Goal: Task Accomplishment & Management: Manage account settings

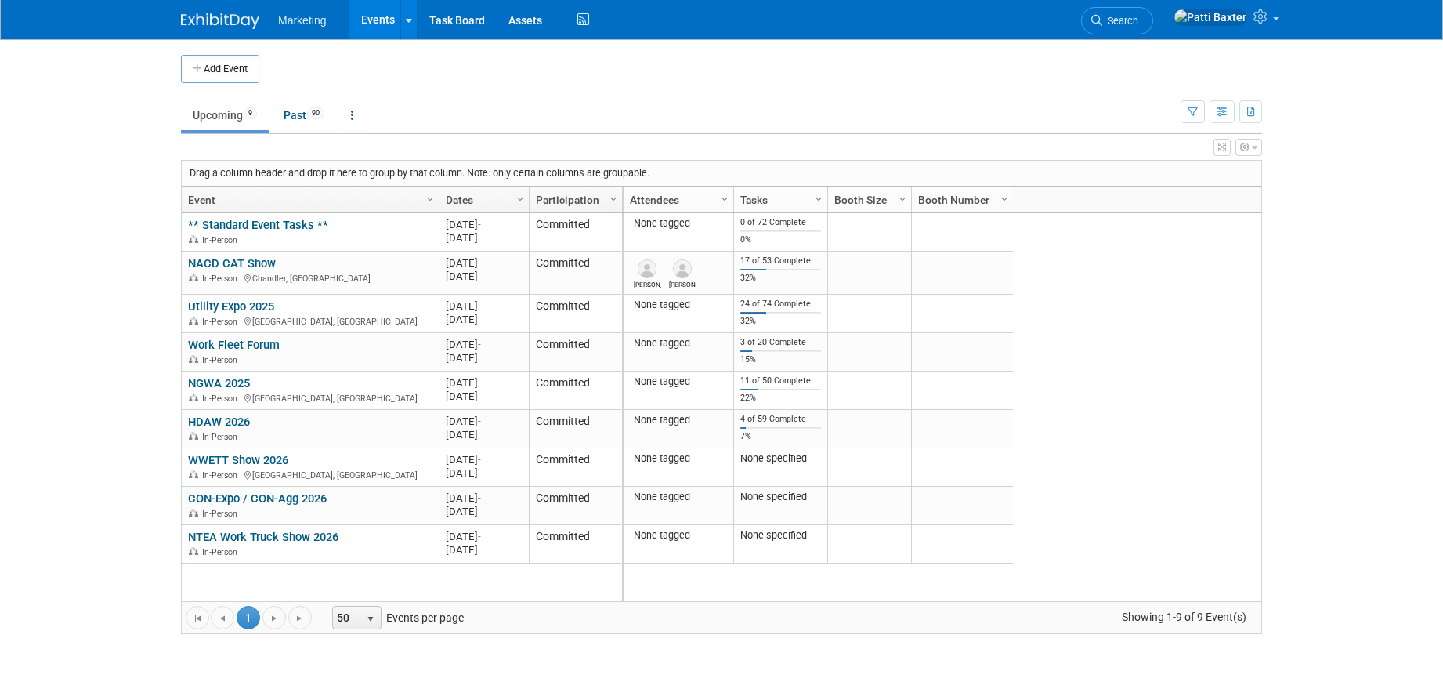
click at [222, 78] on button "Add Event" at bounding box center [220, 69] width 78 height 28
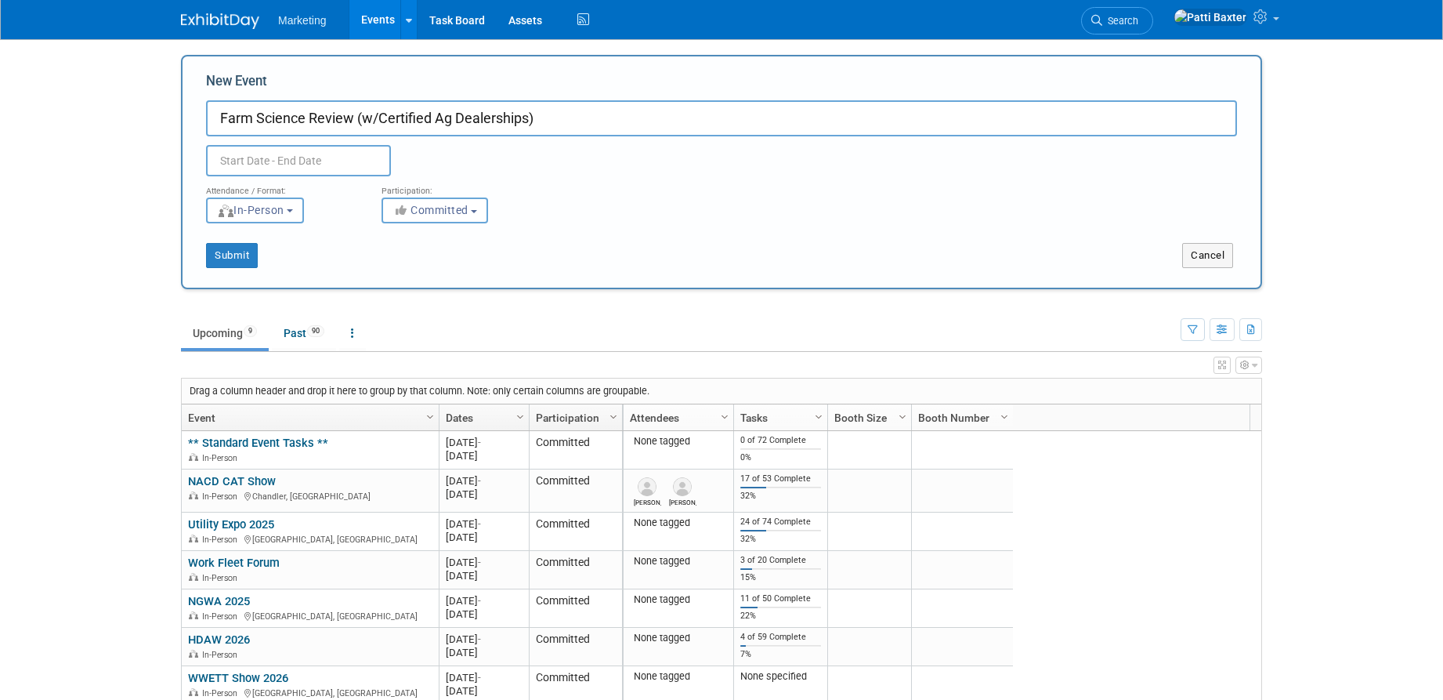
type input "Farm Science Review (w/Certified Ag Dealerships)"
click at [279, 154] on input "text" at bounding box center [298, 160] width 185 height 31
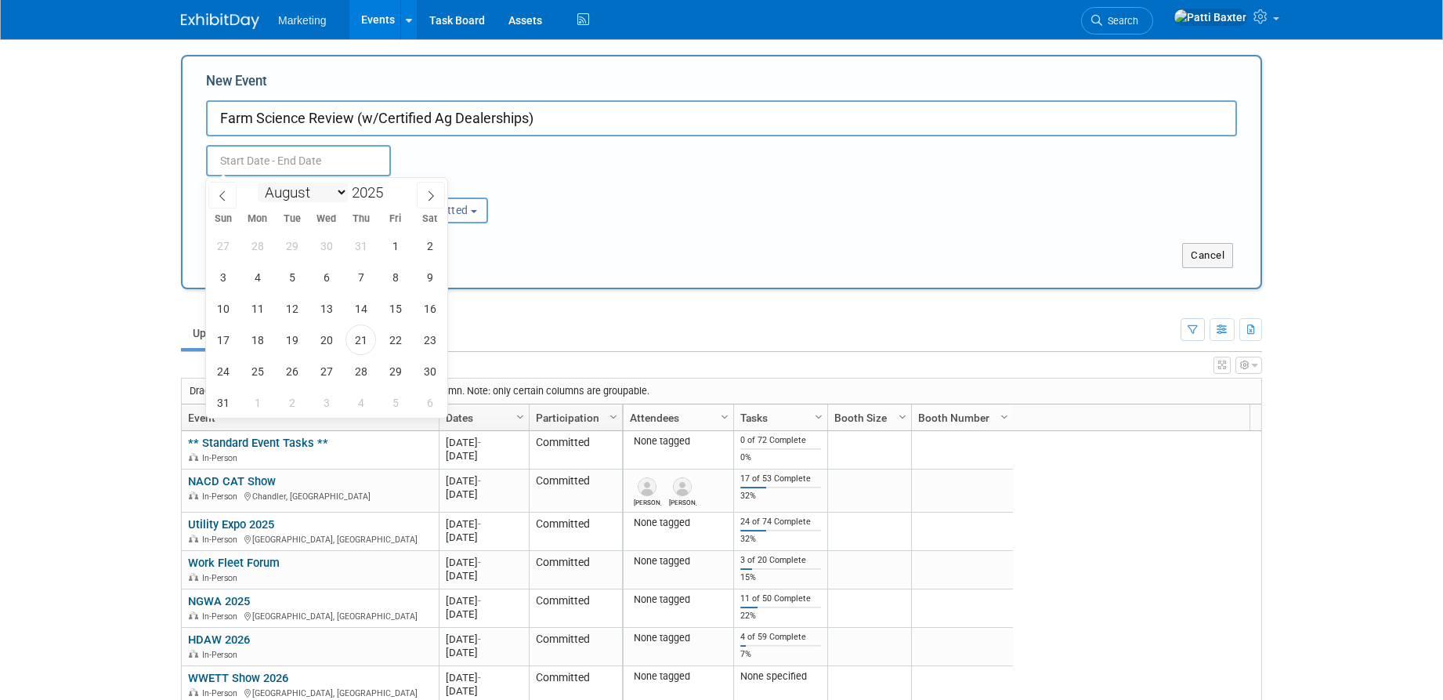
click at [338, 189] on select "January February March April May June July August September October November De…" at bounding box center [303, 193] width 90 height 20
select select "8"
click at [258, 183] on select "January February March April May June July August September October November De…" at bounding box center [303, 193] width 90 height 20
click at [291, 315] on span "16" at bounding box center [292, 308] width 31 height 31
click at [368, 314] on span "18" at bounding box center [360, 308] width 31 height 31
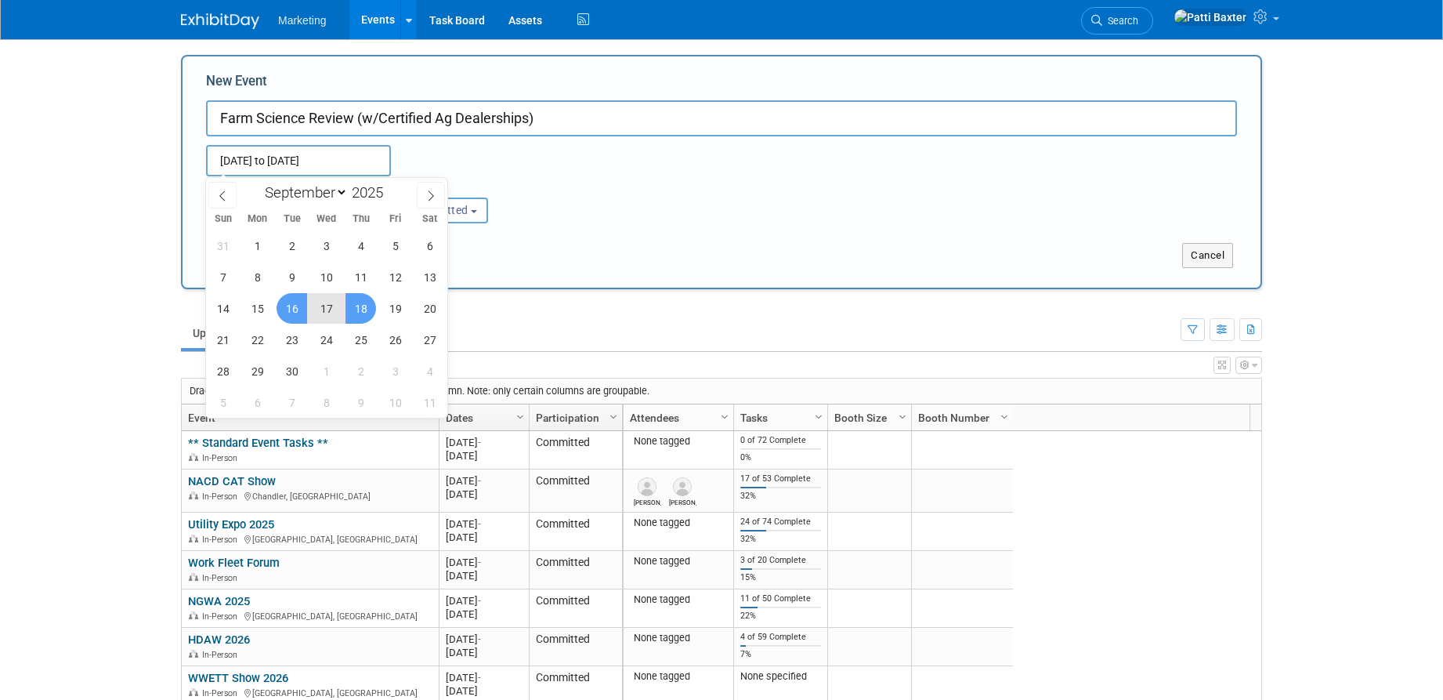
type input "Sep 16, 2025 to Sep 18, 2025"
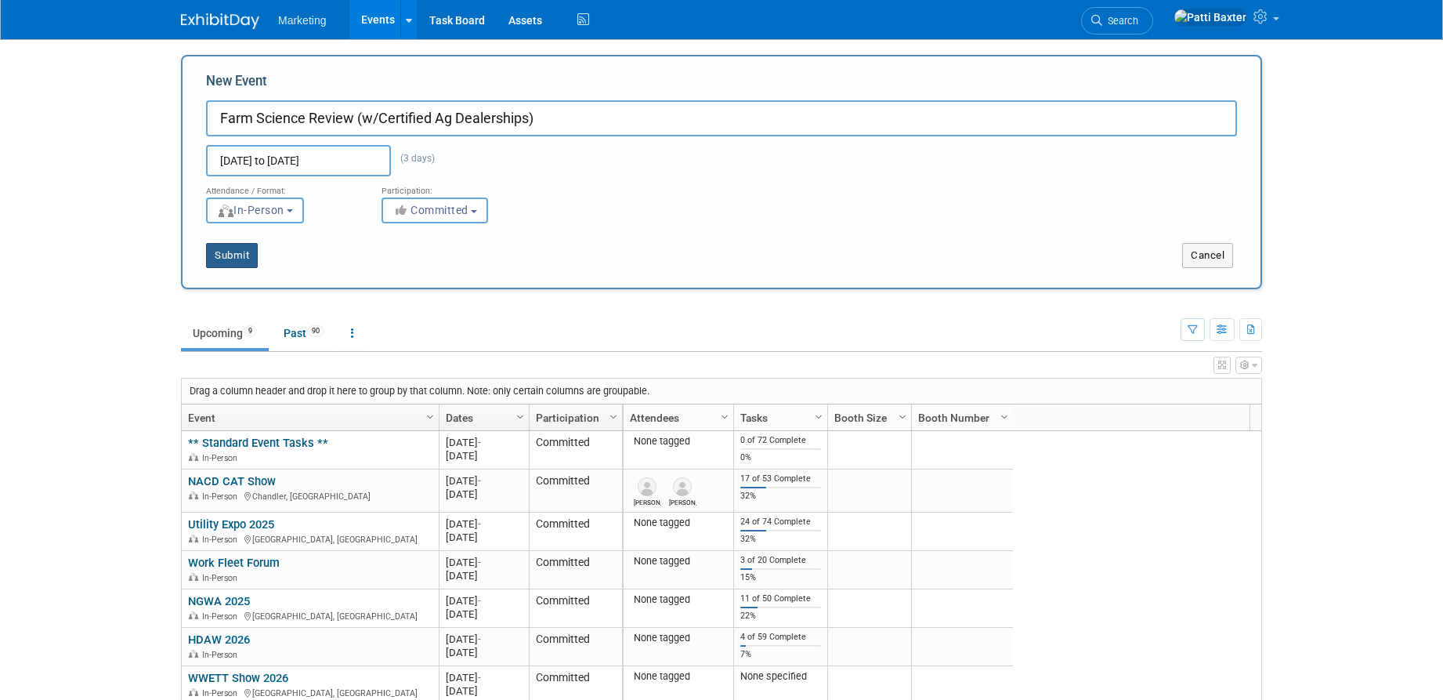
click at [239, 252] on button "Submit" at bounding box center [232, 255] width 52 height 25
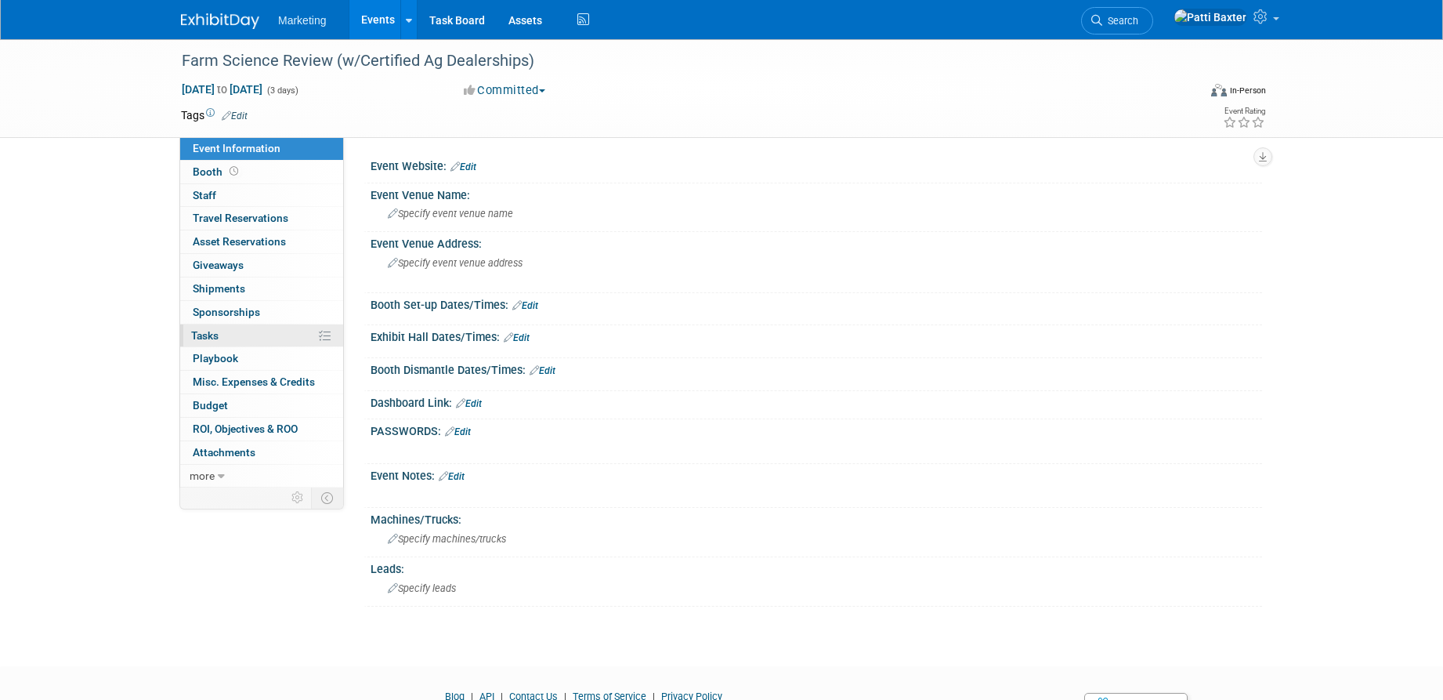
click at [204, 329] on span "Tasks 0%" at bounding box center [204, 335] width 27 height 13
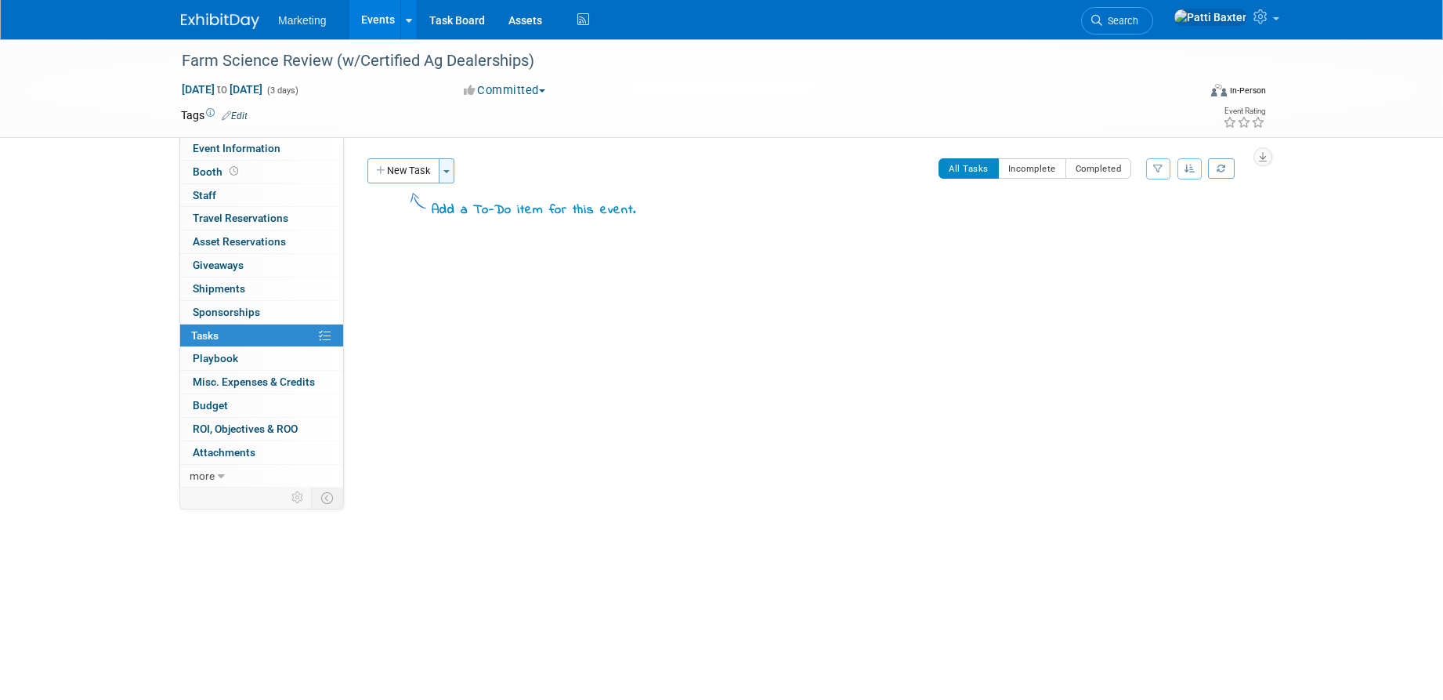
click at [449, 172] on span "button" at bounding box center [446, 171] width 6 height 3
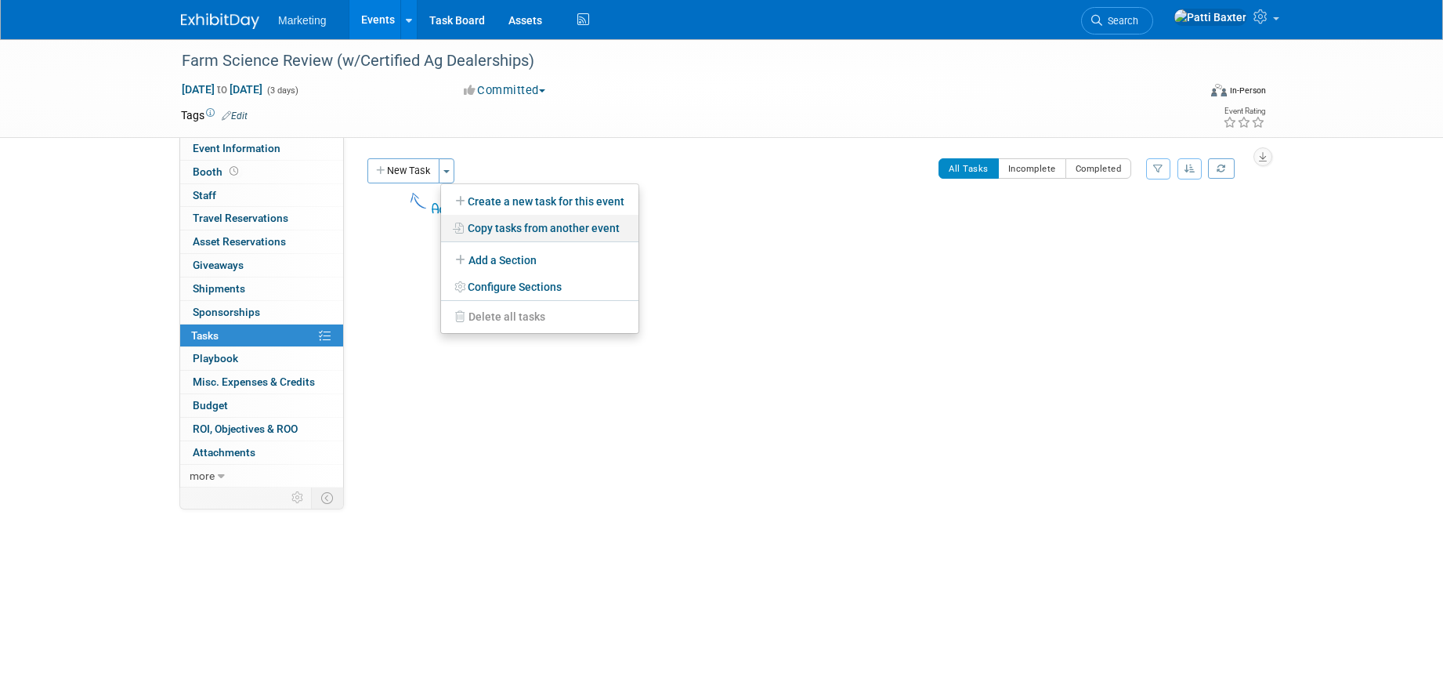
click at [491, 222] on link "Copy tasks from another event" at bounding box center [539, 228] width 197 height 27
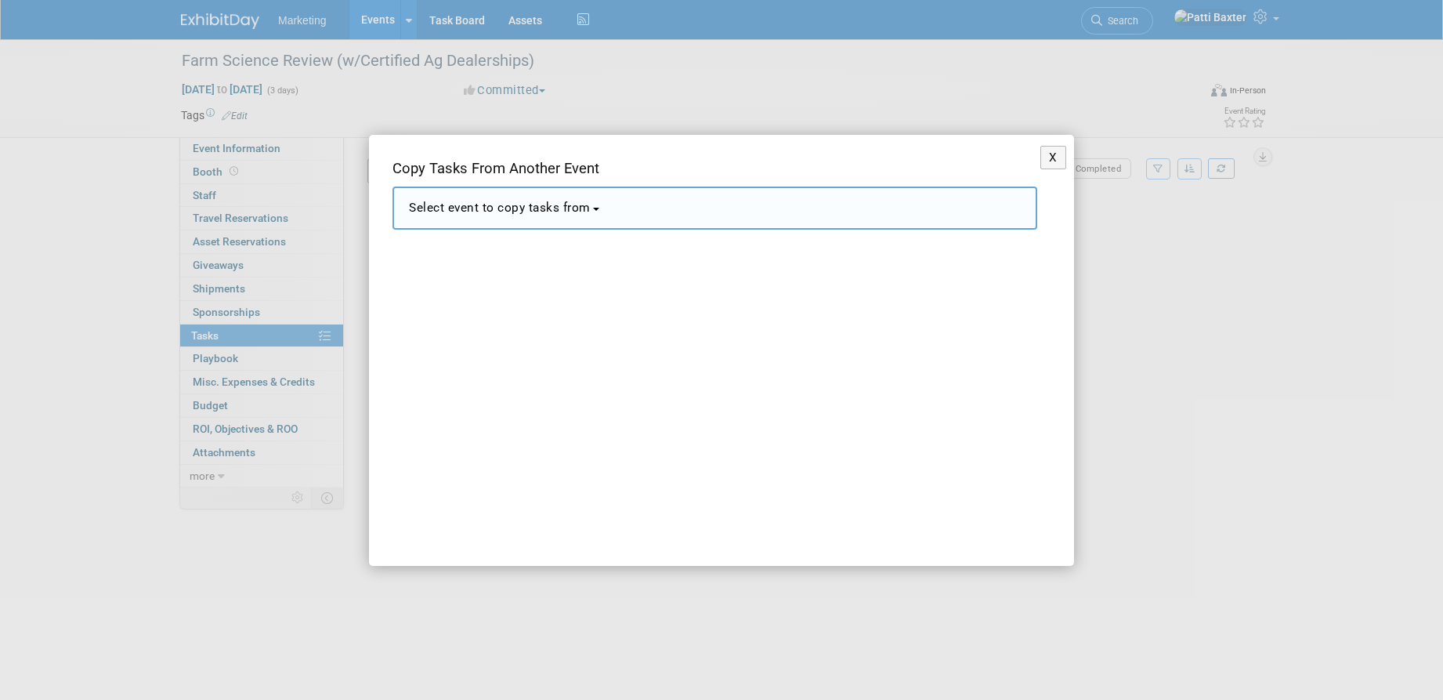
click at [566, 208] on span "Select event to copy tasks from" at bounding box center [500, 208] width 182 height 14
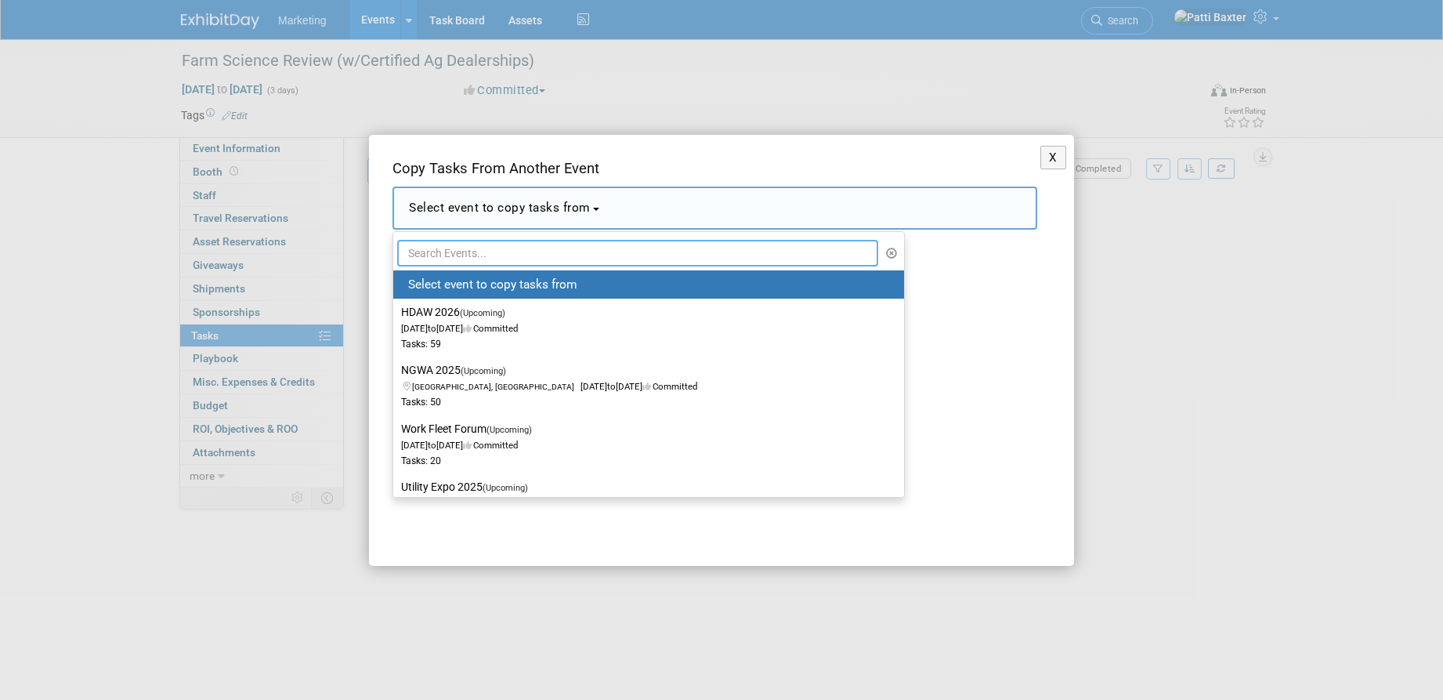
drag, startPoint x: 413, startPoint y: 259, endPoint x: 436, endPoint y: 239, distance: 31.1
click at [420, 250] on input "text" at bounding box center [637, 253] width 481 height 27
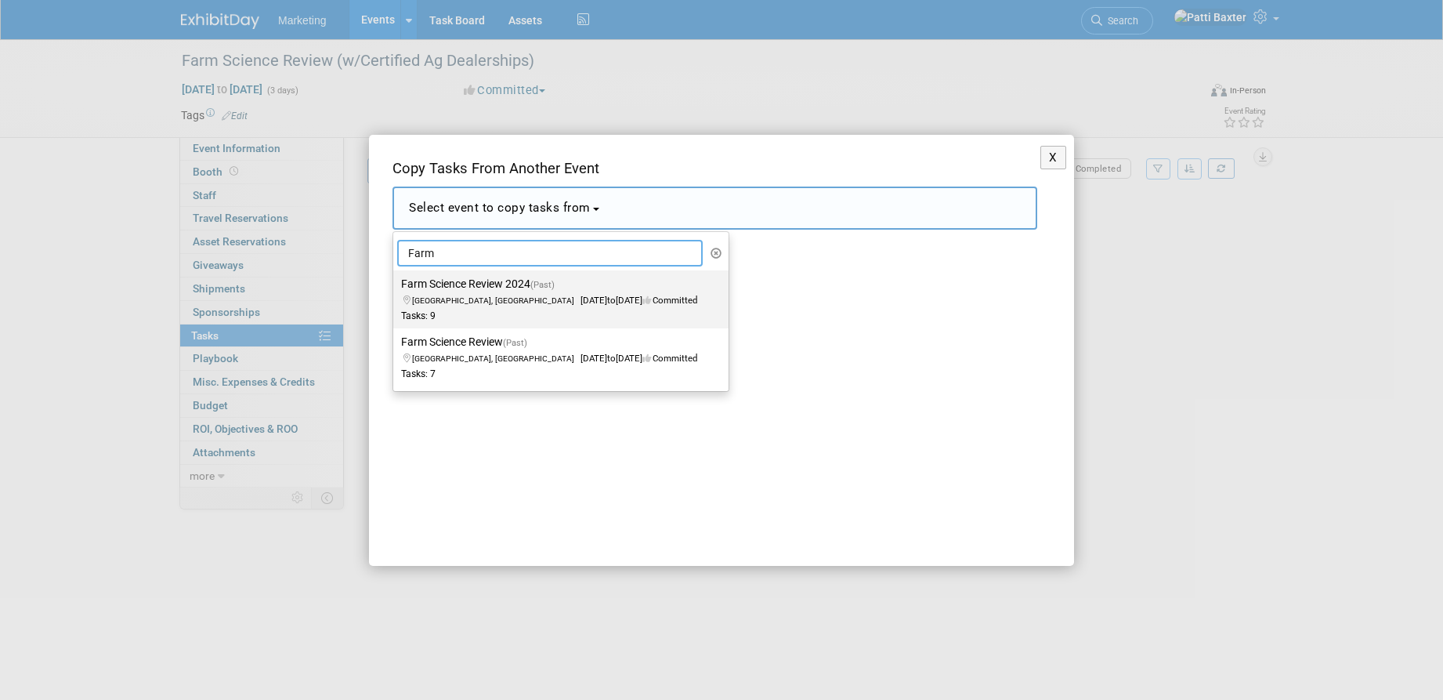
type input "Farm"
click at [458, 282] on label "Farm Science Review 2024 (Past) London, United Kingdom Sep 17, 2024 to Sep 19, …" at bounding box center [557, 299] width 312 height 52
click at [396, 282] on input "Farm Science Review 2024 (Past) London, United Kingdom Sep 17, 2024 to Sep 19, …" at bounding box center [390, 284] width 10 height 10
select select "11117242"
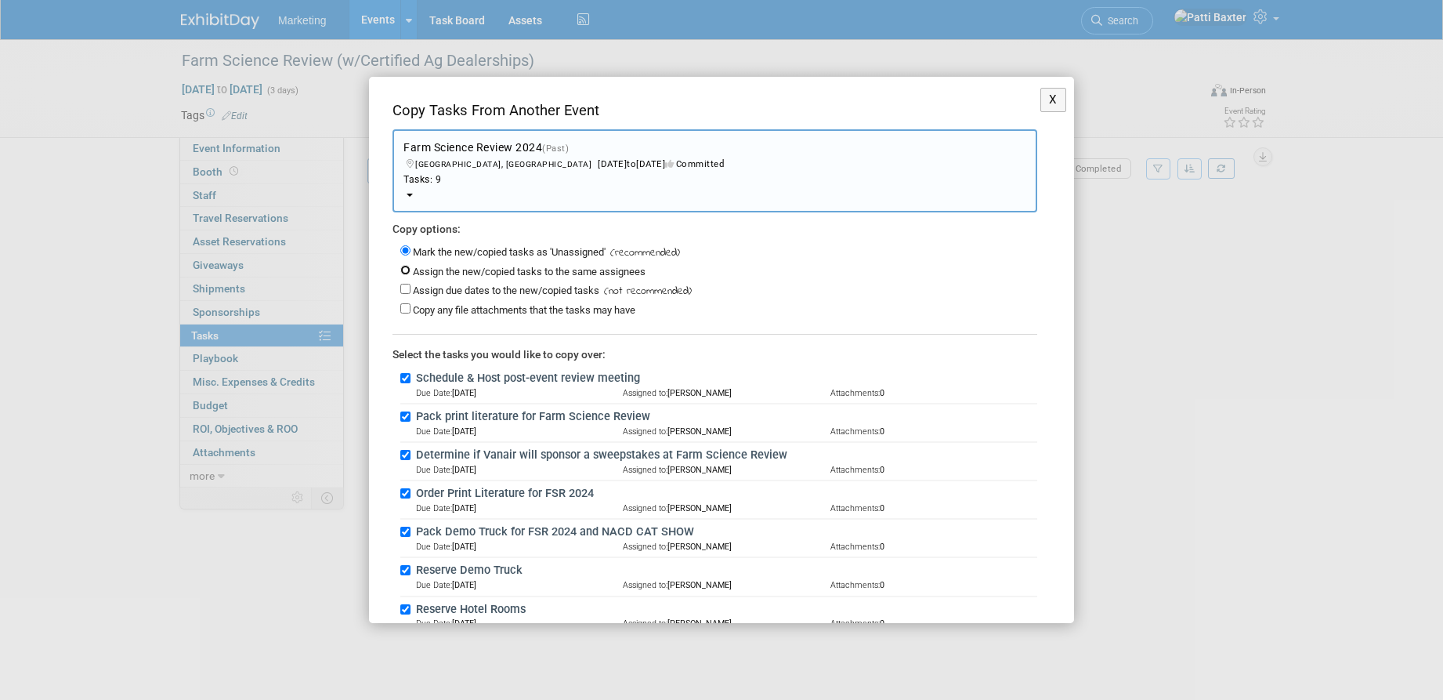
click at [407, 266] on input "Assign the new/copied tasks to the same assignees" at bounding box center [405, 270] width 10 height 10
radio input "true"
click at [407, 287] on input "Assign due dates to the new/copied tasks" at bounding box center [405, 289] width 10 height 10
checkbox input "true"
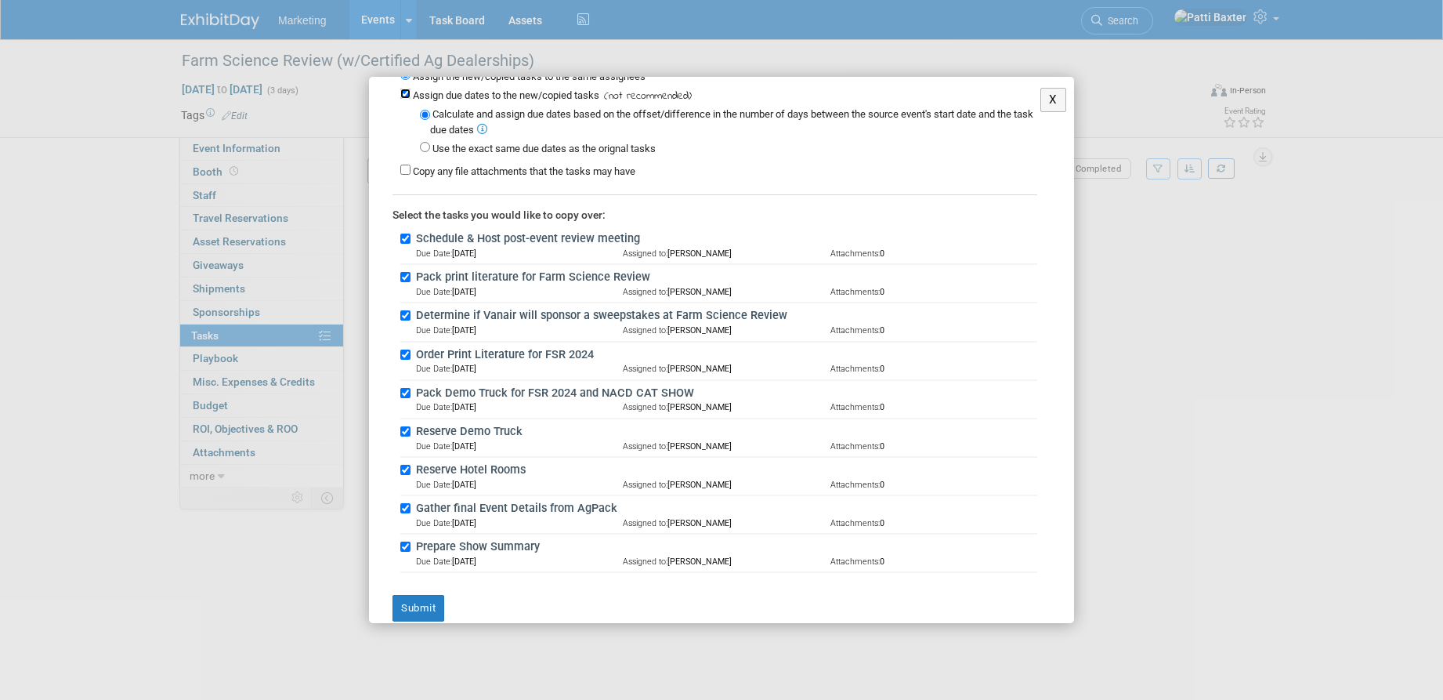
scroll to position [217, 0]
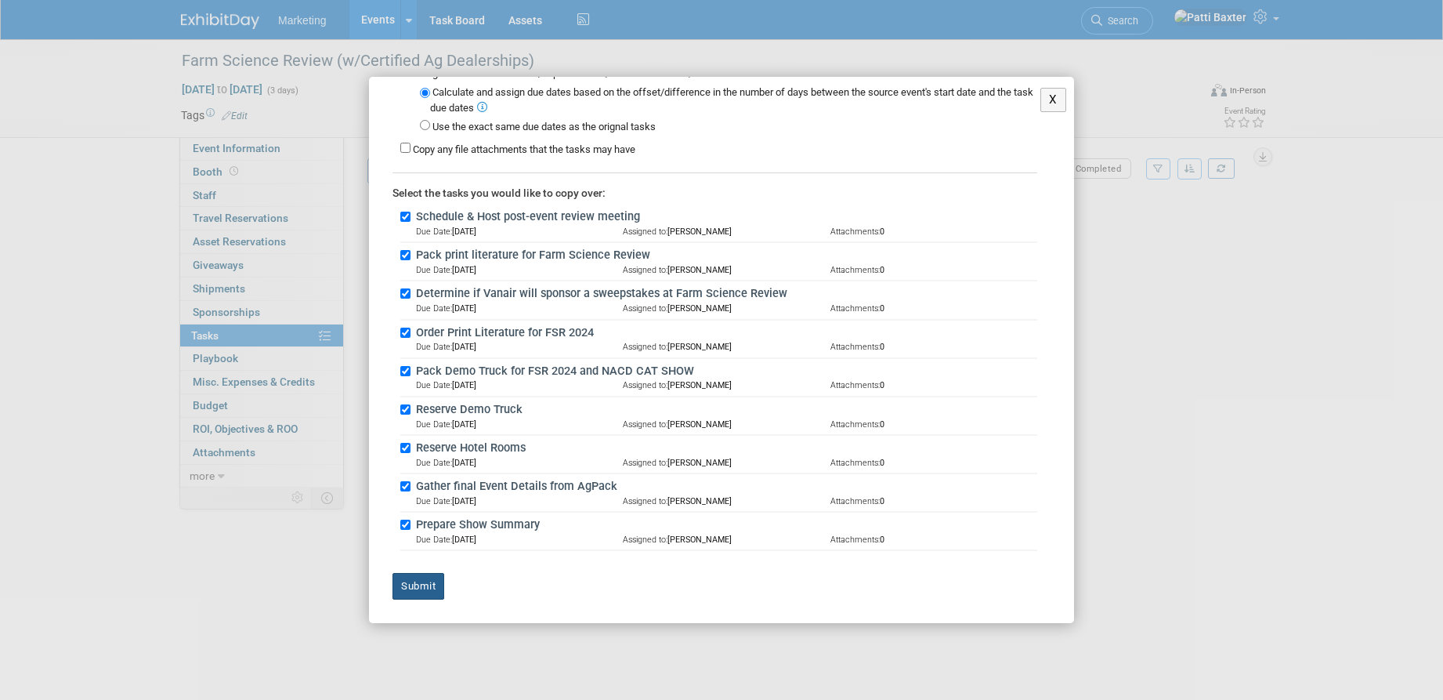
click at [425, 584] on button "Submit" at bounding box center [418, 586] width 52 height 27
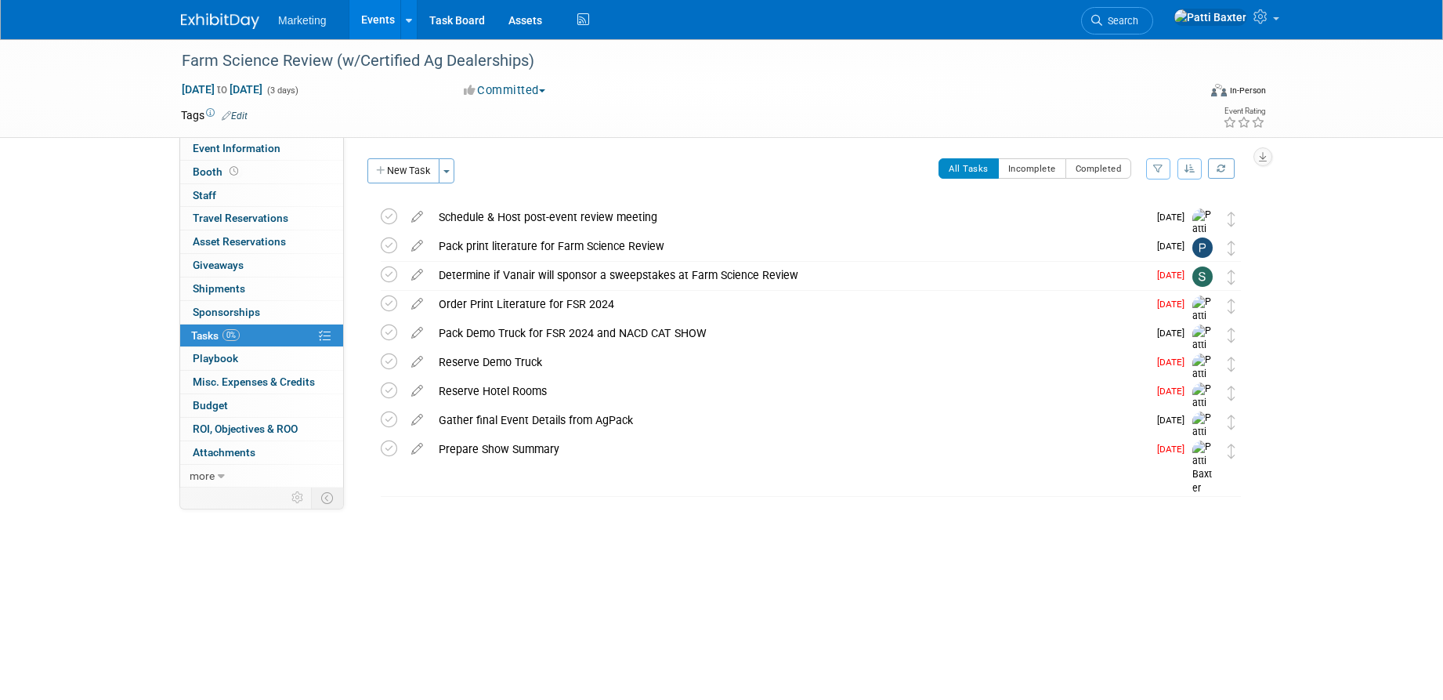
drag, startPoint x: 1180, startPoint y: 165, endPoint x: 1197, endPoint y: 166, distance: 17.3
click at [1195, 166] on button "button" at bounding box center [1189, 168] width 25 height 21
click at [1140, 236] on link "By Due Date" at bounding box center [1145, 241] width 112 height 22
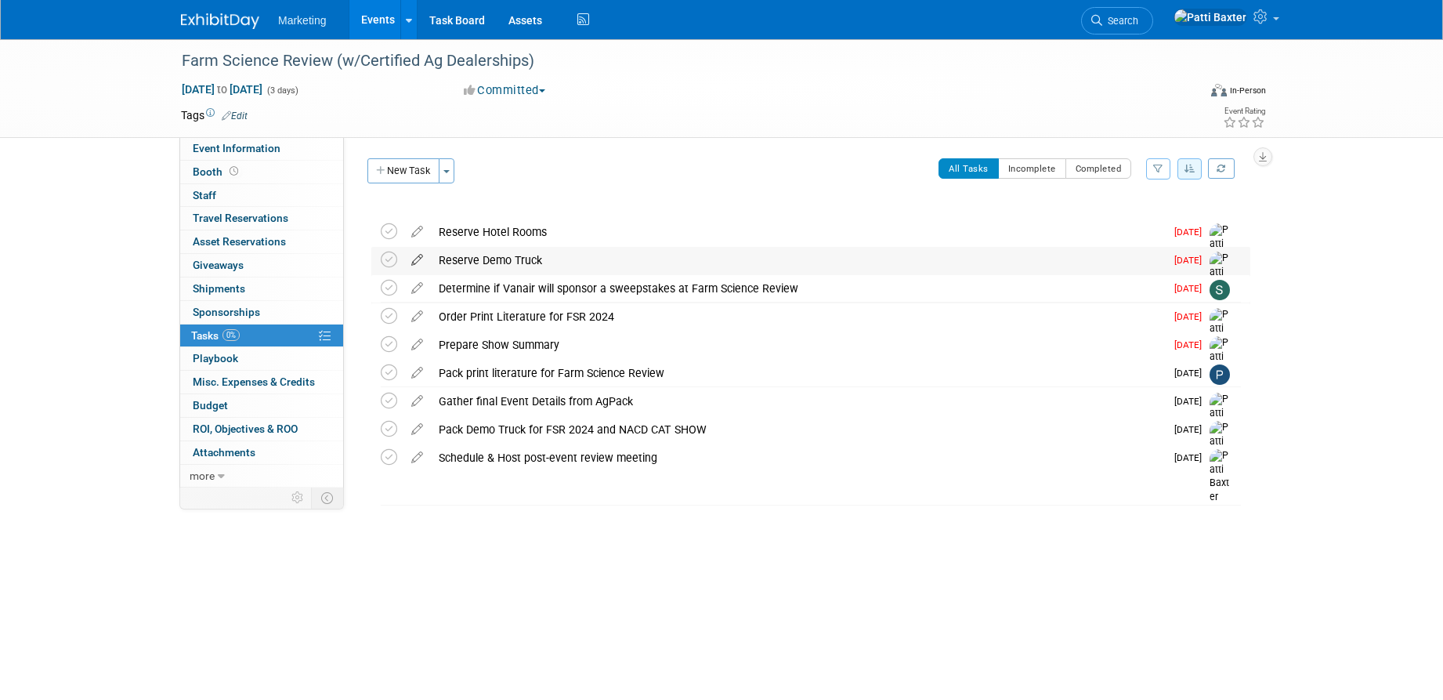
click at [414, 260] on icon at bounding box center [416, 257] width 27 height 20
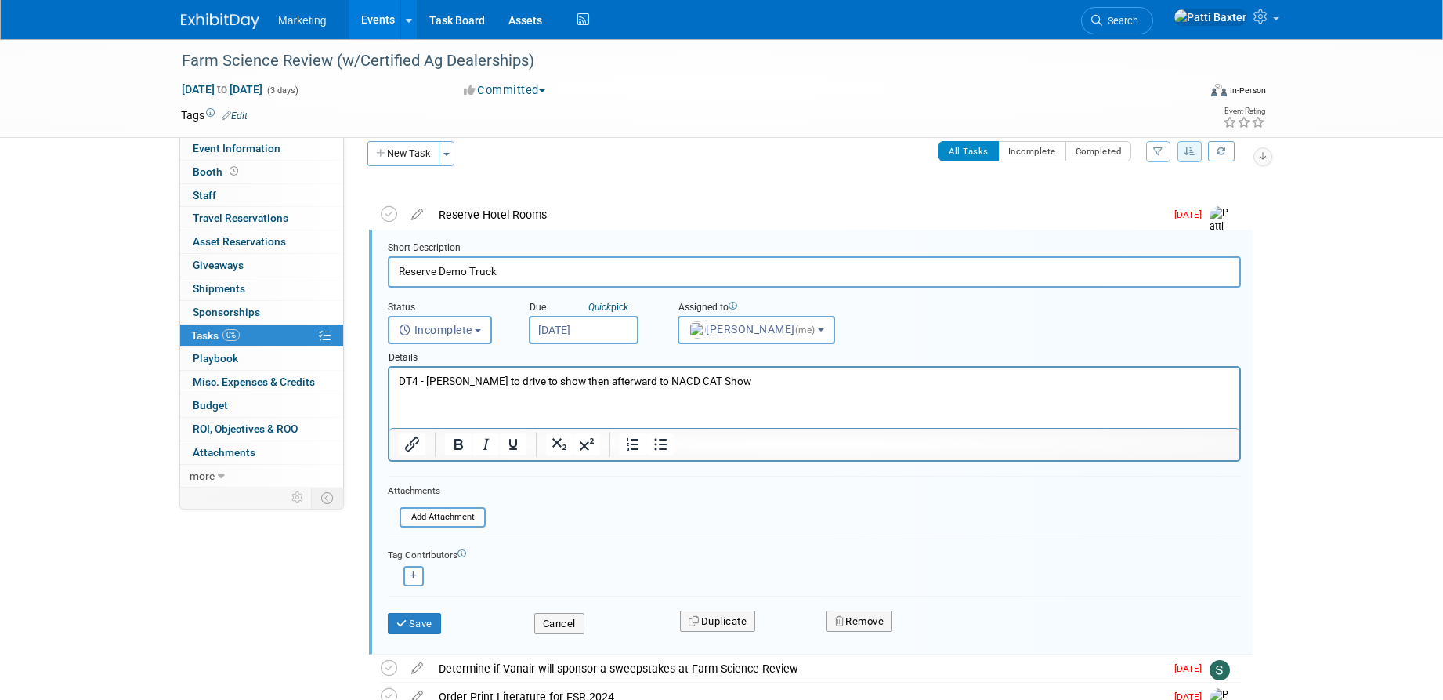
scroll to position [0, 0]
drag, startPoint x: 421, startPoint y: 381, endPoint x: 429, endPoint y: 372, distance: 11.6
click at [425, 375] on p "DT4 - Blair to drive to show then afterward to NACD CAT Show" at bounding box center [815, 381] width 832 height 15
click at [438, 379] on p "DT7 - Blair to drive to show then afterward to NACD CAT Show" at bounding box center [815, 381] width 832 height 15
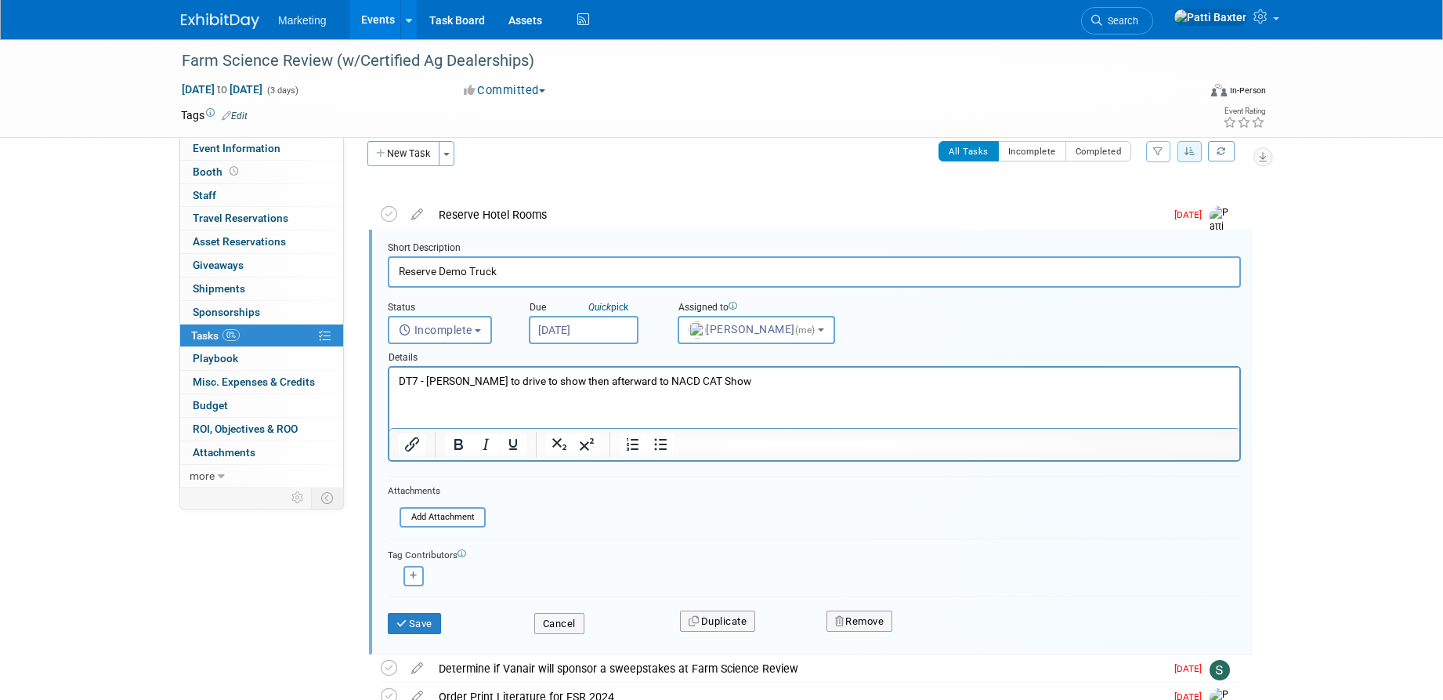
click at [572, 375] on p "DT7 - Mark Poehl to drive to show then afterward to NACD CAT Show" at bounding box center [815, 381] width 832 height 15
drag, startPoint x: 584, startPoint y: 382, endPoint x: 689, endPoint y: 374, distance: 105.3
click at [718, 378] on p "DT7 - Mark Poehl to drive to show then afterward to NACD CAT Show" at bounding box center [815, 381] width 832 height 15
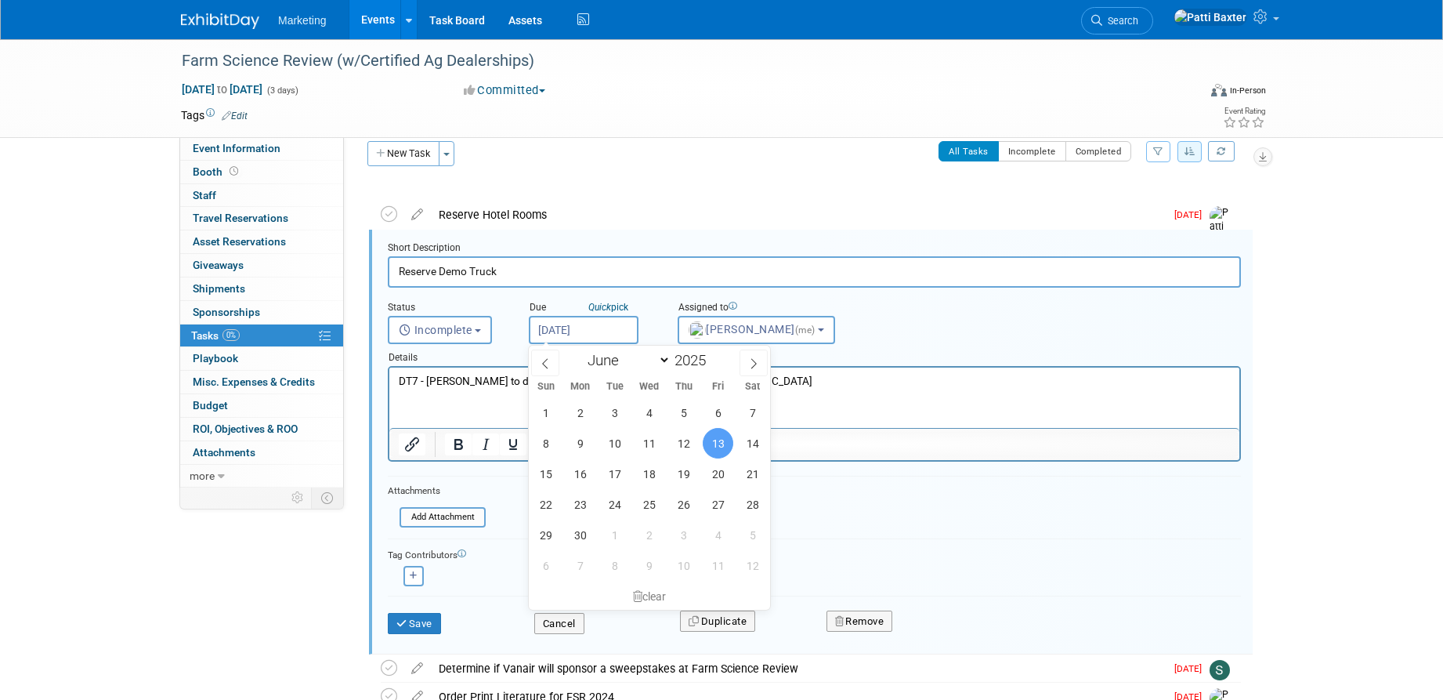
click at [594, 331] on input "Jun 13, 2025" at bounding box center [584, 330] width 110 height 28
click at [662, 358] on select "January February March April May June July August September October November De…" at bounding box center [626, 360] width 90 height 20
select select "6"
click at [581, 350] on select "January February March April May June July August September October November De…" at bounding box center [626, 360] width 90 height 20
drag, startPoint x: 689, startPoint y: 450, endPoint x: 664, endPoint y: 449, distance: 24.3
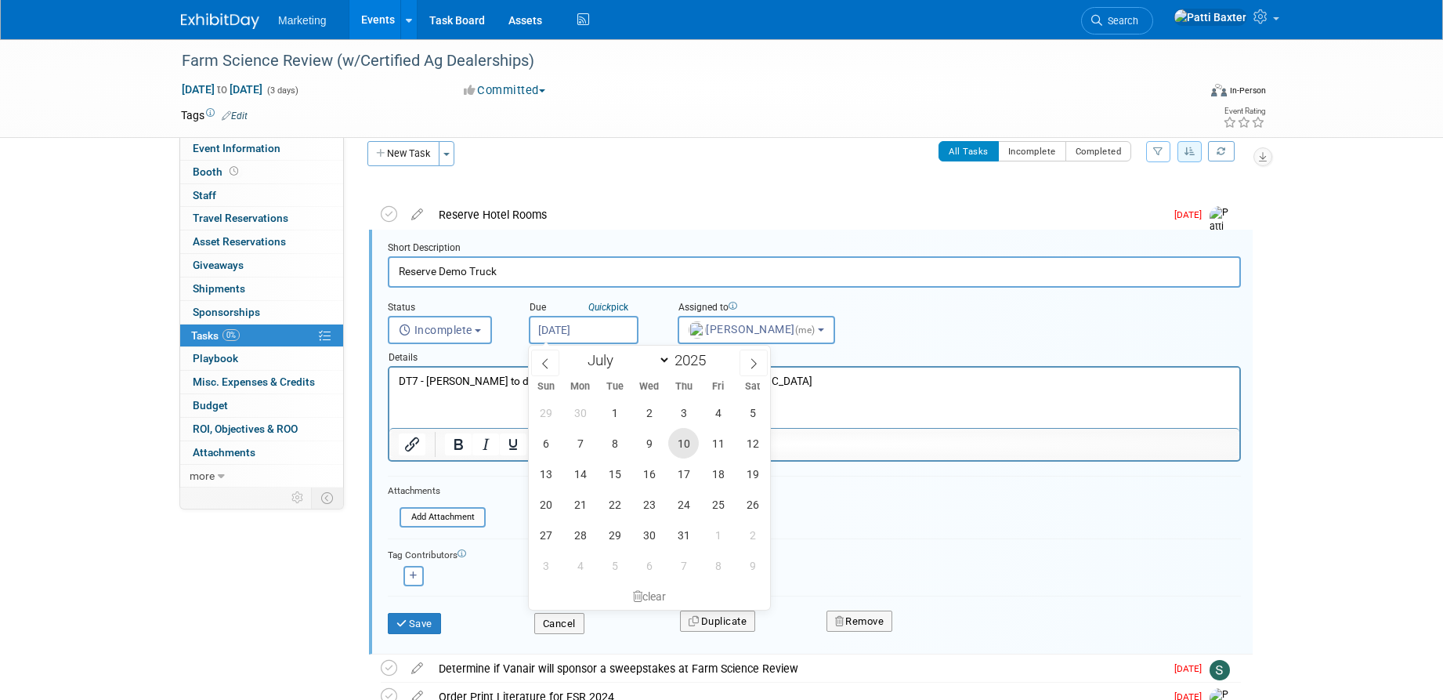
click at [681, 450] on span "10" at bounding box center [683, 443] width 31 height 31
type input "Jul 10, 2025"
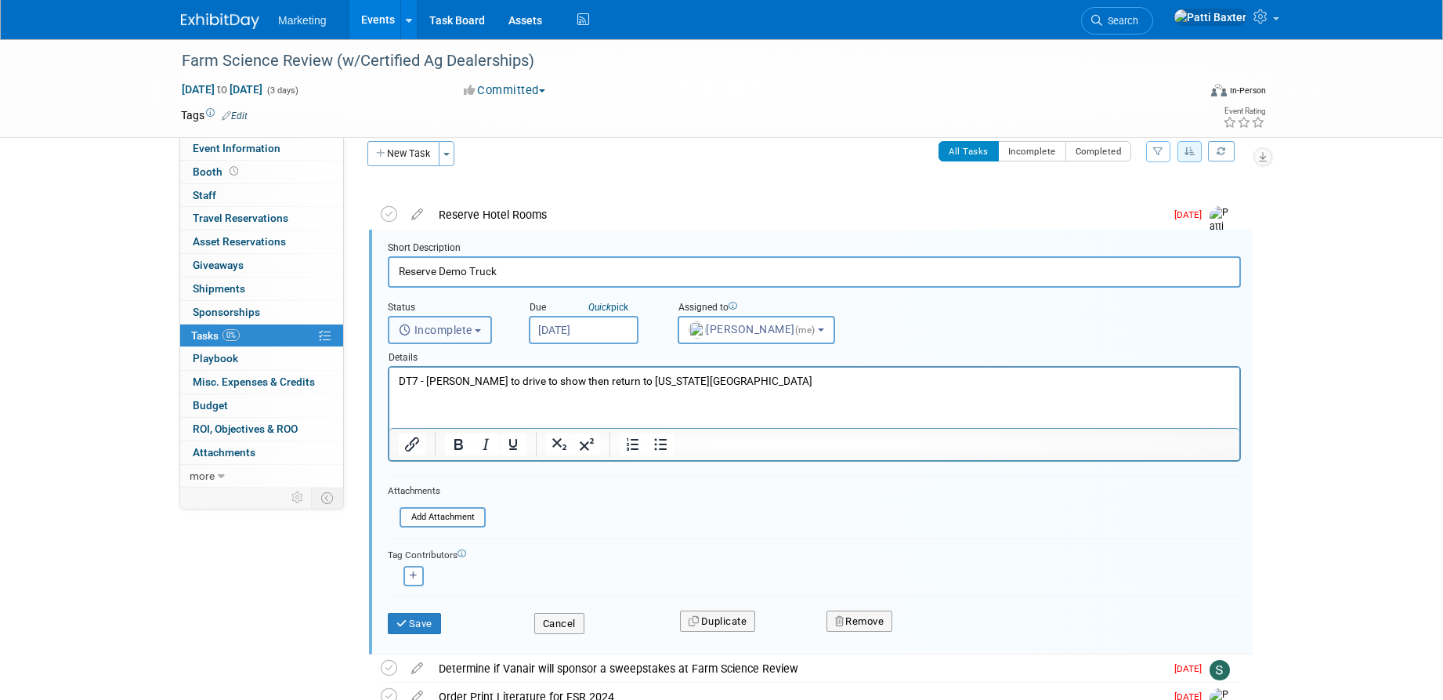
click at [465, 327] on span "Incomplete" at bounding box center [436, 330] width 74 height 13
drag, startPoint x: 424, startPoint y: 396, endPoint x: 109, endPoint y: 11, distance: 497.7
click at [424, 396] on label "Completed" at bounding box center [438, 397] width 85 height 25
click at [391, 396] on input "Completed" at bounding box center [386, 395] width 10 height 10
select select "3"
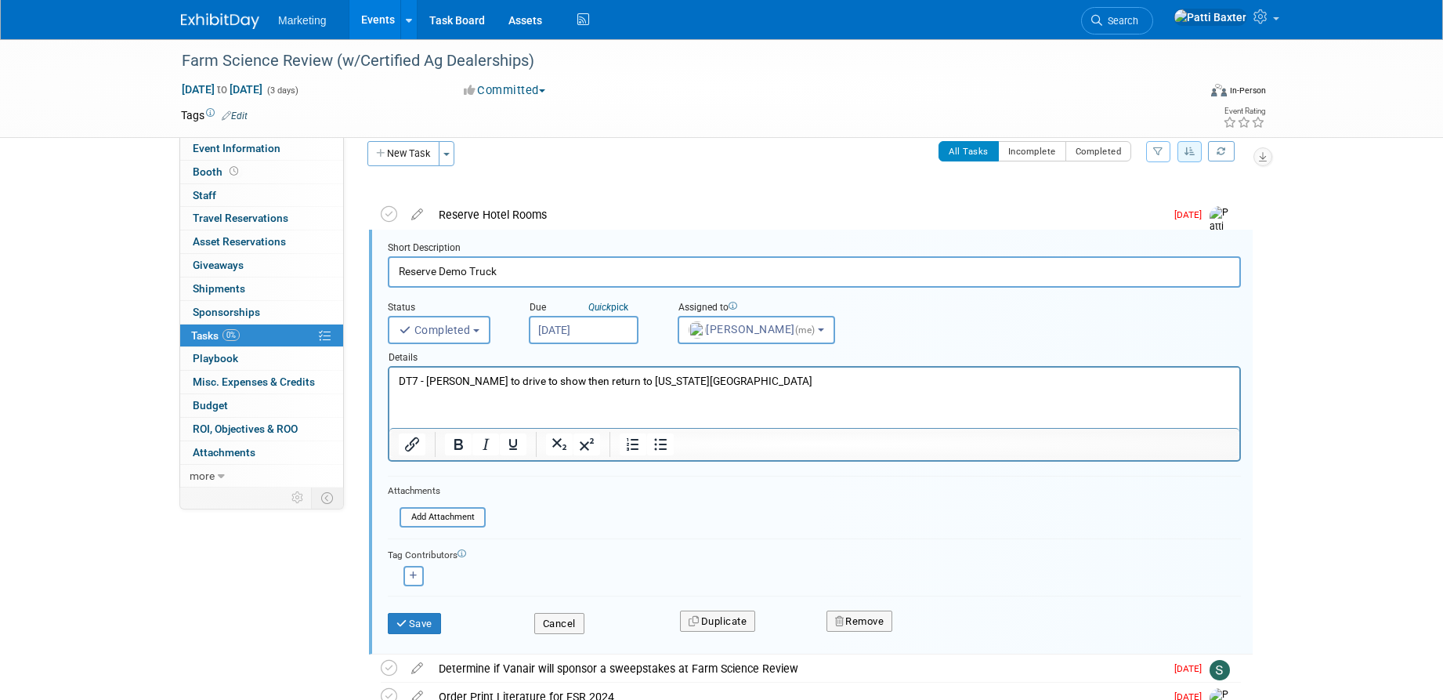
drag, startPoint x: 497, startPoint y: 280, endPoint x: 508, endPoint y: 273, distance: 12.8
click at [507, 274] on input "Reserve Demo Truck" at bounding box center [814, 271] width 853 height 31
type input "Reserve Demo Truck DT7"
click at [413, 624] on button "Save" at bounding box center [414, 624] width 53 height 22
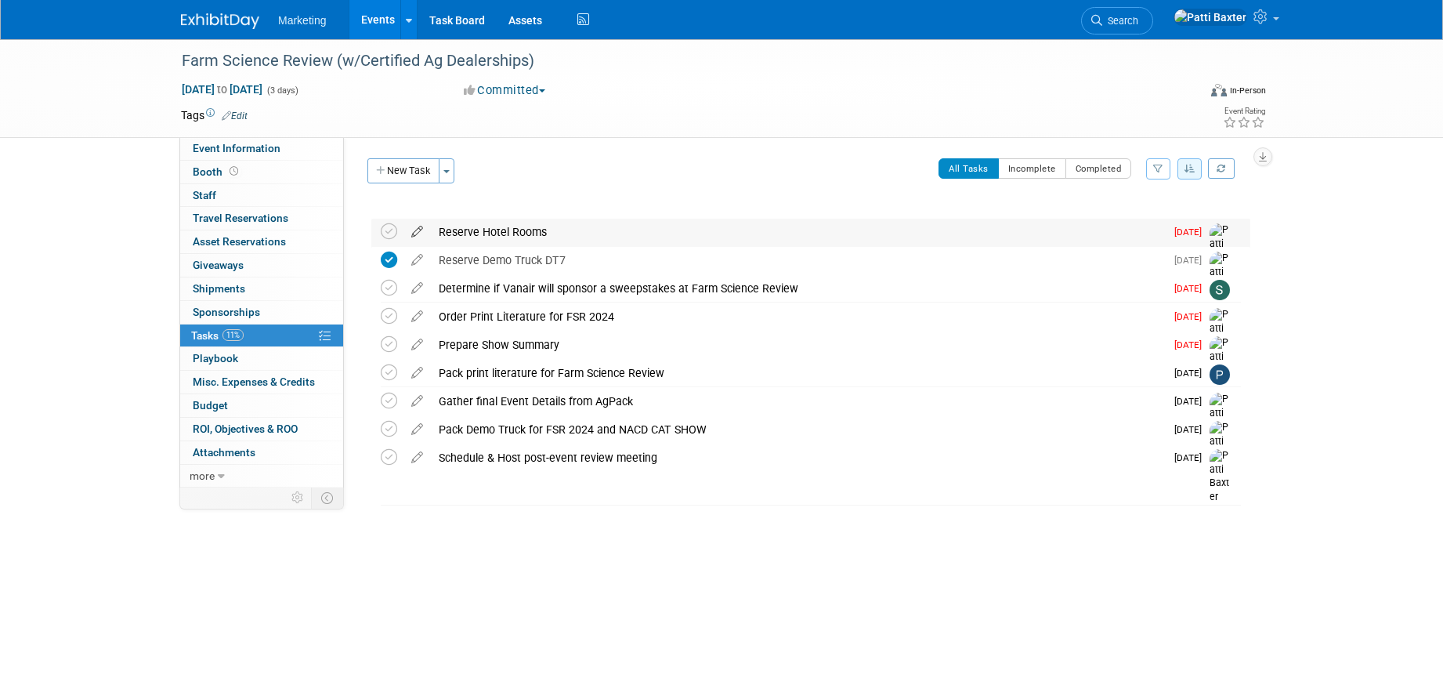
click at [414, 233] on icon at bounding box center [416, 229] width 27 height 20
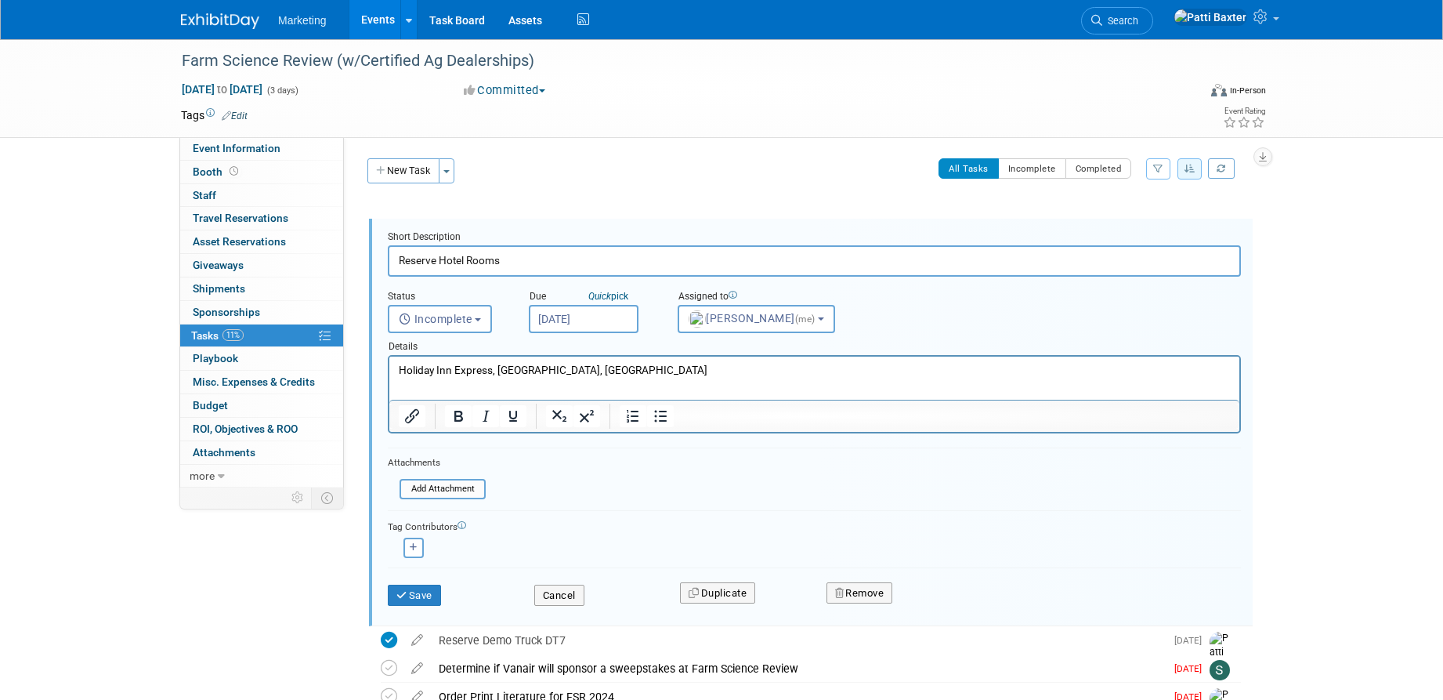
click at [559, 374] on p "Holiday Inn Express, London, OH" at bounding box center [815, 370] width 832 height 15
drag, startPoint x: 422, startPoint y: 590, endPoint x: 459, endPoint y: 548, distance: 55.5
click at [428, 584] on button "Save" at bounding box center [414, 595] width 53 height 22
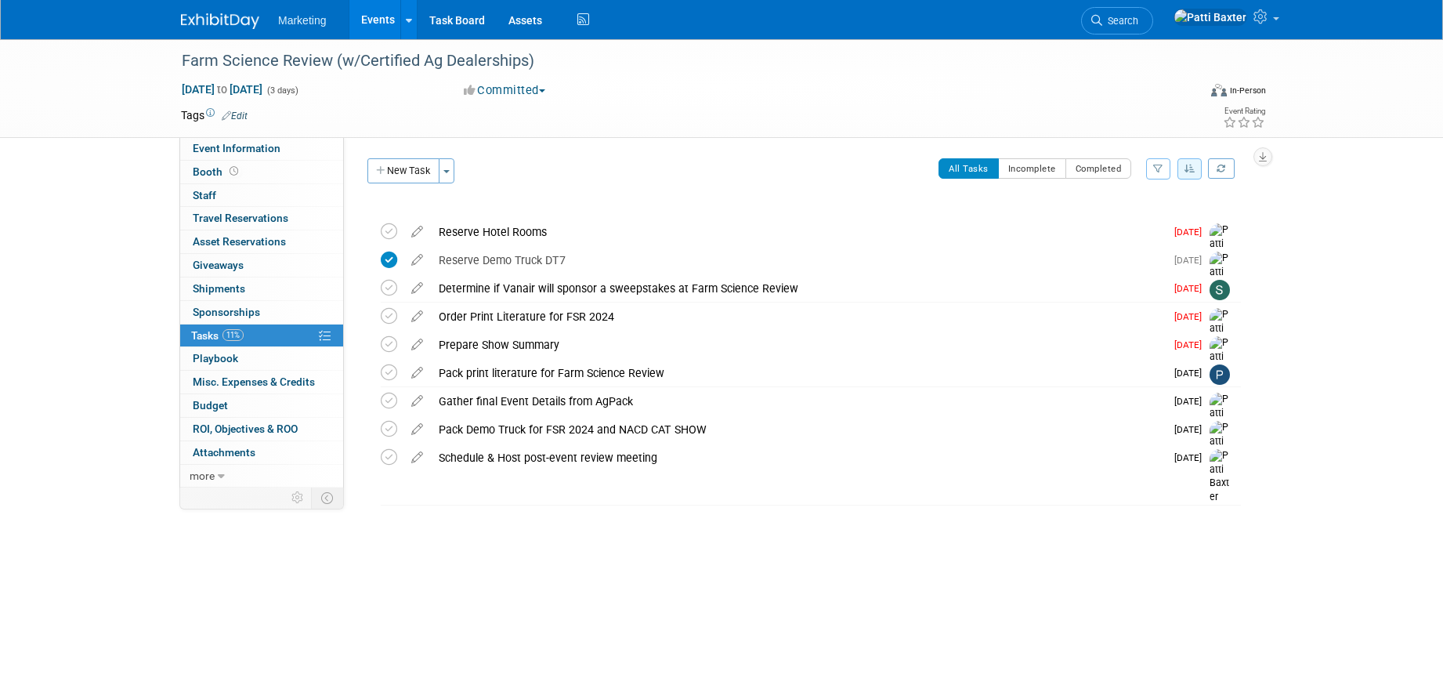
click at [414, 226] on icon at bounding box center [416, 229] width 27 height 20
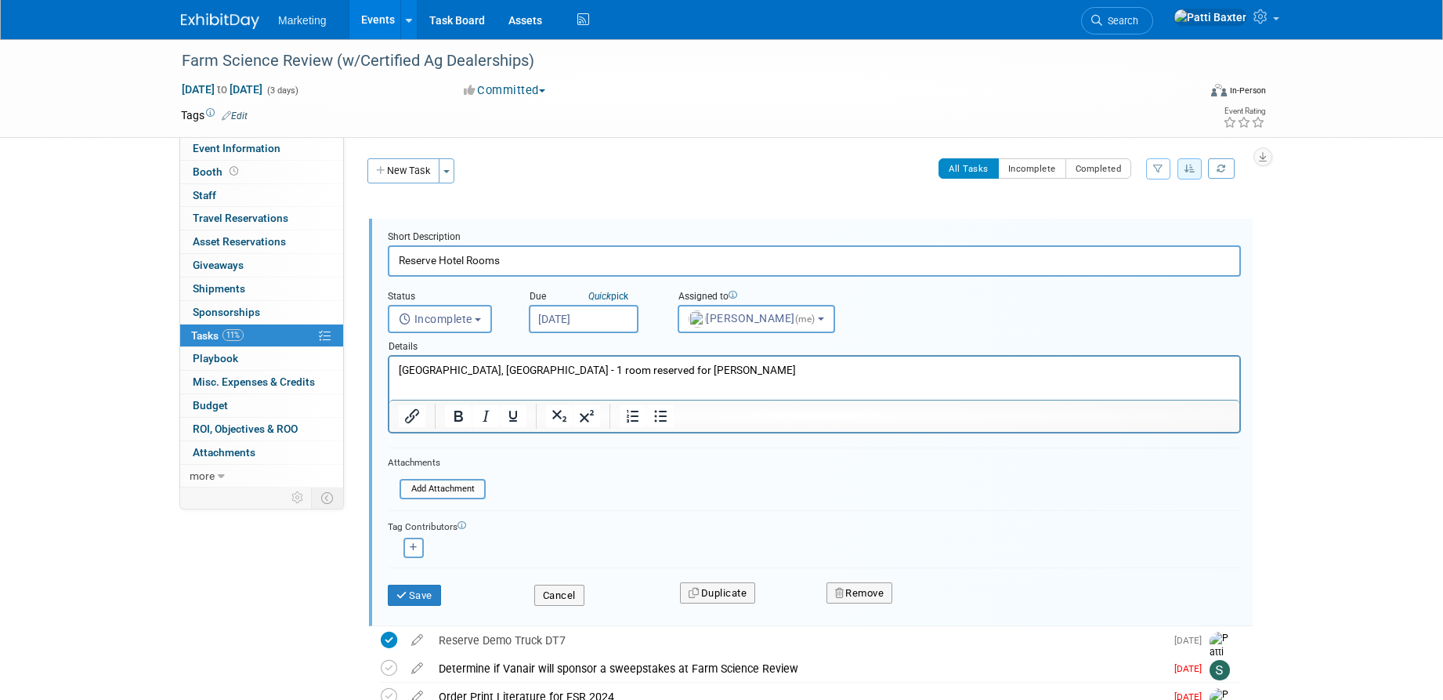
click at [729, 370] on p "Holiday Inn Express, London, OH - 1 room reserved for Mark Poehl" at bounding box center [815, 370] width 832 height 15
click at [476, 318] on button "Incomplete" at bounding box center [440, 319] width 104 height 28
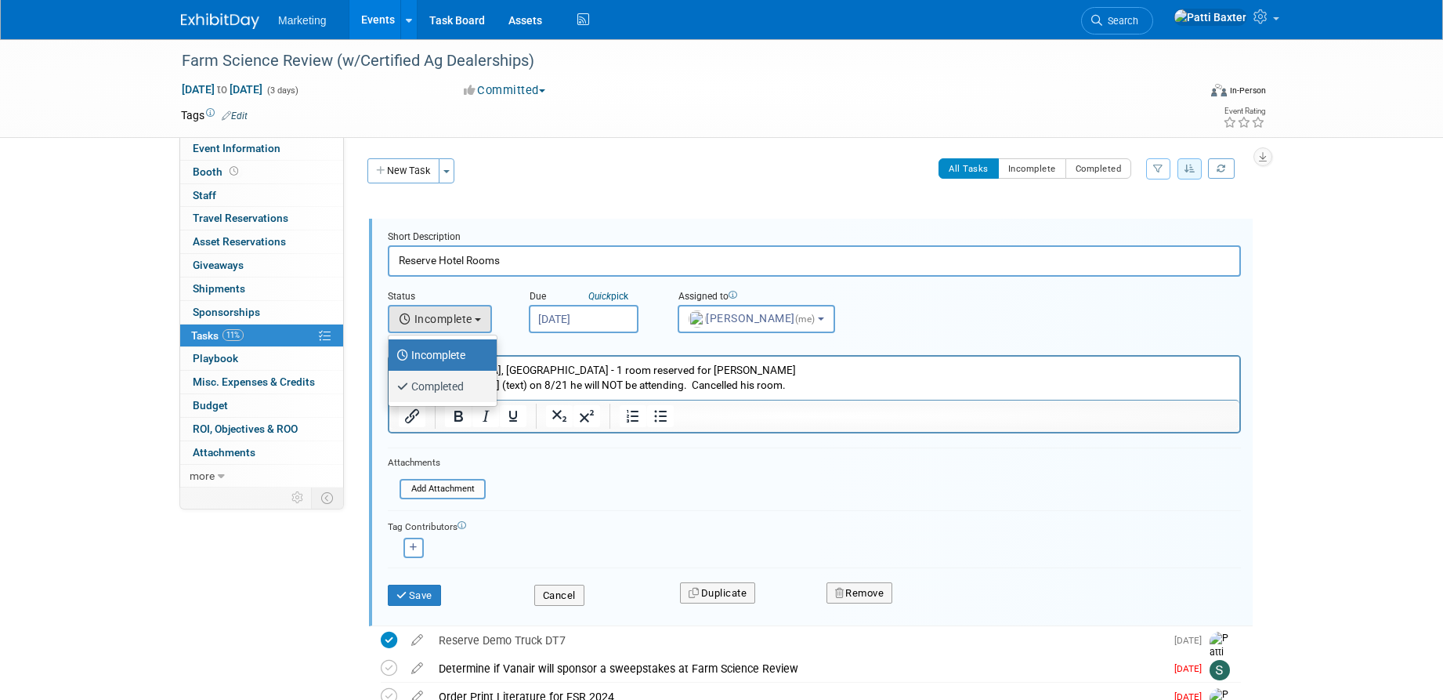
click at [447, 389] on label "Completed" at bounding box center [438, 386] width 85 height 25
click at [391, 389] on input "Completed" at bounding box center [386, 384] width 10 height 10
select select "3"
click at [428, 598] on button "Save" at bounding box center [414, 595] width 53 height 22
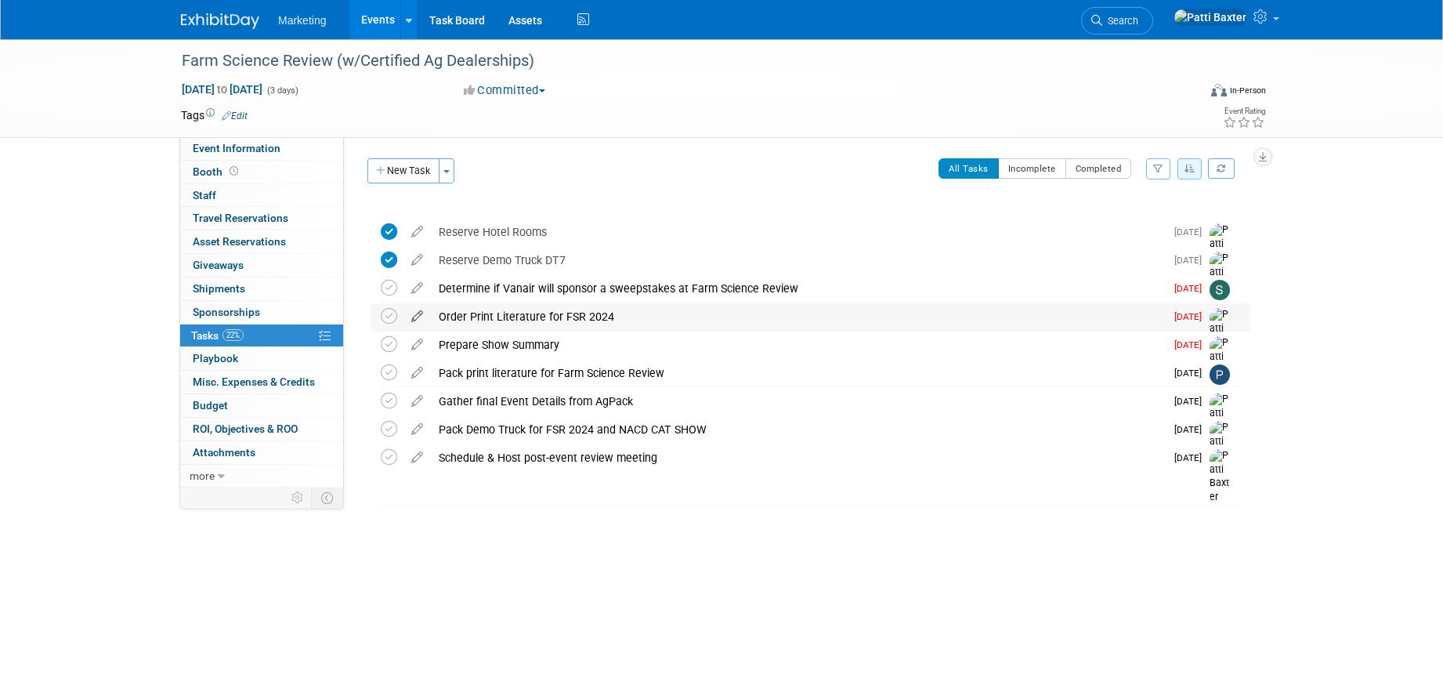
click at [421, 317] on icon at bounding box center [416, 313] width 27 height 20
select select "7"
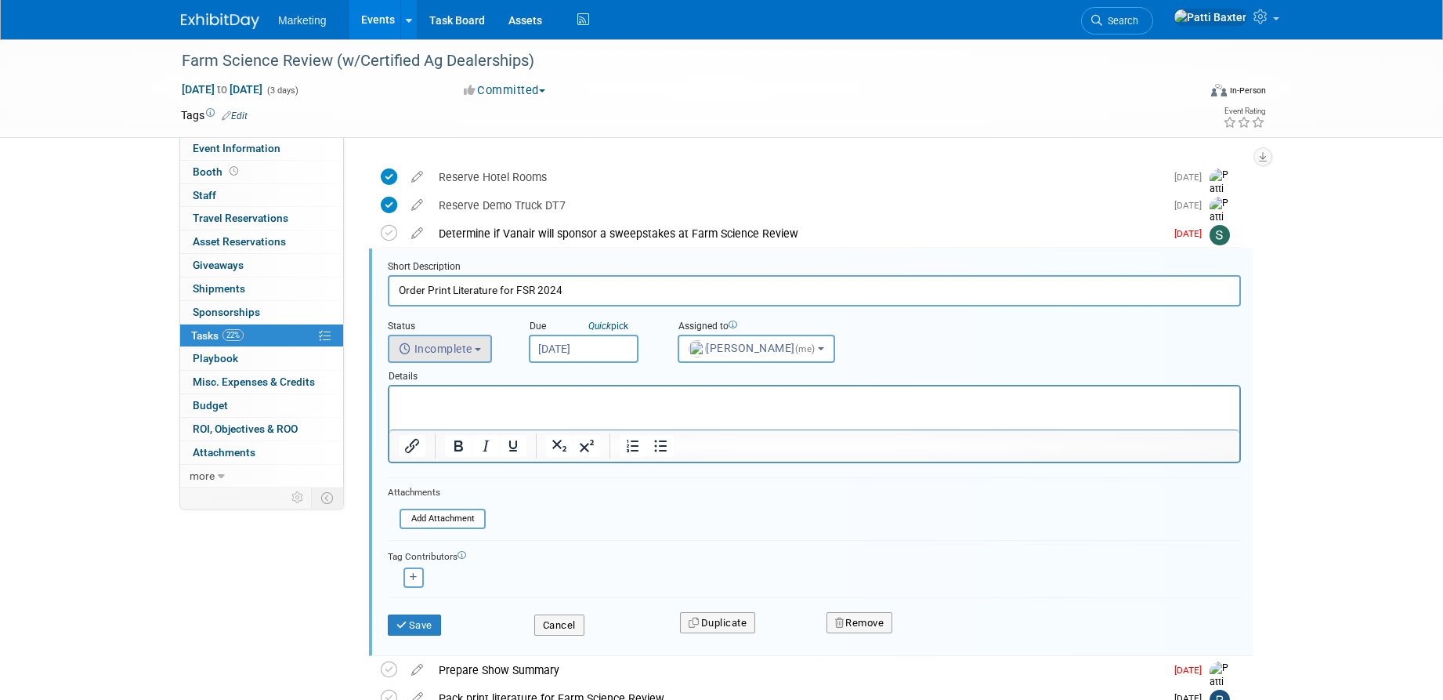
scroll to position [74, 0]
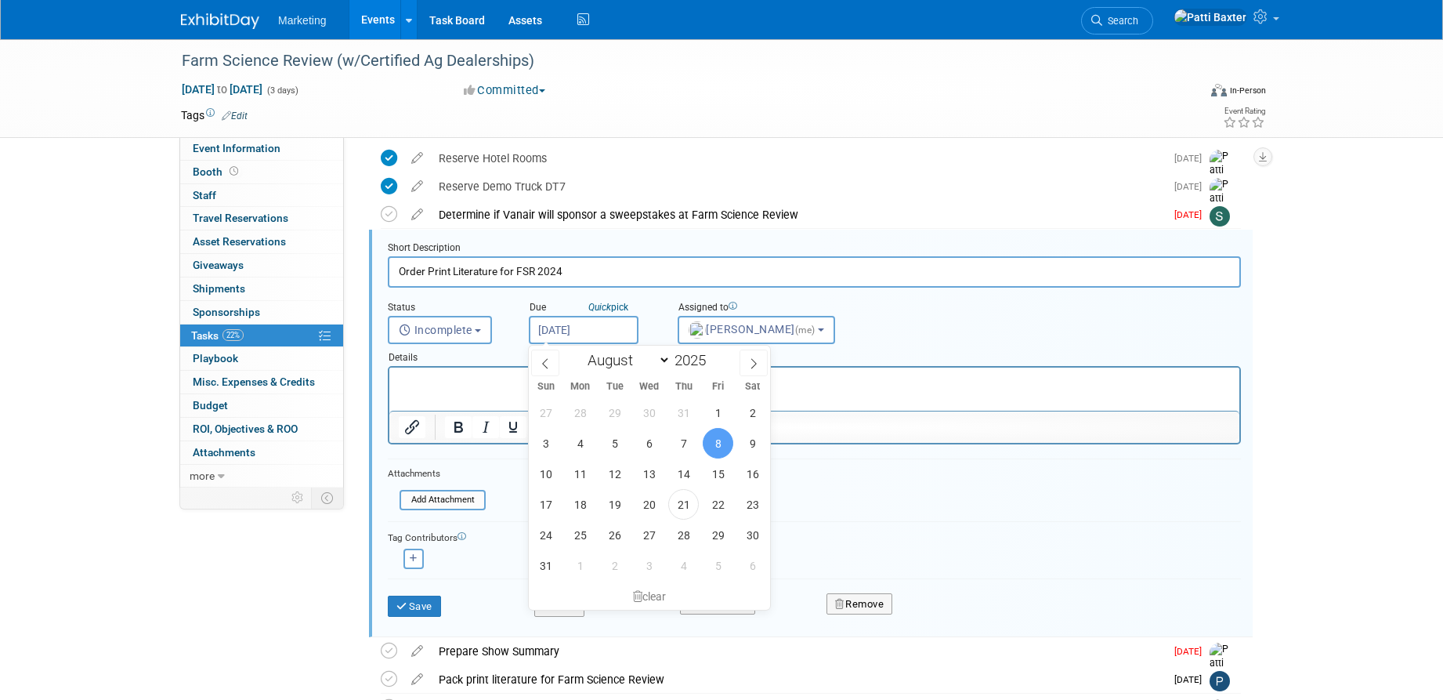
click at [568, 327] on input "Aug 8, 2025" at bounding box center [584, 330] width 110 height 28
click at [681, 504] on span "21" at bounding box center [683, 504] width 31 height 31
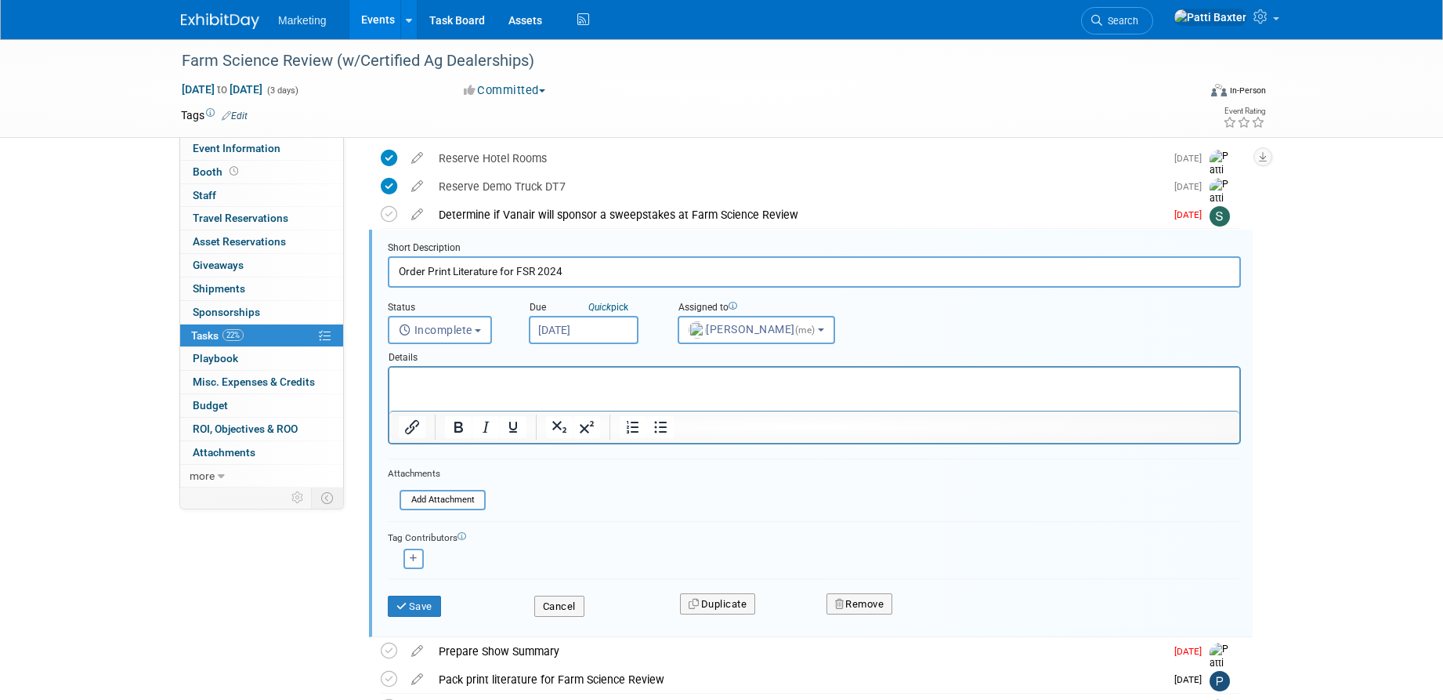
click at [438, 380] on p "Rich Text Area. Press ALT-0 for help." at bounding box center [815, 381] width 832 height 15
click at [609, 329] on input "Aug 21, 2025" at bounding box center [584, 330] width 110 height 28
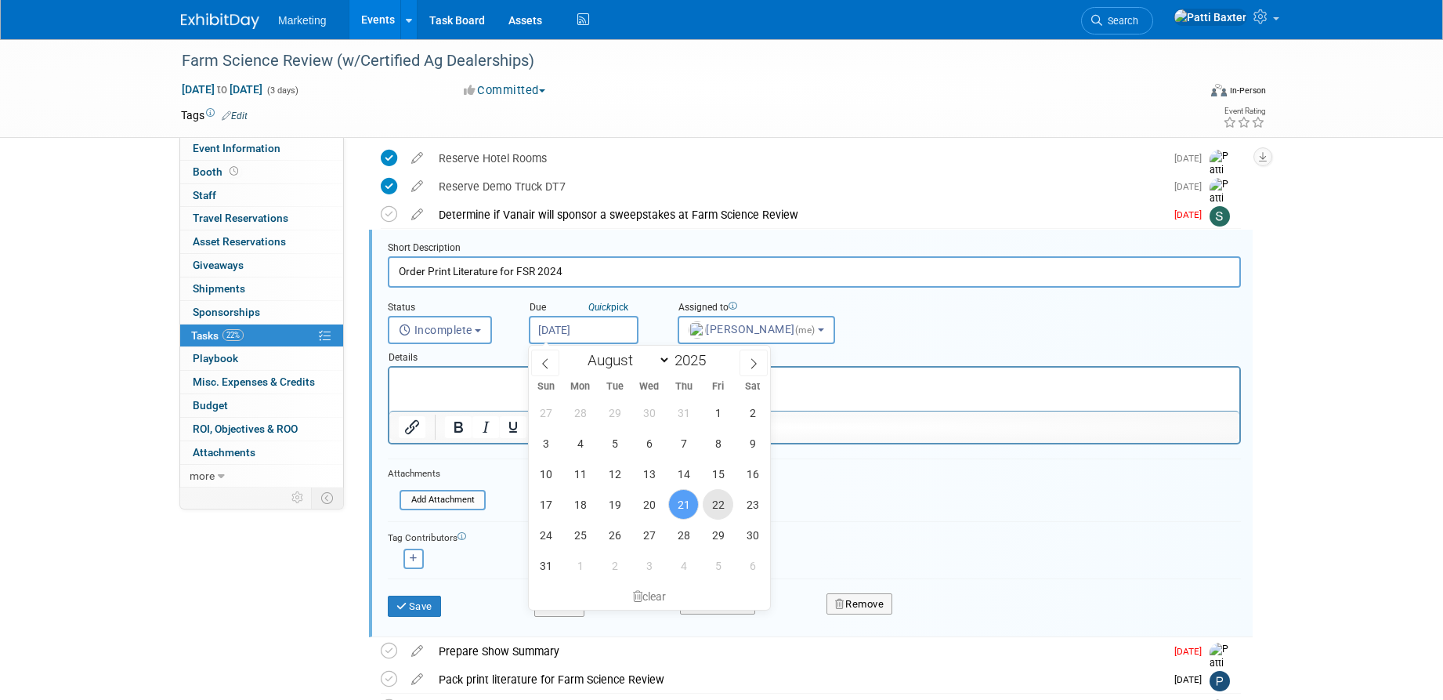
click at [718, 499] on span "22" at bounding box center [718, 504] width 31 height 31
type input "Aug 22, 2025"
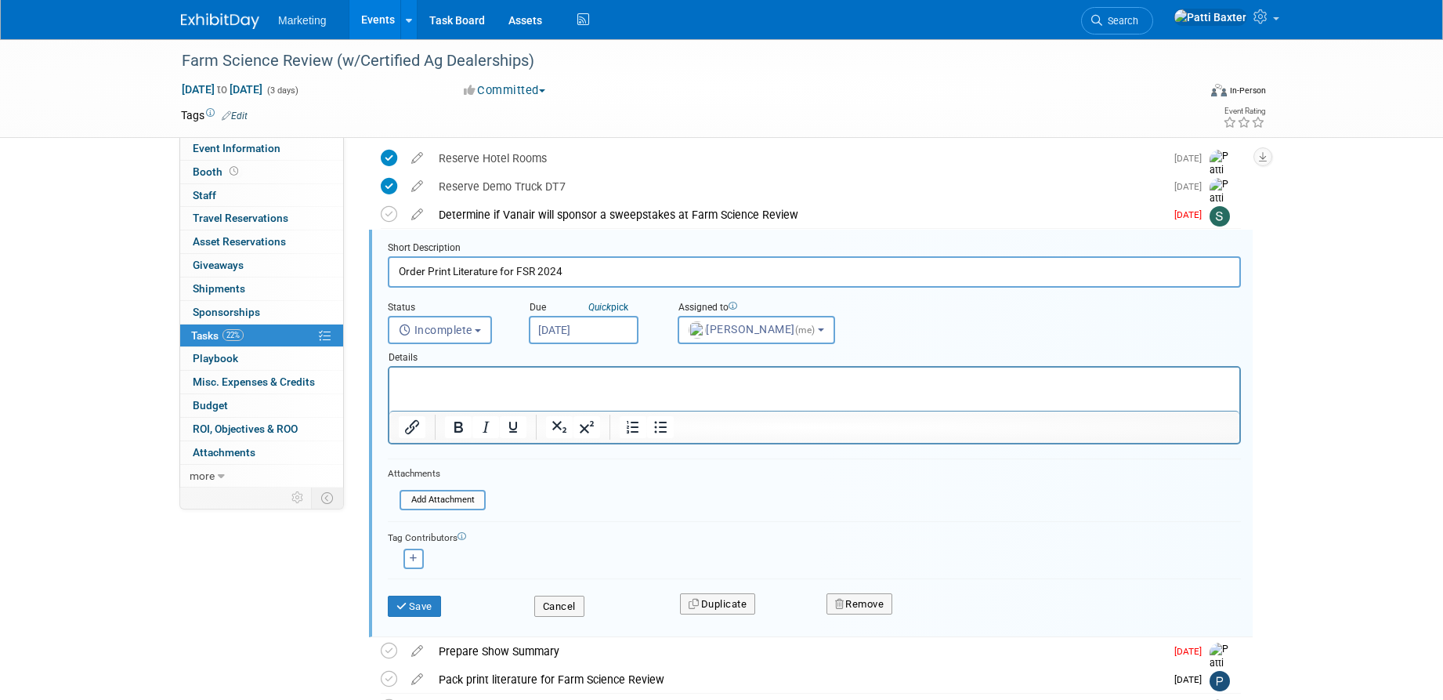
drag, startPoint x: 450, startPoint y: 382, endPoint x: 433, endPoint y: 374, distance: 18.2
click at [450, 382] on p "Rich Text Area. Press ALT-0 for help." at bounding box center [815, 381] width 832 height 15
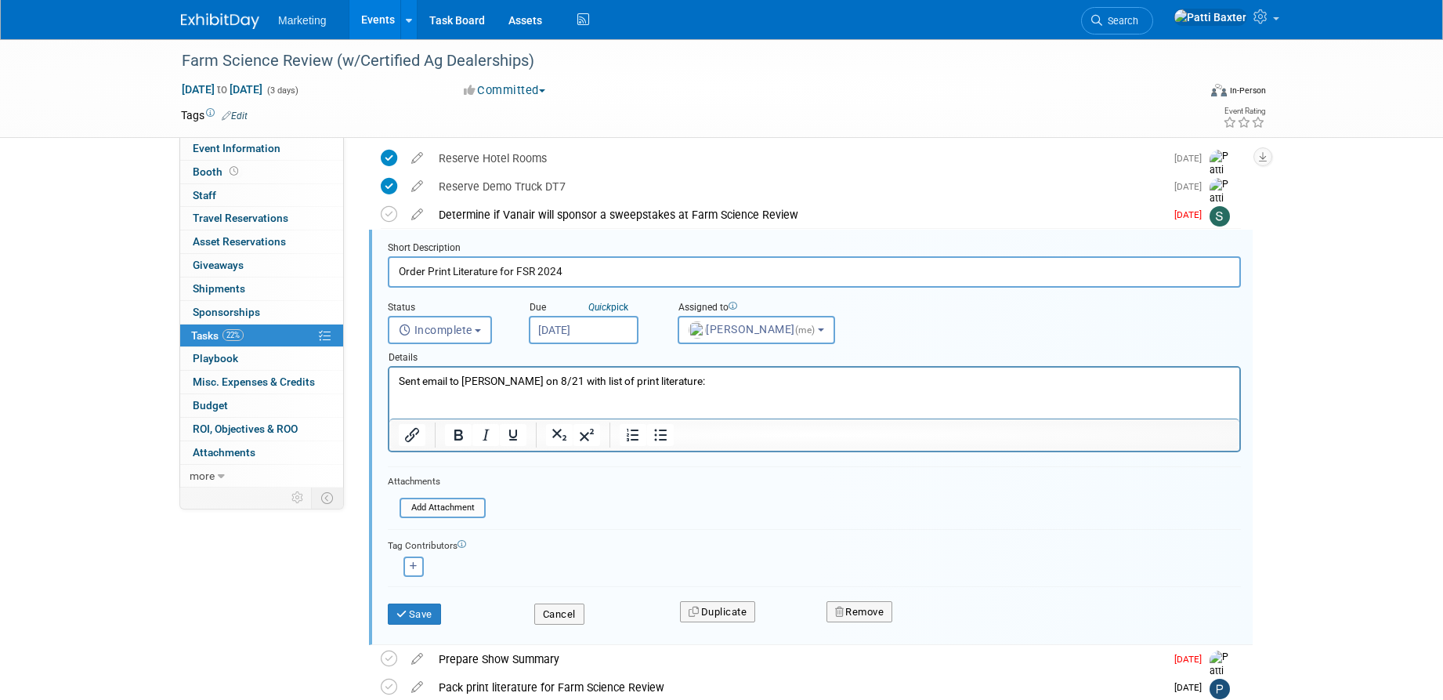
click at [446, 403] on p "Rich Text Area. Press ALT-0 for help." at bounding box center [815, 410] width 832 height 15
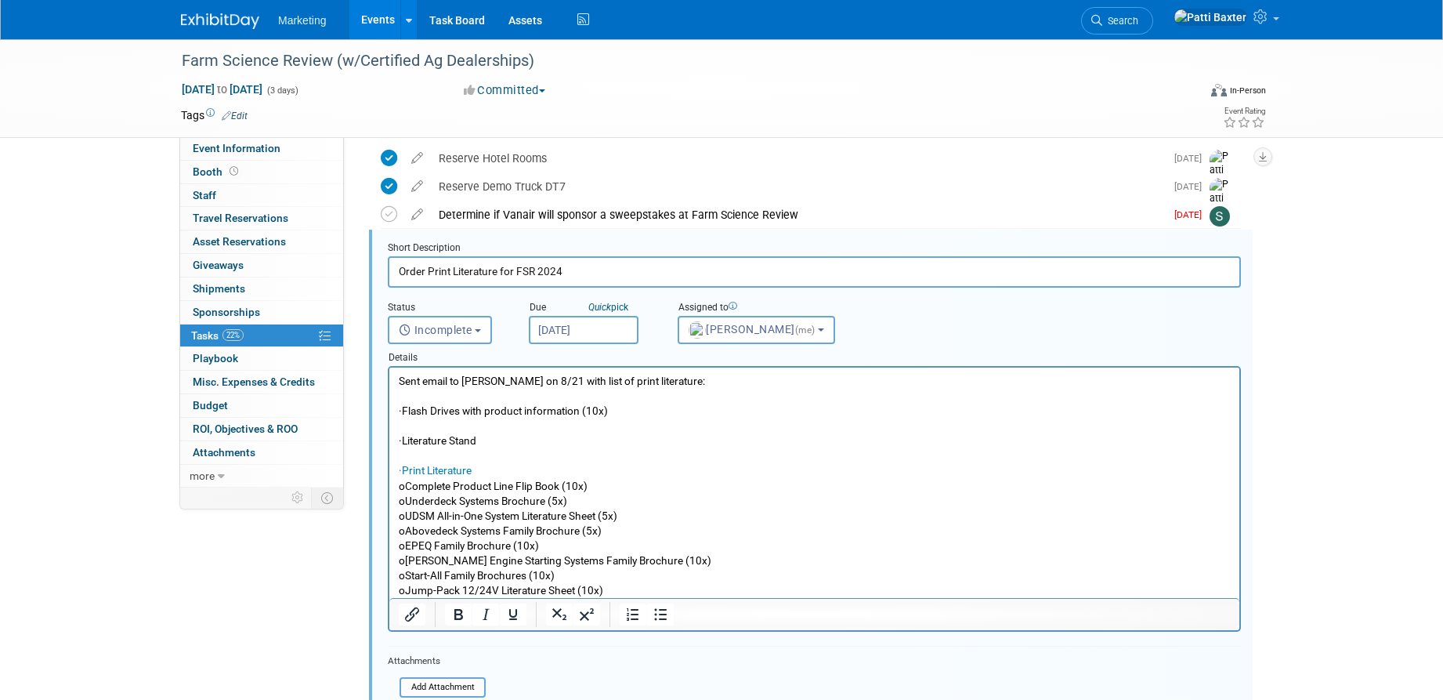
drag, startPoint x: 424, startPoint y: 439, endPoint x: 602, endPoint y: 448, distance: 178.1
click at [602, 448] on body "Sent email to Paige on 8/21 with list of print literature: · Flash Drives with …" at bounding box center [815, 486] width 834 height 224
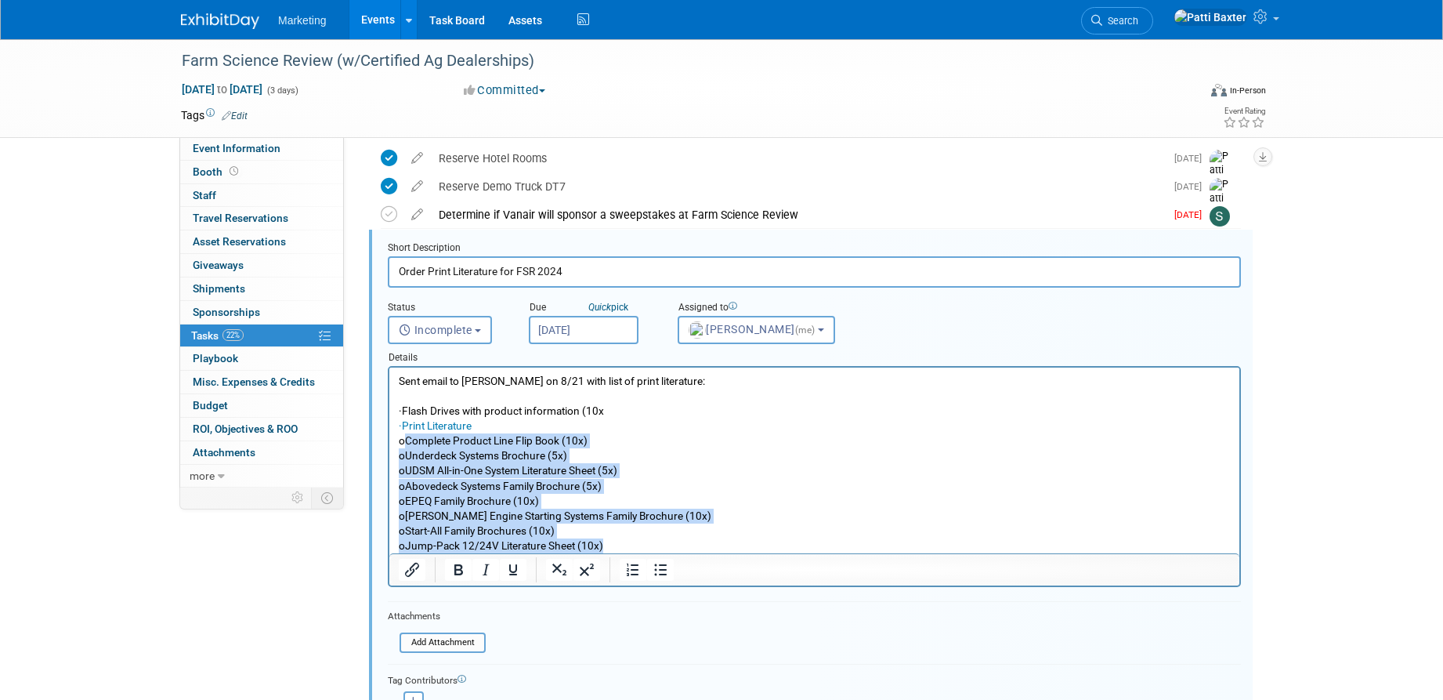
drag, startPoint x: 412, startPoint y: 443, endPoint x: 627, endPoint y: 542, distance: 236.6
click at [627, 542] on body "Sent email to Paige on 8/21 with list of print literature: · Flash Drives with …" at bounding box center [815, 463] width 834 height 179
click at [657, 573] on icon "Bullet list" at bounding box center [660, 569] width 19 height 19
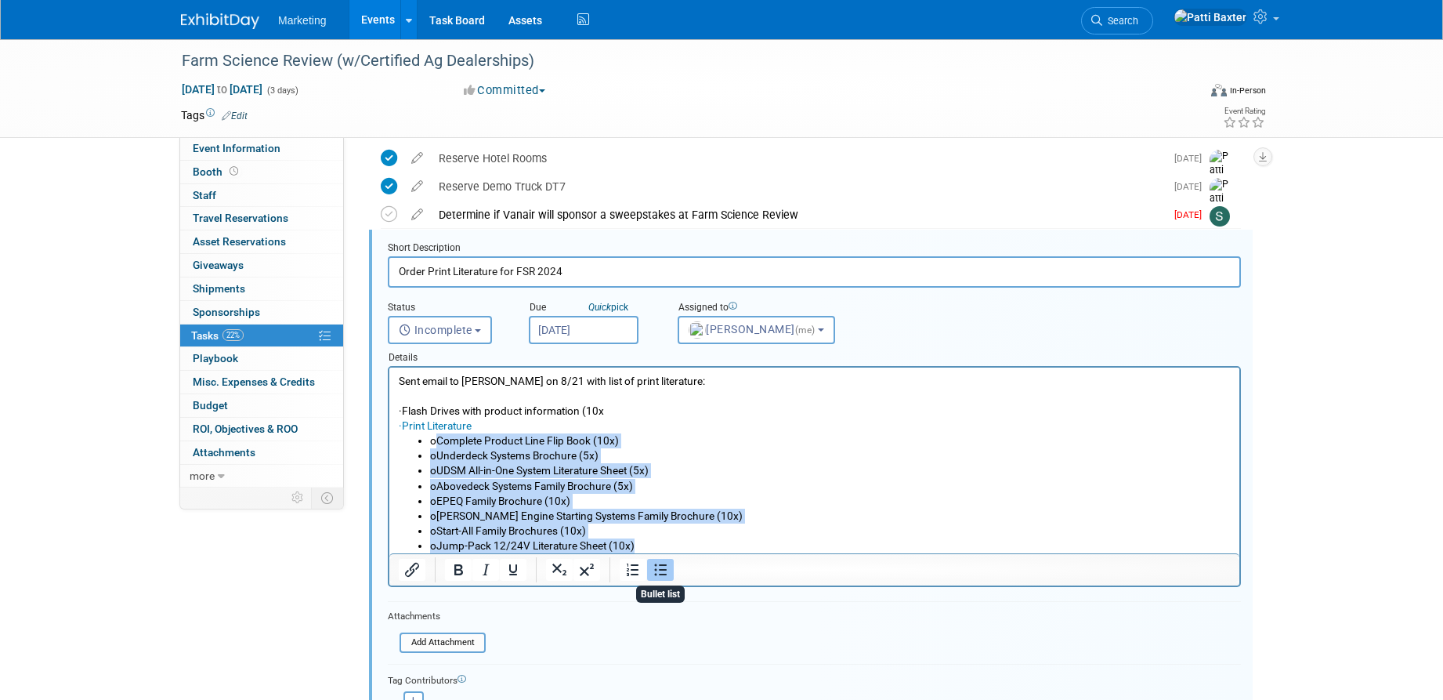
click at [660, 573] on icon "Bullet list" at bounding box center [660, 569] width 19 height 19
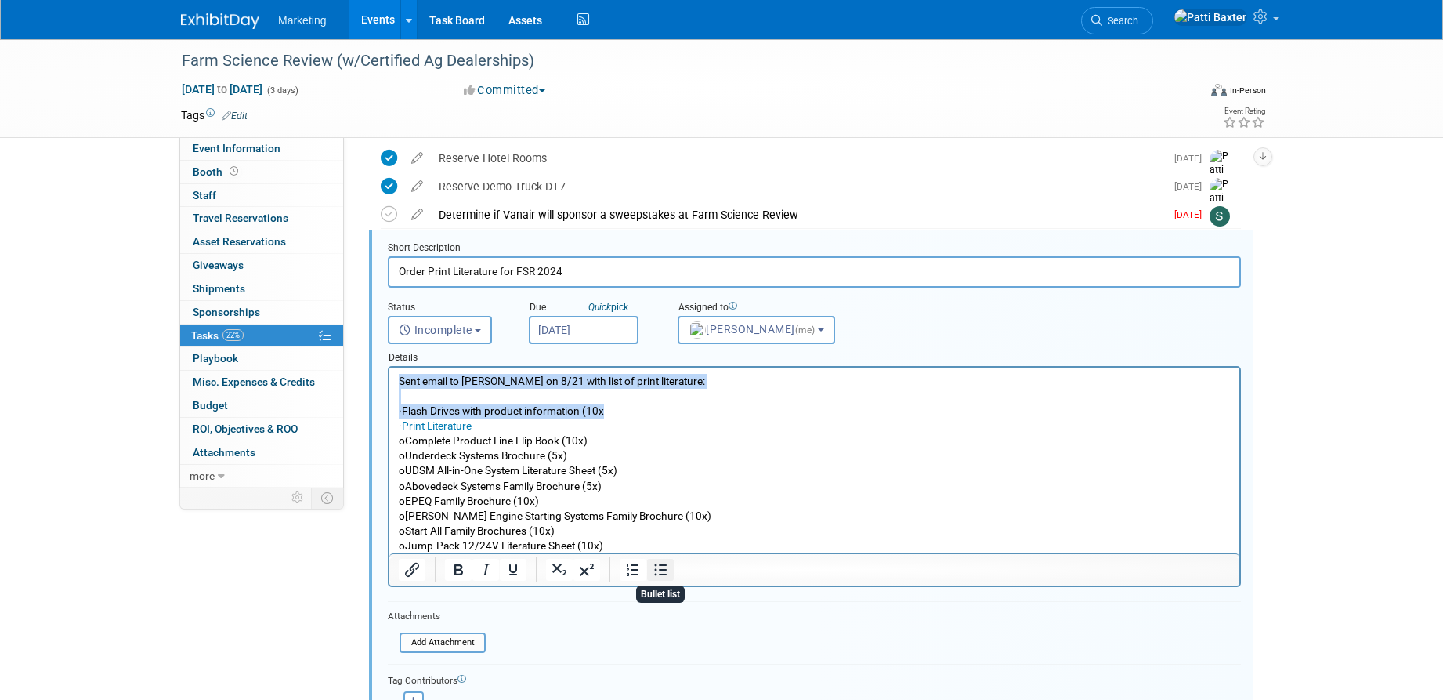
click at [660, 573] on icon "Bullet list" at bounding box center [660, 569] width 19 height 19
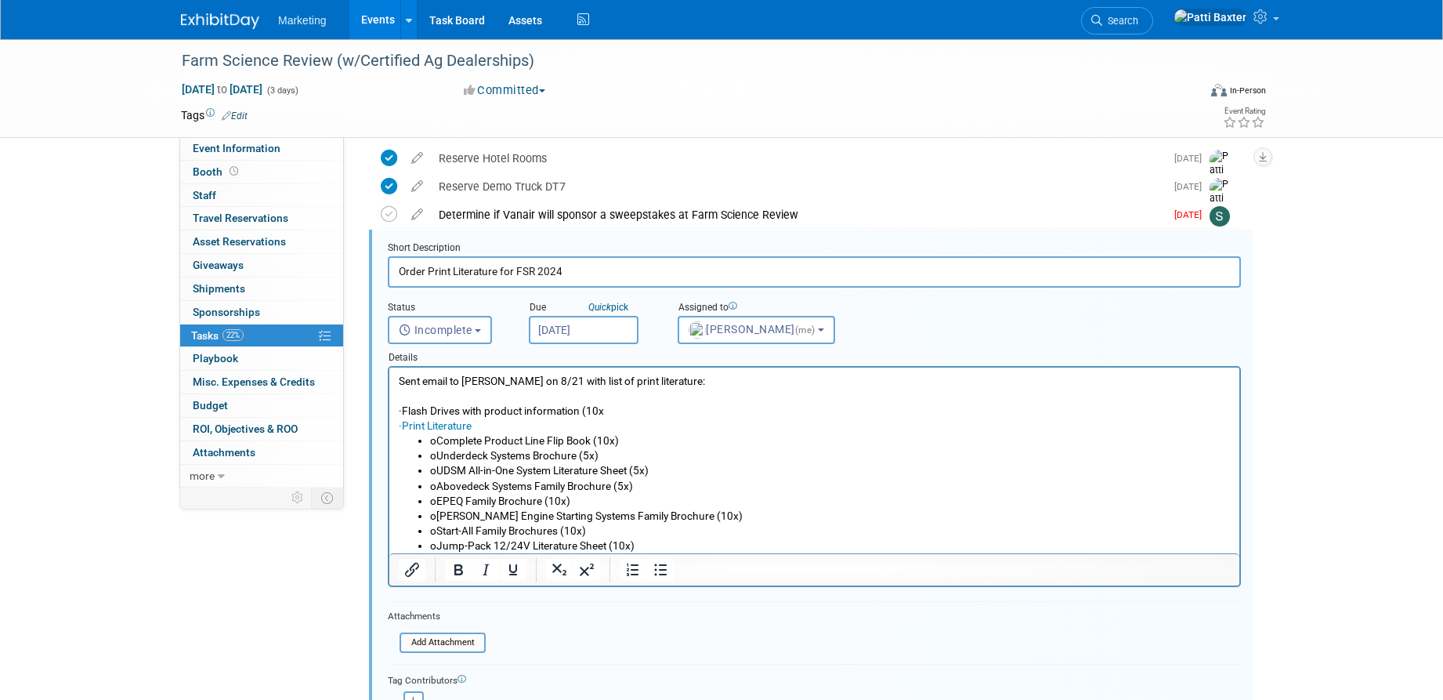
click at [422, 411] on p "· Flash Drives with product information (10x" at bounding box center [815, 410] width 832 height 15
click at [429, 423] on link "· Print Literature" at bounding box center [435, 425] width 73 height 13
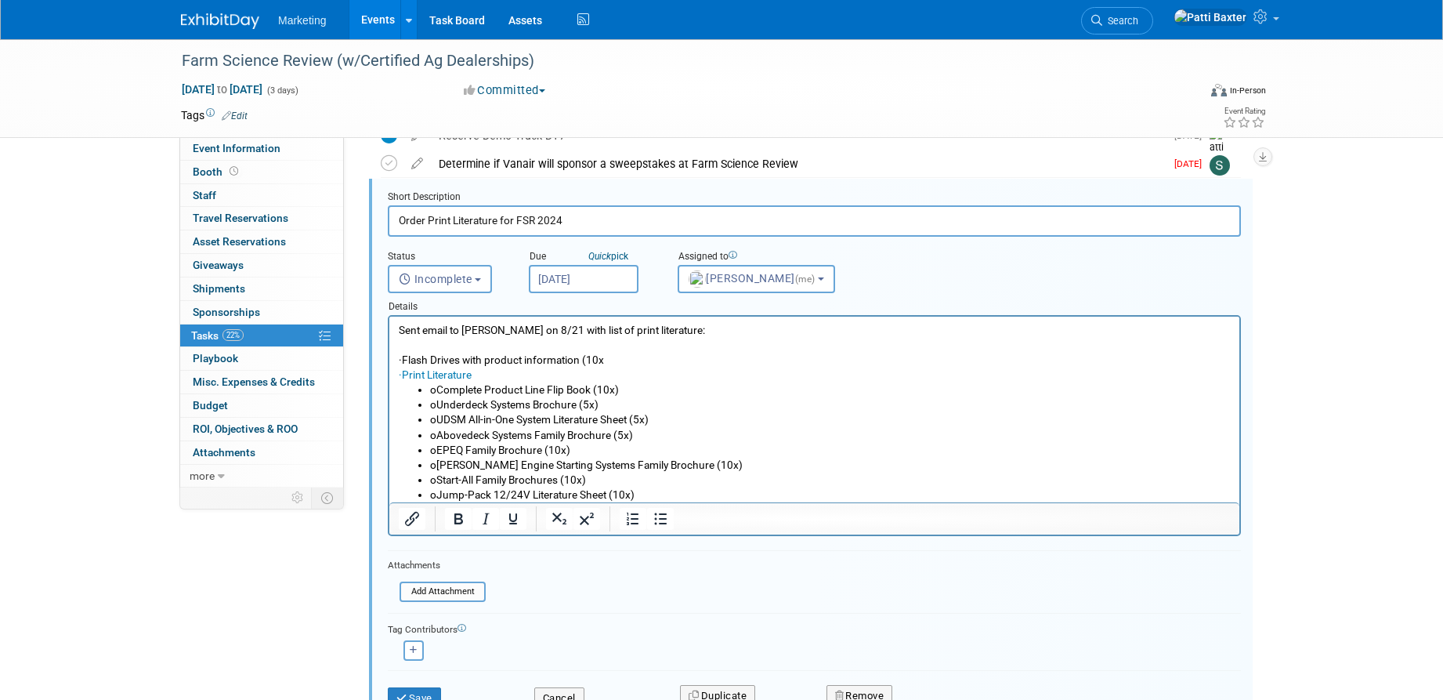
scroll to position [152, 0]
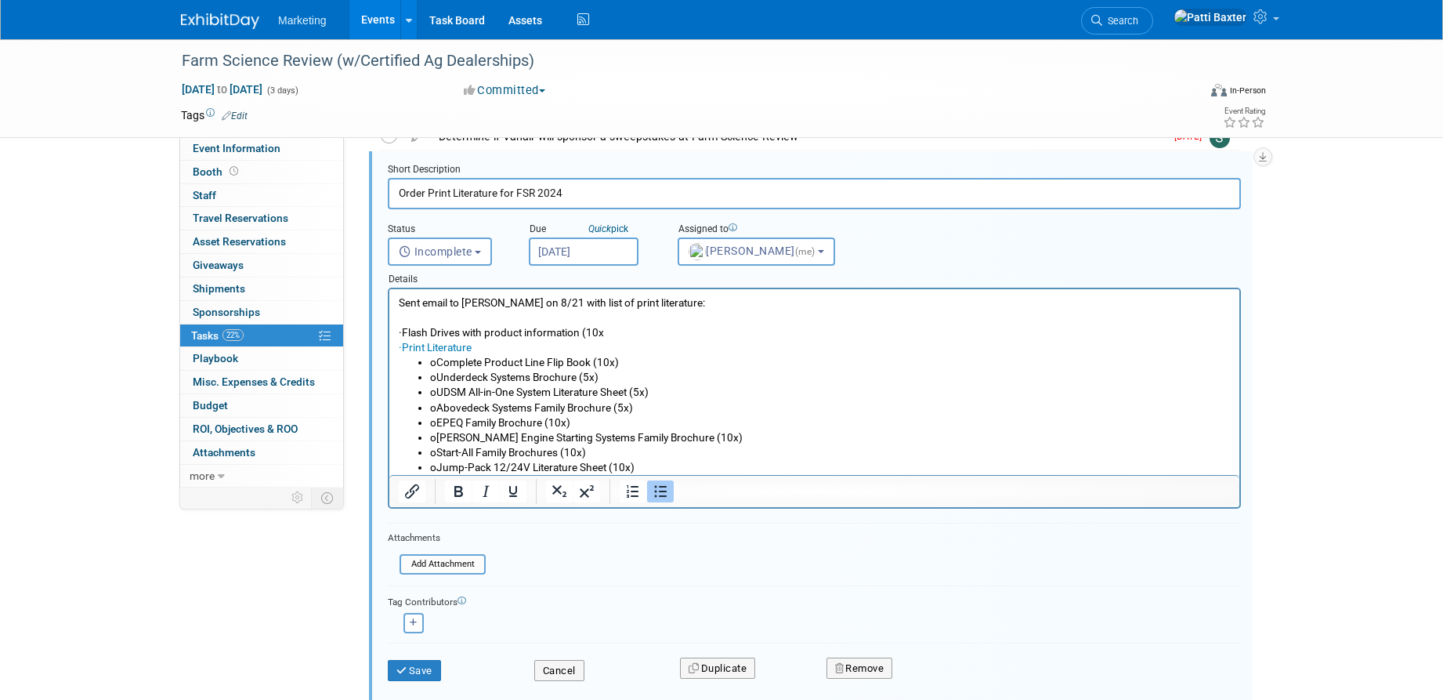
click at [447, 361] on li "o Complete Product Line Flip Book (10x)" at bounding box center [830, 362] width 801 height 15
click at [448, 374] on li "o Underdeck Systems Brochure (5x)" at bounding box center [830, 377] width 801 height 15
click at [445, 390] on li "o UDSM All-in-One System Literature Sheet (5x)" at bounding box center [830, 392] width 801 height 15
click at [445, 403] on li "o Abovedeck Systems Family Brochure (5x)" at bounding box center [830, 407] width 801 height 15
click at [447, 422] on li "o EPEQ Family Brochure (10x)" at bounding box center [830, 422] width 801 height 15
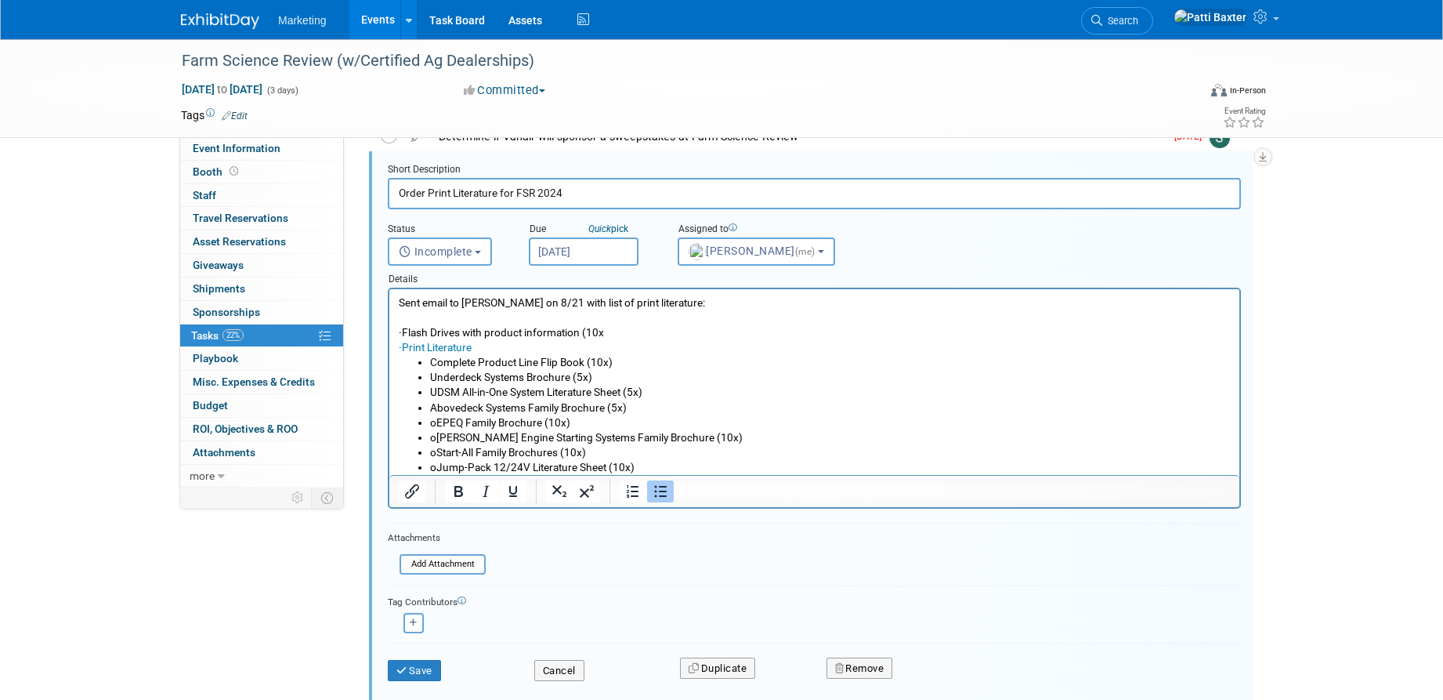
click at [445, 419] on li "o EPEQ Family Brochure (10x)" at bounding box center [830, 422] width 801 height 15
click at [445, 434] on li "o Goodall Engine Starting Systems Family Brochure (10x)" at bounding box center [830, 437] width 801 height 15
click at [446, 451] on li "o Start-All Family Brochures (10x)" at bounding box center [830, 452] width 801 height 15
drag, startPoint x: 445, startPoint y: 466, endPoint x: 451, endPoint y: 459, distance: 9.4
click at [446, 464] on li "o Jump-Pack 12/24V Literature Sheet (10x)" at bounding box center [830, 467] width 801 height 15
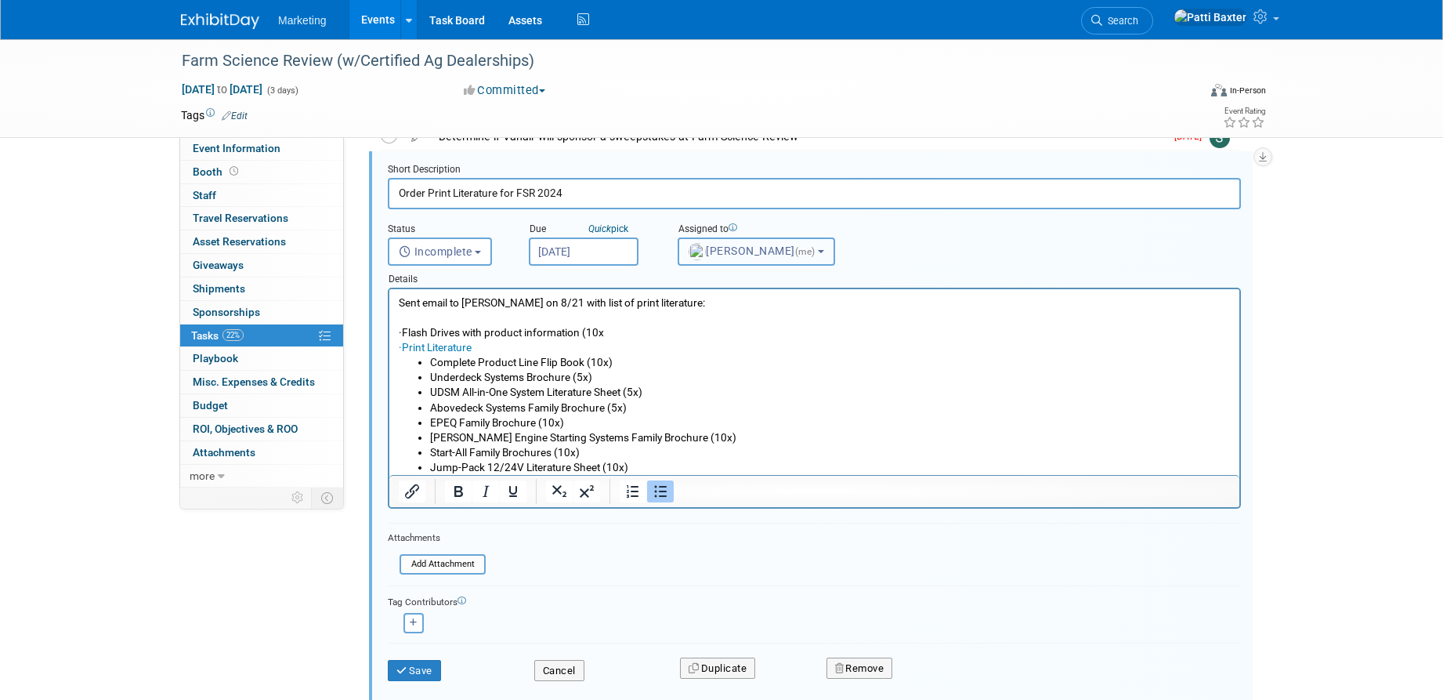
click at [818, 252] on b "button" at bounding box center [821, 251] width 6 height 3
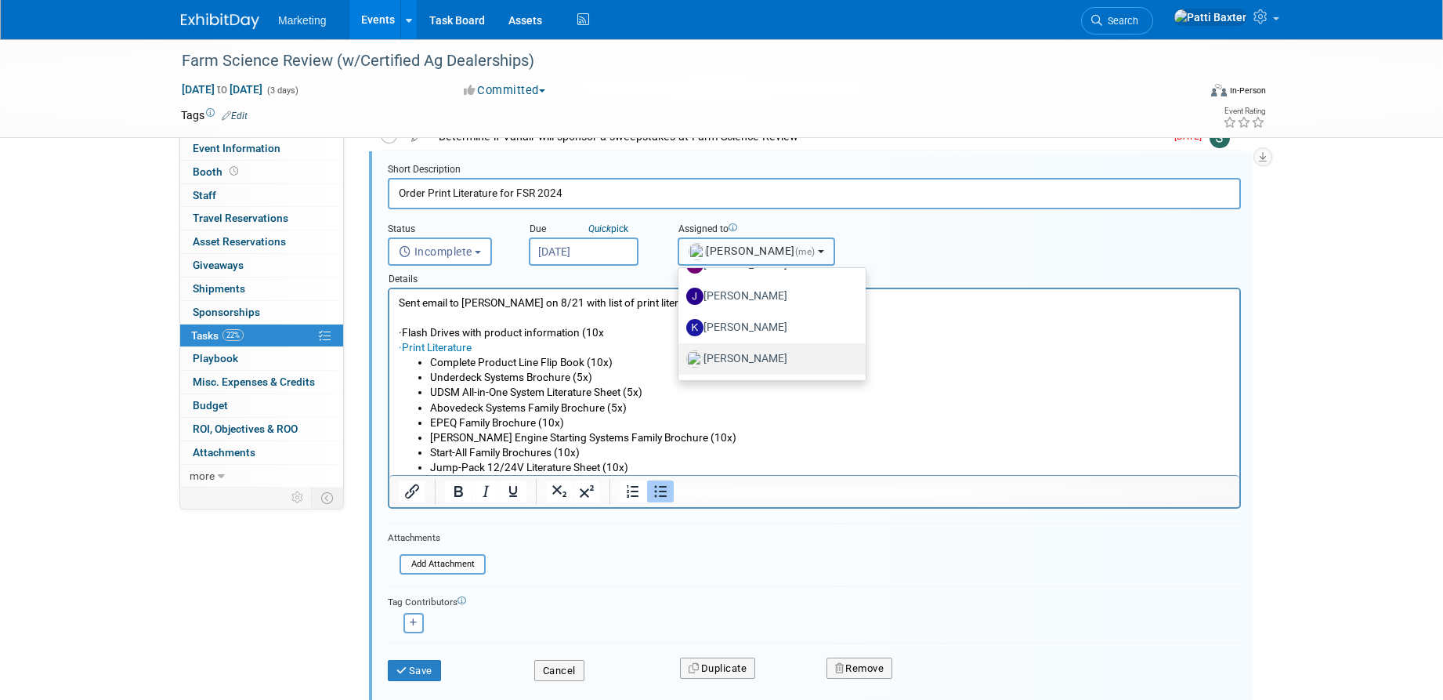
scroll to position [157, 0]
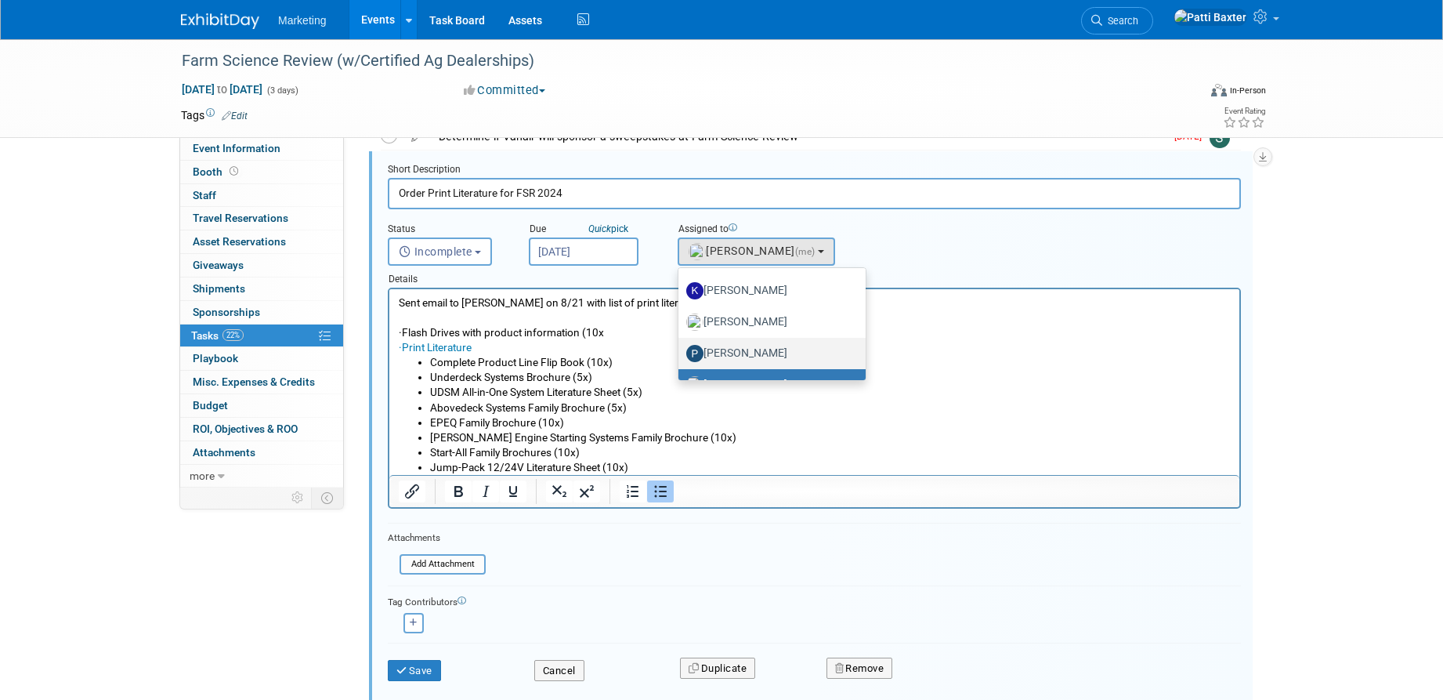
click at [736, 352] on label "[PERSON_NAME]" at bounding box center [768, 353] width 164 height 25
click at [681, 352] on input "[PERSON_NAME]" at bounding box center [676, 351] width 10 height 10
select select "21b29914-3e37-4703-bef4-f79ac9c2cc38"
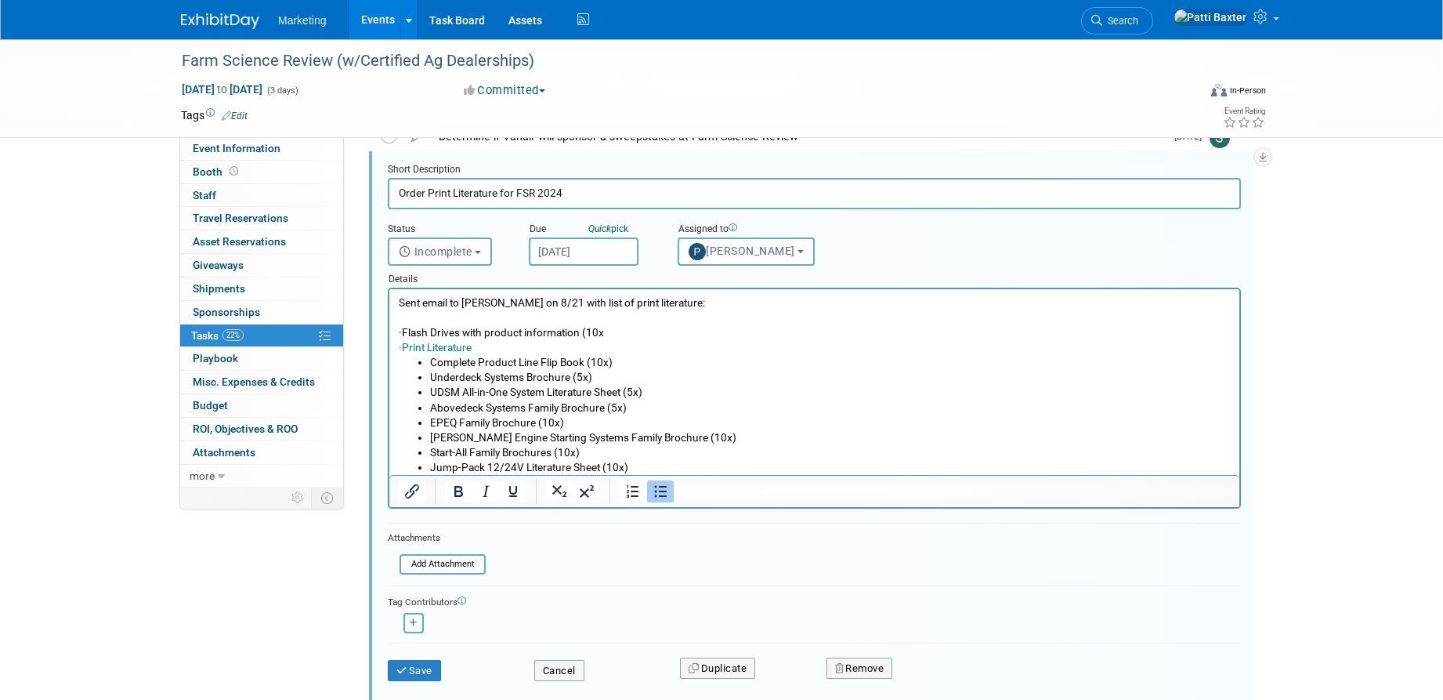
click at [416, 619] on icon "button" at bounding box center [414, 622] width 8 height 9
select select
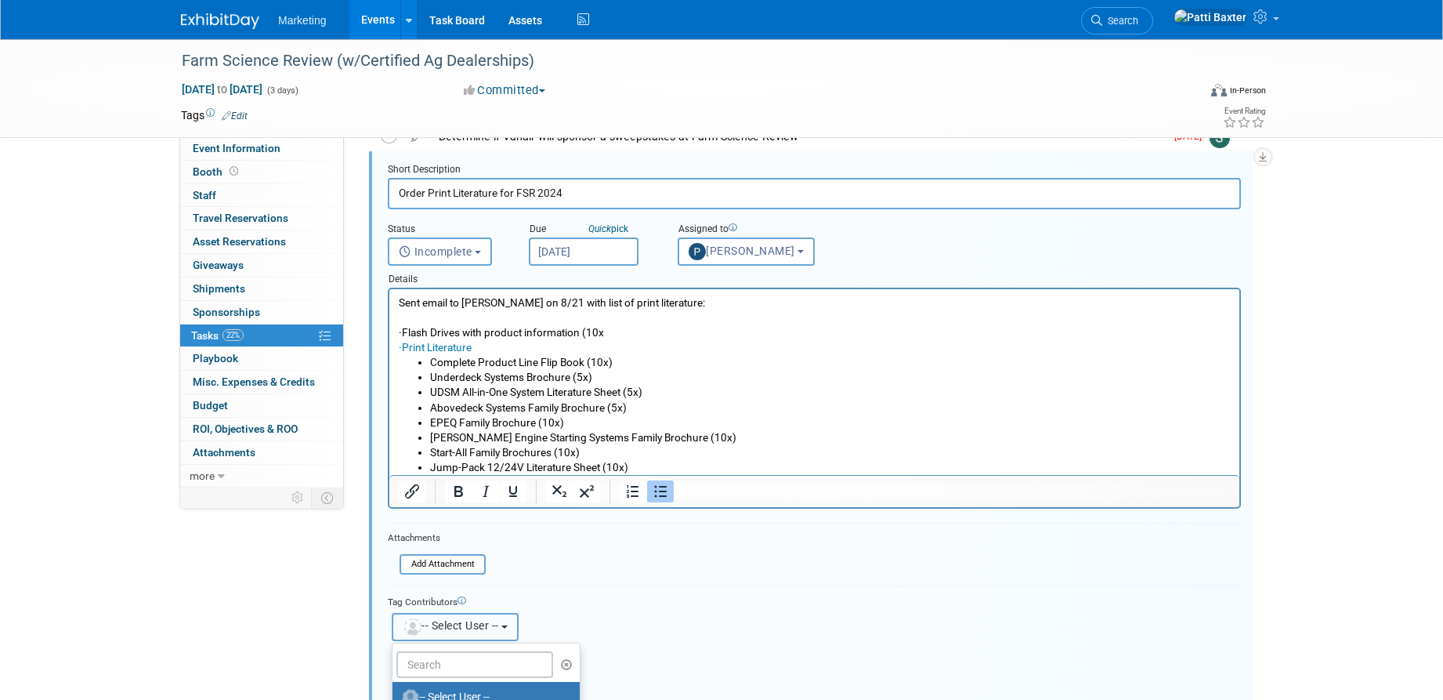
click at [466, 619] on span "-- Select User --" at bounding box center [451, 625] width 96 height 13
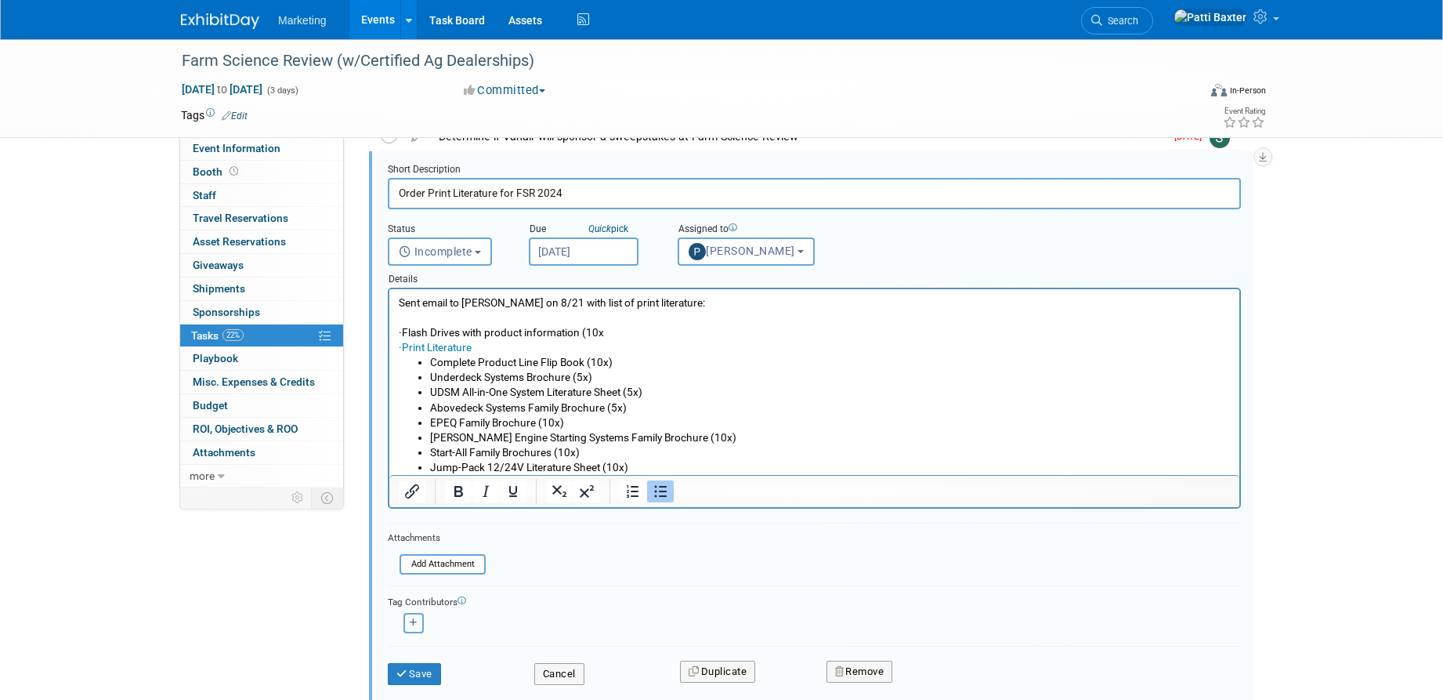
click at [413, 619] on icon "button" at bounding box center [414, 622] width 8 height 9
select select
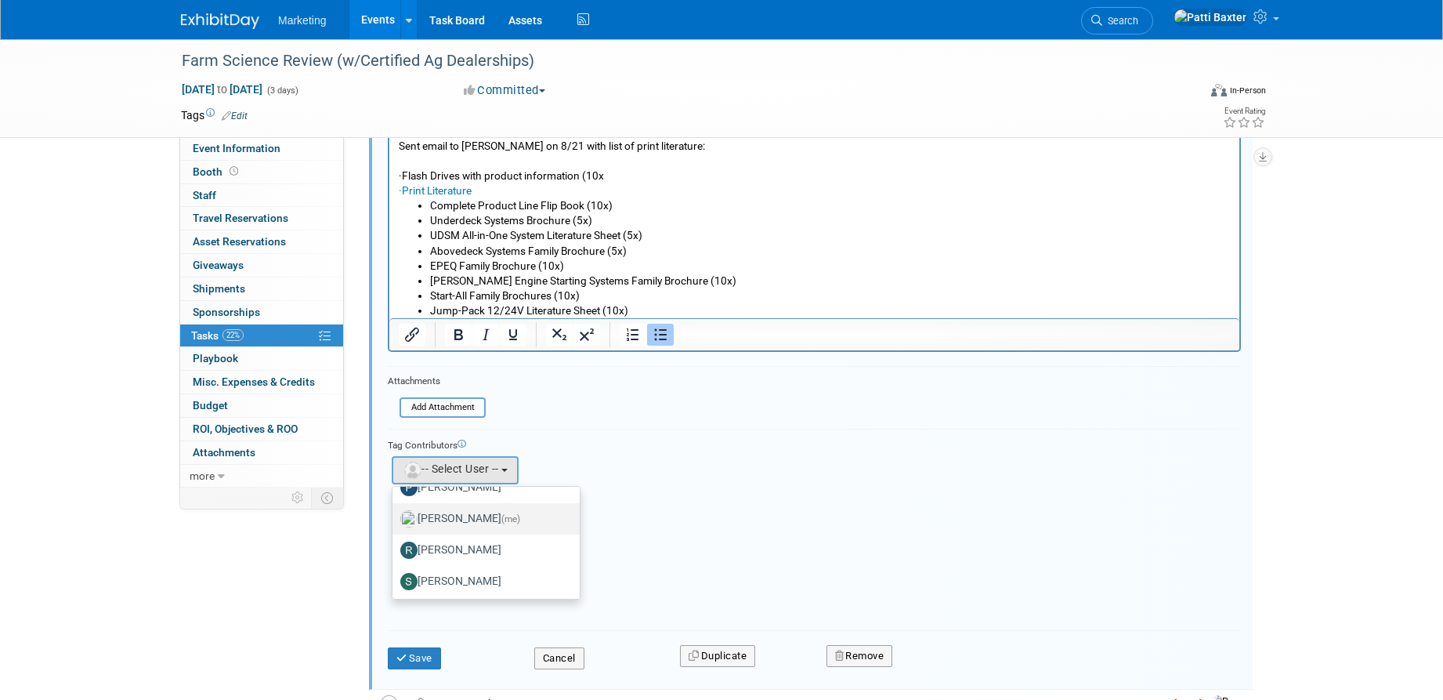
scroll to position [241, 0]
click at [502, 518] on label "Patti Baxter (me)" at bounding box center [482, 519] width 164 height 25
click at [395, 518] on input "Patti Baxter (me)" at bounding box center [390, 517] width 10 height 10
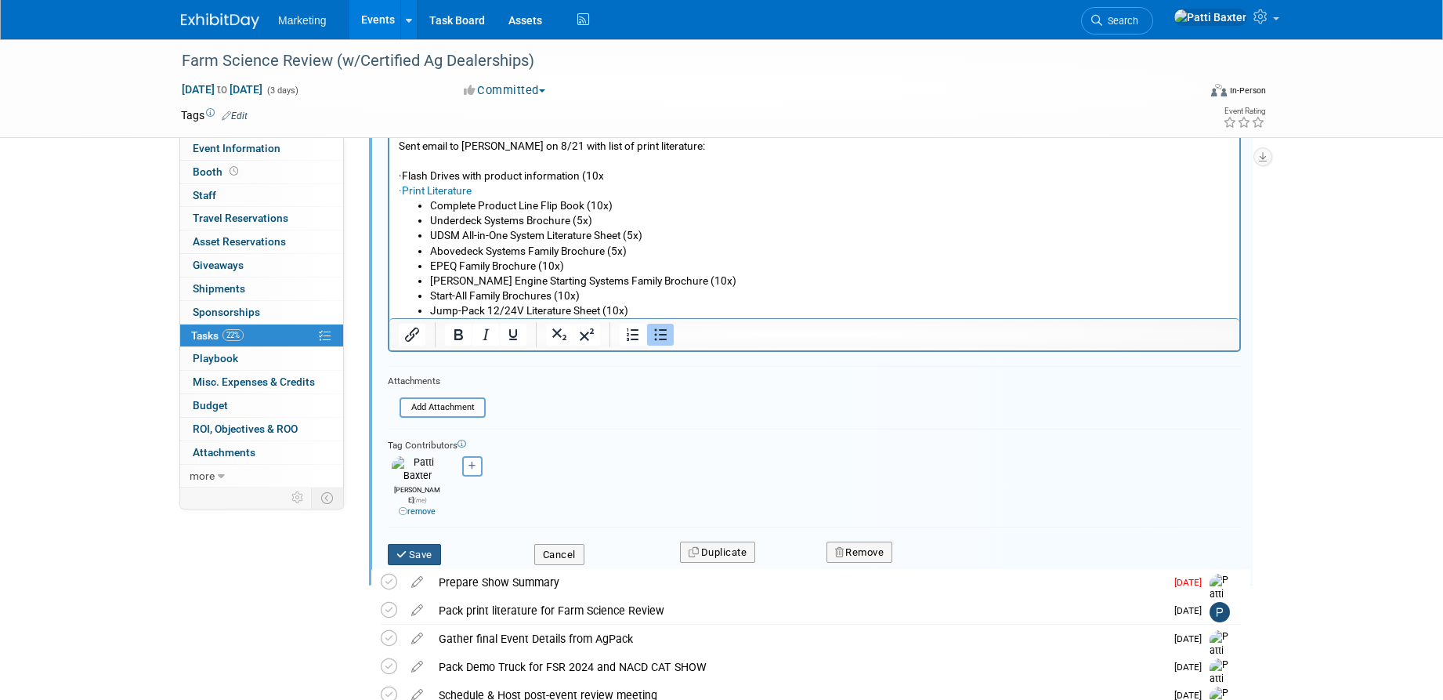
click at [427, 544] on button "Save" at bounding box center [414, 555] width 53 height 22
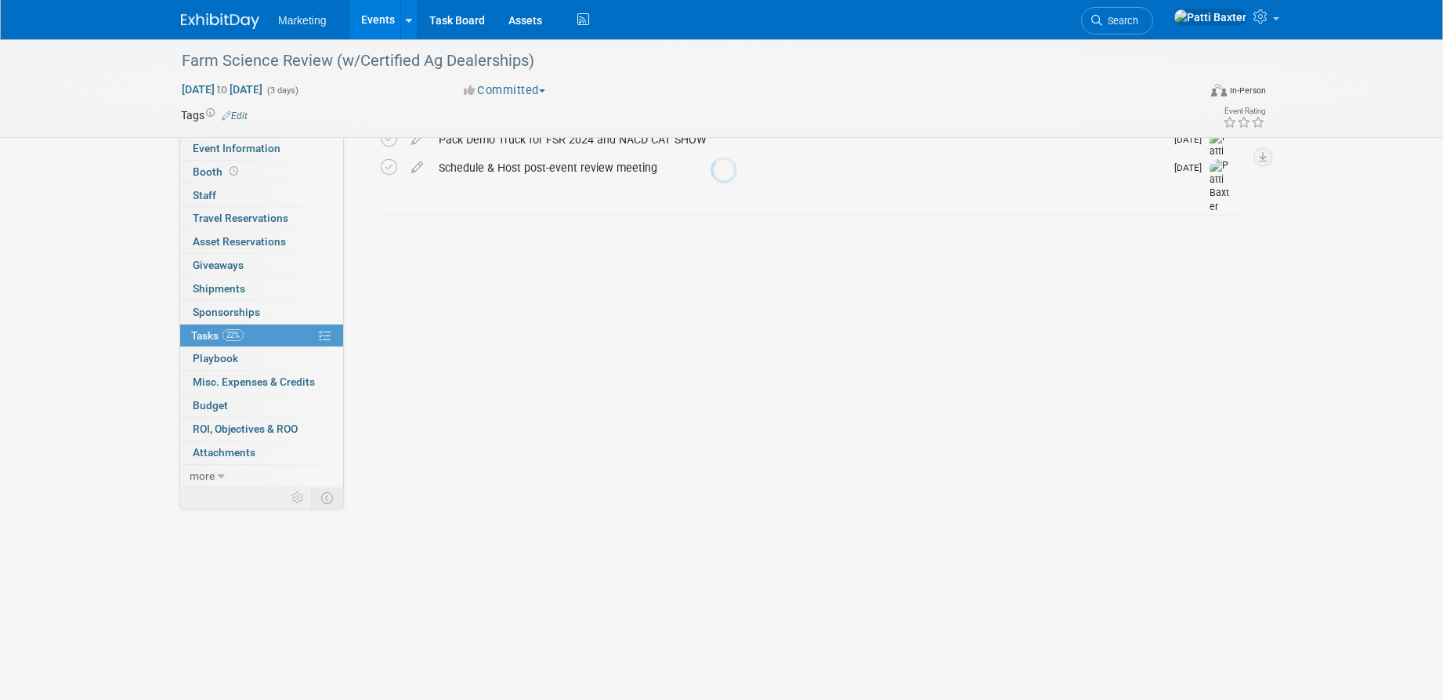
scroll to position [0, 0]
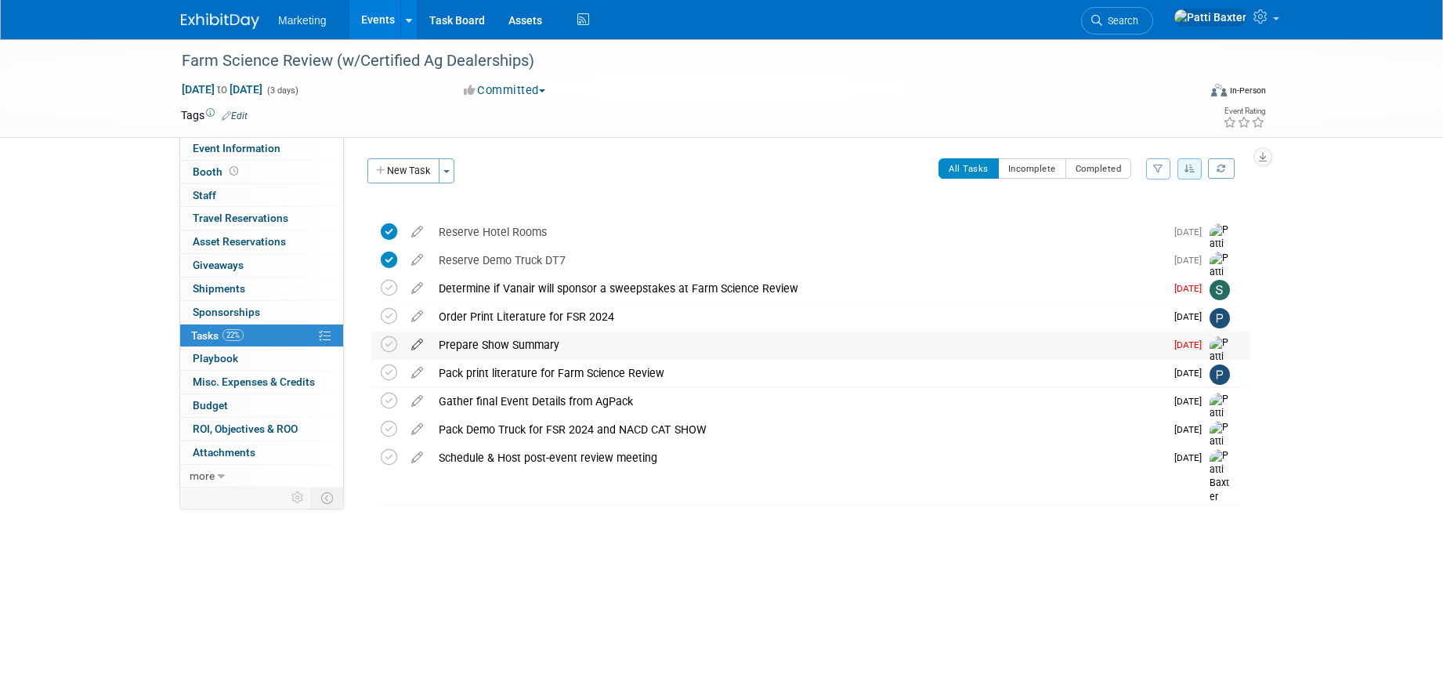
click at [414, 345] on icon at bounding box center [416, 341] width 27 height 20
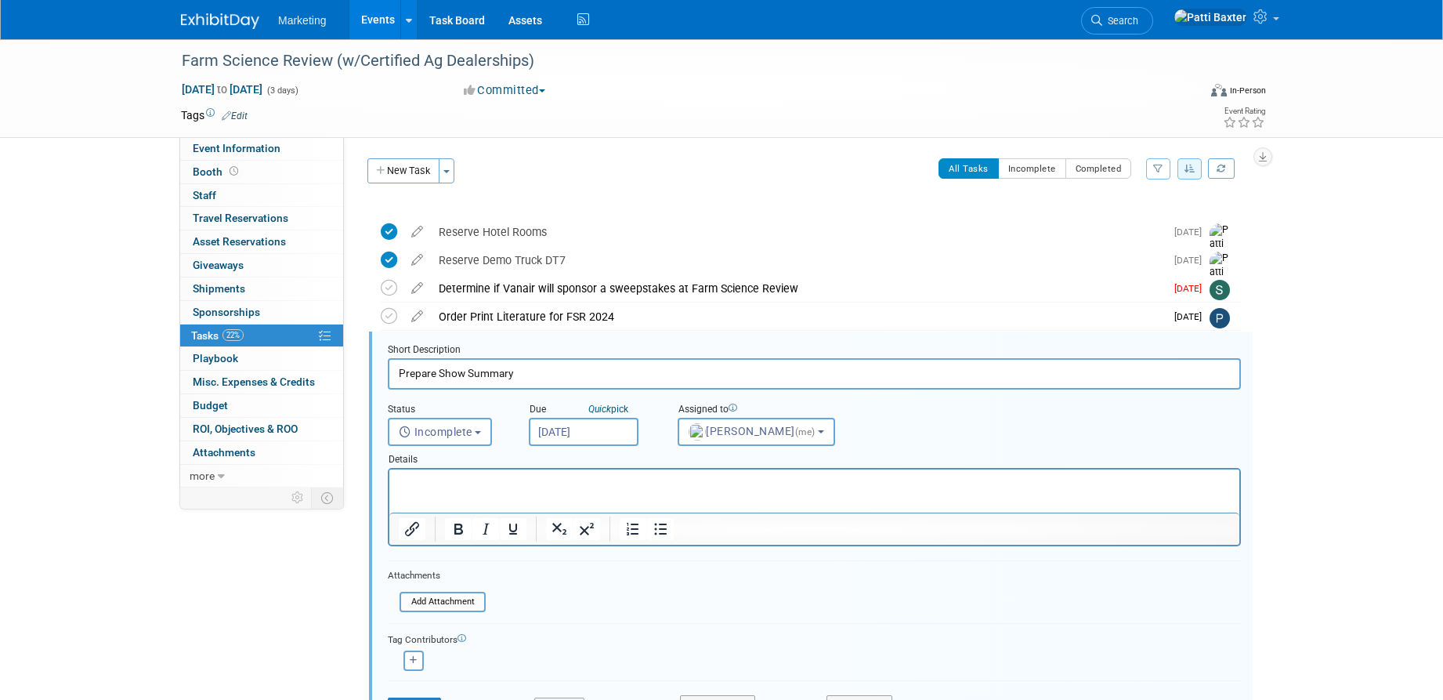
scroll to position [102, 0]
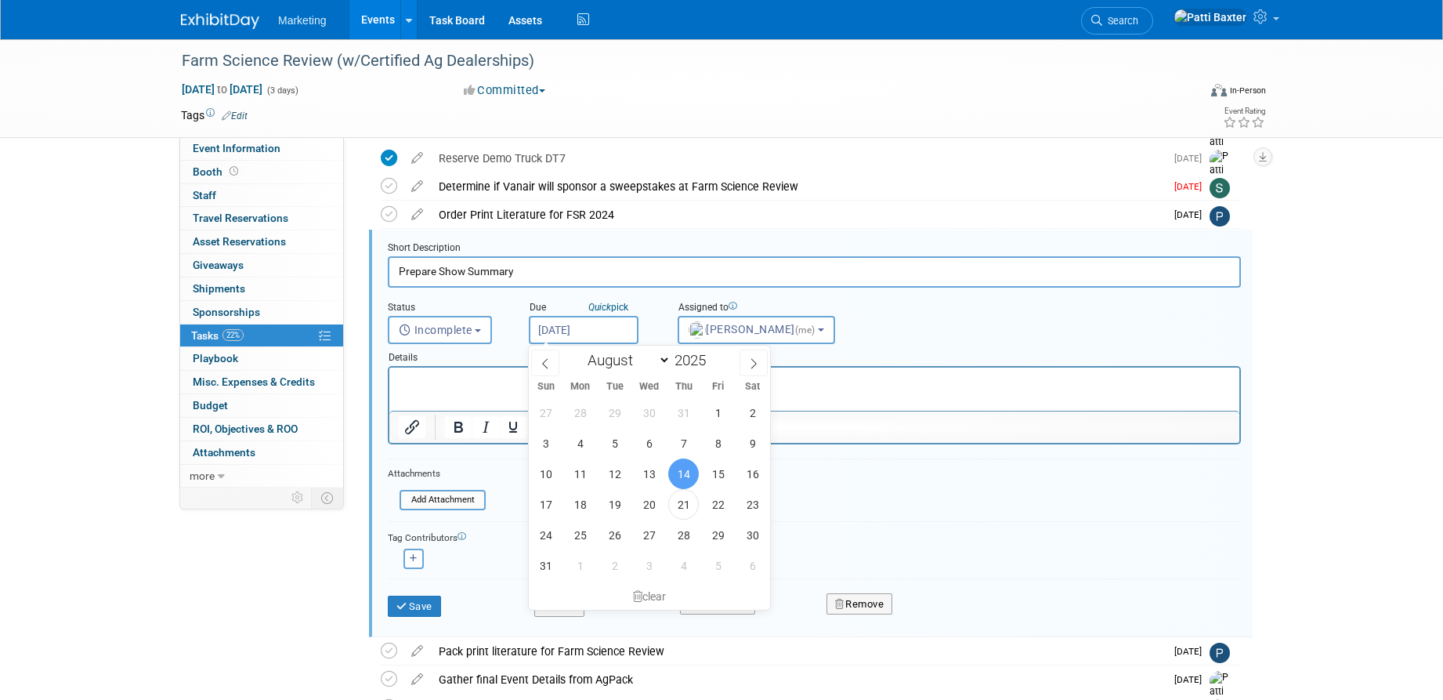
click at [578, 324] on input "Aug 14, 2025" at bounding box center [584, 330] width 110 height 28
click at [727, 508] on span "22" at bounding box center [718, 504] width 31 height 31
type input "Aug 22, 2025"
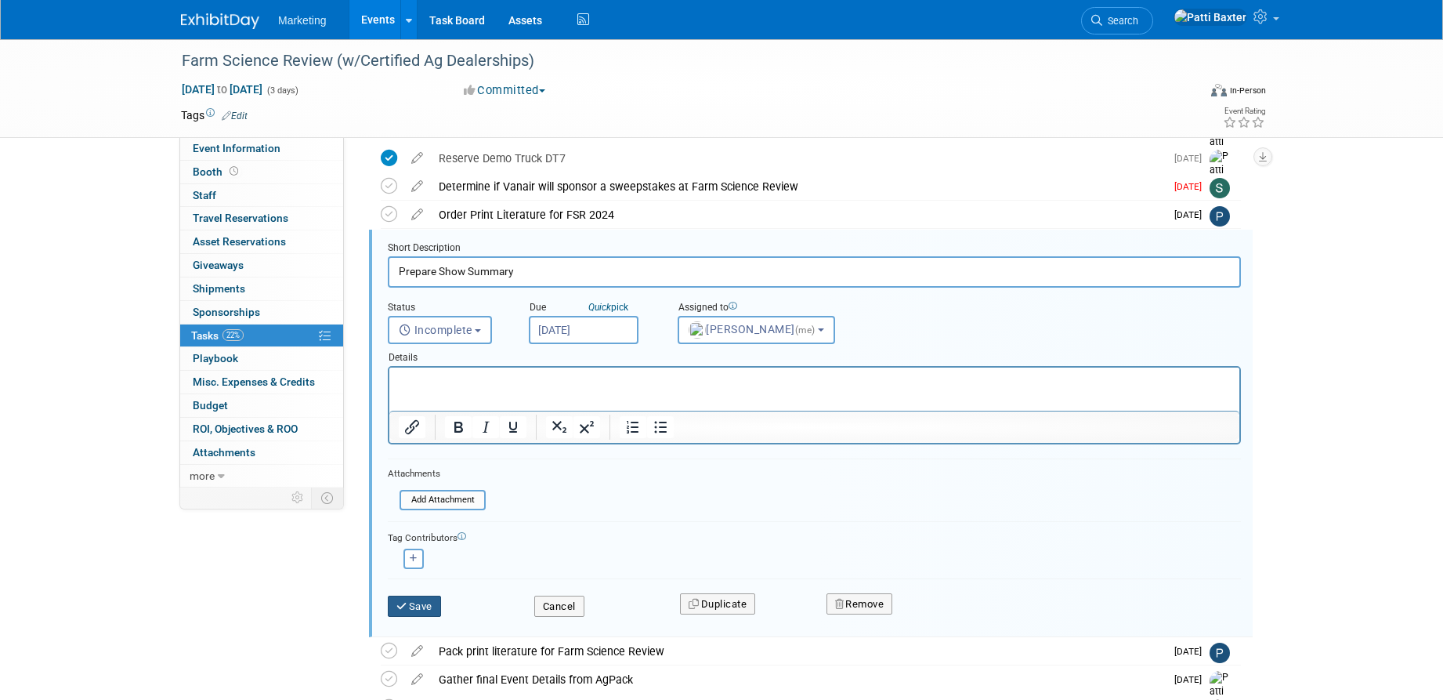
click at [422, 604] on button "Save" at bounding box center [414, 606] width 53 height 22
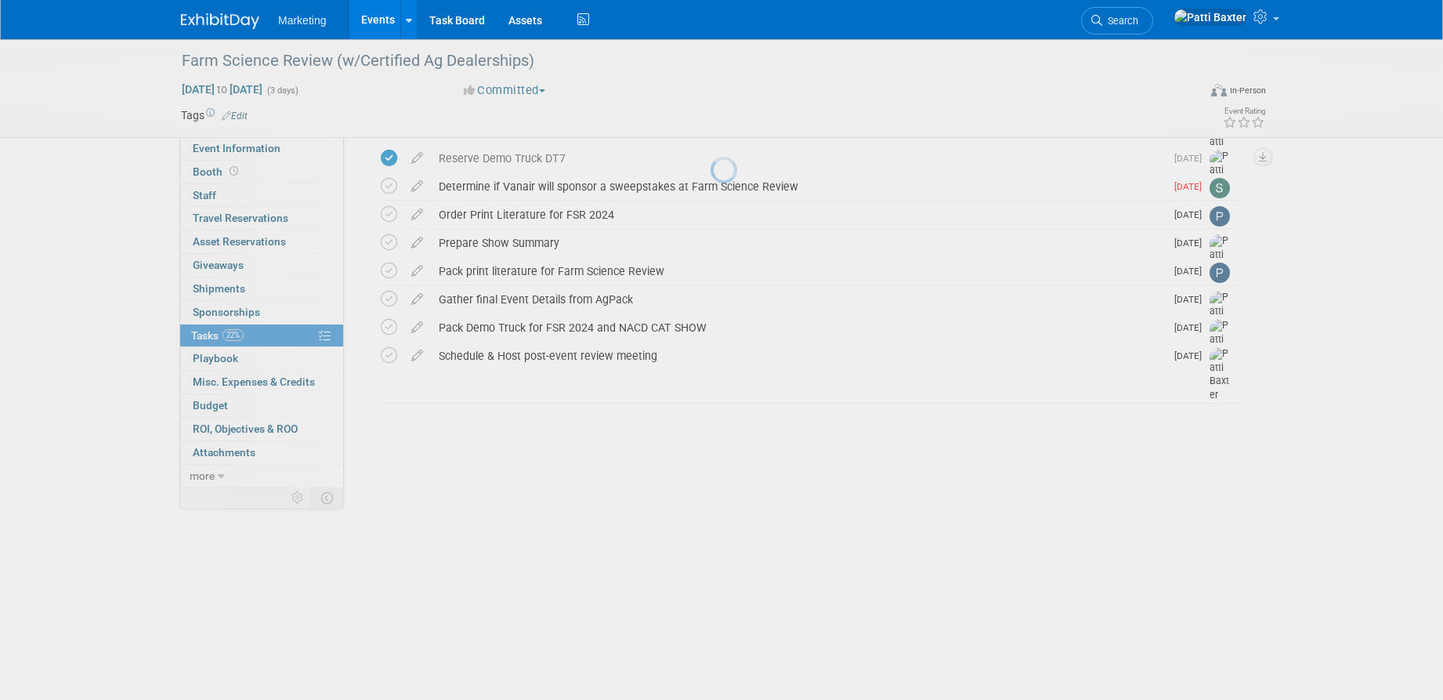
scroll to position [0, 0]
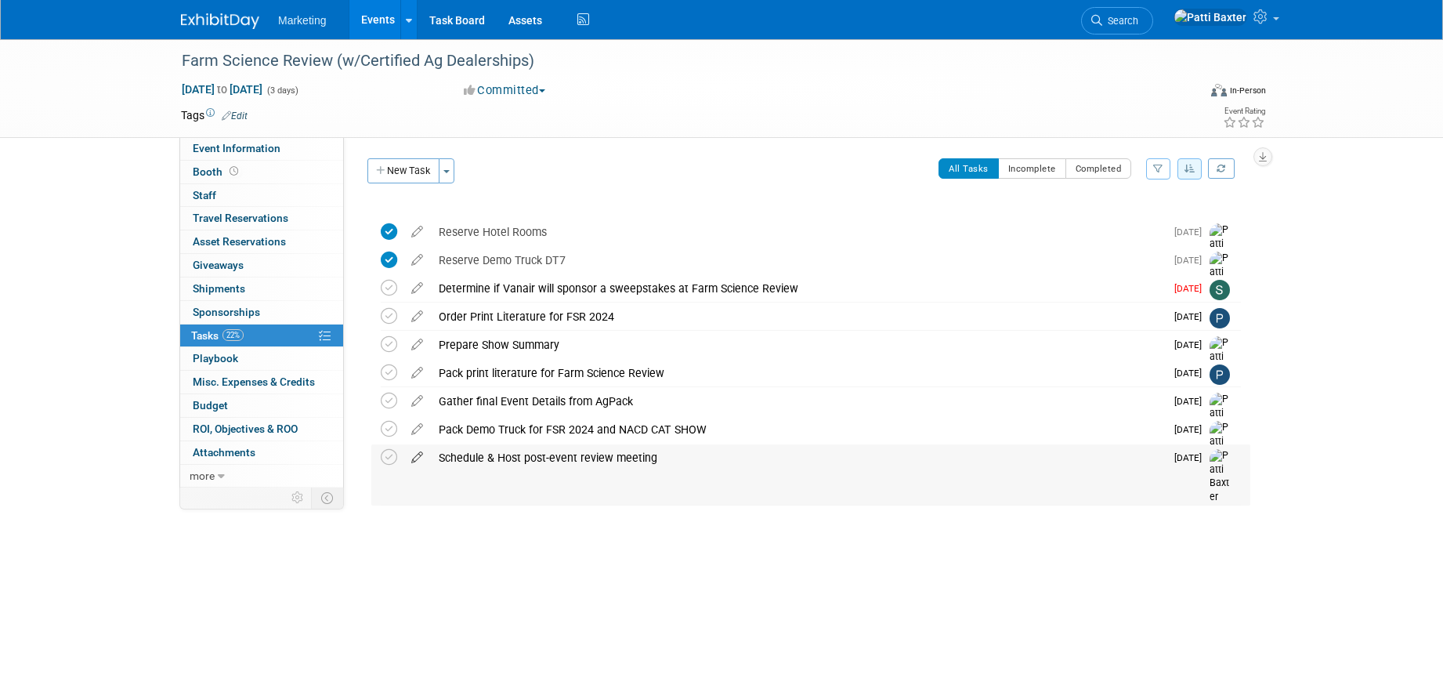
click at [421, 458] on icon at bounding box center [416, 454] width 27 height 20
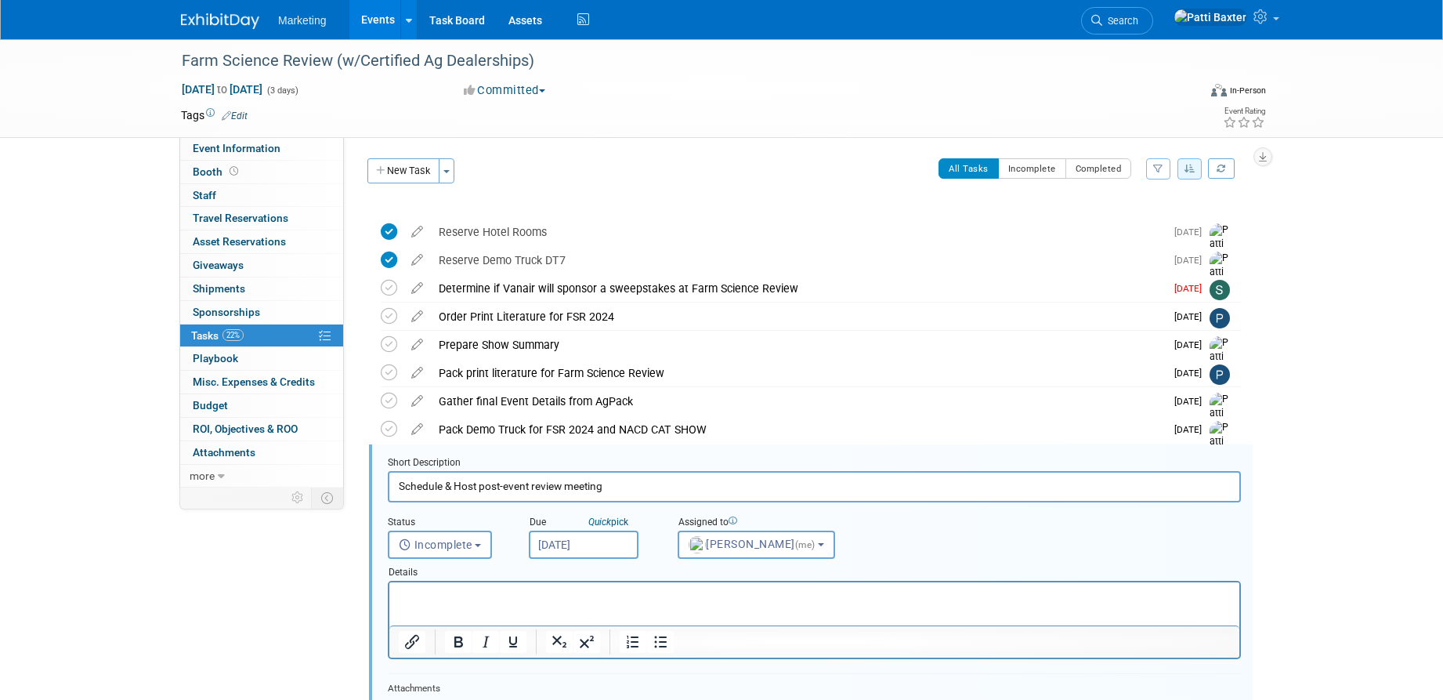
scroll to position [215, 0]
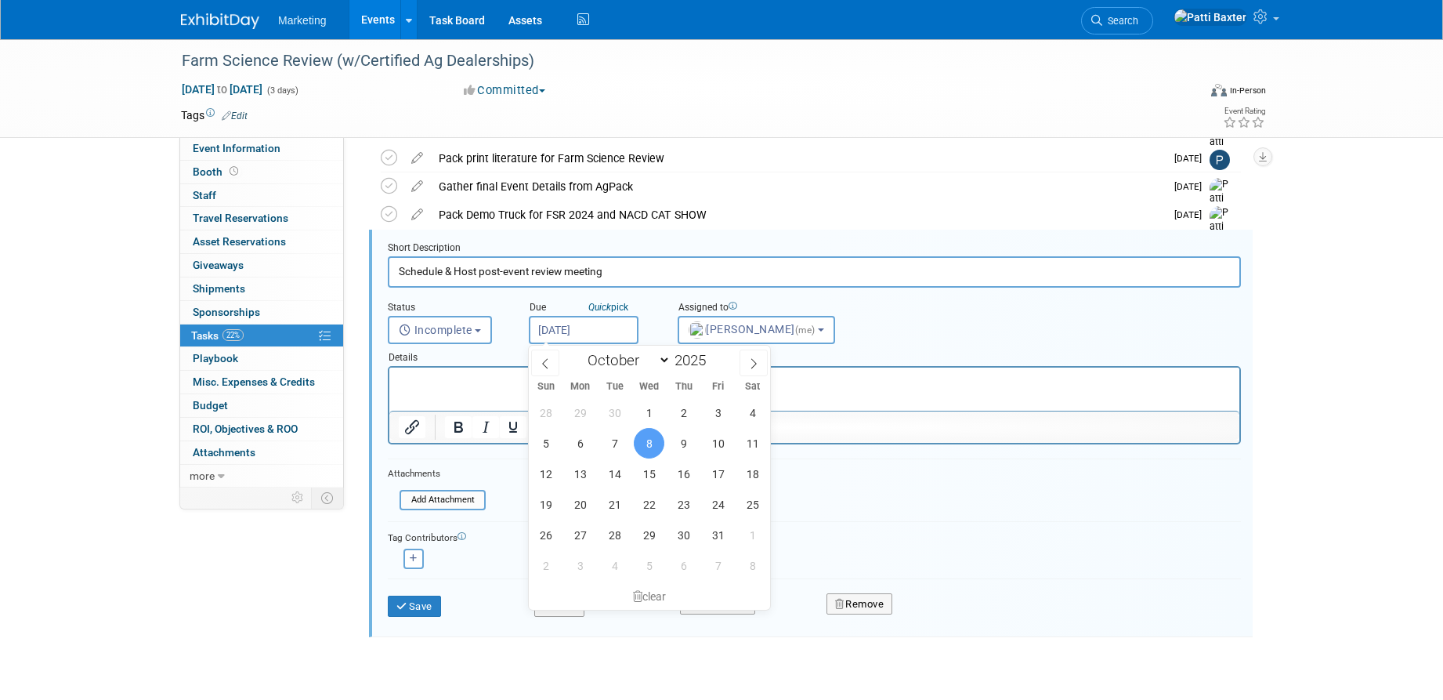
click at [609, 331] on input "[DATE]" at bounding box center [584, 330] width 110 height 28
click at [664, 357] on select "January February March April May June July August September October November De…" at bounding box center [626, 360] width 90 height 20
select select "8"
click at [581, 350] on select "January February March April May June July August September October November De…" at bounding box center [626, 360] width 90 height 20
click at [585, 504] on span "22" at bounding box center [580, 504] width 31 height 31
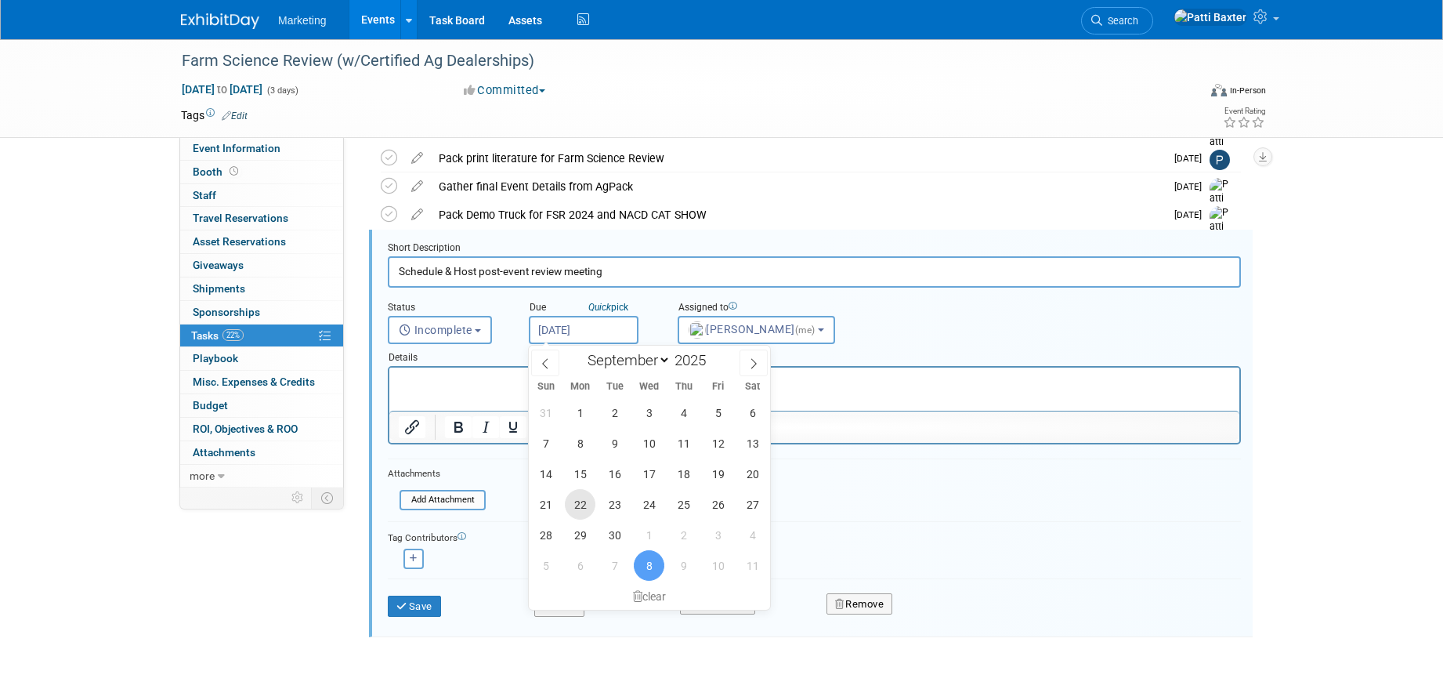
type input "Sep 22, 2025"
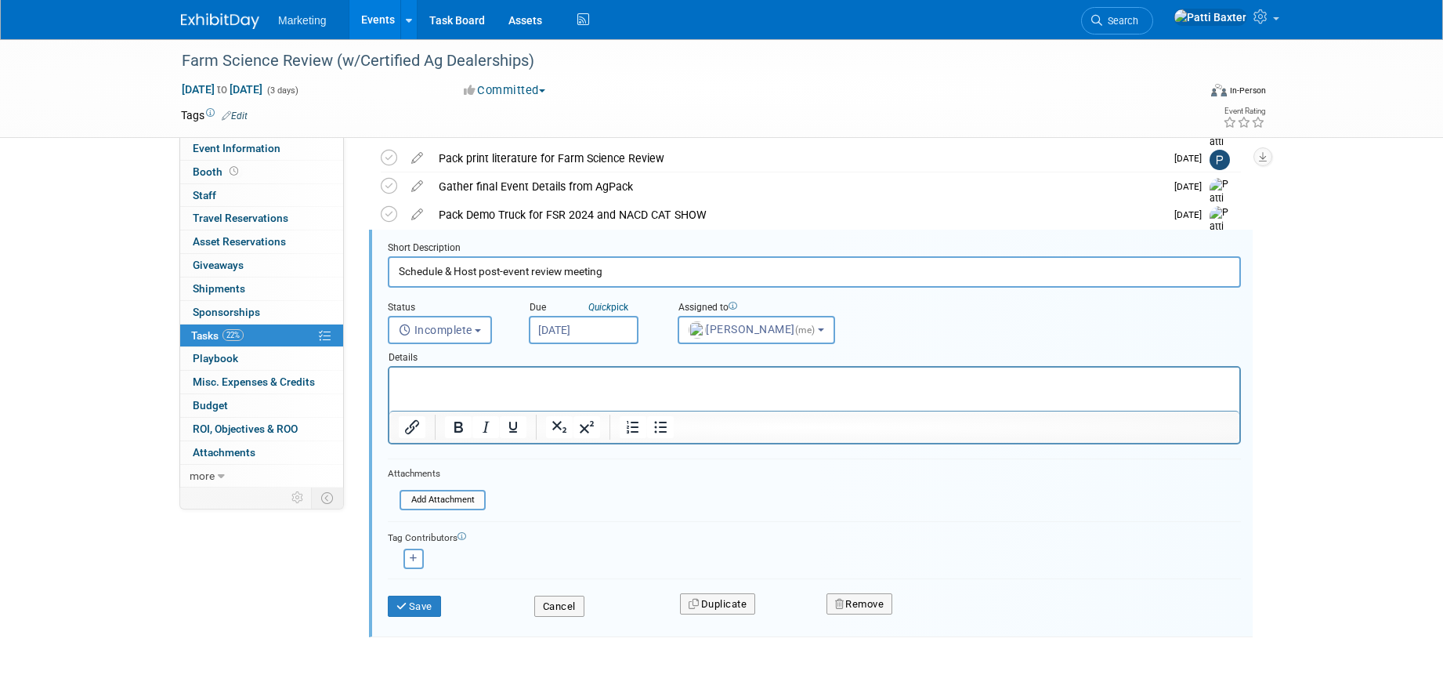
click at [587, 329] on input "Sep 22, 2025" at bounding box center [584, 330] width 110 height 28
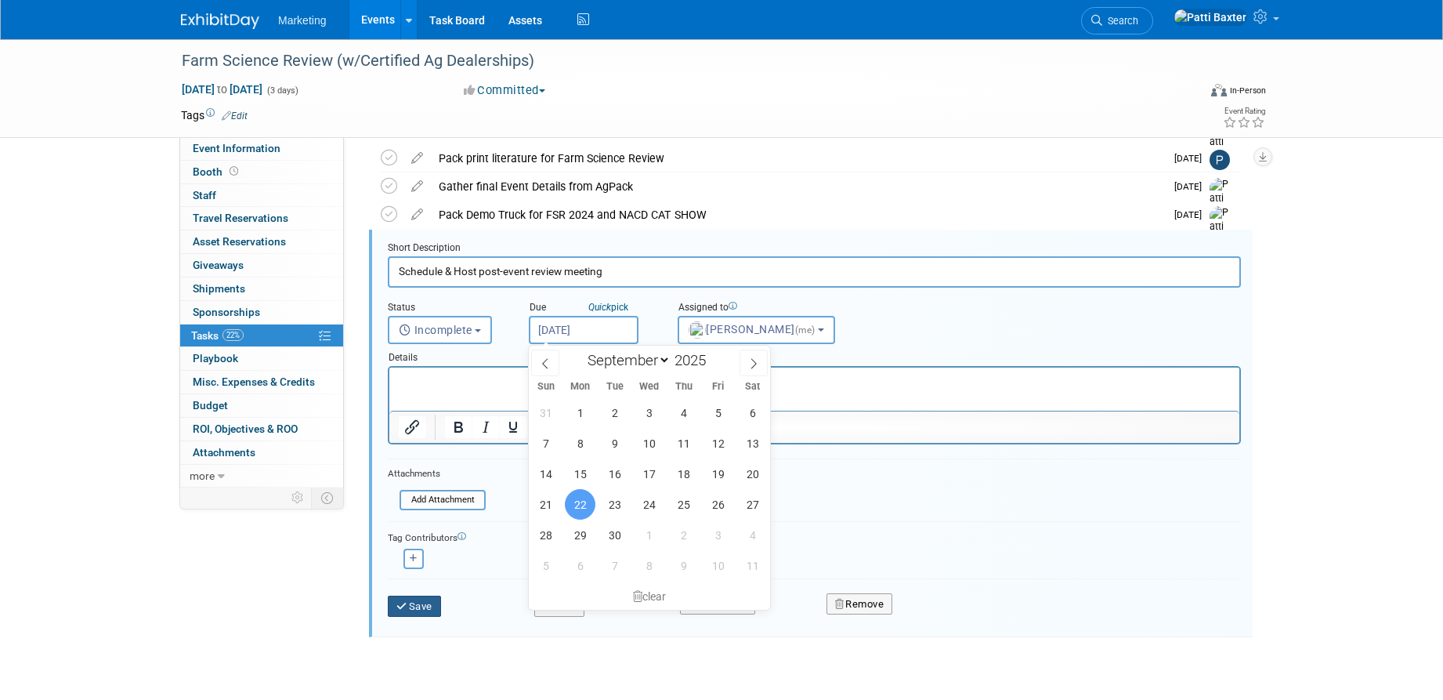
click at [417, 606] on button "Save" at bounding box center [414, 606] width 53 height 22
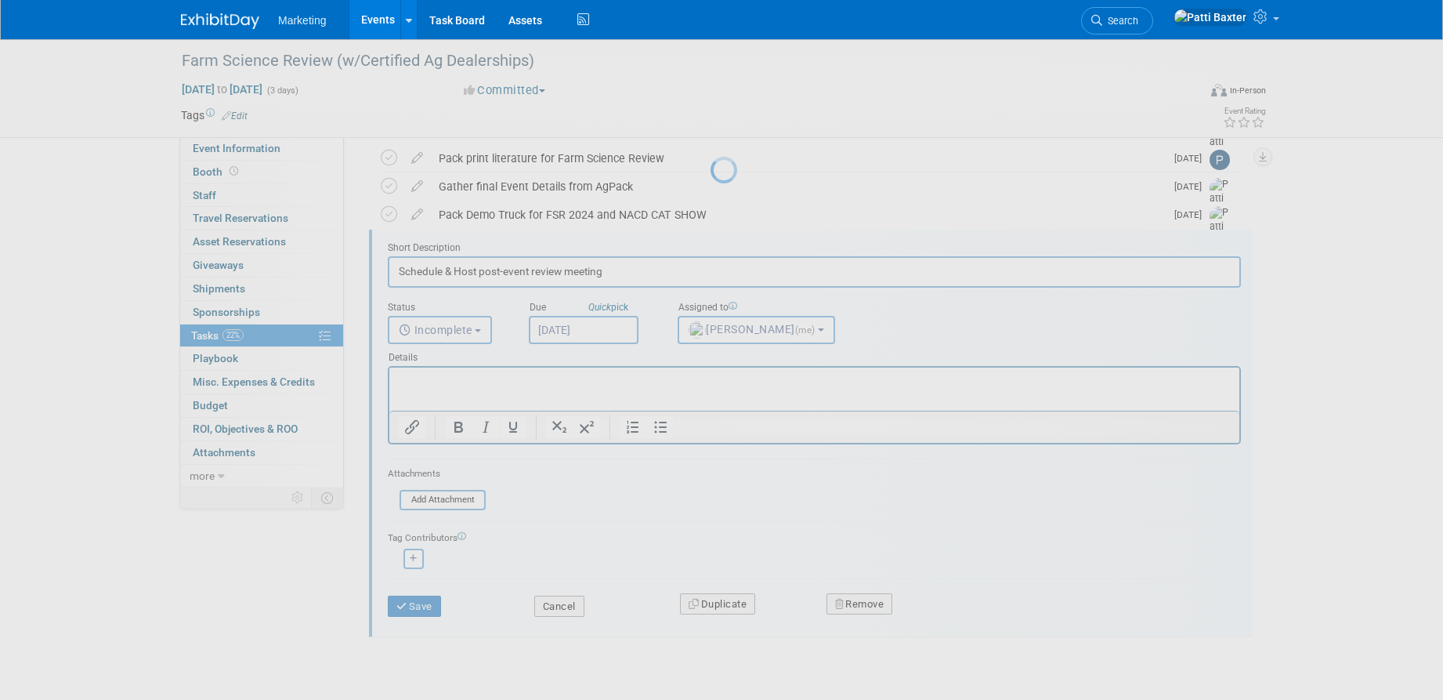
scroll to position [0, 0]
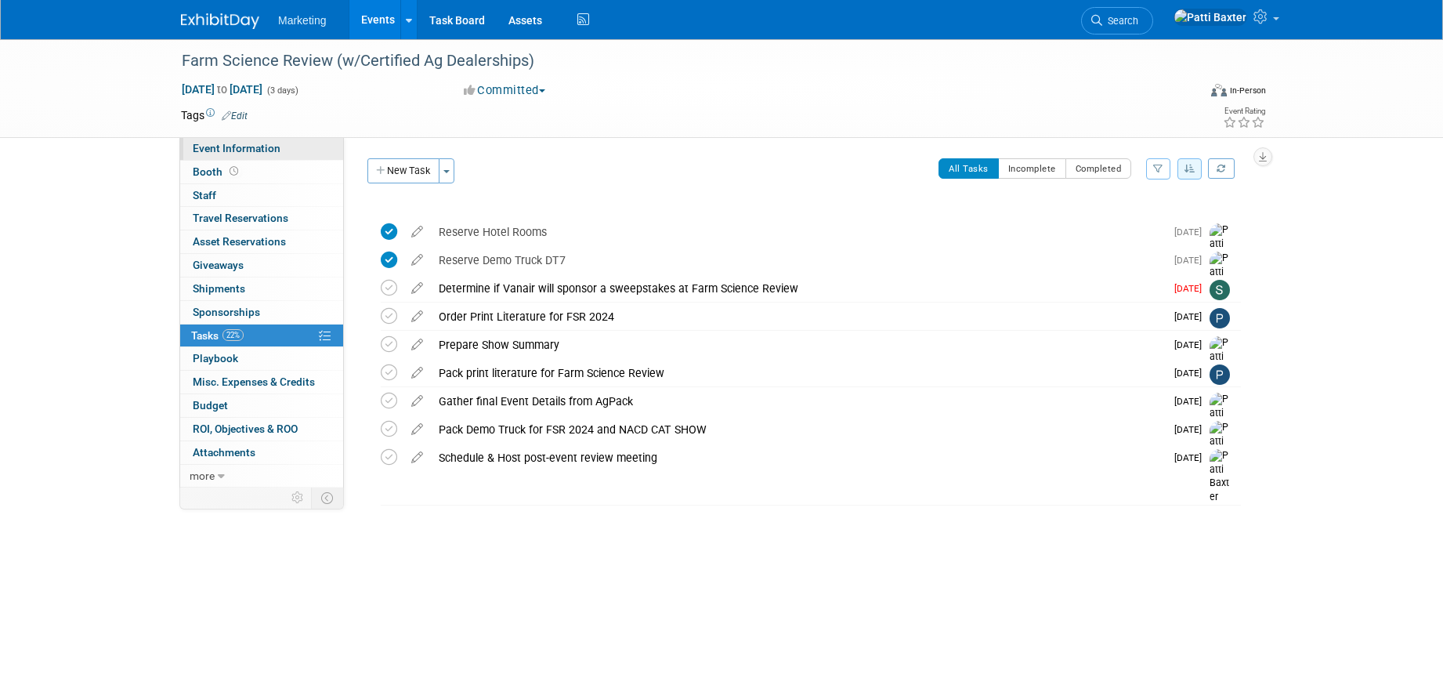
click at [246, 150] on span "Event Information" at bounding box center [237, 148] width 88 height 13
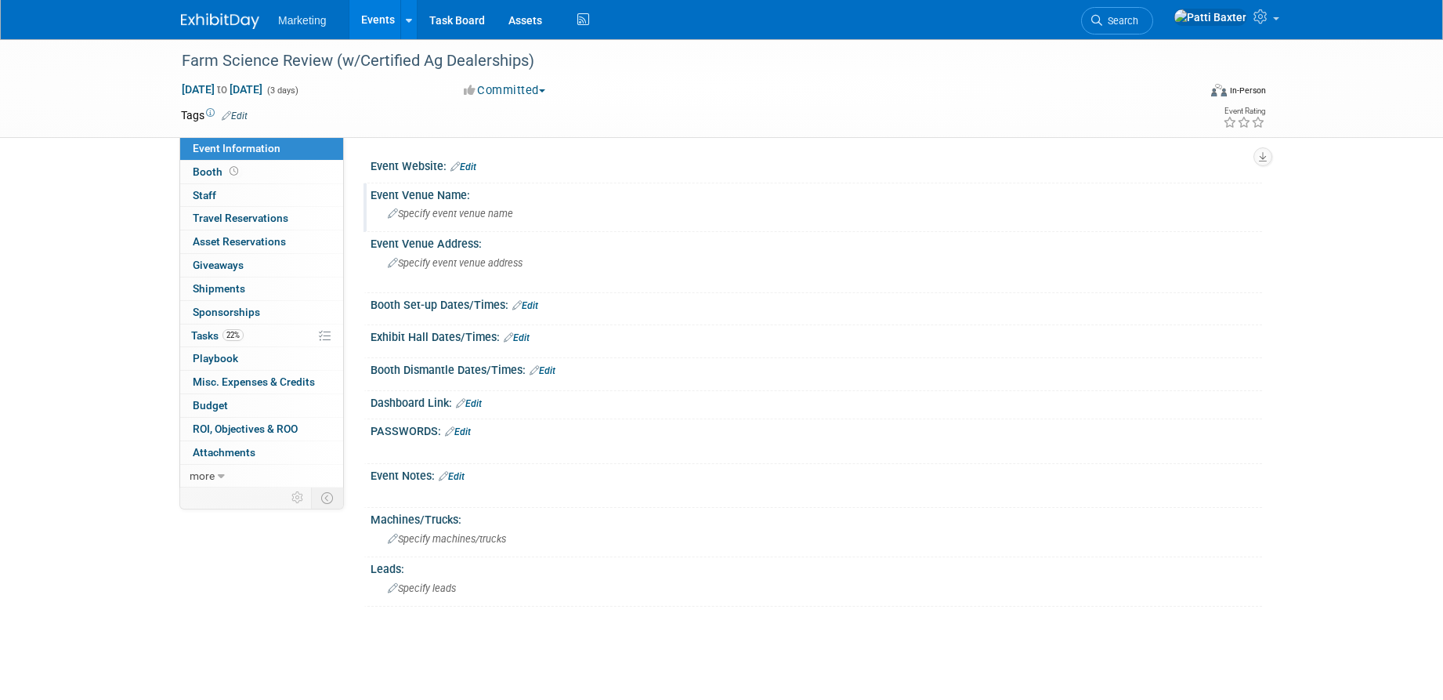
click at [411, 212] on span "Specify event venue name" at bounding box center [450, 214] width 125 height 12
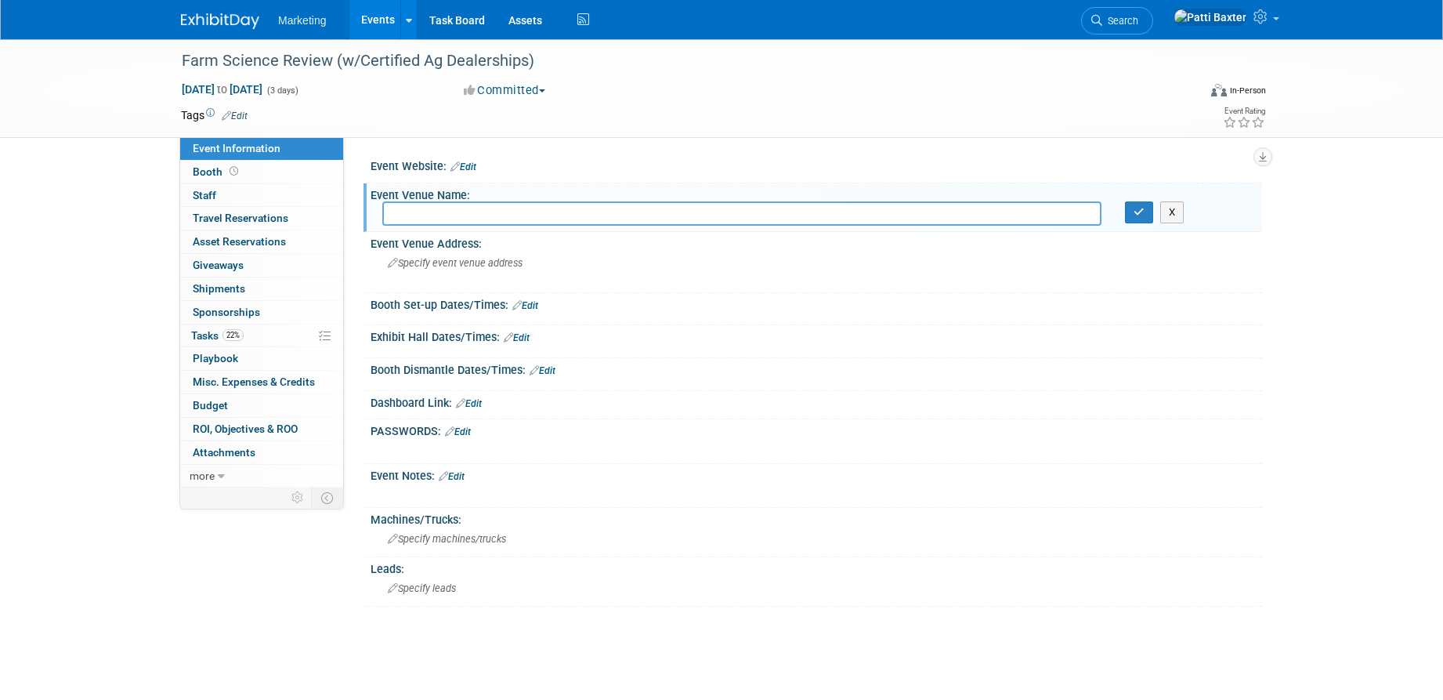
click at [475, 161] on link "Edit" at bounding box center [463, 166] width 26 height 11
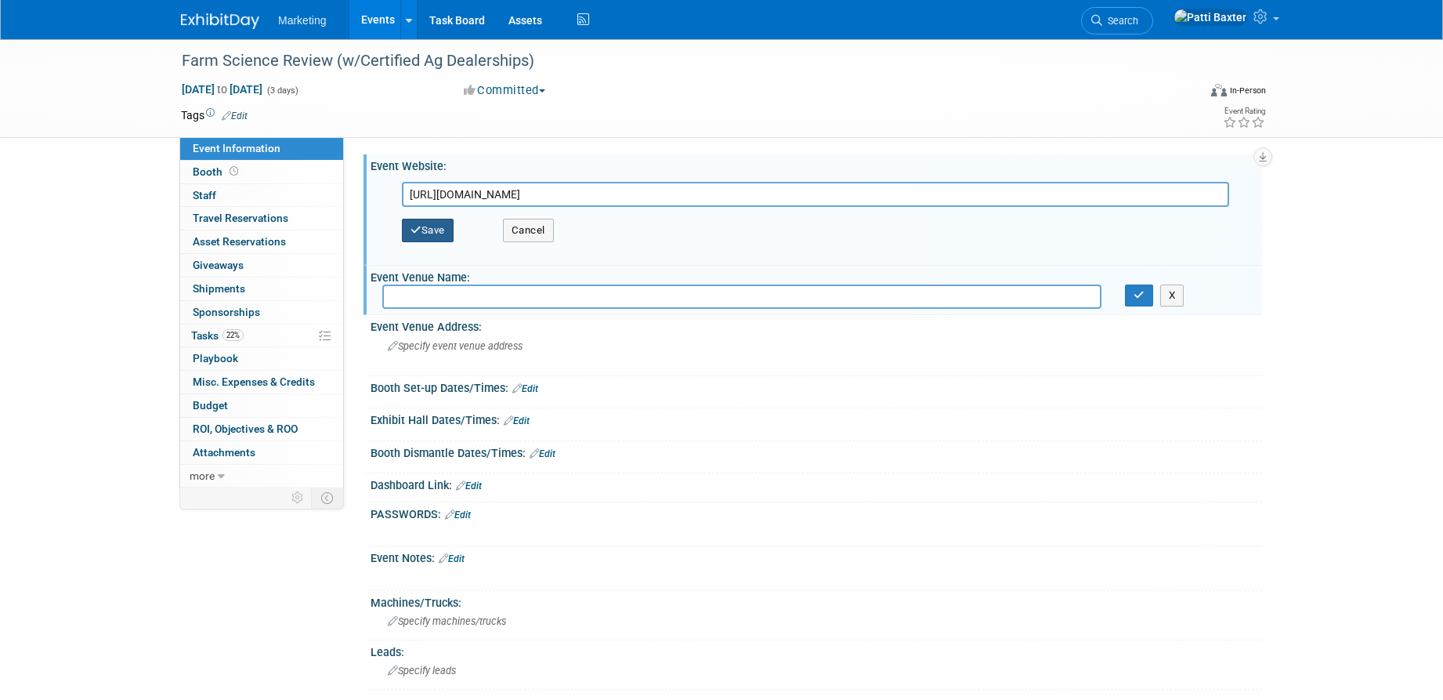
type input "https://fsr25.mapyourshow.com/8_0/floorplan/?hallID=A"
click at [431, 223] on button "Save" at bounding box center [428, 231] width 52 height 24
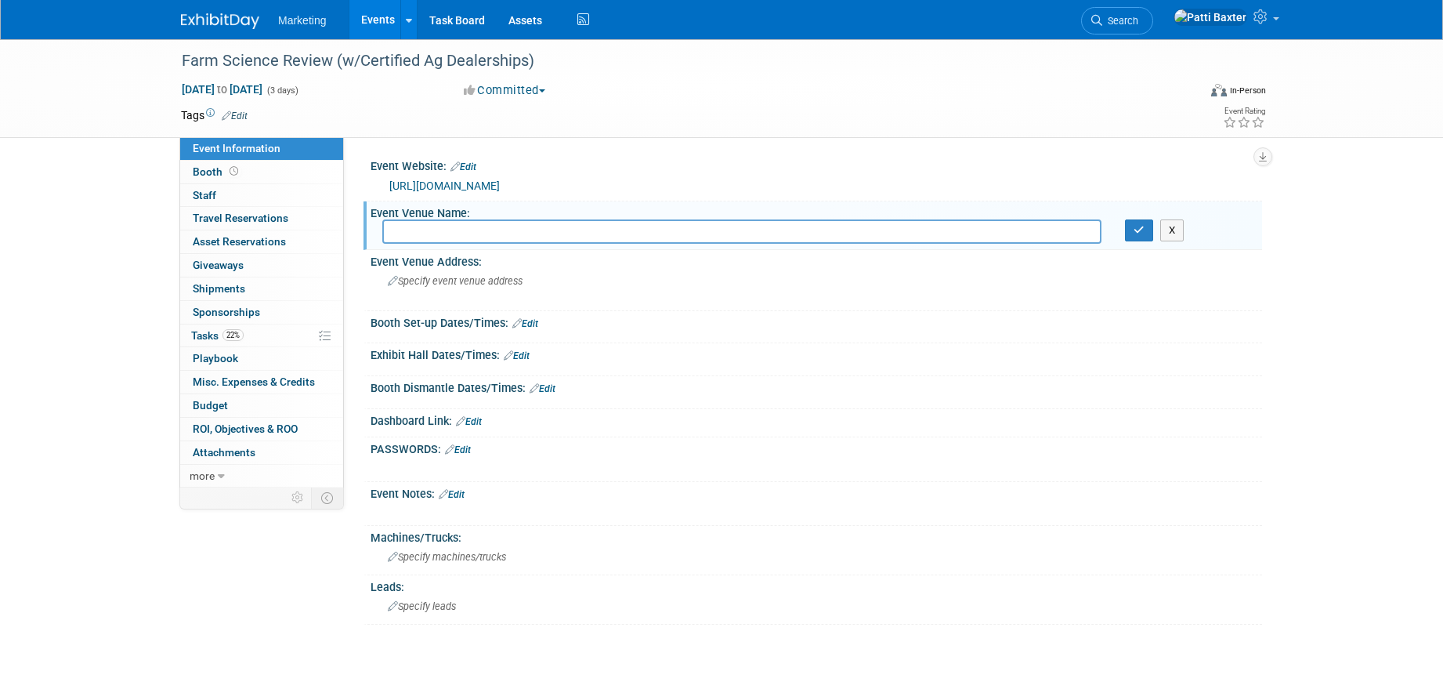
click at [438, 233] on input "text" at bounding box center [741, 231] width 719 height 24
paste input "Molly Caren Agricultural Center"
type input "Molly Caren Agricultural Center"
click at [413, 281] on span "Specify event venue address" at bounding box center [455, 281] width 135 height 12
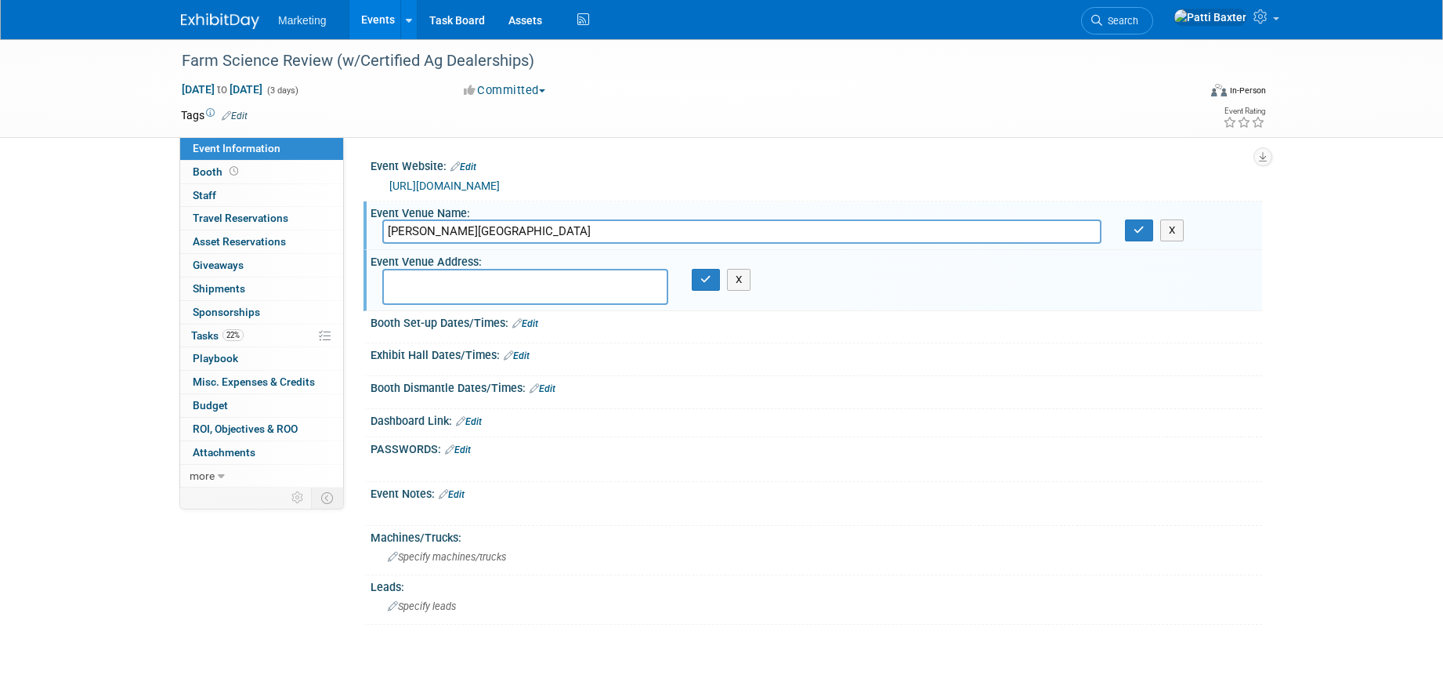
click at [411, 283] on textarea at bounding box center [525, 287] width 286 height 36
paste textarea "135 State Route 38, near London, Ohio"
type textarea "135 State Route 38, near London, Ohio"
drag, startPoint x: 709, startPoint y: 283, endPoint x: 724, endPoint y: 277, distance: 15.9
click at [709, 282] on icon "button" at bounding box center [705, 279] width 11 height 10
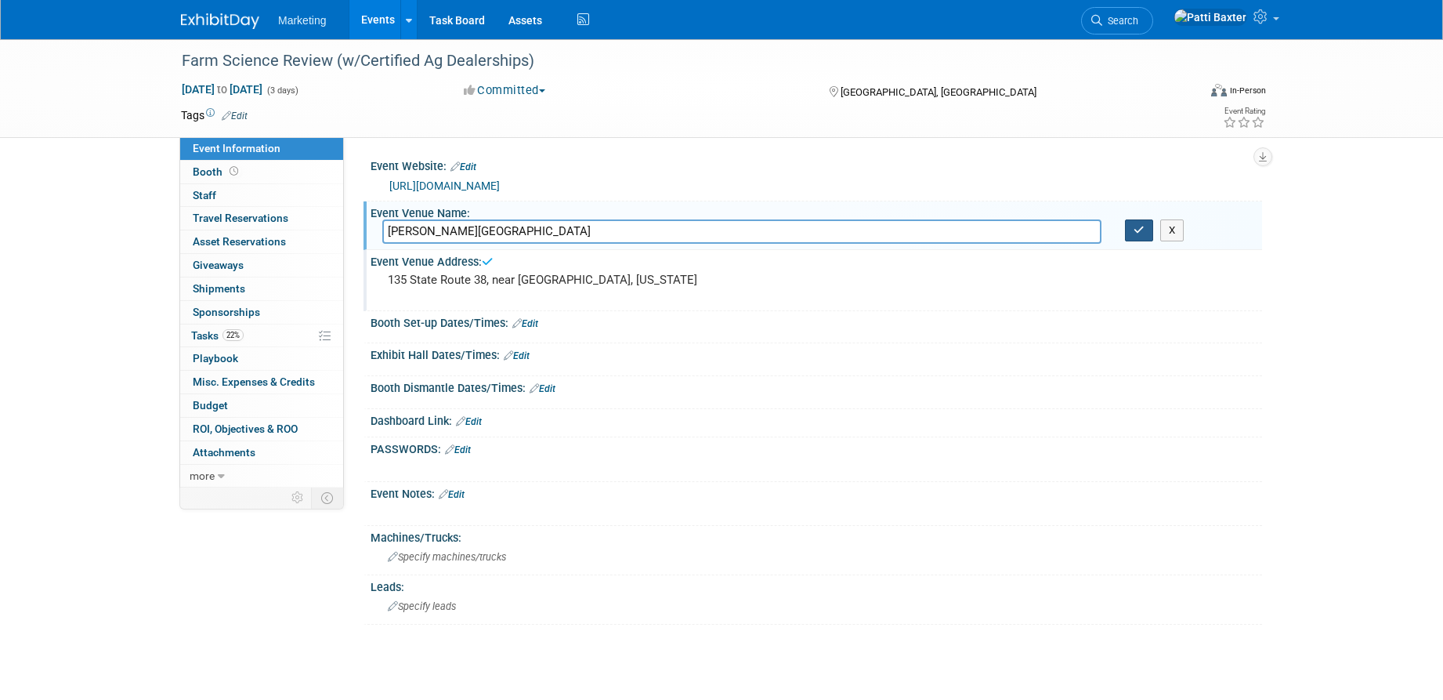
click at [1140, 232] on button "button" at bounding box center [1139, 230] width 28 height 22
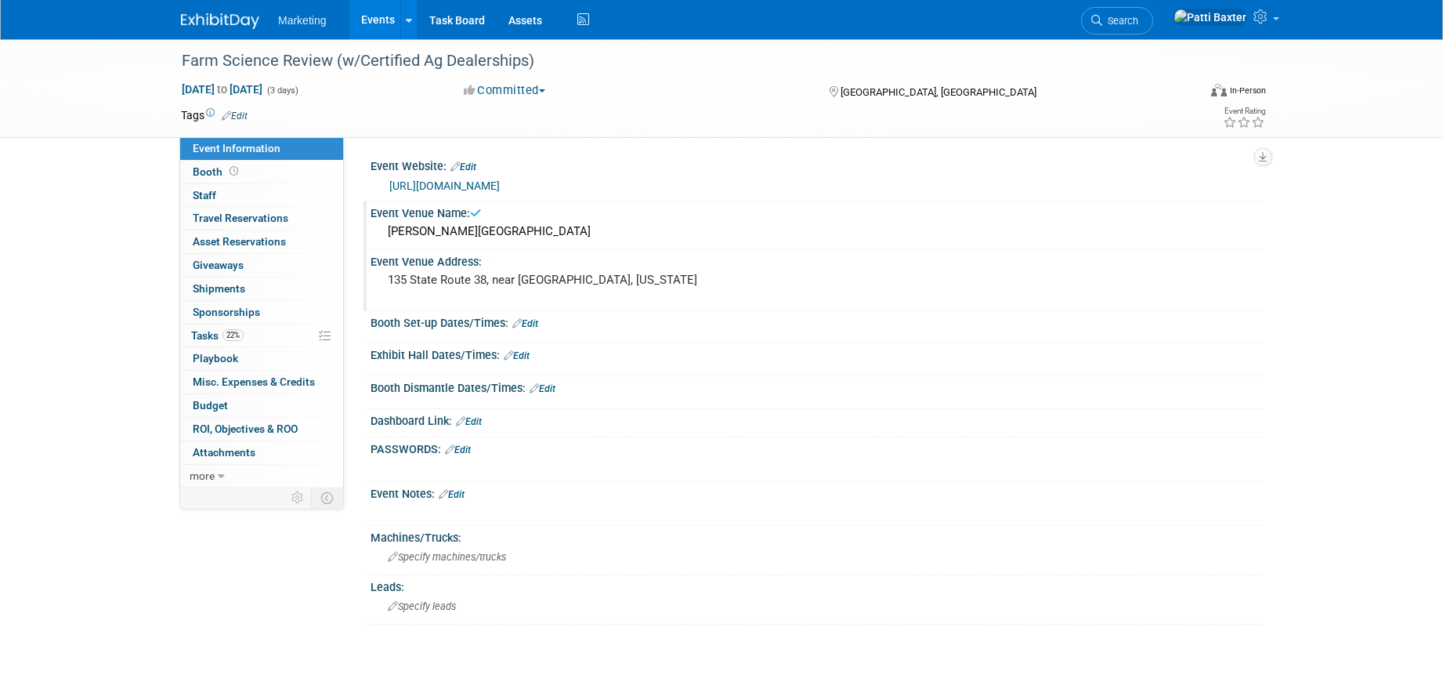
click at [531, 322] on link "Edit" at bounding box center [525, 323] width 26 height 11
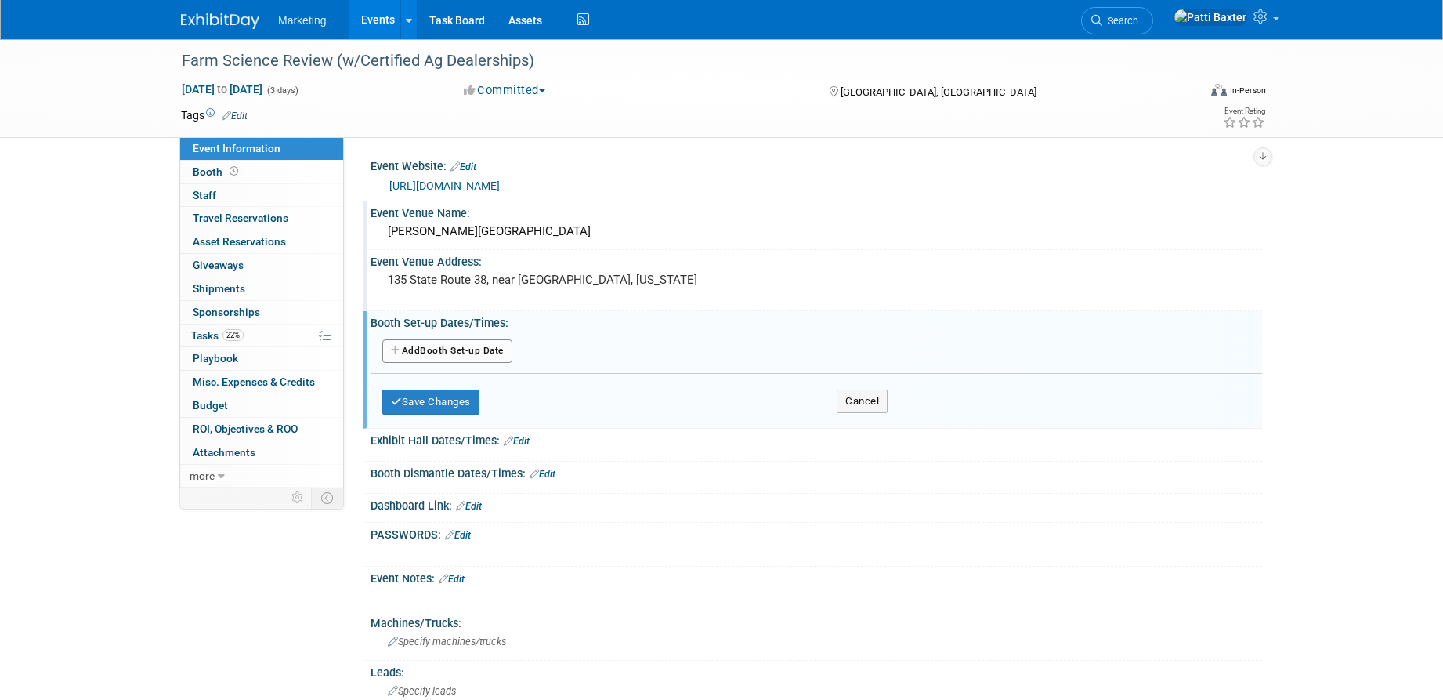
click at [483, 349] on button "Add Another Booth Set-up Date" at bounding box center [447, 351] width 130 height 24
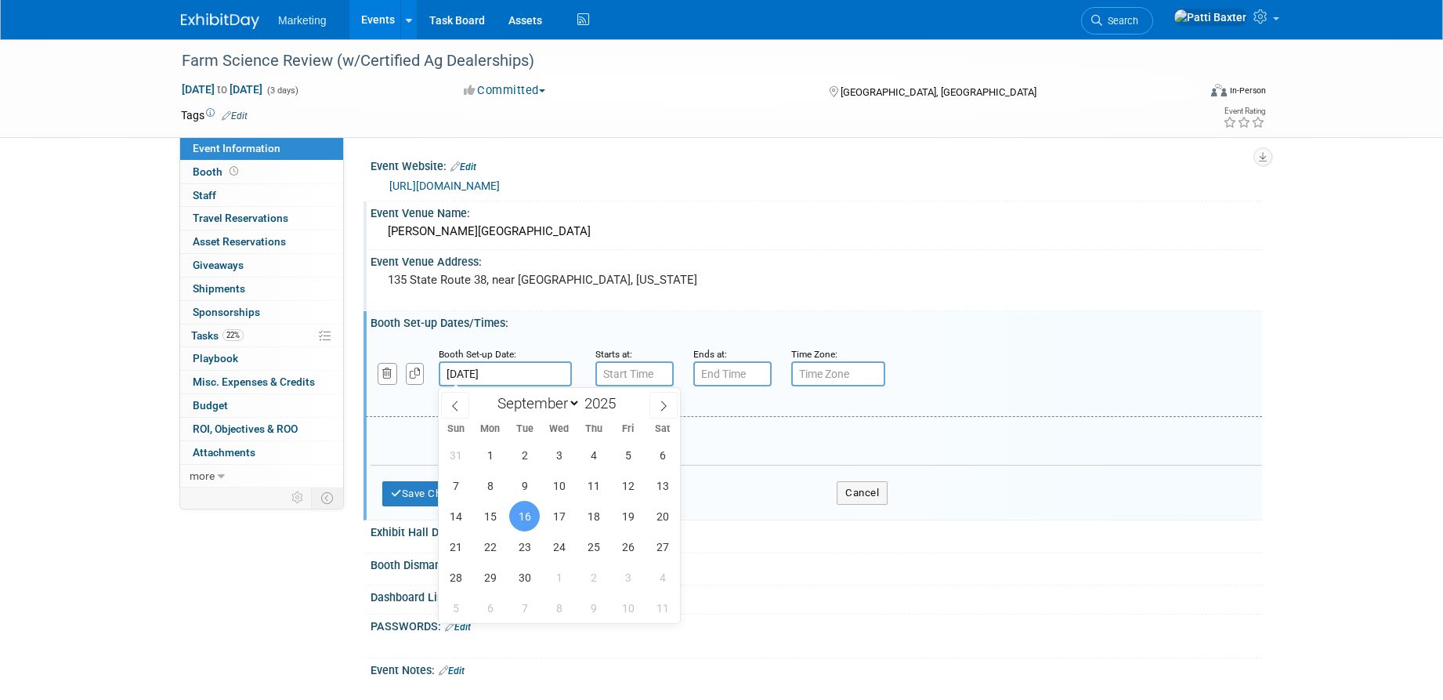
click at [494, 370] on input "[DATE]" at bounding box center [505, 373] width 133 height 25
click at [490, 509] on span "15" at bounding box center [490, 516] width 31 height 31
type input "Sep 15, 2025"
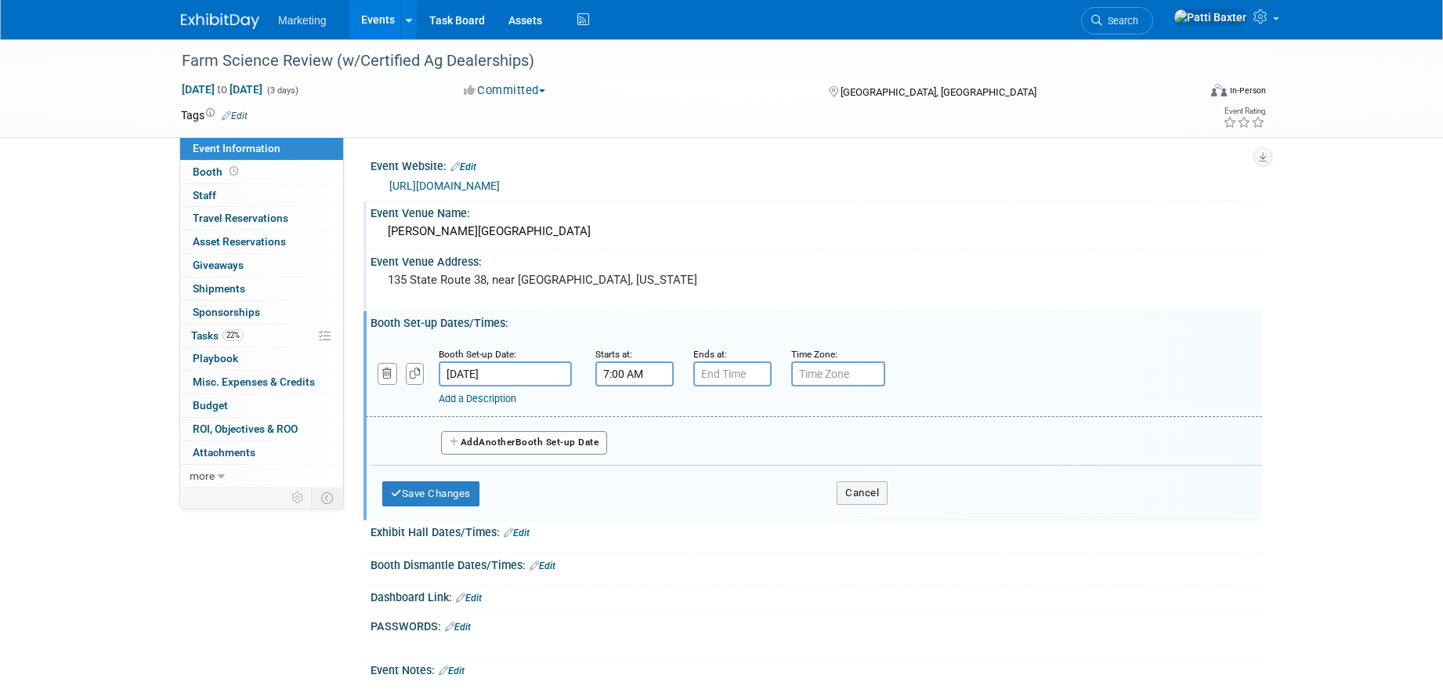
click at [632, 375] on input "7:00 AM" at bounding box center [634, 373] width 78 height 25
drag, startPoint x: 628, startPoint y: 411, endPoint x: 680, endPoint y: 385, distance: 58.5
click at [630, 409] on span at bounding box center [631, 412] width 27 height 27
type input "8:00 AM"
click at [714, 367] on input "7:00 PM" at bounding box center [732, 373] width 78 height 25
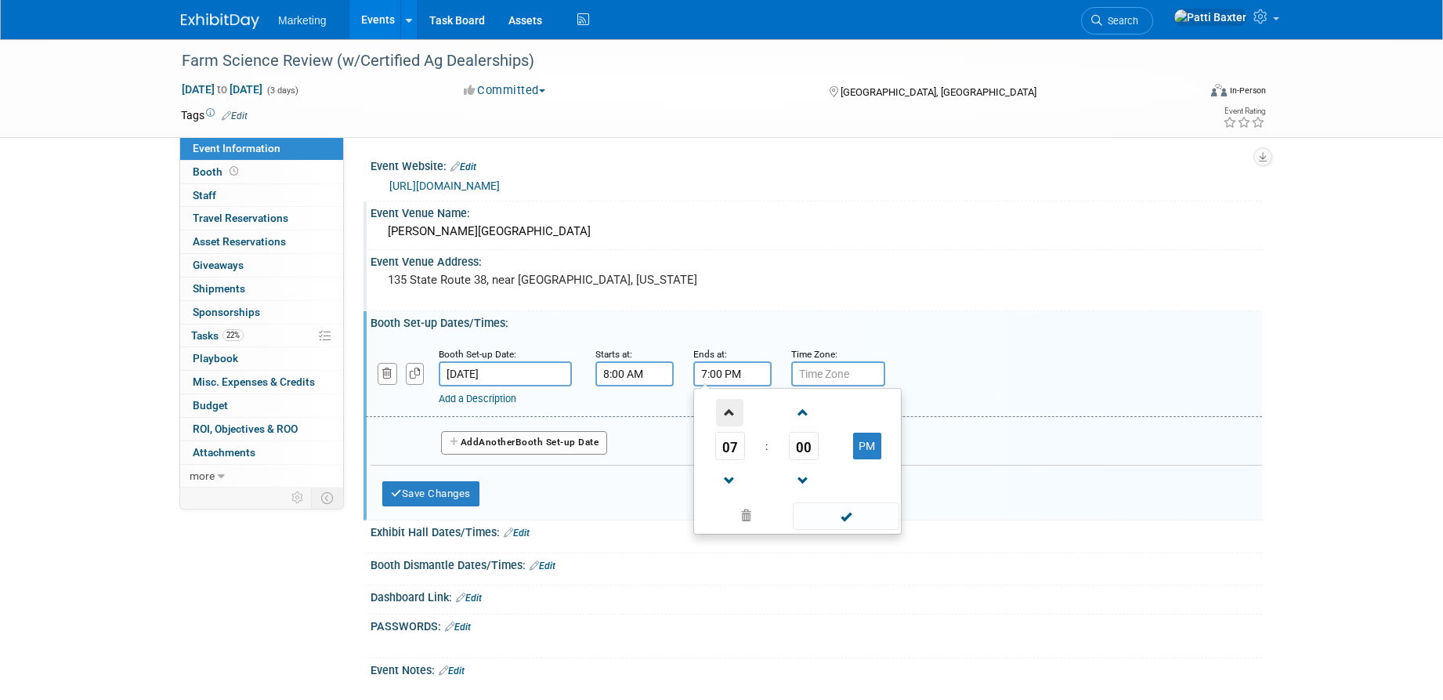
click at [729, 411] on span at bounding box center [729, 412] width 27 height 27
type input "8:00 PM"
click at [452, 486] on button "Save Changes" at bounding box center [430, 493] width 97 height 25
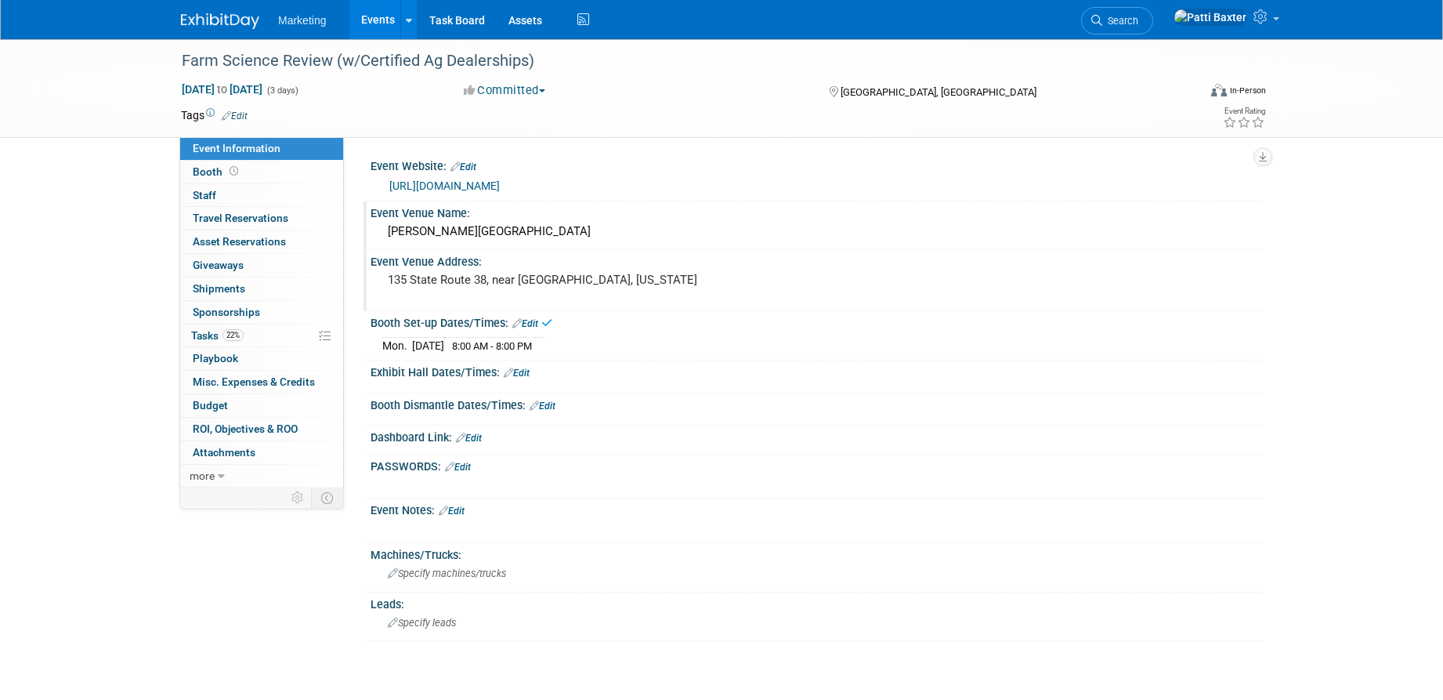
click at [526, 371] on link "Edit" at bounding box center [517, 372] width 26 height 11
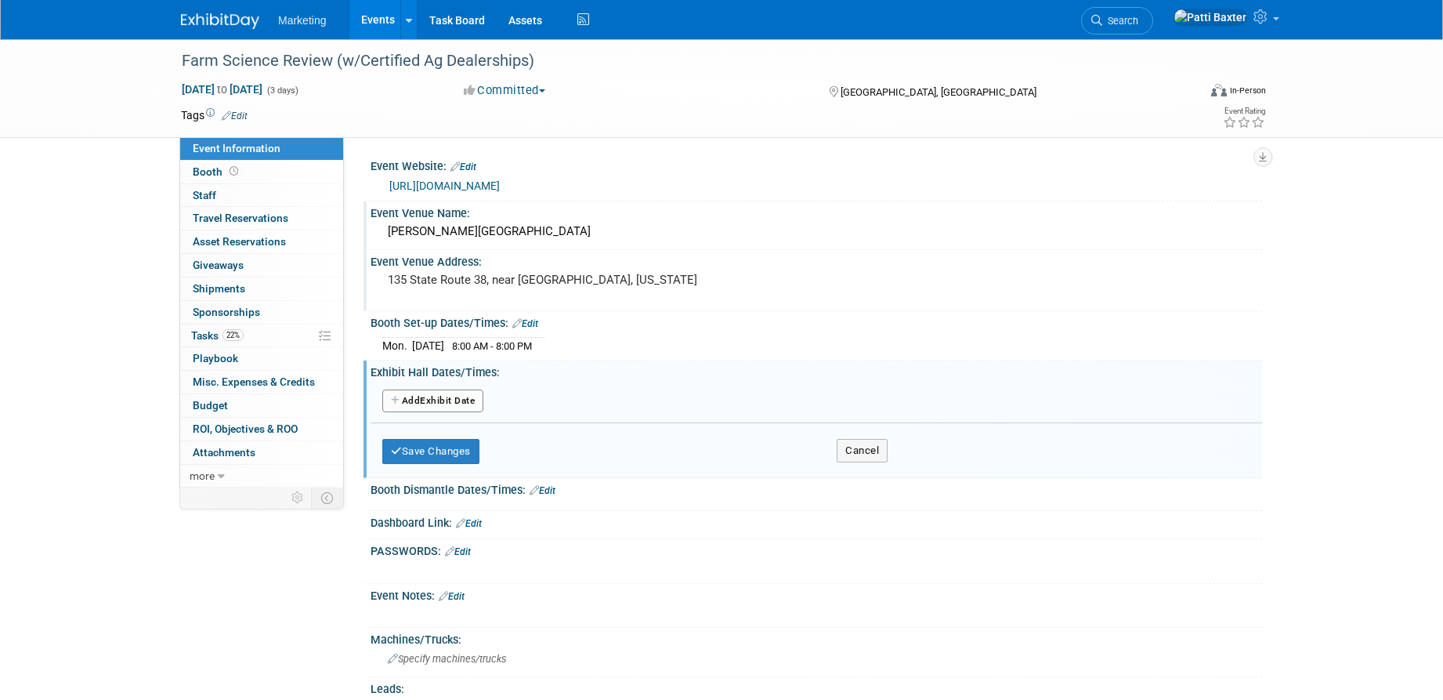
click at [447, 400] on button "Add Another Exhibit Date" at bounding box center [432, 401] width 101 height 24
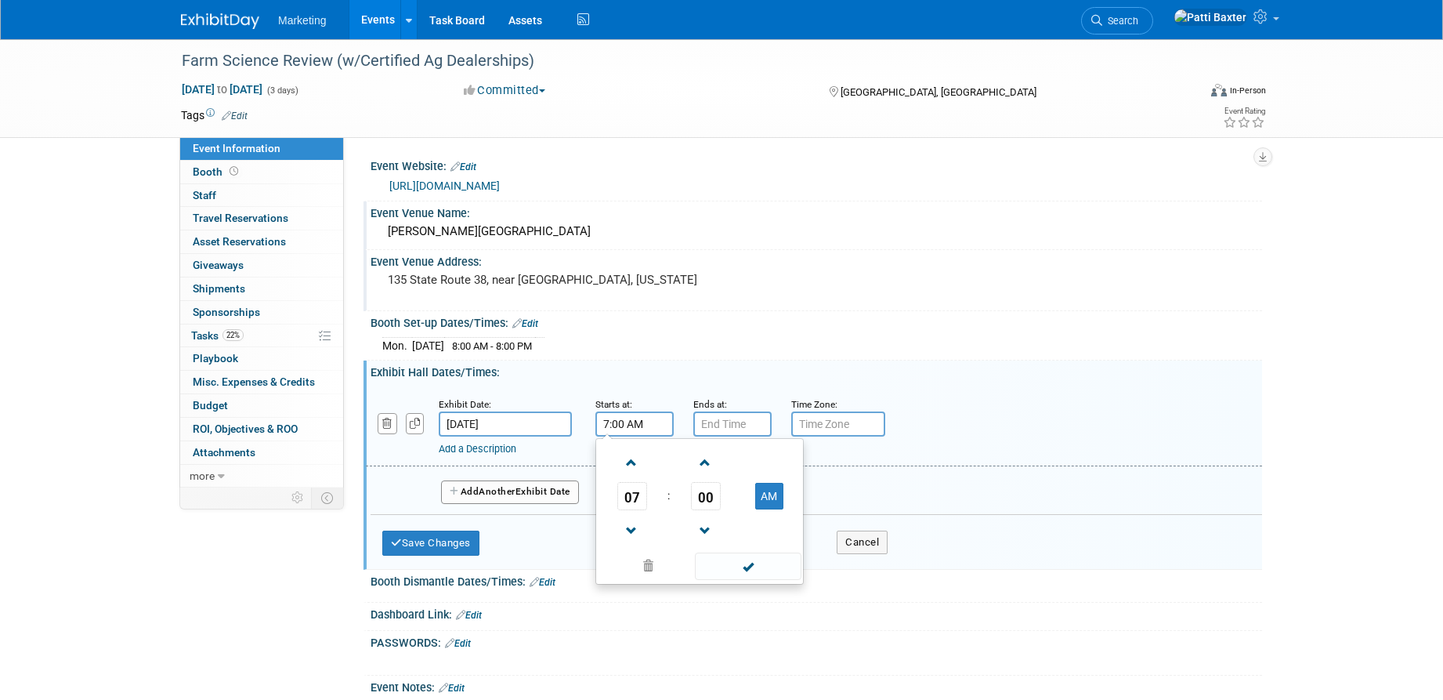
click at [625, 426] on input "7:00 AM" at bounding box center [634, 423] width 78 height 25
click at [634, 463] on span at bounding box center [631, 462] width 27 height 27
type input "8:00 AM"
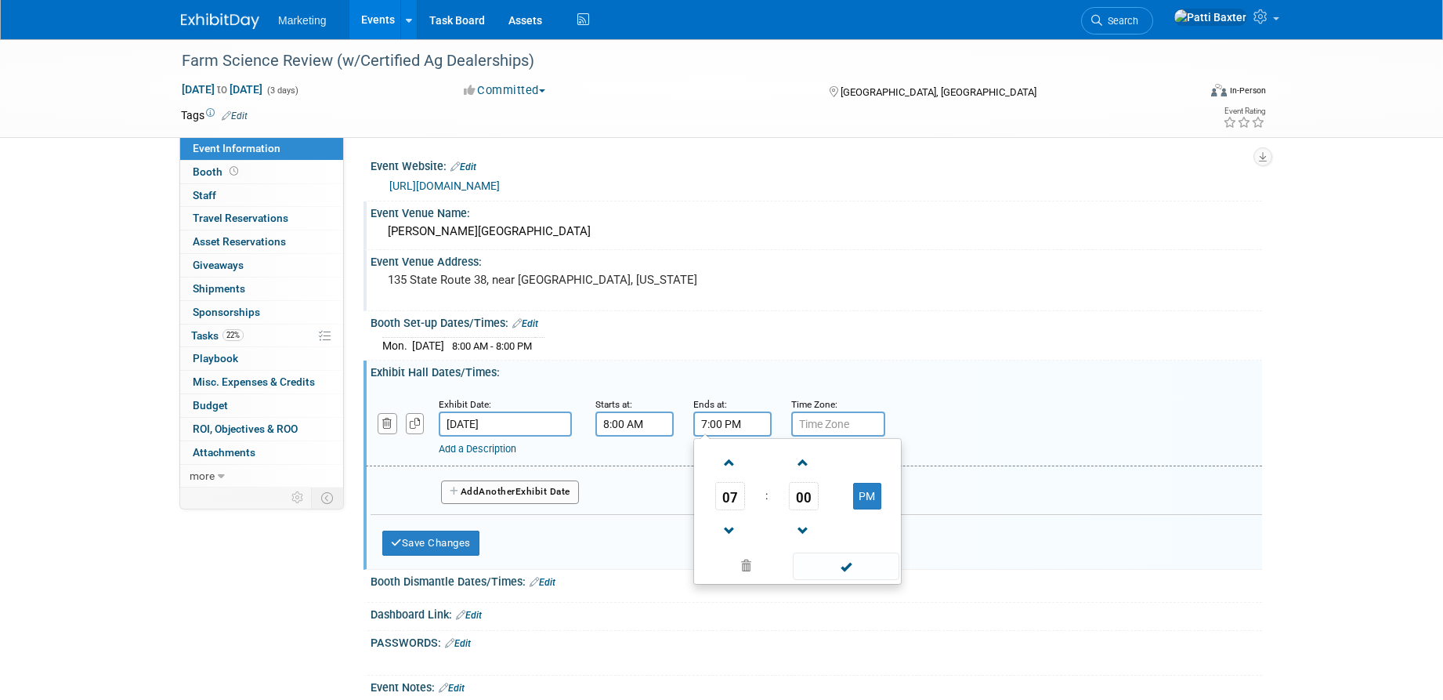
click at [729, 425] on input "7:00 PM" at bounding box center [732, 423] width 78 height 25
click at [727, 529] on span at bounding box center [729, 530] width 27 height 27
click at [727, 528] on span at bounding box center [729, 530] width 27 height 27
type input "5:00 PM"
click at [505, 493] on span "Another" at bounding box center [497, 491] width 37 height 11
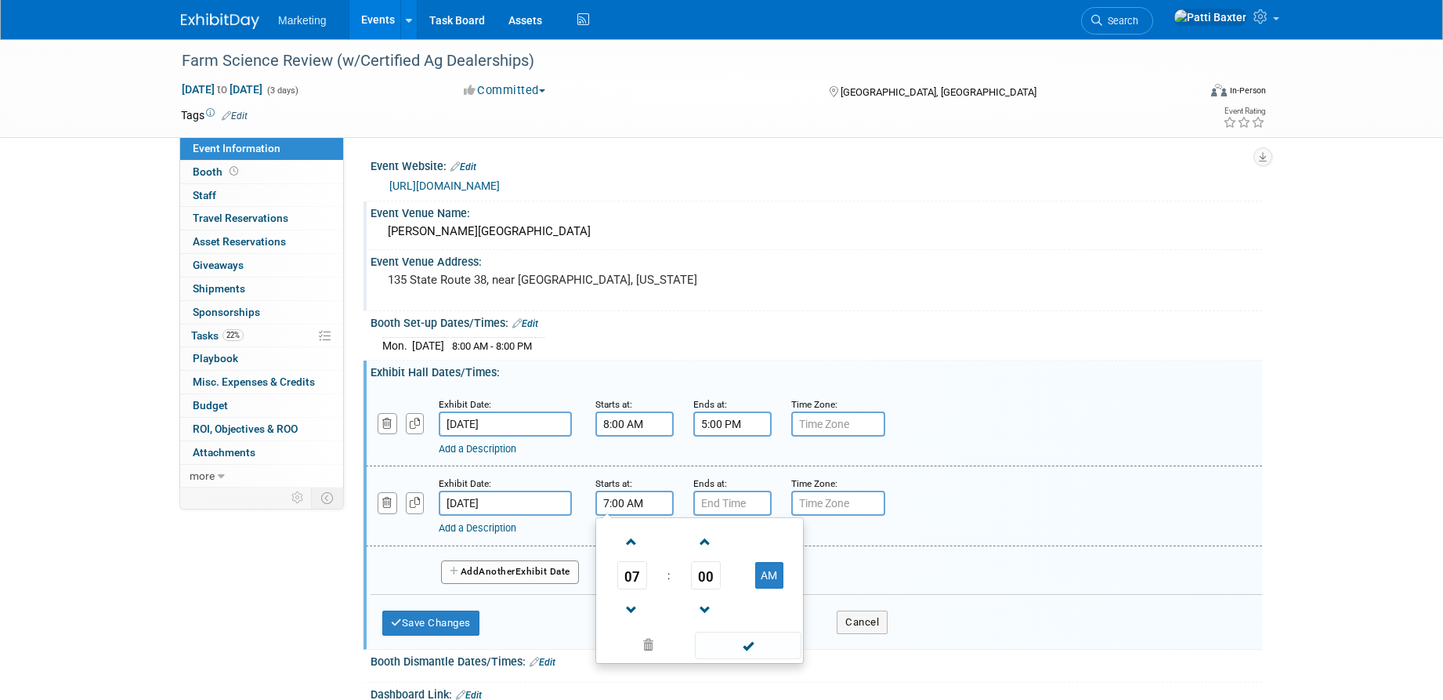
click at [623, 499] on input "7:00 AM" at bounding box center [634, 502] width 78 height 25
click at [632, 535] on span at bounding box center [631, 541] width 27 height 27
type input "8:00 AM"
click at [715, 505] on input "7:00 PM" at bounding box center [732, 502] width 78 height 25
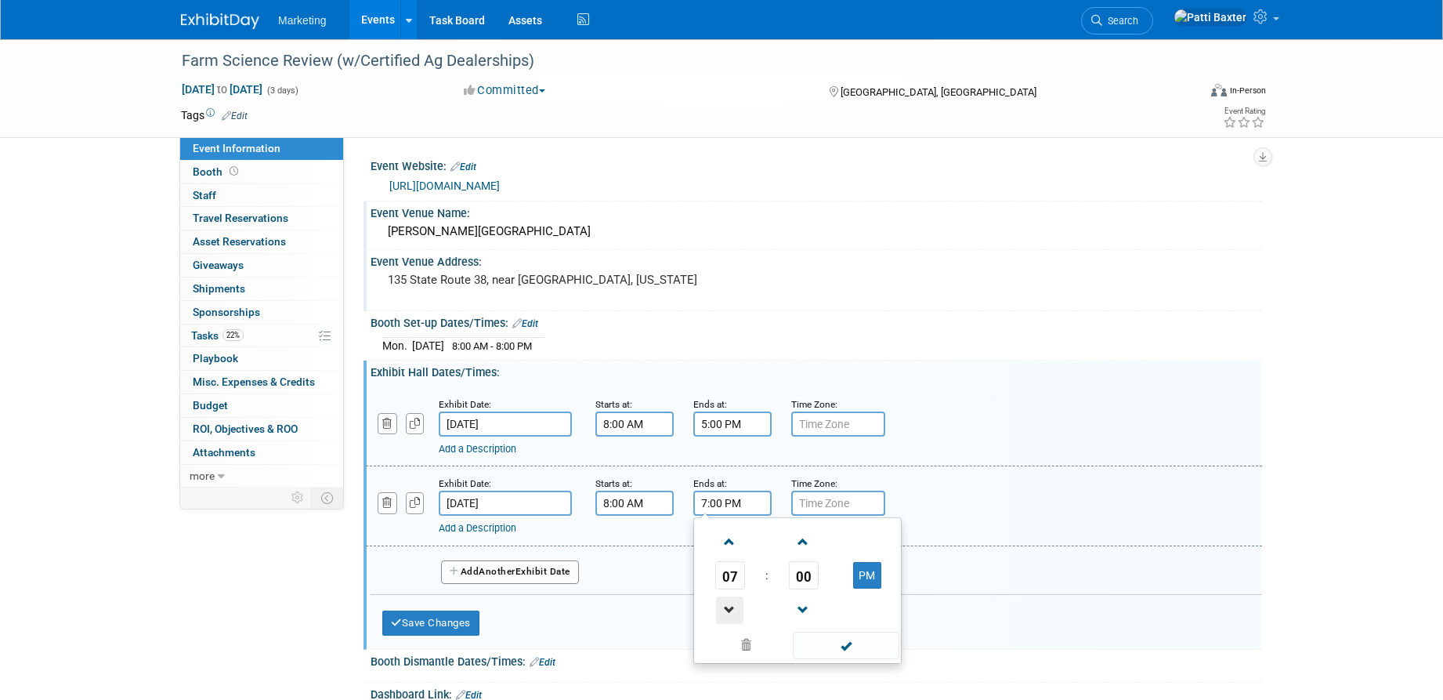
click at [725, 605] on span at bounding box center [729, 609] width 27 height 27
click at [725, 604] on span at bounding box center [729, 609] width 27 height 27
type input "5:00 PM"
click at [545, 573] on button "Add Another Exhibit Date" at bounding box center [510, 572] width 138 height 24
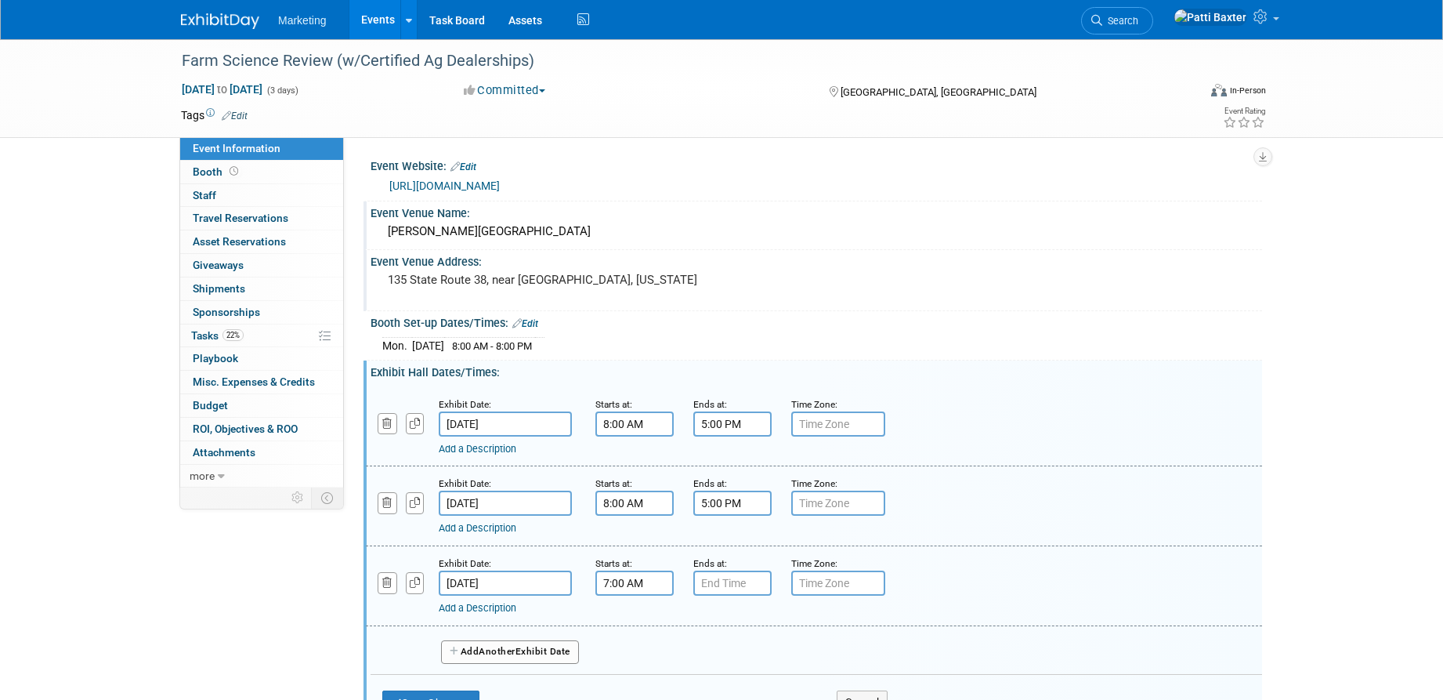
click at [625, 582] on input "7:00 AM" at bounding box center [634, 582] width 78 height 25
click at [632, 617] on span at bounding box center [631, 621] width 27 height 27
type input "8:00 AM"
click at [711, 581] on input "7:00 PM" at bounding box center [732, 582] width 78 height 25
click at [729, 678] on span at bounding box center [729, 689] width 27 height 27
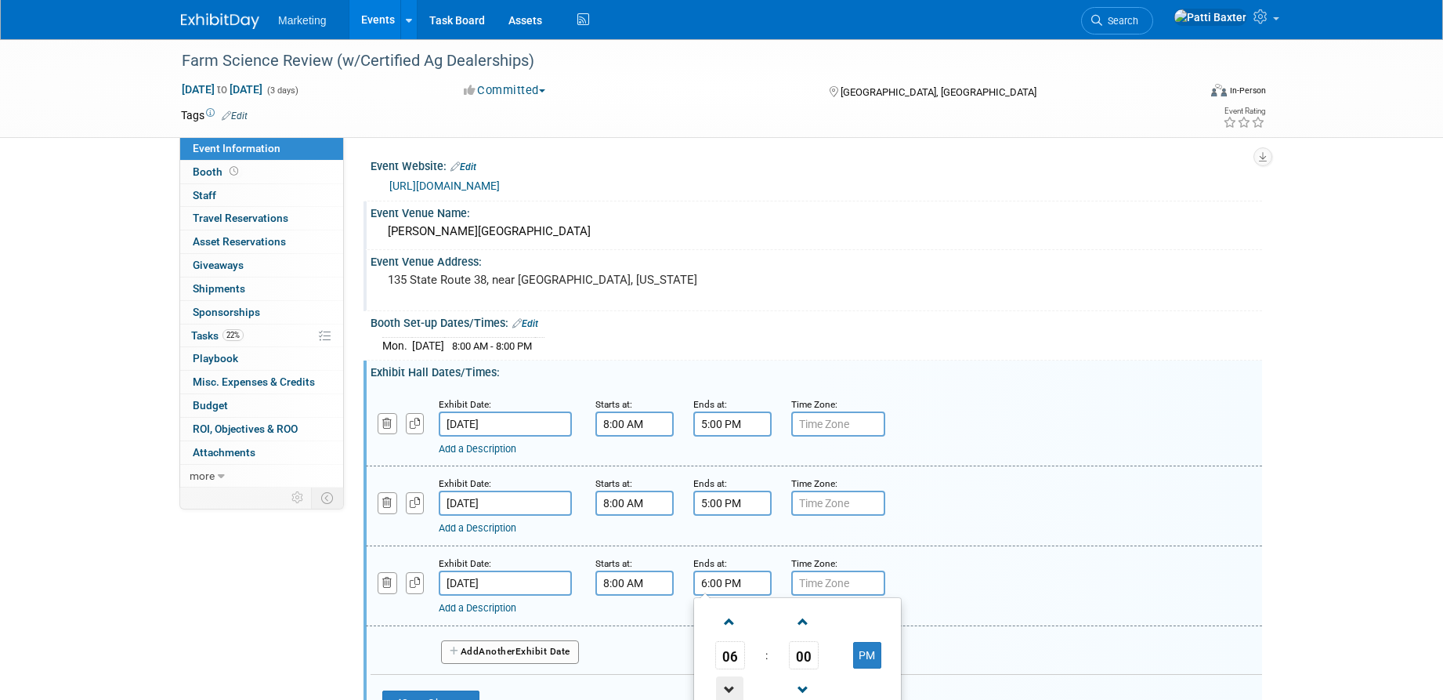
click at [729, 678] on span at bounding box center [729, 689] width 27 height 27
type input "4:00 PM"
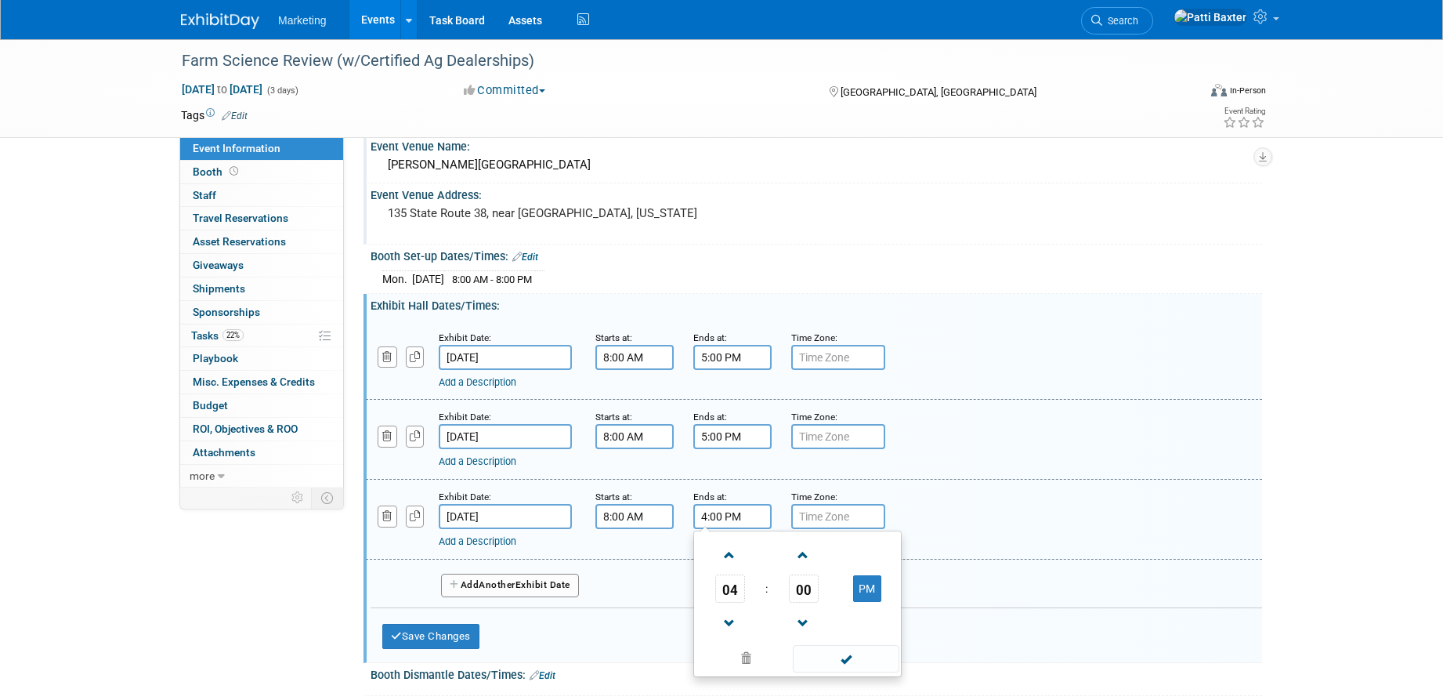
scroll to position [157, 0]
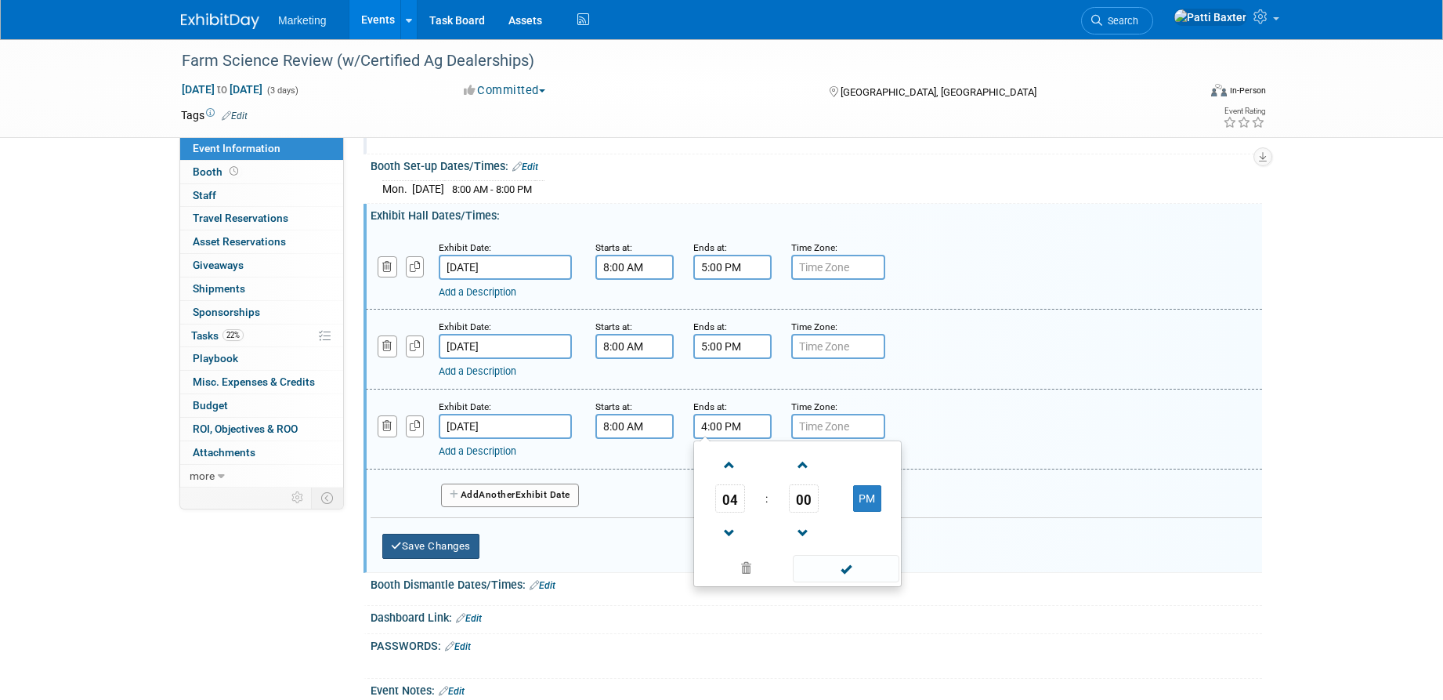
click at [412, 547] on button "Save Changes" at bounding box center [430, 546] width 97 height 25
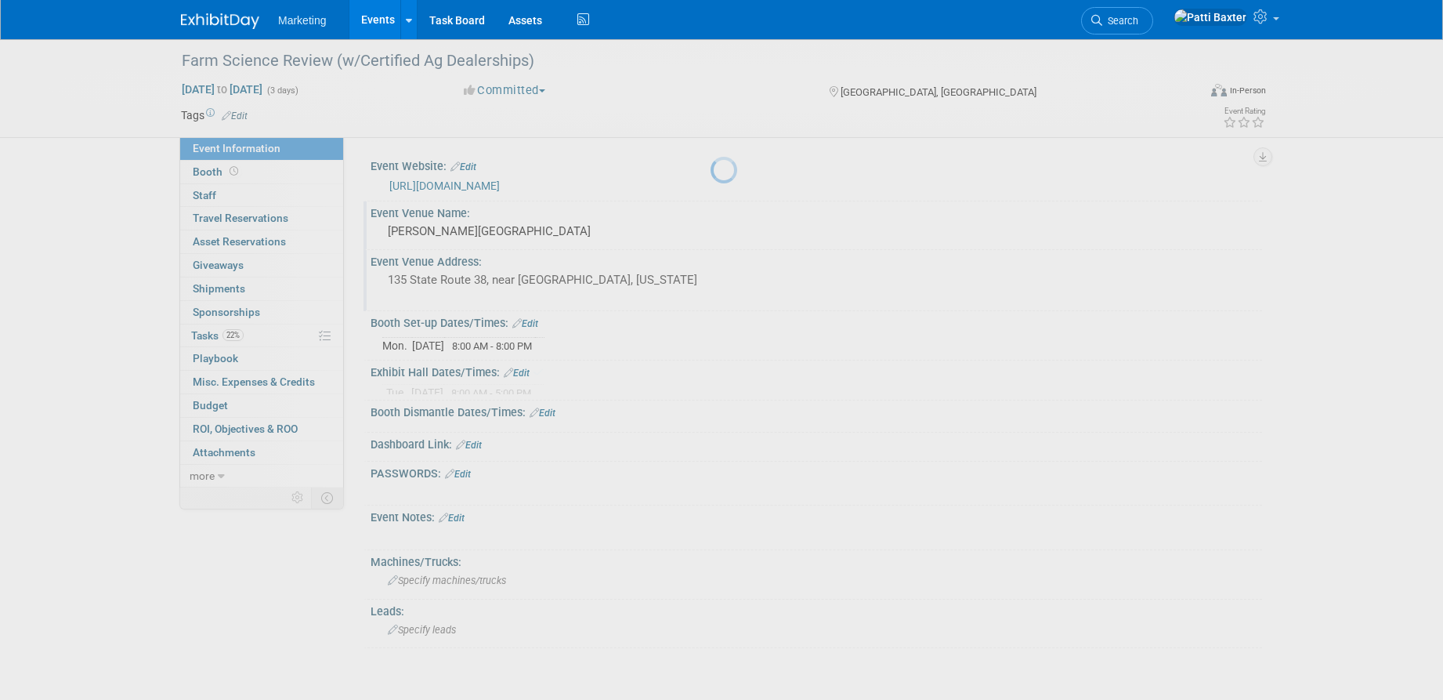
scroll to position [0, 0]
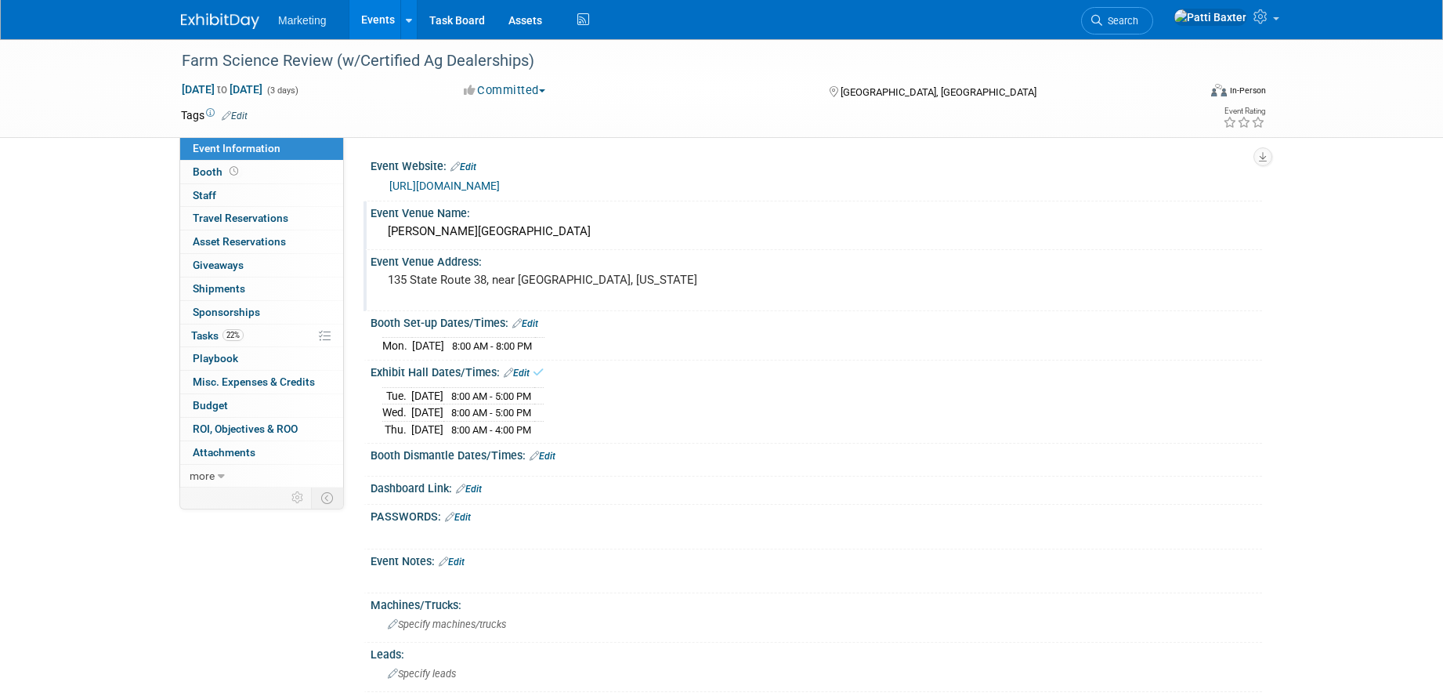
click at [553, 454] on link "Edit" at bounding box center [543, 455] width 26 height 11
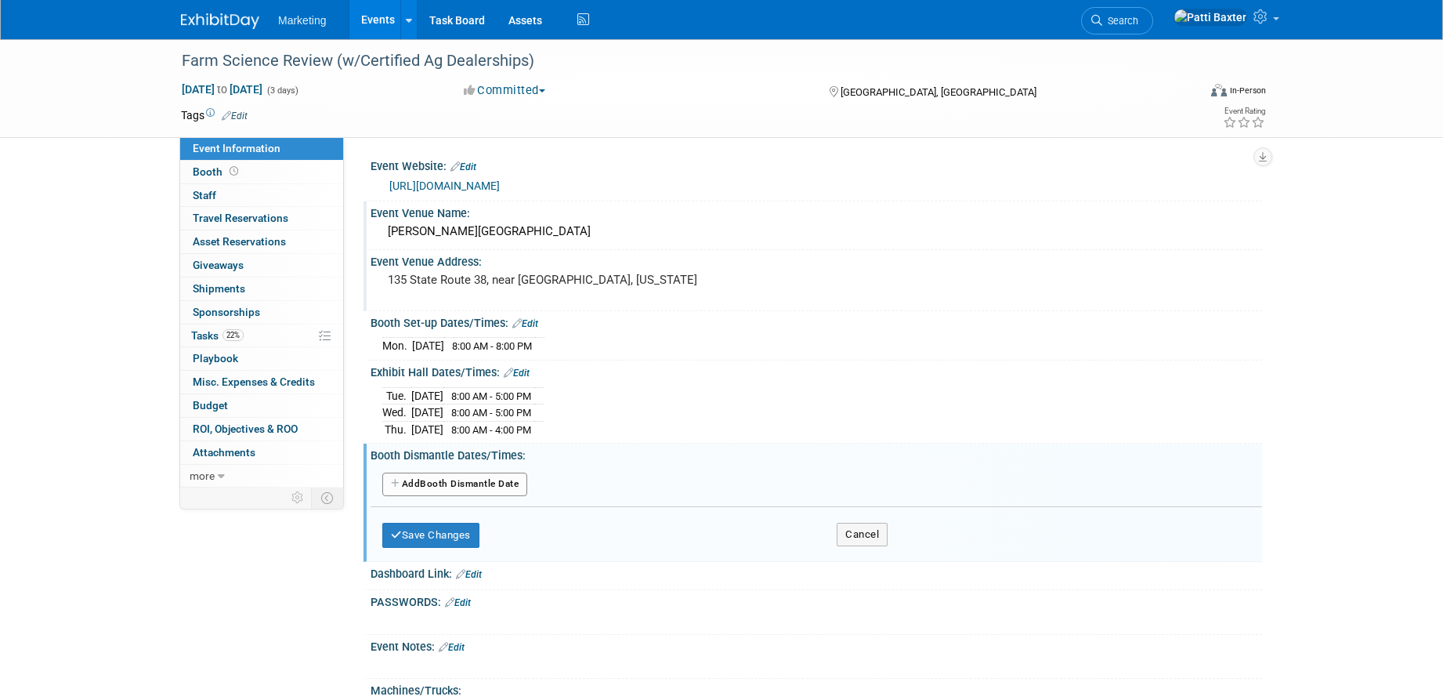
click at [486, 483] on button "Add Another Booth Dismantle Date" at bounding box center [454, 484] width 145 height 24
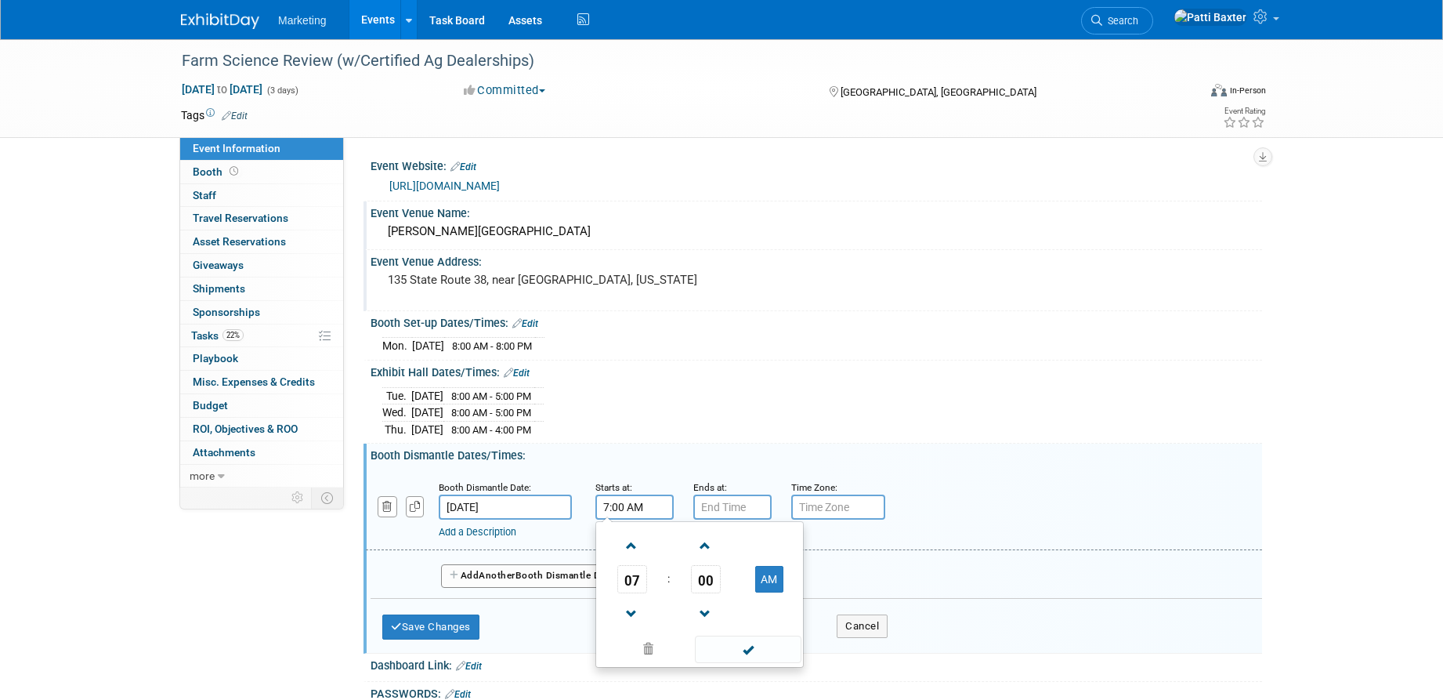
click at [616, 497] on input "7:00 AM" at bounding box center [634, 506] width 78 height 25
click at [761, 576] on button "AM" at bounding box center [769, 579] width 28 height 27
click at [637, 602] on span at bounding box center [631, 613] width 27 height 27
click at [636, 602] on span at bounding box center [631, 613] width 27 height 27
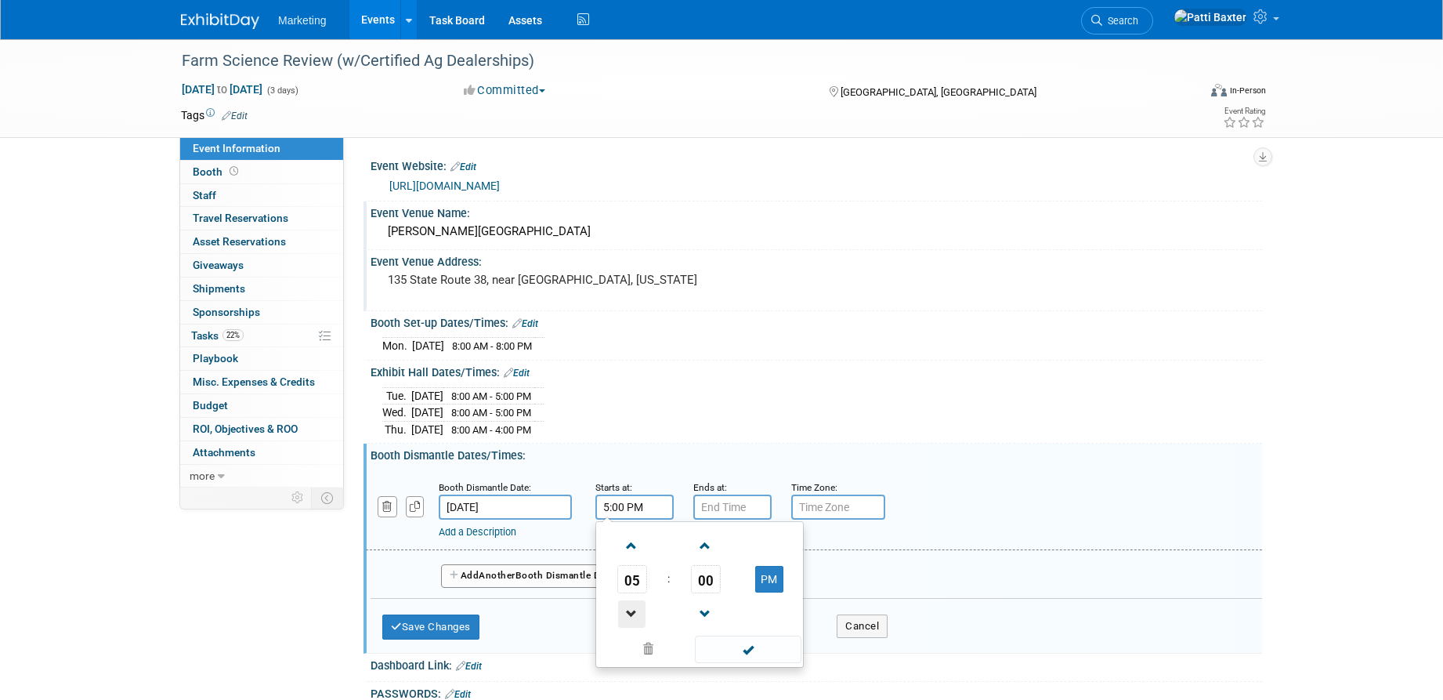
type input "4:00 PM"
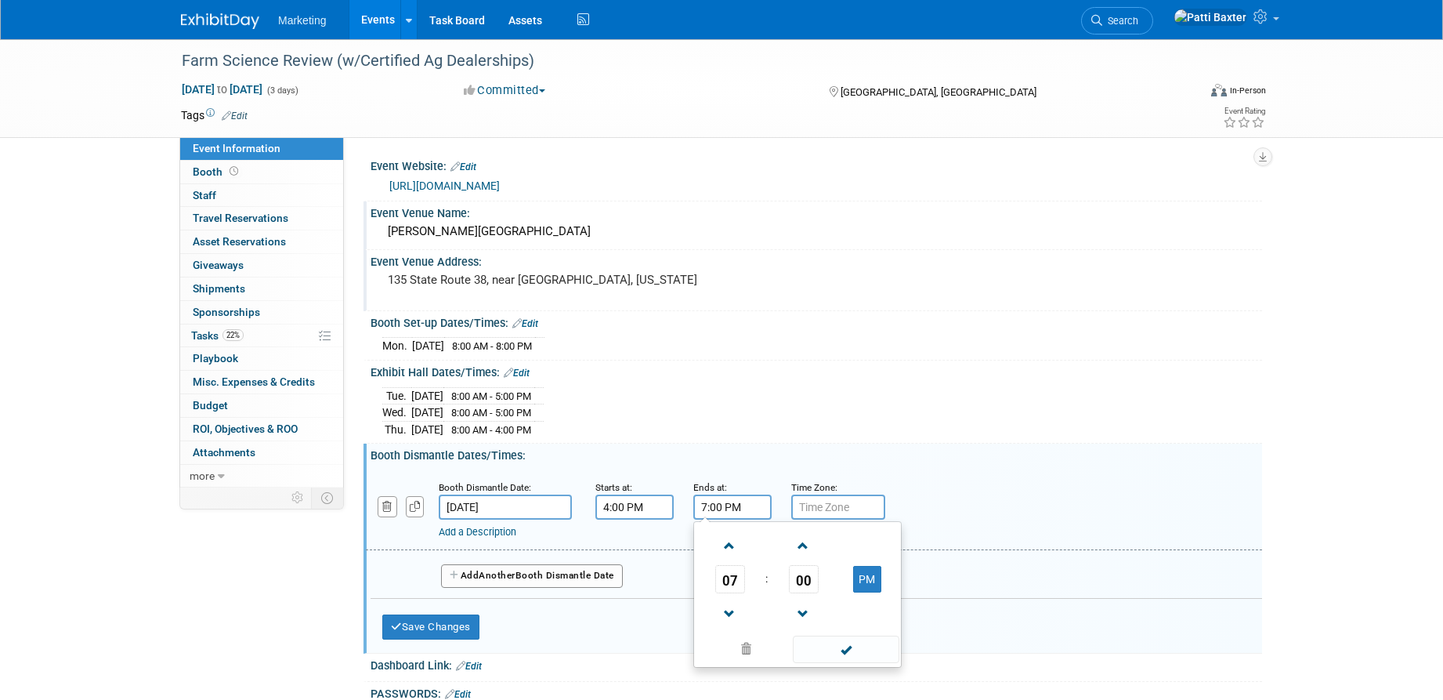
click at [724, 508] on input "7:00 PM" at bounding box center [732, 506] width 78 height 25
click at [730, 544] on span at bounding box center [729, 545] width 27 height 27
type input "8:00 PM"
click at [845, 640] on span at bounding box center [846, 648] width 106 height 27
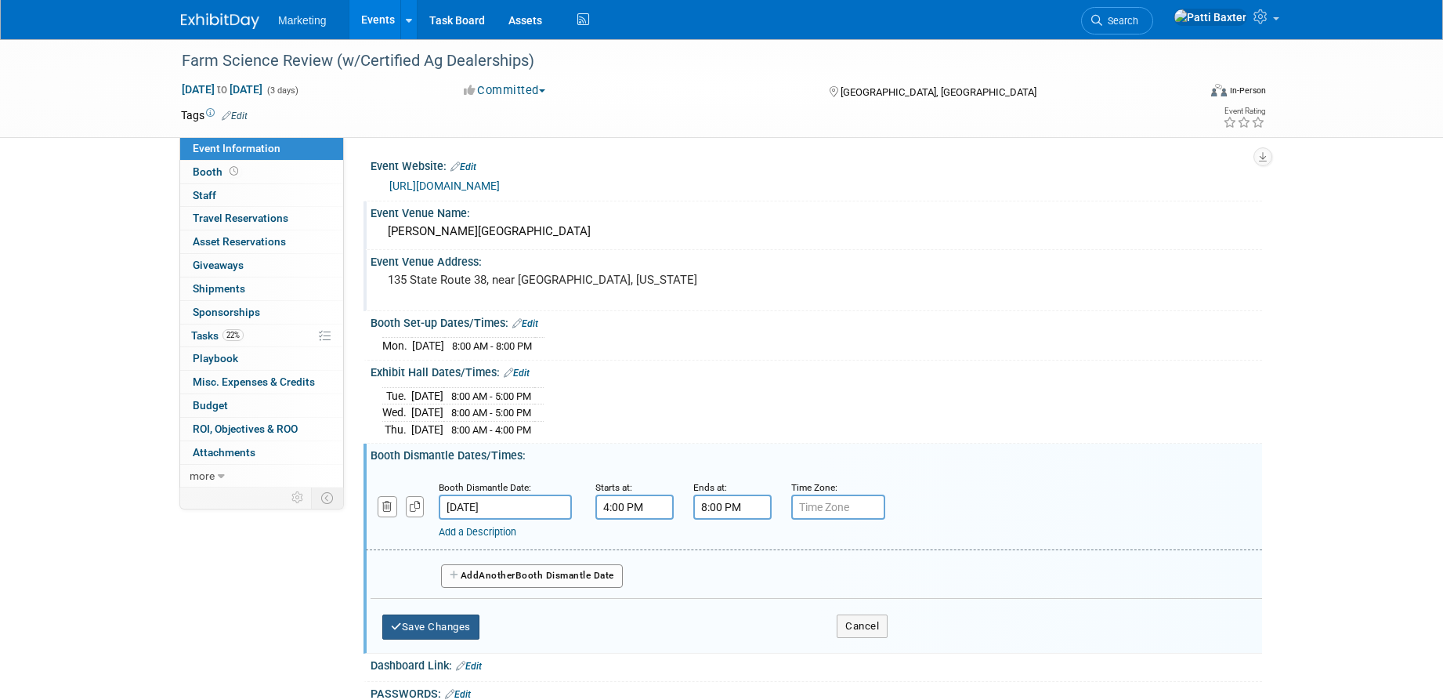
click at [431, 620] on button "Save Changes" at bounding box center [430, 626] width 97 height 25
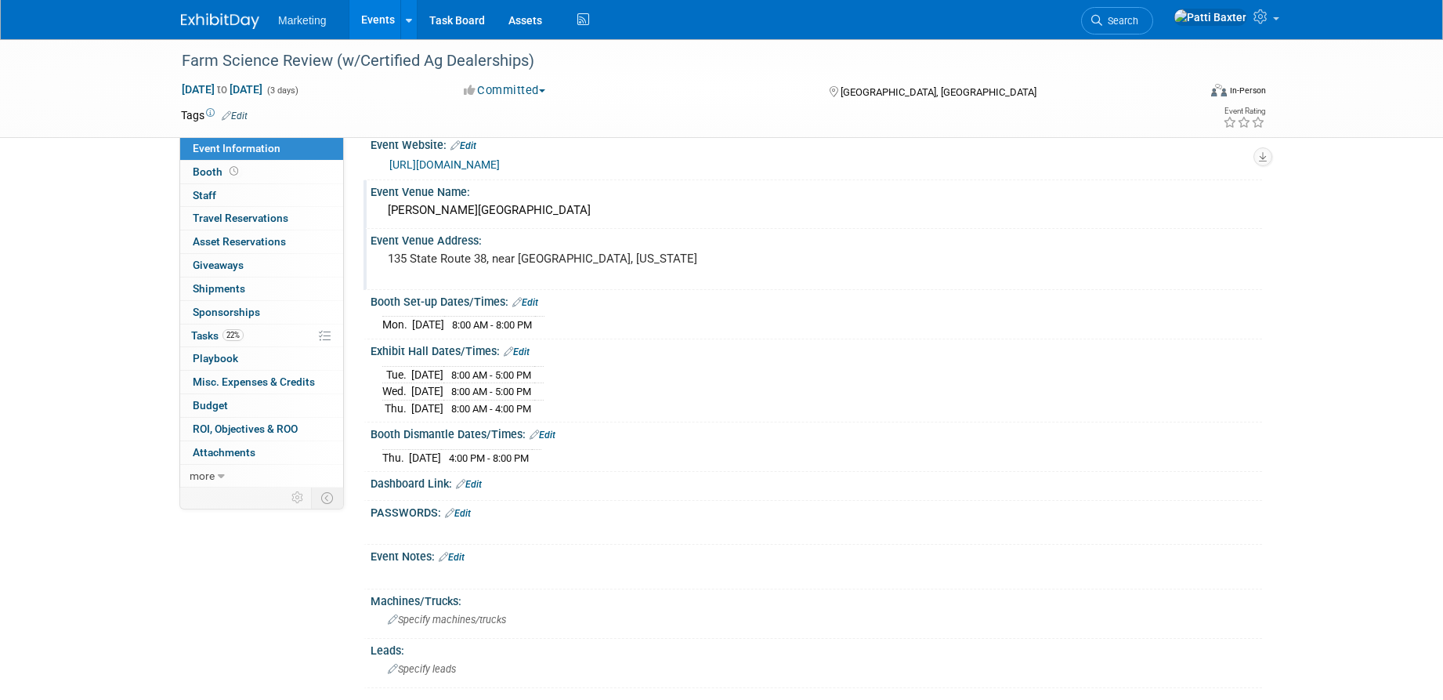
scroll to position [38, 0]
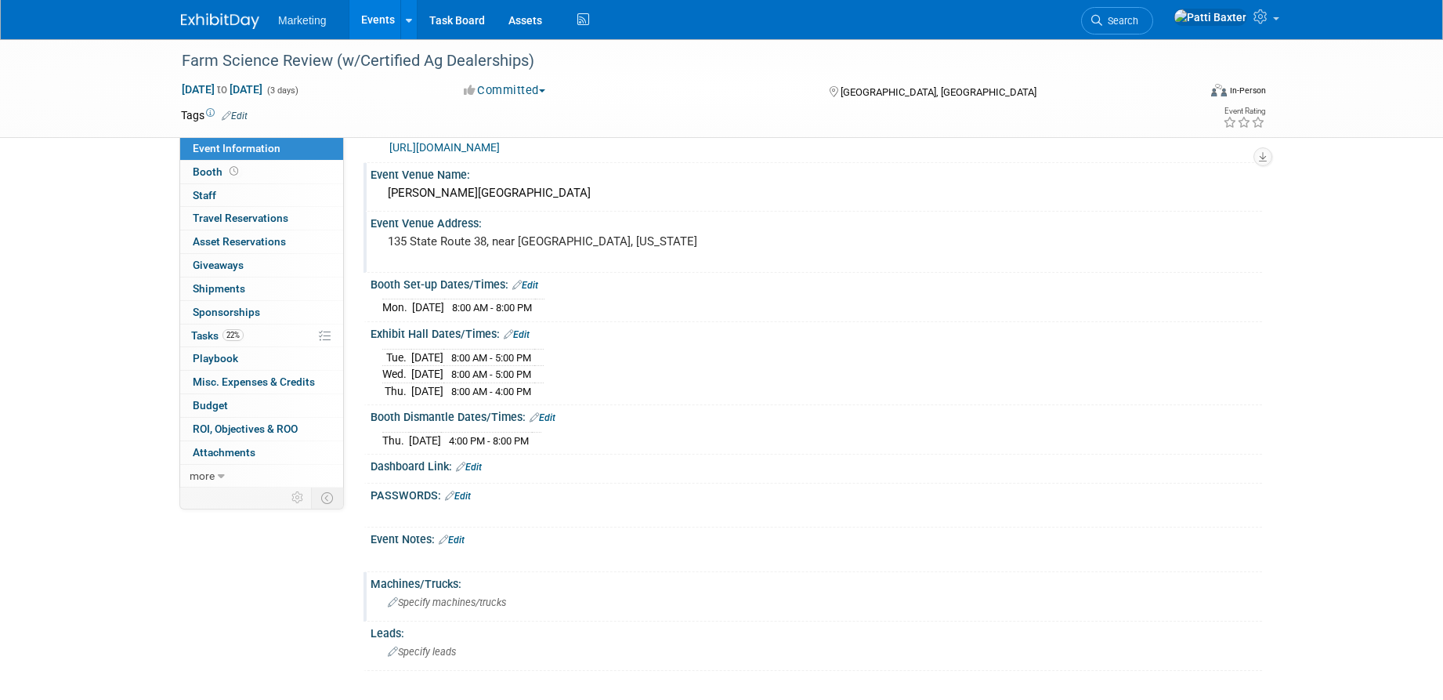
click at [435, 604] on span "Specify machines/trucks" at bounding box center [447, 602] width 118 height 12
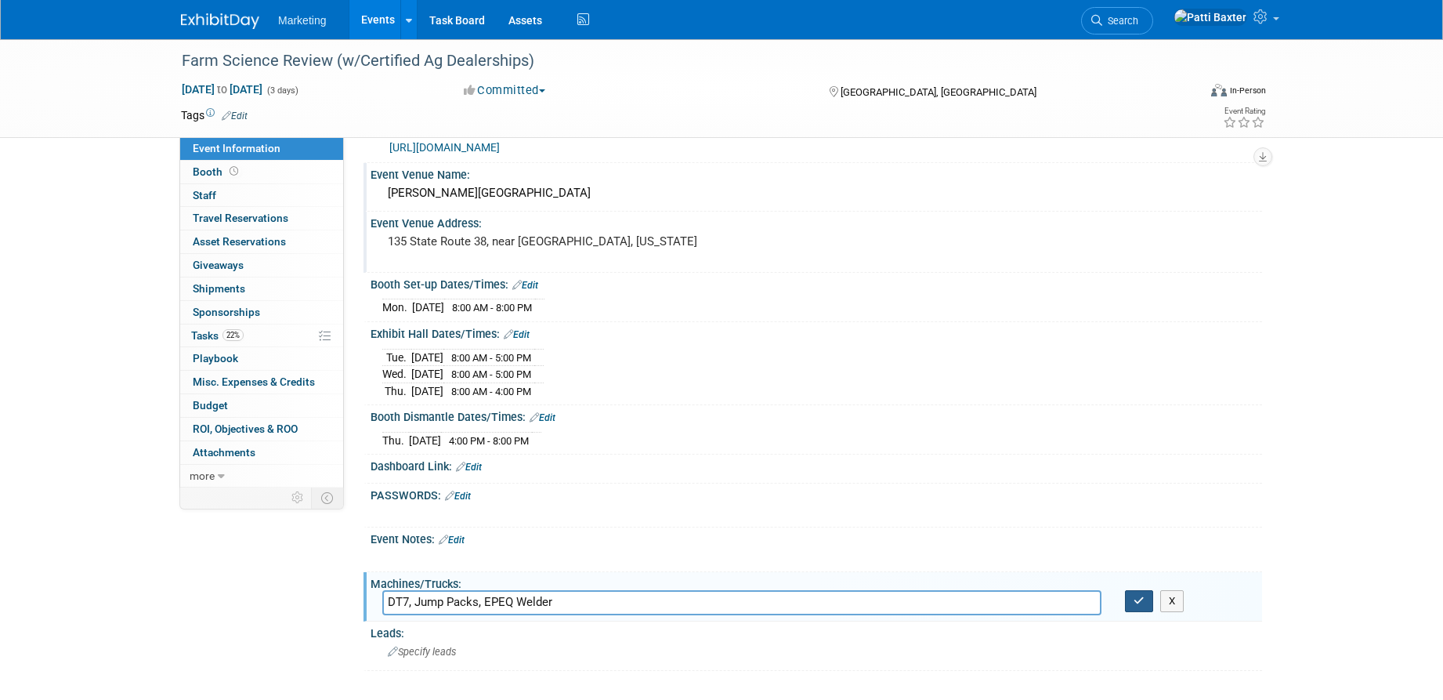
type input "DT7, Jump Packs, EPEQ Welder"
drag, startPoint x: 1135, startPoint y: 599, endPoint x: 1094, endPoint y: 591, distance: 41.6
click at [1127, 595] on button "button" at bounding box center [1139, 601] width 28 height 22
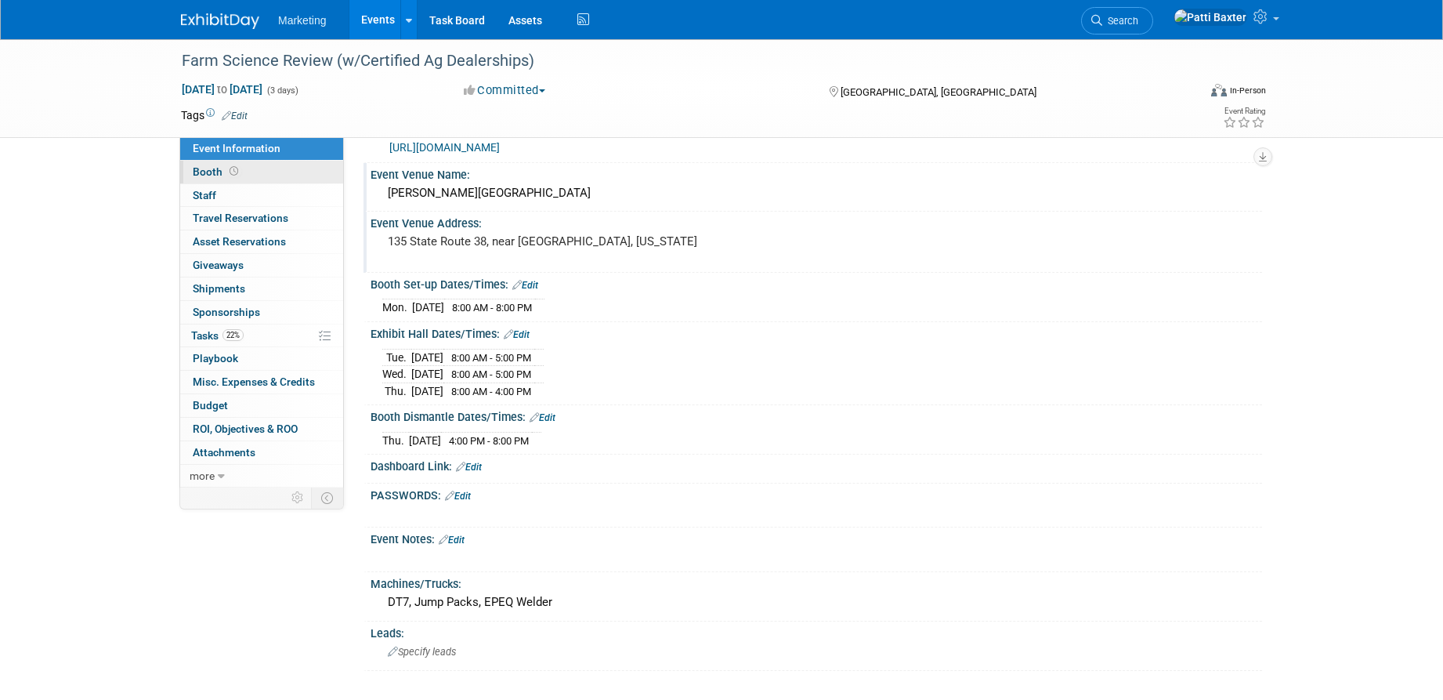
click at [214, 172] on span "Booth" at bounding box center [217, 171] width 49 height 13
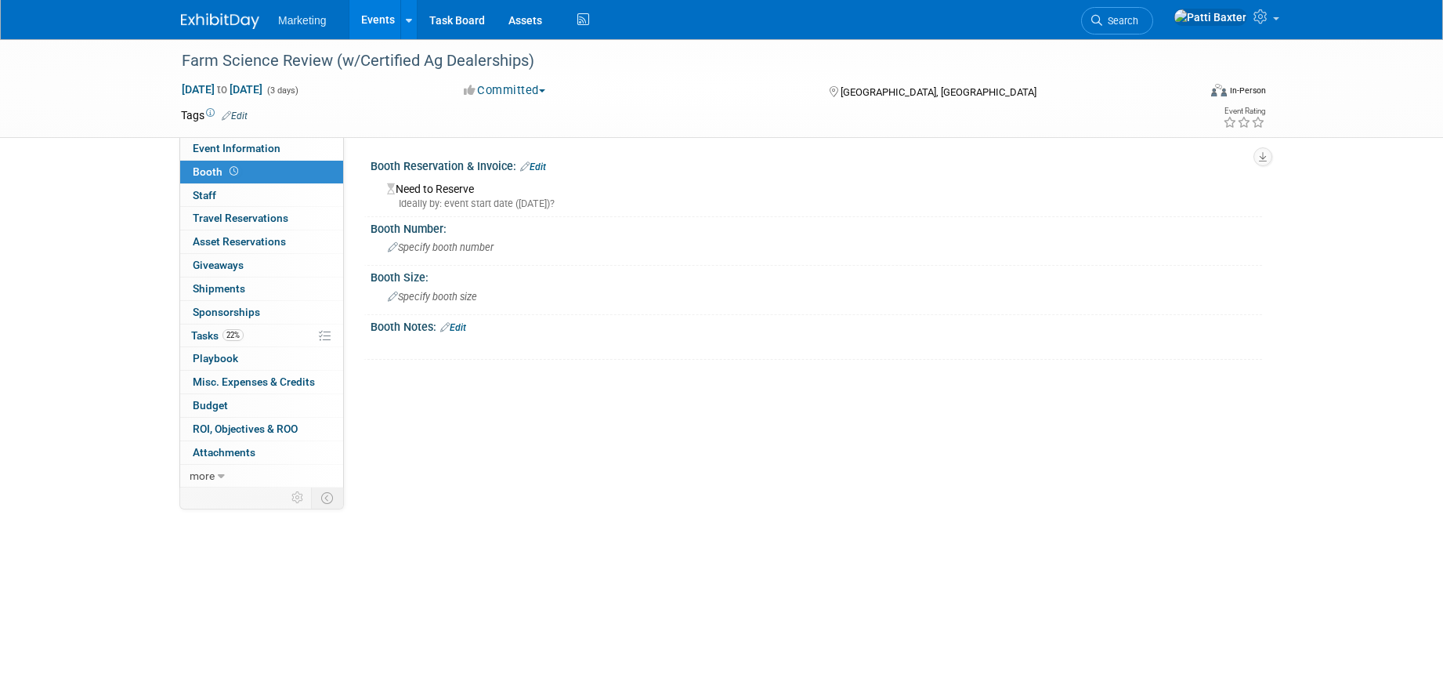
click at [534, 162] on link "Edit" at bounding box center [533, 166] width 26 height 11
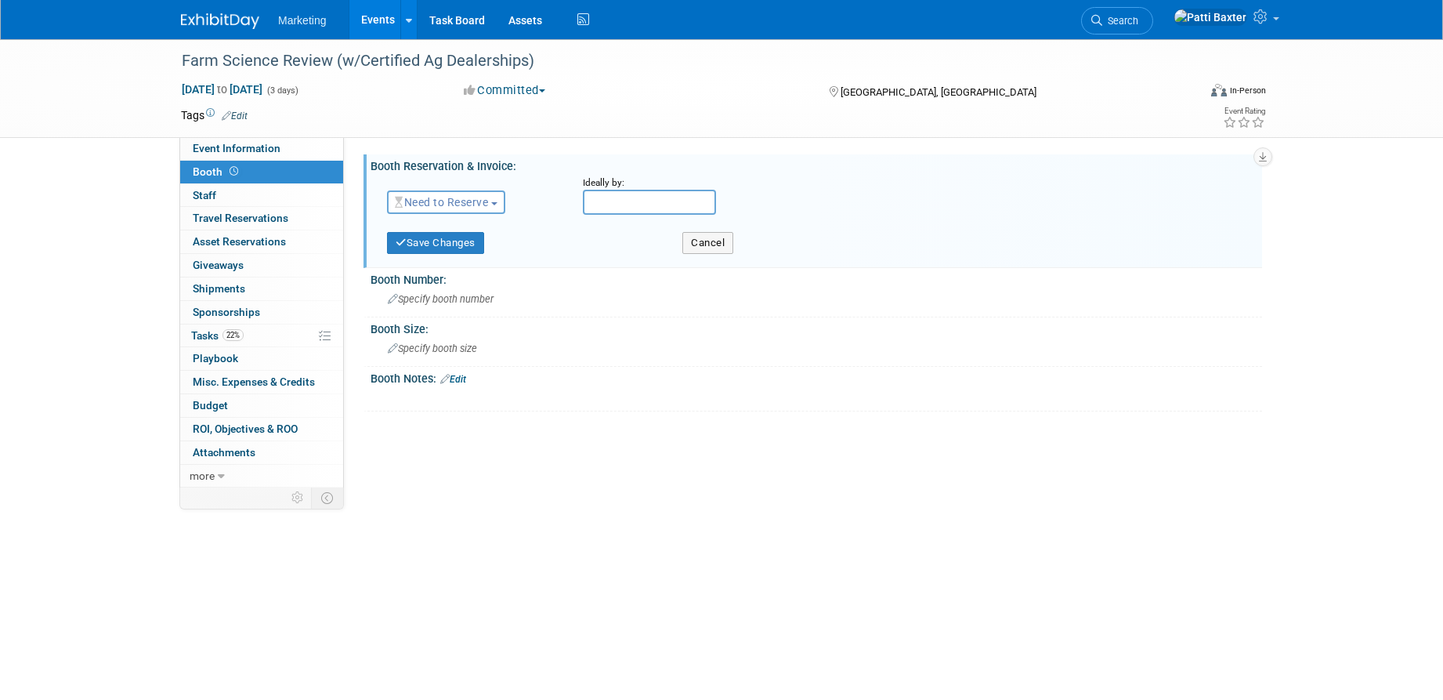
click at [488, 197] on span "Need to Reserve" at bounding box center [441, 202] width 93 height 13
click at [454, 266] on link "No Reservation Required" at bounding box center [472, 273] width 168 height 22
click at [457, 243] on button "Save Changes" at bounding box center [435, 243] width 97 height 22
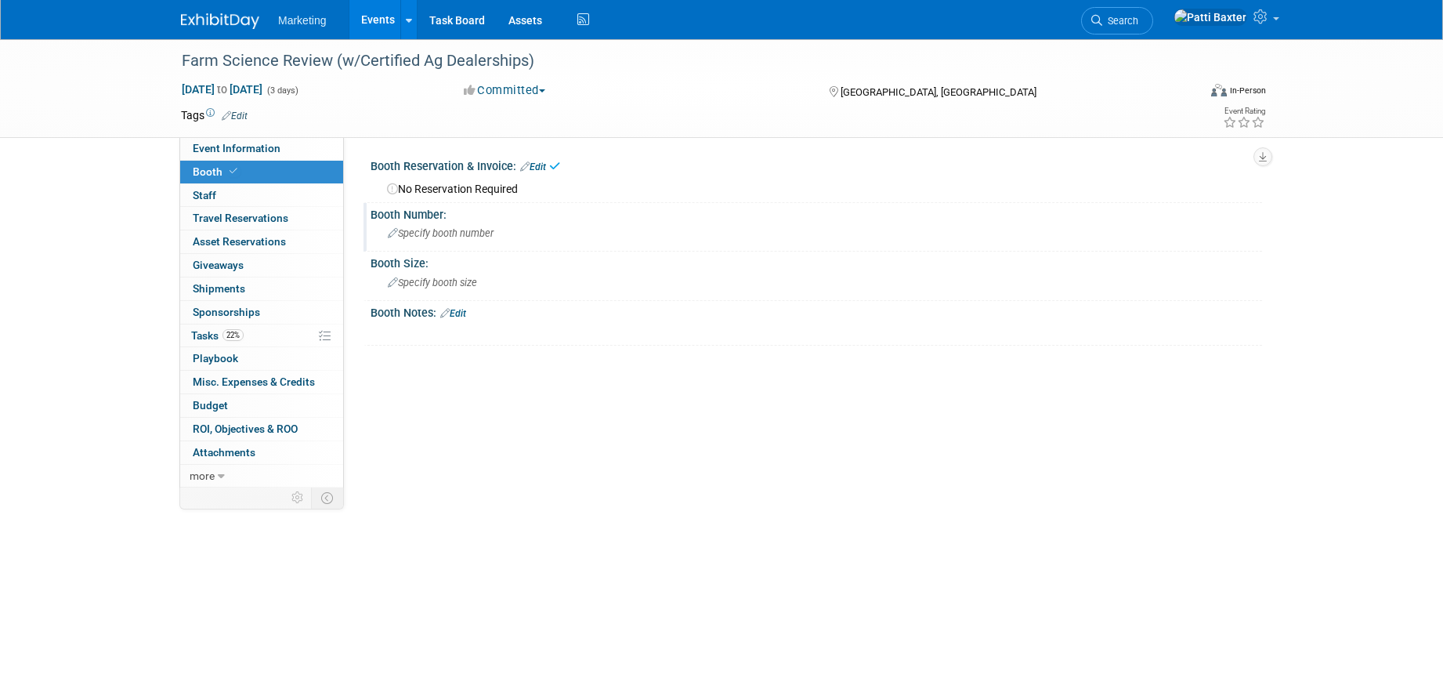
click at [415, 232] on span "Specify booth number" at bounding box center [441, 233] width 106 height 12
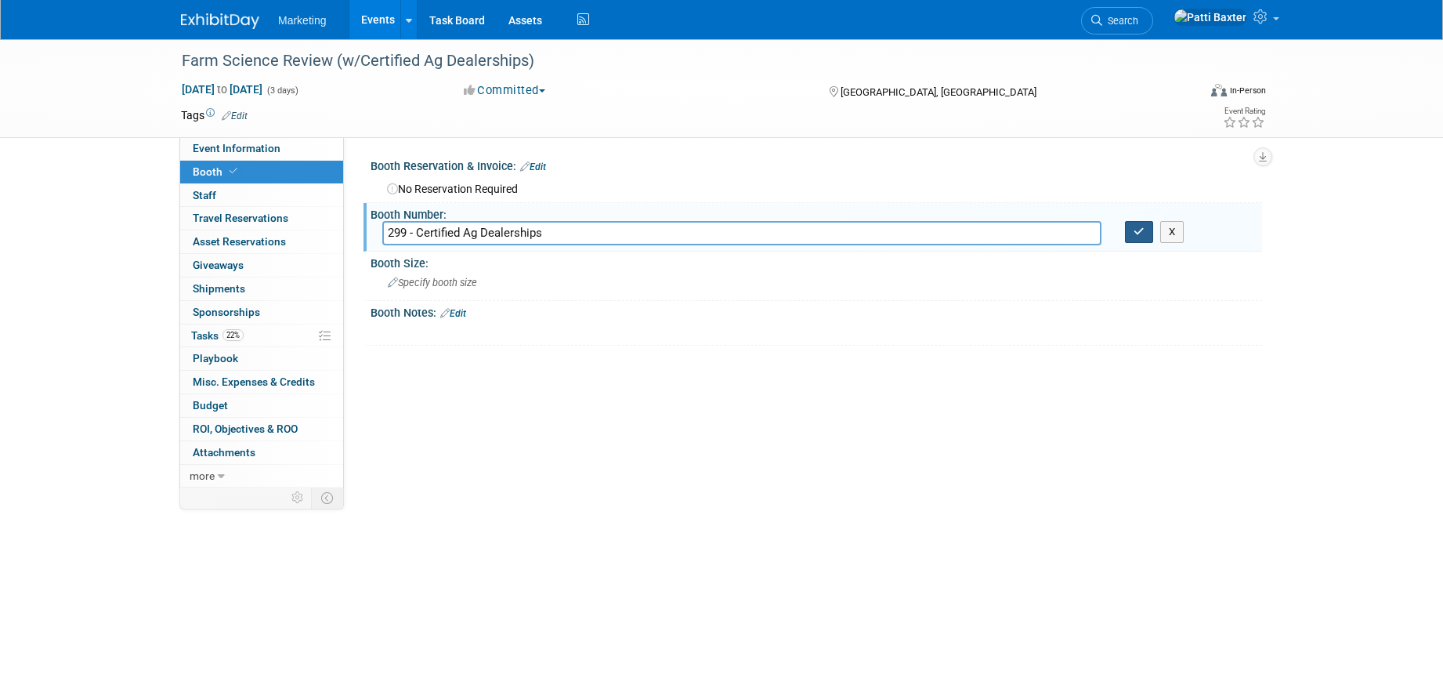
type input "299 - Certified Ag Dealerships"
drag, startPoint x: 1148, startPoint y: 226, endPoint x: 1119, endPoint y: 230, distance: 28.5
click at [1138, 226] on button "button" at bounding box center [1139, 232] width 28 height 22
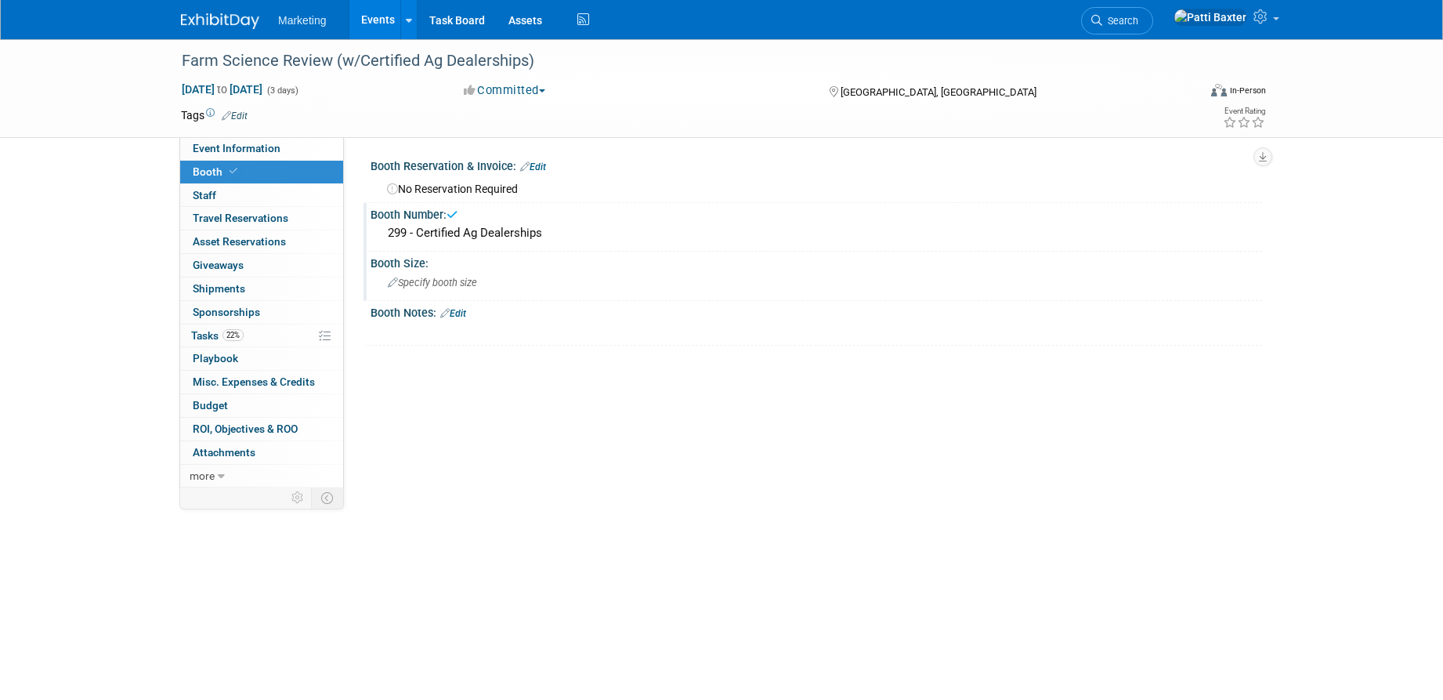
click at [423, 278] on span "Specify booth size" at bounding box center [432, 283] width 89 height 12
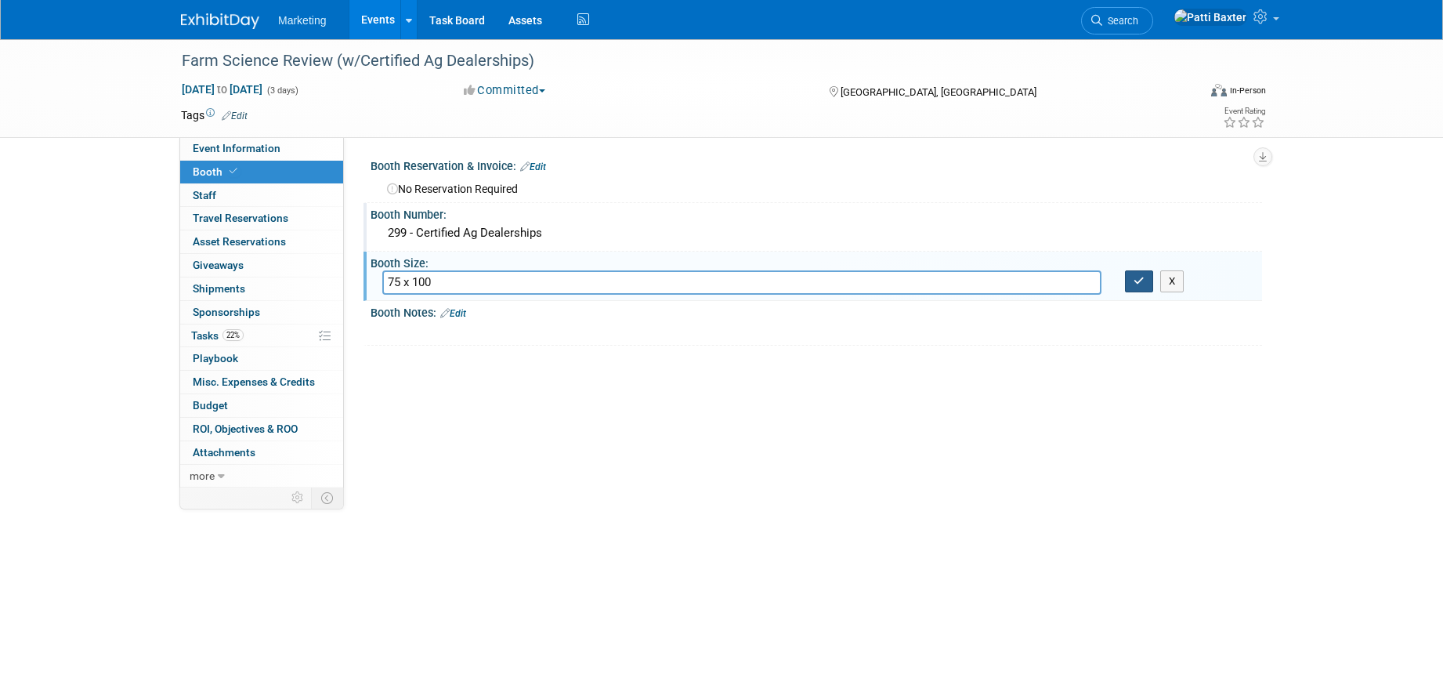
type input "75 x 100"
drag, startPoint x: 1145, startPoint y: 280, endPoint x: 1066, endPoint y: 292, distance: 80.0
click at [1141, 280] on button "button" at bounding box center [1139, 281] width 28 height 22
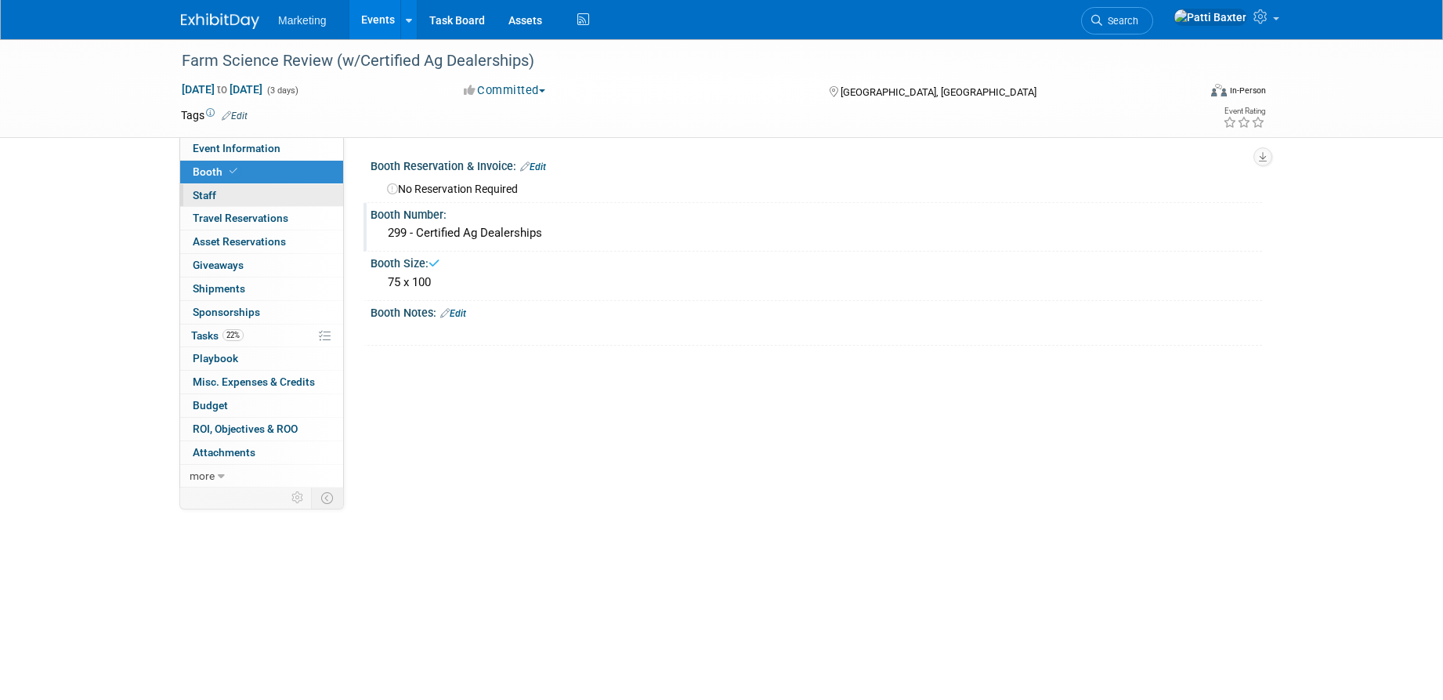
click at [204, 190] on span "Staff 0" at bounding box center [205, 195] width 24 height 13
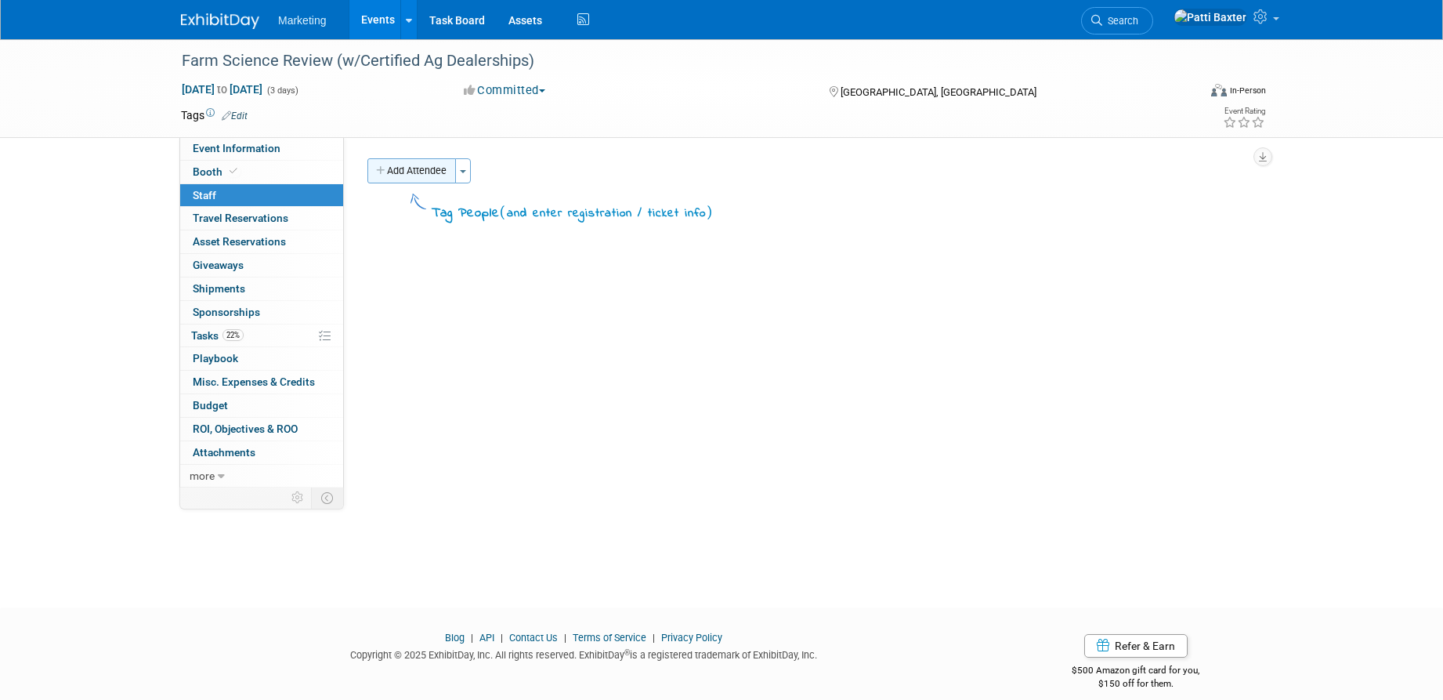
click at [421, 170] on button "Add Attendee" at bounding box center [411, 170] width 89 height 25
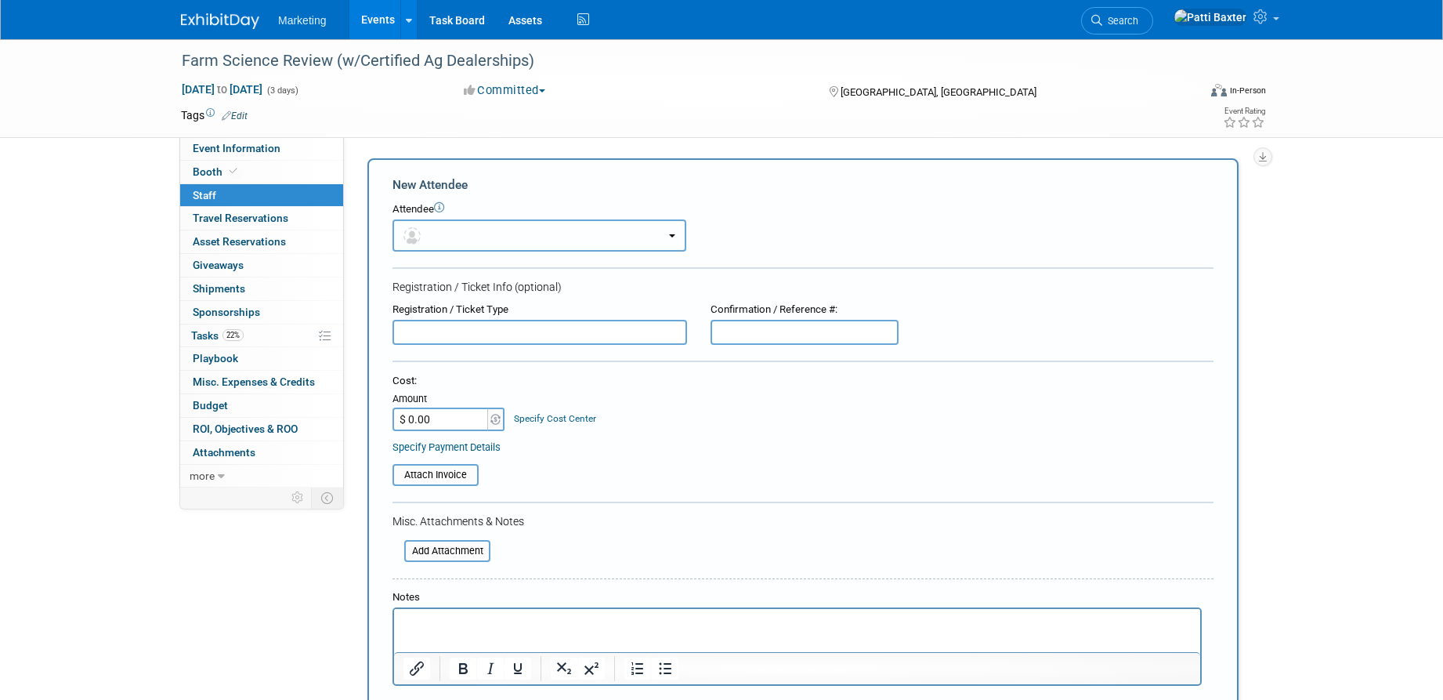
click at [414, 231] on img "button" at bounding box center [411, 235] width 17 height 17
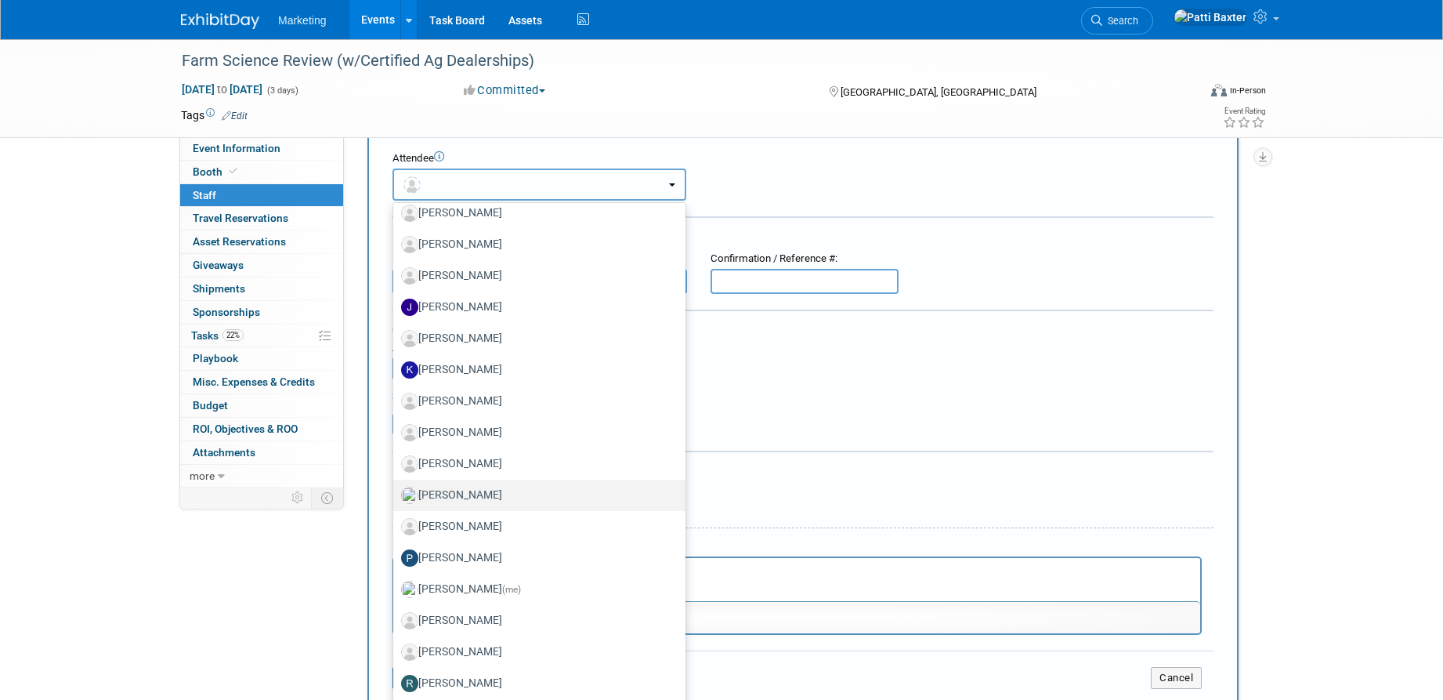
scroll to position [78, 0]
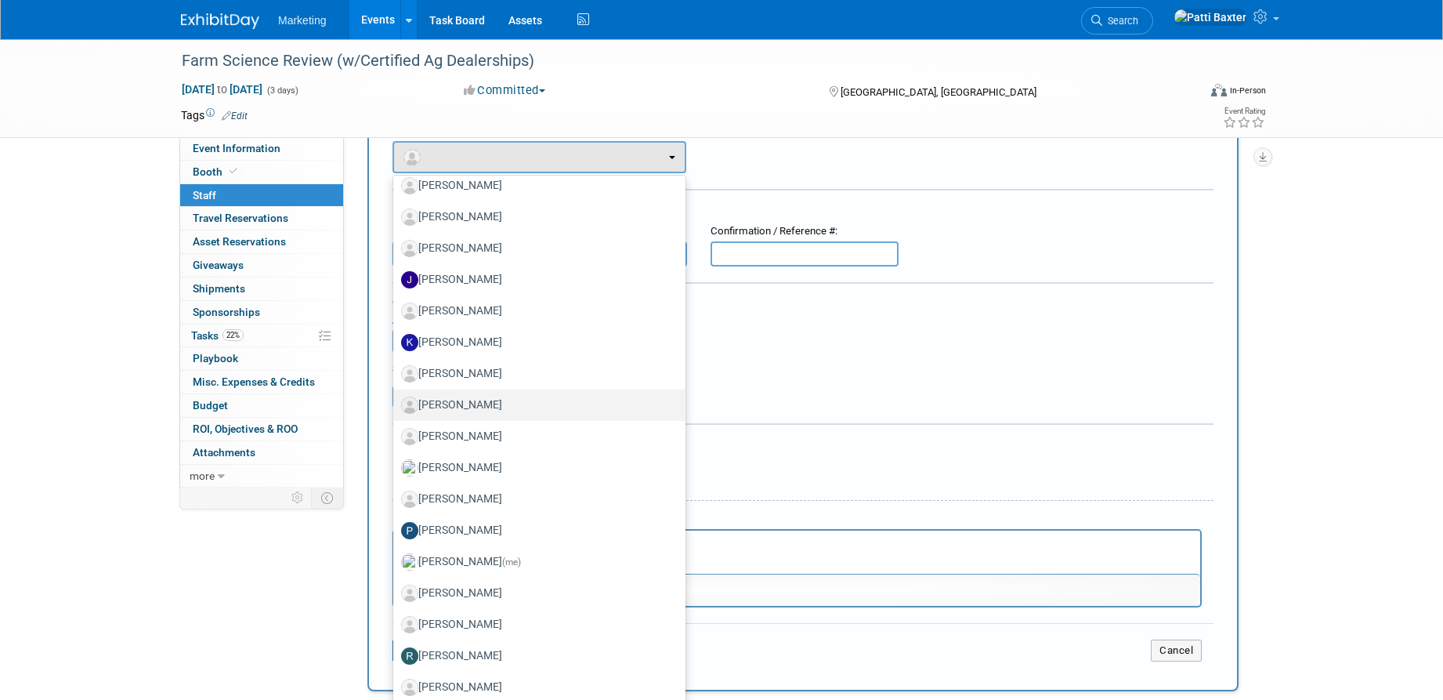
click at [453, 399] on label "[PERSON_NAME]" at bounding box center [535, 404] width 269 height 25
click at [396, 399] on input "[PERSON_NAME]" at bounding box center [390, 403] width 10 height 10
select select "da1c1935-8ed8-4146-aa7a-41337aecf027"
select select "4"
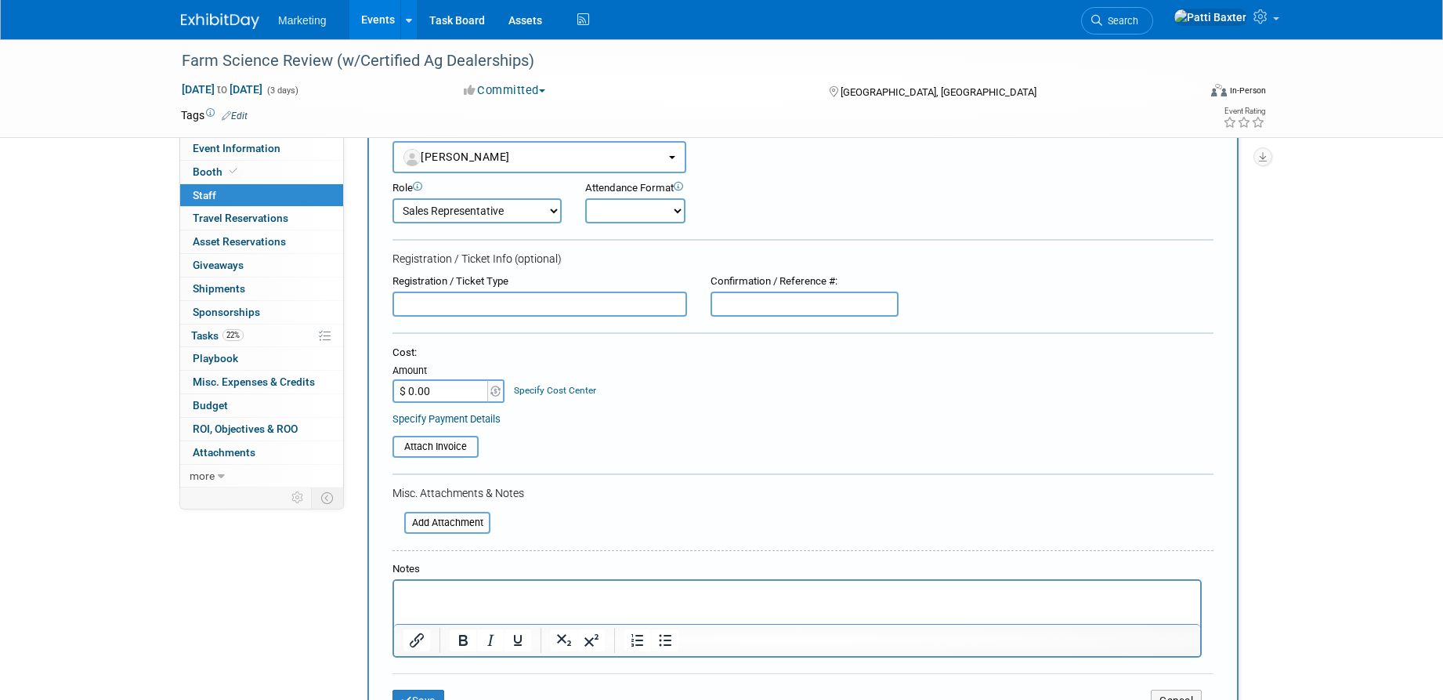
click at [670, 210] on select "Onsite Remote" at bounding box center [635, 210] width 100 height 25
select select "1"
click at [585, 198] on select "Onsite Remote" at bounding box center [635, 210] width 100 height 25
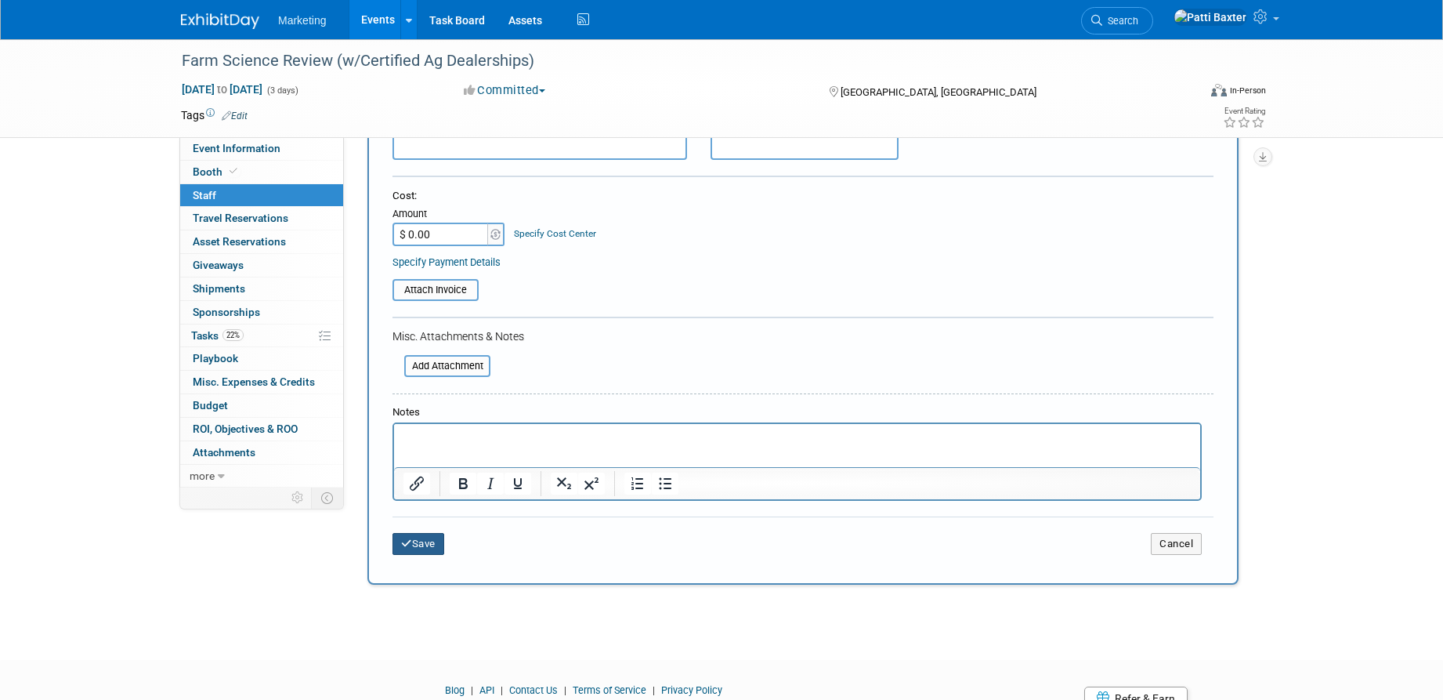
click at [429, 548] on button "Save" at bounding box center [418, 544] width 52 height 22
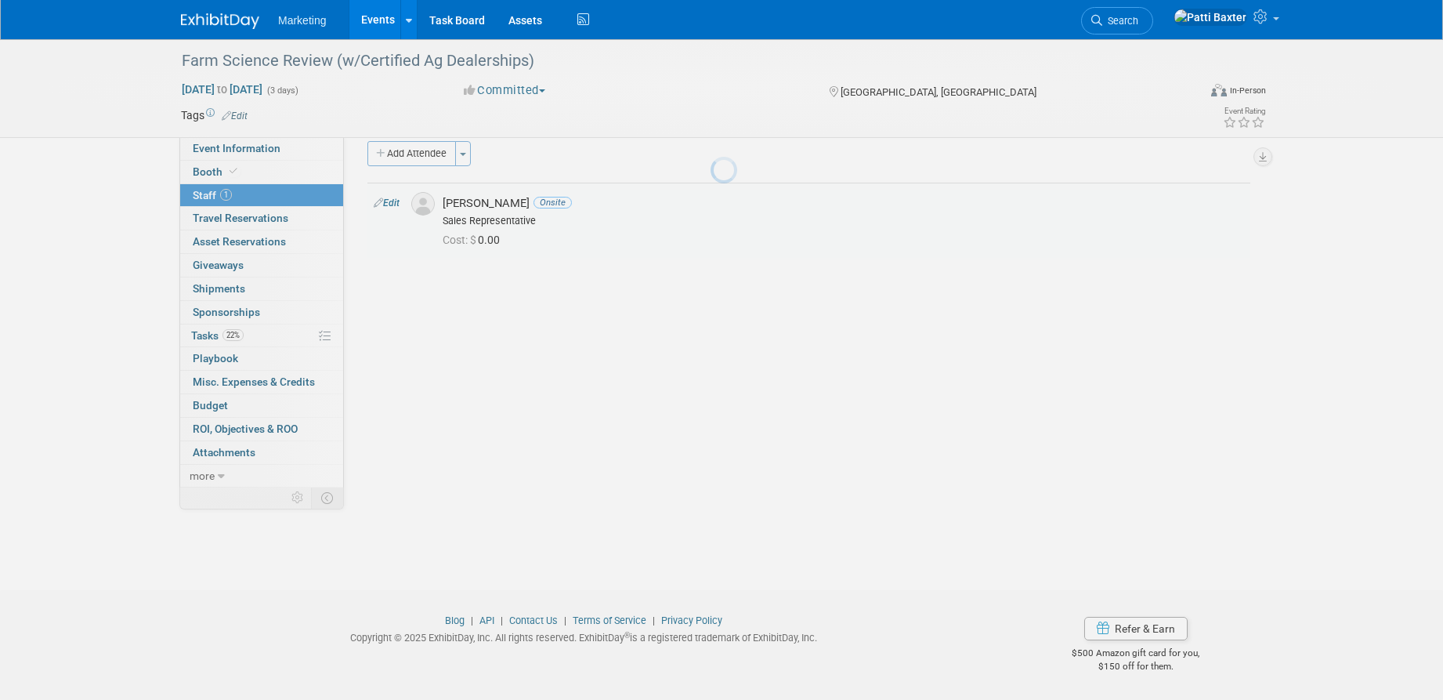
scroll to position [17, 0]
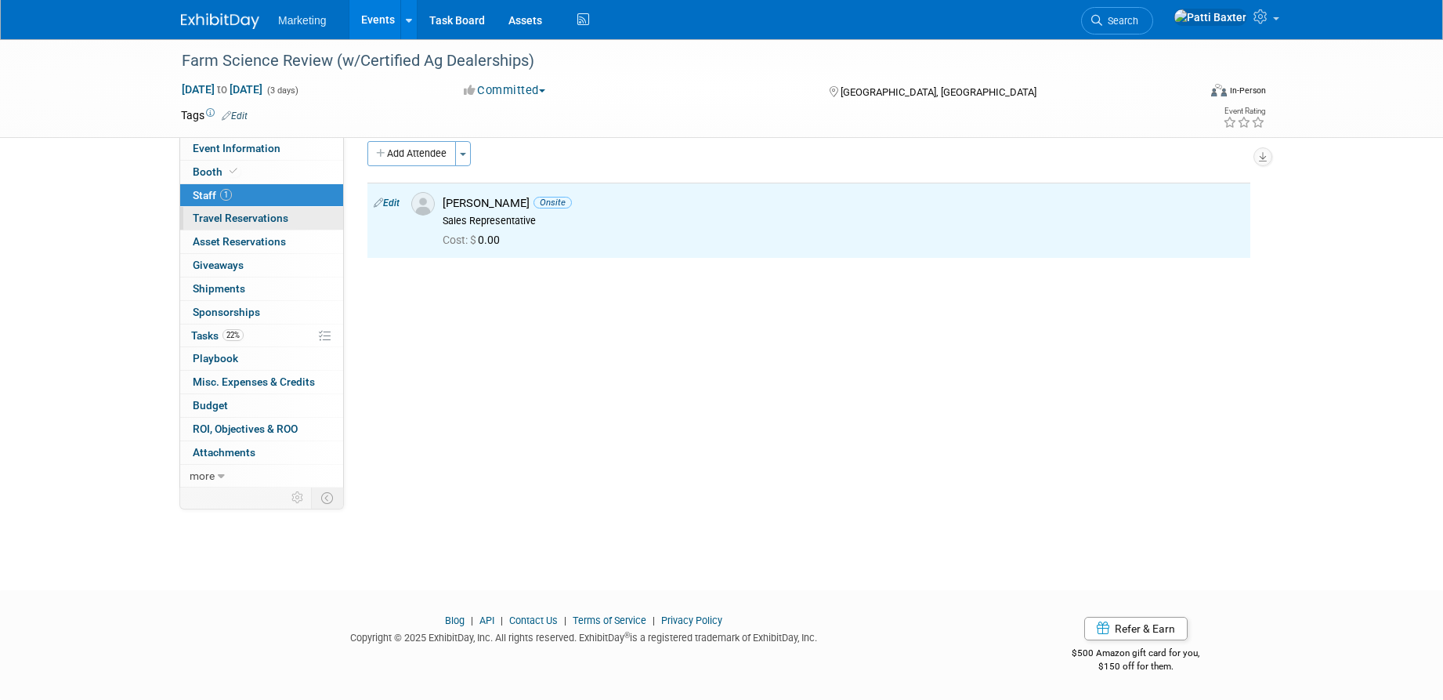
click at [263, 217] on span "Travel Reservations 0" at bounding box center [241, 218] width 96 height 13
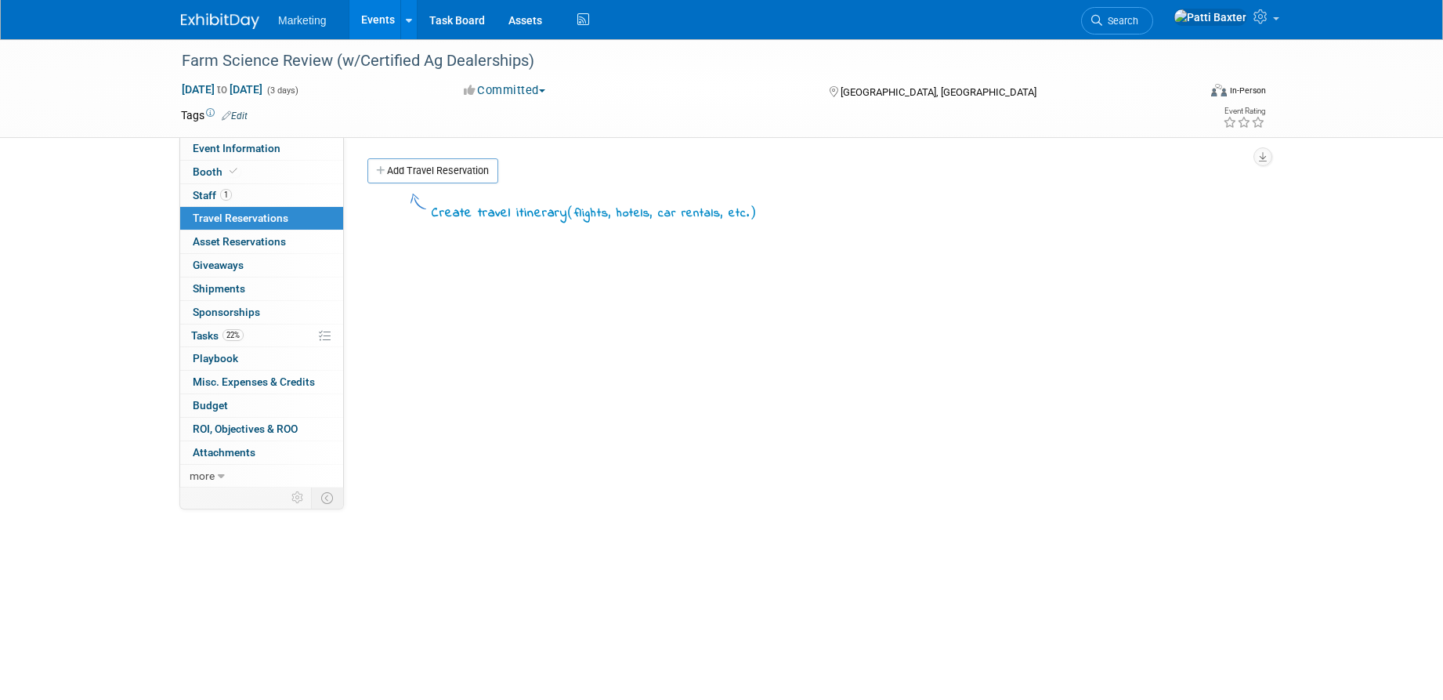
click at [375, 17] on link "Events" at bounding box center [377, 19] width 57 height 39
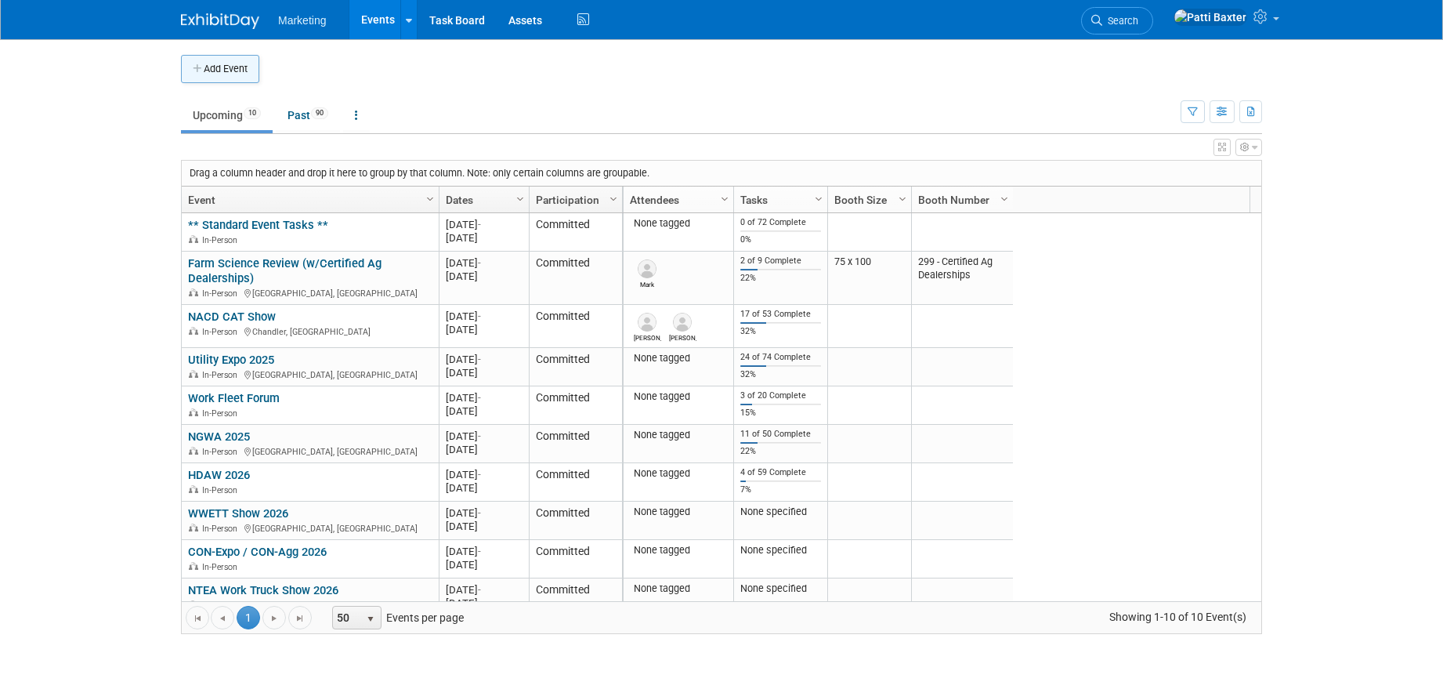
click at [217, 76] on button "Add Event" at bounding box center [220, 69] width 78 height 28
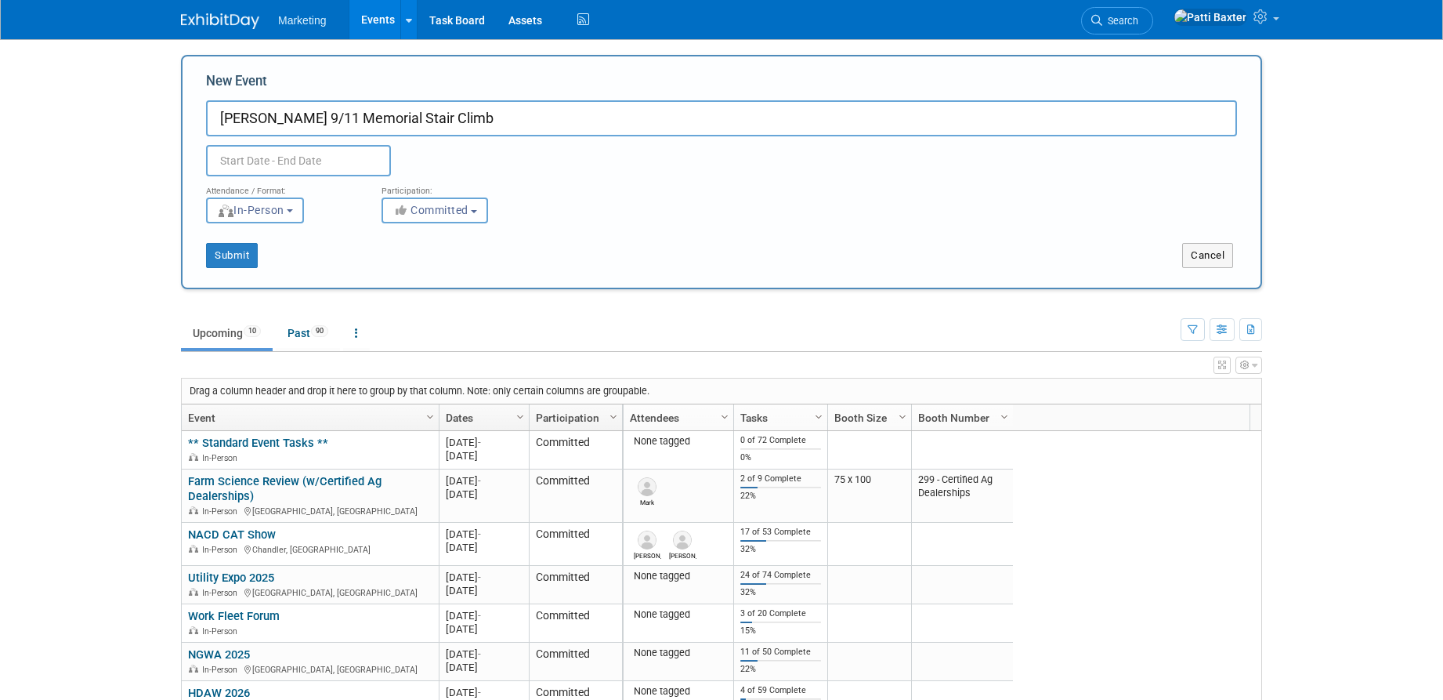
type input "[PERSON_NAME] 9/11 Memorial Stair Climb"
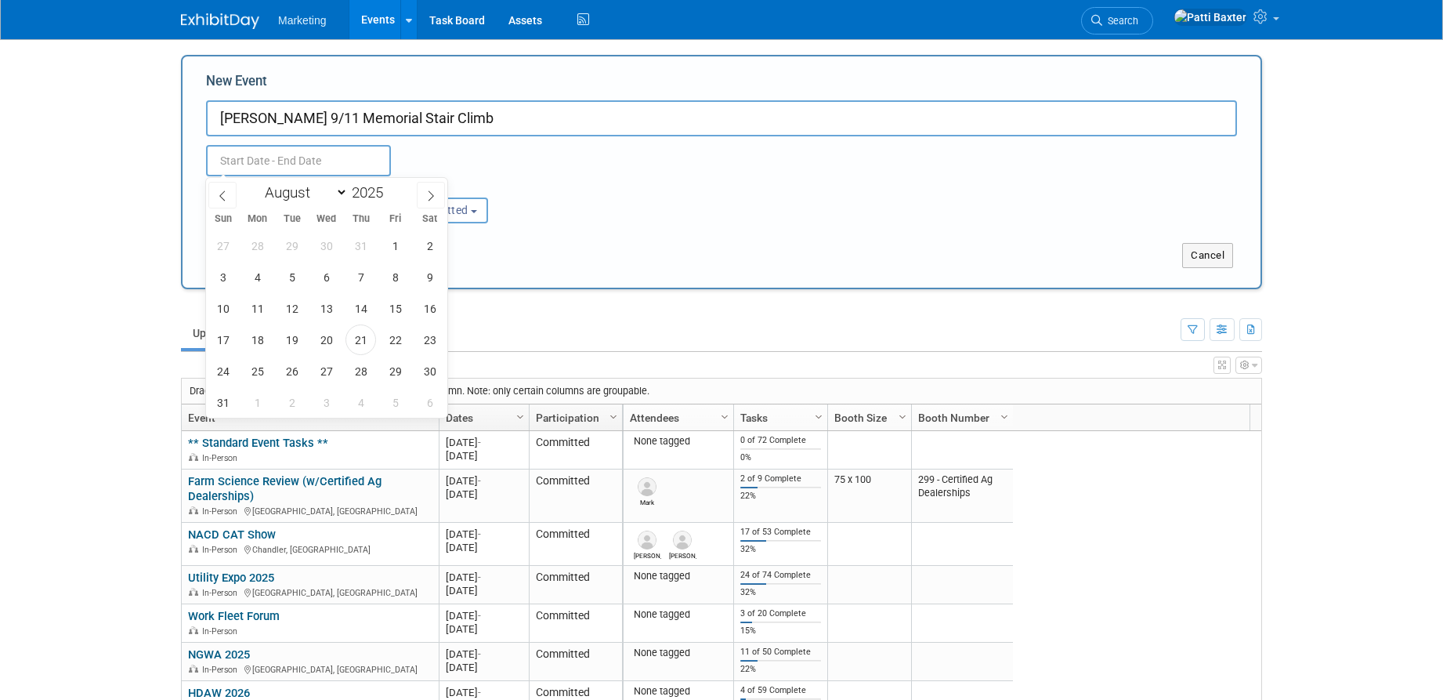
click at [240, 159] on input "text" at bounding box center [298, 160] width 185 height 31
click at [342, 190] on select "January February March April May June July August September October November De…" at bounding box center [303, 193] width 90 height 20
select select "8"
click at [258, 183] on select "January February March April May June July August September October November De…" at bounding box center [303, 193] width 90 height 20
click at [400, 310] on span "19" at bounding box center [395, 308] width 31 height 31
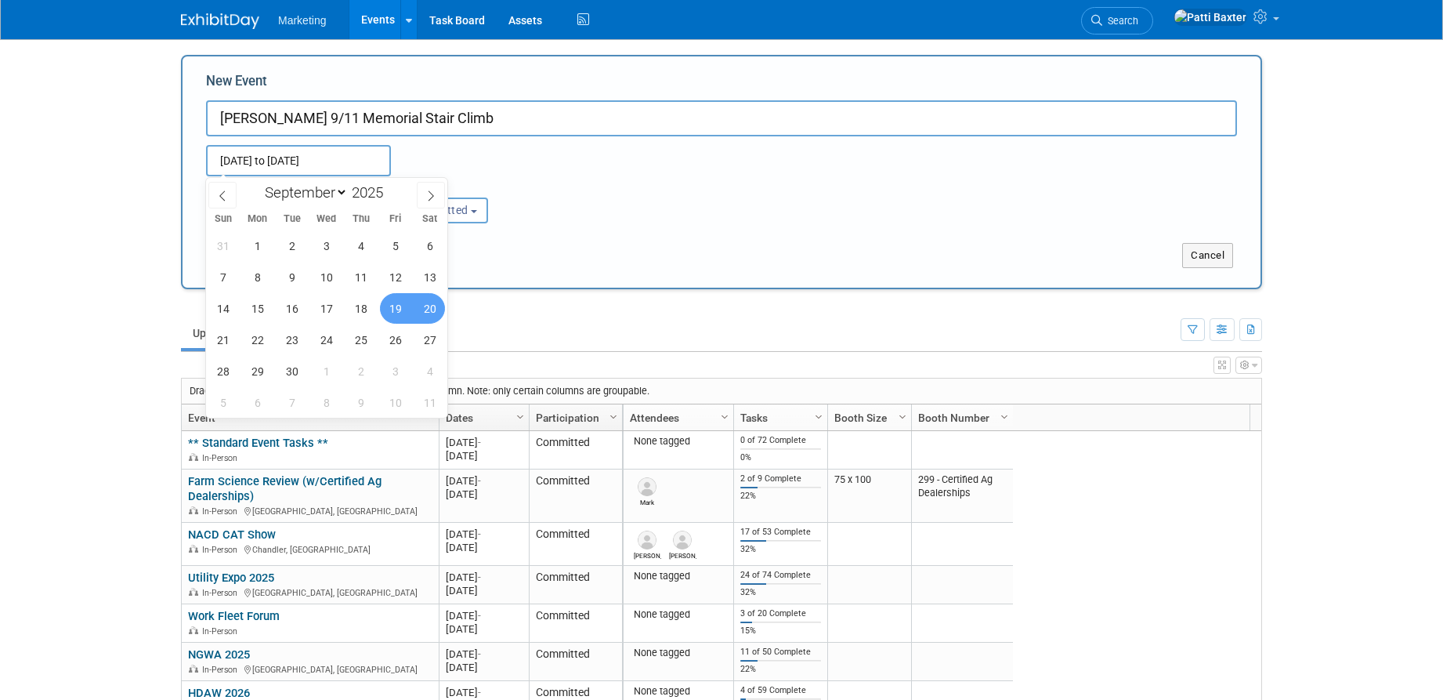
click at [427, 311] on span "20" at bounding box center [429, 308] width 31 height 31
type input "Sep 19, 2025 to Sep 20, 2025"
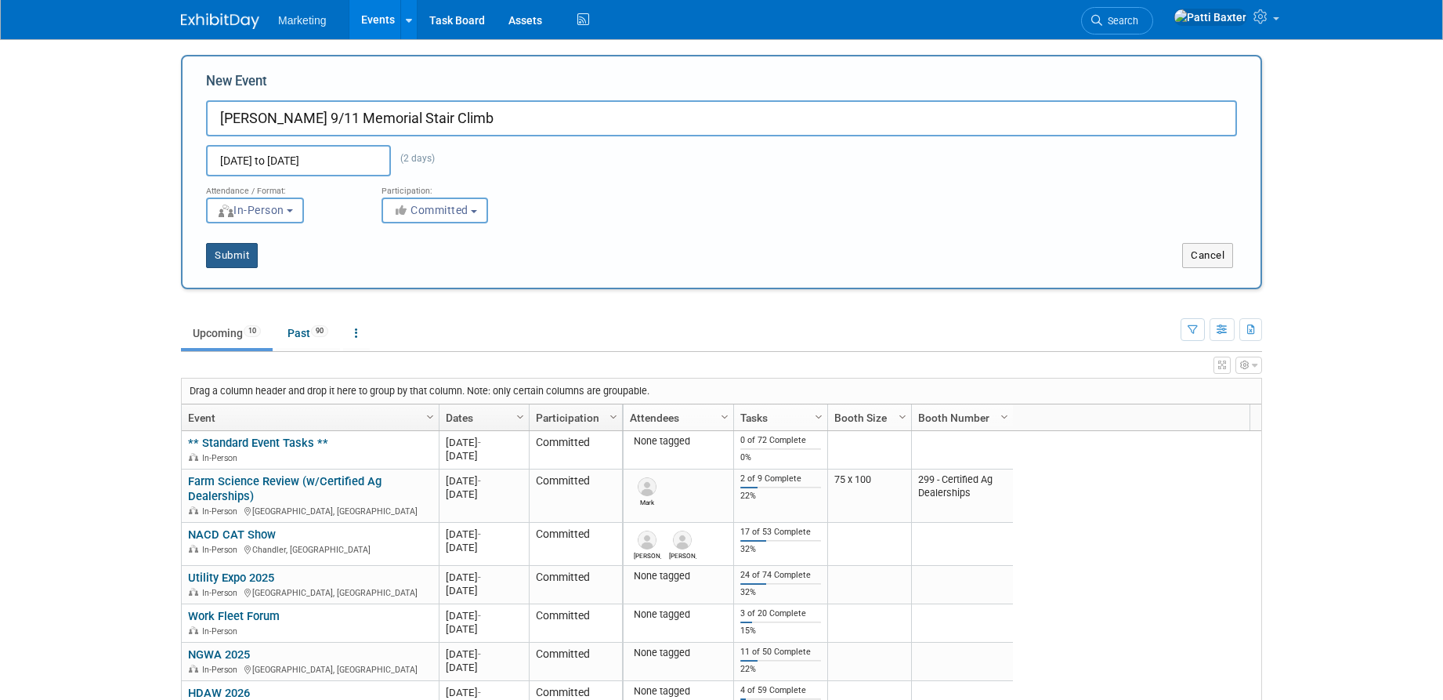
click at [243, 259] on button "Submit" at bounding box center [232, 255] width 52 height 25
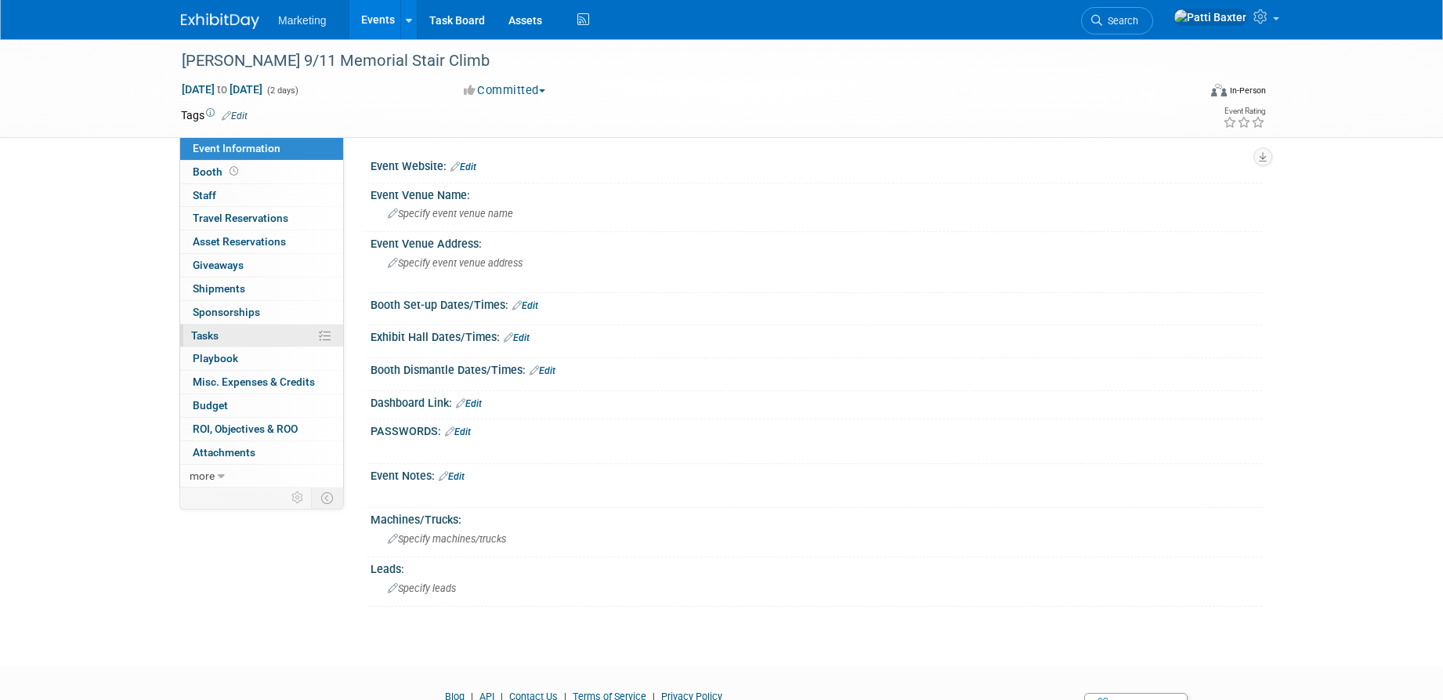
click at [210, 331] on span "Tasks 0%" at bounding box center [204, 335] width 27 height 13
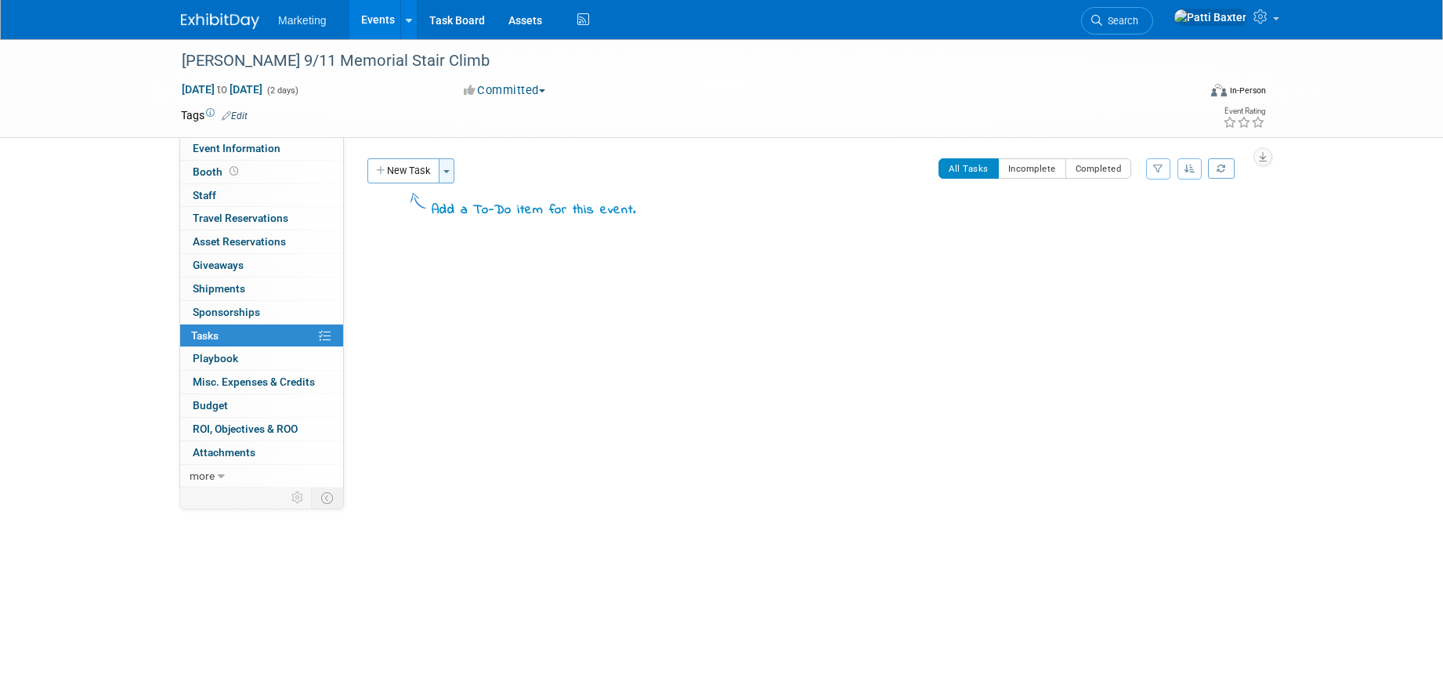
click at [450, 170] on span "button" at bounding box center [446, 171] width 6 height 3
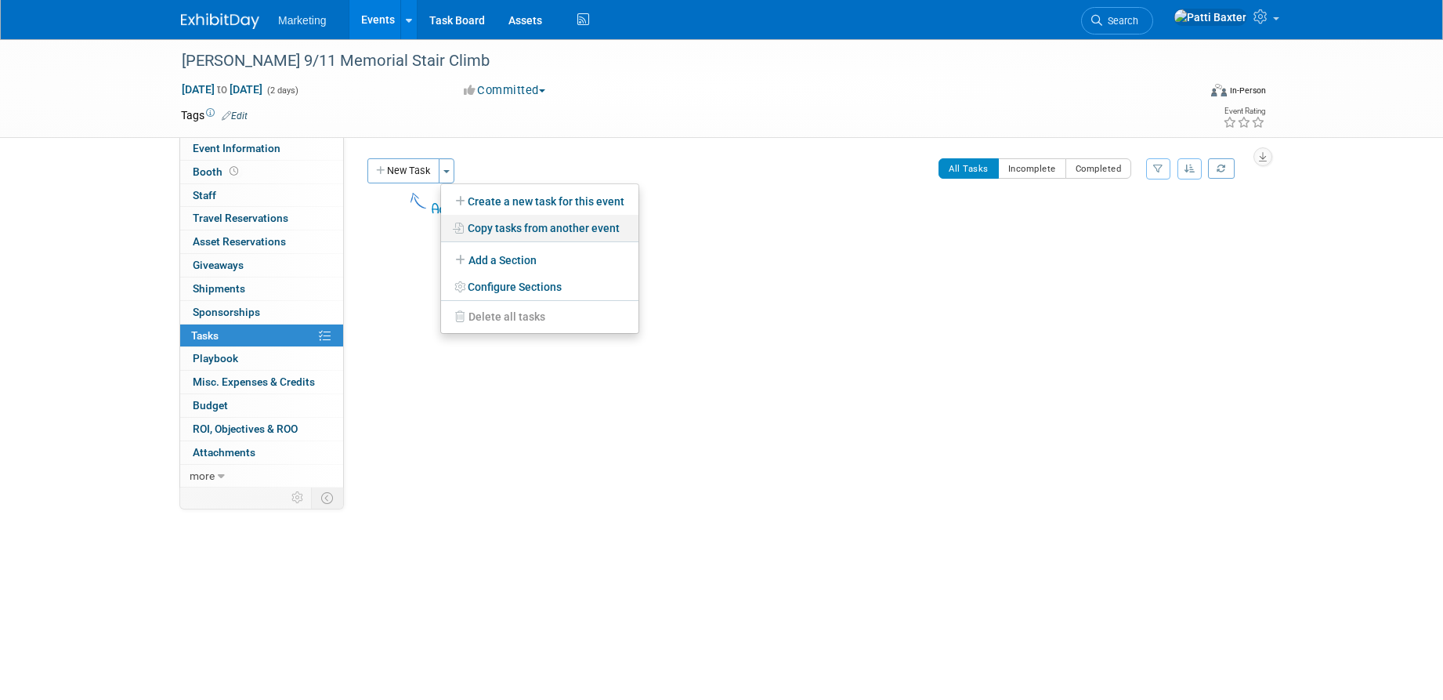
click at [499, 226] on link "Copy tasks from another event" at bounding box center [539, 228] width 197 height 27
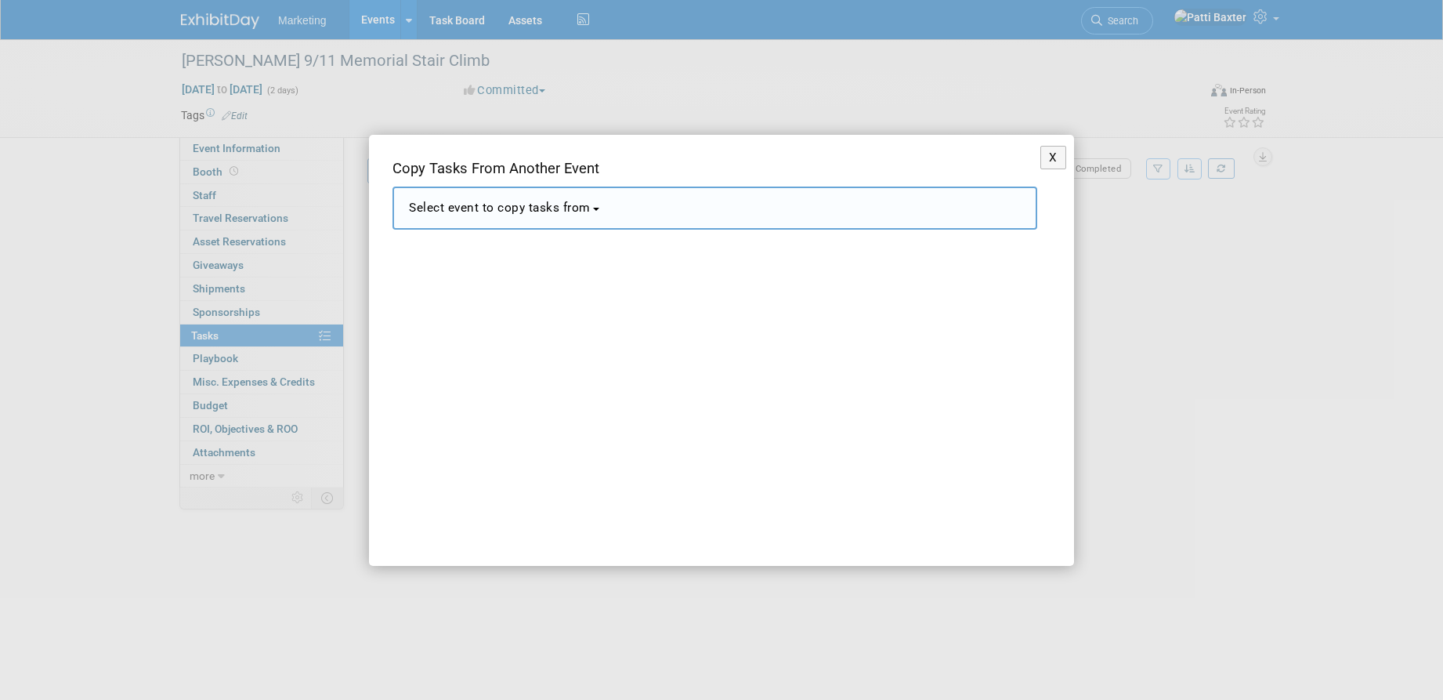
click at [502, 209] on span "Select event to copy tasks from" at bounding box center [500, 208] width 182 height 14
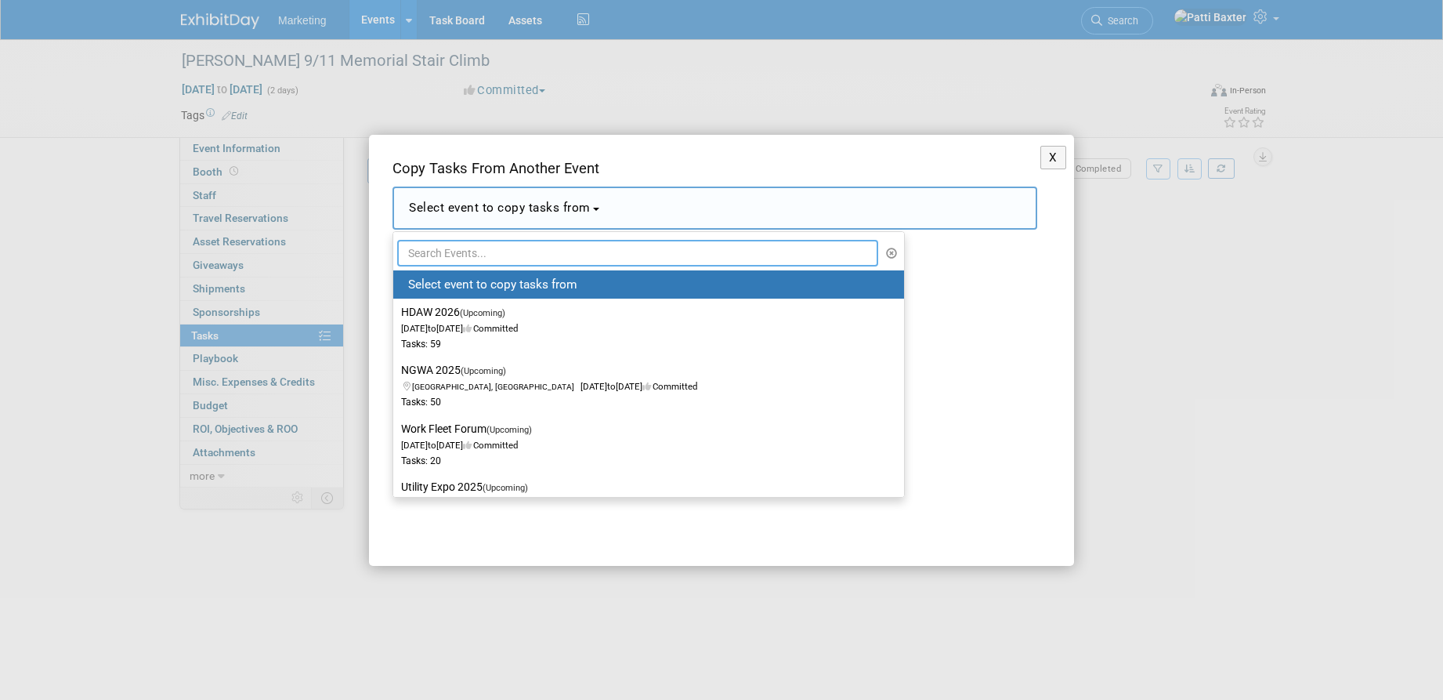
click at [431, 251] on input "text" at bounding box center [637, 253] width 481 height 27
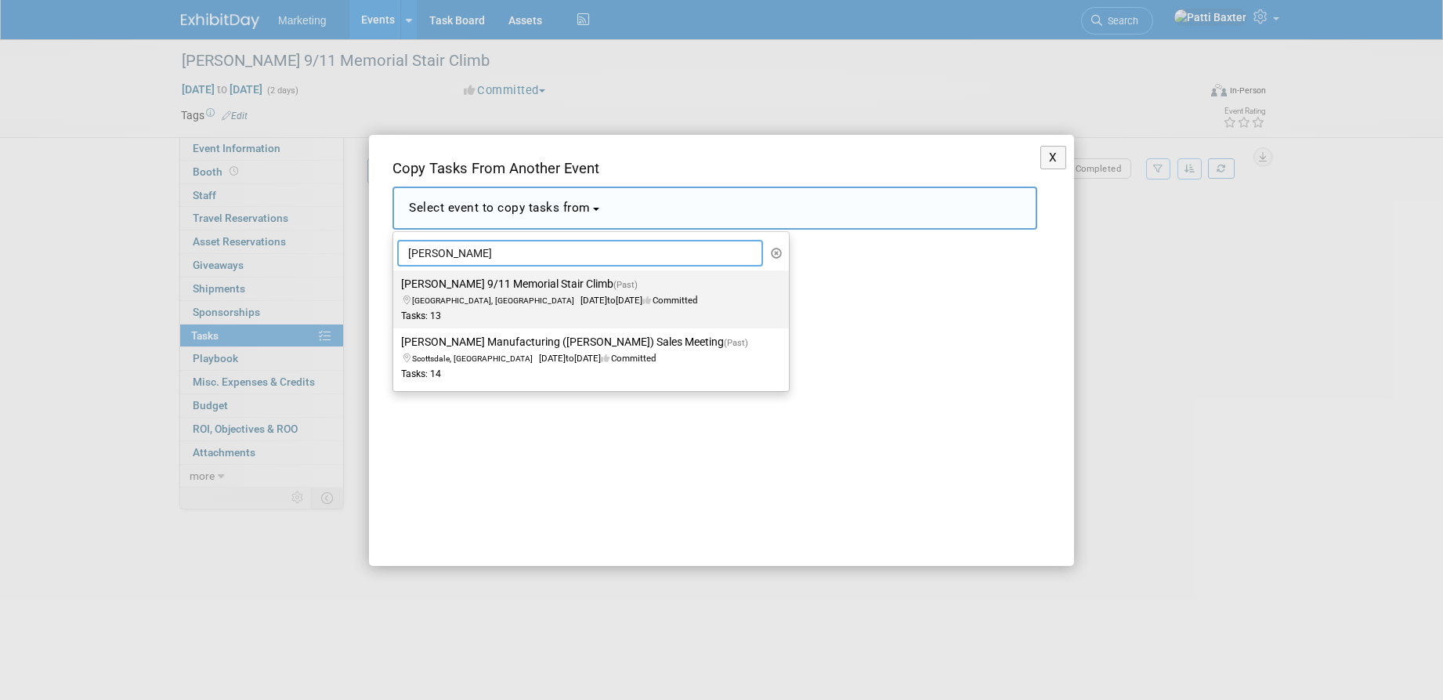
type input "Pierce"
click at [467, 295] on span "Green Bay, WI Sep 6, 2024 to Sep 7, 2024 Committed" at bounding box center [549, 292] width 296 height 27
click at [396, 289] on input "Pierce 9/11 Memorial Stair Climb (Past) Green Bay, WI Sep 6, 2024 to Sep 7, 202…" at bounding box center [390, 284] width 10 height 10
select select "11117549"
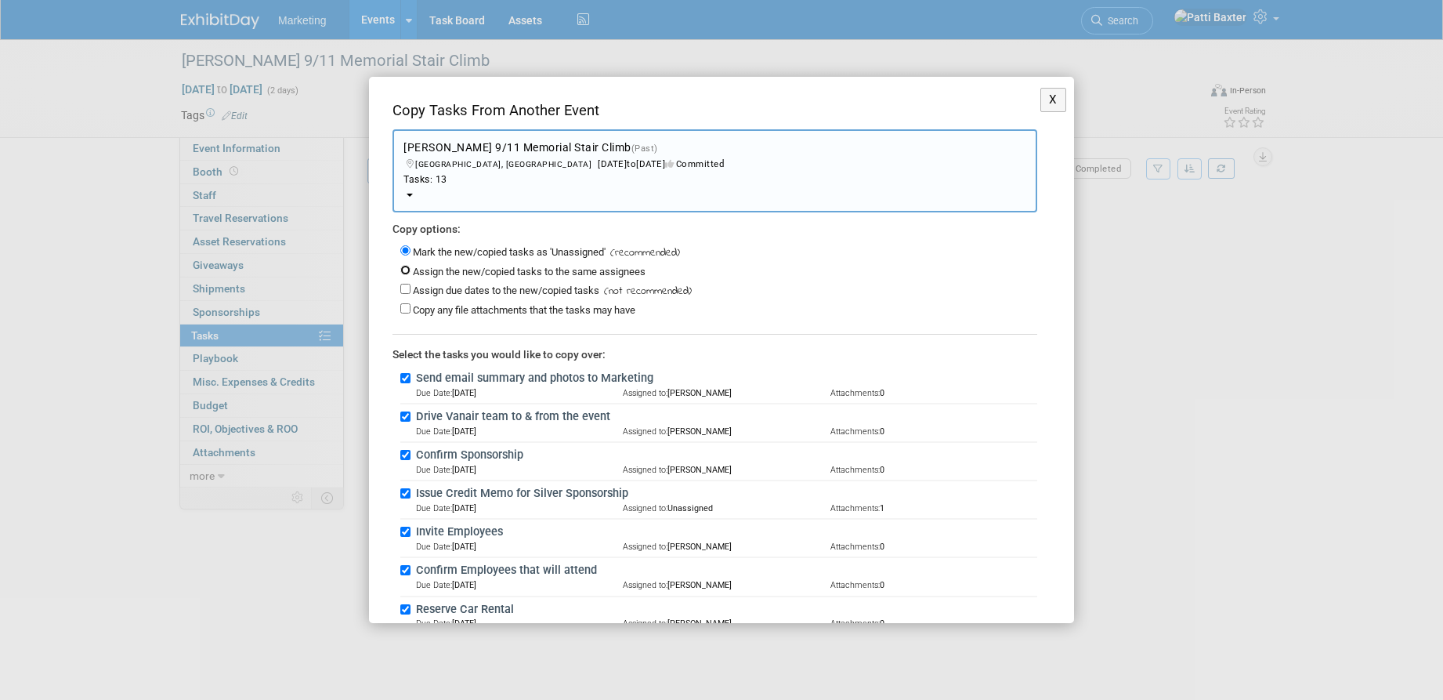
click at [405, 269] on input "Assign the new/copied tasks to the same assignees" at bounding box center [405, 270] width 10 height 10
radio input "true"
click at [407, 287] on input "Assign due dates to the new/copied tasks" at bounding box center [405, 289] width 10 height 10
checkbox input "true"
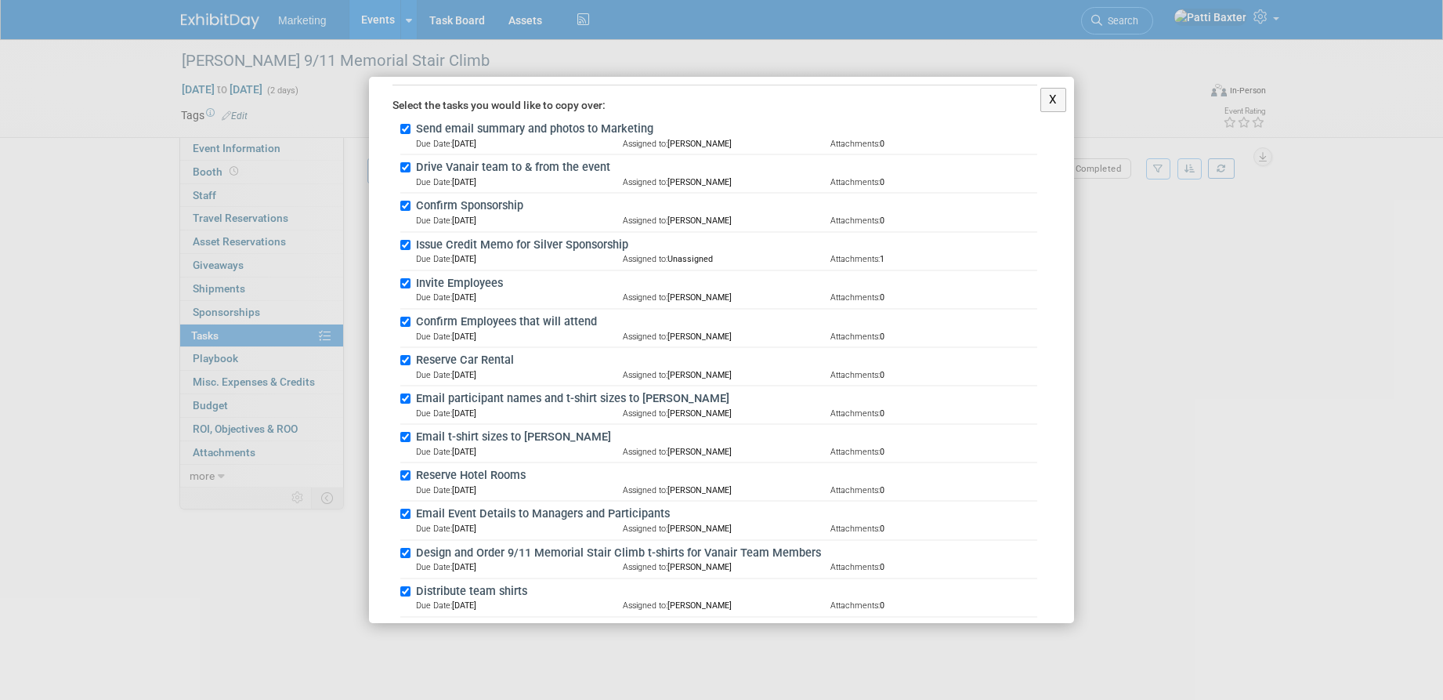
scroll to position [371, 0]
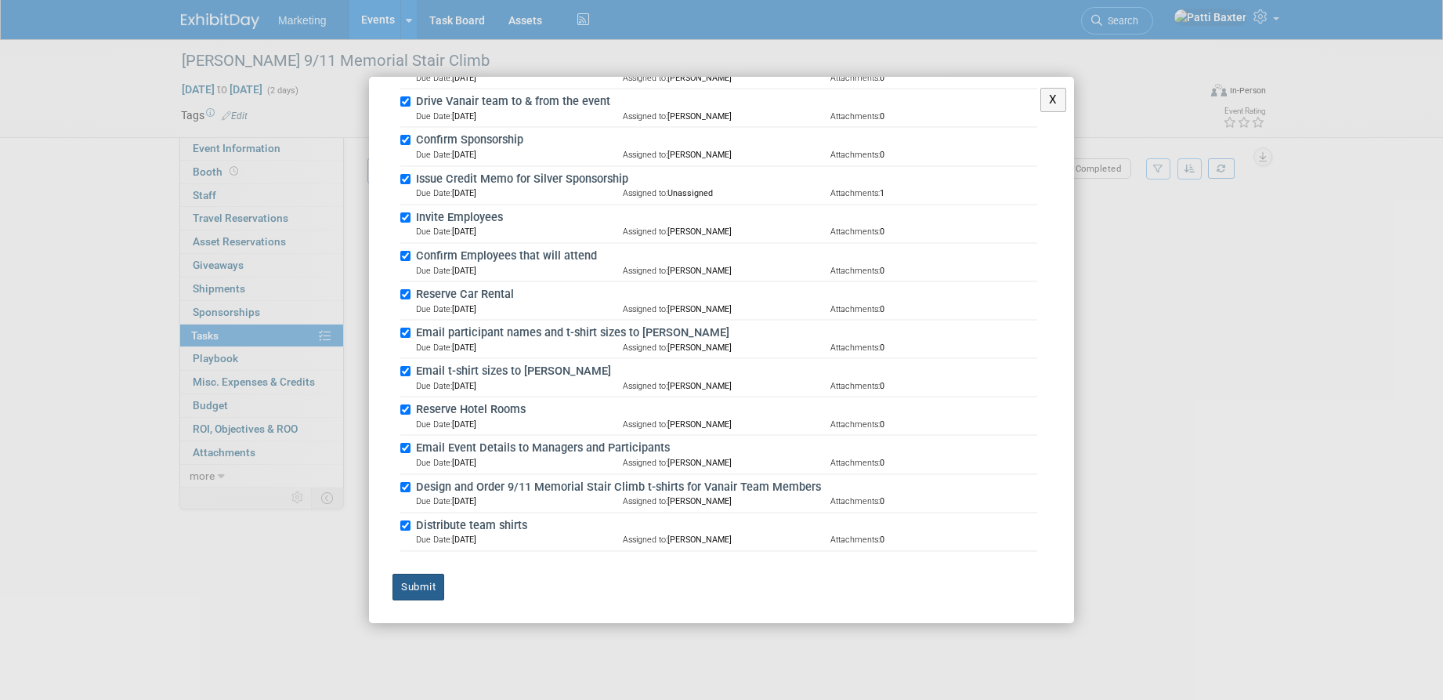
click at [419, 589] on button "Submit" at bounding box center [418, 586] width 52 height 27
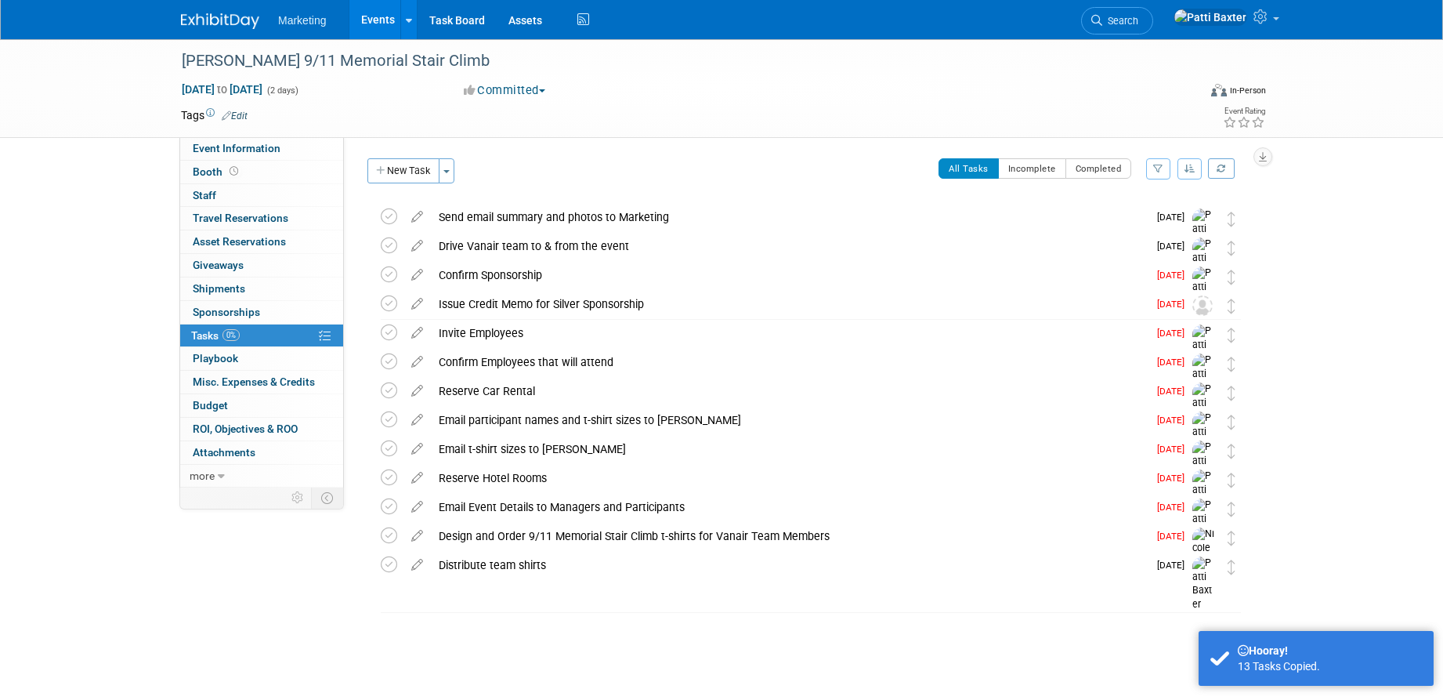
click at [1187, 168] on icon "button" at bounding box center [1190, 168] width 11 height 9
click at [1133, 233] on link "By Due Date" at bounding box center [1145, 241] width 112 height 22
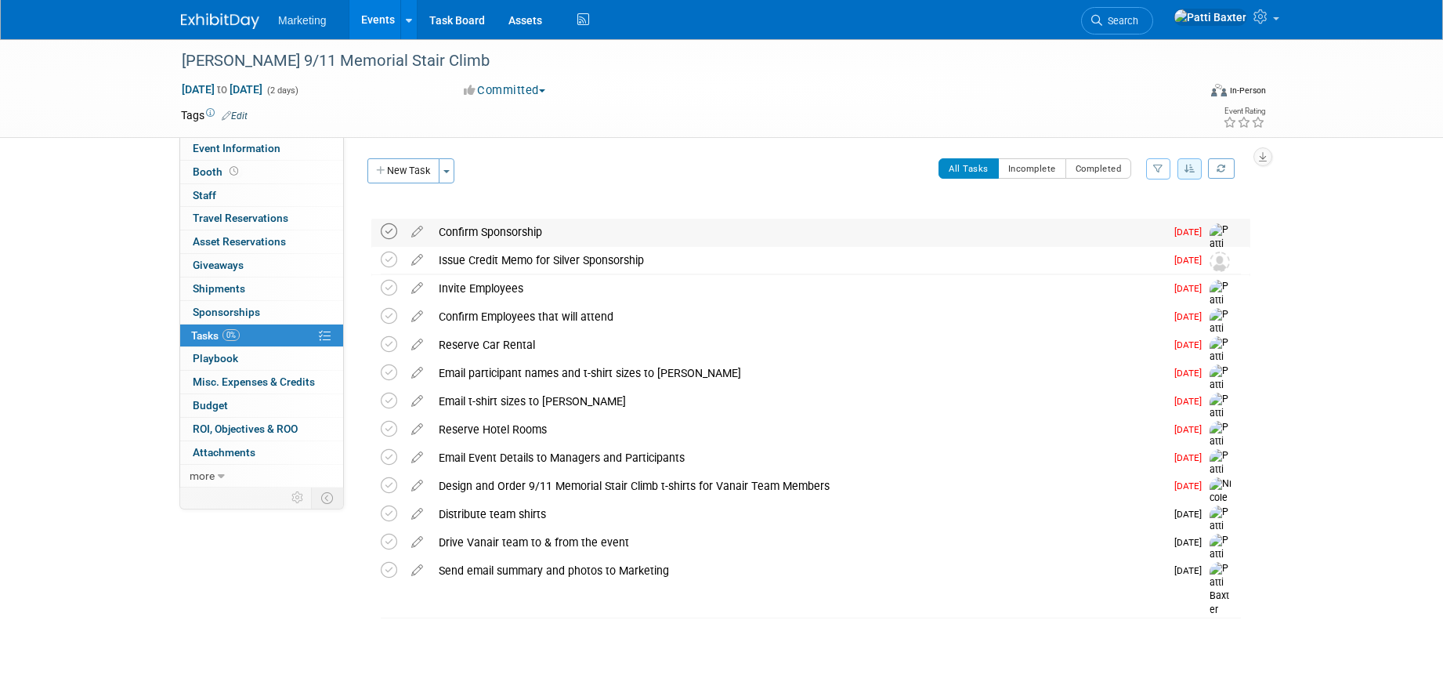
click at [386, 230] on icon at bounding box center [389, 231] width 16 height 16
click at [390, 259] on icon at bounding box center [389, 259] width 16 height 16
click at [390, 287] on icon at bounding box center [389, 288] width 16 height 16
click at [389, 314] on icon at bounding box center [389, 316] width 16 height 16
click at [414, 343] on icon at bounding box center [416, 341] width 27 height 20
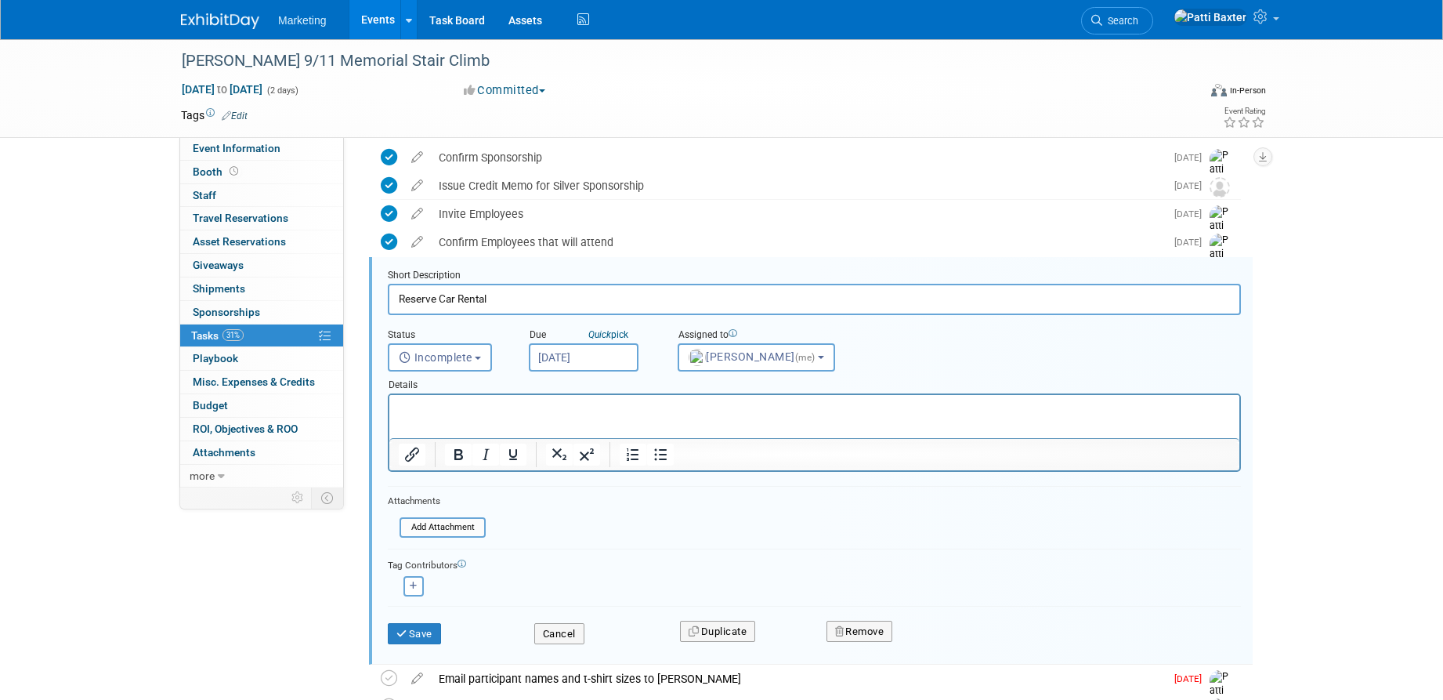
scroll to position [102, 0]
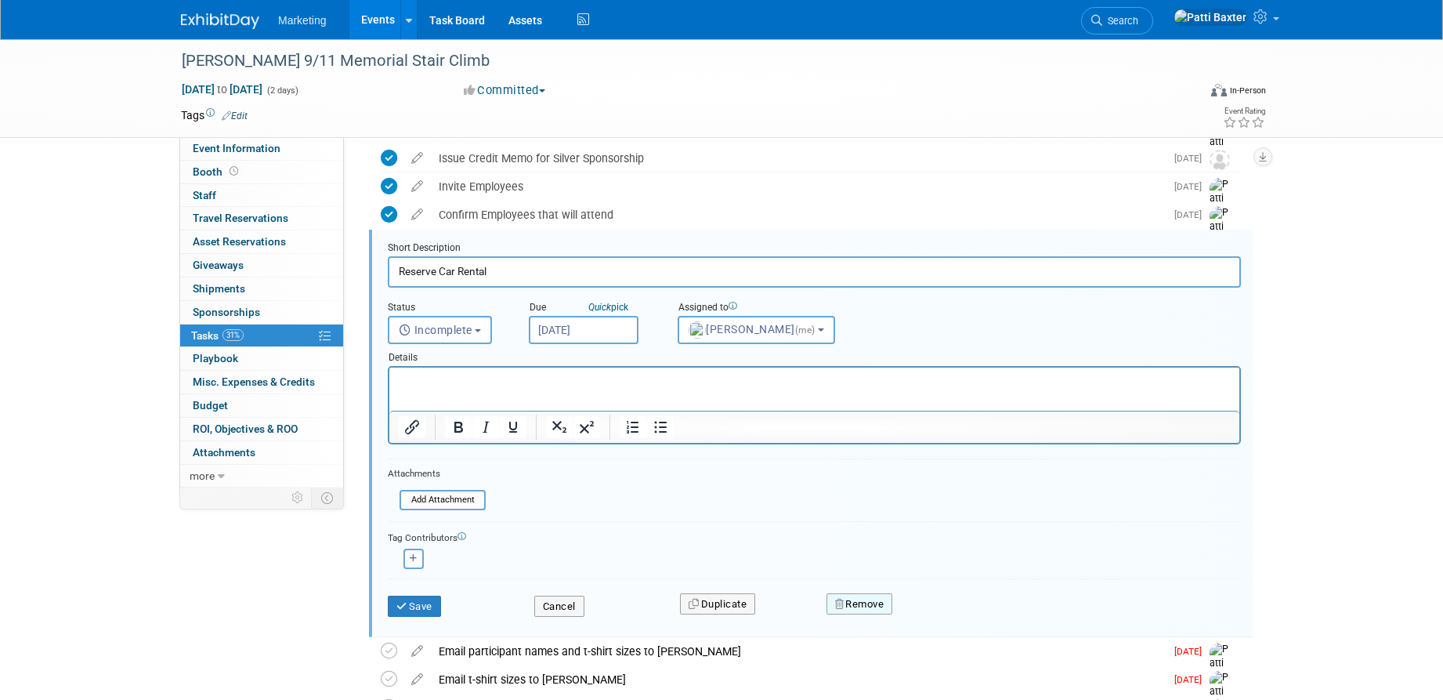
click at [870, 600] on button "Remove" at bounding box center [859, 604] width 67 height 22
click at [957, 616] on link "Yes" at bounding box center [946, 616] width 45 height 25
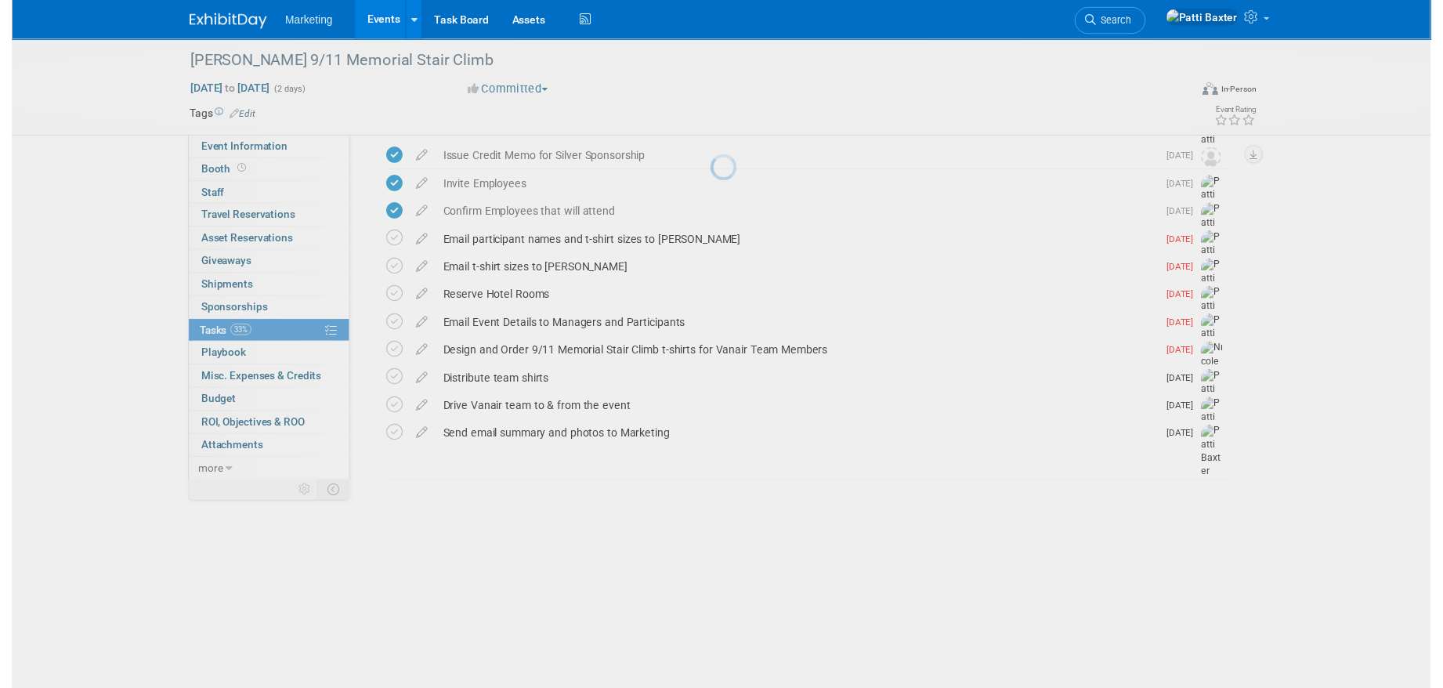
scroll to position [0, 0]
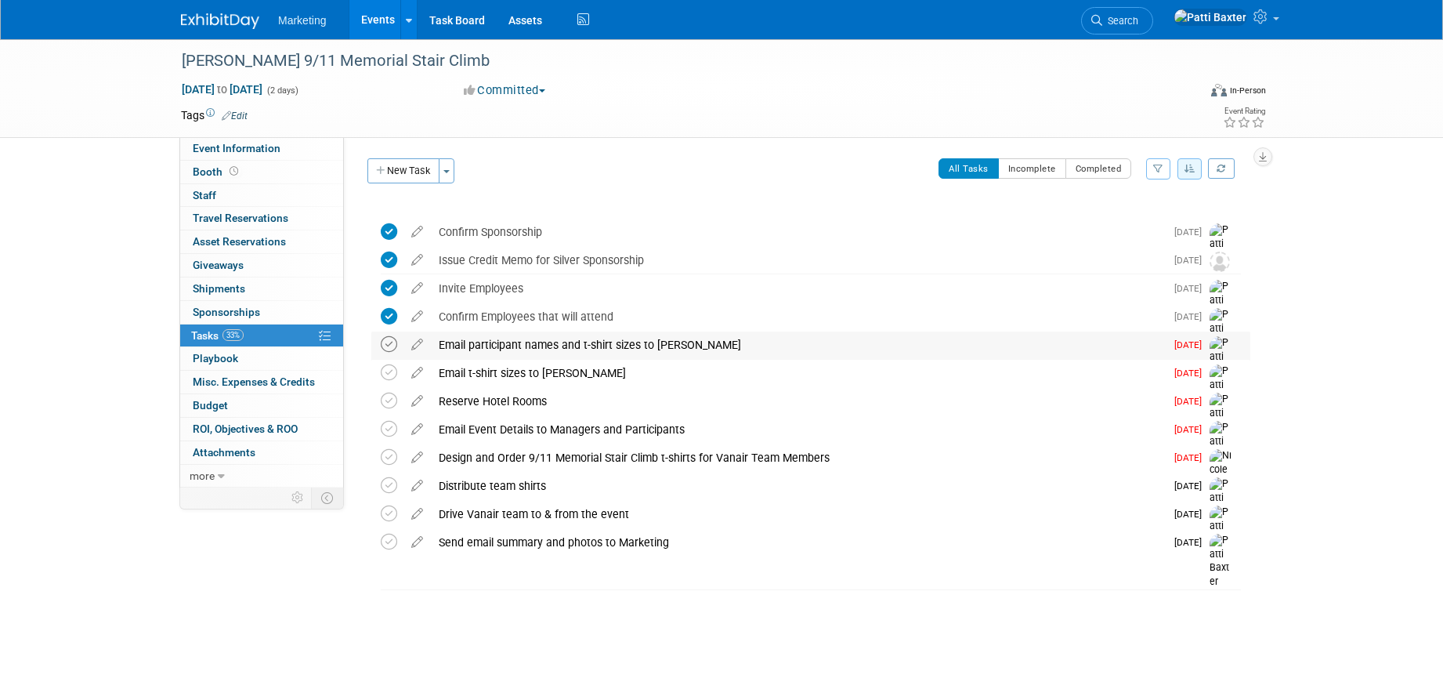
click at [389, 342] on icon at bounding box center [389, 344] width 16 height 16
click at [389, 371] on icon at bounding box center [389, 372] width 16 height 16
click at [389, 400] on icon at bounding box center [389, 400] width 16 height 16
click at [388, 426] on icon at bounding box center [389, 429] width 16 height 16
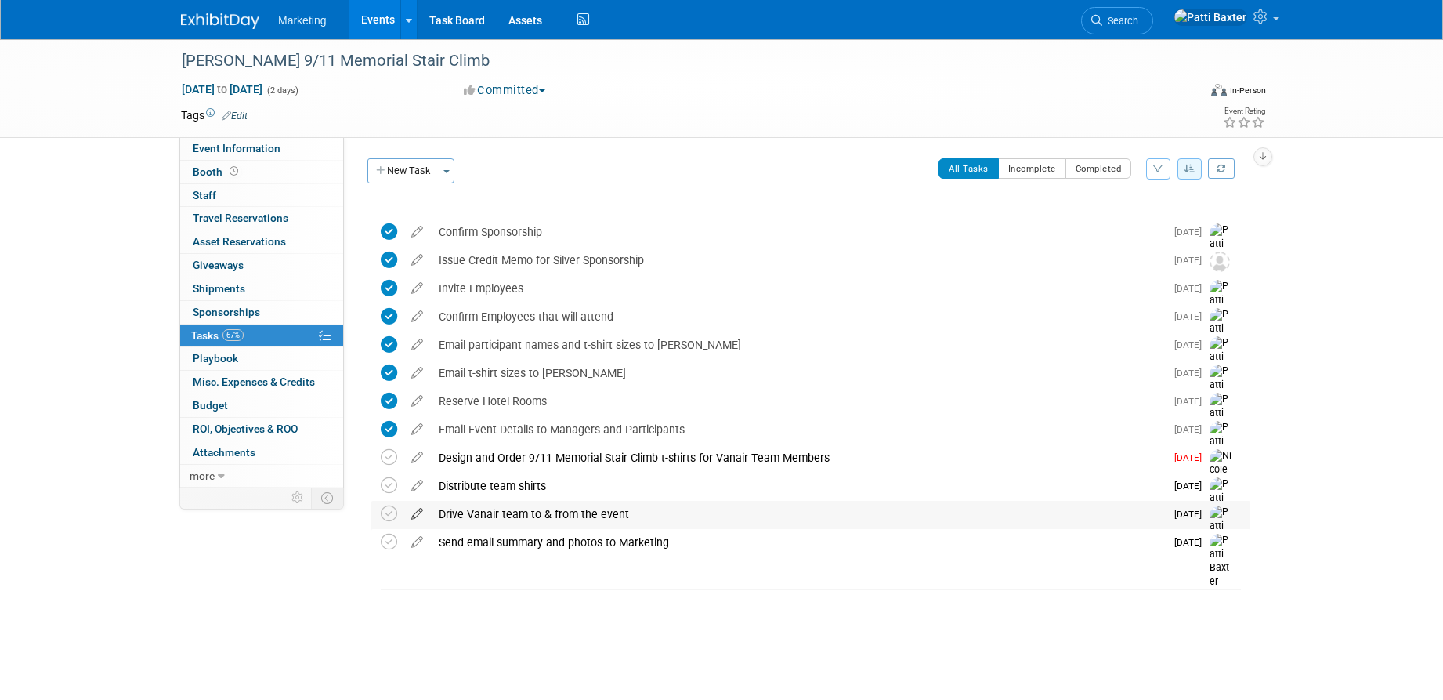
click at [414, 514] on icon at bounding box center [416, 511] width 27 height 20
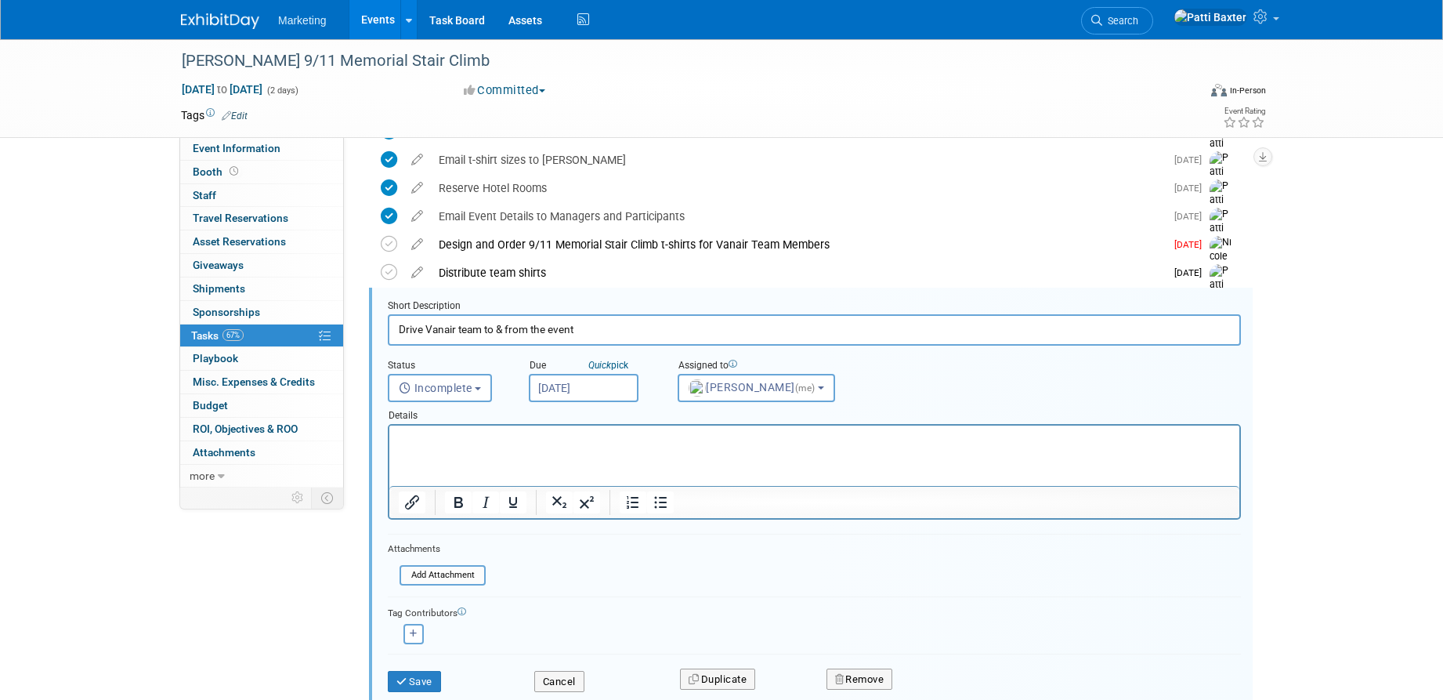
scroll to position [271, 0]
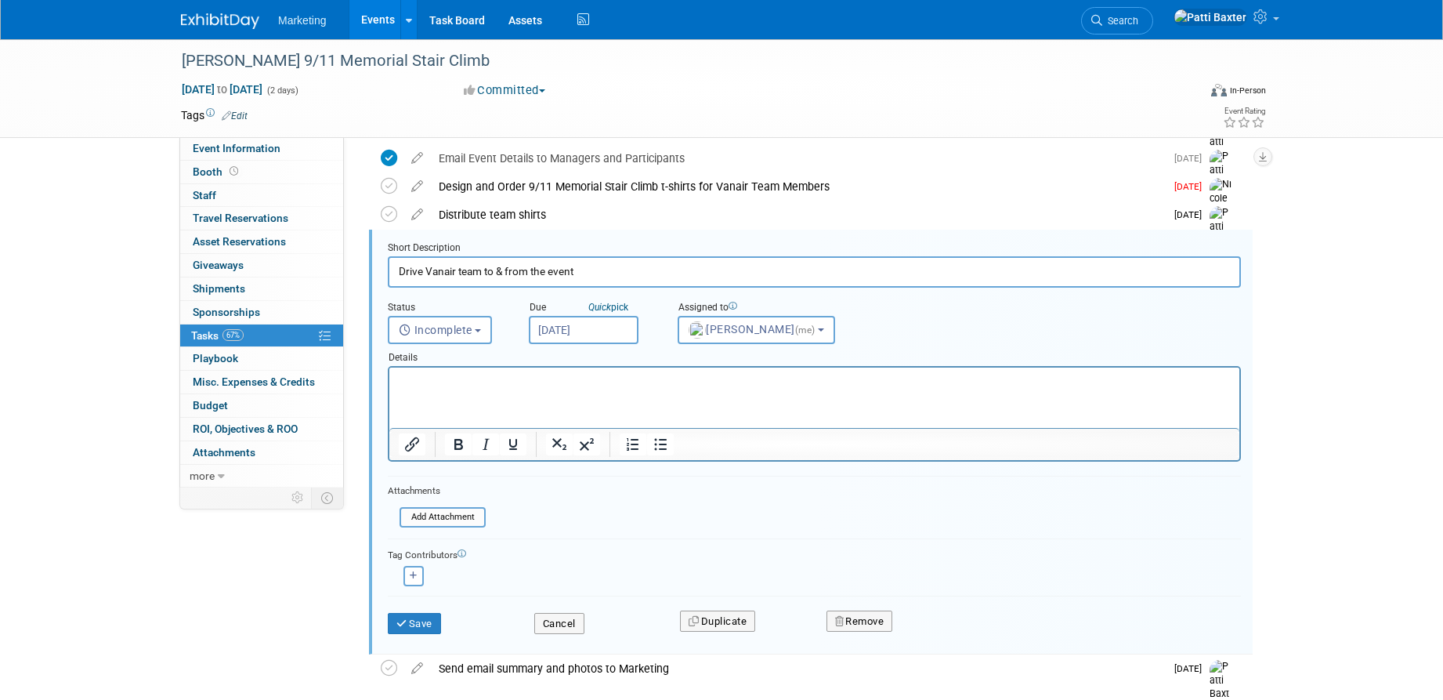
drag, startPoint x: 591, startPoint y: 273, endPoint x: 39, endPoint y: 423, distance: 572.2
click at [354, 259] on div "Event Information Event Info Booth Booth 0 Staff 0 Staff 0 Travel Reservations …" at bounding box center [721, 257] width 1105 height 979
type input "Take Pre-event team photo"
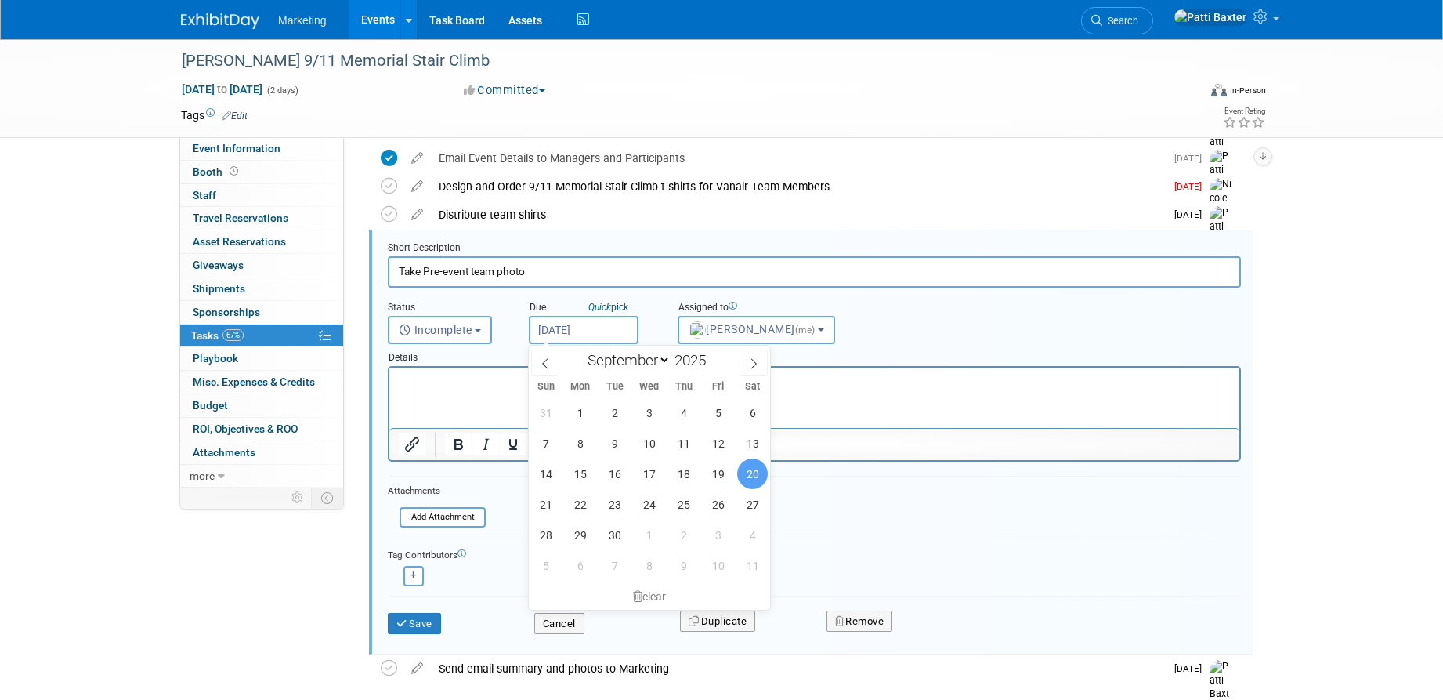
click at [581, 326] on input "Sep 20, 2025" at bounding box center [584, 330] width 110 height 28
drag, startPoint x: 717, startPoint y: 471, endPoint x: 709, endPoint y: 465, distance: 9.6
click at [716, 468] on span "19" at bounding box center [718, 473] width 31 height 31
type input "Sep 19, 2025"
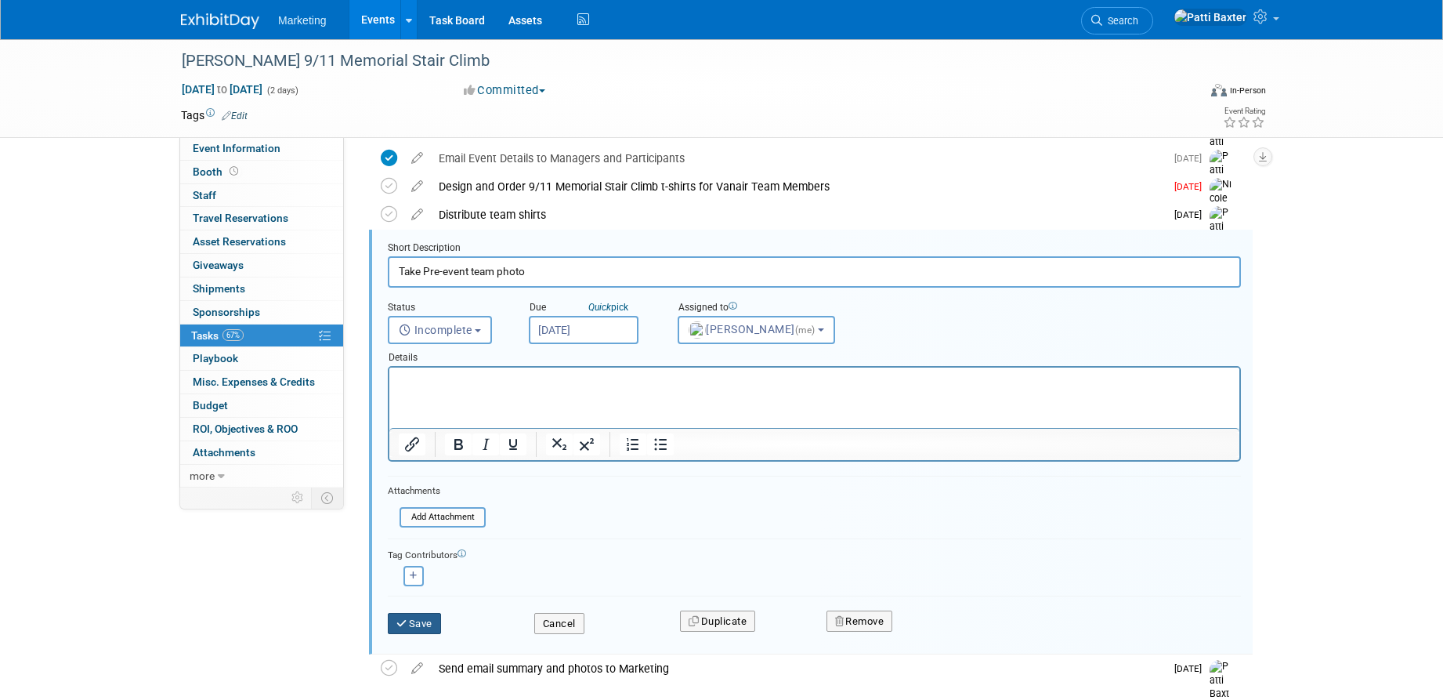
drag, startPoint x: 423, startPoint y: 622, endPoint x: 490, endPoint y: 465, distance: 170.2
click at [426, 616] on button "Save" at bounding box center [414, 624] width 53 height 22
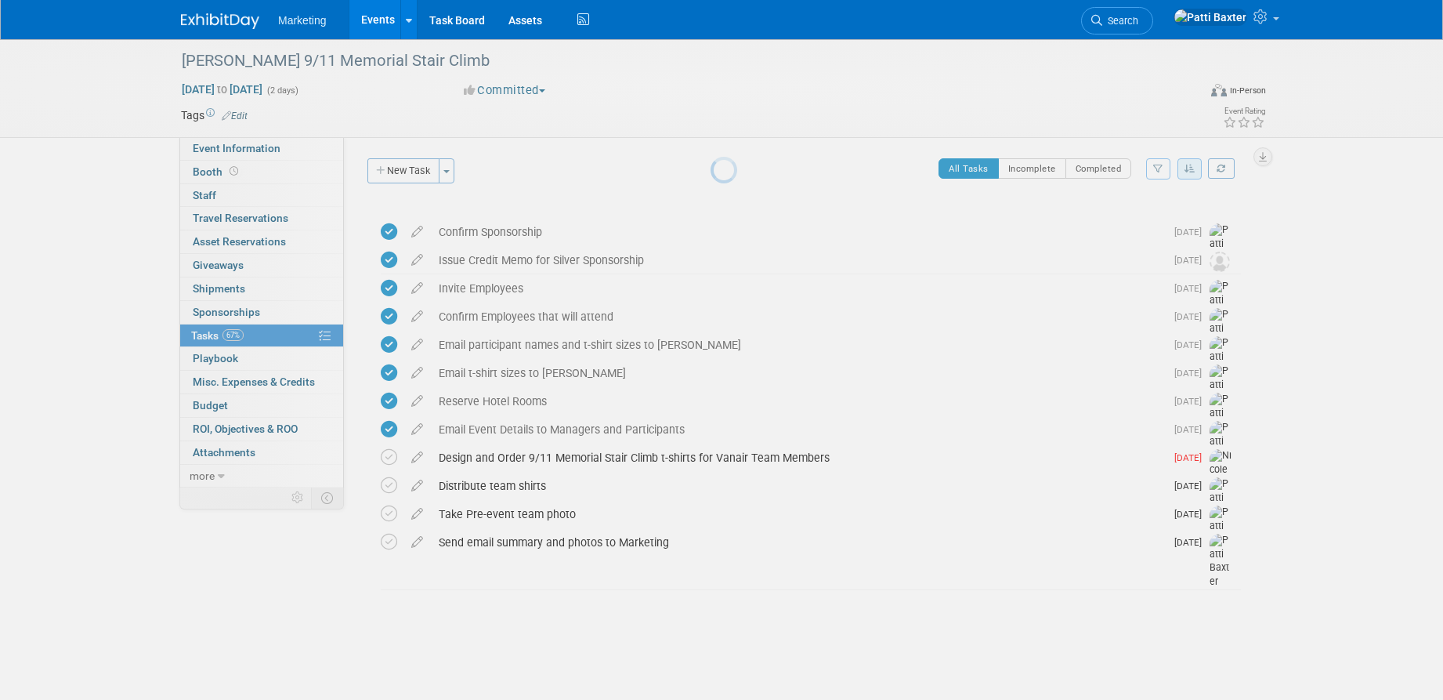
scroll to position [0, 0]
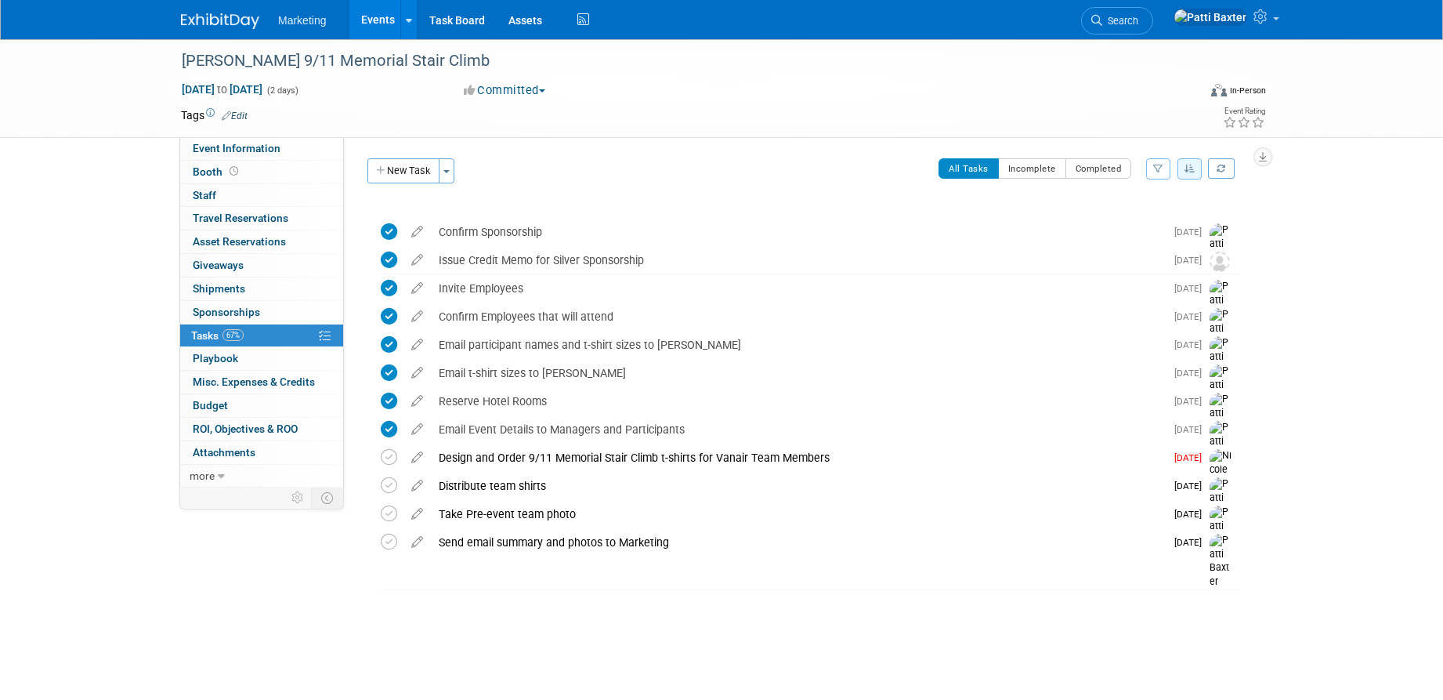
click at [393, 168] on button "New Task" at bounding box center [403, 170] width 72 height 25
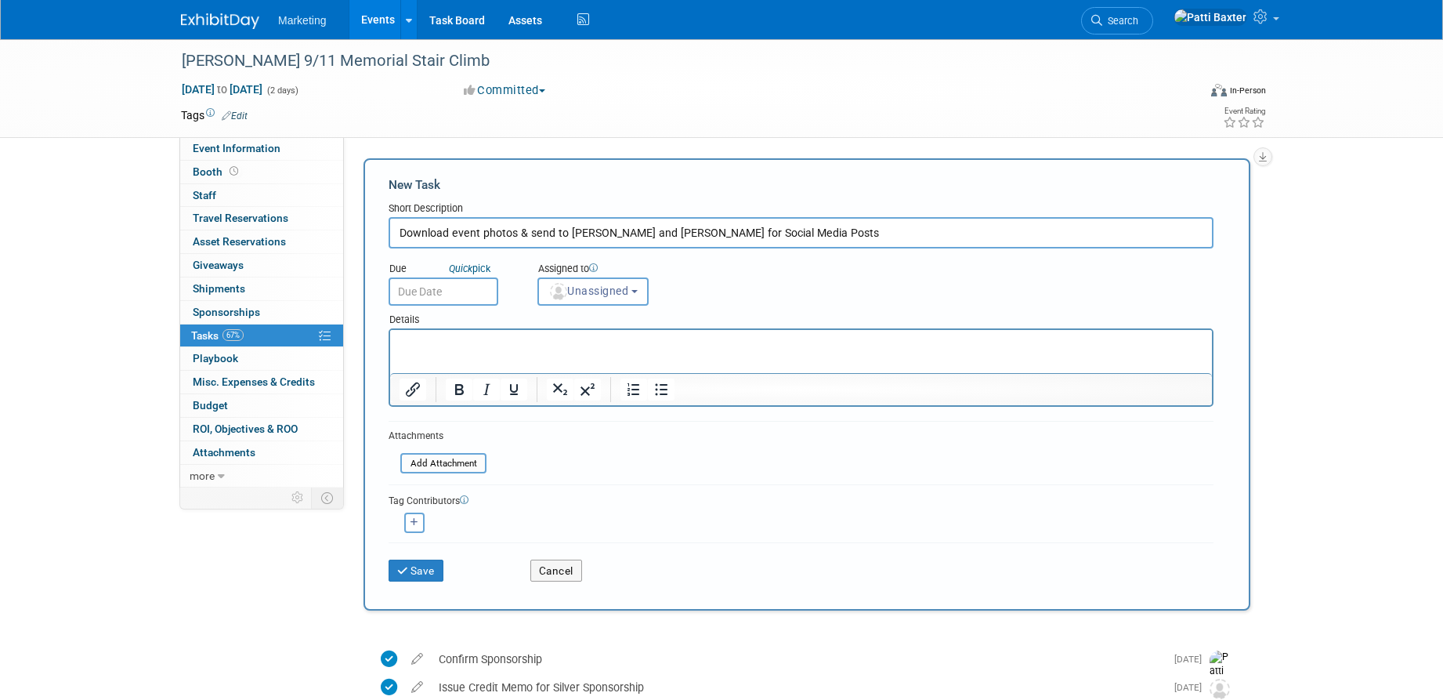
type input "Download event photos & send to Theresa Mahoney and Katie Hein for Social Media…"
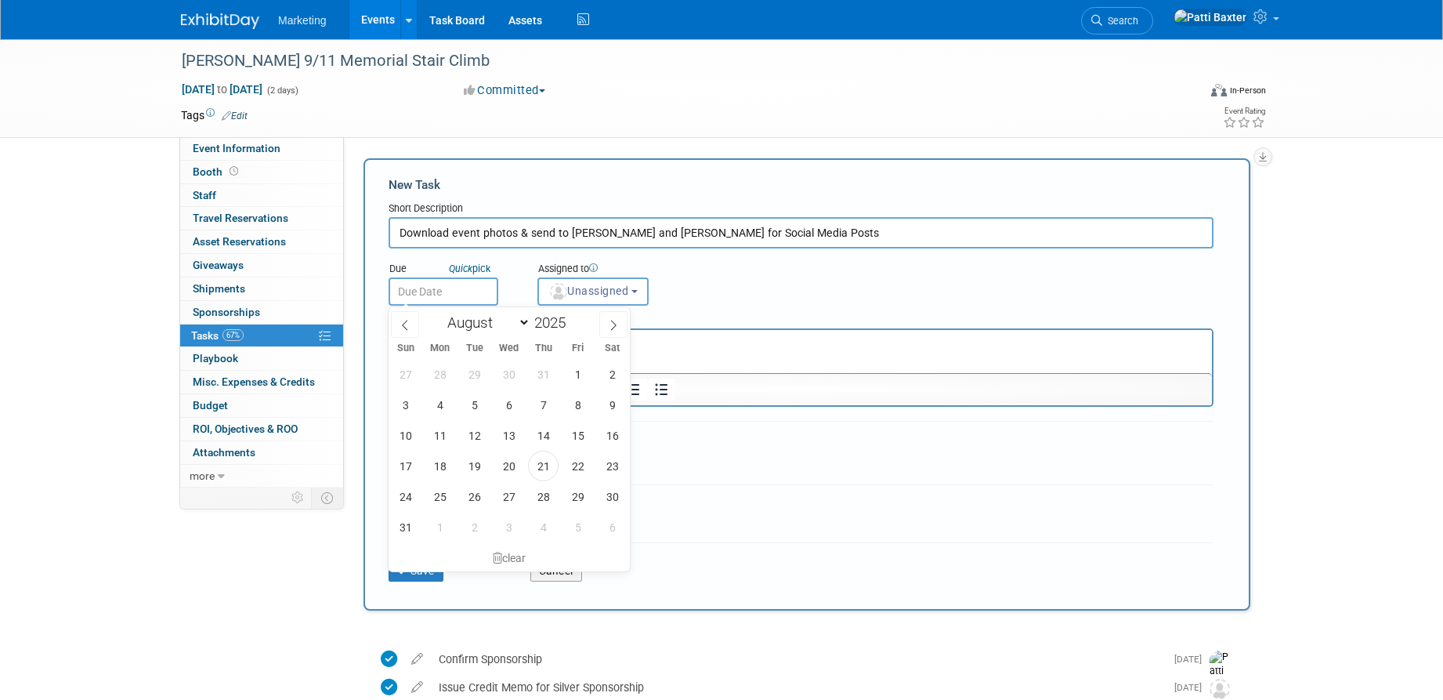
drag, startPoint x: 435, startPoint y: 295, endPoint x: 432, endPoint y: 304, distance: 9.7
click at [432, 303] on input "text" at bounding box center [444, 291] width 110 height 28
click at [523, 324] on select "January February March April May June July August September October November De…" at bounding box center [485, 323] width 90 height 20
select select "8"
click at [440, 313] on select "January February March April May June July August September October November De…" at bounding box center [485, 323] width 90 height 20
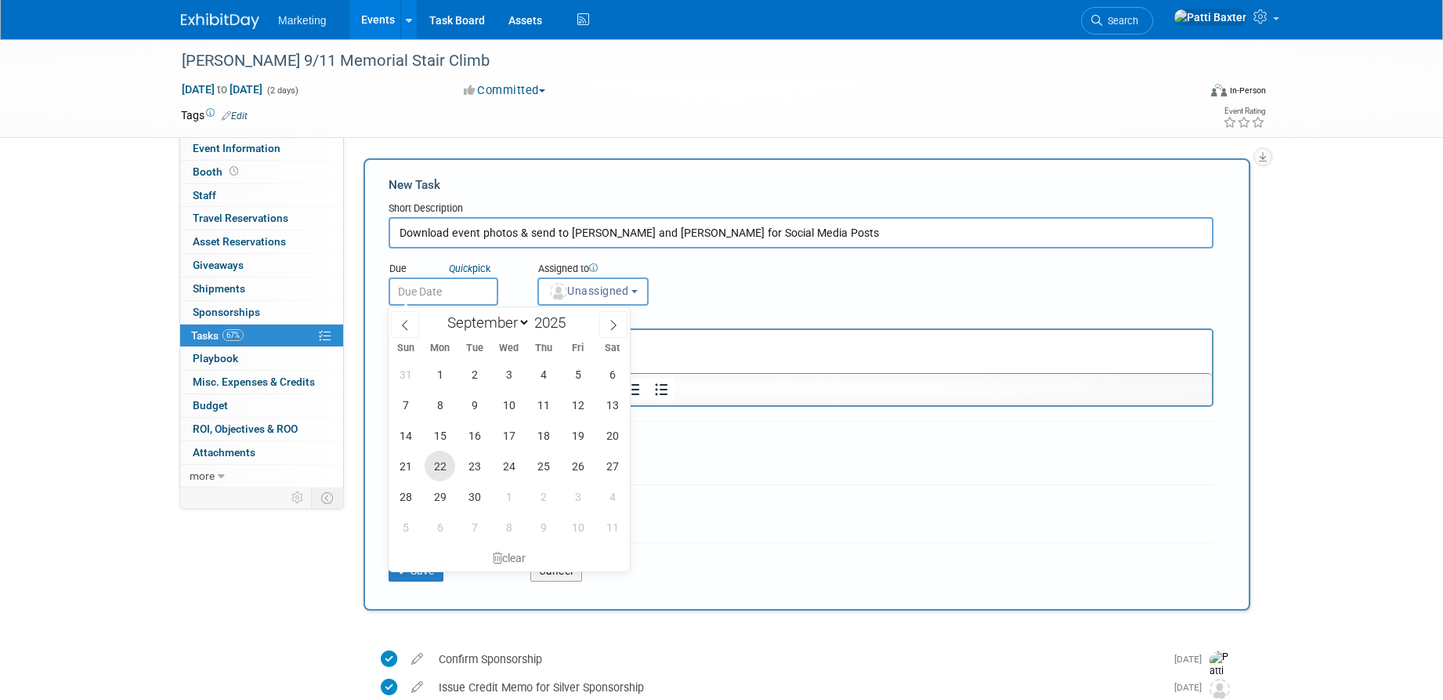
click at [437, 463] on span "22" at bounding box center [440, 465] width 31 height 31
type input "Sep 22, 2025"
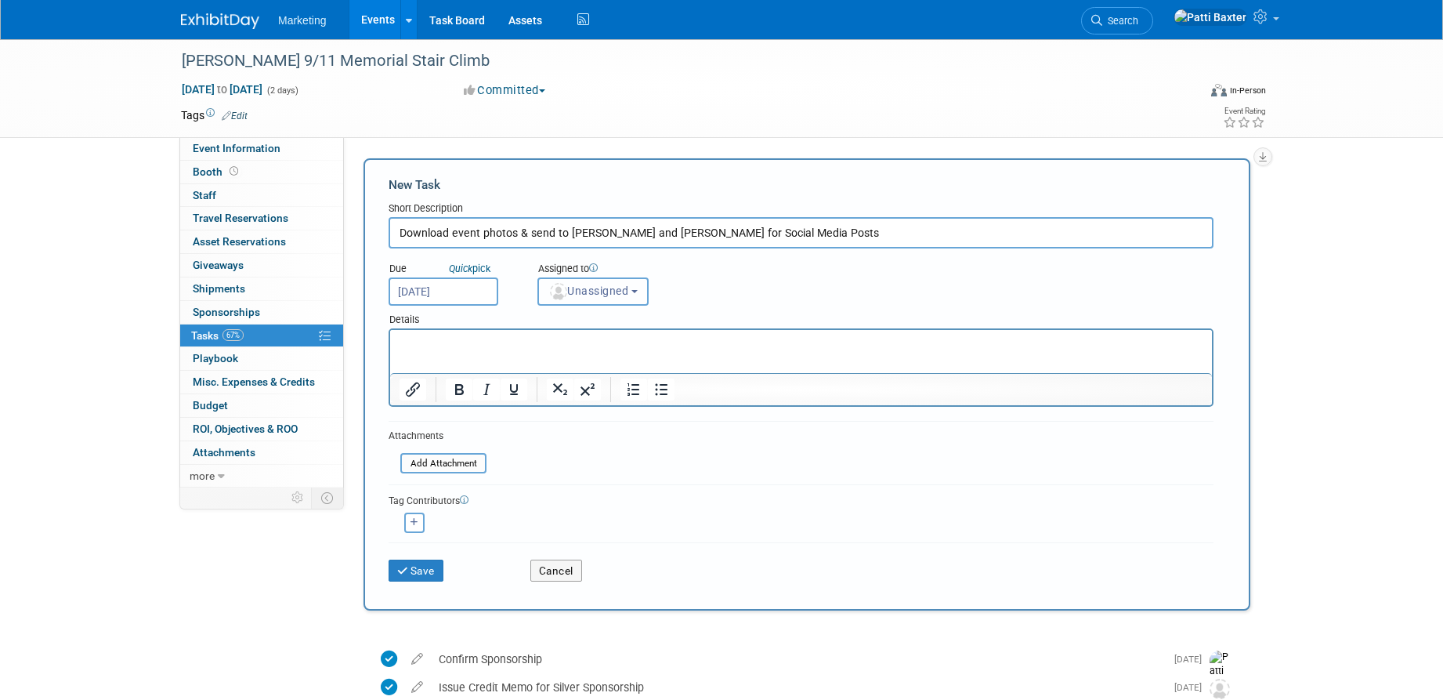
click at [617, 292] on span "Unassigned" at bounding box center [588, 290] width 80 height 13
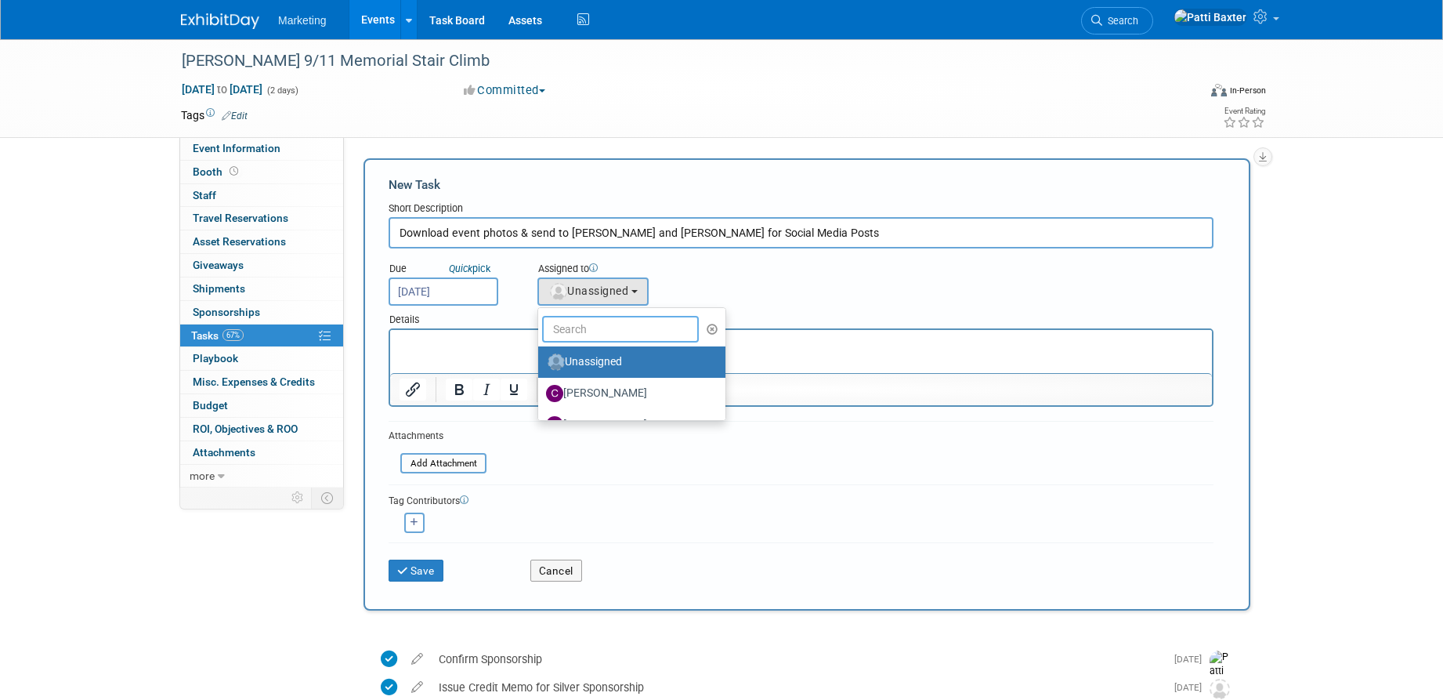
click at [615, 333] on input "text" at bounding box center [620, 329] width 157 height 27
type input "p"
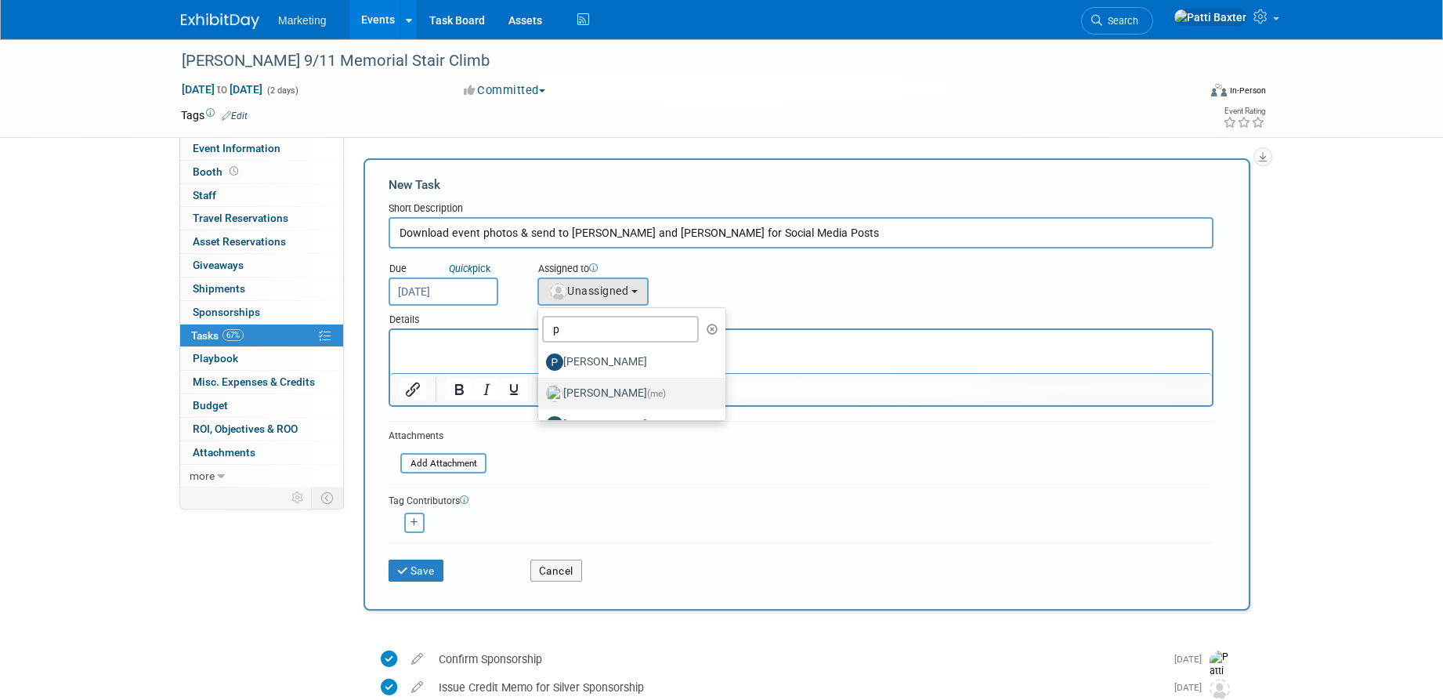
click at [590, 382] on label "Patti Baxter (me)" at bounding box center [628, 393] width 164 height 25
click at [541, 386] on input "Patti Baxter (me)" at bounding box center [535, 391] width 10 height 10
select select "6f109a00-a34b-4dd3-8e45-969d18b3def7"
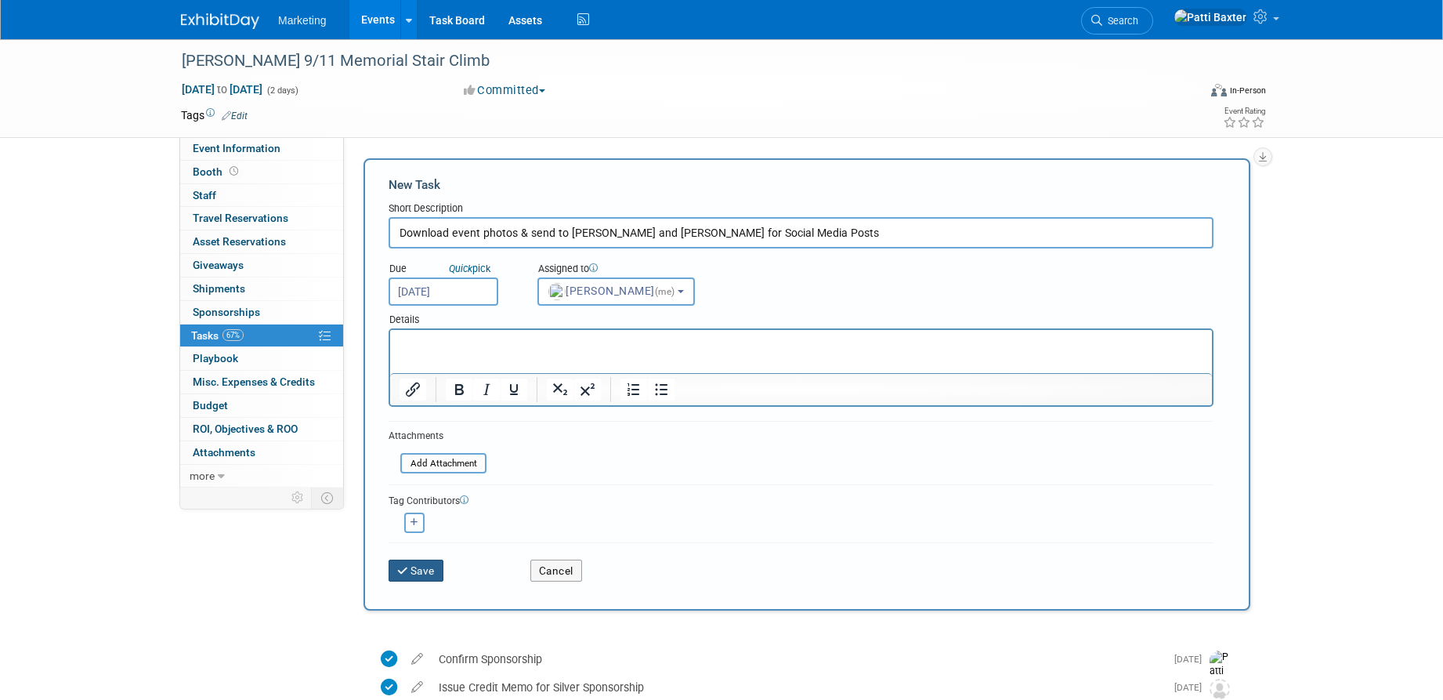
drag, startPoint x: 416, startPoint y: 565, endPoint x: 446, endPoint y: 548, distance: 34.0
click at [418, 564] on button "Save" at bounding box center [416, 570] width 55 height 22
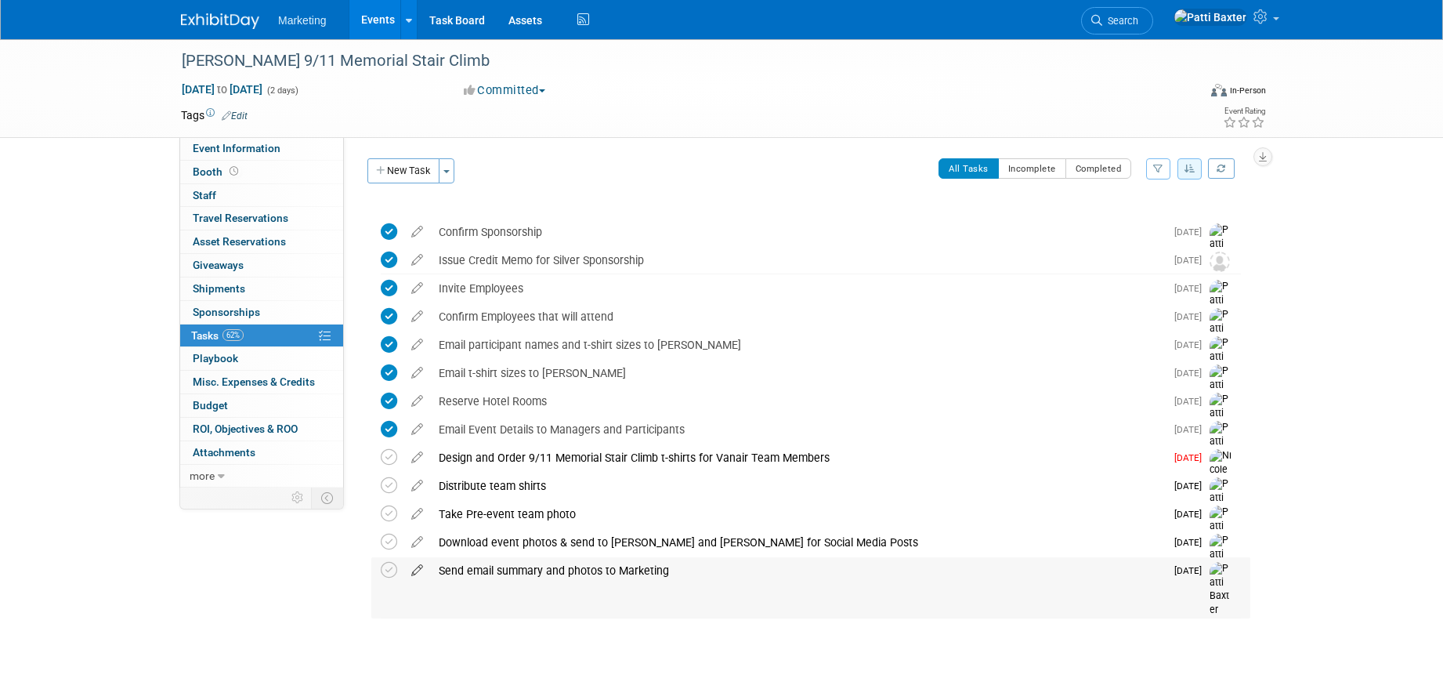
click at [417, 569] on icon at bounding box center [416, 567] width 27 height 20
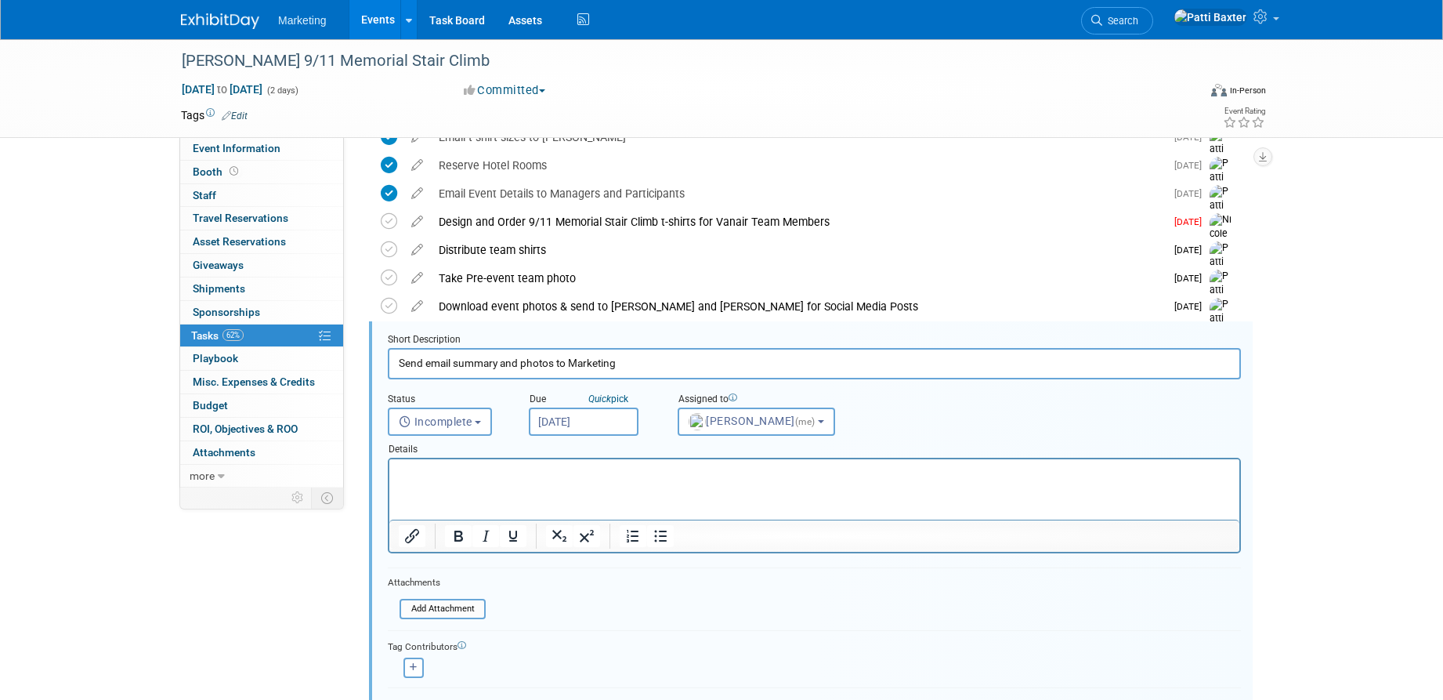
scroll to position [327, 0]
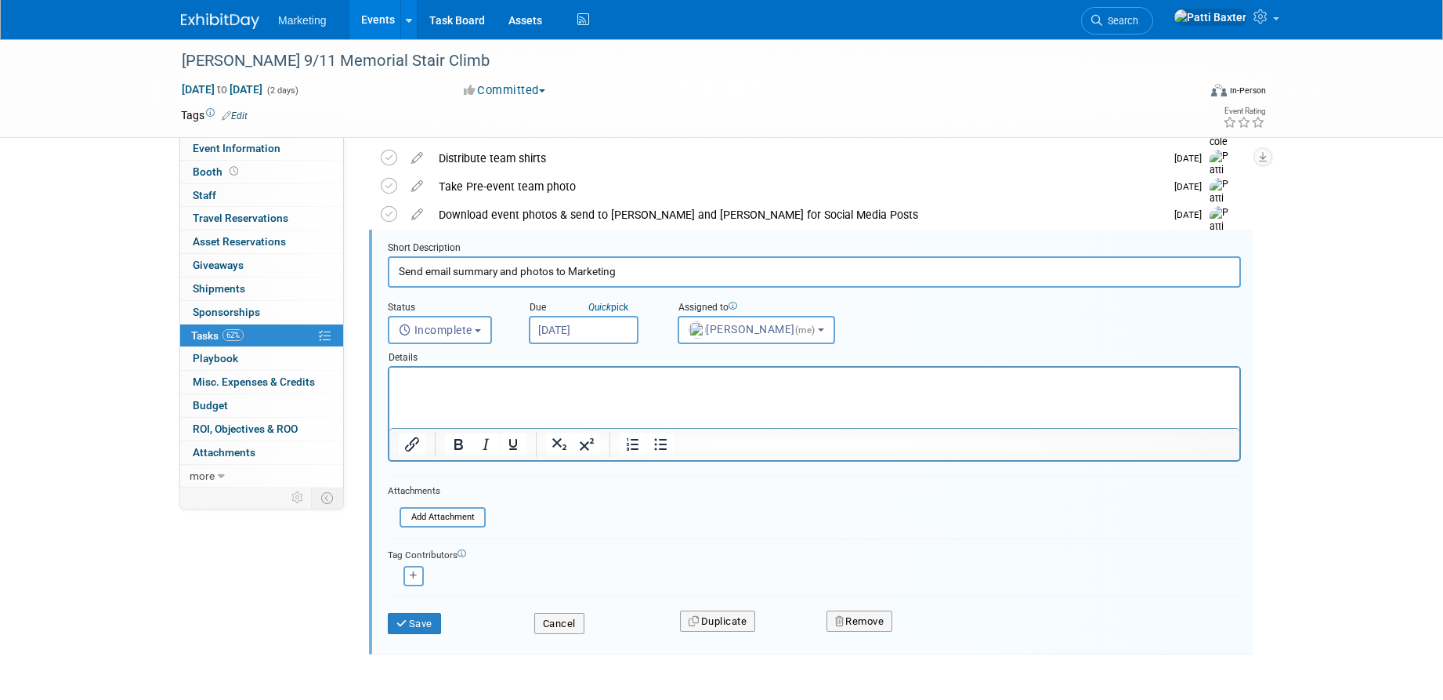
click at [598, 270] on input "Send email summary and photos to Marketing" at bounding box center [814, 271] width 853 height 31
click at [598, 269] on input "Send email summary and photos to Marketing" at bounding box center [814, 271] width 853 height 31
type input "Send email summary and photos to Vanair employees (& Paige)"
click at [418, 624] on button "Save" at bounding box center [414, 624] width 53 height 22
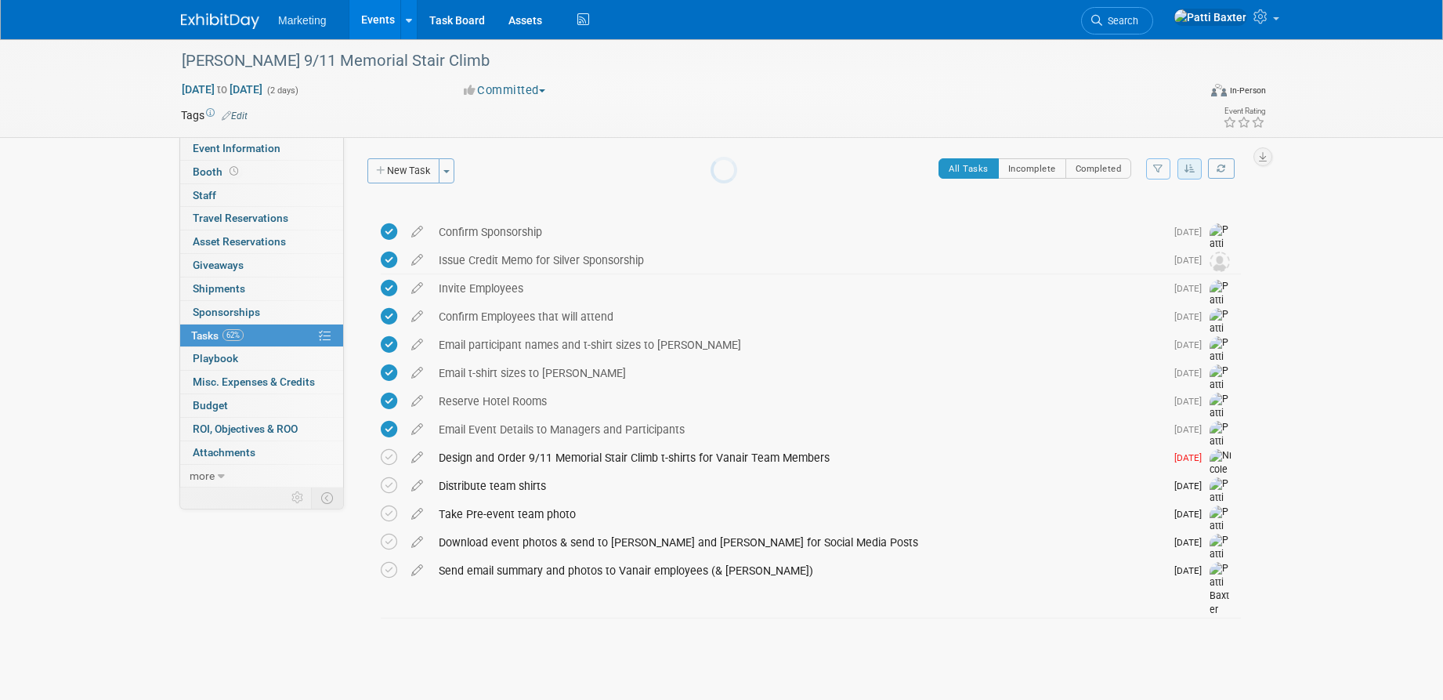
scroll to position [0, 0]
click at [231, 149] on span "Event Information" at bounding box center [237, 148] width 88 height 13
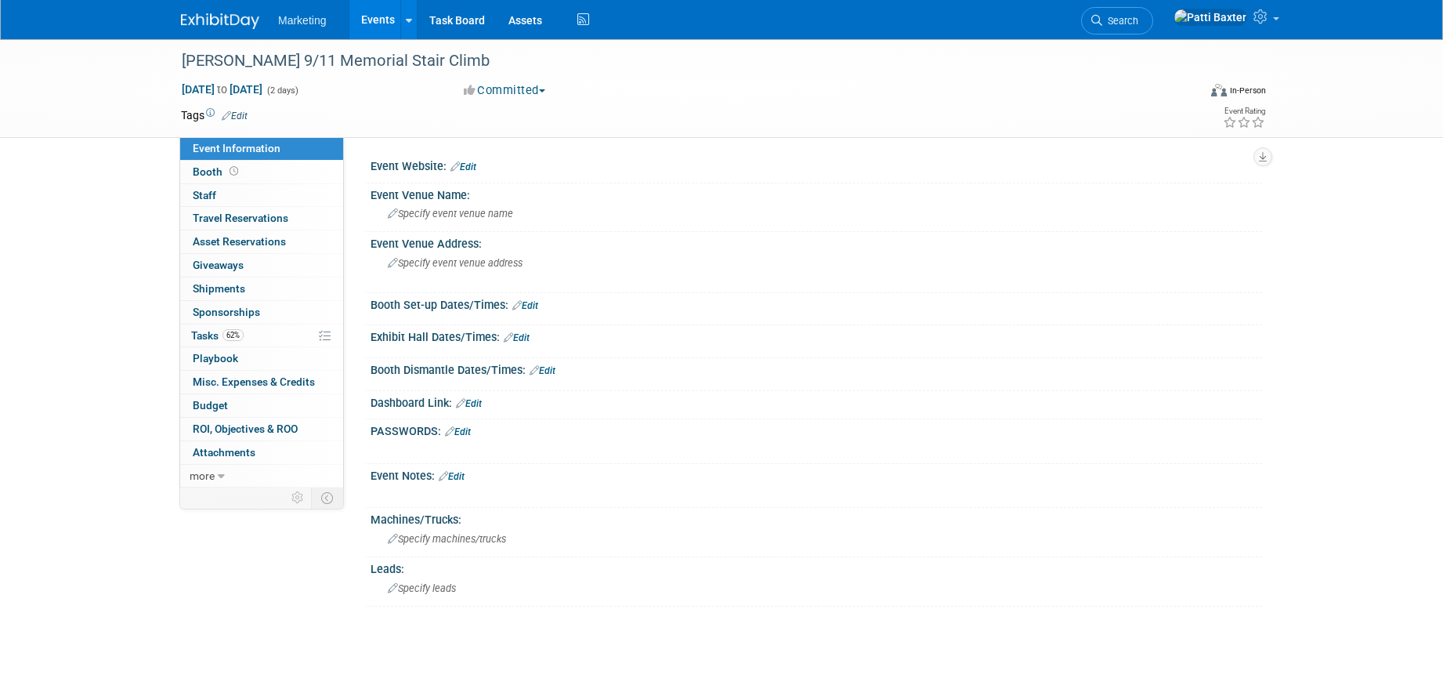
click at [470, 161] on link "Edit" at bounding box center [463, 166] width 26 height 11
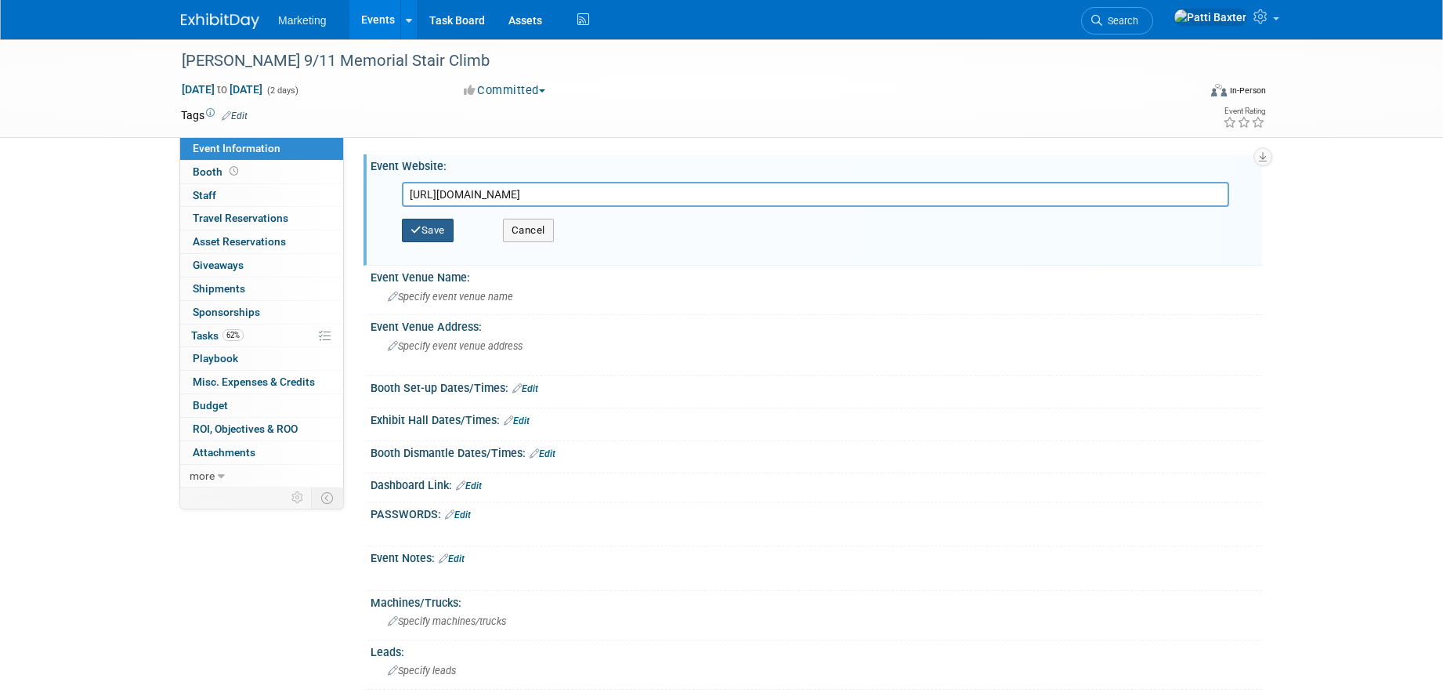
type input "https://www.piercemfg.com/climb"
click at [425, 226] on button "Save" at bounding box center [428, 231] width 52 height 24
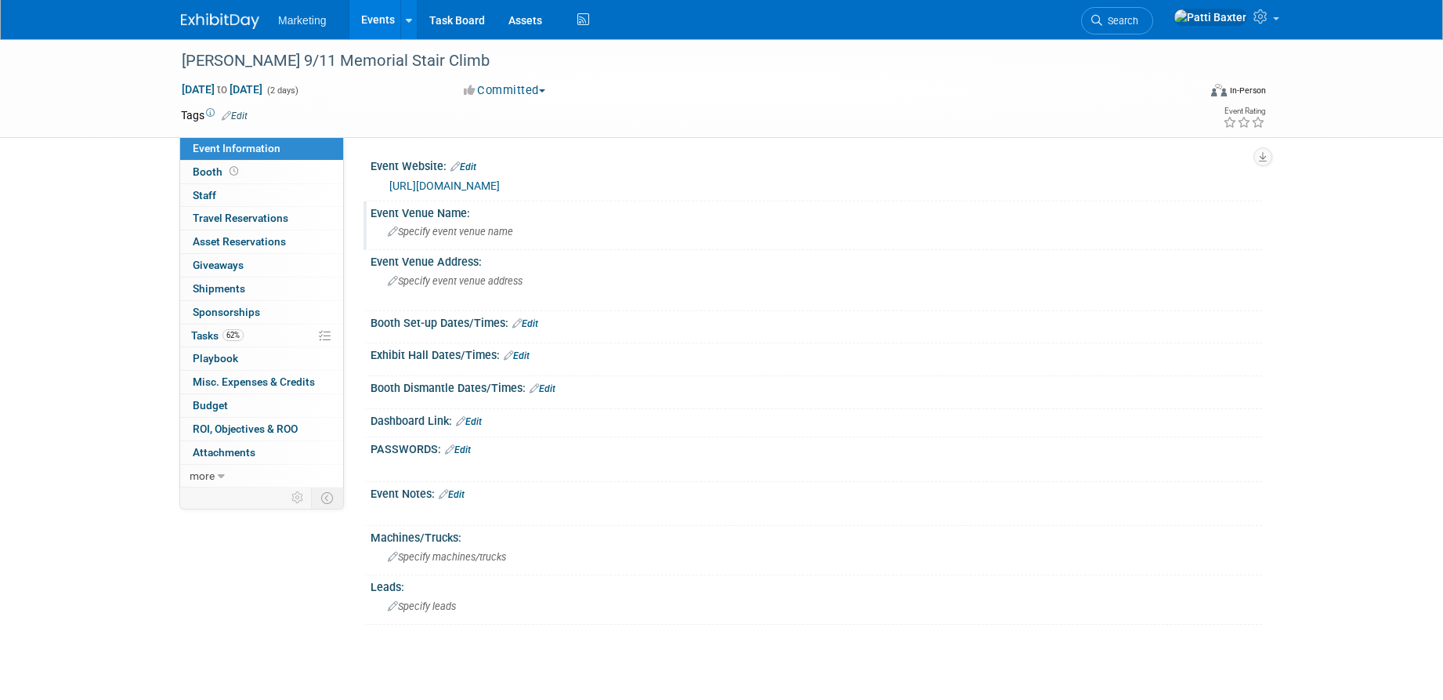
click at [407, 229] on span "Specify event venue name" at bounding box center [450, 232] width 125 height 12
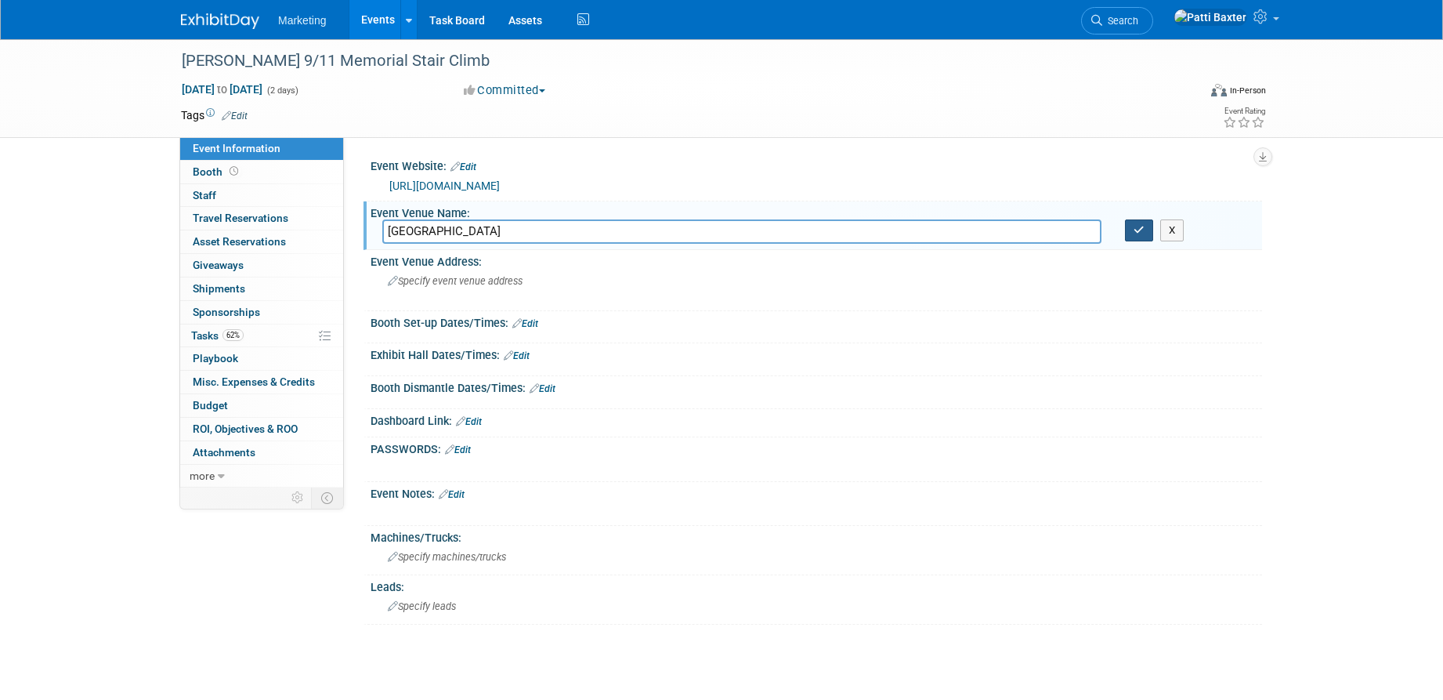
type input "Lambeau Field"
drag, startPoint x: 1141, startPoint y: 230, endPoint x: 1012, endPoint y: 255, distance: 131.8
click at [1138, 230] on icon "button" at bounding box center [1139, 230] width 11 height 10
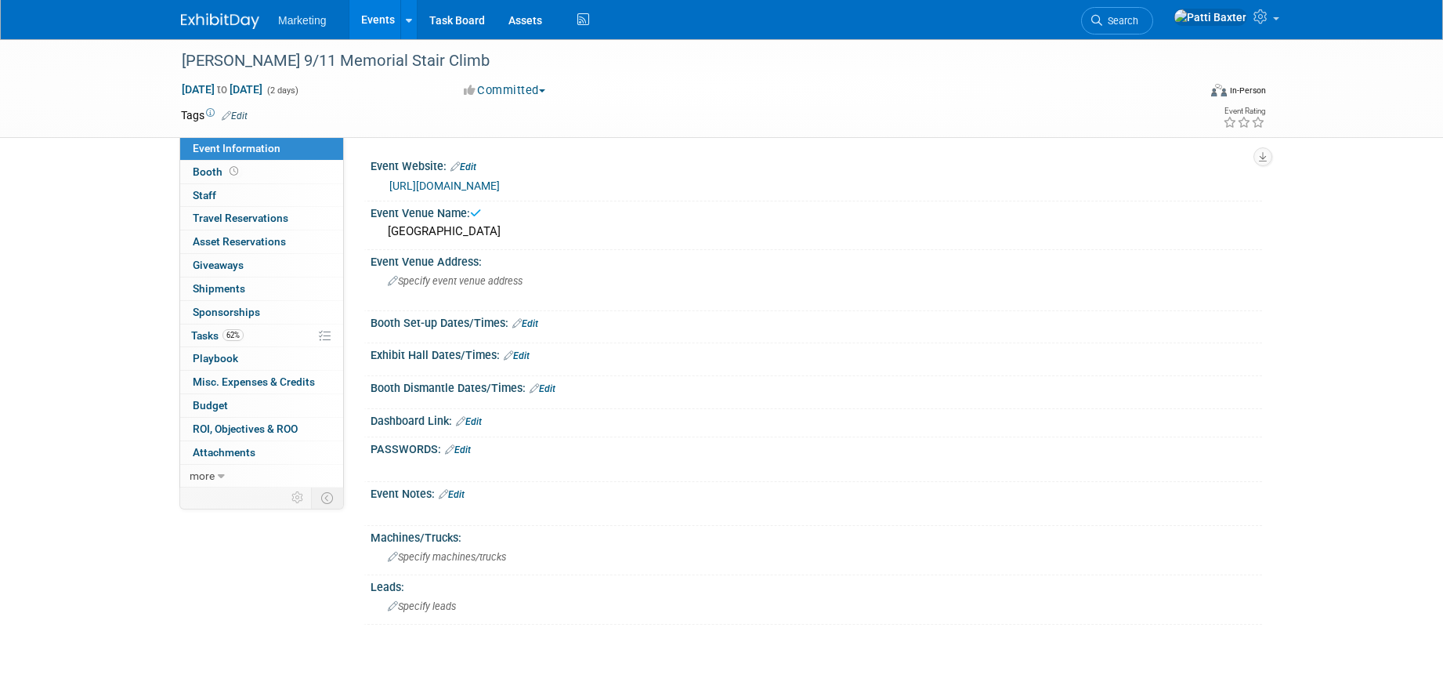
click at [534, 318] on link "Edit" at bounding box center [525, 323] width 26 height 11
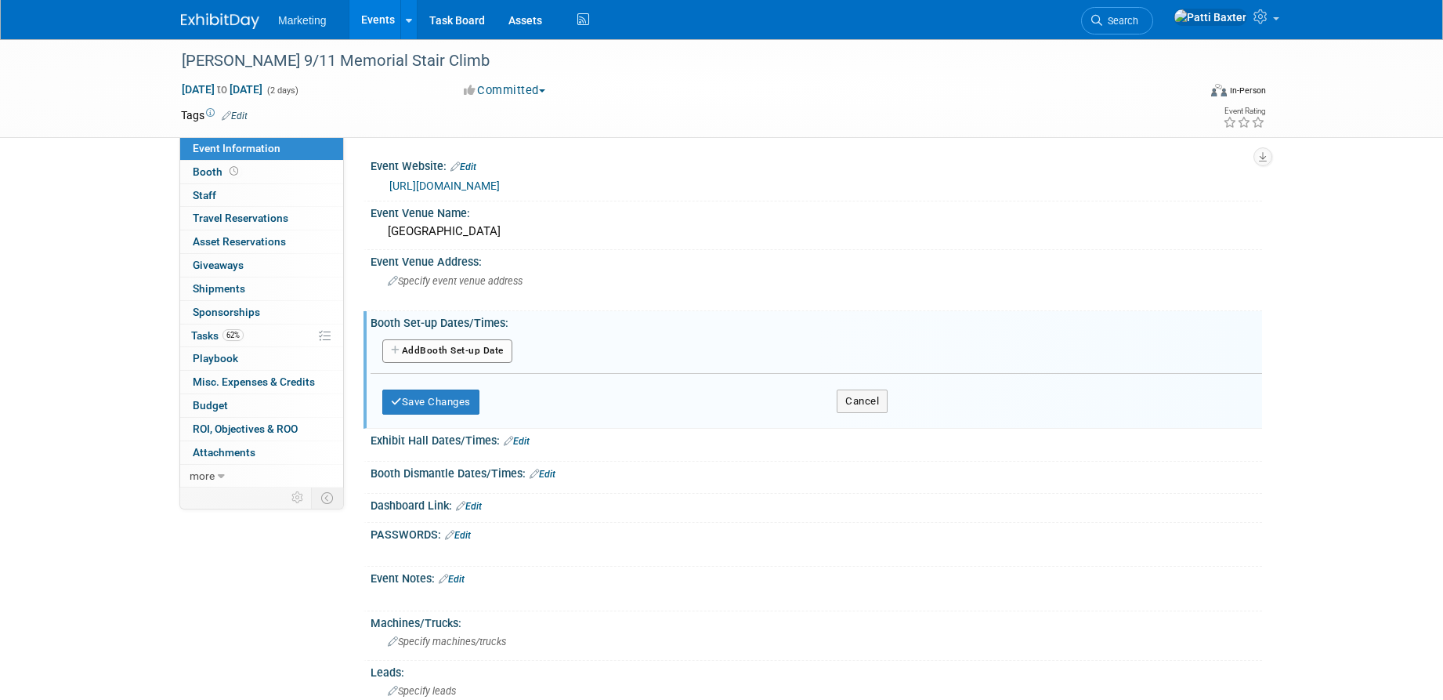
click at [460, 439] on div "Exhibit Hall Dates/Times: Edit" at bounding box center [817, 439] width 892 height 20
drag, startPoint x: 850, startPoint y: 398, endPoint x: 700, endPoint y: 425, distance: 152.9
click at [846, 394] on button "Cancel" at bounding box center [862, 401] width 51 height 24
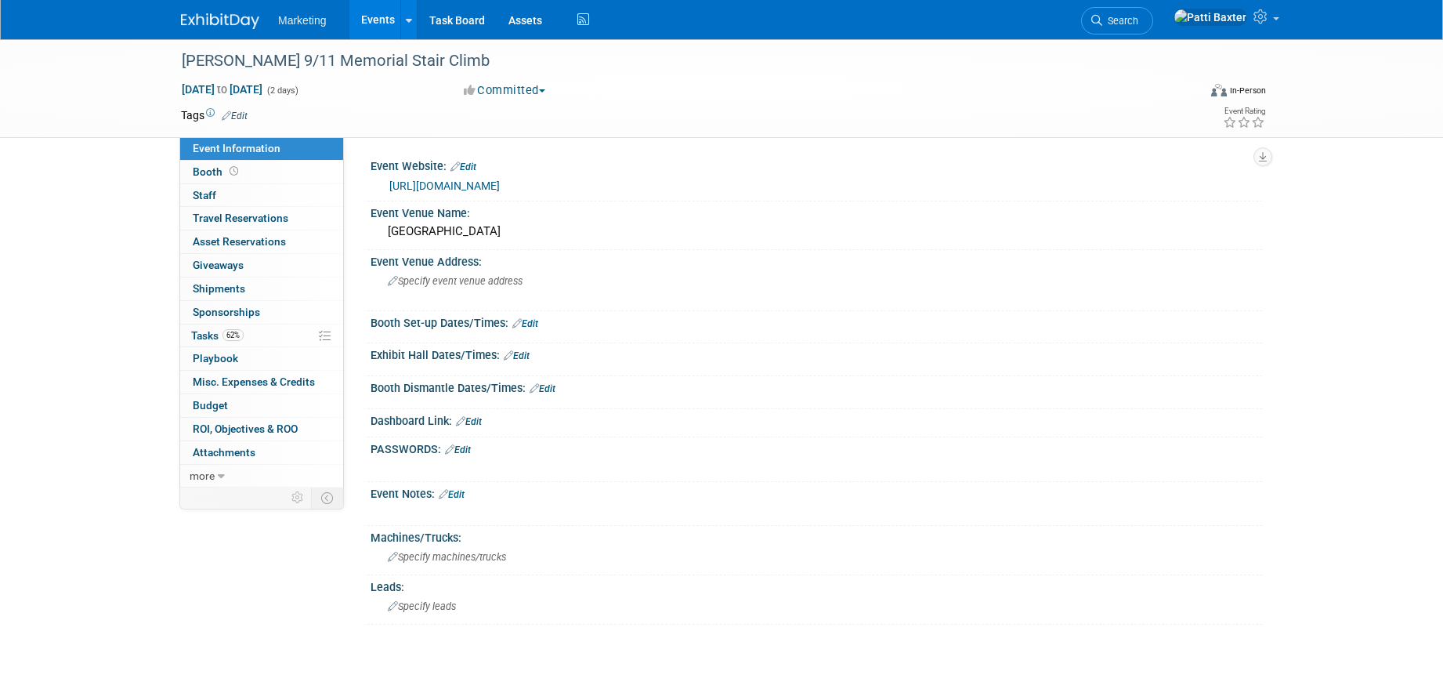
click at [524, 354] on link "Edit" at bounding box center [517, 355] width 26 height 11
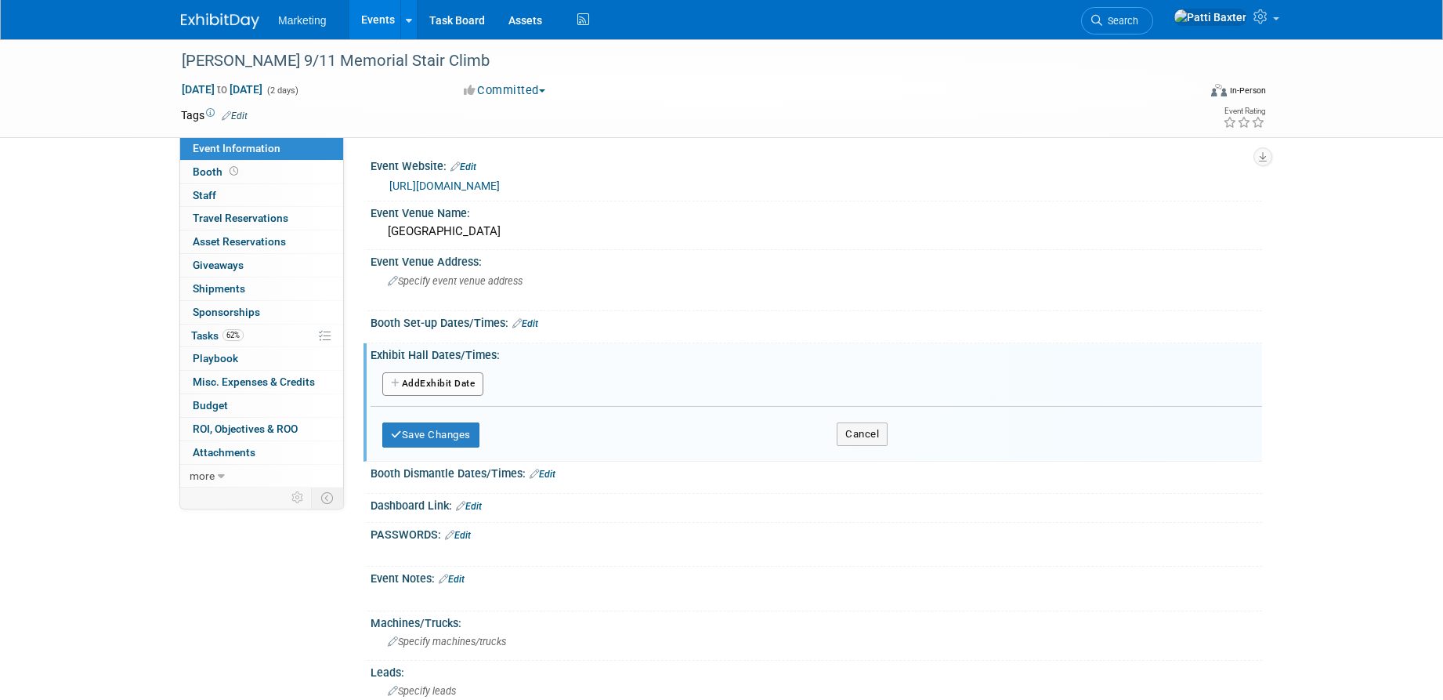
click at [426, 385] on button "Add Another Exhibit Date" at bounding box center [432, 384] width 101 height 24
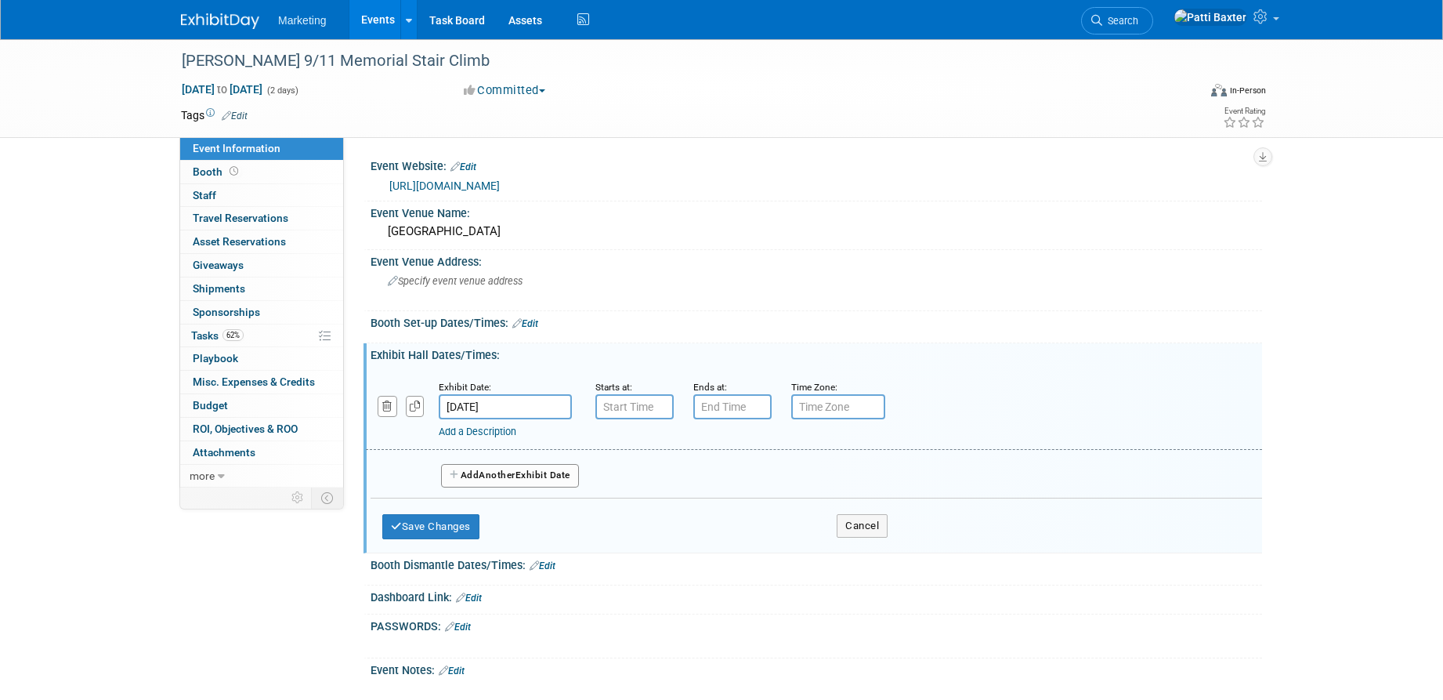
click at [512, 400] on input "Sep 19, 2025" at bounding box center [505, 406] width 133 height 25
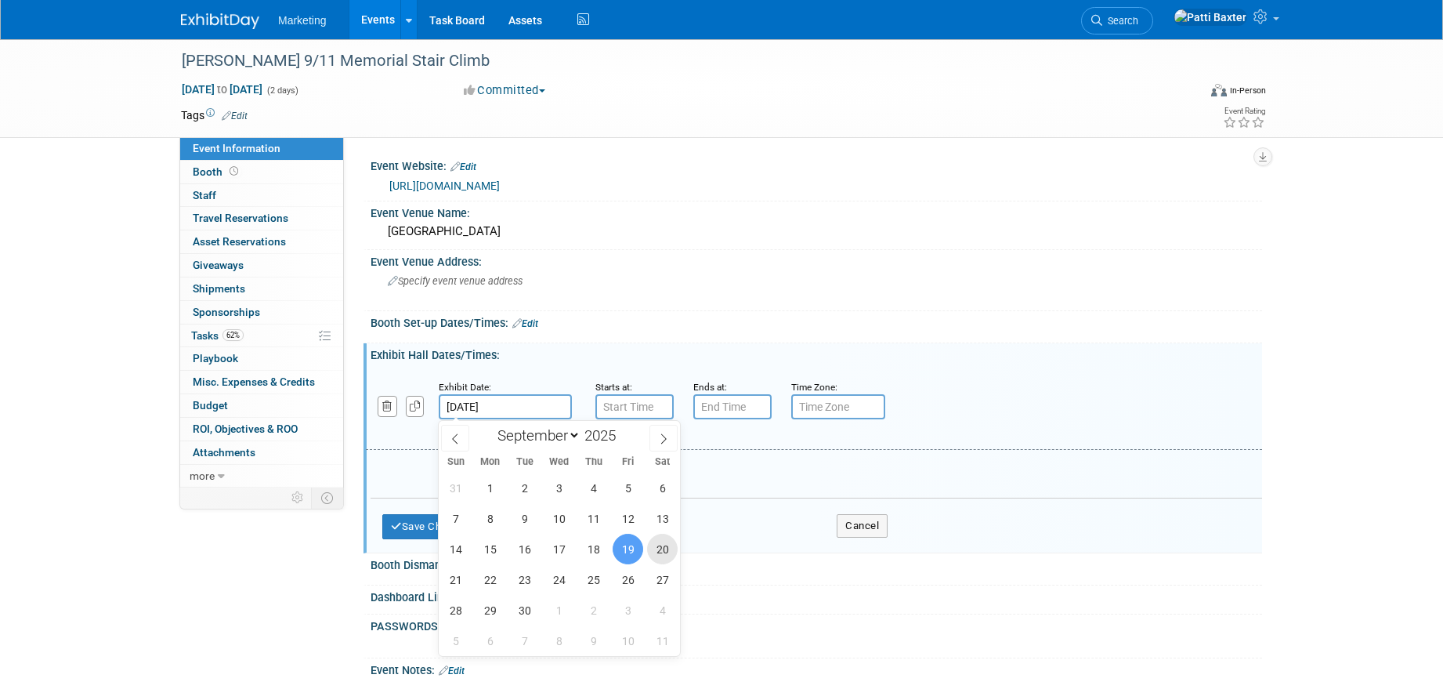
drag, startPoint x: 656, startPoint y: 541, endPoint x: 652, endPoint y: 526, distance: 16.4
click at [655, 540] on span "20" at bounding box center [662, 549] width 31 height 31
type input "Sep 20, 2025"
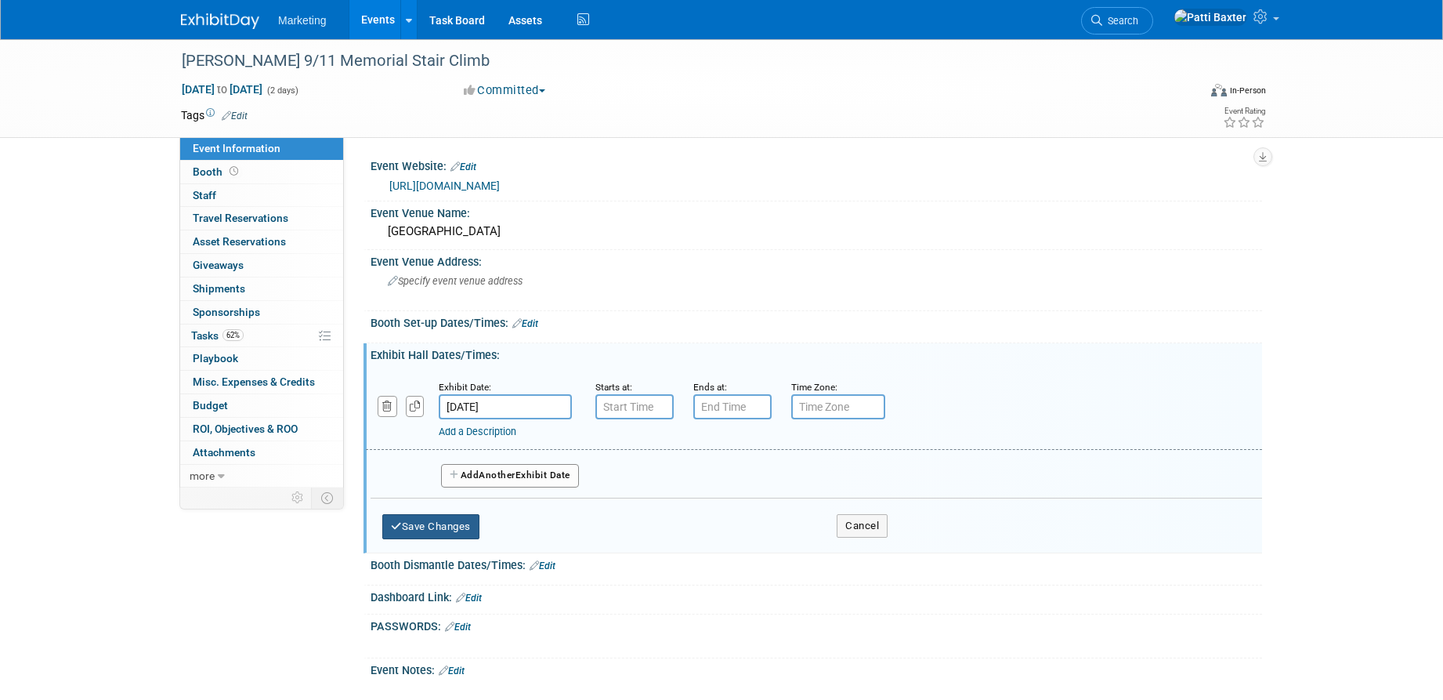
click at [441, 520] on button "Save Changes" at bounding box center [430, 526] width 97 height 25
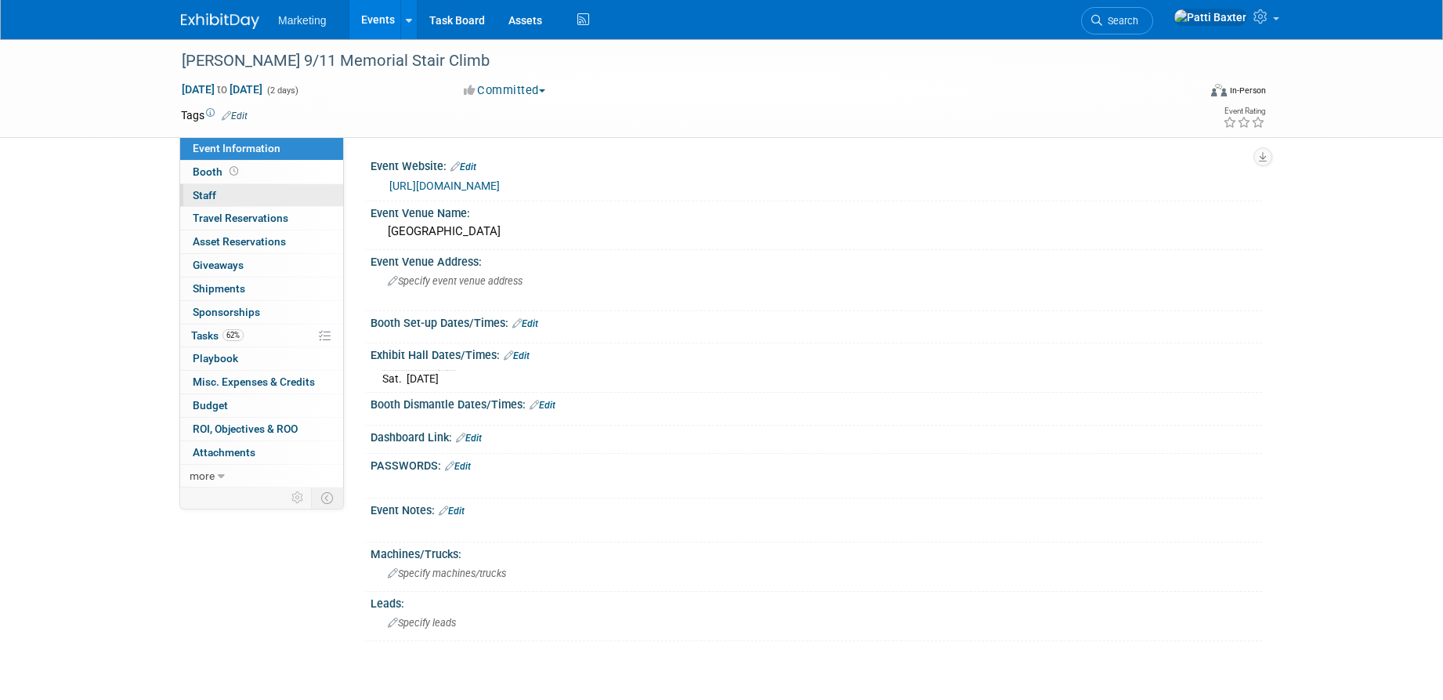
click at [223, 198] on link "0 Staff 0" at bounding box center [261, 195] width 163 height 23
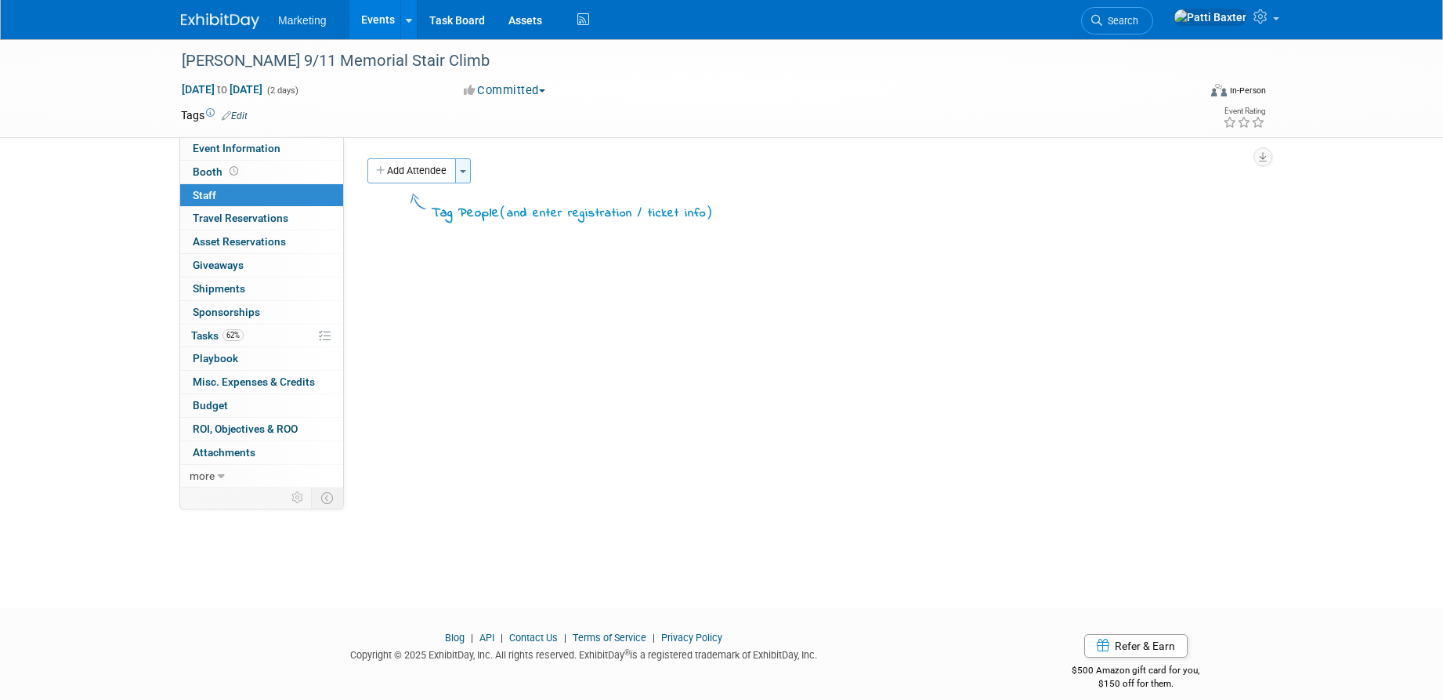
click at [464, 171] on span "button" at bounding box center [463, 171] width 6 height 3
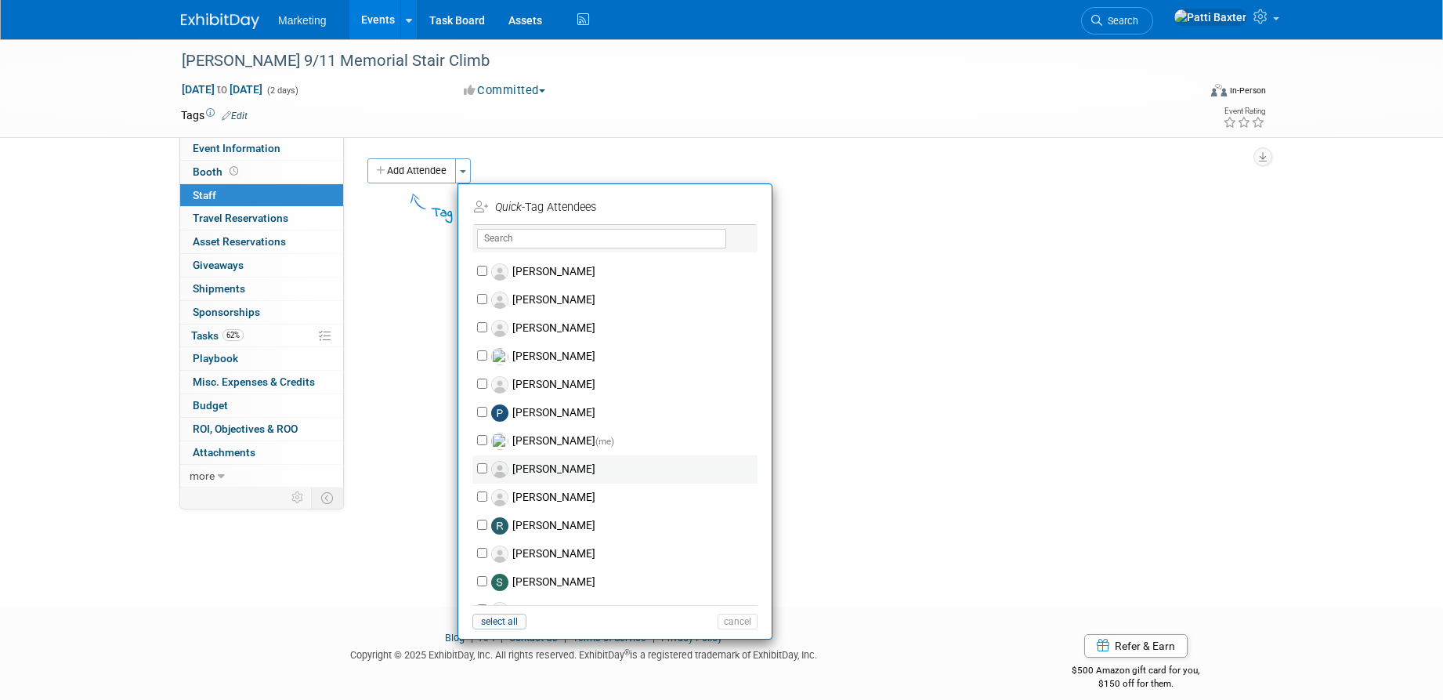
scroll to position [497, 0]
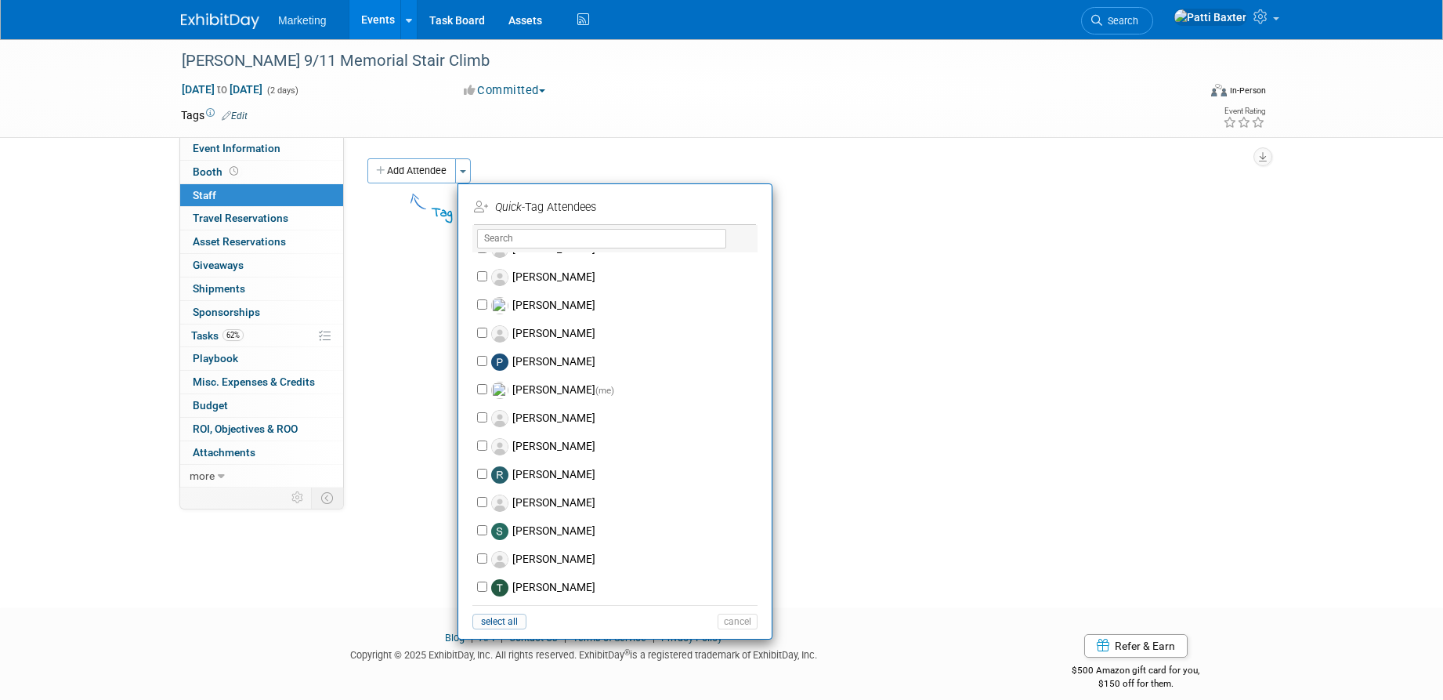
drag, startPoint x: 753, startPoint y: 627, endPoint x: 743, endPoint y: 624, distance: 9.7
click at [749, 627] on button "cancel" at bounding box center [738, 621] width 40 height 16
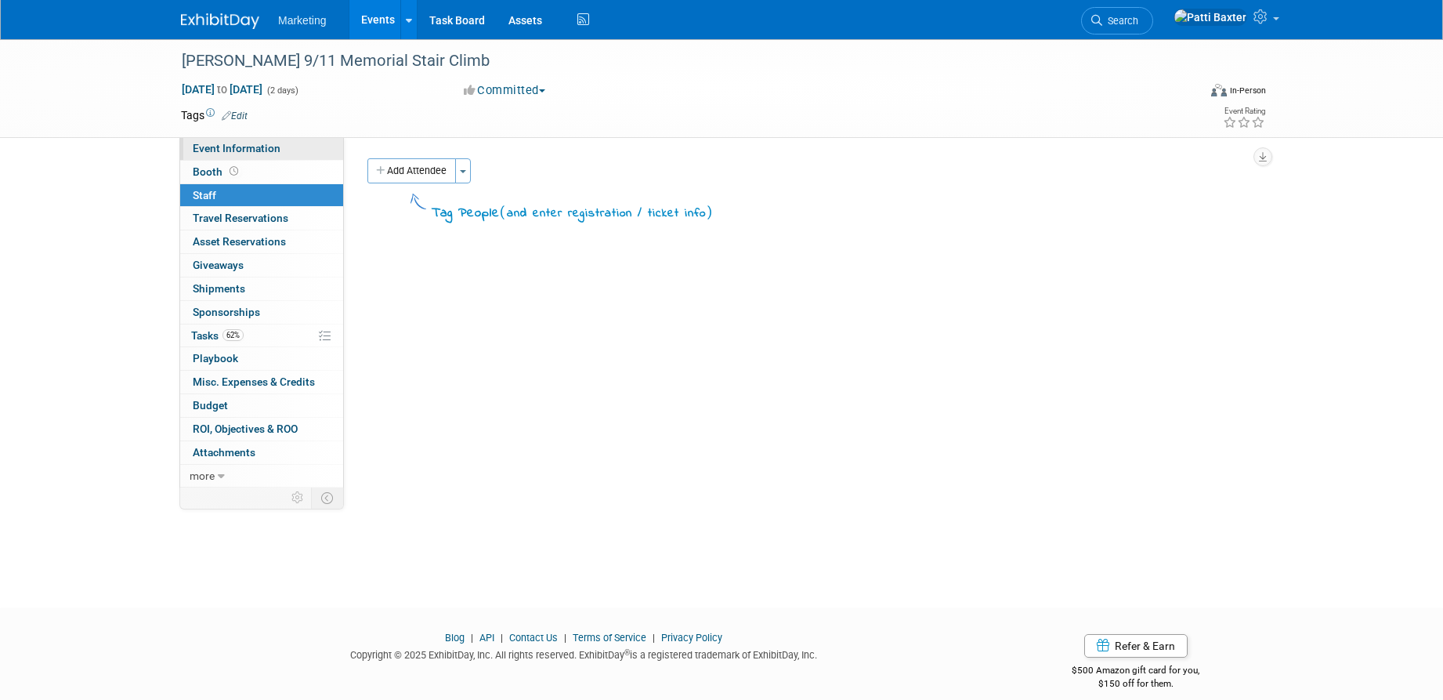
click at [239, 146] on span "Event Information" at bounding box center [237, 148] width 88 height 13
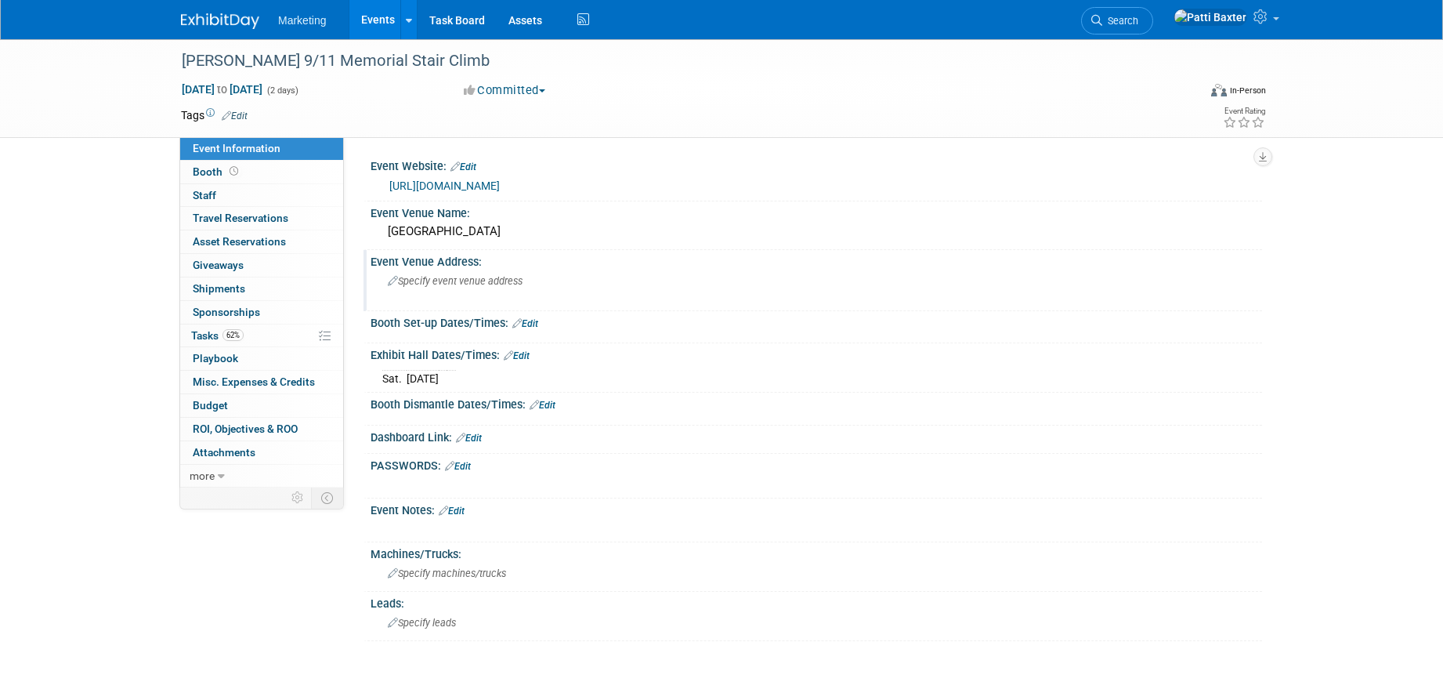
click at [416, 279] on span "Specify event venue address" at bounding box center [455, 281] width 135 height 12
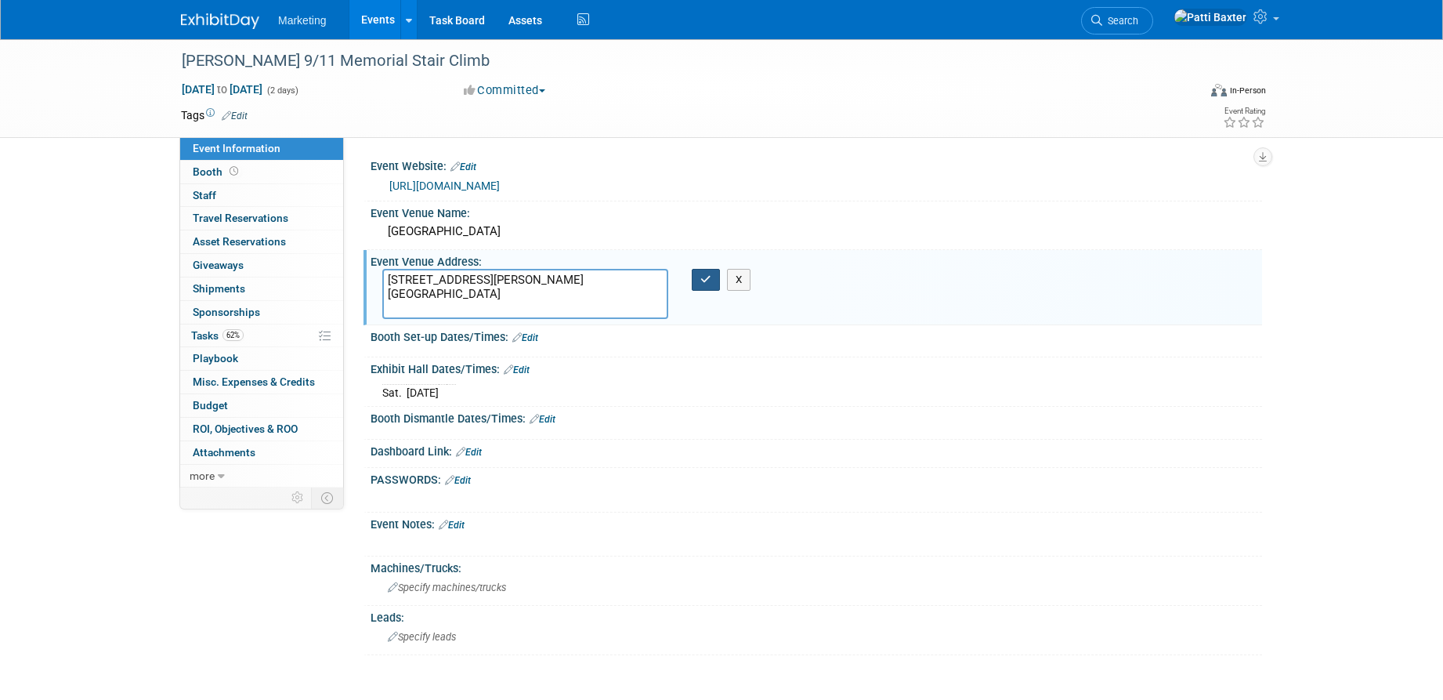
type textarea "1265 Lombardi Ave. Green Bay, WI 54304"
click at [707, 280] on icon "button" at bounding box center [705, 279] width 11 height 10
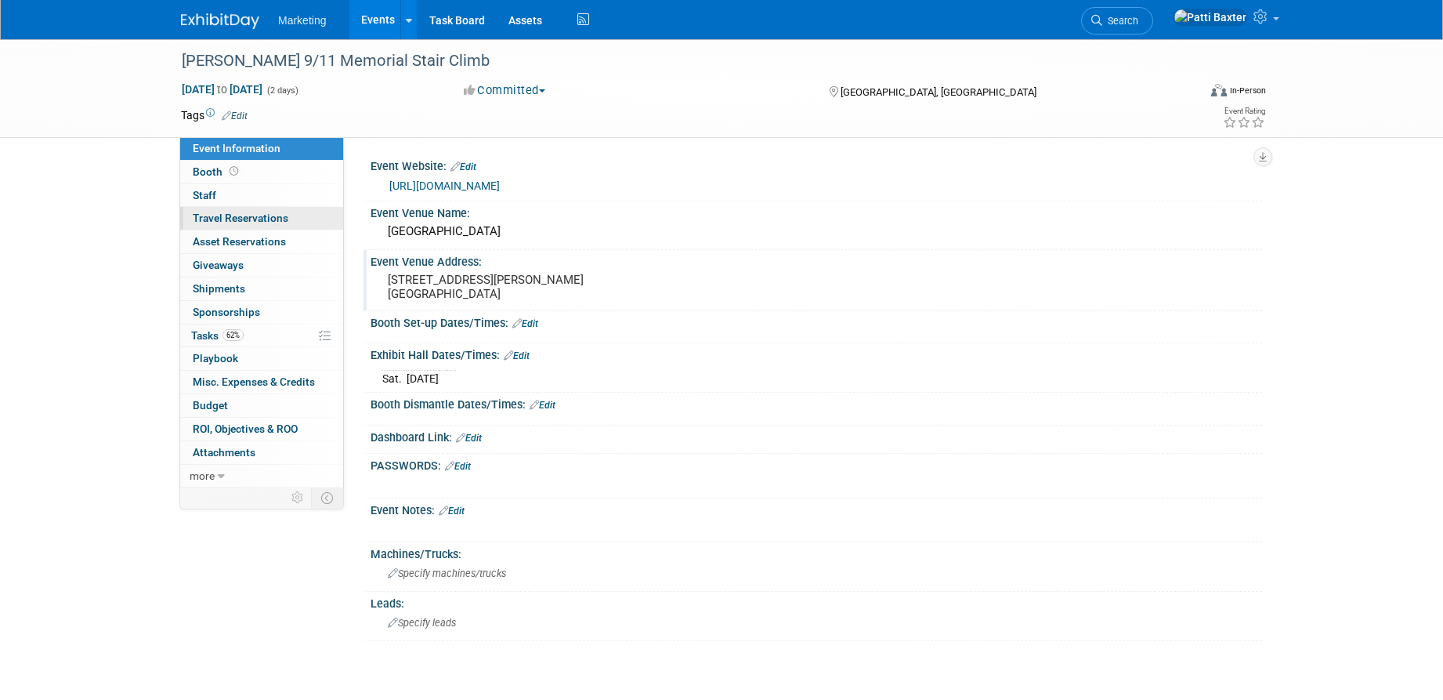
drag, startPoint x: 225, startPoint y: 214, endPoint x: 238, endPoint y: 212, distance: 13.4
click at [225, 214] on span "Travel Reservations 0" at bounding box center [241, 218] width 96 height 13
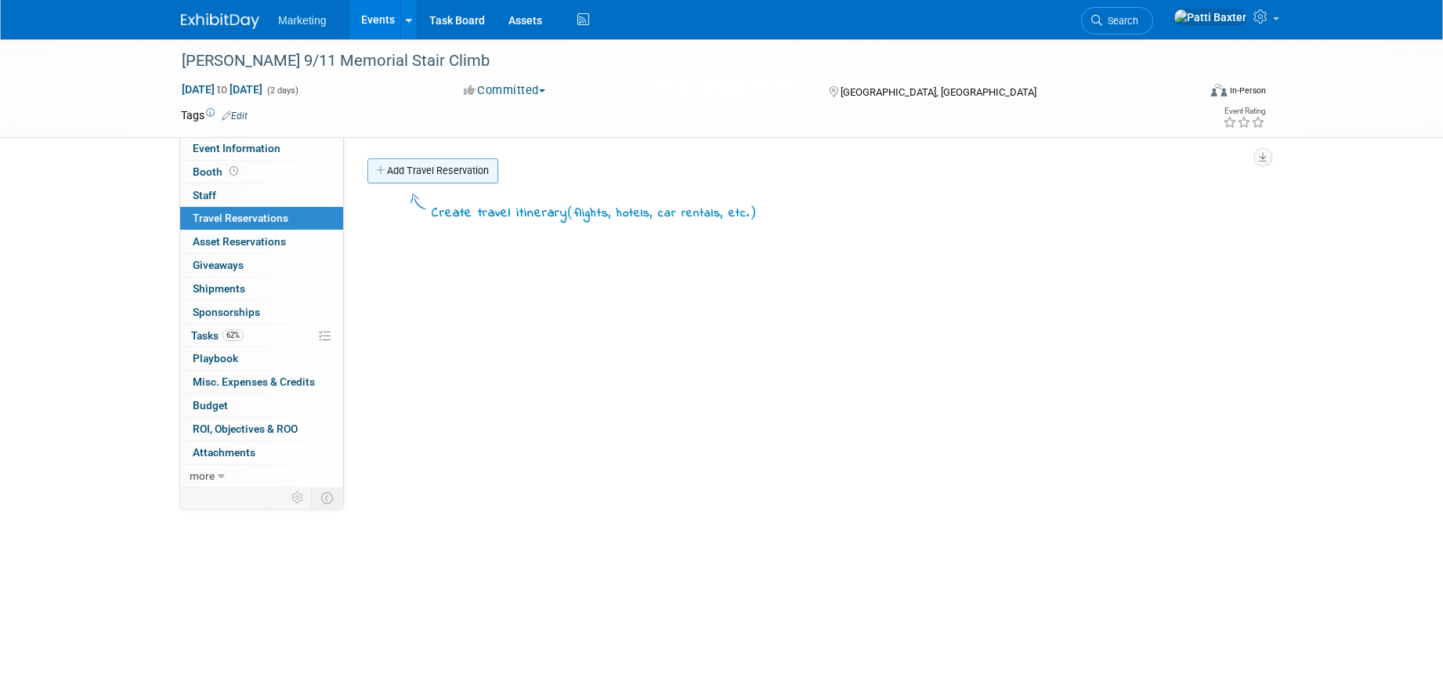
click at [429, 173] on link "Add Travel Reservation" at bounding box center [432, 170] width 131 height 25
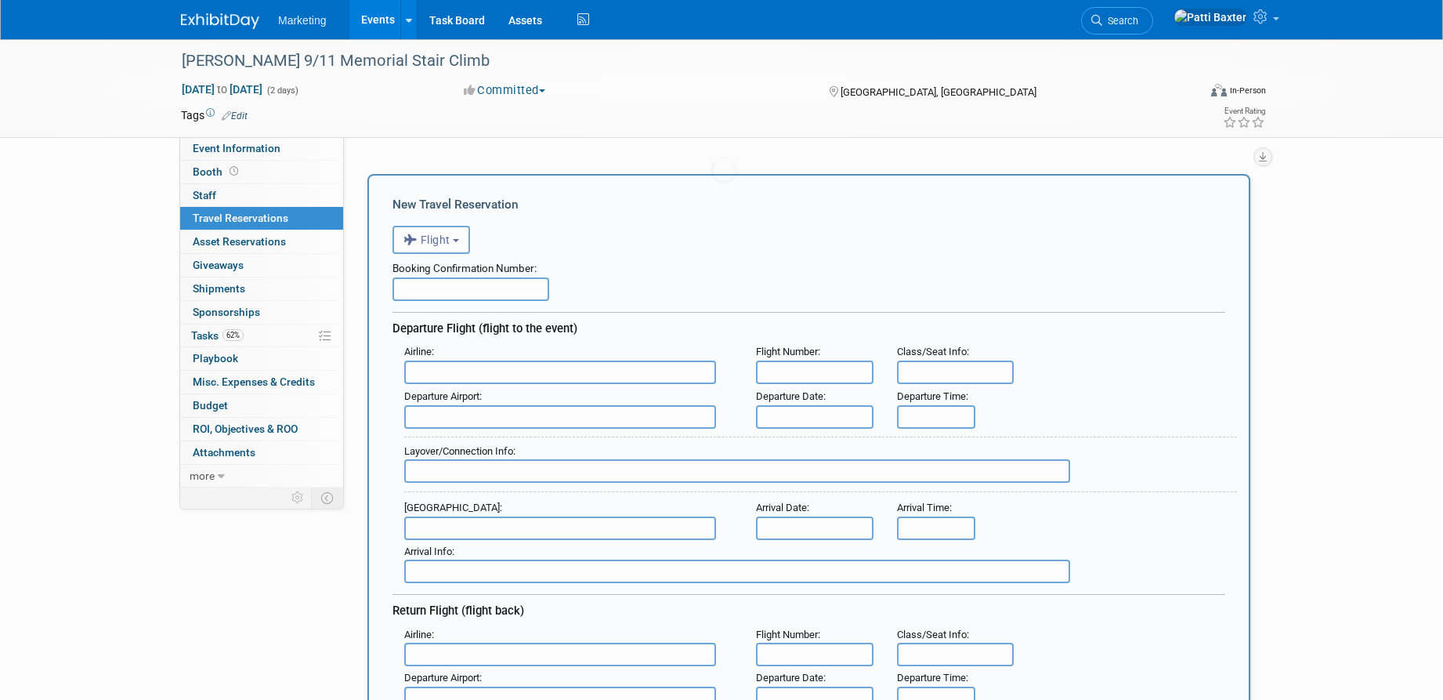
scroll to position [0, 0]
click at [456, 247] on button "Flight" at bounding box center [431, 240] width 78 height 28
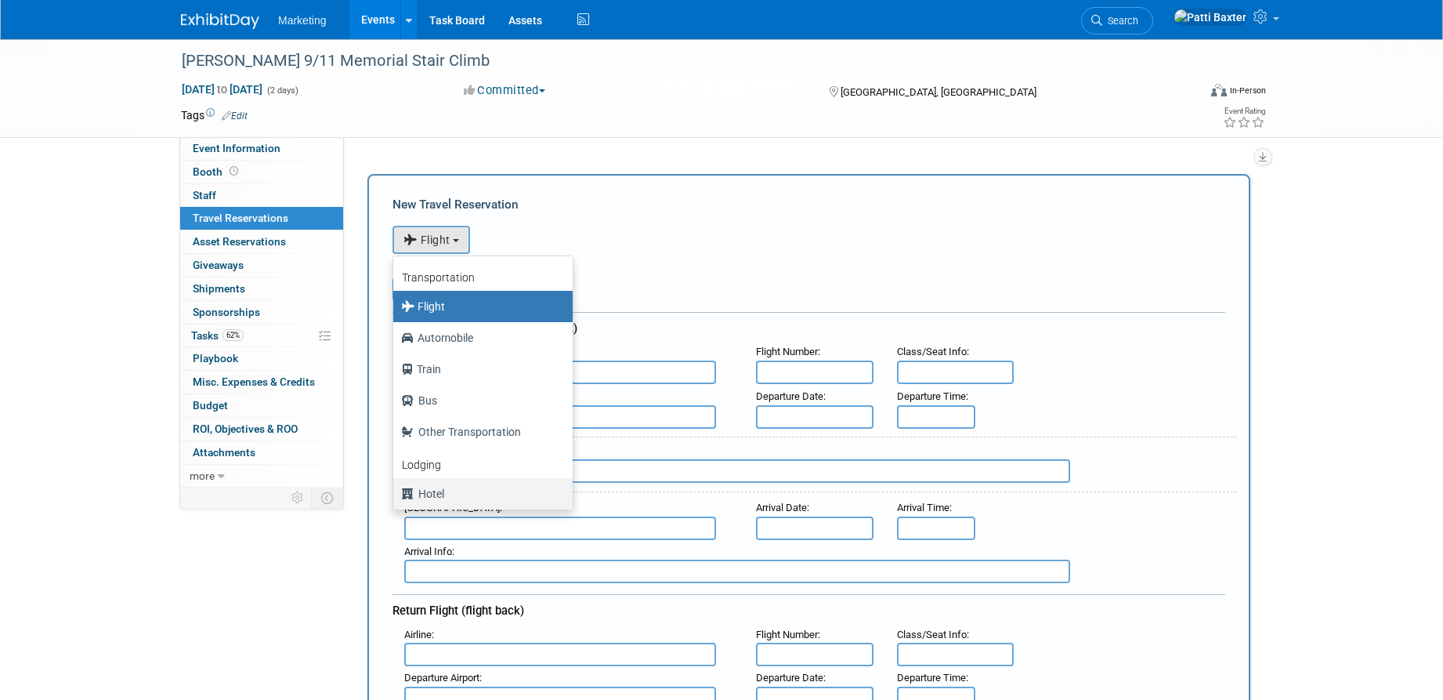
click at [429, 497] on label "Hotel" at bounding box center [479, 493] width 156 height 25
click at [396, 497] on input "Hotel" at bounding box center [390, 491] width 10 height 10
select select "6"
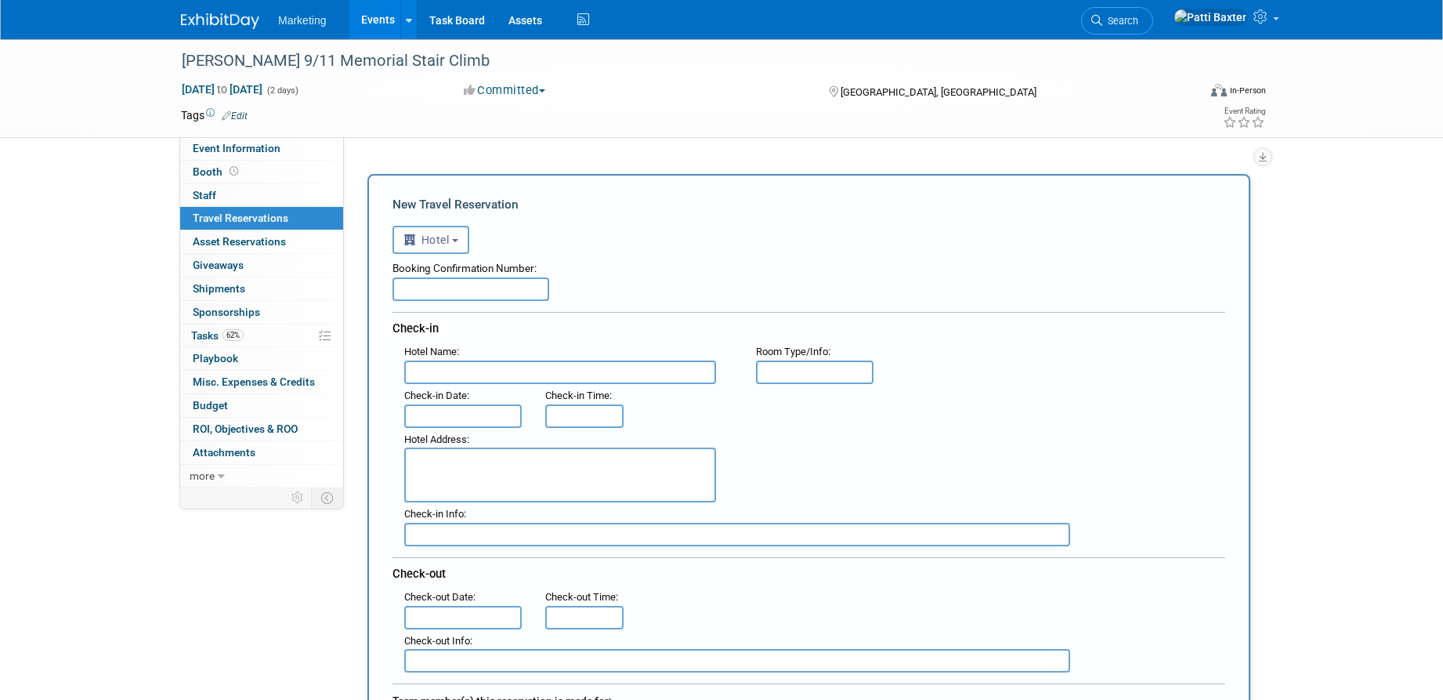
click at [436, 371] on input "text" at bounding box center [560, 372] width 312 height 24
click at [435, 466] on textarea at bounding box center [560, 474] width 312 height 55
paste textarea "Home2Suites by Hilton OnSite Contact – Emilee Carpenter 810 Morris Ave. Green B…"
drag, startPoint x: 523, startPoint y: 472, endPoint x: 422, endPoint y: 468, distance: 100.3
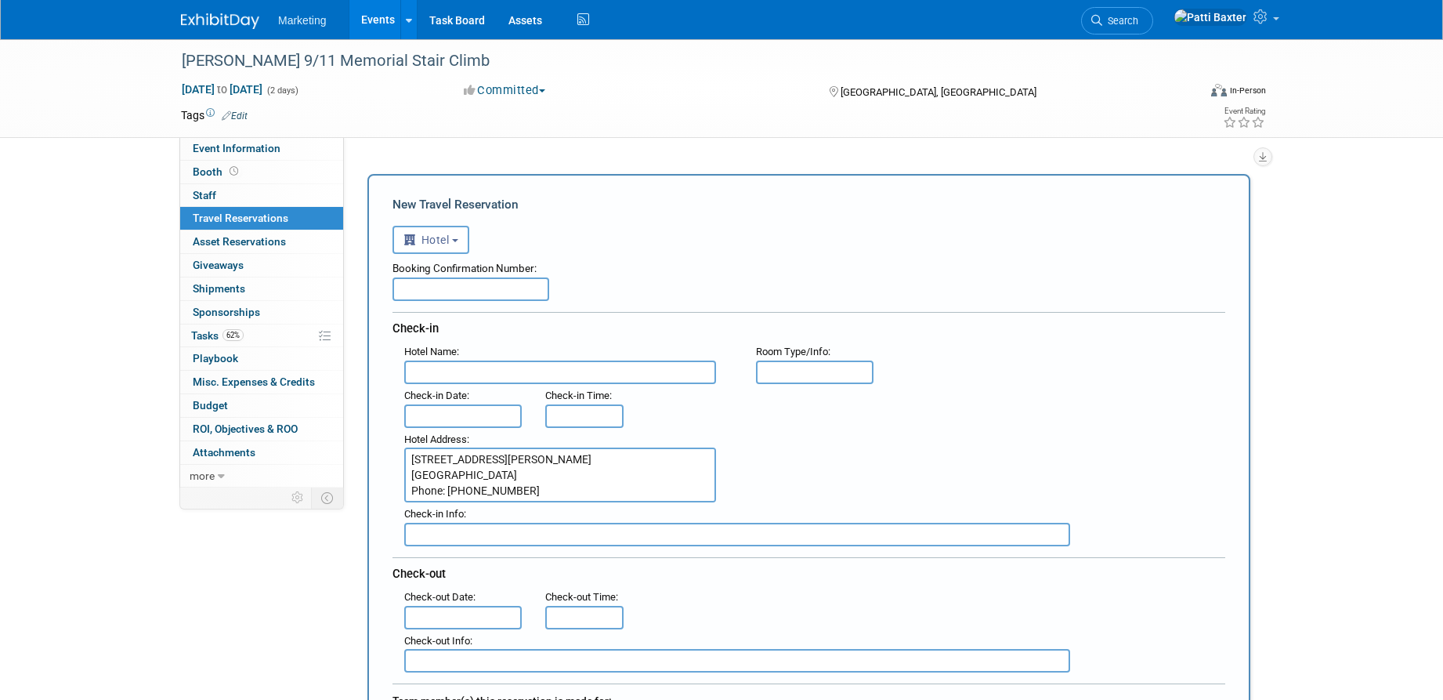
click at [410, 471] on textarea "Home2Suites by Hilton OnSite Contact – Emilee Carpenter 810 Morris Ave. Green B…" at bounding box center [560, 474] width 312 height 55
drag, startPoint x: 522, startPoint y: 458, endPoint x: 414, endPoint y: 458, distance: 107.3
click at [414, 458] on textarea "Home2Suites by Hilton OnSite Contact – Emilee Carpenter 810 Morris Ave. Green B…" at bounding box center [560, 474] width 312 height 55
type textarea "OnSite Contact – Emilee Carpenter 810 Morris Ave. Green Bay, WI 54304 Phone: 92…"
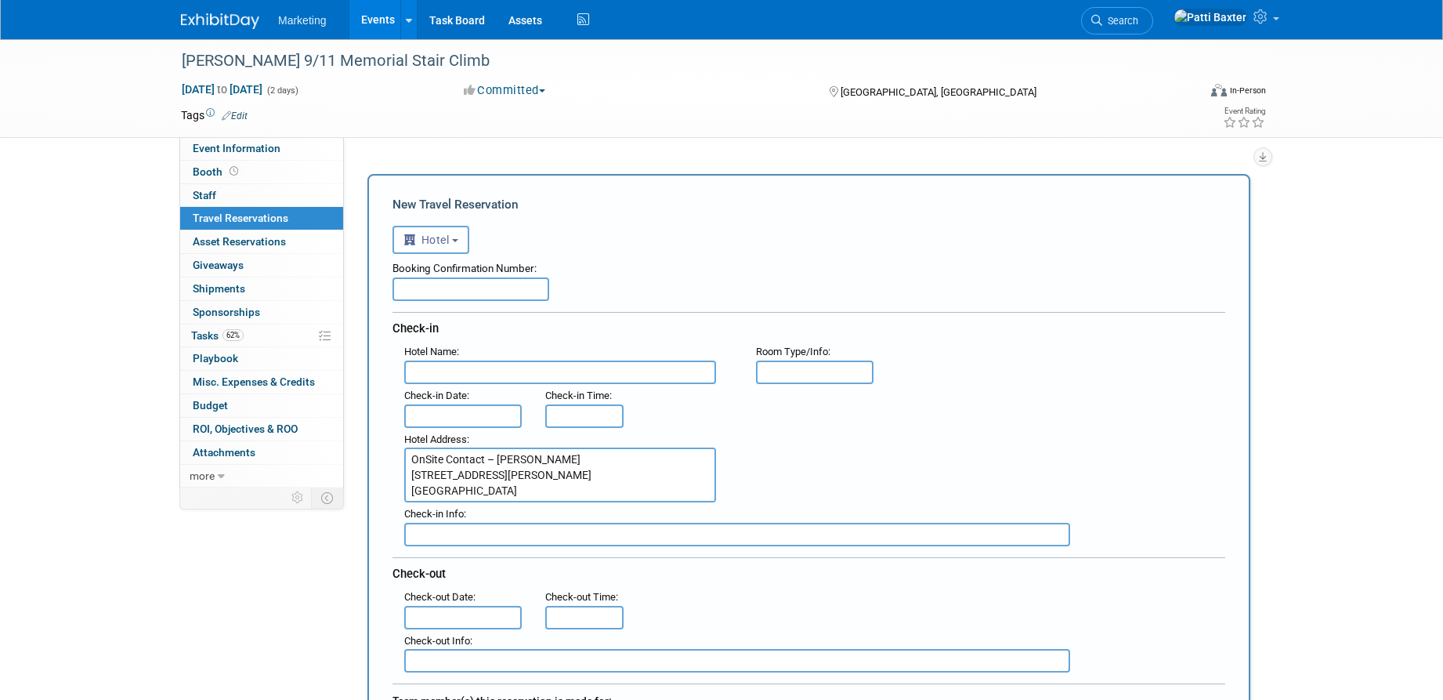
click at [424, 366] on input "text" at bounding box center [560, 372] width 312 height 24
paste input "Home2Suites by Hilton"
type input "Home2Suites by Hilton"
drag, startPoint x: 524, startPoint y: 459, endPoint x: 693, endPoint y: 459, distance: 168.4
click at [693, 459] on textarea "OnSite Contact – Emilee Carpenter 810 Morris Ave. Green Bay, WI 54304 Phone: 92…" at bounding box center [560, 474] width 312 height 55
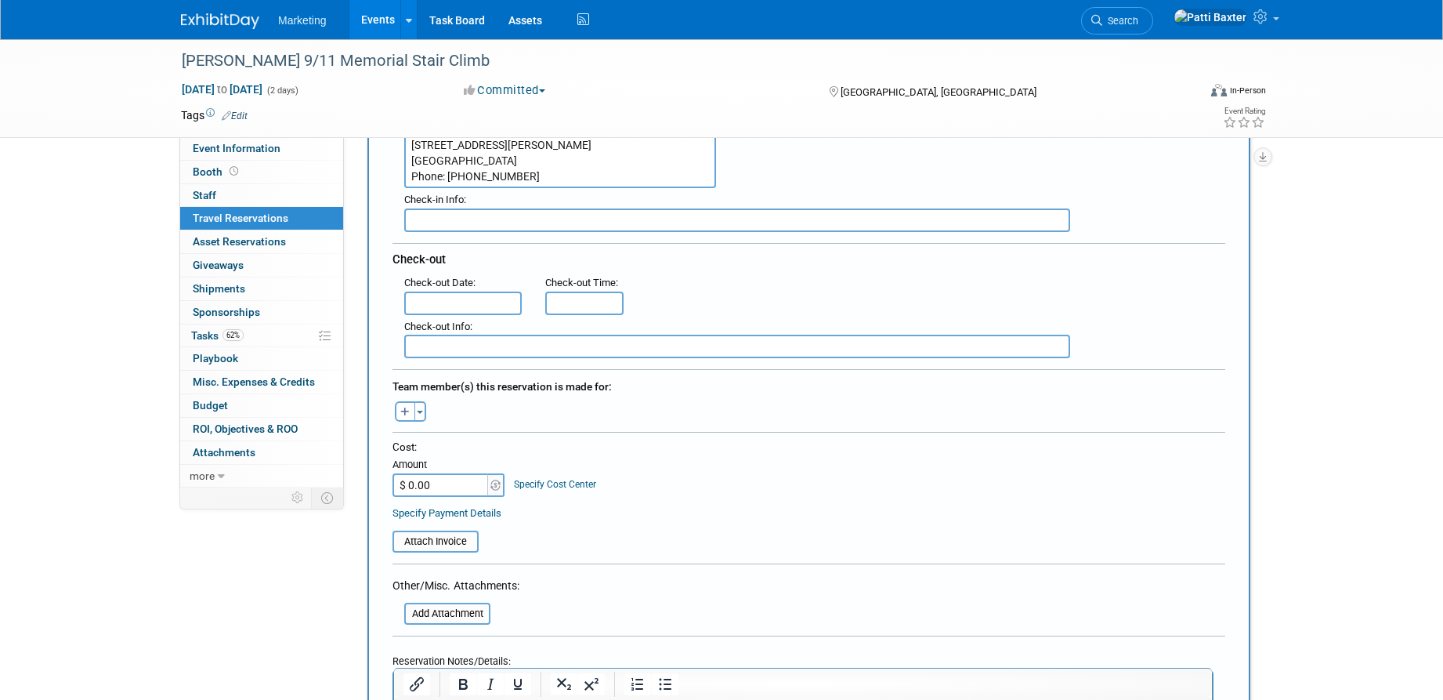
scroll to position [313, 0]
type textarea "810 Morris Ave. Green Bay, WI 54304 Phone: 920-227-5757"
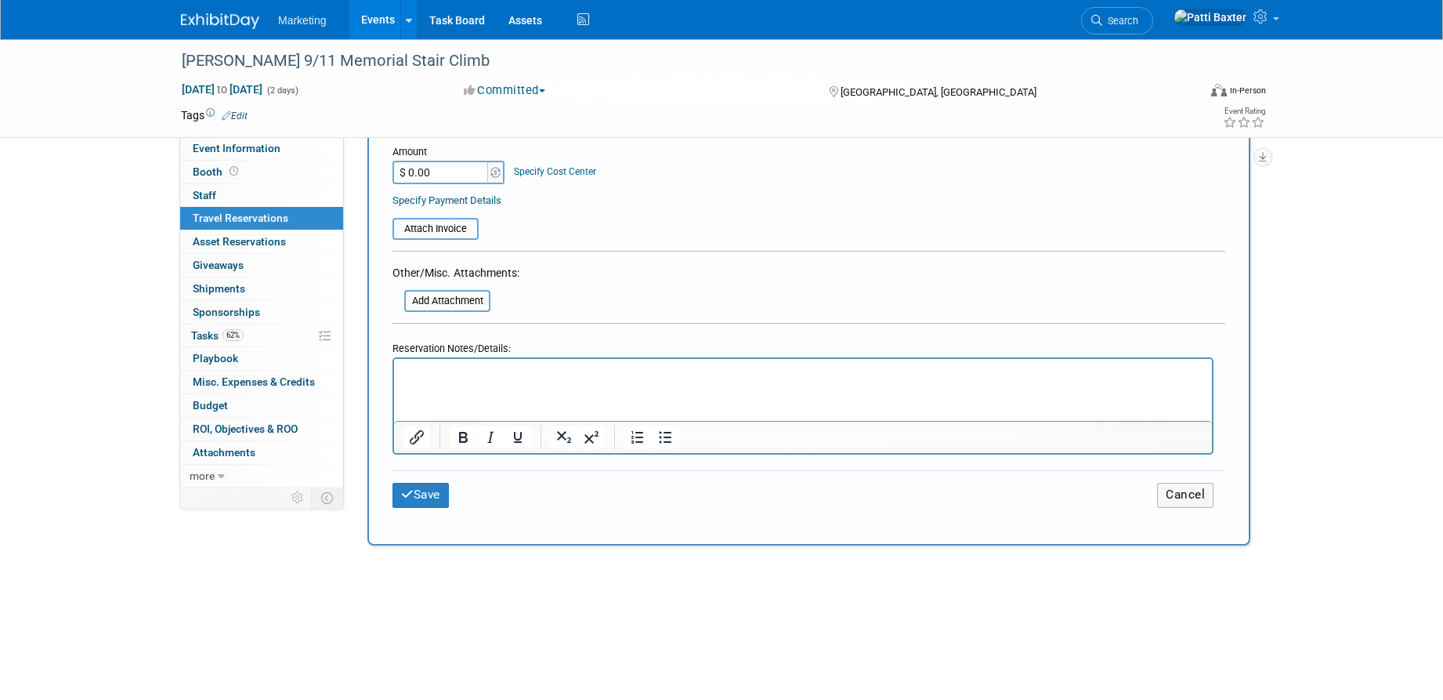
click at [413, 369] on p "Rich Text Area. Press ALT-0 for help." at bounding box center [803, 373] width 800 height 16
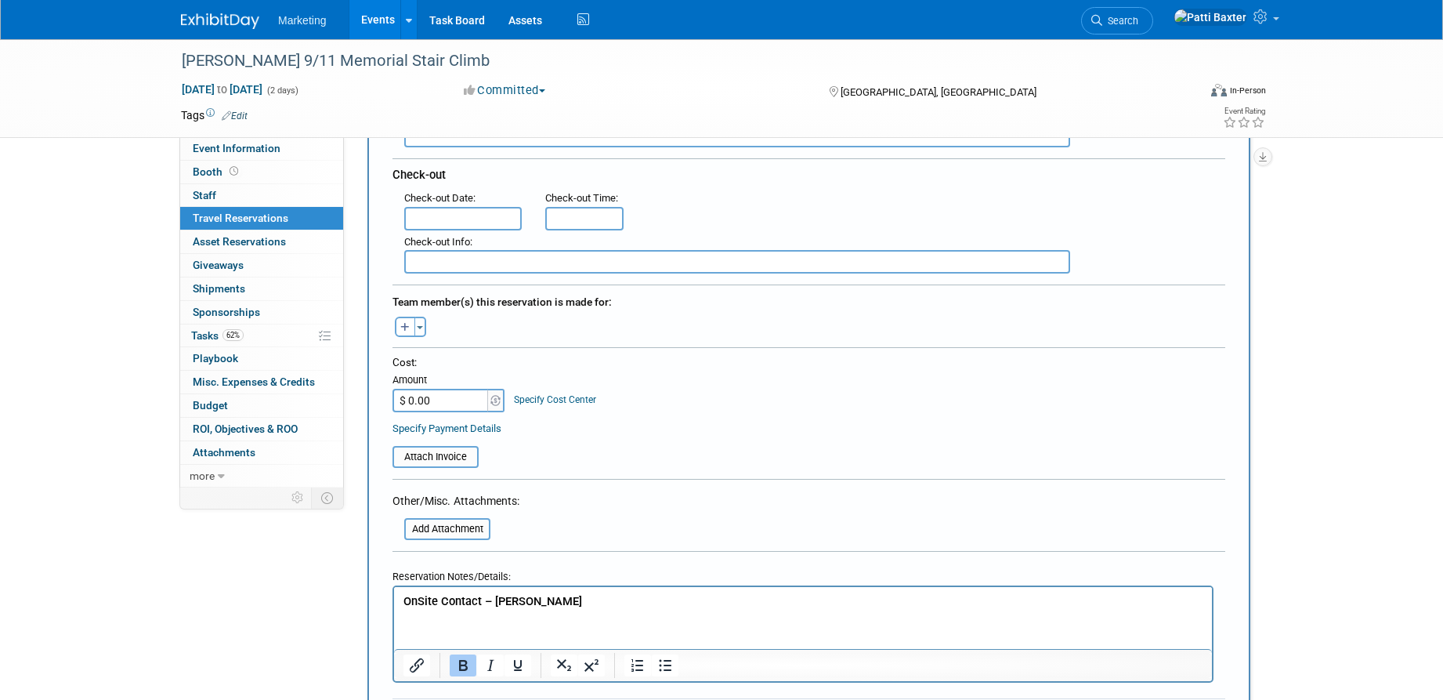
scroll to position [392, 0]
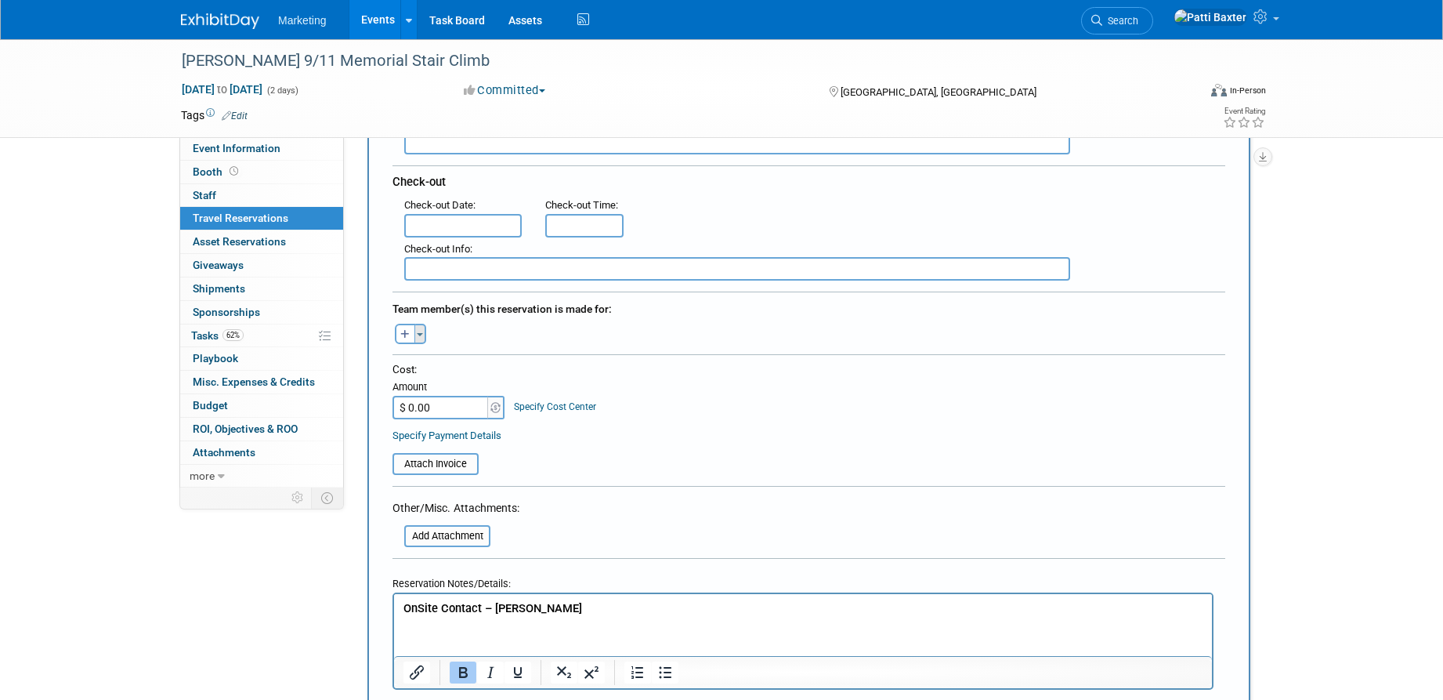
click at [419, 333] on span "button" at bounding box center [420, 334] width 6 height 3
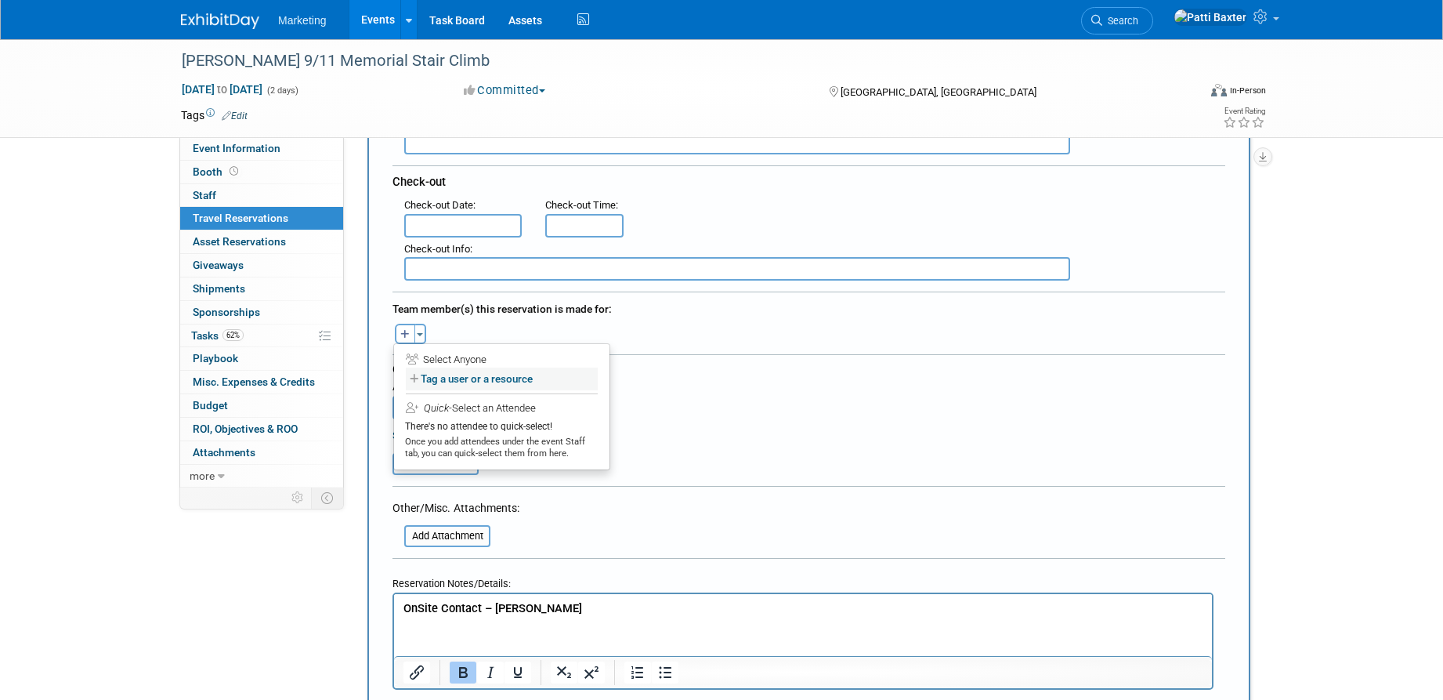
click at [461, 378] on label "Tag a user or a resource" at bounding box center [502, 378] width 192 height 23
select select
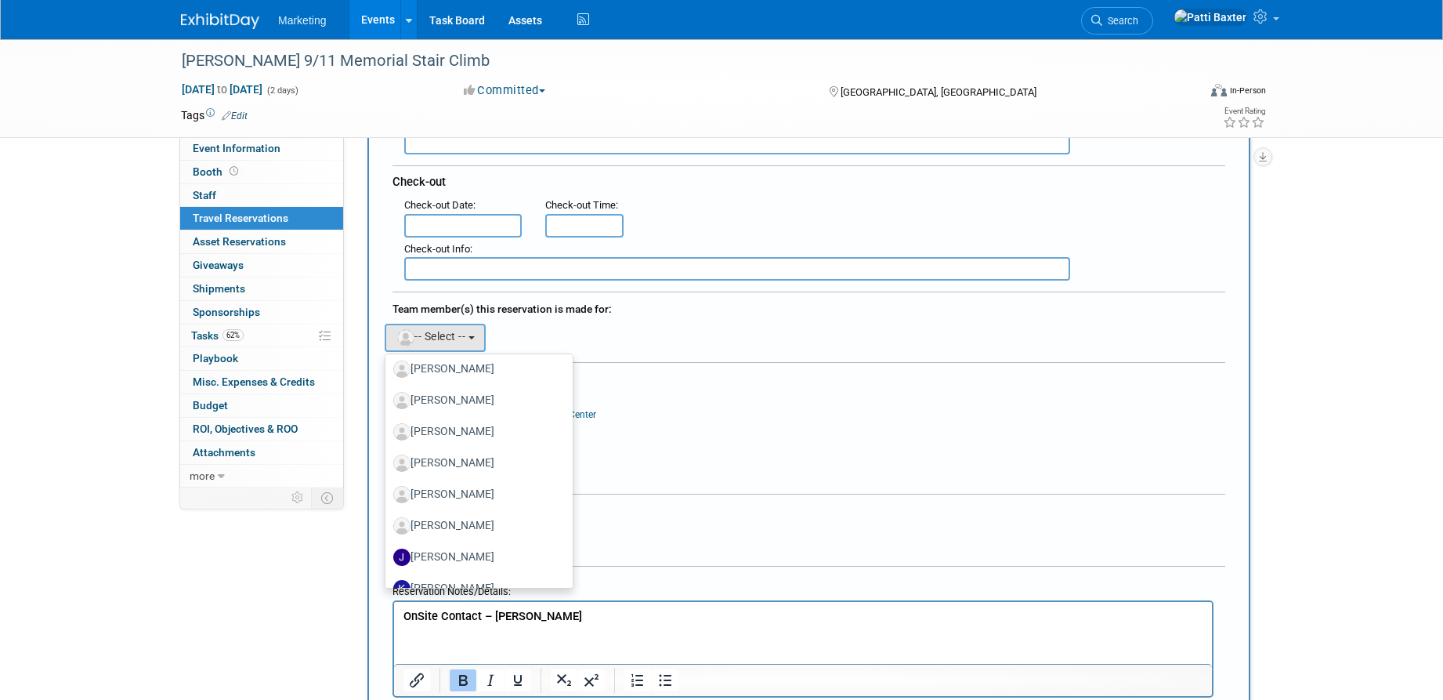
scroll to position [157, 0]
click at [585, 317] on div "Team member(s) this reservation is made for: Blair remove Chip remove remove re…" at bounding box center [808, 322] width 833 height 63
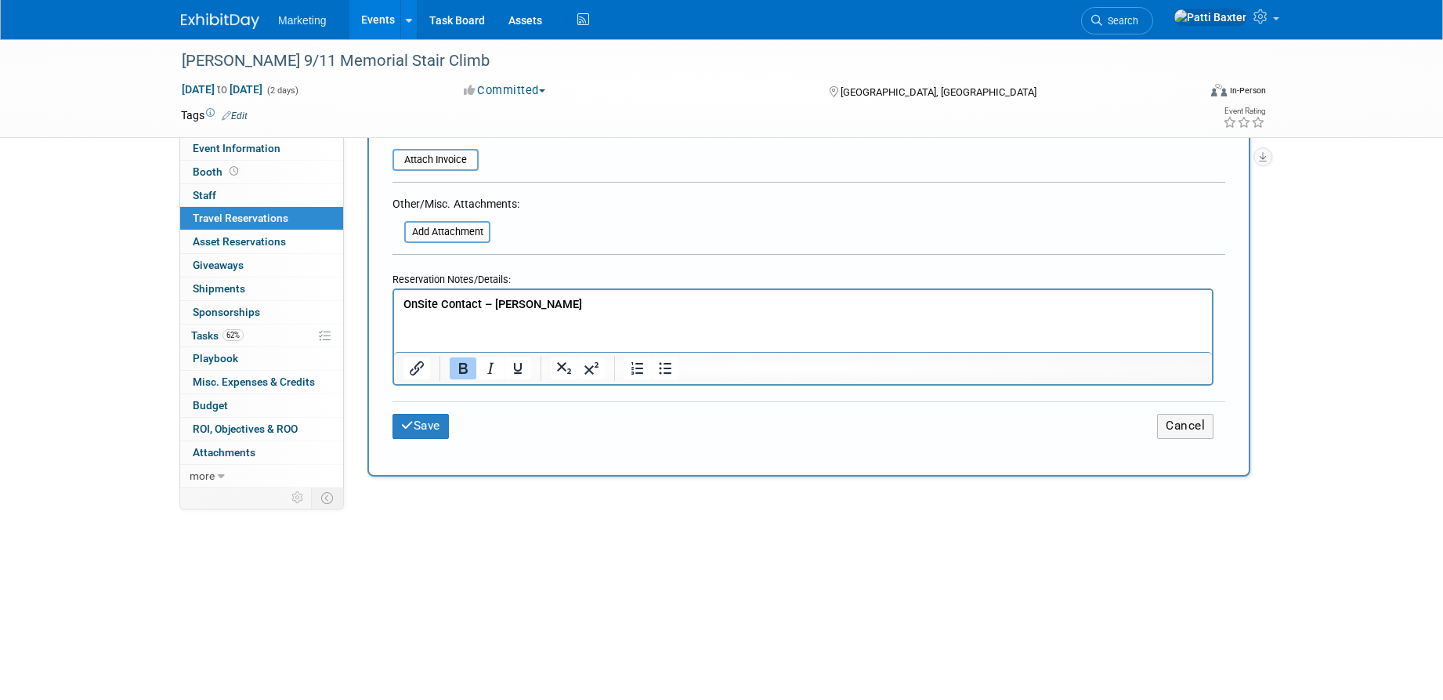
scroll to position [705, 0]
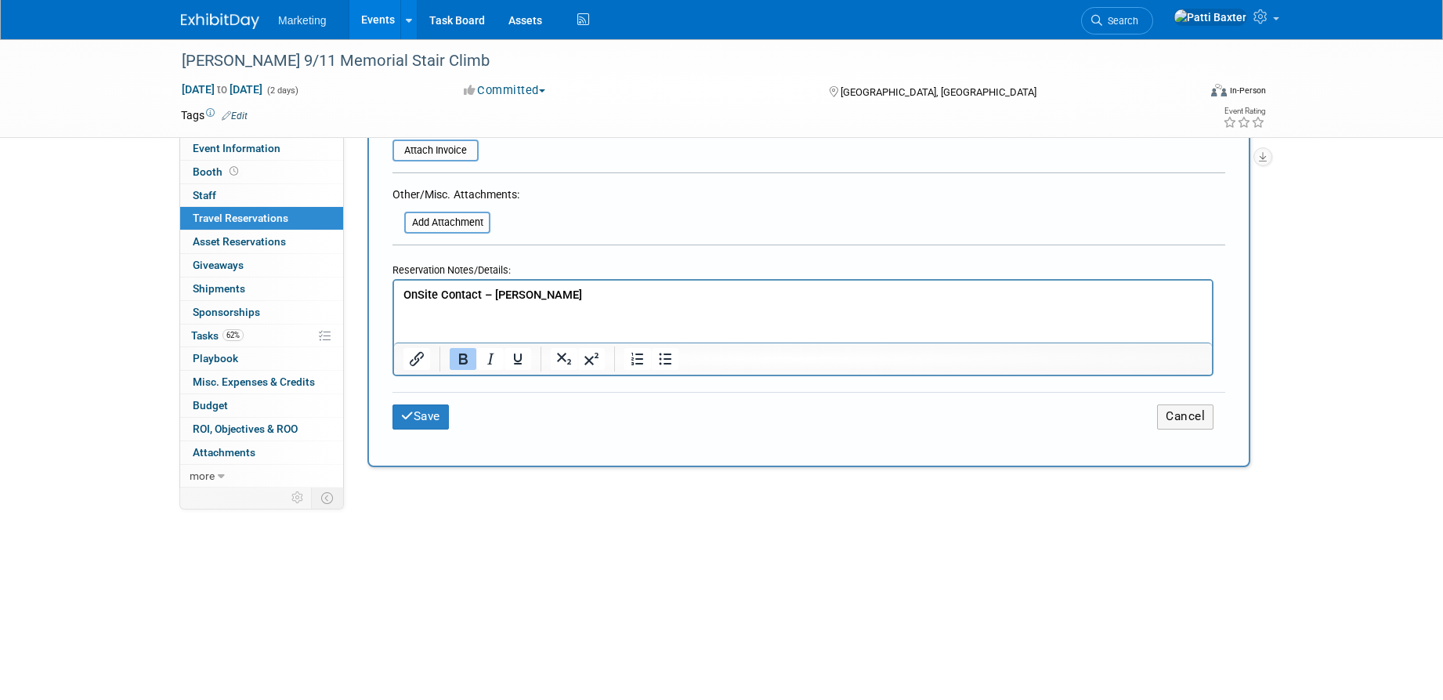
click at [596, 291] on p "OnSite Contact – Emilee Carpenter" at bounding box center [803, 295] width 800 height 16
click at [432, 411] on button "Save" at bounding box center [420, 416] width 56 height 24
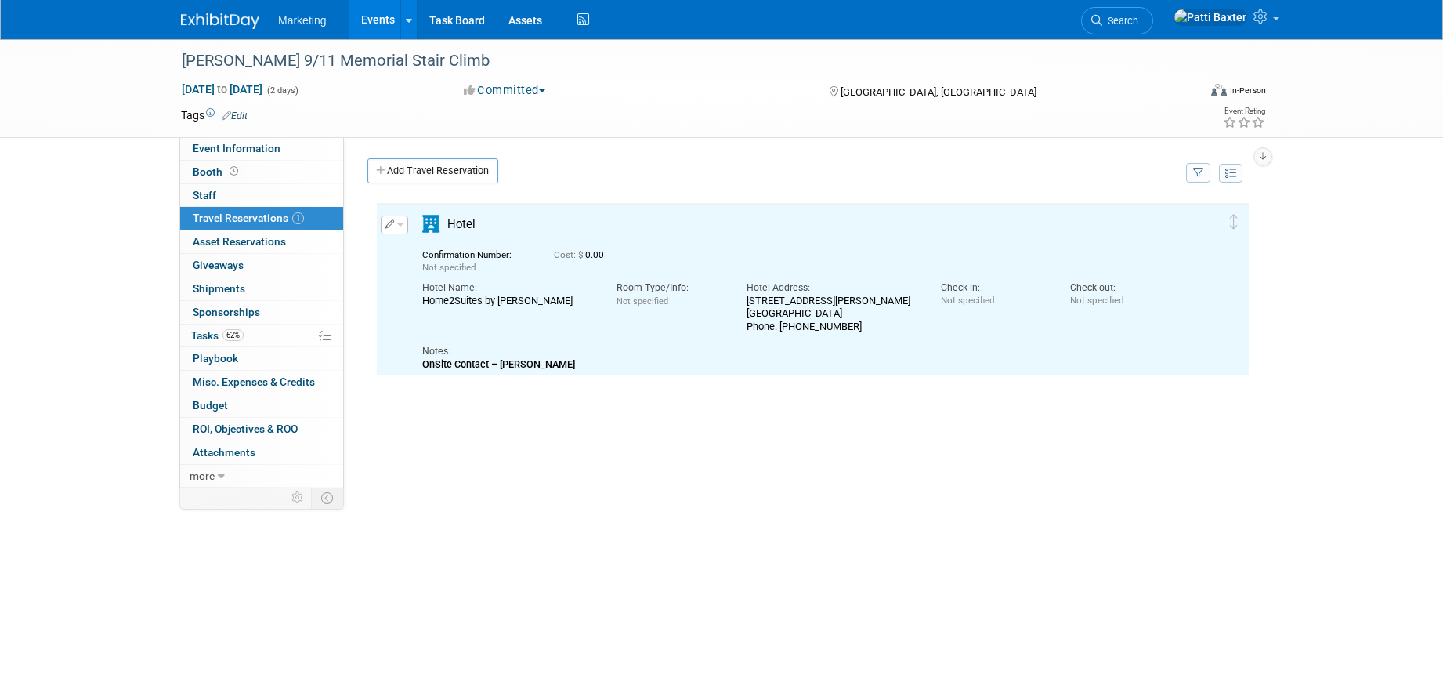
scroll to position [0, 0]
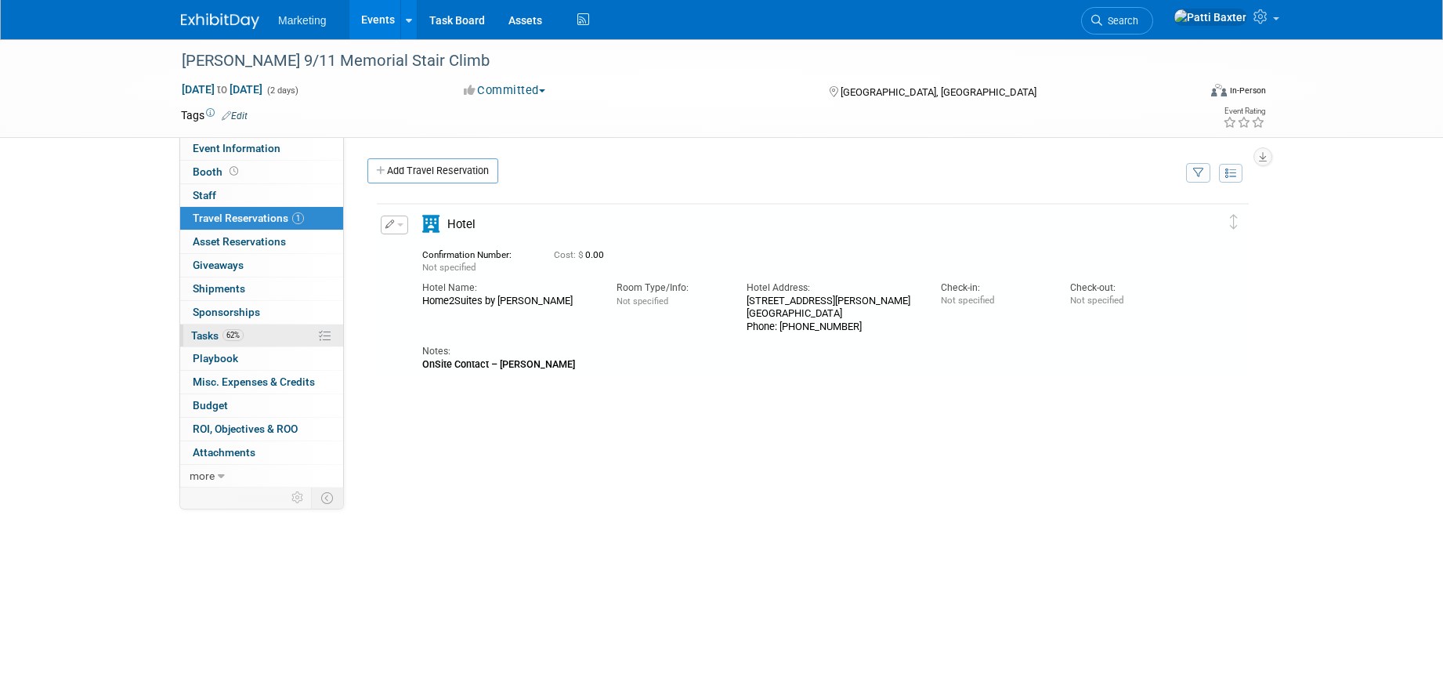
click at [214, 330] on span "Tasks 62%" at bounding box center [217, 335] width 52 height 13
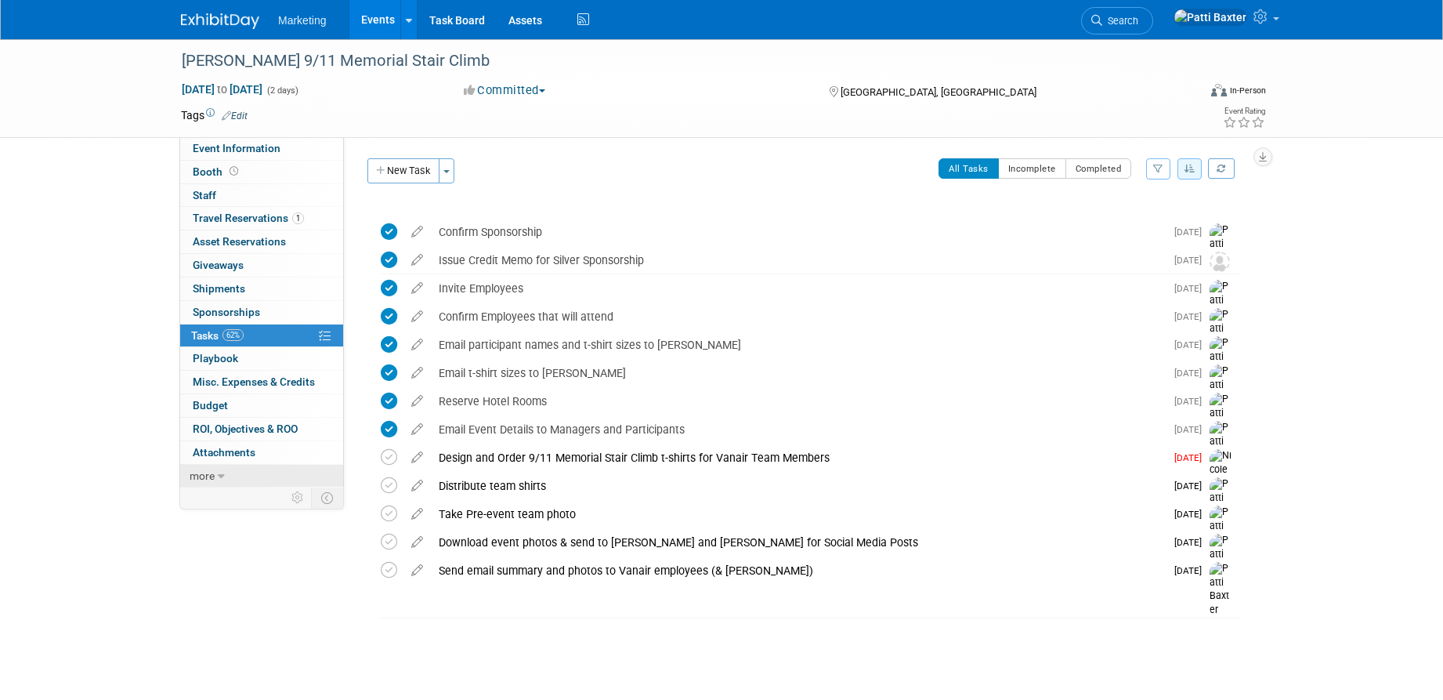
click at [208, 473] on span "more" at bounding box center [202, 475] width 25 height 13
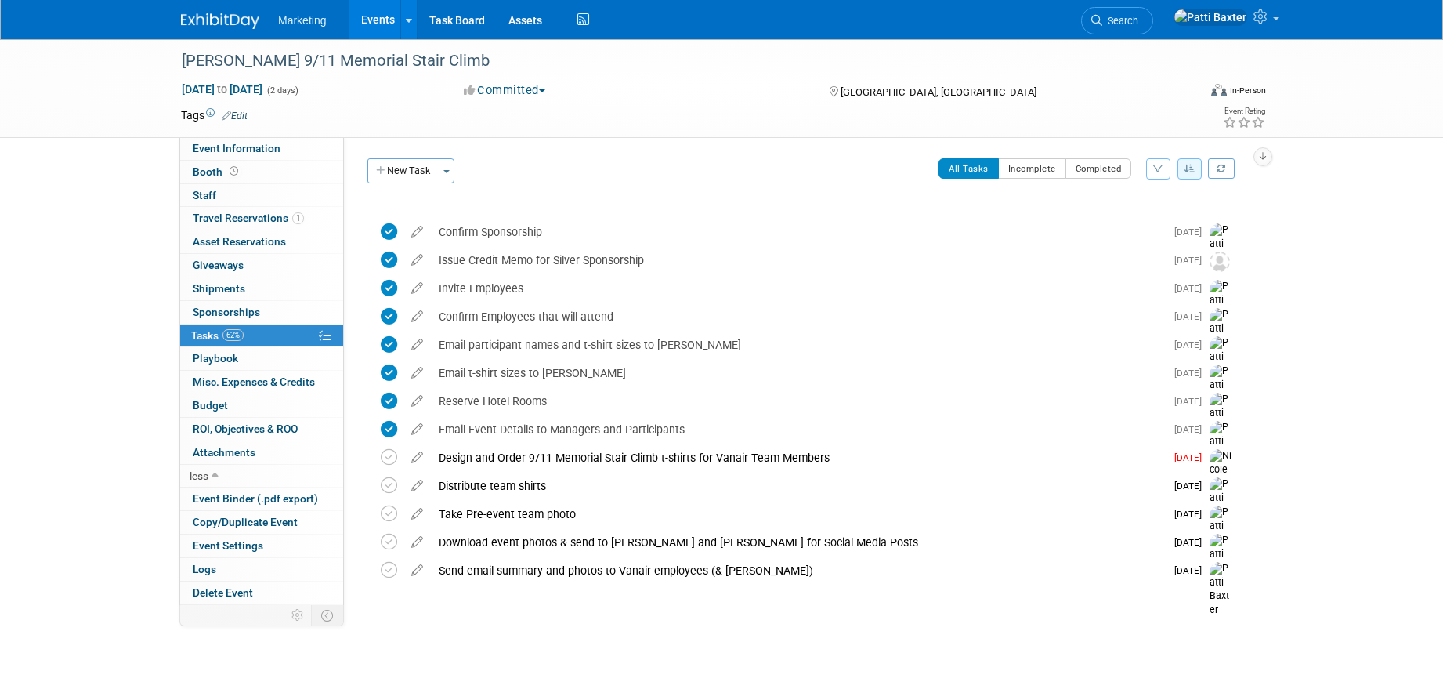
click at [378, 16] on link "Events" at bounding box center [377, 19] width 57 height 39
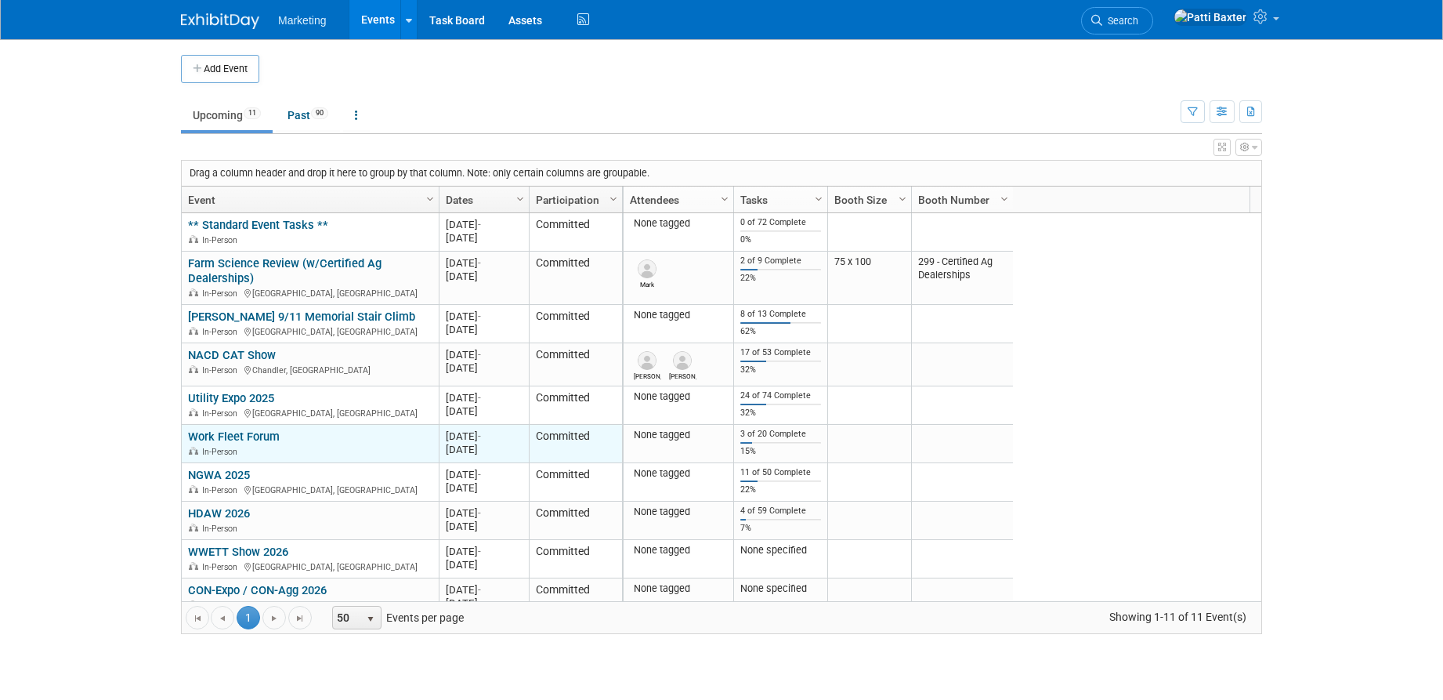
click at [230, 436] on link "Work Fleet Forum" at bounding box center [234, 436] width 92 height 14
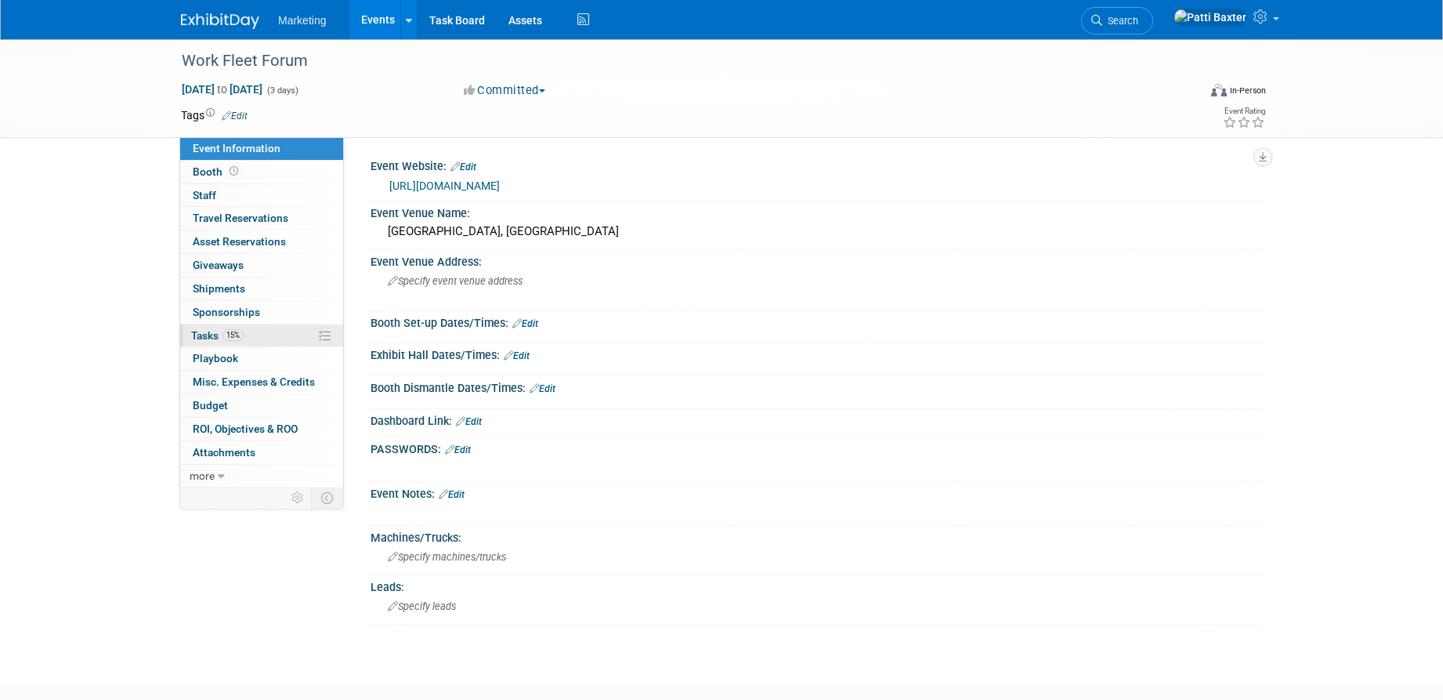
click at [200, 335] on span "Tasks 15%" at bounding box center [217, 335] width 52 height 13
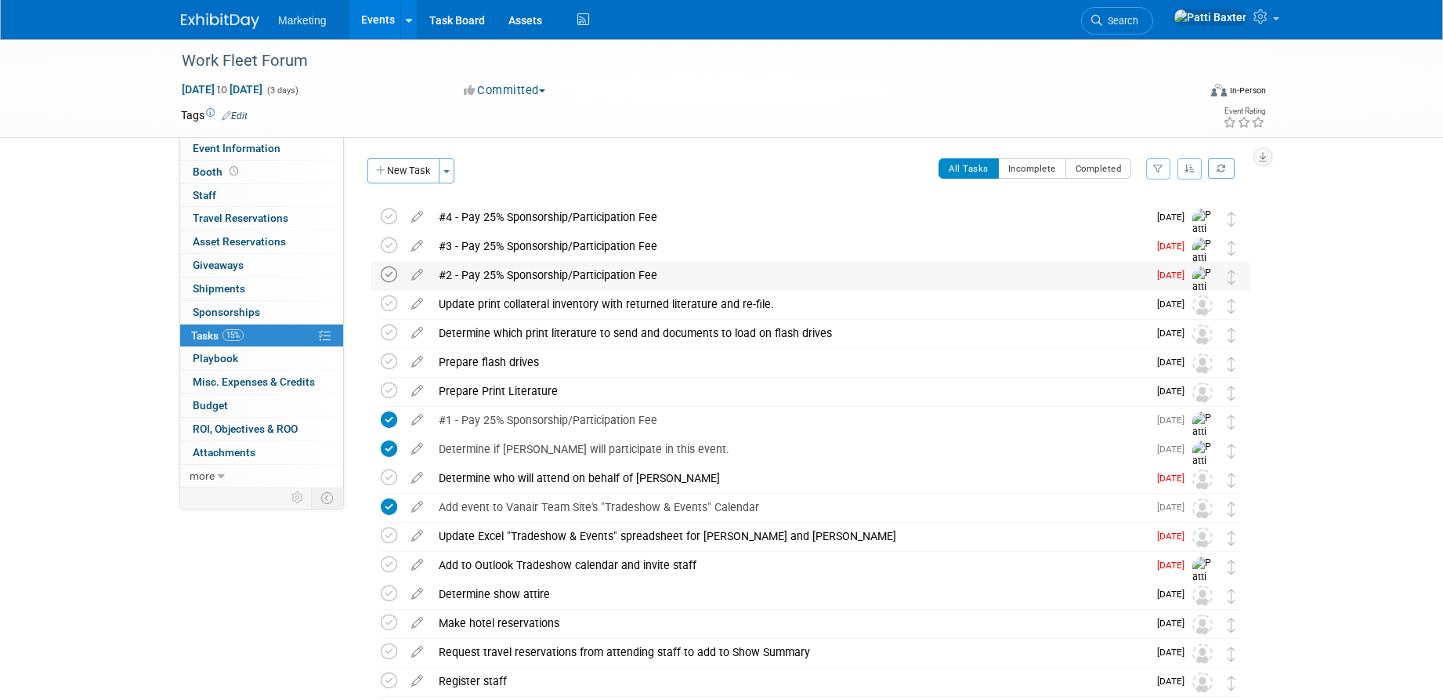
click at [391, 277] on icon at bounding box center [389, 274] width 16 height 16
click at [385, 248] on icon at bounding box center [389, 245] width 16 height 16
click at [1188, 161] on button "button" at bounding box center [1189, 168] width 25 height 21
click at [1119, 239] on link "By Due Date" at bounding box center [1145, 241] width 112 height 22
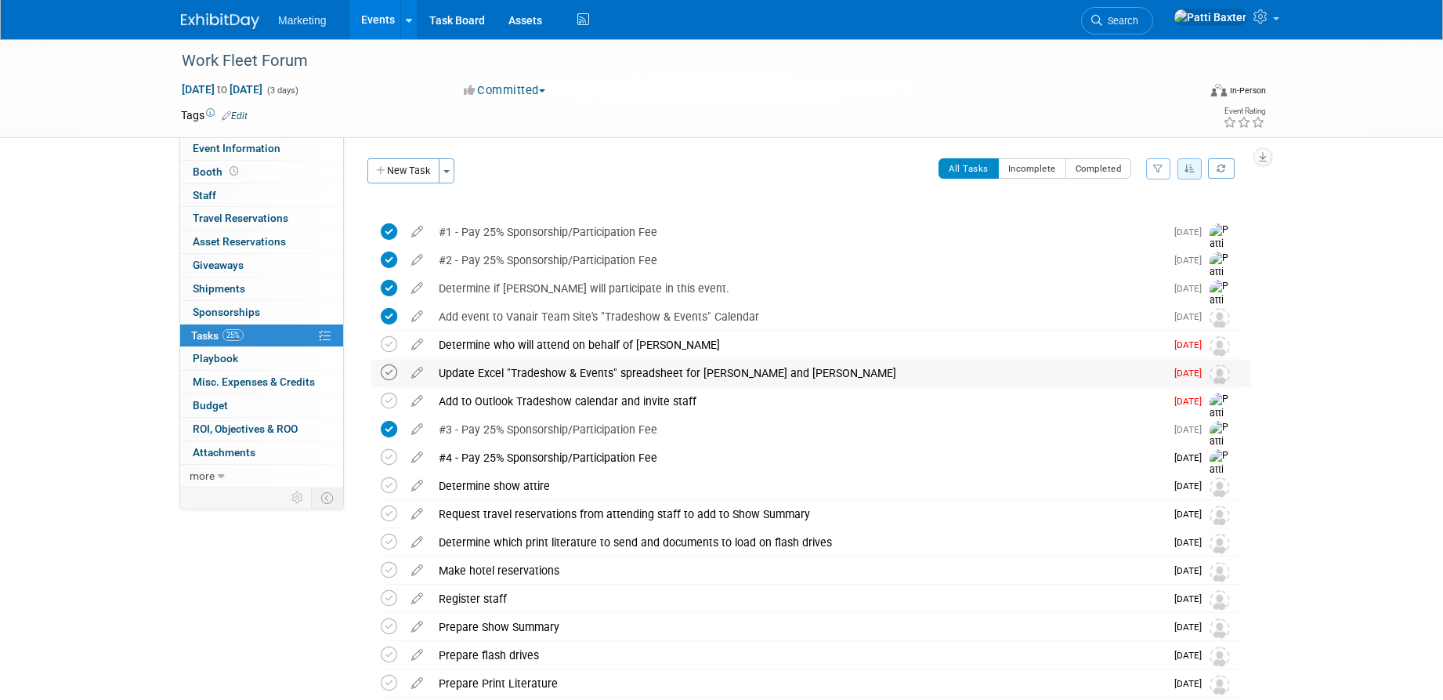
click at [389, 372] on icon at bounding box center [389, 372] width 16 height 16
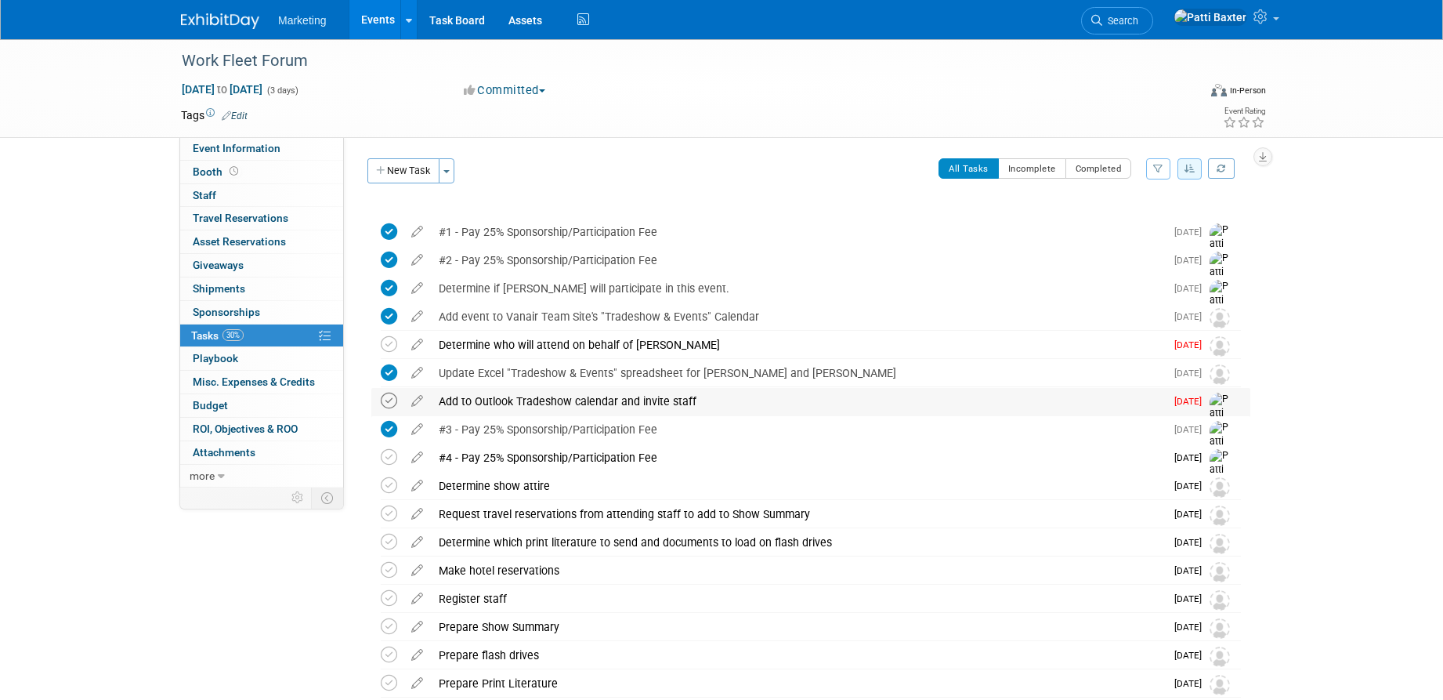
click at [387, 400] on icon at bounding box center [389, 400] width 16 height 16
click at [381, 21] on link "Events" at bounding box center [377, 19] width 57 height 39
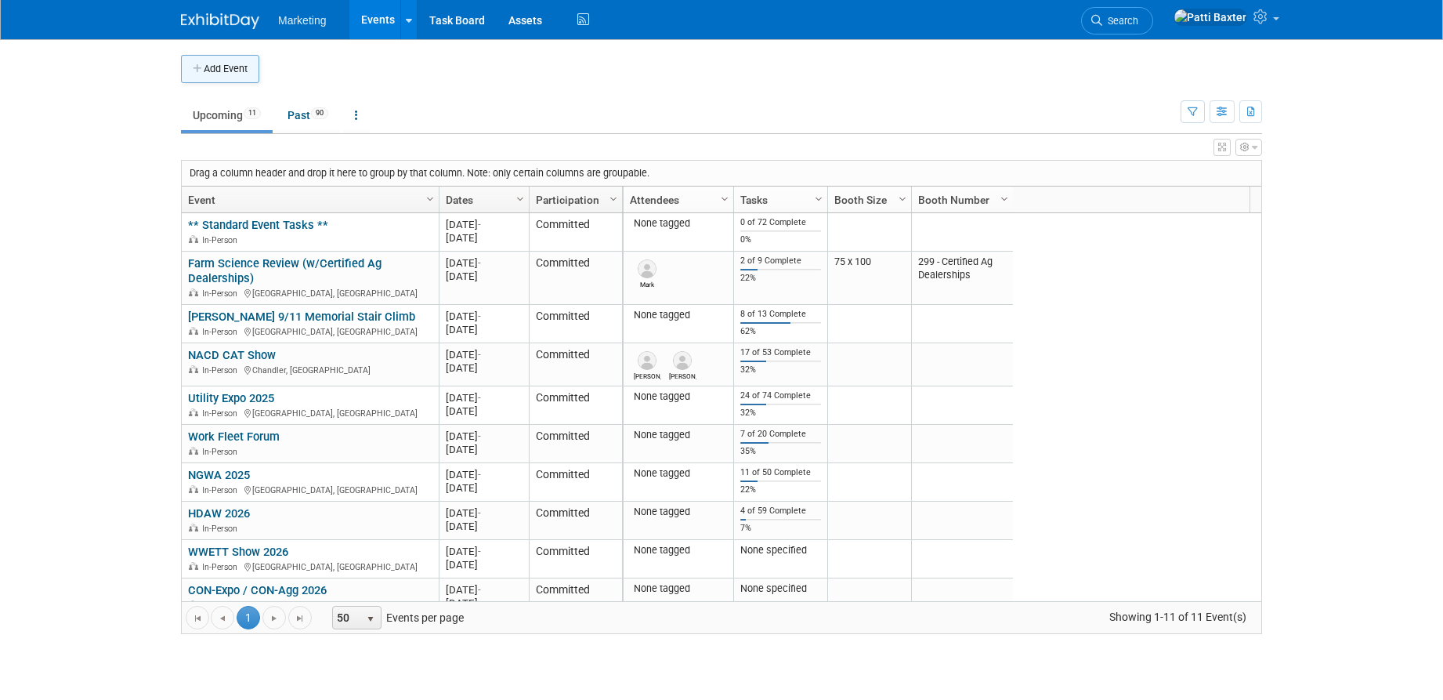
click at [225, 74] on button "Add Event" at bounding box center [220, 69] width 78 height 28
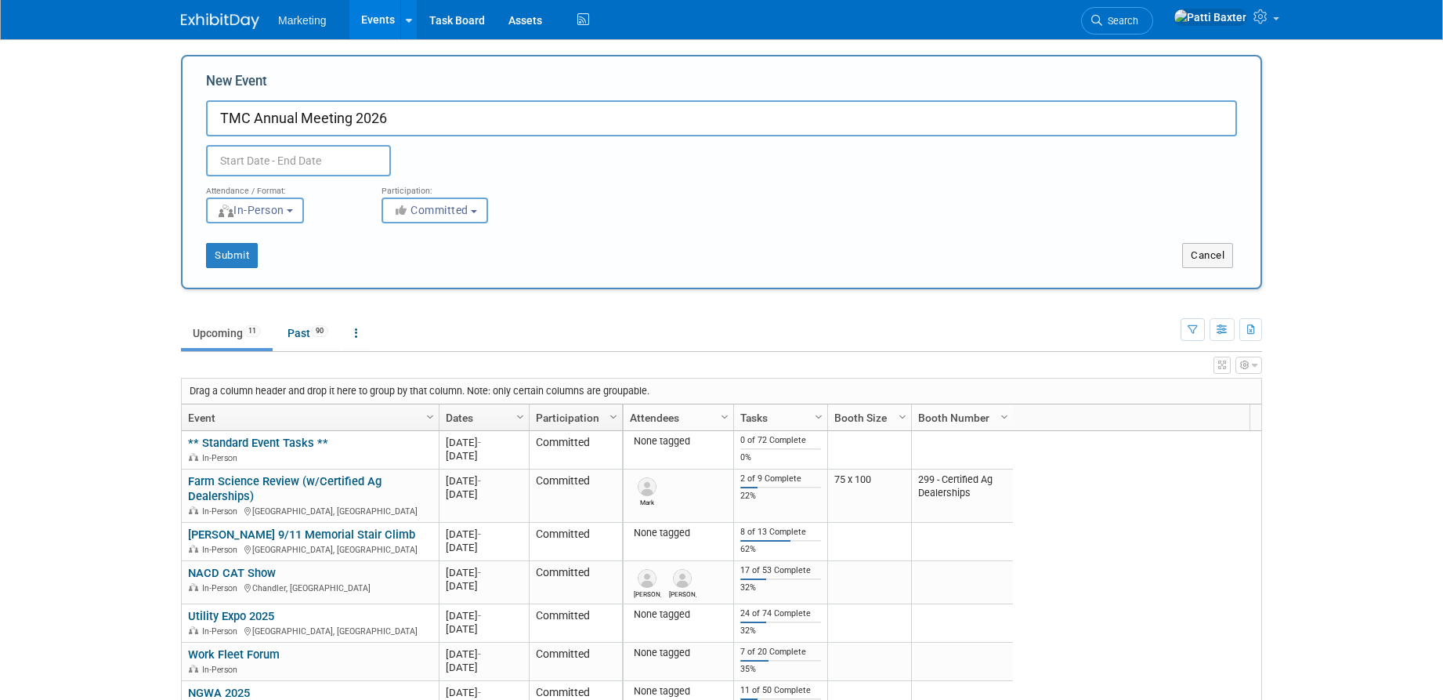
type input "TMC Annual Meeting 2026"
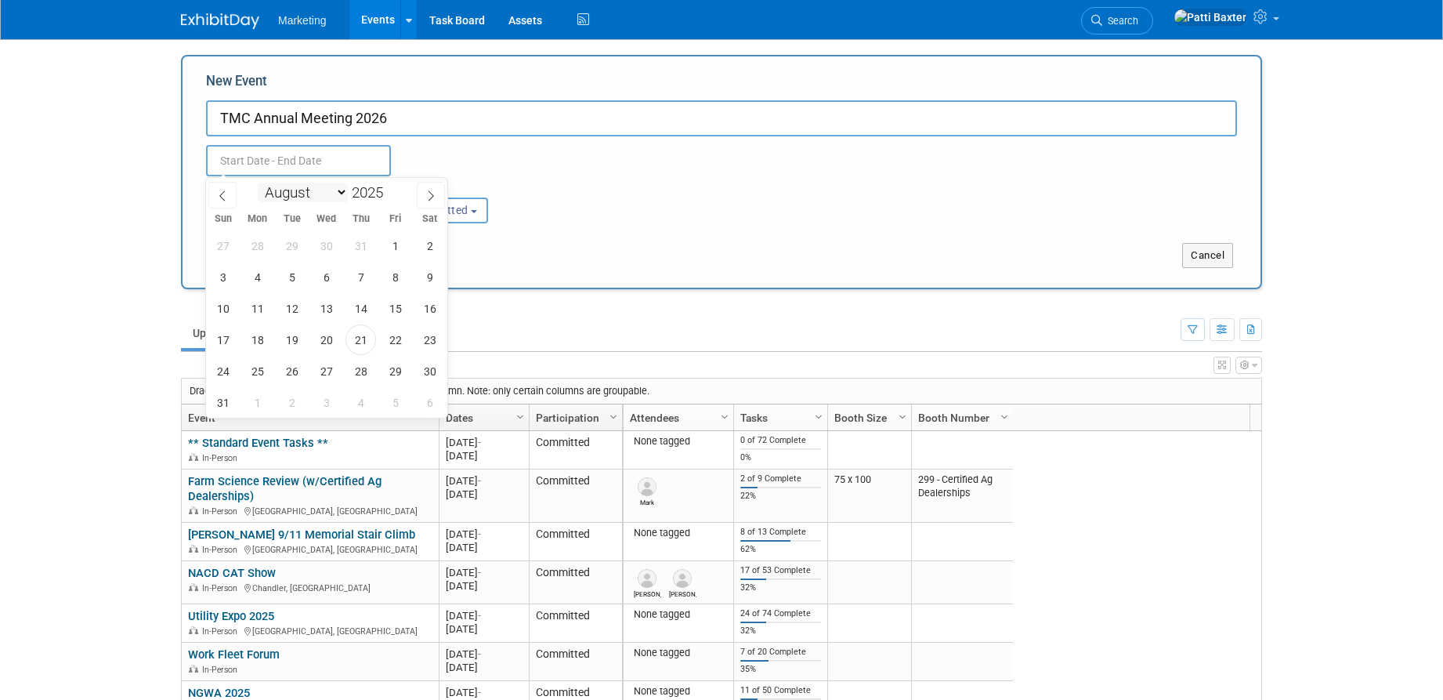
click at [338, 189] on select "January February March April May June July August September October November De…" at bounding box center [303, 193] width 90 height 20
select select "2"
click at [258, 183] on select "January February March April May June July August September October November De…" at bounding box center [303, 193] width 90 height 20
drag, startPoint x: 369, startPoint y: 197, endPoint x: 379, endPoint y: 197, distance: 10.2
click at [371, 197] on input "2025" at bounding box center [371, 192] width 47 height 18
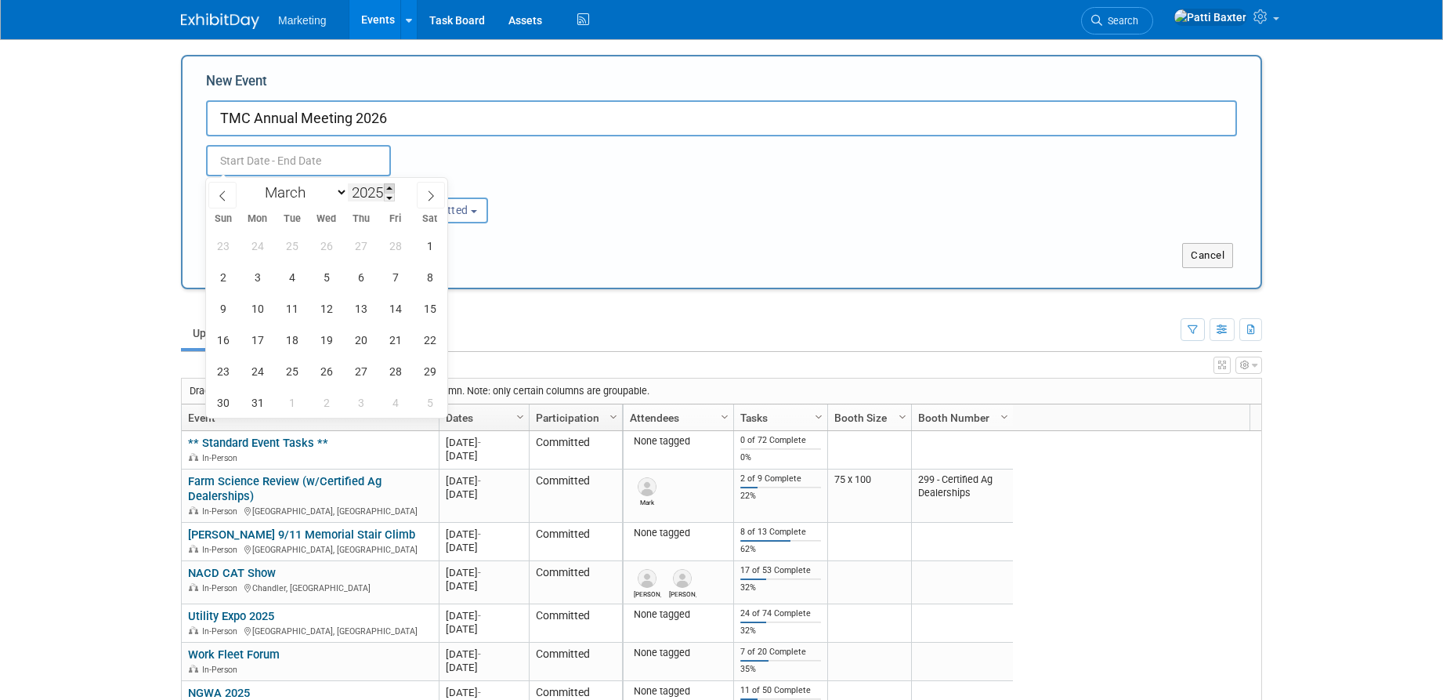
click at [391, 188] on span at bounding box center [389, 187] width 11 height 9
type input "2026"
click at [255, 304] on span "16" at bounding box center [257, 308] width 31 height 31
click at [365, 308] on span "19" at bounding box center [360, 308] width 31 height 31
type input "[DATE] to [DATE]"
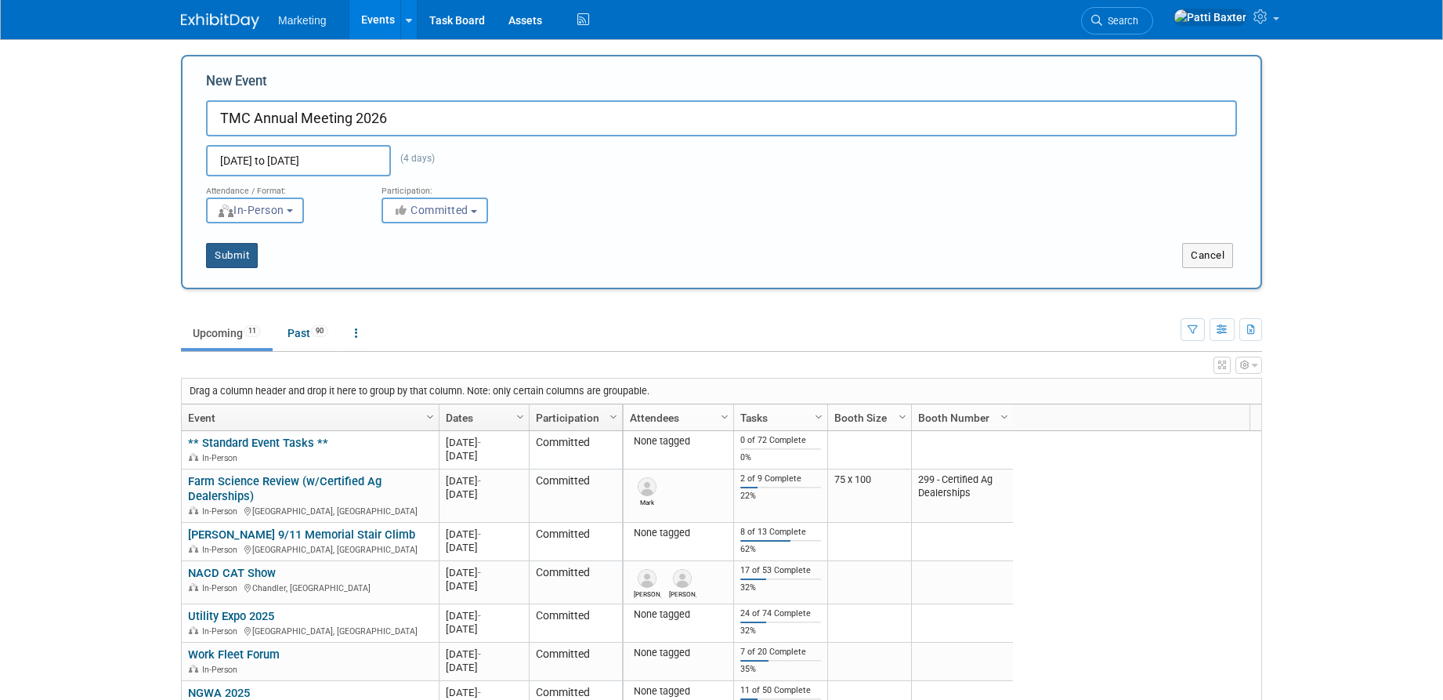
click at [237, 254] on button "Submit" at bounding box center [232, 255] width 52 height 25
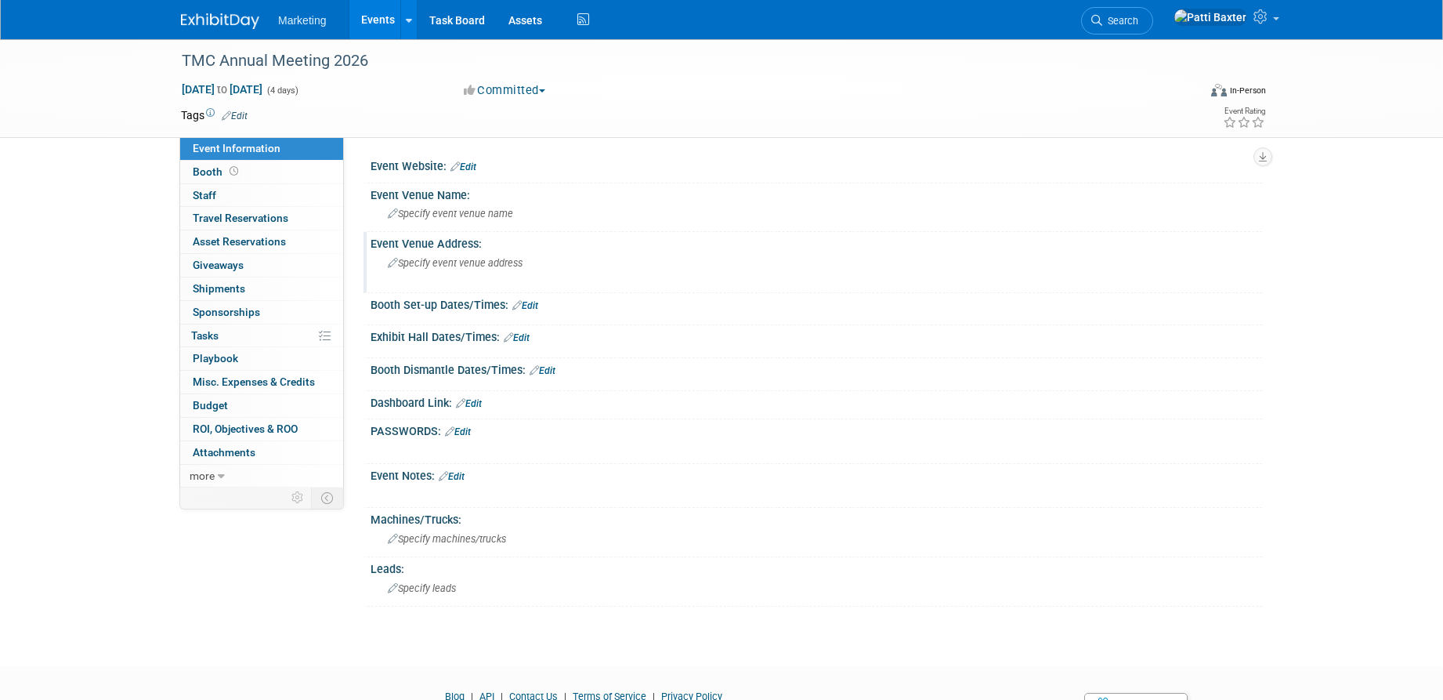
click at [401, 263] on span "Specify event venue address" at bounding box center [455, 263] width 135 height 12
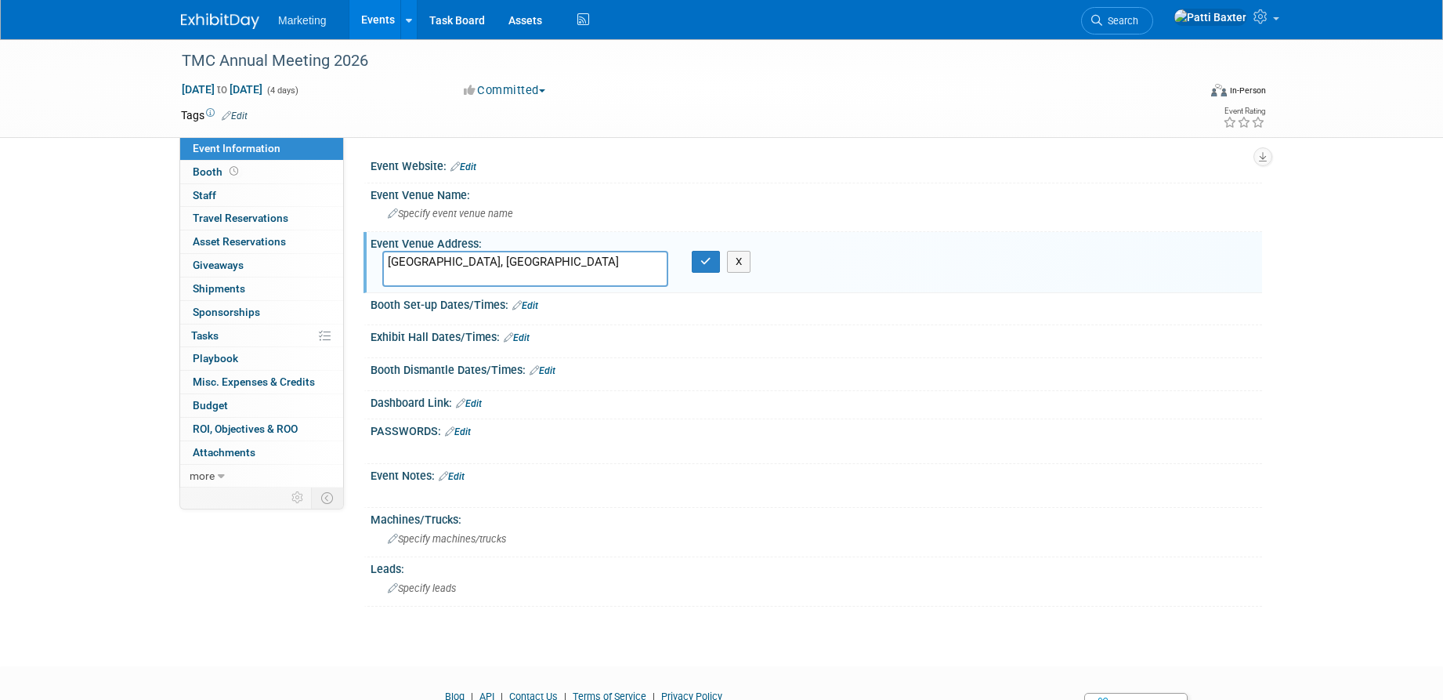
type textarea "[GEOGRAPHIC_DATA], [GEOGRAPHIC_DATA]"
click at [411, 215] on span "Specify event venue name" at bounding box center [450, 214] width 125 height 12
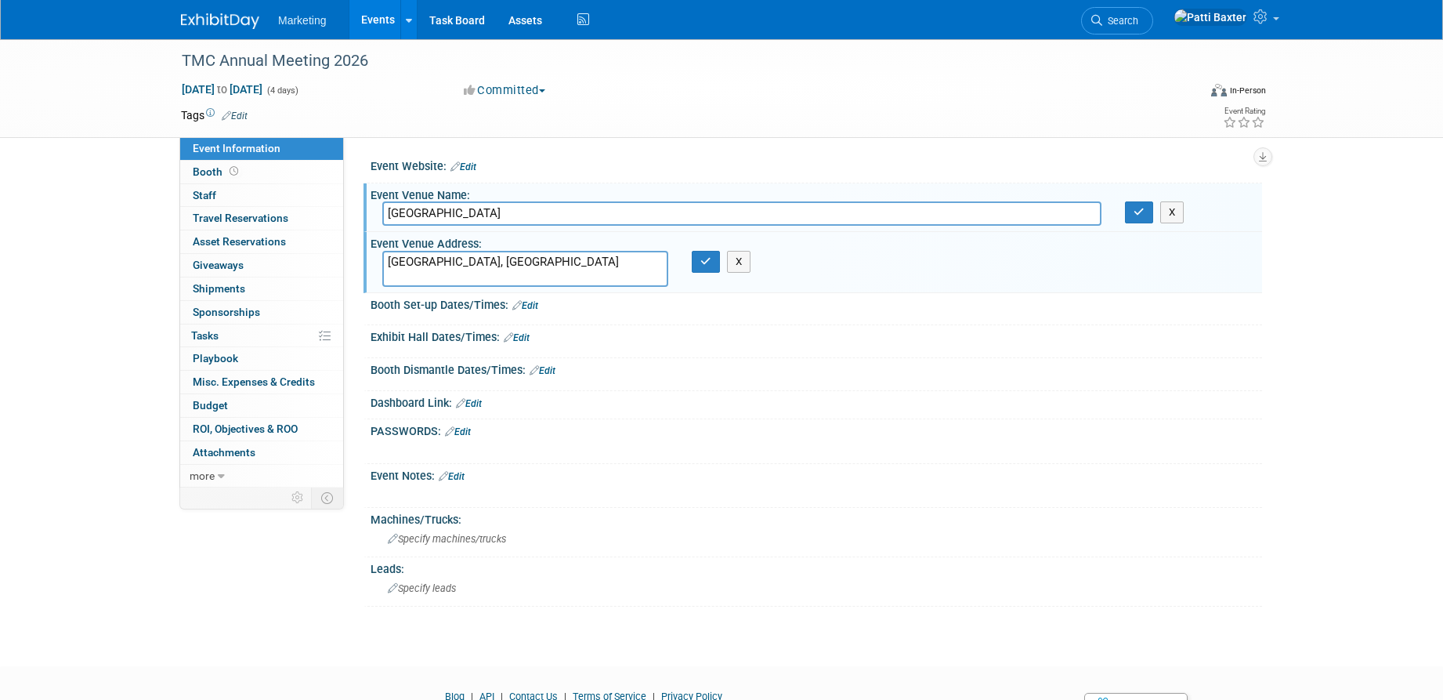
type input "[GEOGRAPHIC_DATA]"
click at [400, 266] on textarea "[GEOGRAPHIC_DATA], [GEOGRAPHIC_DATA]" at bounding box center [525, 269] width 286 height 36
drag, startPoint x: 389, startPoint y: 262, endPoint x: 493, endPoint y: 261, distance: 103.4
click at [493, 261] on textarea "[GEOGRAPHIC_DATA], [GEOGRAPHIC_DATA]" at bounding box center [525, 269] width 286 height 36
paste textarea "[STREET_ADDRESS][PERSON_NAME]"
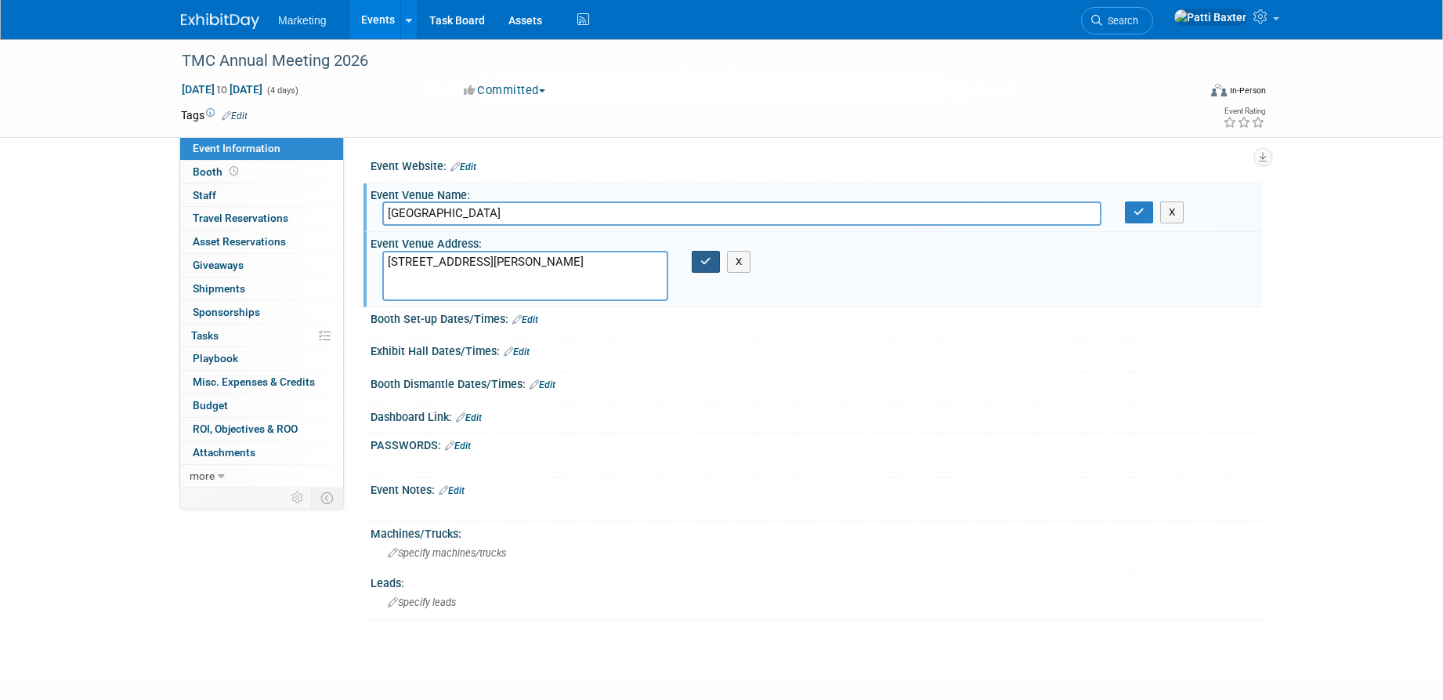
type textarea "[STREET_ADDRESS][PERSON_NAME]"
click at [708, 261] on icon "button" at bounding box center [705, 261] width 11 height 10
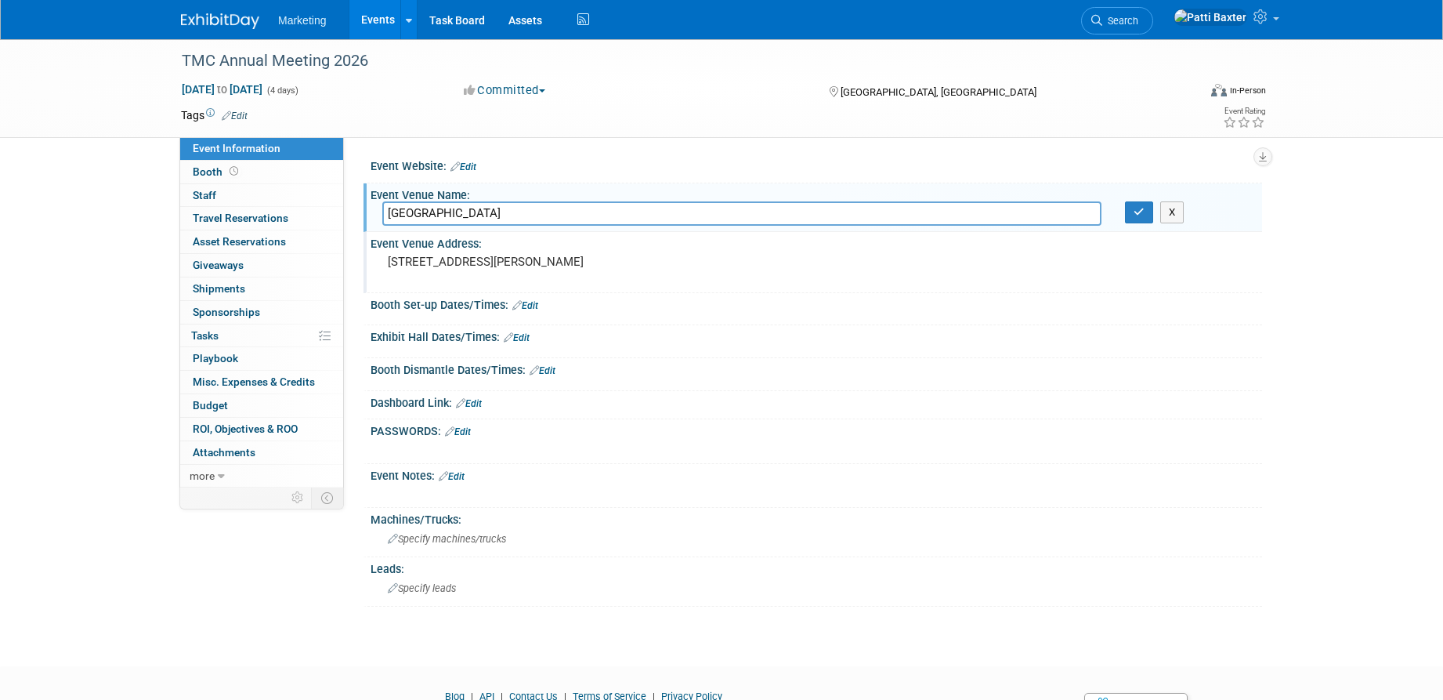
click at [525, 337] on link "Edit" at bounding box center [517, 337] width 26 height 11
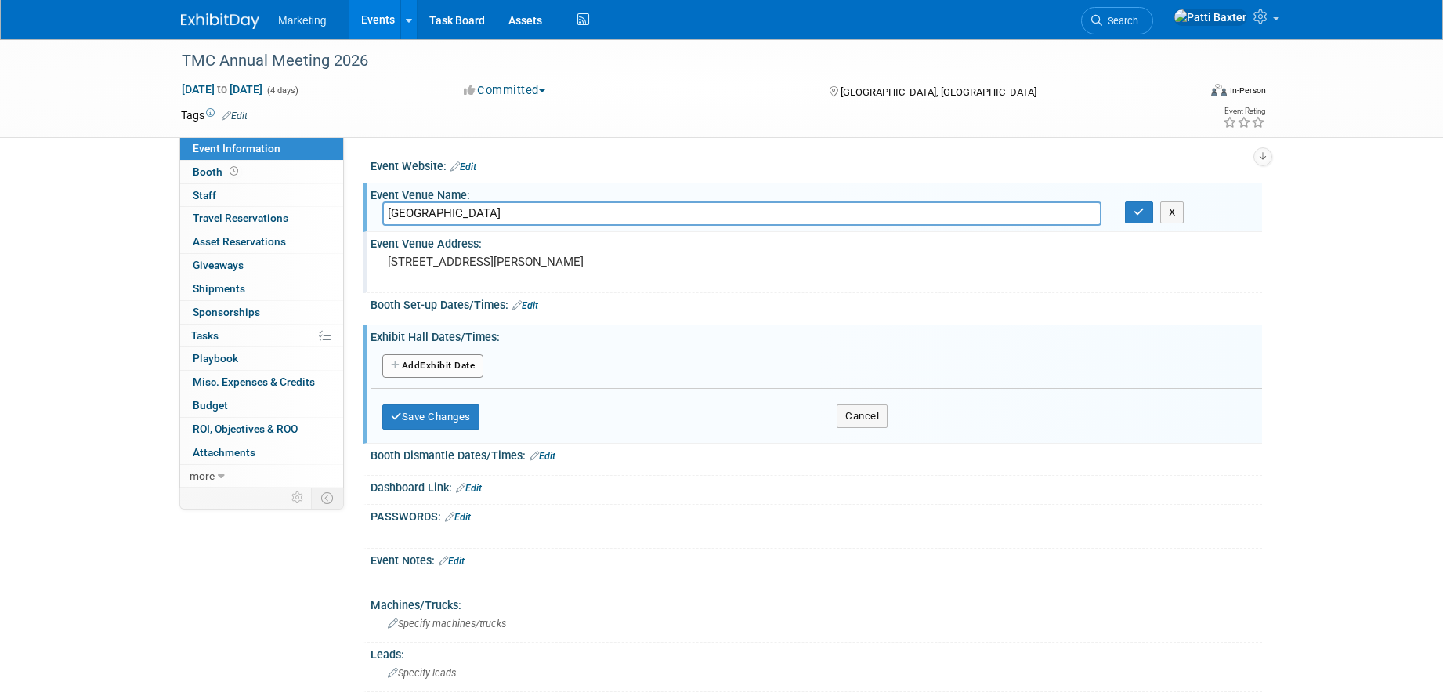
click at [429, 367] on button "Add Another Exhibit Date" at bounding box center [432, 366] width 101 height 24
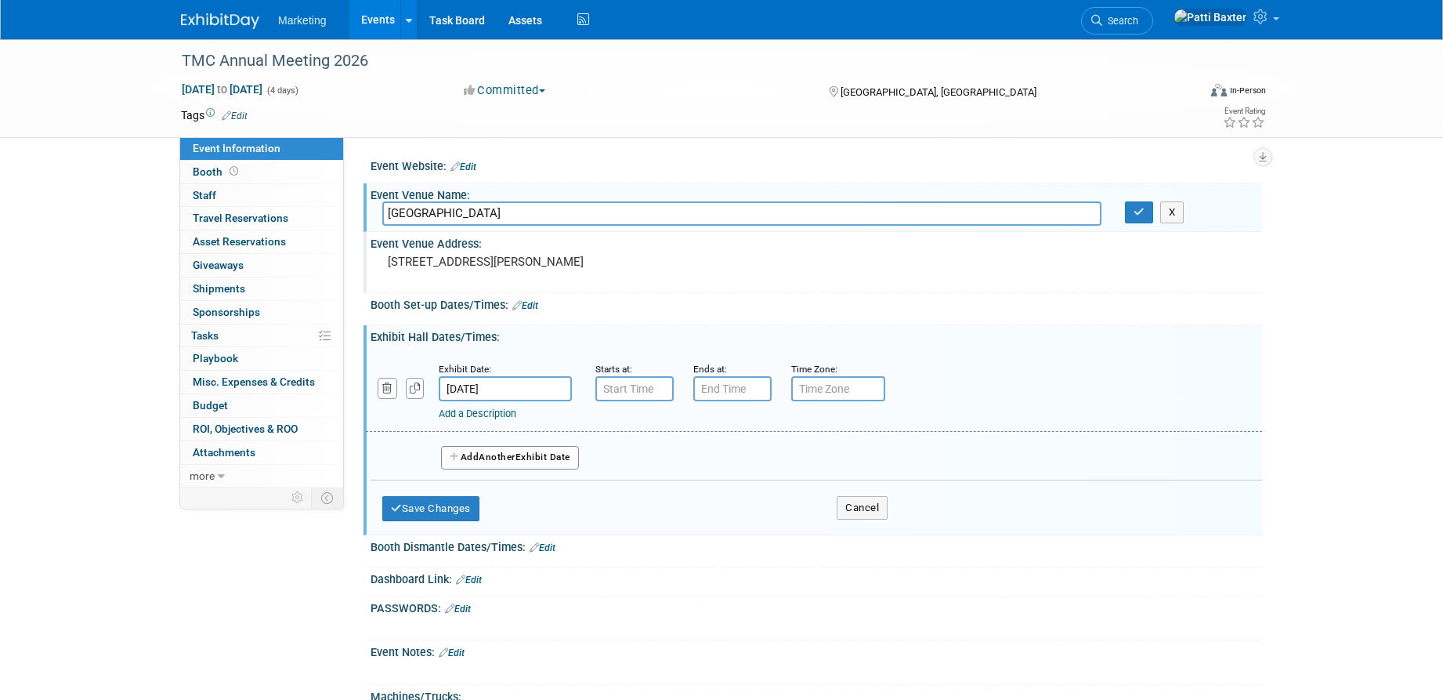
click at [489, 460] on span "Another" at bounding box center [497, 456] width 37 height 11
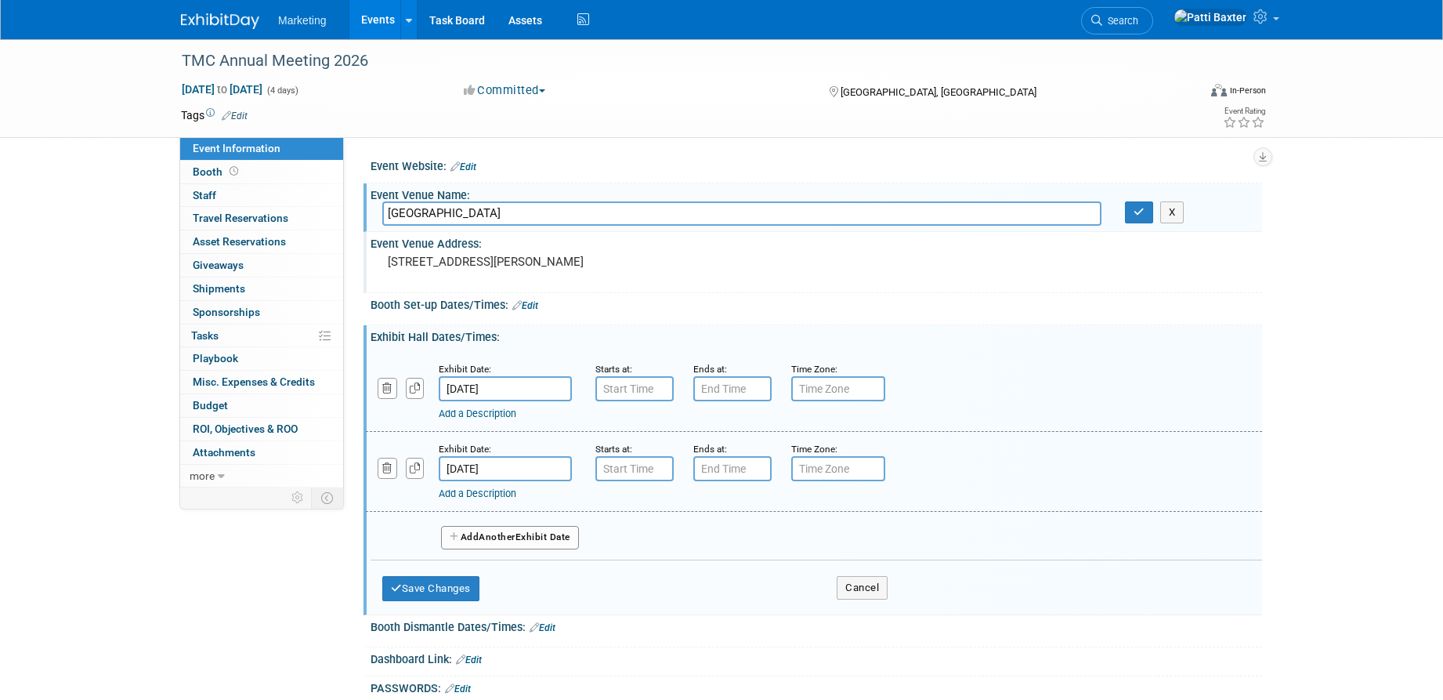
click at [477, 533] on button "Add Another Exhibit Date" at bounding box center [510, 538] width 138 height 24
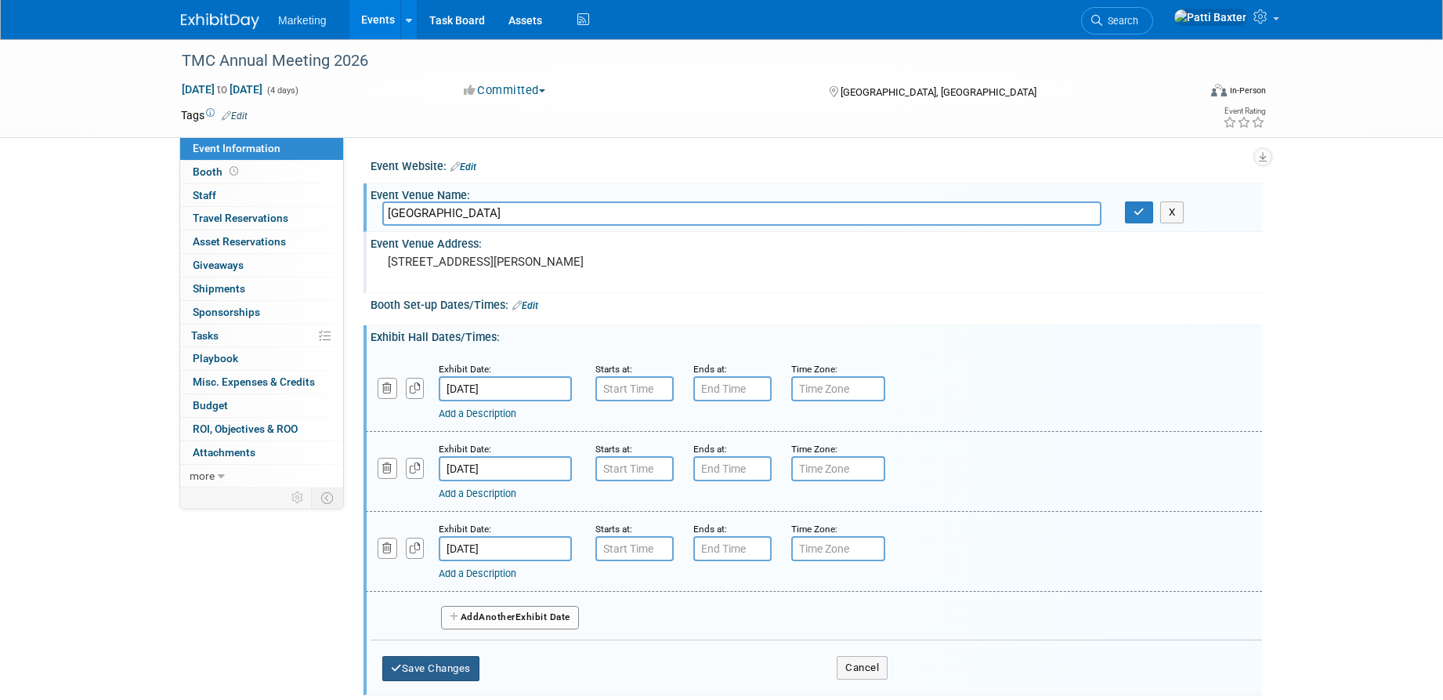
click at [414, 669] on button "Save Changes" at bounding box center [430, 668] width 97 height 25
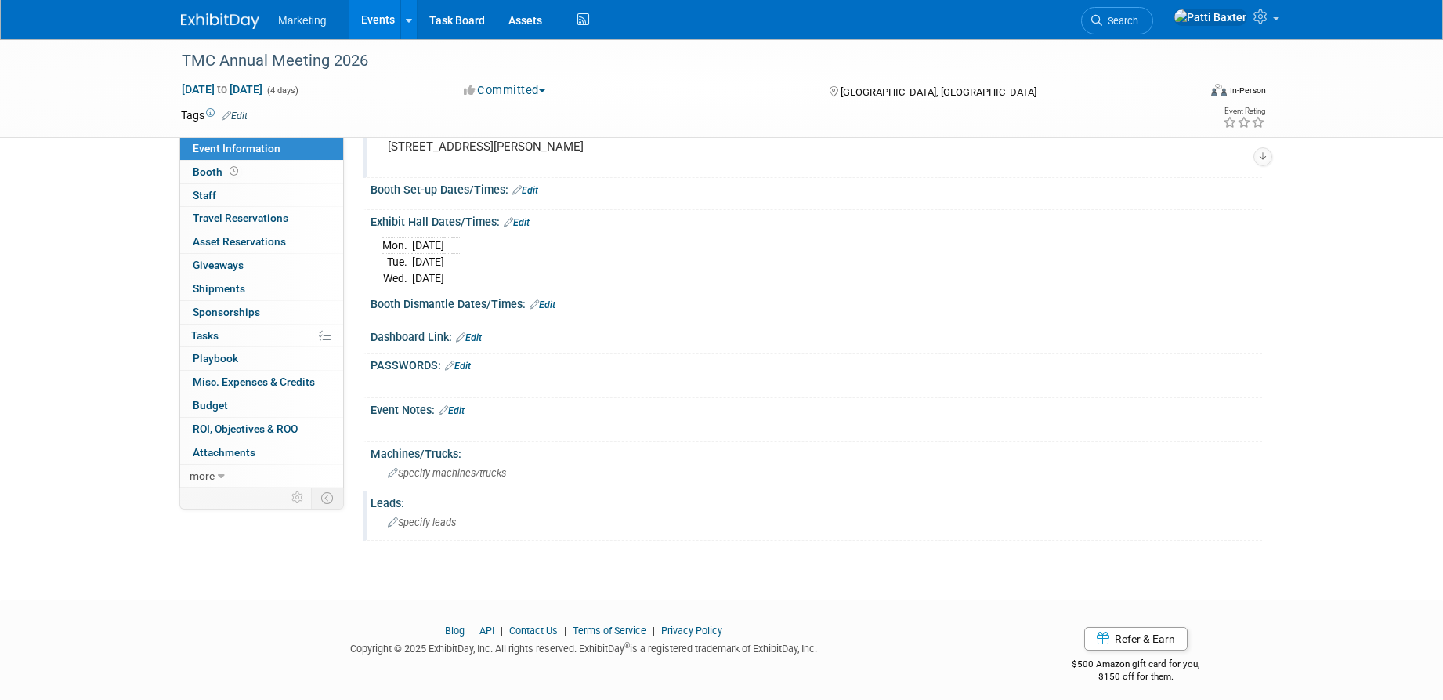
scroll to position [125, 0]
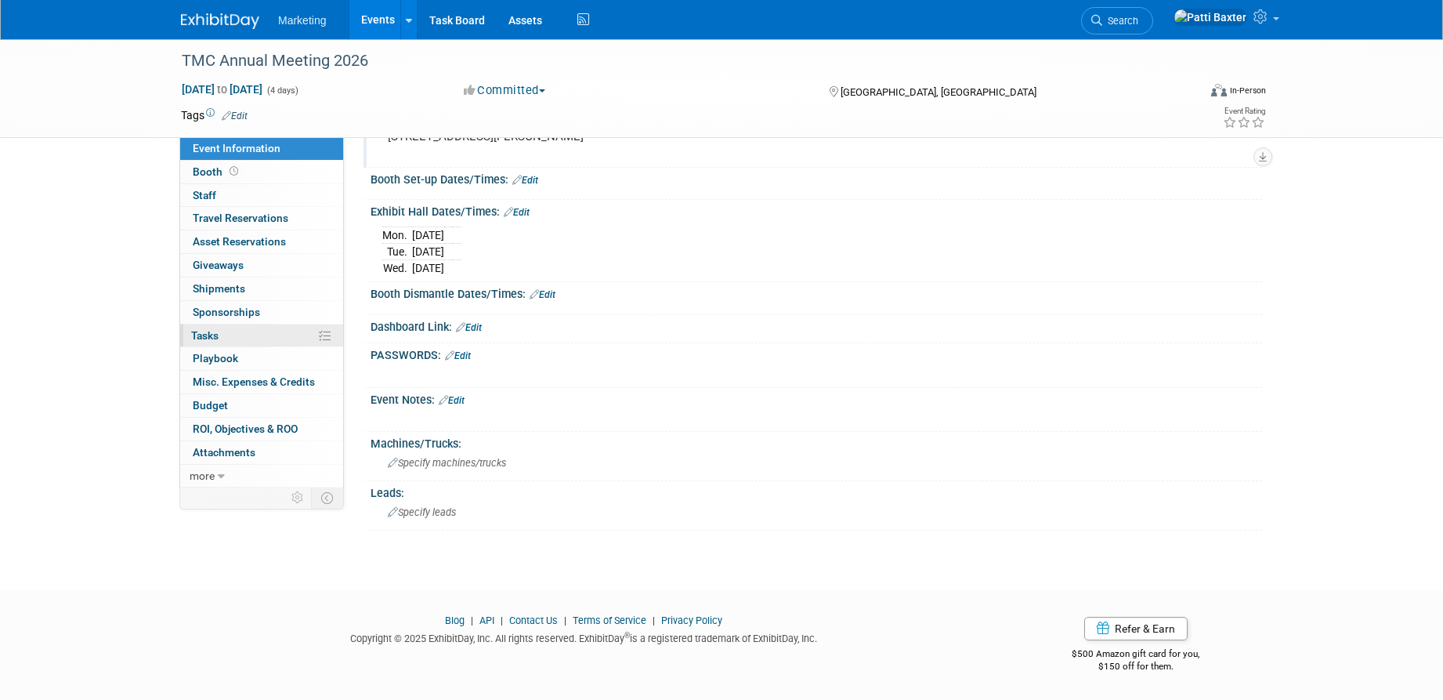
click at [212, 333] on span "Tasks 0%" at bounding box center [204, 335] width 27 height 13
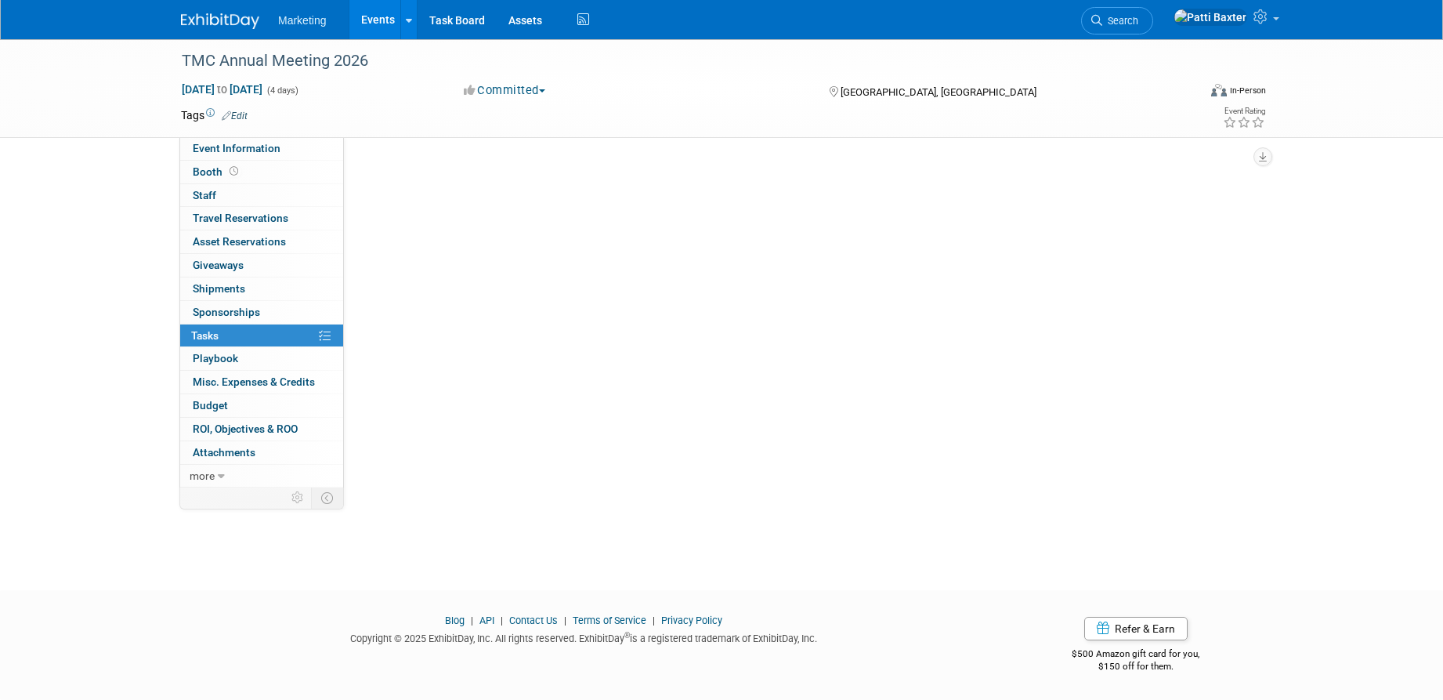
scroll to position [0, 0]
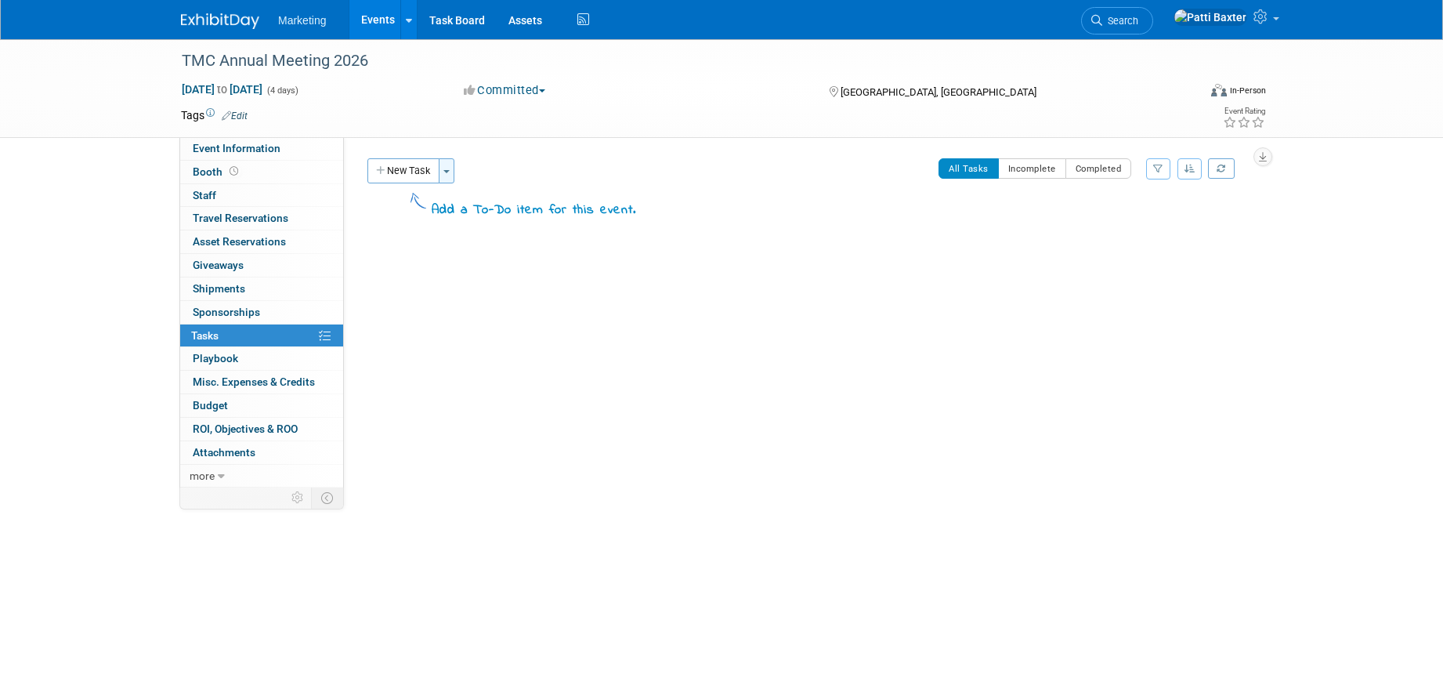
click at [447, 168] on button "Toggle Dropdown" at bounding box center [447, 170] width 16 height 25
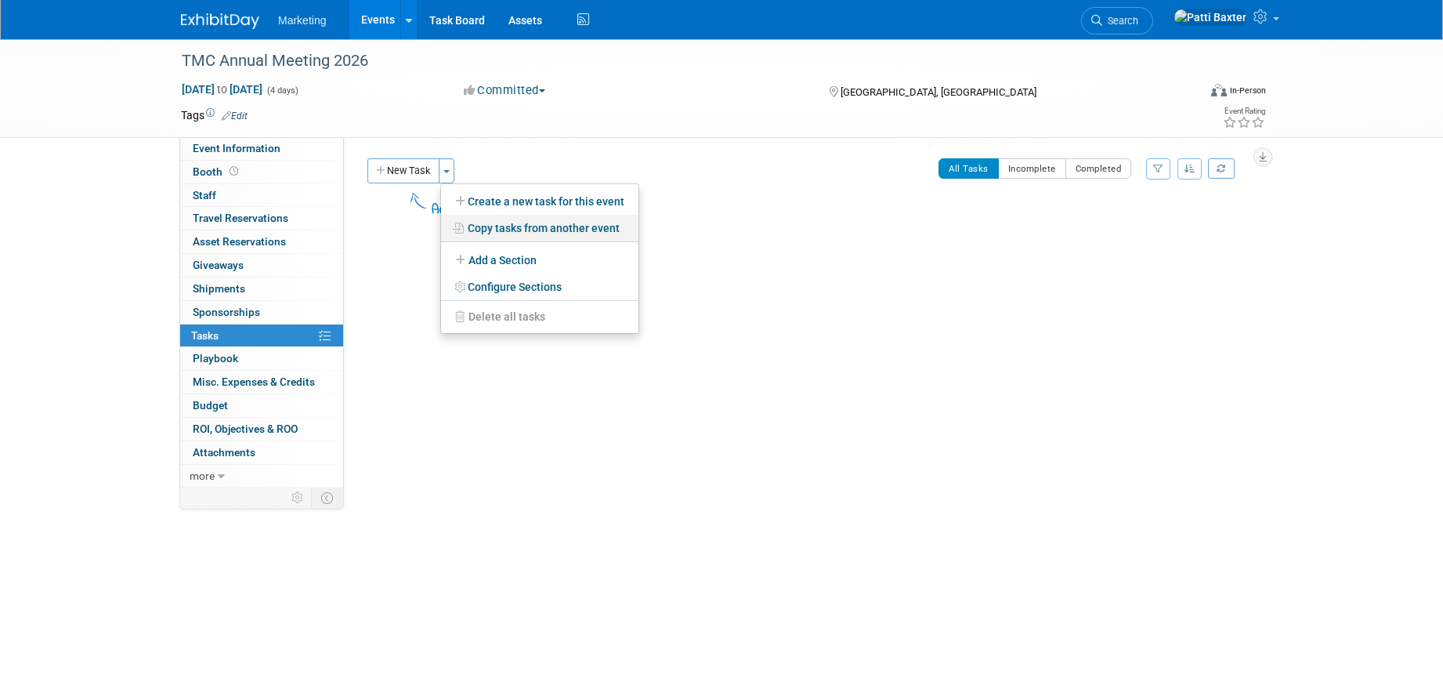
click at [485, 225] on link "Copy tasks from another event" at bounding box center [539, 228] width 197 height 27
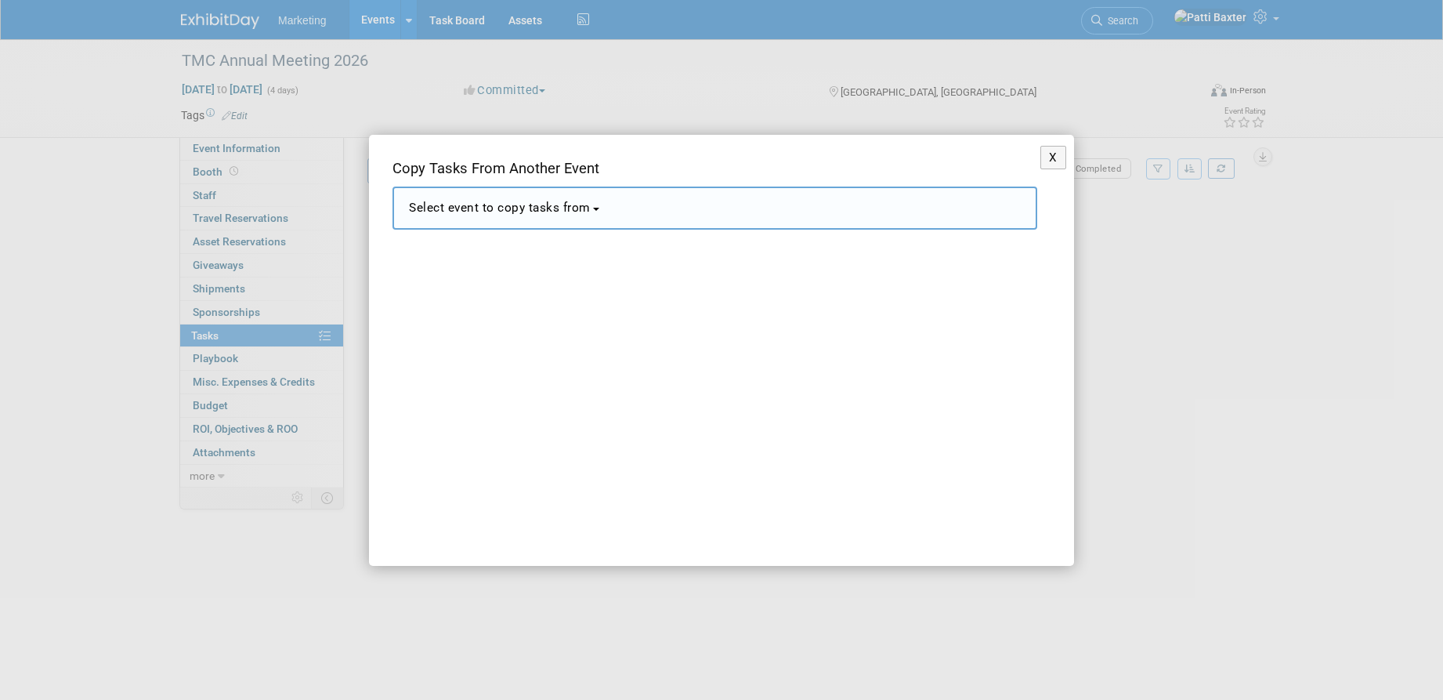
click at [523, 208] on span "Select event to copy tasks from" at bounding box center [500, 208] width 182 height 14
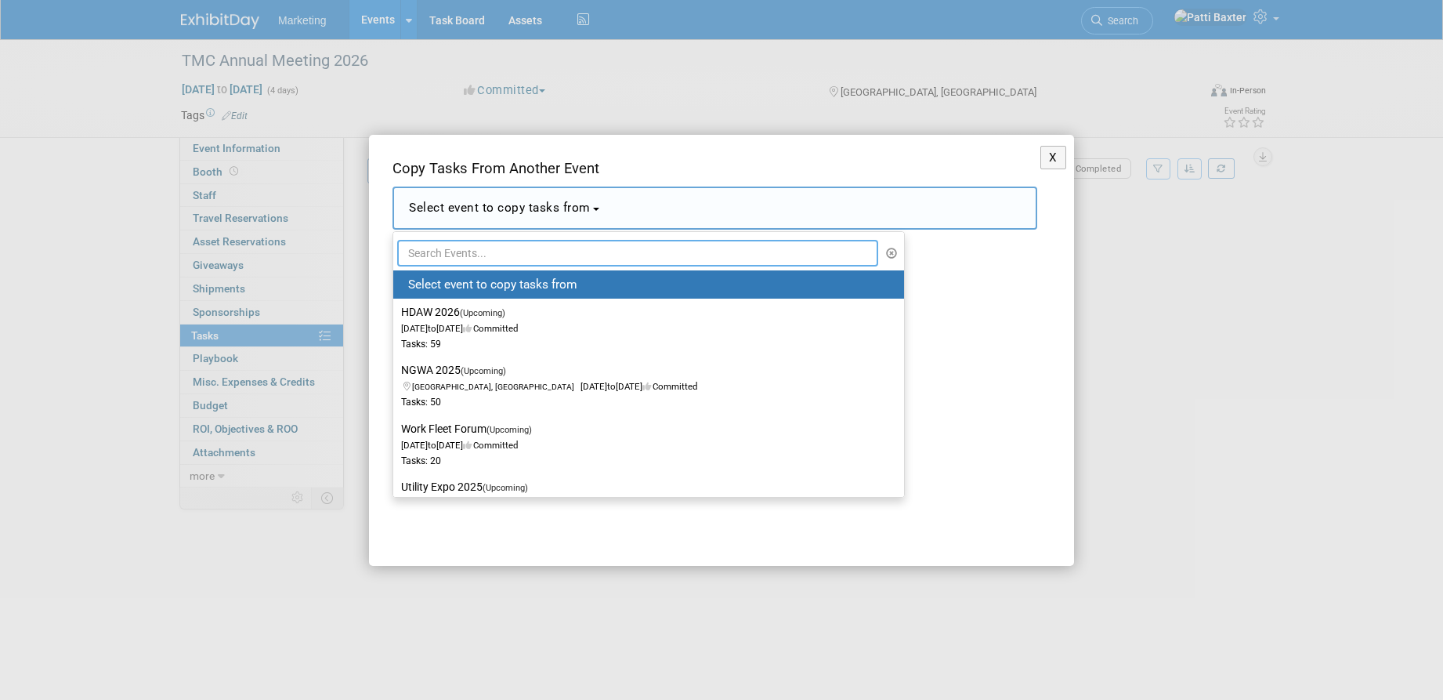
drag, startPoint x: 421, startPoint y: 254, endPoint x: 410, endPoint y: 237, distance: 20.2
click at [422, 251] on input "text" at bounding box center [637, 253] width 481 height 27
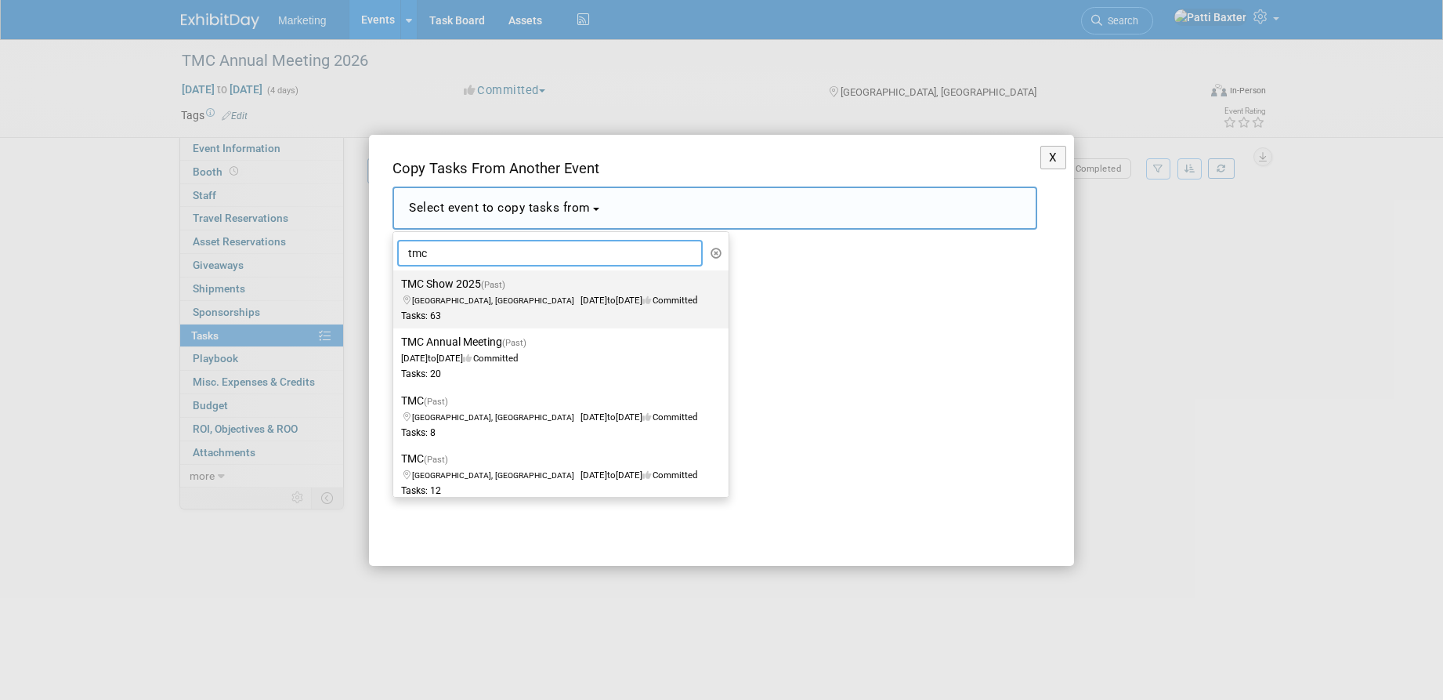
type input "tmc"
click at [443, 291] on label "TMC Show 2025 (Past) Nashville, TN Mar 10, 2025 to Mar 12, 2025 Committed Tasks…" at bounding box center [557, 299] width 312 height 52
click at [396, 289] on input "TMC Show 2025 (Past) Nashville, TN Mar 10, 2025 to Mar 12, 2025 Committed Tasks…" at bounding box center [390, 284] width 10 height 10
select select "11121472"
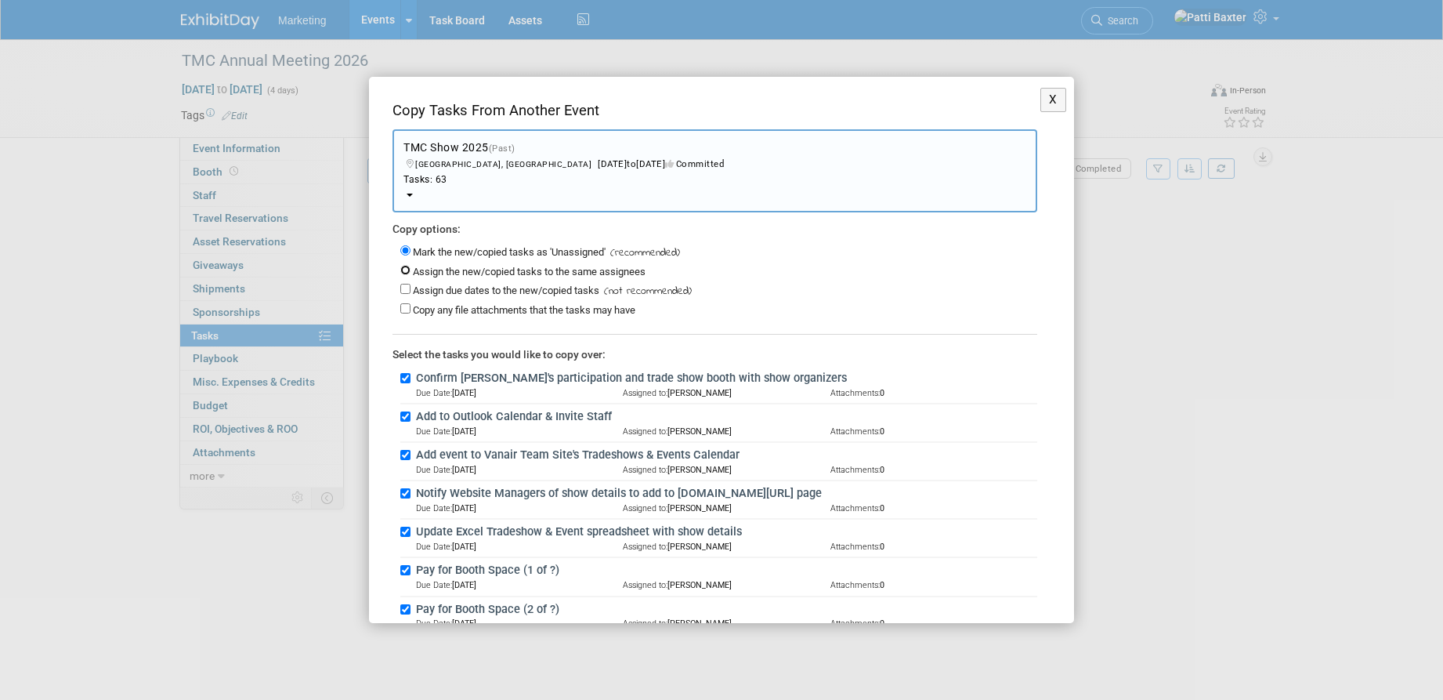
click at [403, 269] on input "Assign the new/copied tasks to the same assignees" at bounding box center [405, 270] width 10 height 10
radio input "true"
click at [404, 284] on input "Assign due dates to the new/copied tasks" at bounding box center [405, 289] width 10 height 10
checkbox input "true"
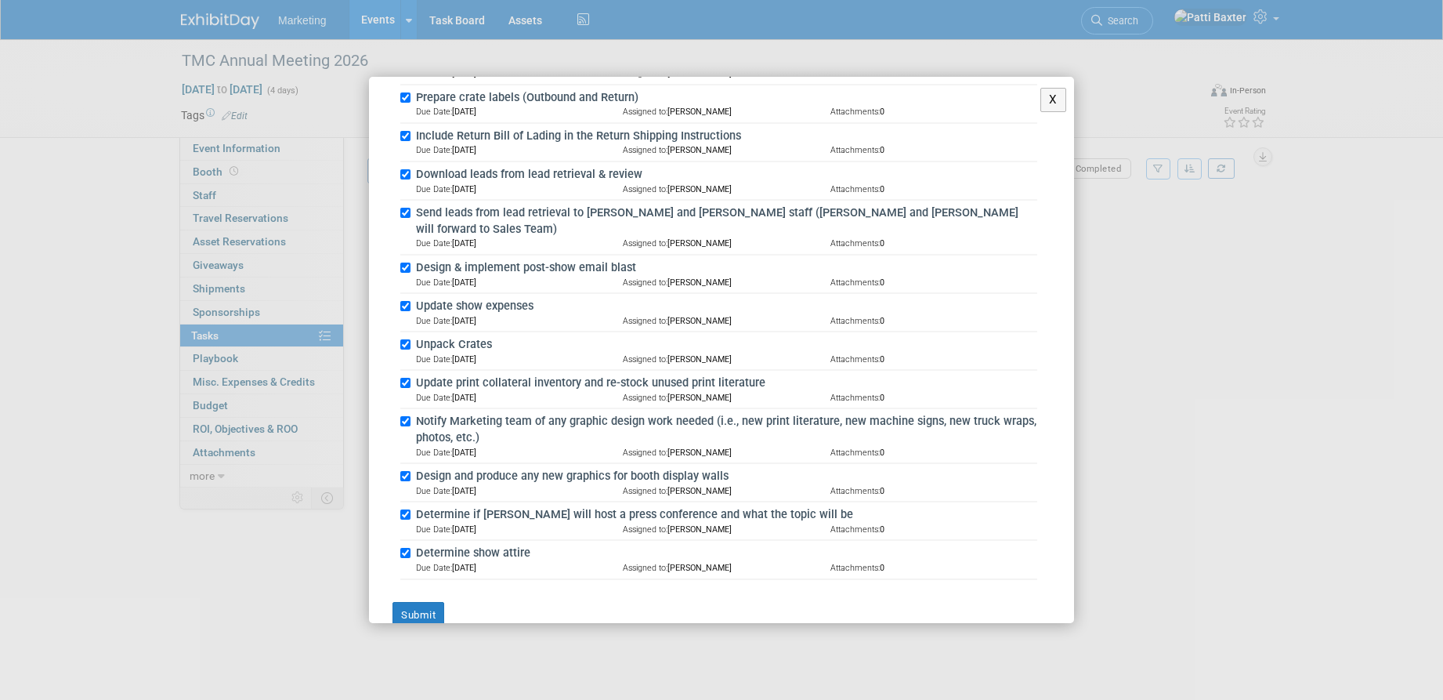
scroll to position [2311, 0]
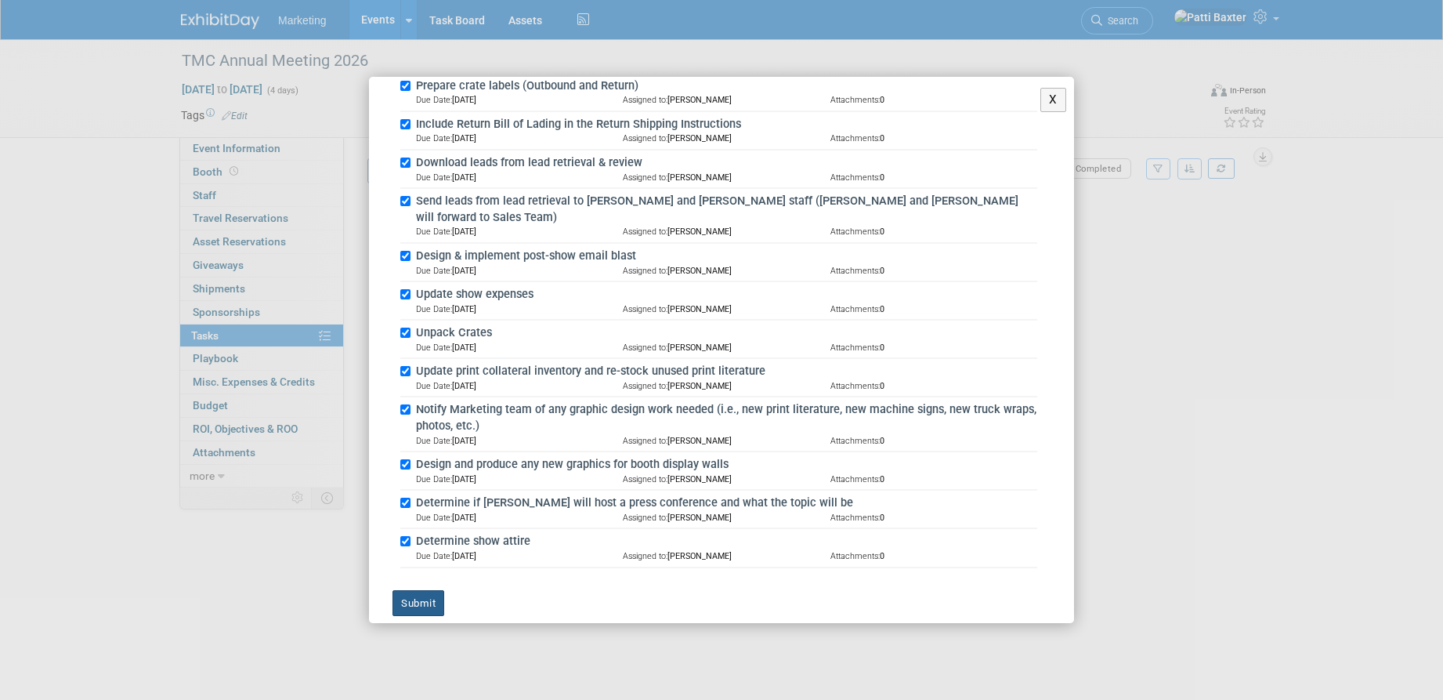
click at [412, 590] on button "Submit" at bounding box center [418, 603] width 52 height 27
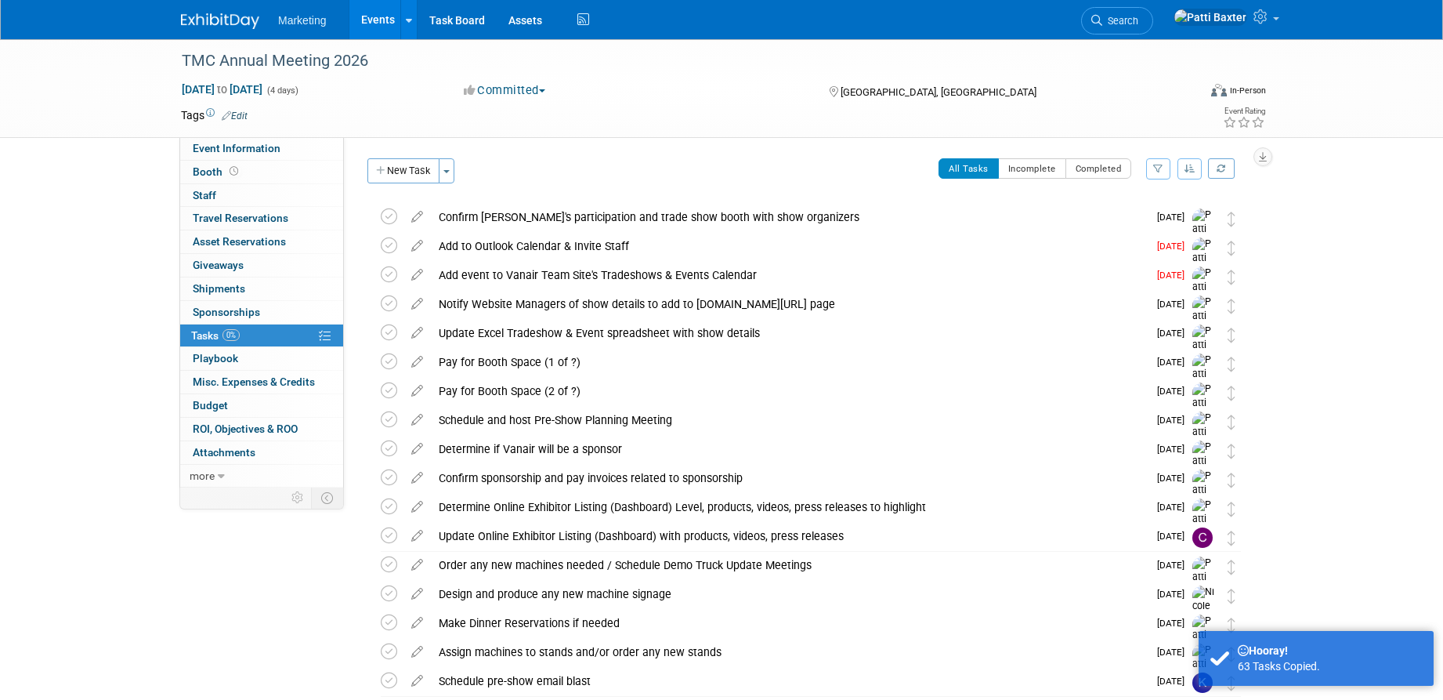
click at [1196, 167] on button "button" at bounding box center [1189, 168] width 25 height 21
click at [1138, 240] on link "By Due Date" at bounding box center [1145, 241] width 112 height 22
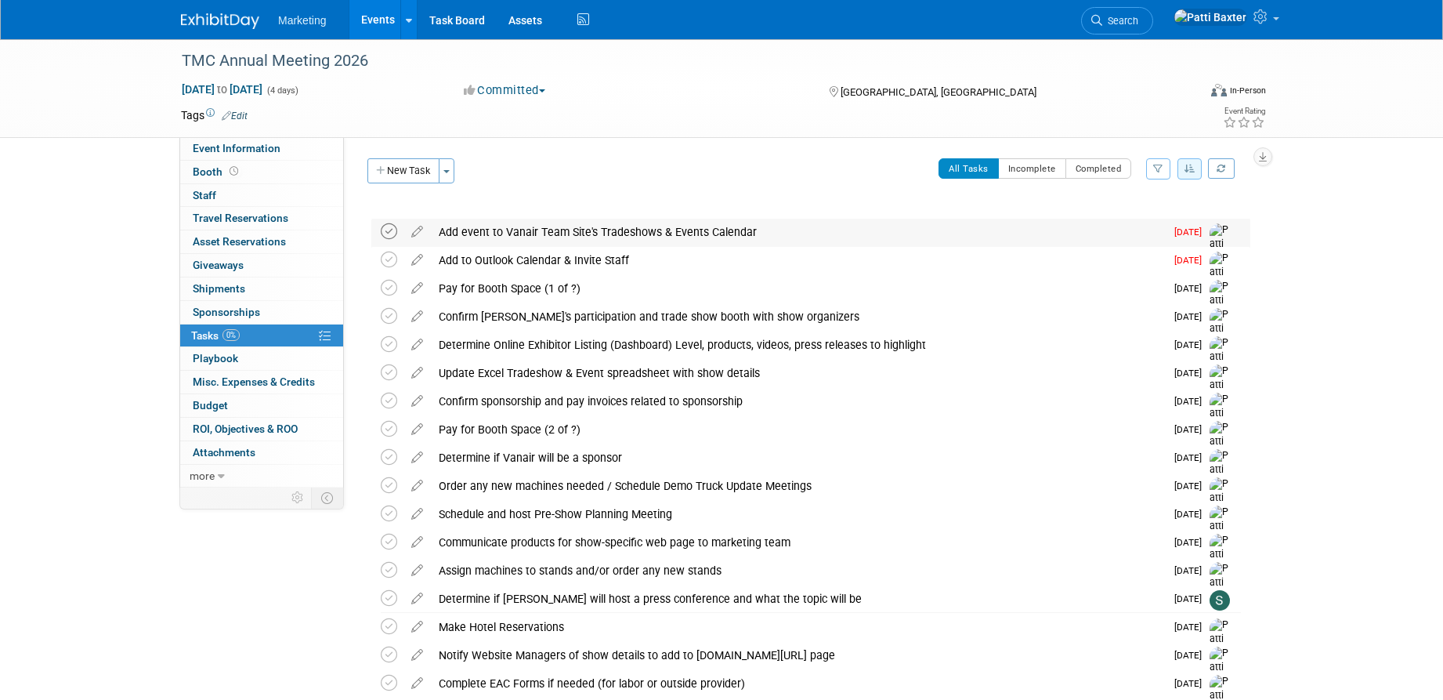
click at [388, 233] on icon at bounding box center [389, 231] width 16 height 16
click at [385, 259] on icon at bounding box center [389, 259] width 16 height 16
click at [202, 331] on span "Tasks 3%" at bounding box center [215, 335] width 49 height 13
click at [421, 288] on icon at bounding box center [416, 285] width 27 height 20
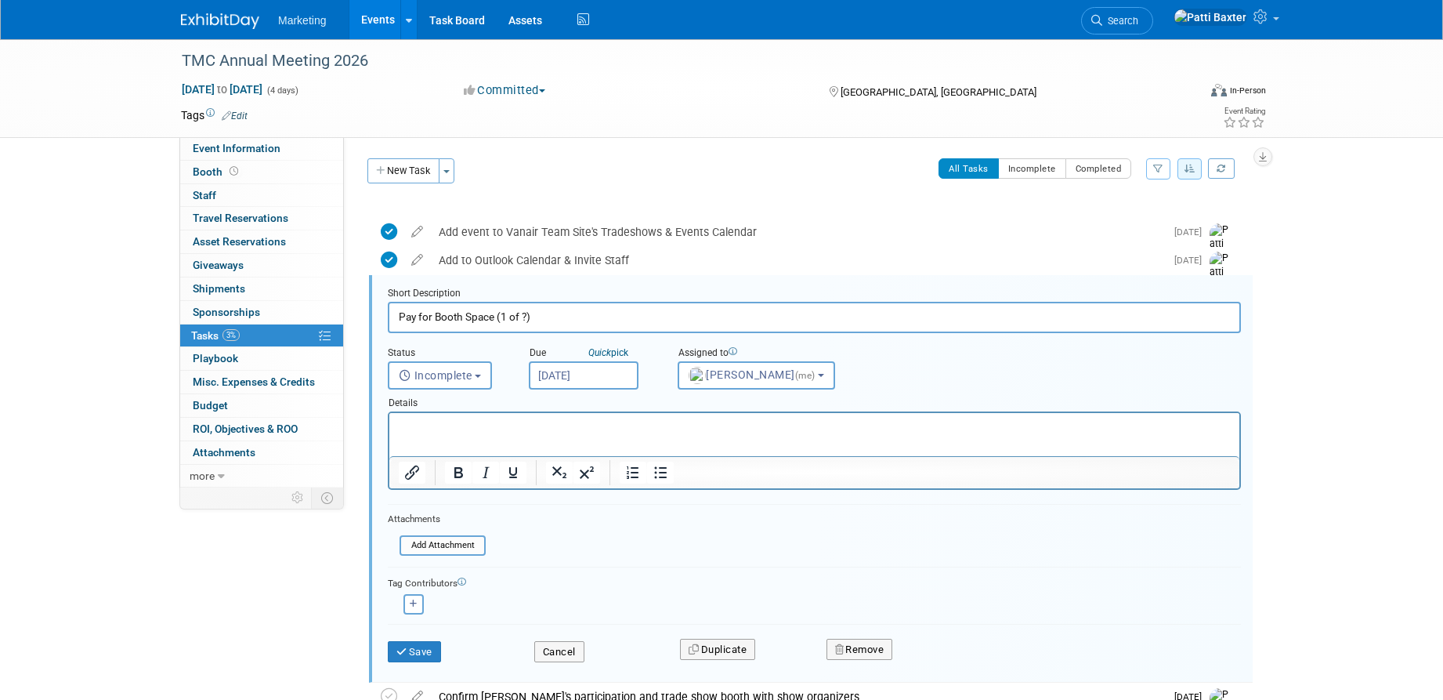
scroll to position [45, 0]
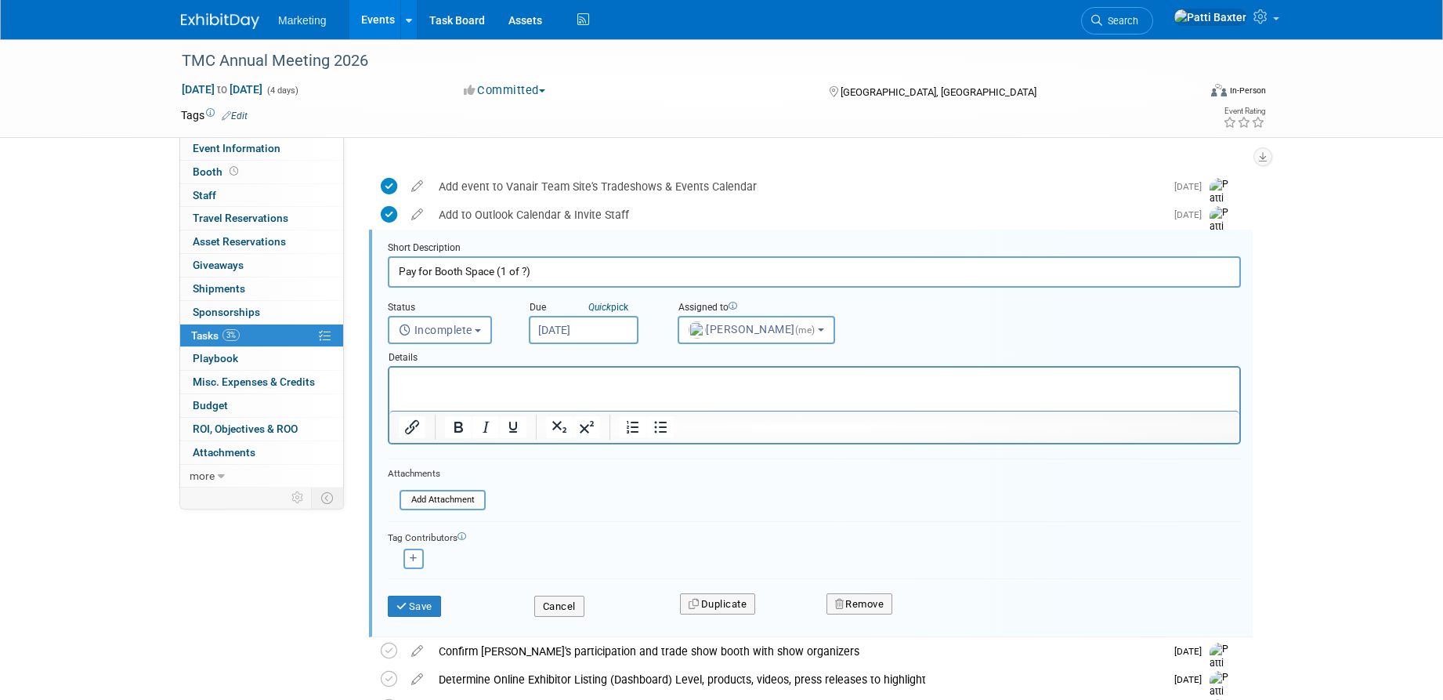
click at [474, 381] on p "Rich Text Area. Press ALT-0 for help." at bounding box center [815, 381] width 832 height 15
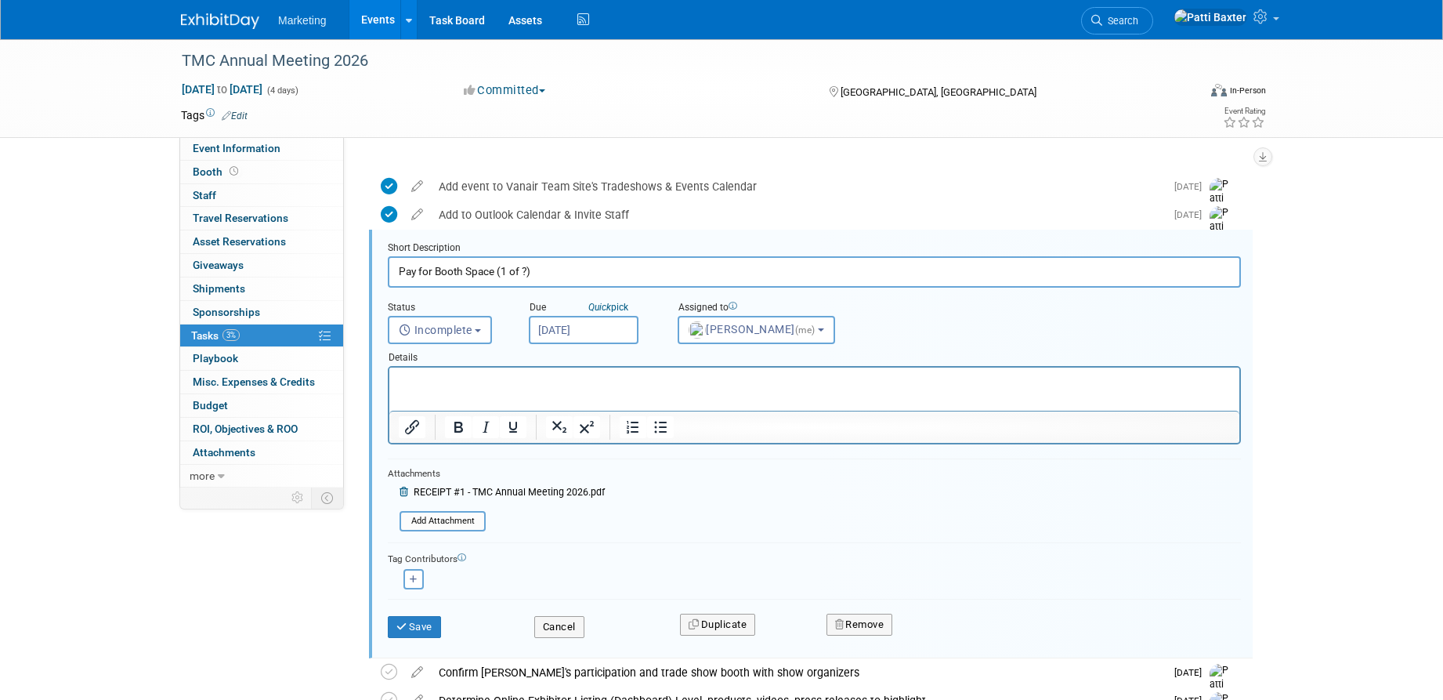
click at [501, 491] on span "RECEIPT #1 - TMC Annual Meeting 2026.pdf" at bounding box center [509, 491] width 191 height 11
click at [439, 381] on p "Rich Text Area. Press ALT-0 for help." at bounding box center [815, 381] width 832 height 15
click at [530, 271] on input "Pay for Booth Space (1 of ?)" at bounding box center [814, 271] width 853 height 31
type input "Pay for Booth Space (1 of 2)"
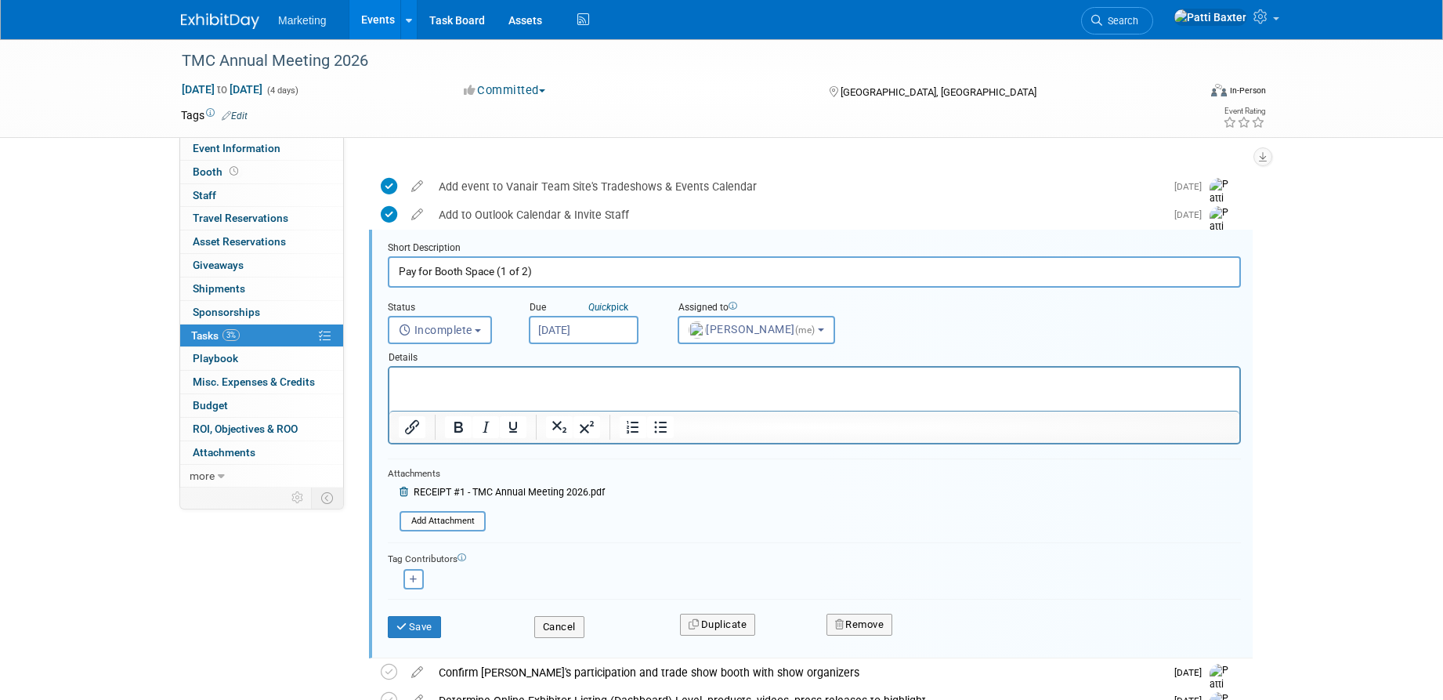
click at [428, 372] on html at bounding box center [814, 377] width 850 height 21
drag, startPoint x: 405, startPoint y: 624, endPoint x: 459, endPoint y: 606, distance: 57.2
click at [409, 623] on button "Save" at bounding box center [414, 627] width 53 height 22
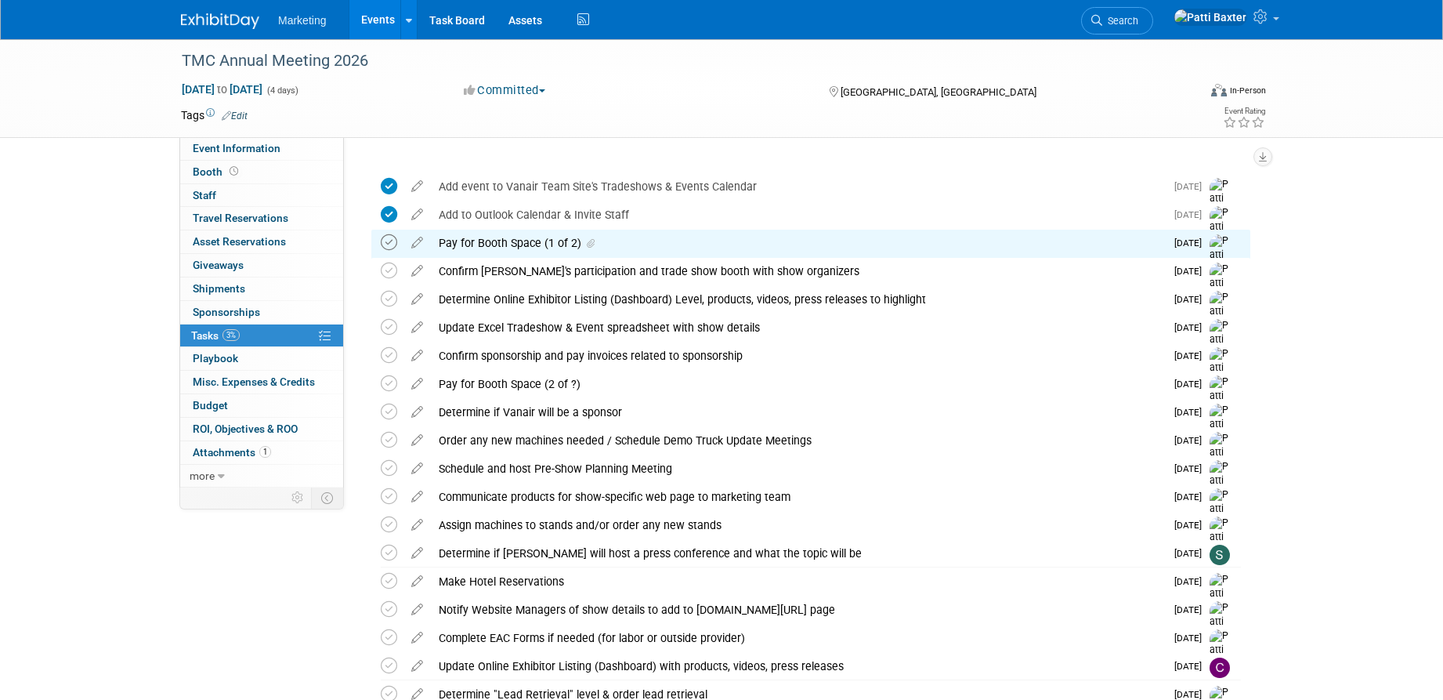
click at [389, 243] on icon at bounding box center [389, 242] width 16 height 16
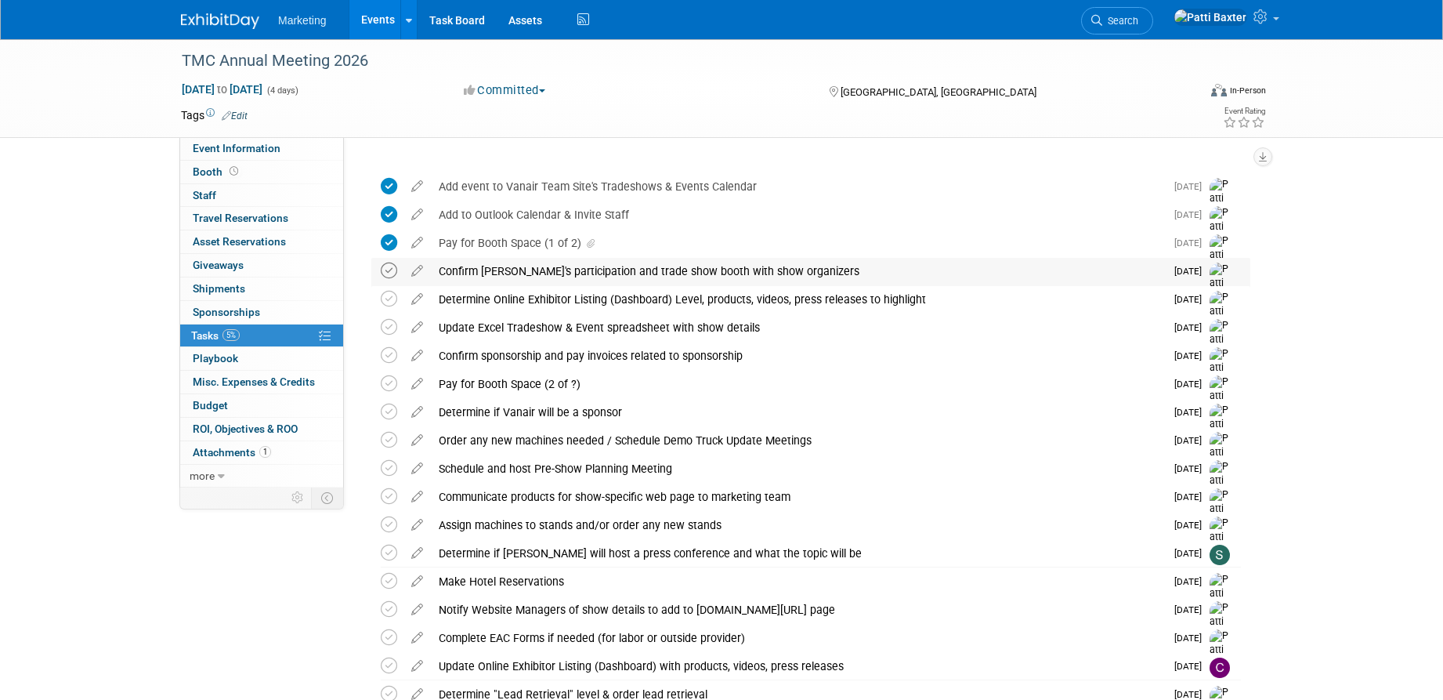
click at [391, 272] on icon at bounding box center [389, 270] width 16 height 16
click at [416, 301] on icon at bounding box center [416, 296] width 27 height 20
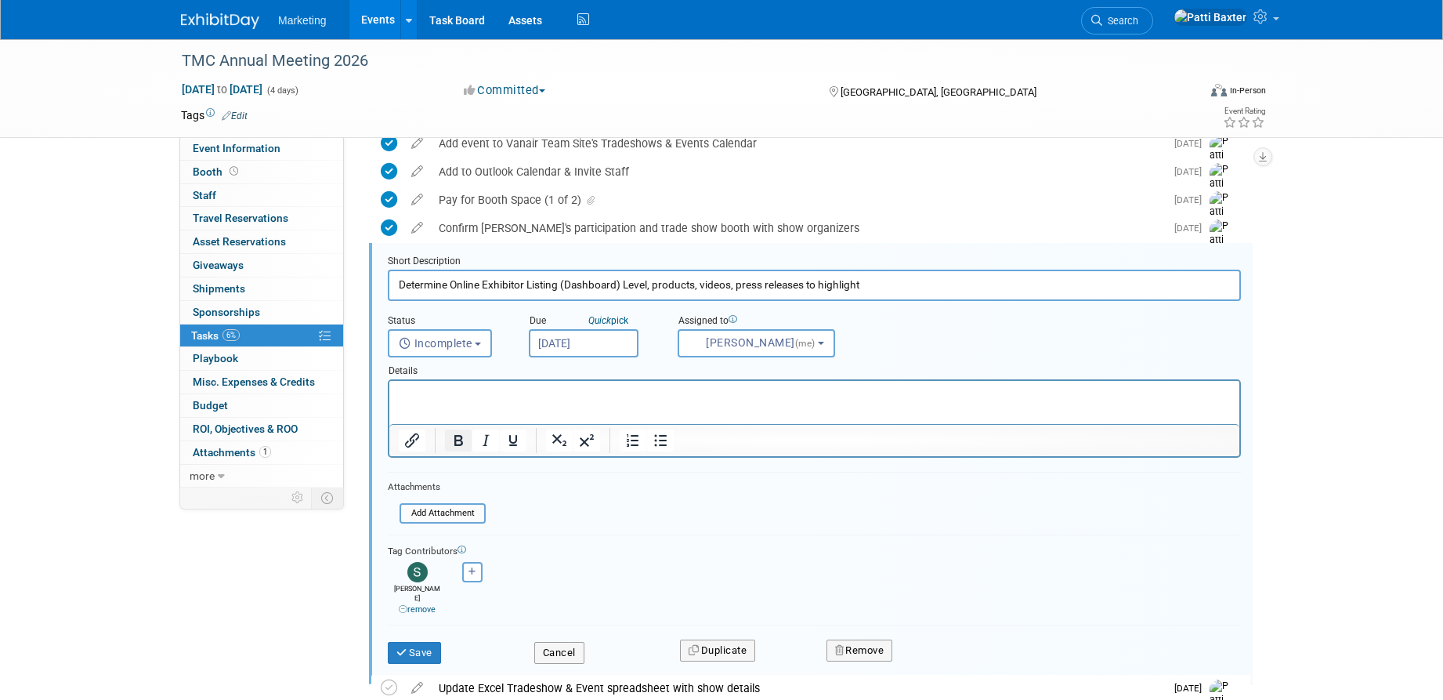
scroll to position [102, 0]
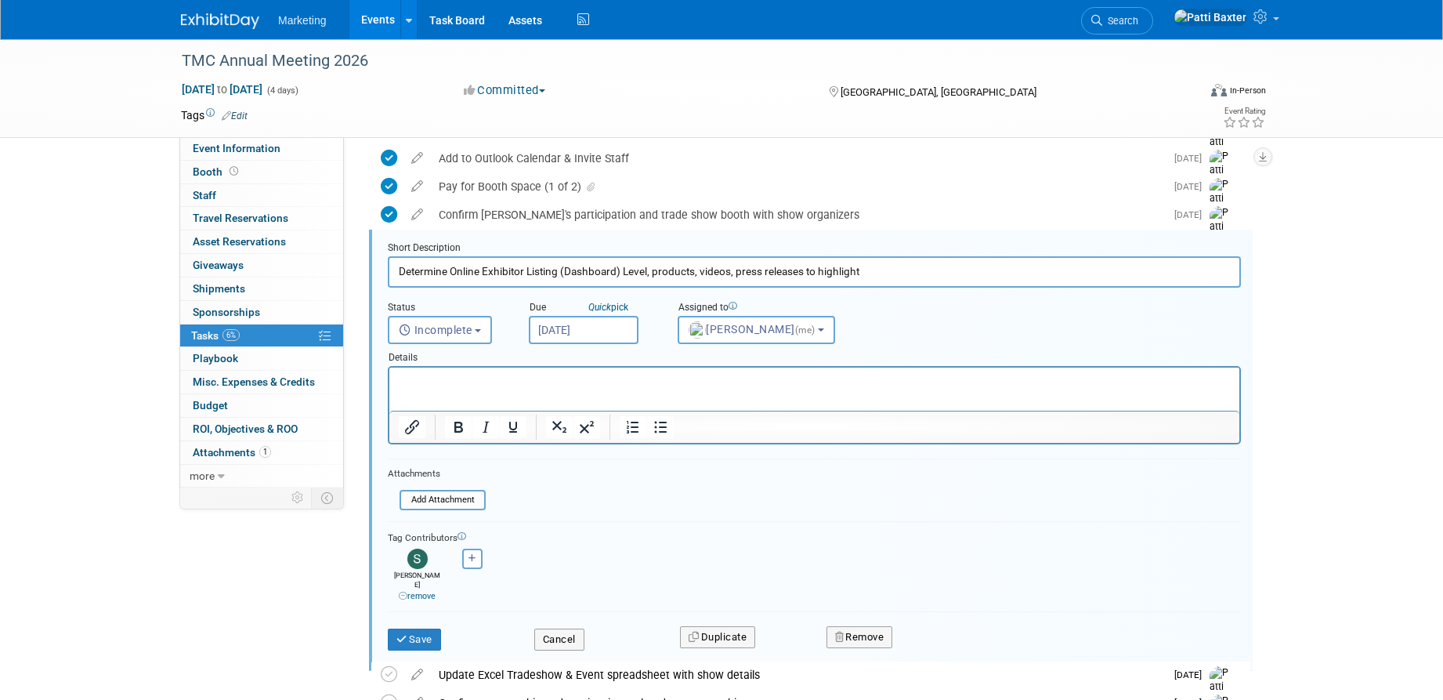
click at [422, 385] on p "Rich Text Area. Press ALT-0 for help." at bounding box center [815, 381] width 832 height 15
click at [471, 328] on span "Incomplete" at bounding box center [436, 330] width 74 height 13
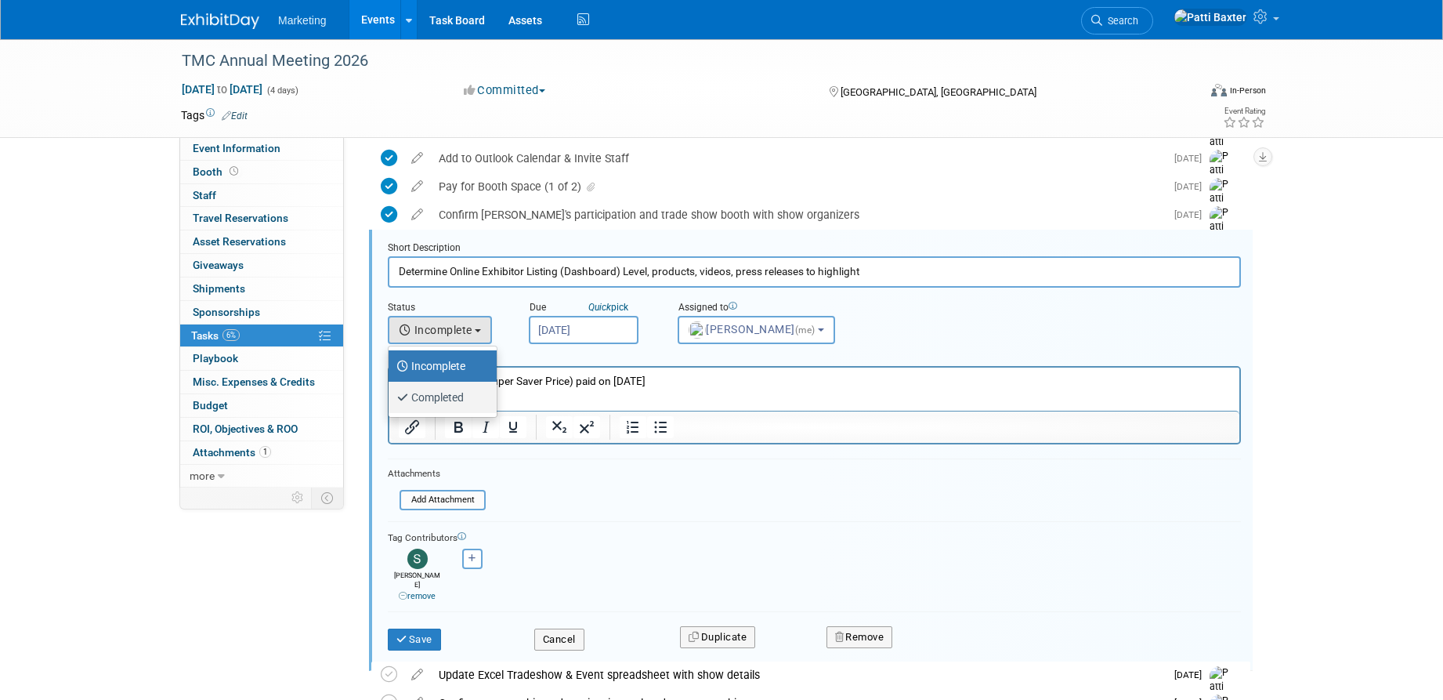
click at [431, 398] on label "Completed" at bounding box center [438, 397] width 85 height 25
click at [391, 398] on input "Completed" at bounding box center [386, 395] width 10 height 10
select select "3"
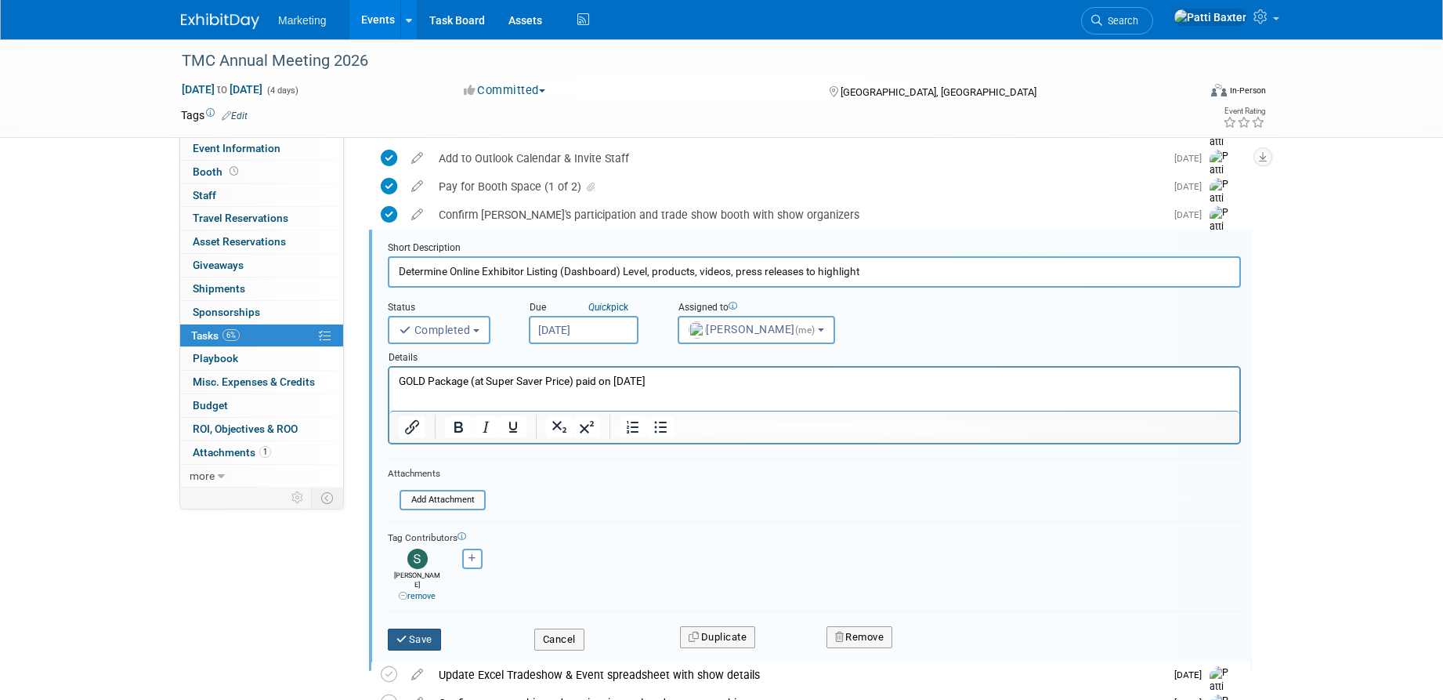
click at [425, 628] on button "Save" at bounding box center [414, 639] width 53 height 22
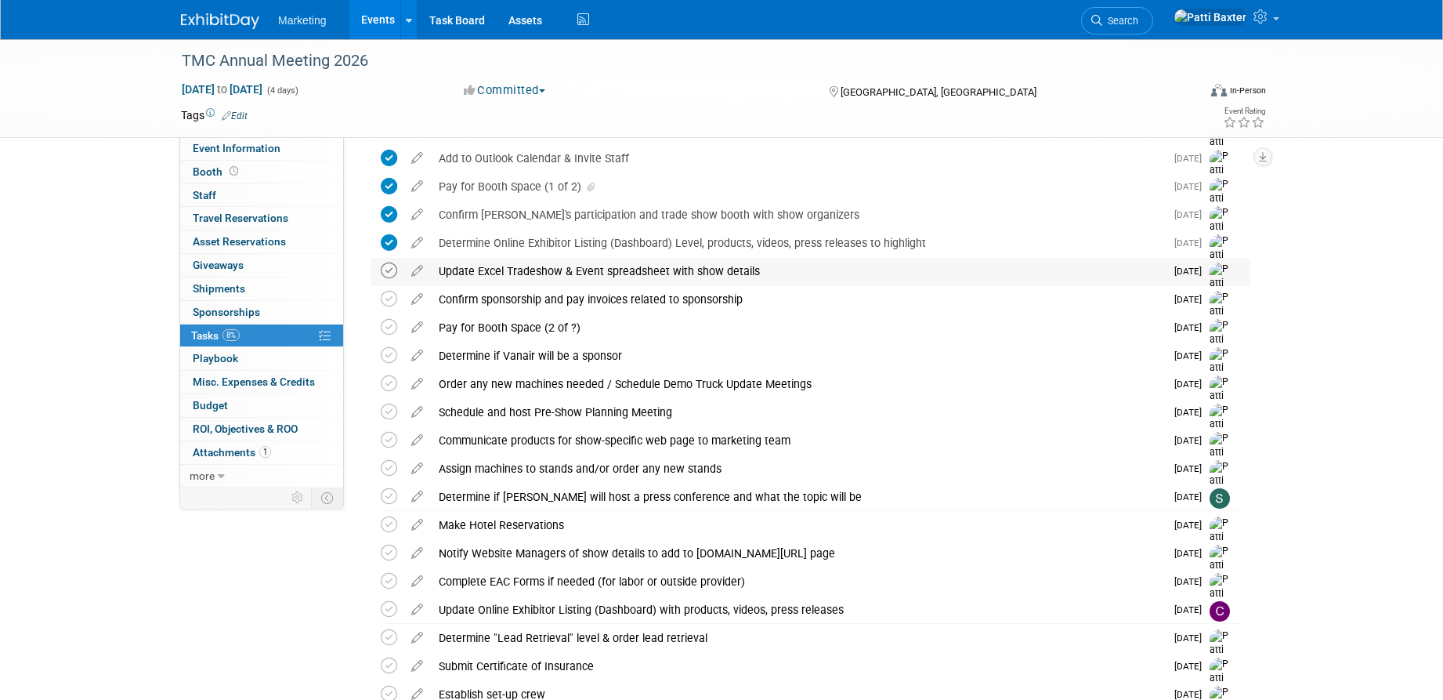
click at [393, 269] on icon at bounding box center [389, 270] width 16 height 16
click at [419, 356] on icon at bounding box center [416, 352] width 27 height 20
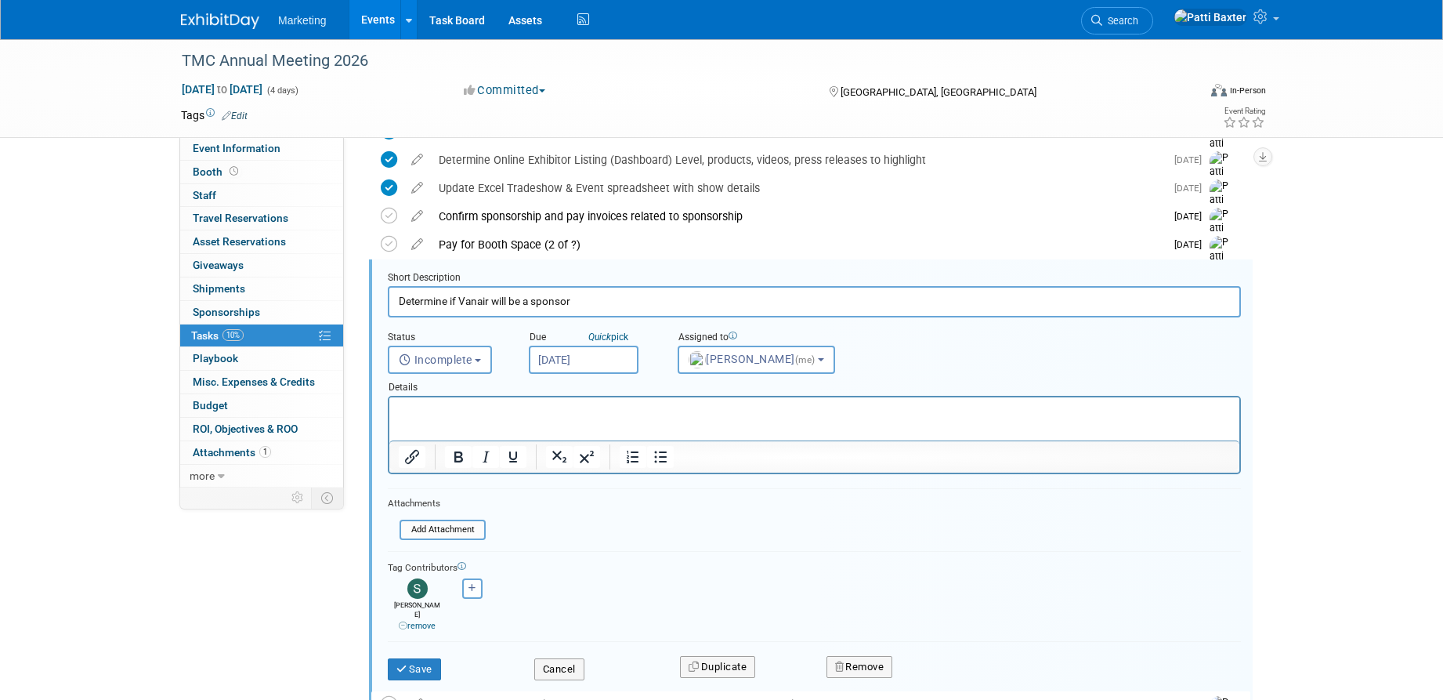
scroll to position [215, 0]
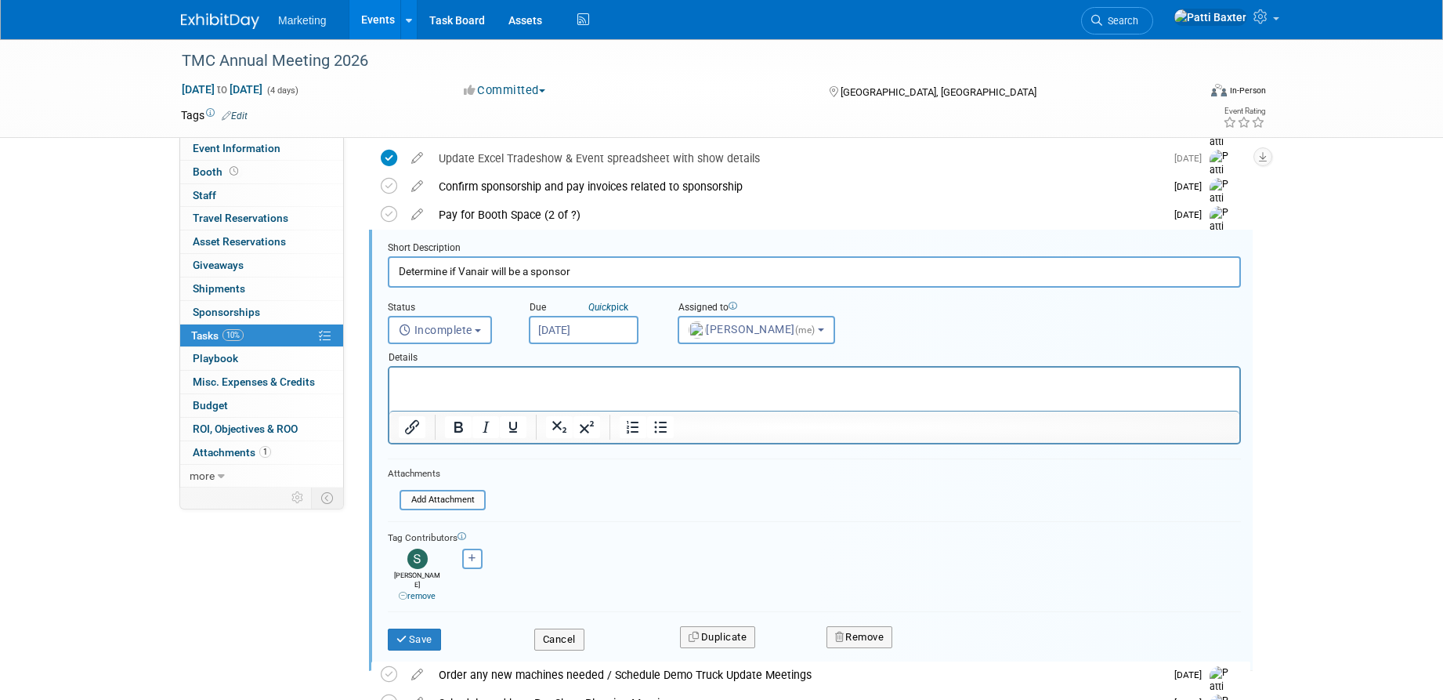
click at [584, 333] on input "Dec 8, 2025" at bounding box center [584, 330] width 110 height 28
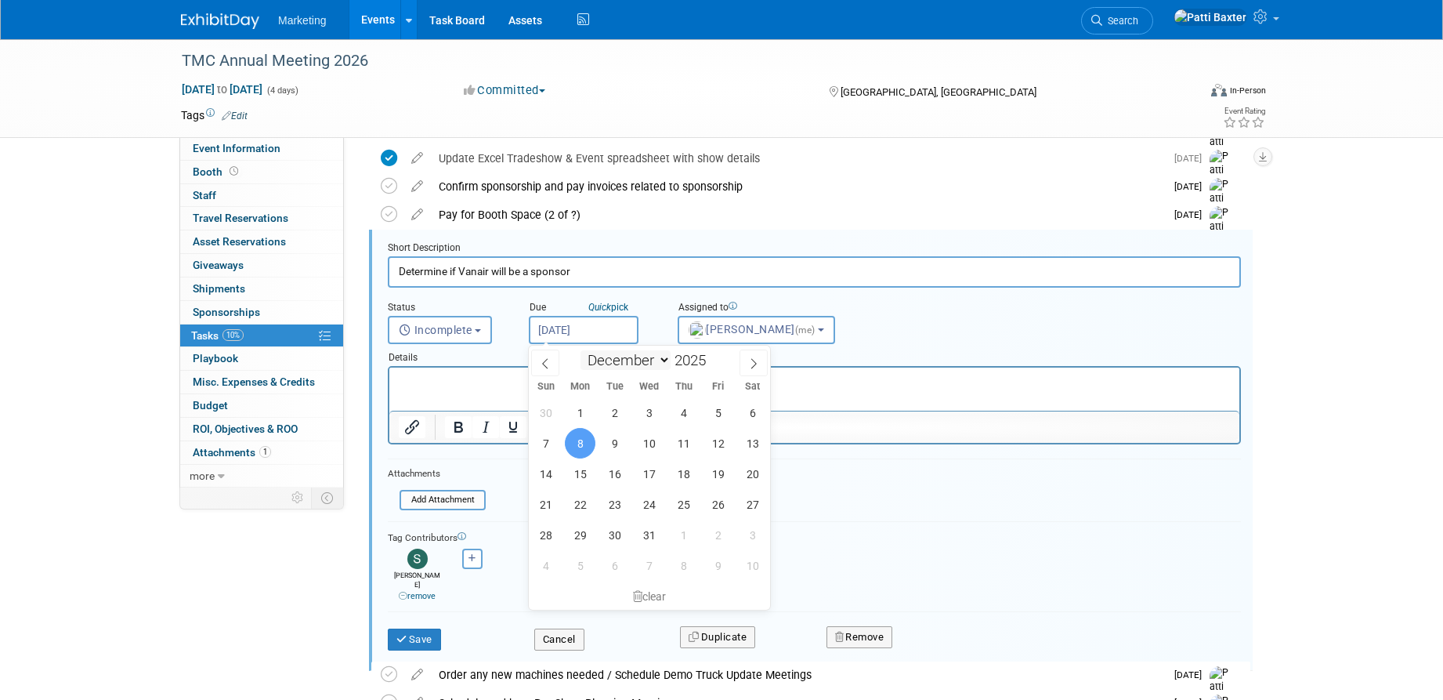
click at [660, 359] on select "January February March April May June July August September October November De…" at bounding box center [626, 360] width 90 height 20
select select "10"
click at [581, 350] on select "January February March April May June July August September October November De…" at bounding box center [626, 360] width 90 height 20
click at [649, 501] on span "19" at bounding box center [649, 504] width 31 height 31
type input "Nov 19, 2025"
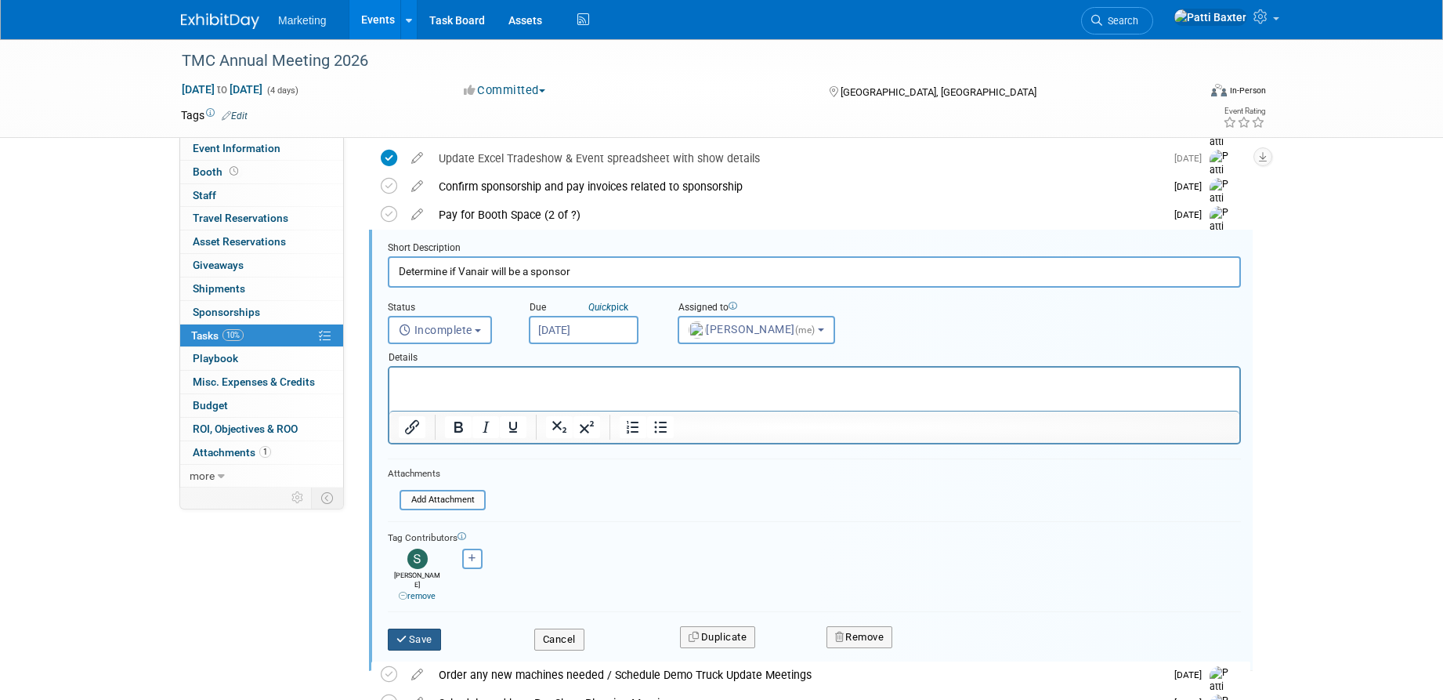
click at [413, 628] on button "Save" at bounding box center [414, 639] width 53 height 22
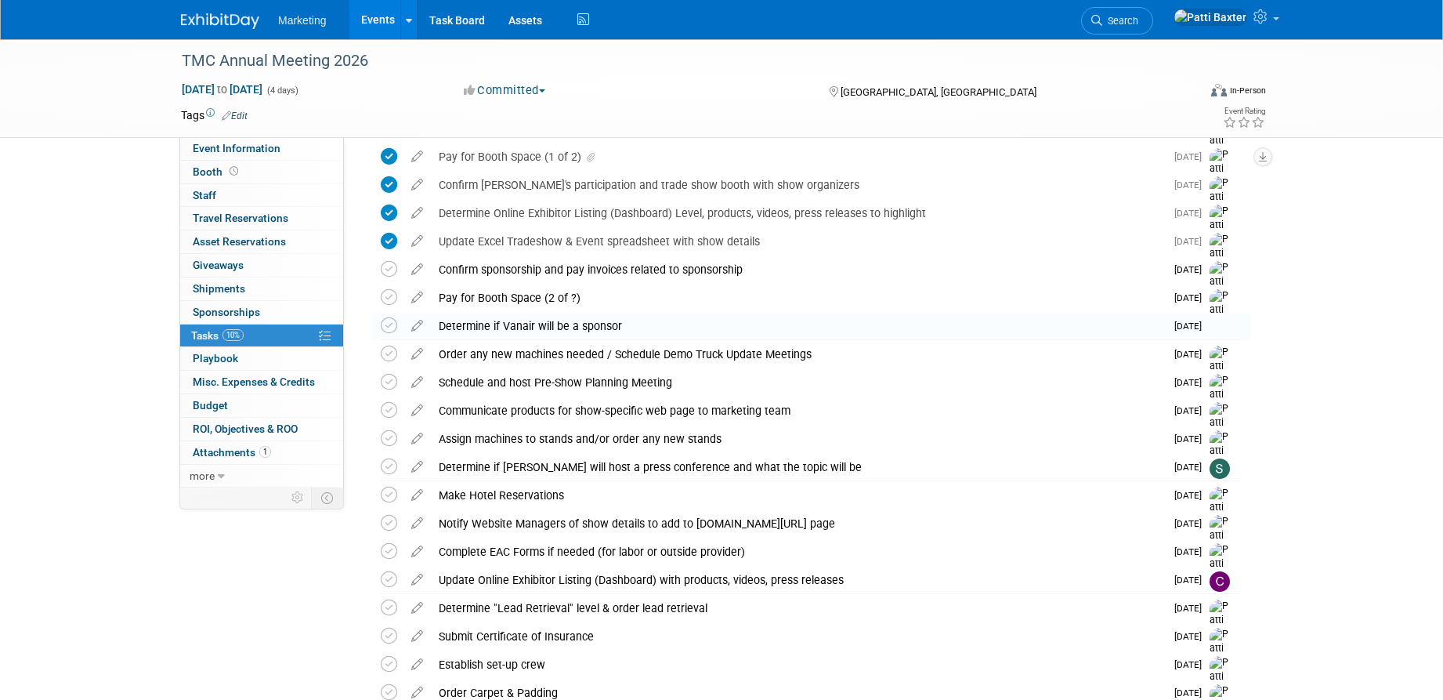
scroll to position [0, 0]
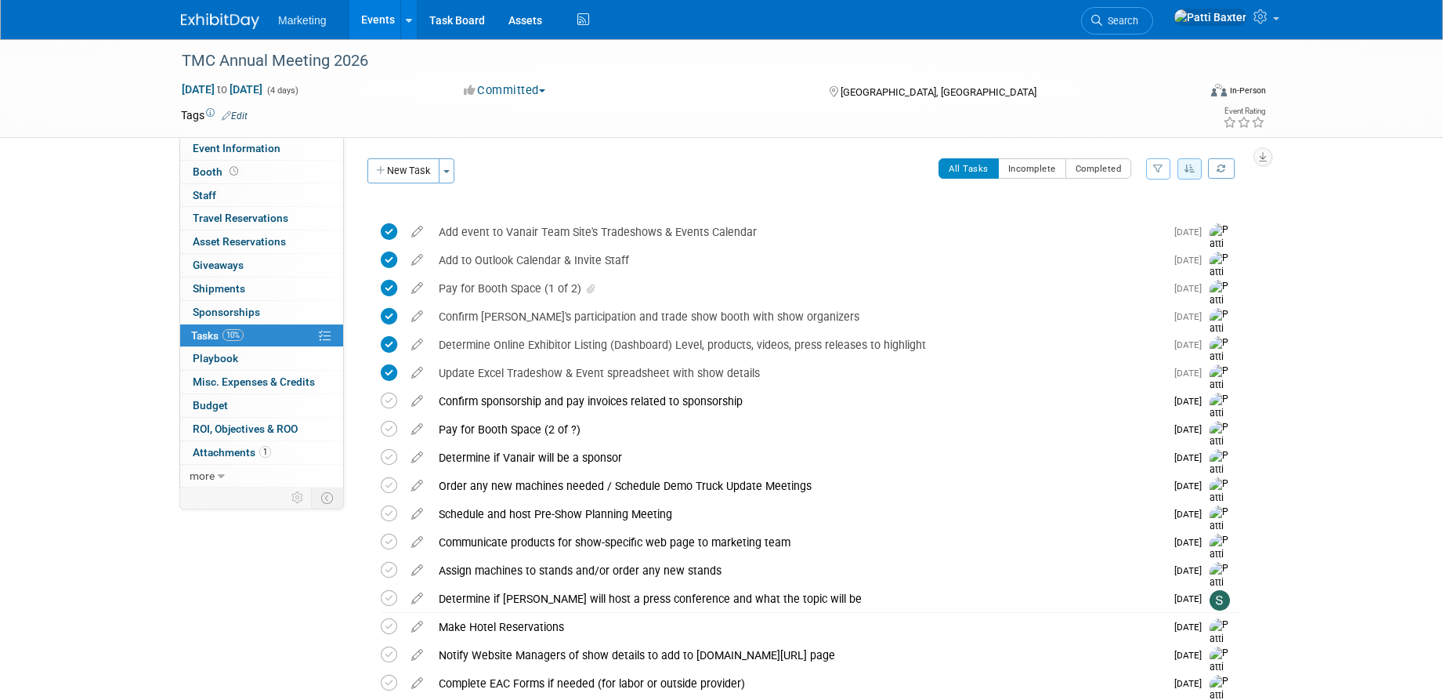
click at [1188, 163] on button "button" at bounding box center [1189, 168] width 25 height 21
click at [1134, 241] on link "By Due Date" at bounding box center [1145, 241] width 112 height 22
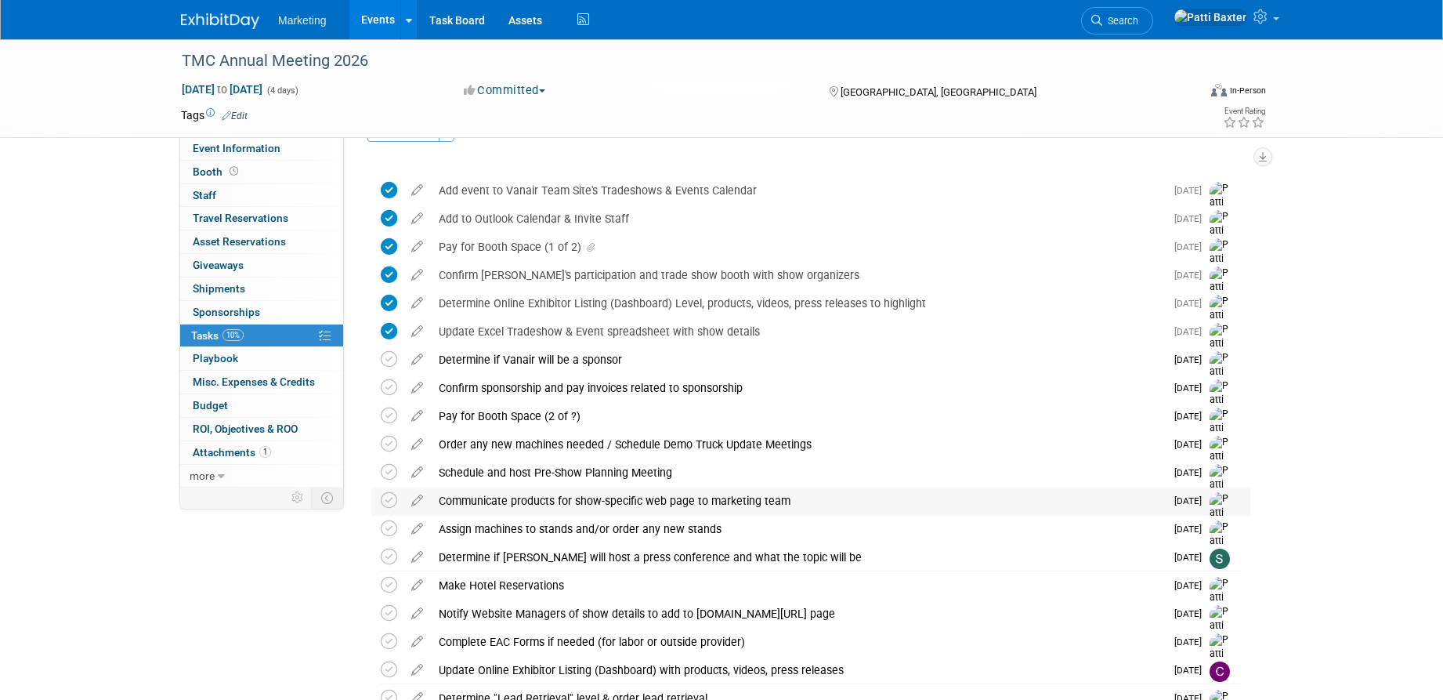
scroll to position [78, 0]
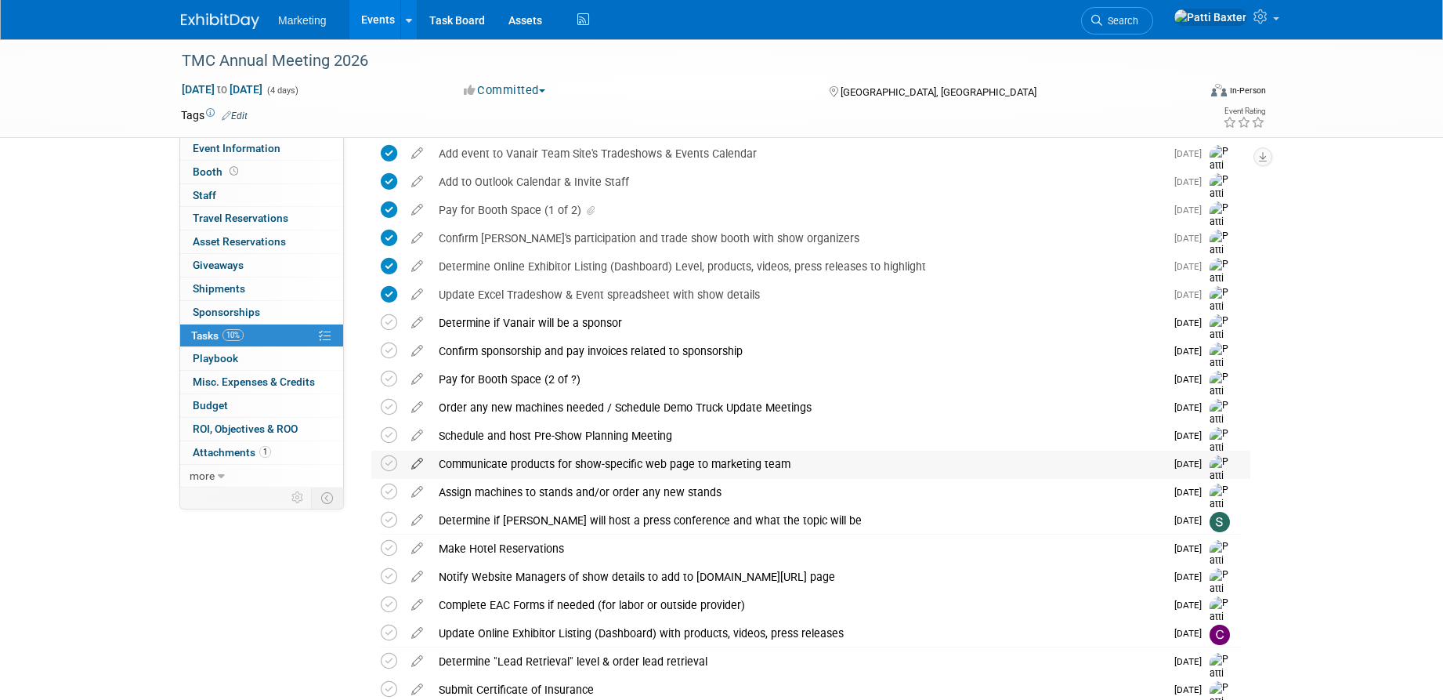
click at [418, 465] on icon at bounding box center [416, 460] width 27 height 20
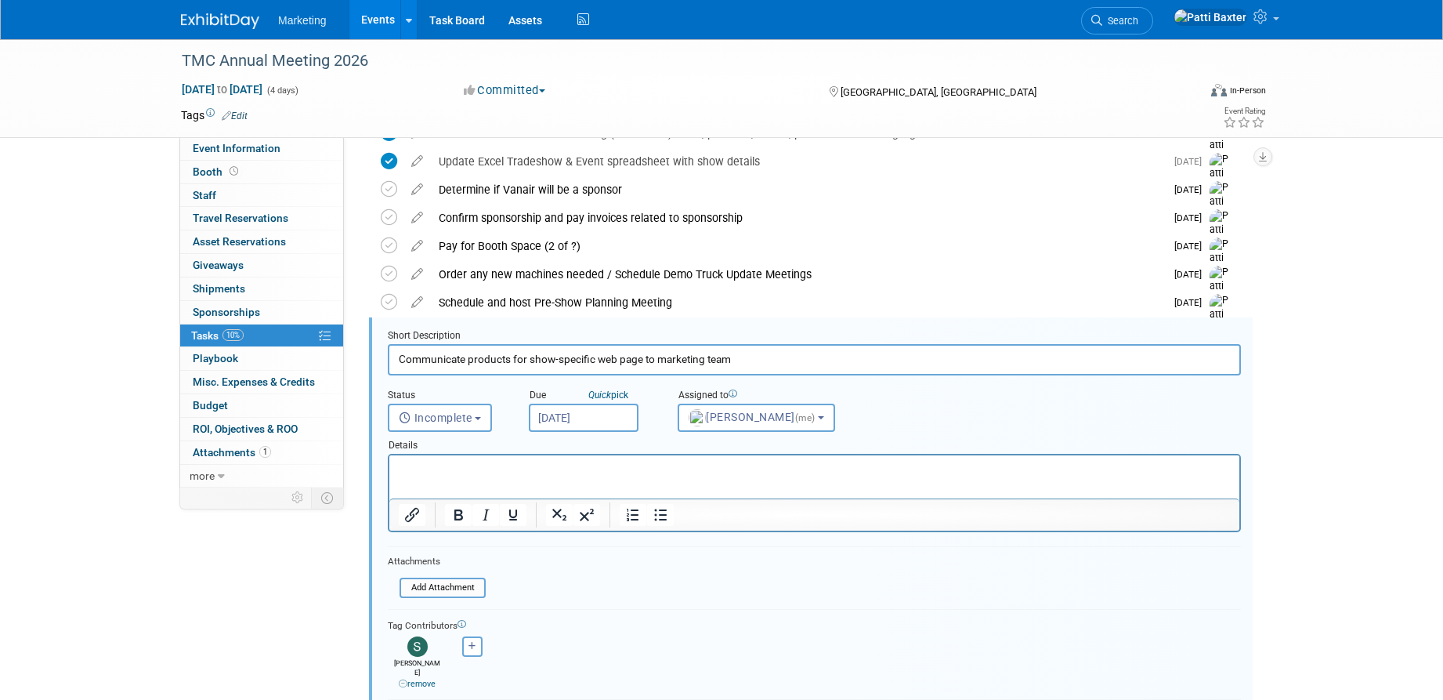
scroll to position [299, 0]
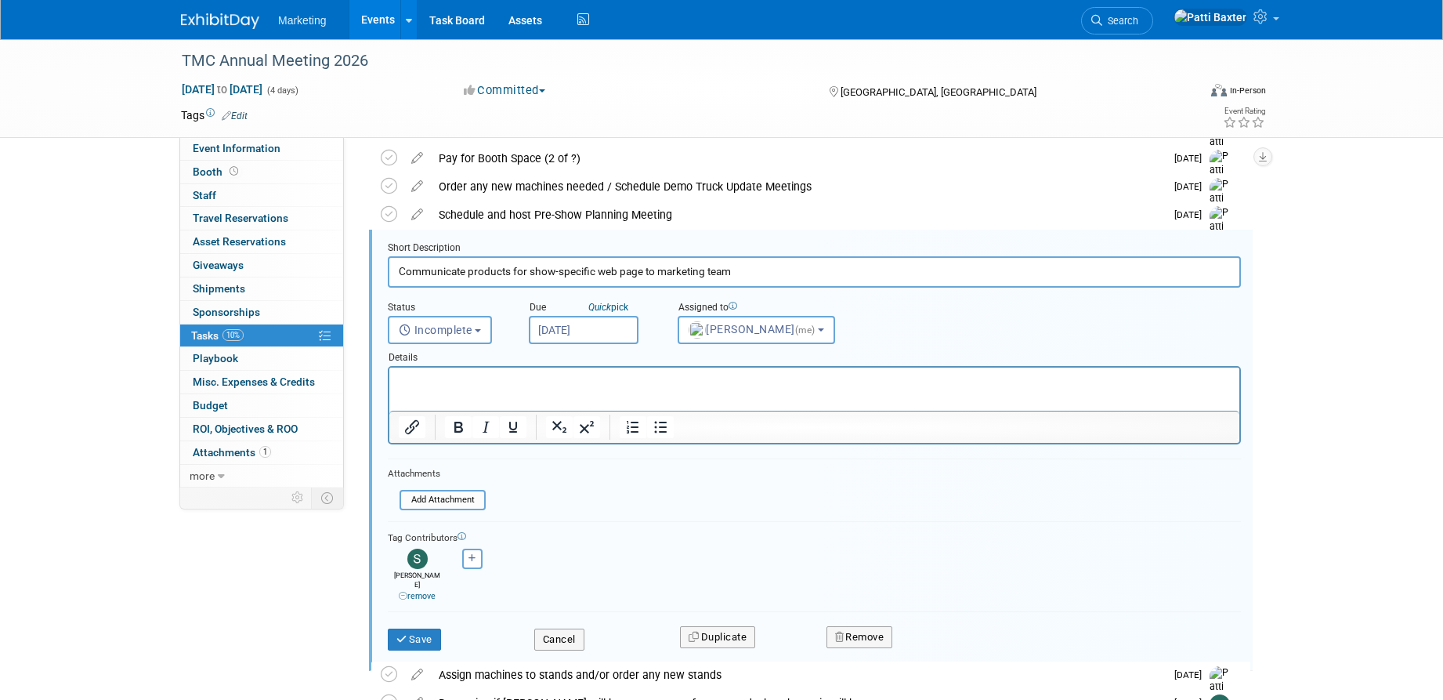
click at [602, 323] on input "Jan 14, 2026" at bounding box center [584, 330] width 110 height 28
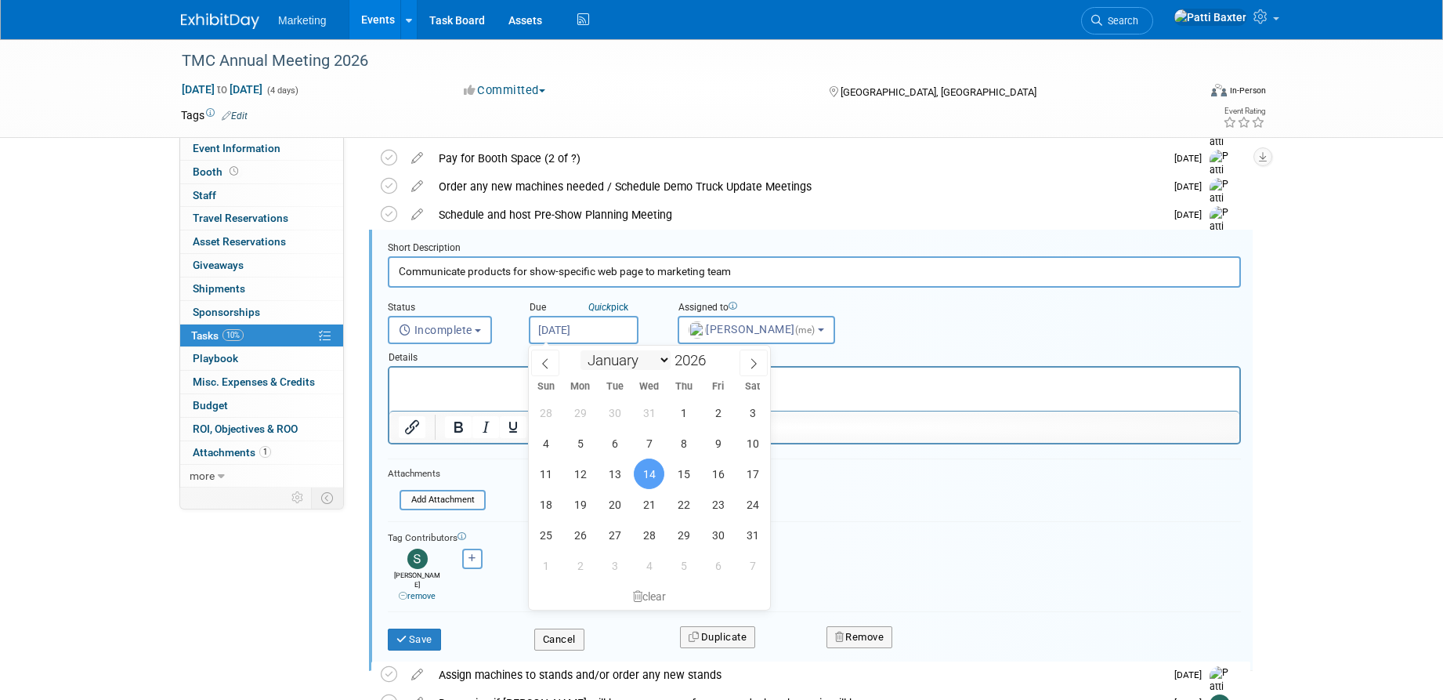
click at [659, 356] on select "January February March April May June July August September October November De…" at bounding box center [626, 360] width 90 height 20
select select "11"
click at [581, 350] on select "January February March April May June July August September October November De…" at bounding box center [626, 360] width 90 height 20
click at [714, 366] on span at bounding box center [712, 364] width 11 height 9
type input "2025"
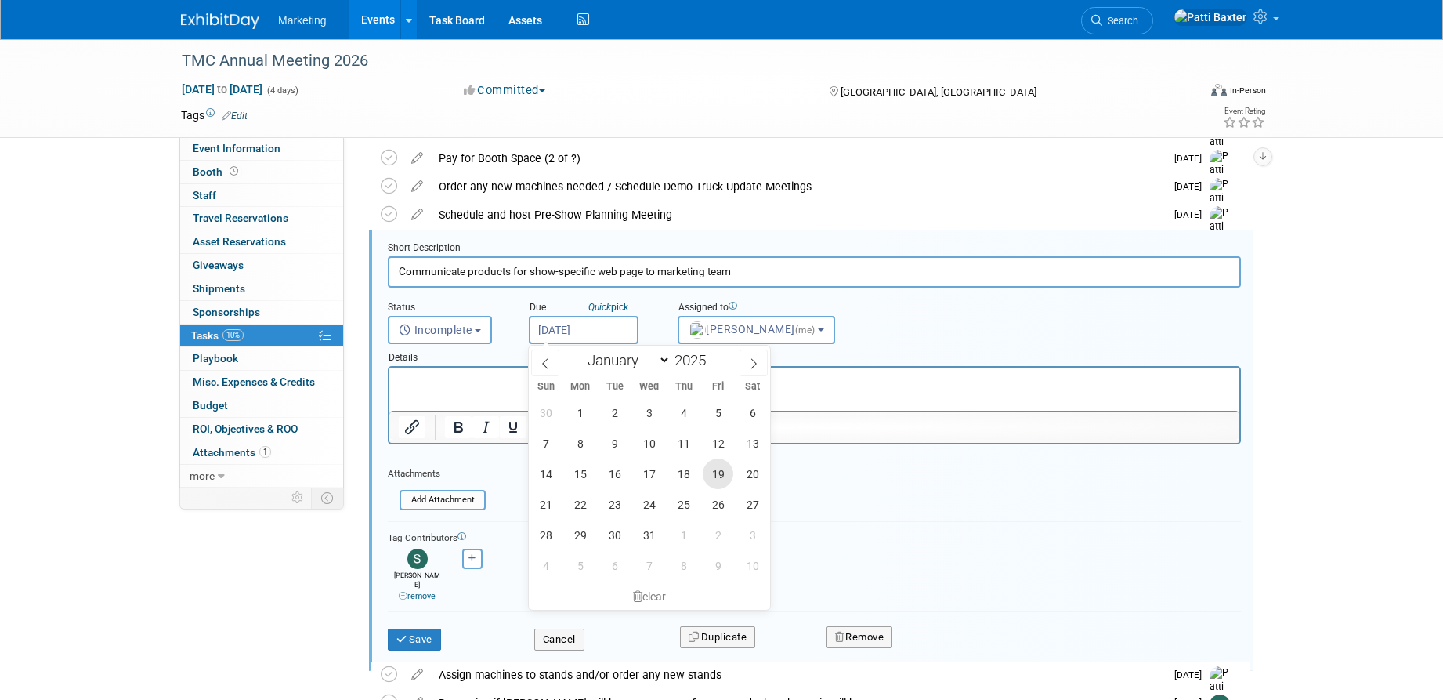
click at [722, 473] on span "19" at bounding box center [718, 473] width 31 height 31
type input "Dec 19, 2025"
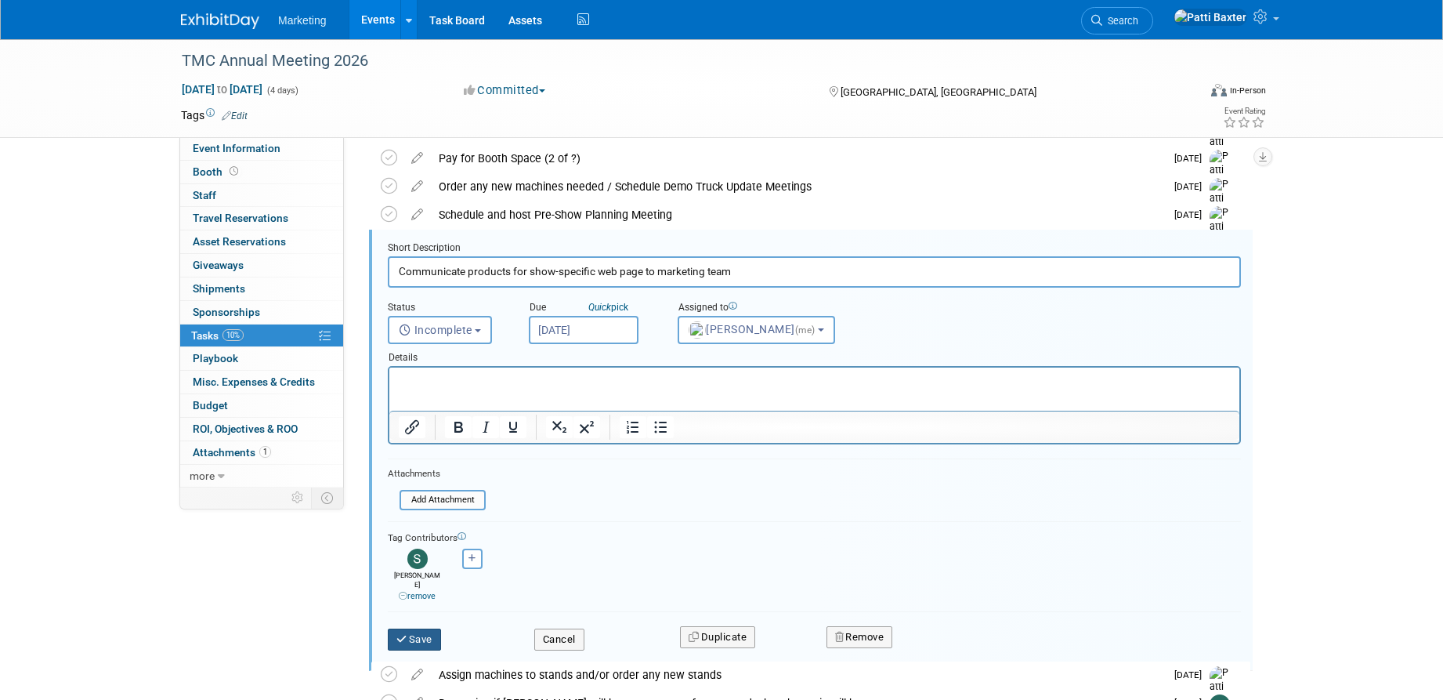
drag, startPoint x: 394, startPoint y: 624, endPoint x: 406, endPoint y: 621, distance: 12.0
click at [400, 628] on button "Save" at bounding box center [414, 639] width 53 height 22
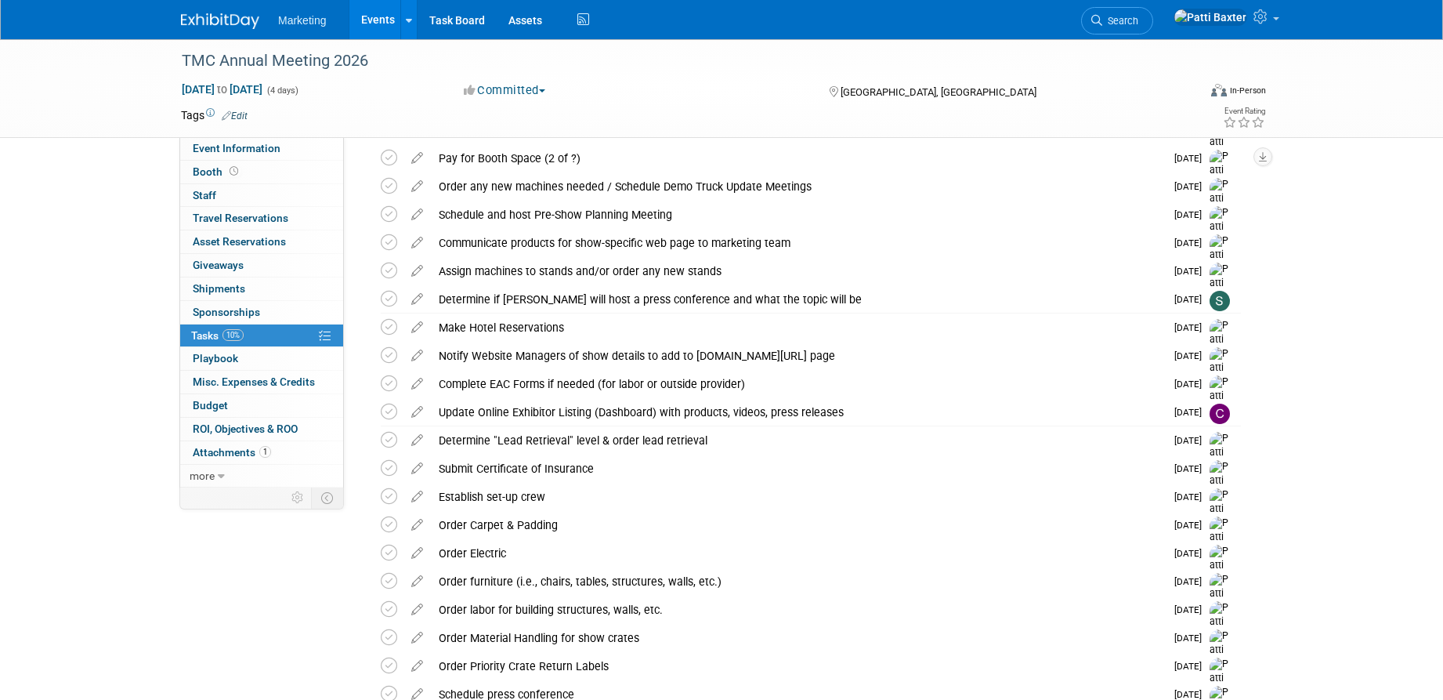
click at [418, 324] on icon at bounding box center [416, 324] width 27 height 20
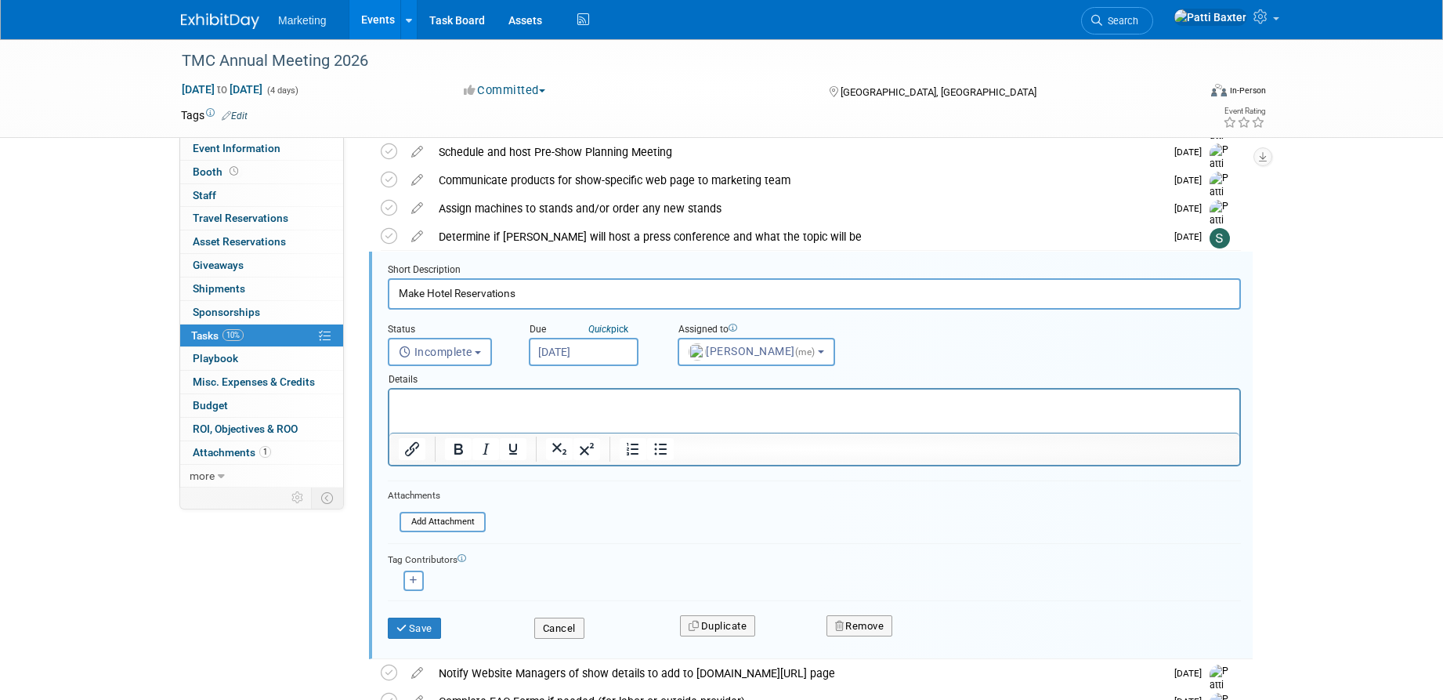
scroll to position [384, 0]
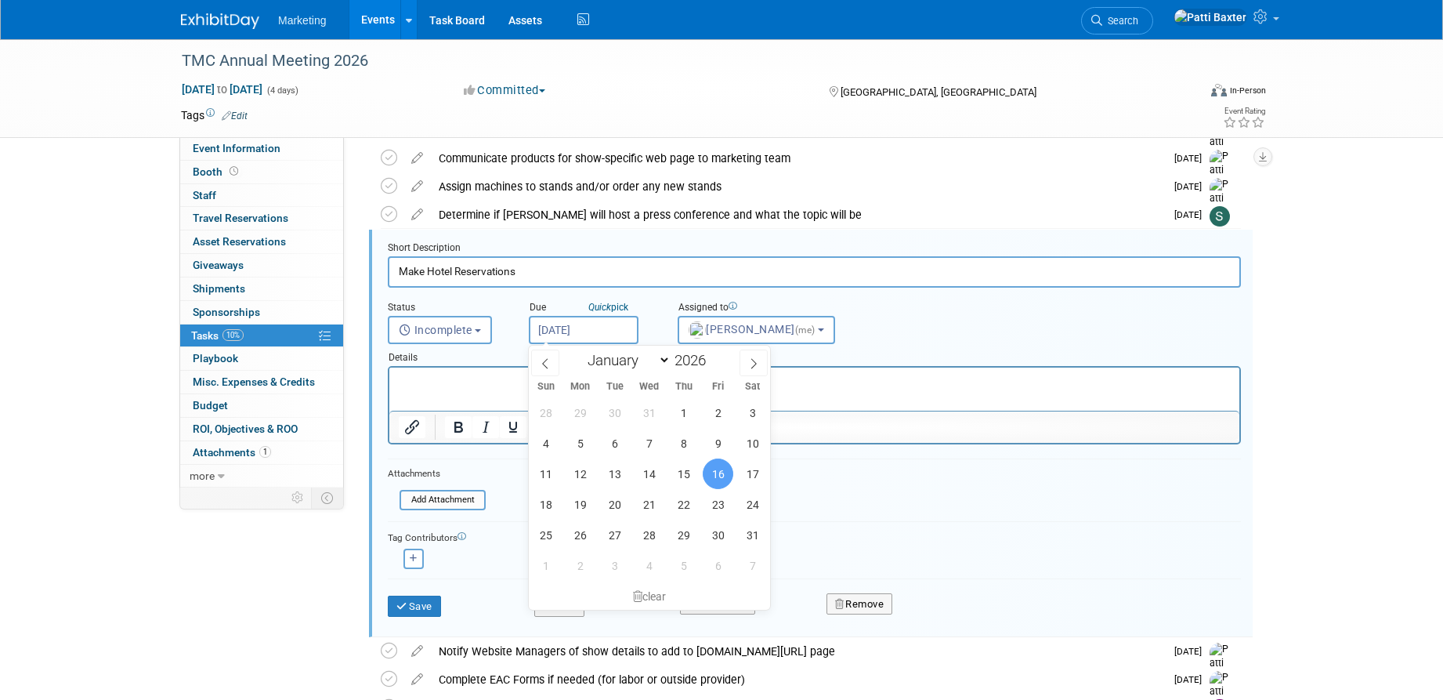
click at [615, 324] on input "Jan 16, 2026" at bounding box center [584, 330] width 110 height 28
click at [664, 360] on select "January February March April May June July August September October November De…" at bounding box center [626, 360] width 90 height 20
select select "10"
click at [581, 350] on select "January February March April May June July August September October November De…" at bounding box center [626, 360] width 90 height 20
click at [681, 479] on span "19" at bounding box center [683, 473] width 31 height 31
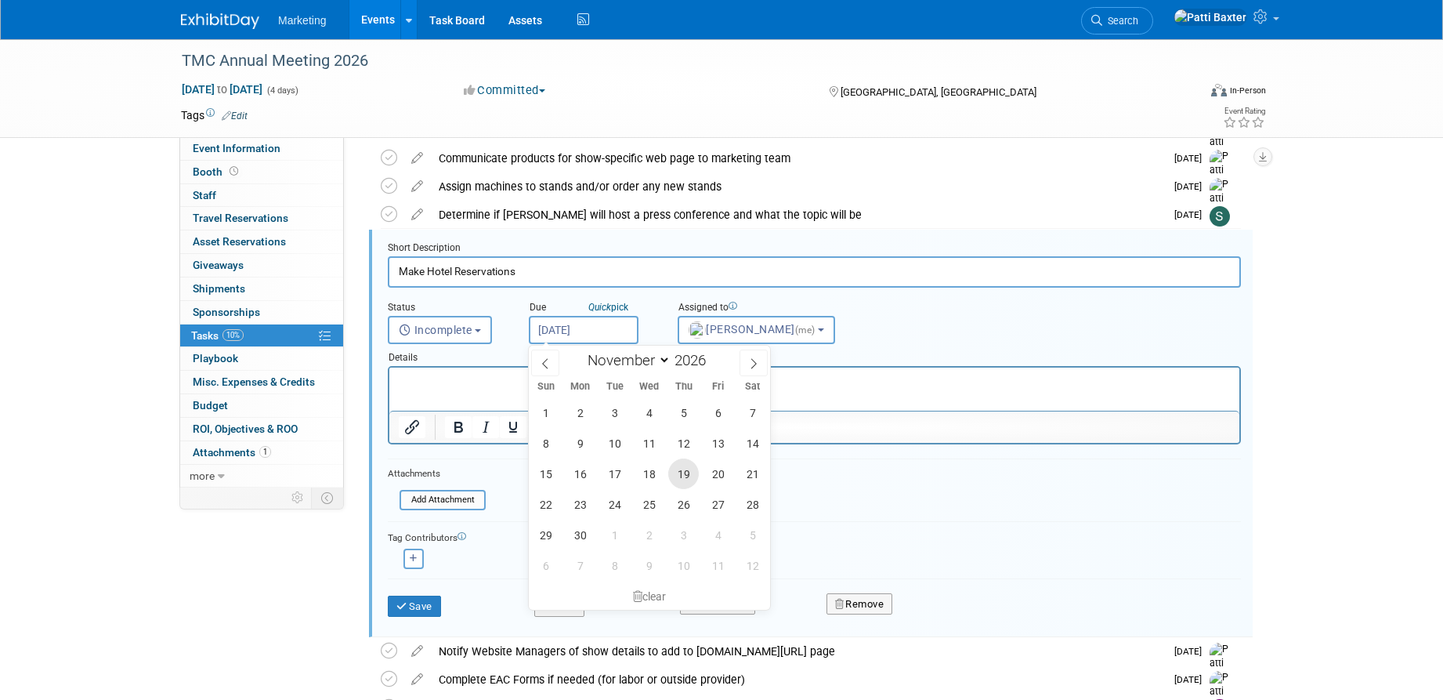
type input "Nov 19, 2026"
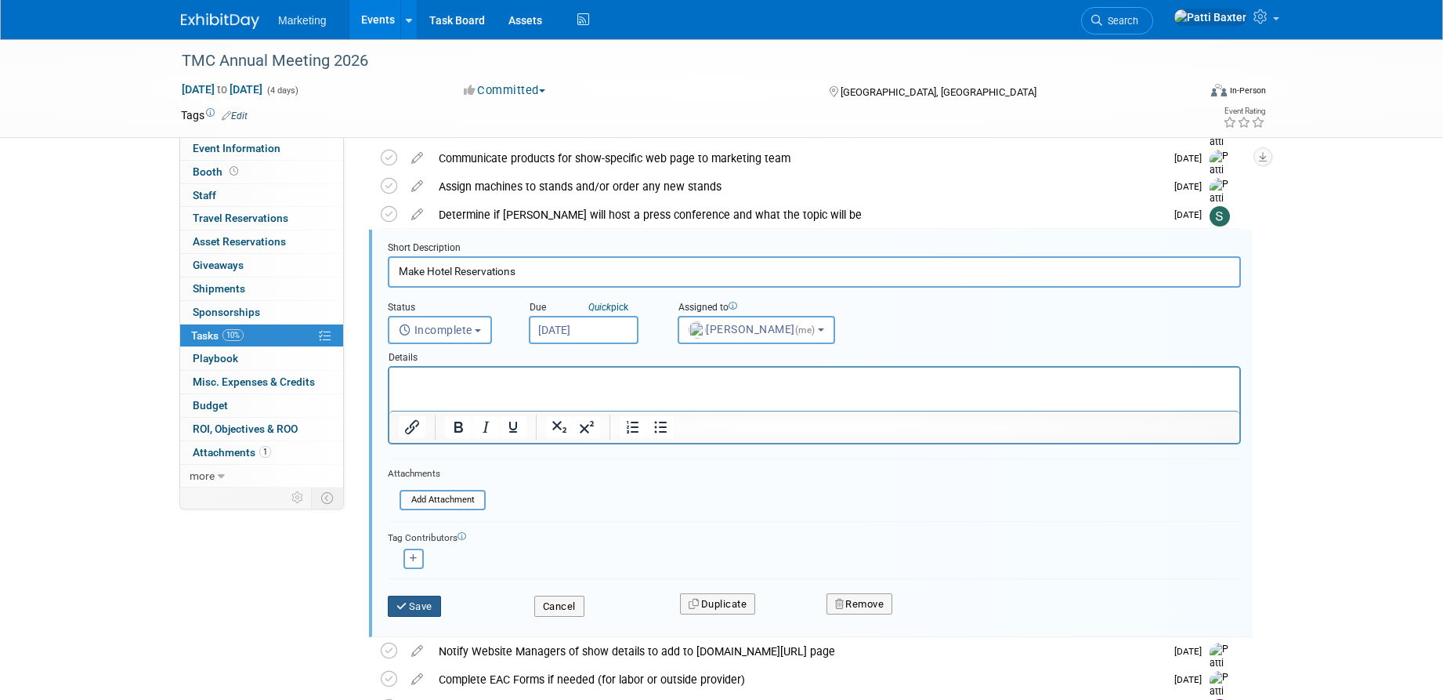
drag, startPoint x: 421, startPoint y: 602, endPoint x: 429, endPoint y: 595, distance: 10.0
click at [421, 601] on button "Save" at bounding box center [414, 606] width 53 height 22
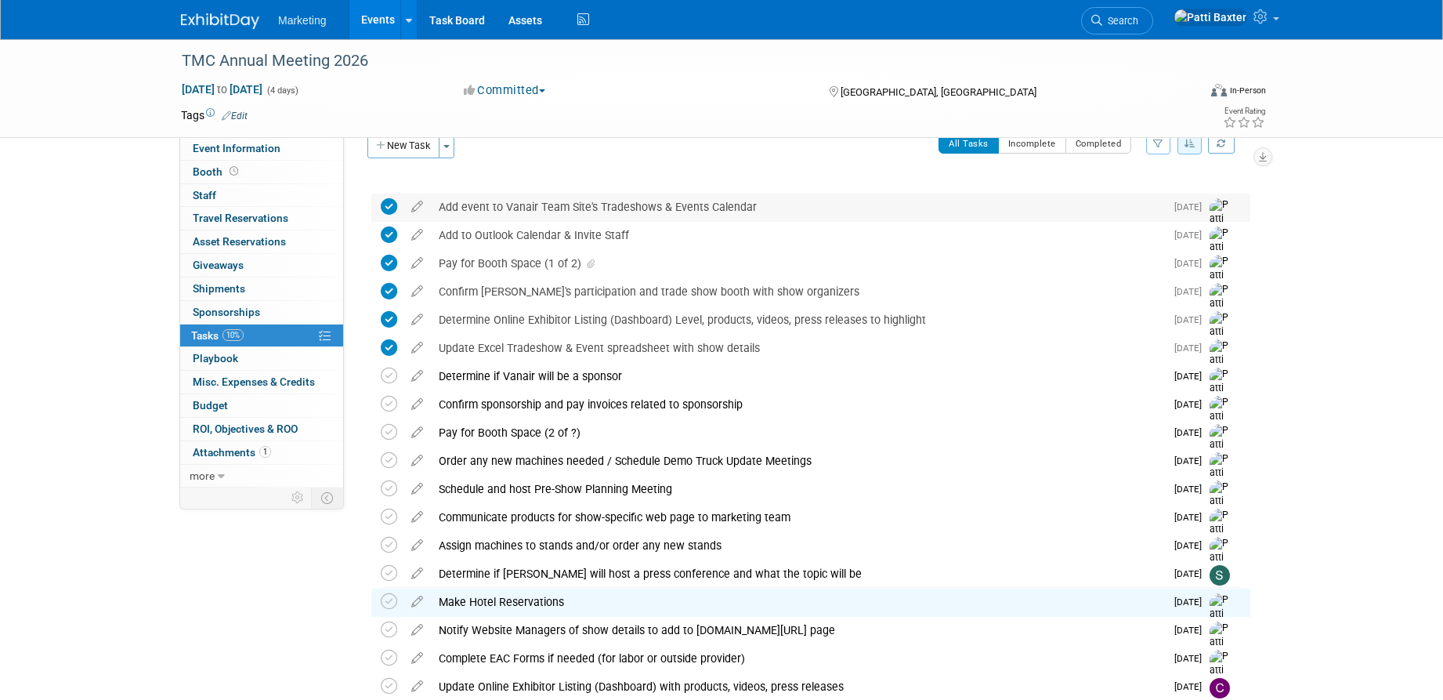
scroll to position [0, 0]
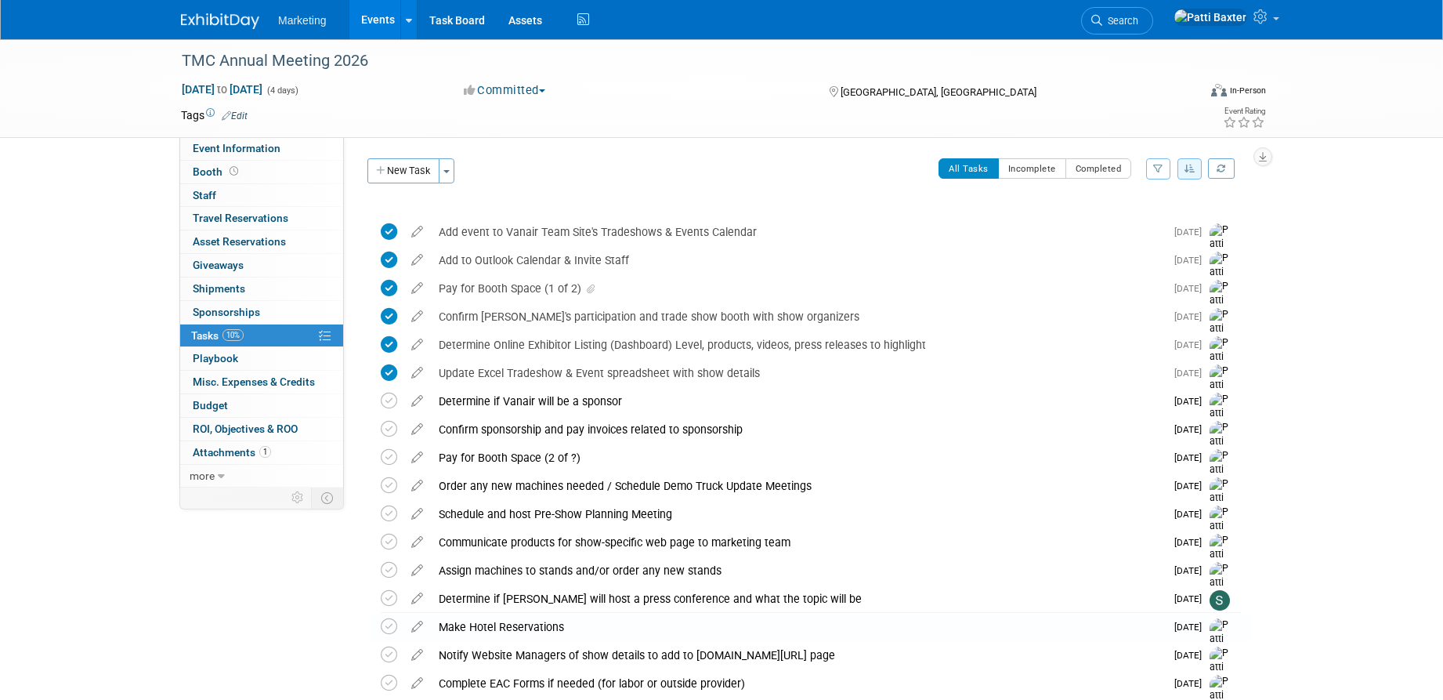
click at [1191, 167] on icon "button" at bounding box center [1190, 168] width 11 height 9
click at [1145, 237] on link "By Due Date" at bounding box center [1145, 241] width 112 height 22
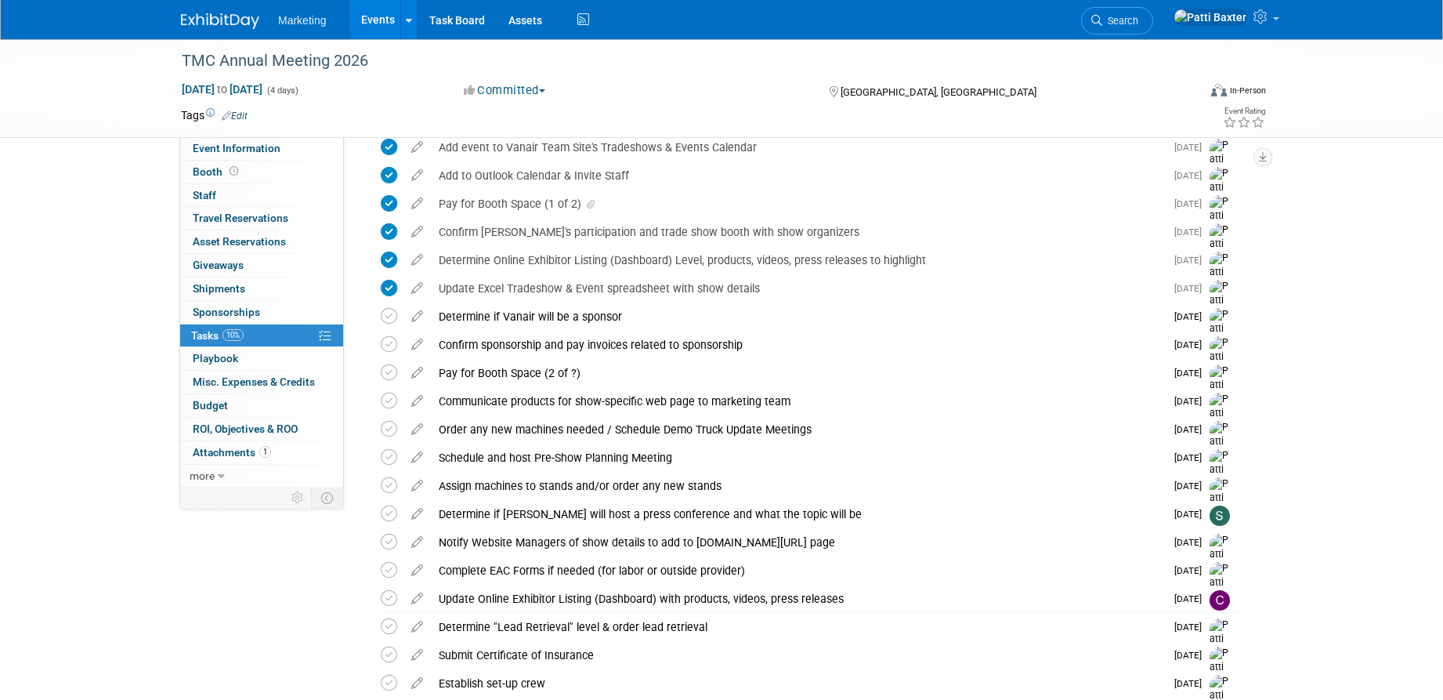
scroll to position [78, 0]
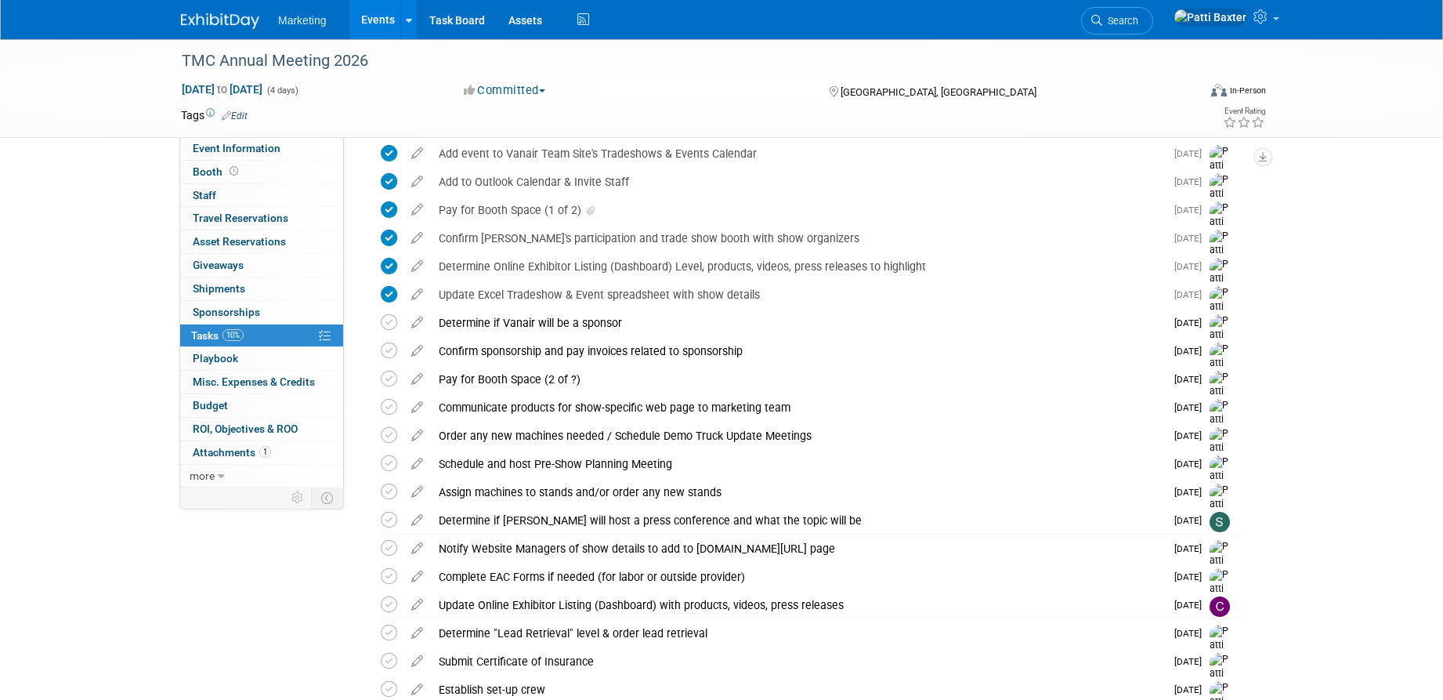
click at [380, 13] on link "Events" at bounding box center [377, 19] width 57 height 39
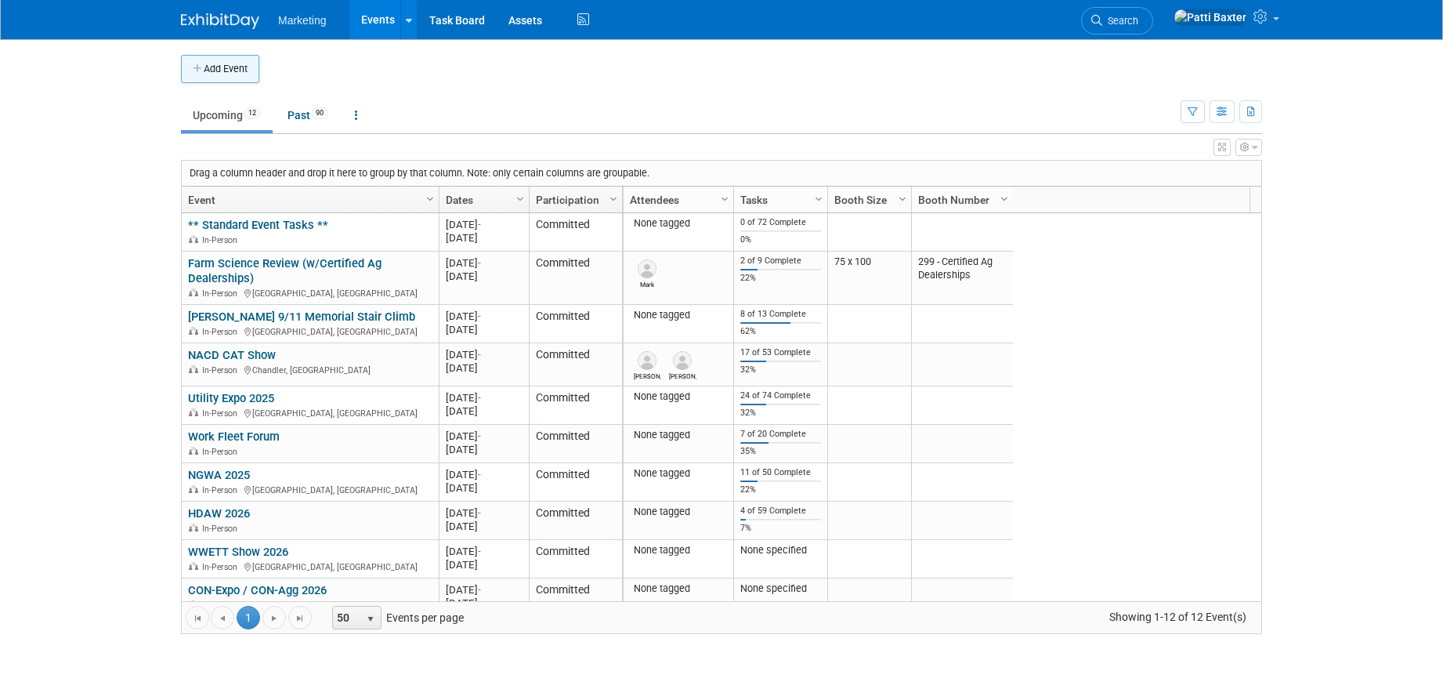
click at [237, 60] on button "Add Event" at bounding box center [220, 69] width 78 height 28
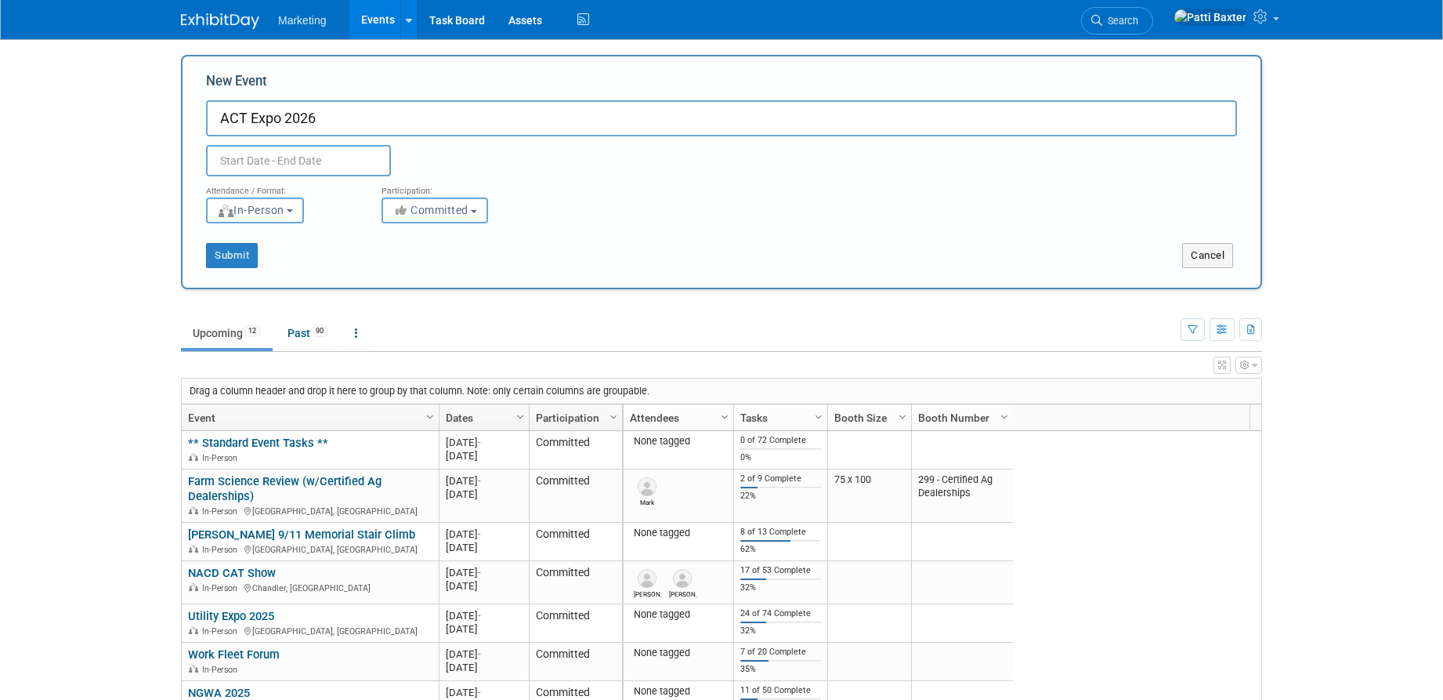
type input "ACT Expo 2026"
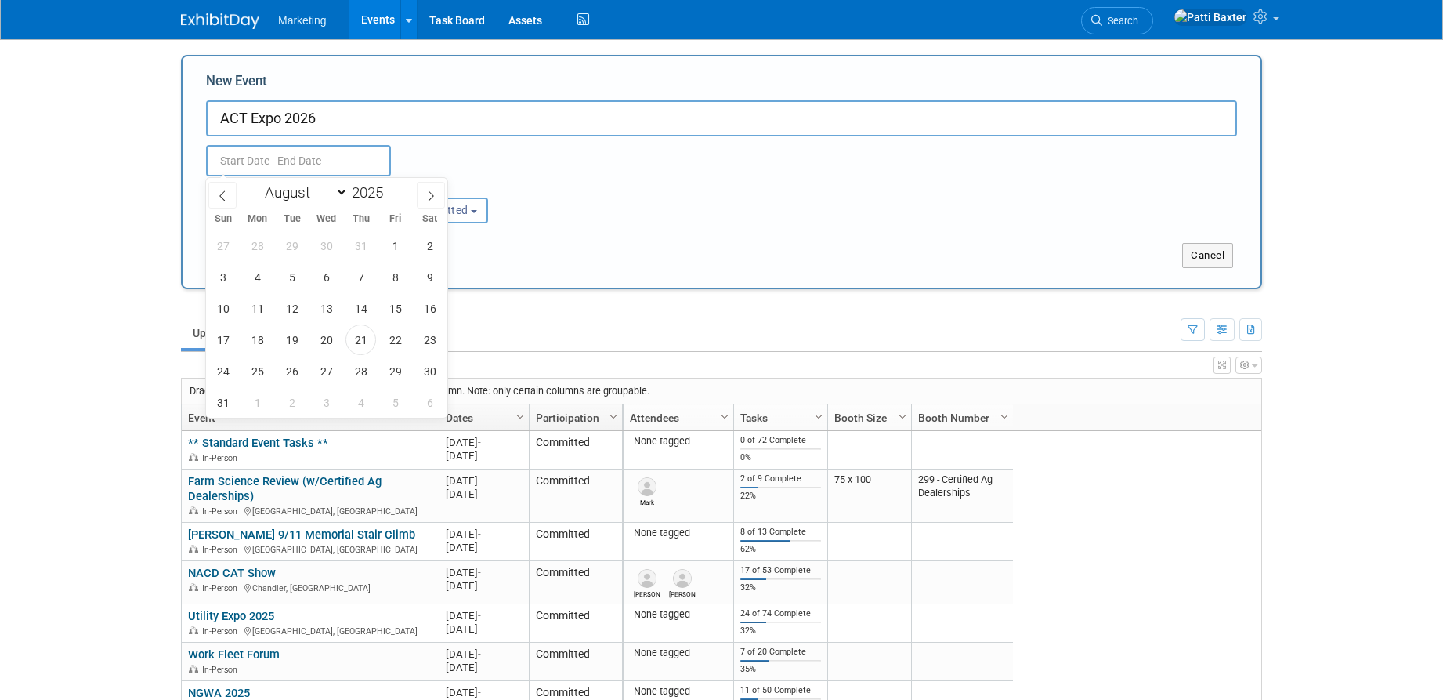
click at [268, 159] on input "text" at bounding box center [298, 160] width 185 height 31
click at [392, 183] on span at bounding box center [389, 187] width 11 height 9
type input "2026"
click at [342, 188] on select "January February March April May June July August September October November De…" at bounding box center [303, 193] width 90 height 20
select select "4"
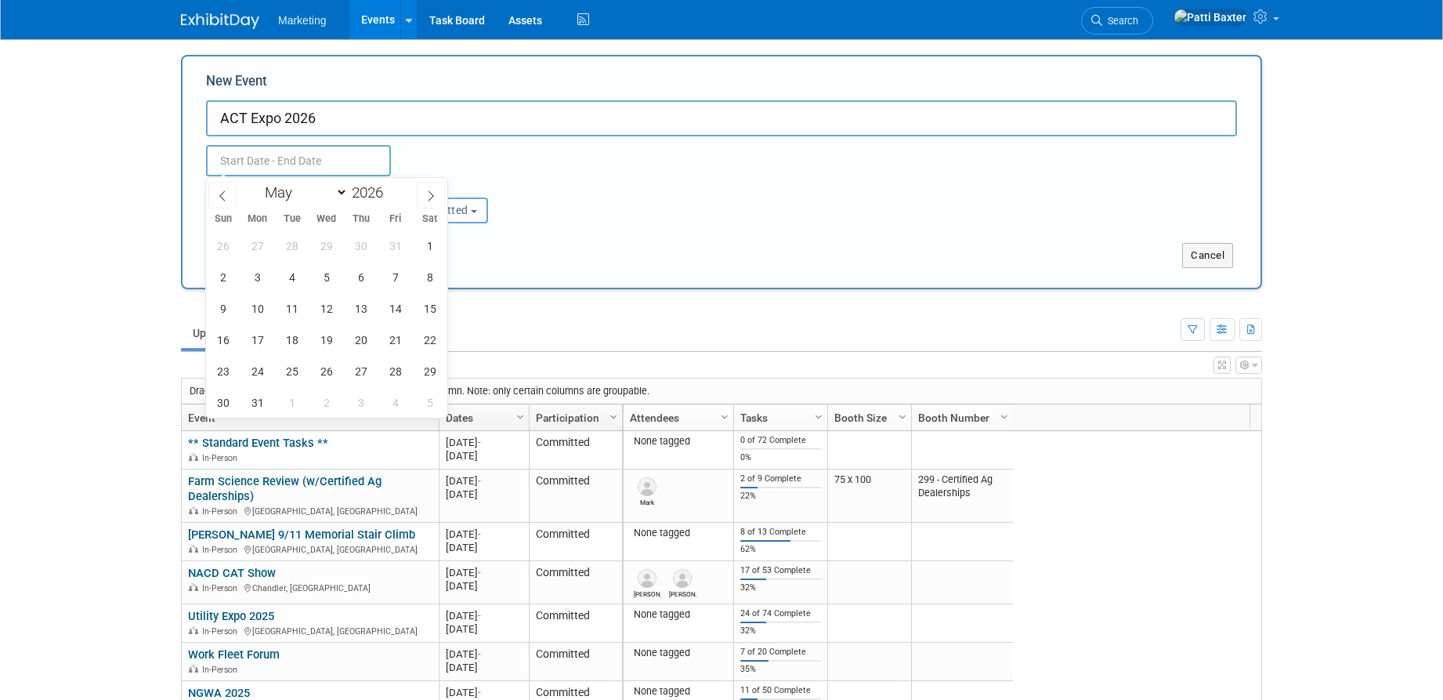
click at [258, 183] on select "January February March April May June July August September October November De…" at bounding box center [303, 193] width 90 height 20
click at [249, 280] on span "4" at bounding box center [257, 277] width 31 height 31
click at [361, 281] on span "7" at bounding box center [360, 277] width 31 height 31
type input "[DATE] to [DATE]"
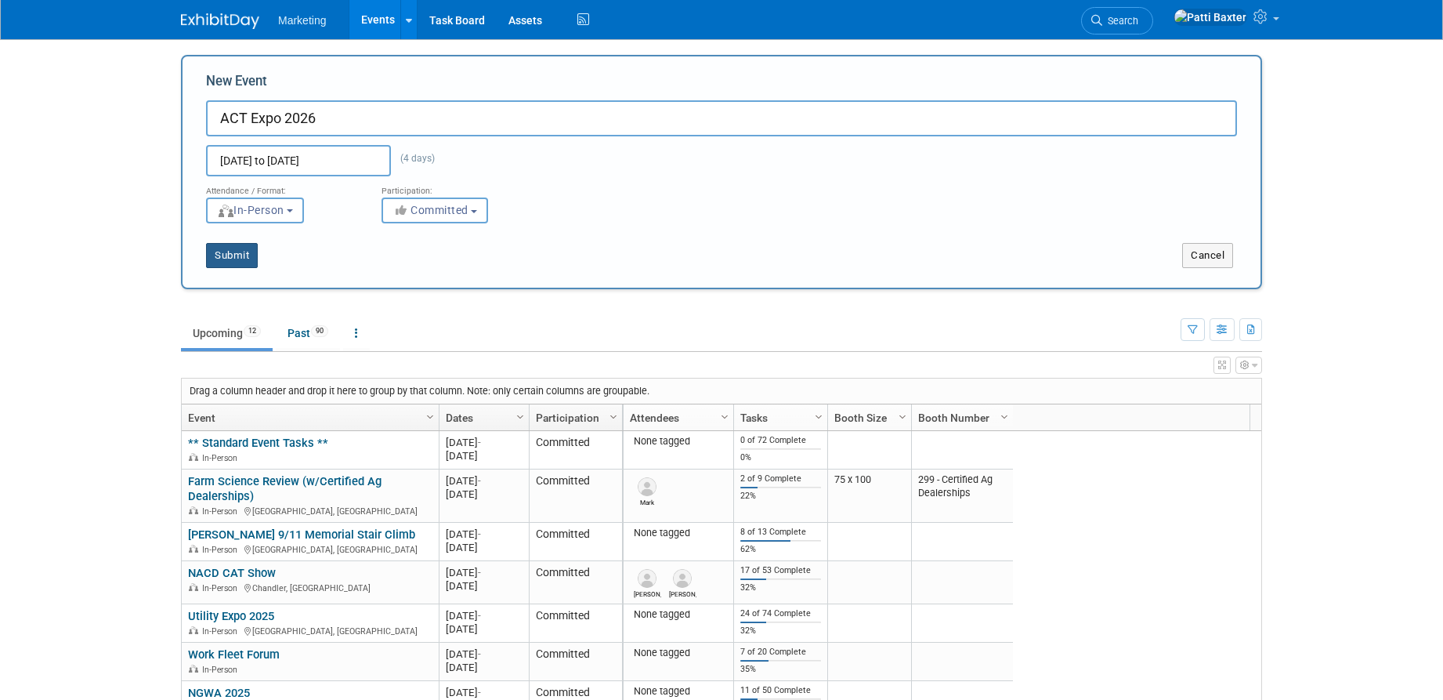
click at [233, 251] on button "Submit" at bounding box center [232, 255] width 52 height 25
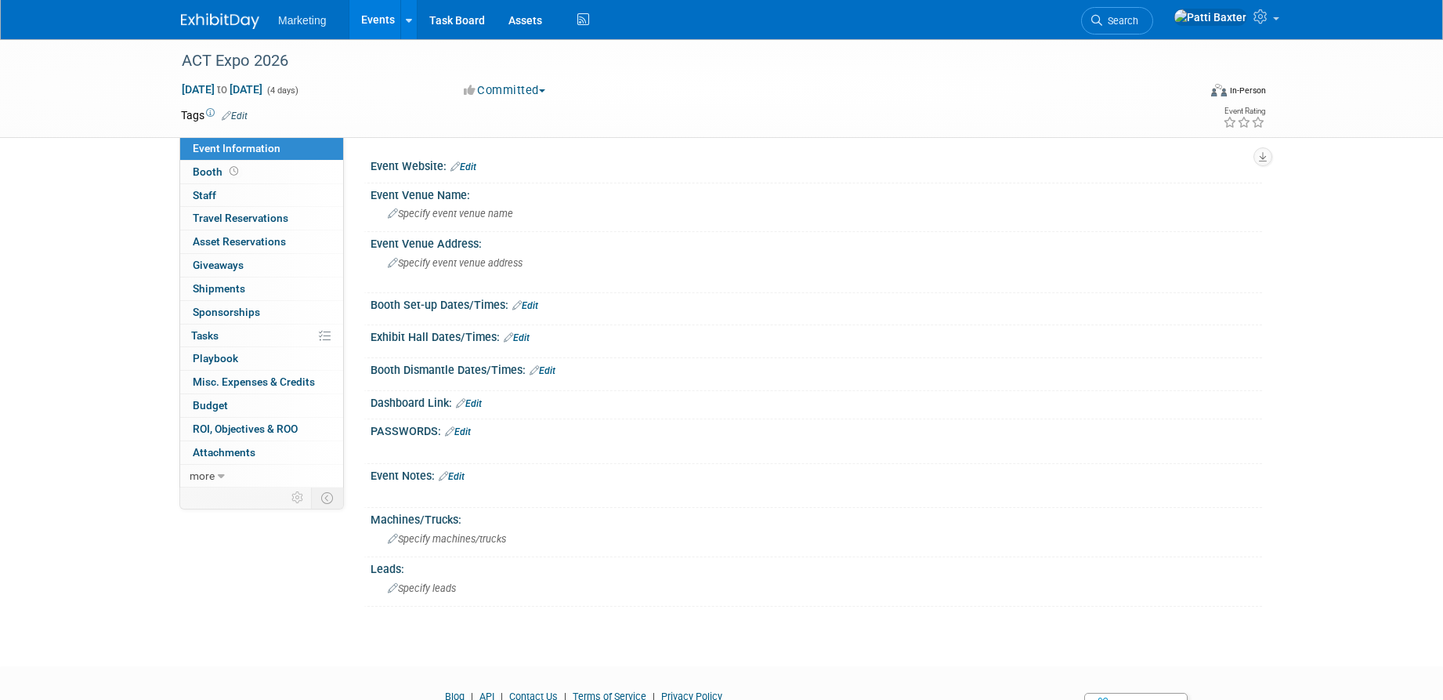
click at [472, 168] on link "Edit" at bounding box center [463, 166] width 26 height 11
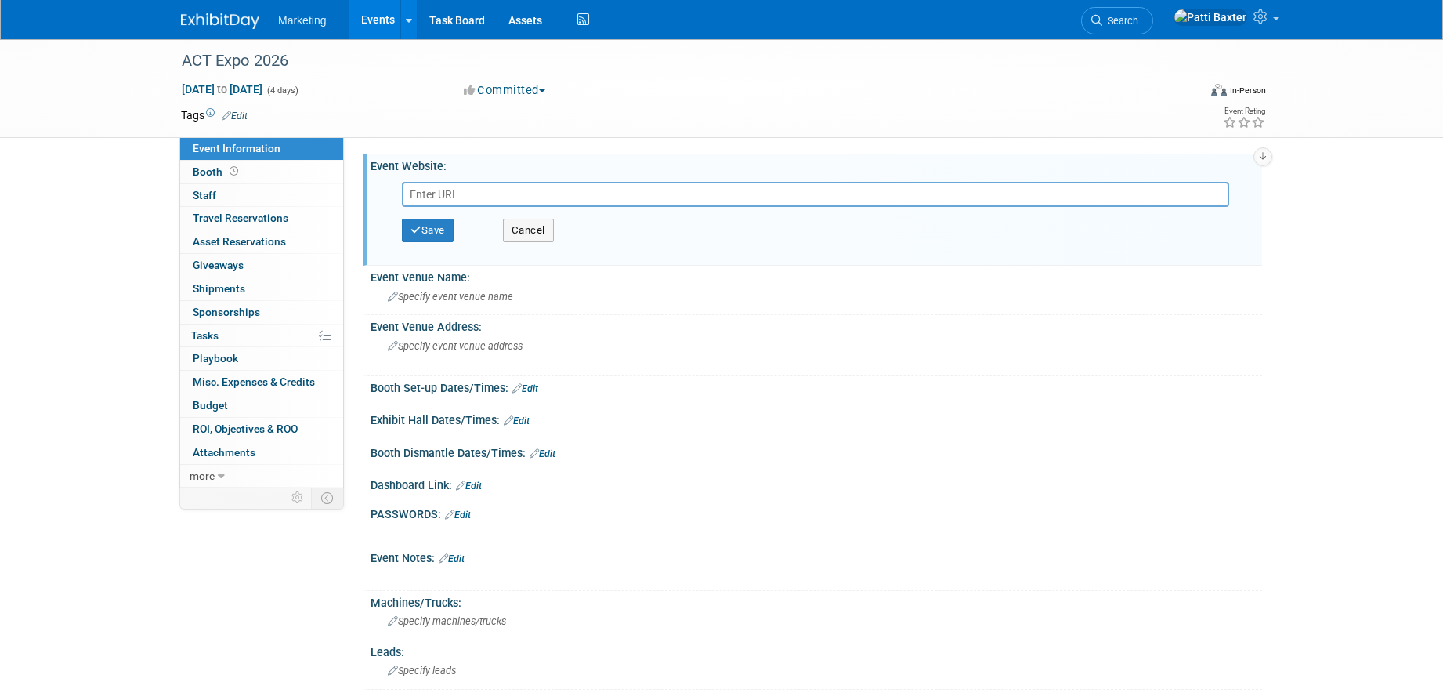
paste input "[URL][DOMAIN_NAME]"
type input "[URL][DOMAIN_NAME]"
click at [440, 219] on button "Save" at bounding box center [428, 231] width 52 height 24
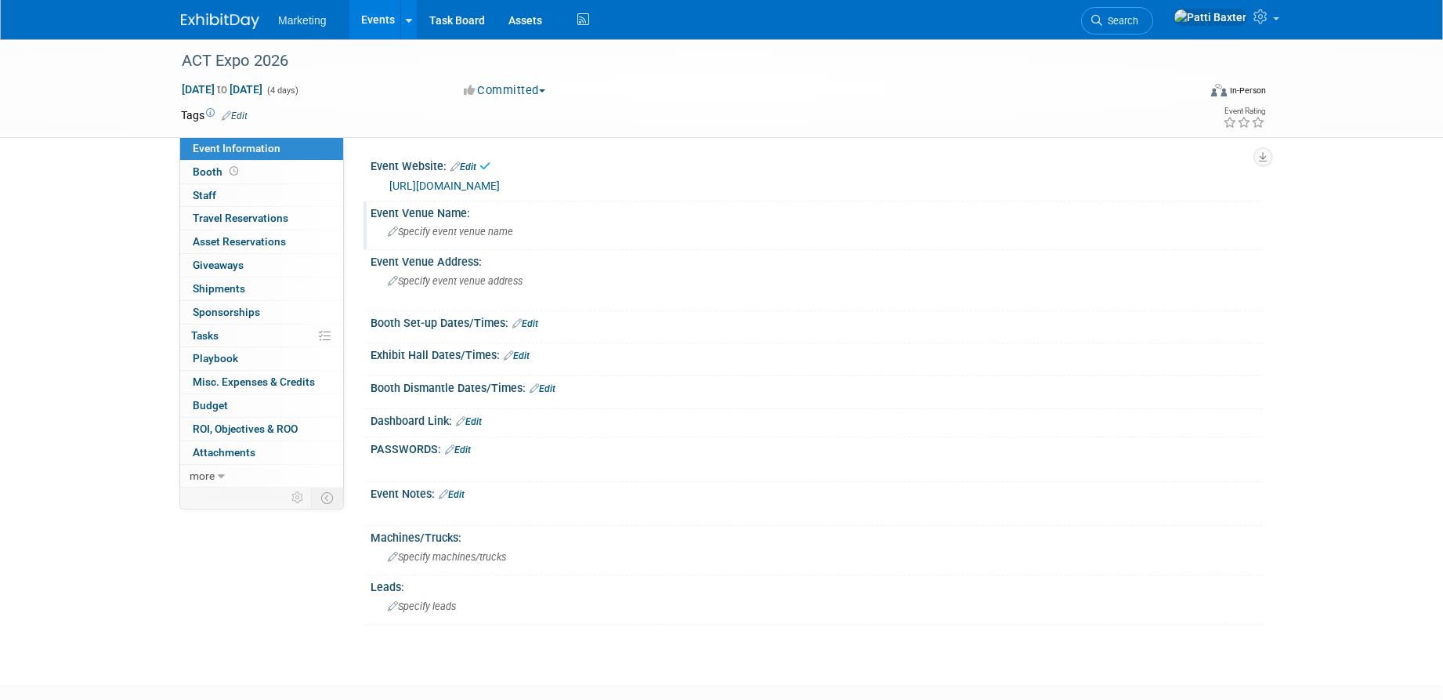
click at [413, 228] on span "Specify event venue name" at bounding box center [450, 232] width 125 height 12
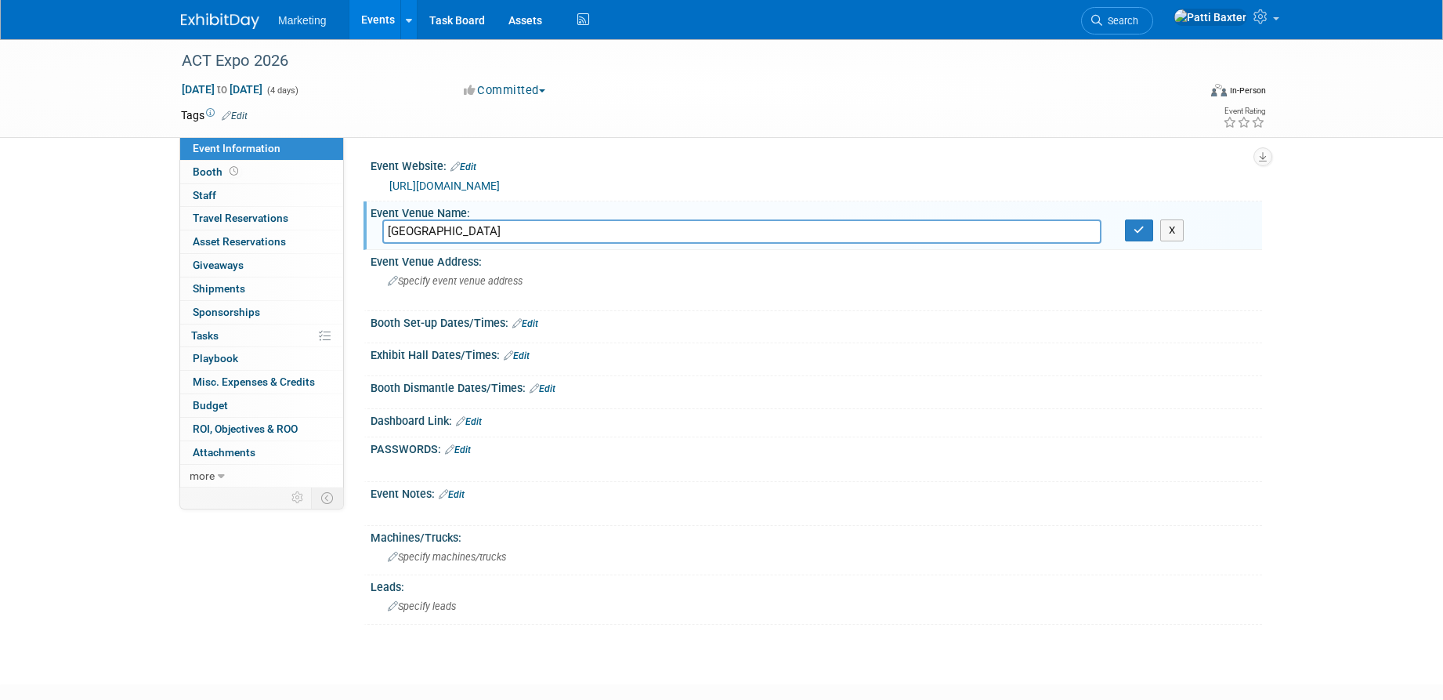
type input "[GEOGRAPHIC_DATA]"
click at [405, 280] on span "Specify event venue address" at bounding box center [455, 281] width 135 height 12
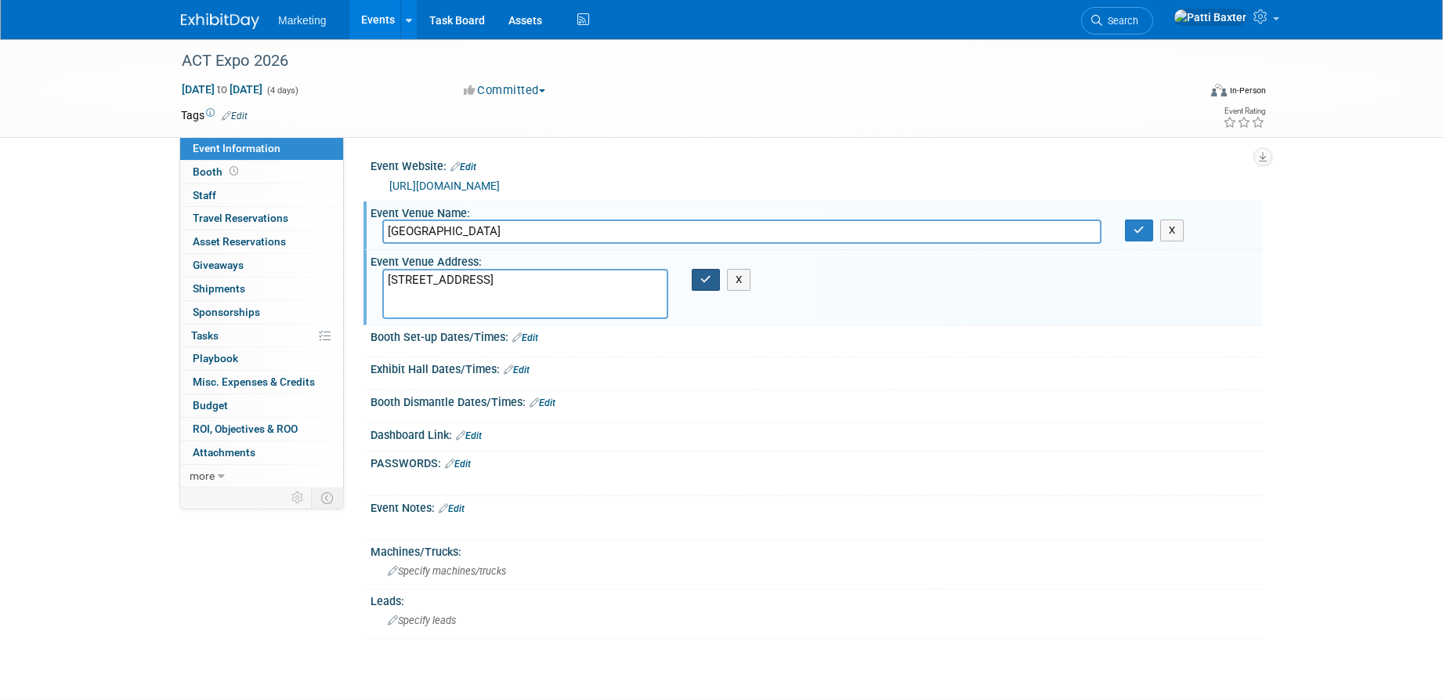
type textarea "[STREET_ADDRESS]"
click at [708, 280] on icon "button" at bounding box center [705, 279] width 11 height 10
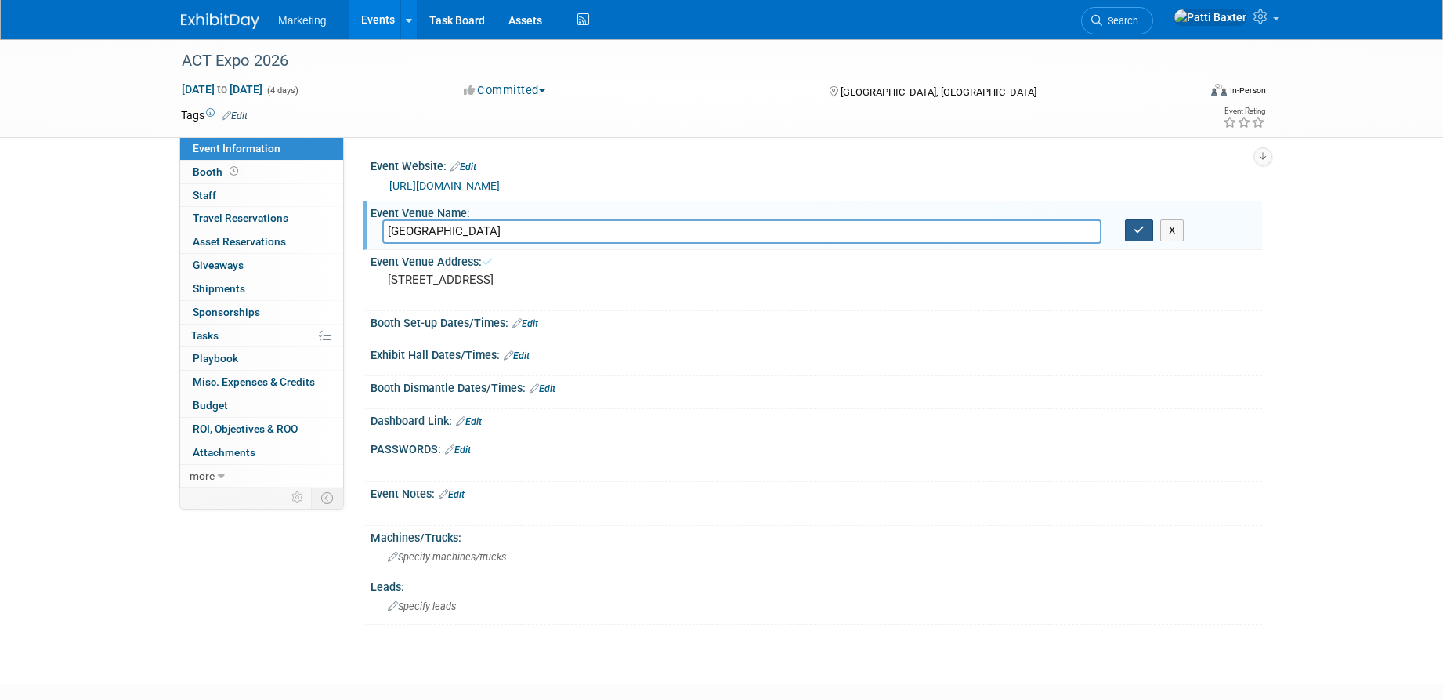
click at [1135, 228] on icon "button" at bounding box center [1139, 230] width 11 height 10
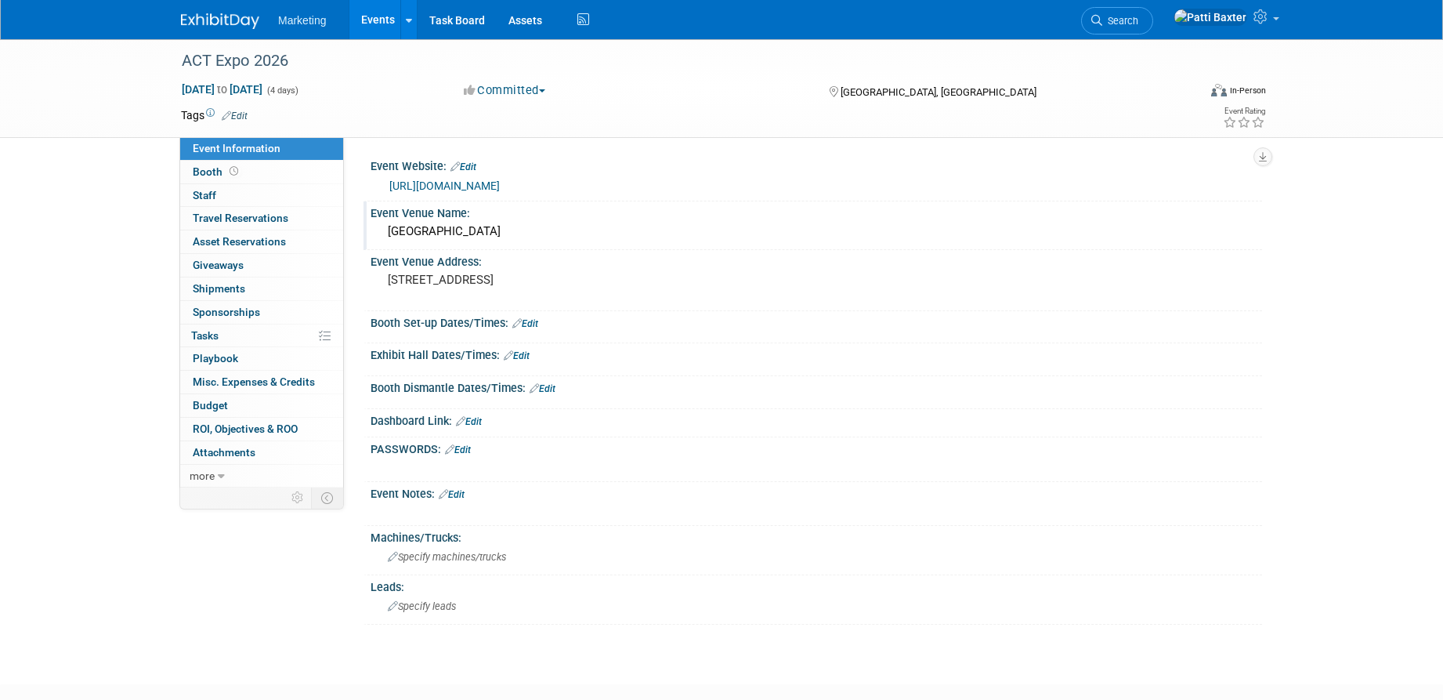
click at [530, 351] on link "Edit" at bounding box center [517, 355] width 26 height 11
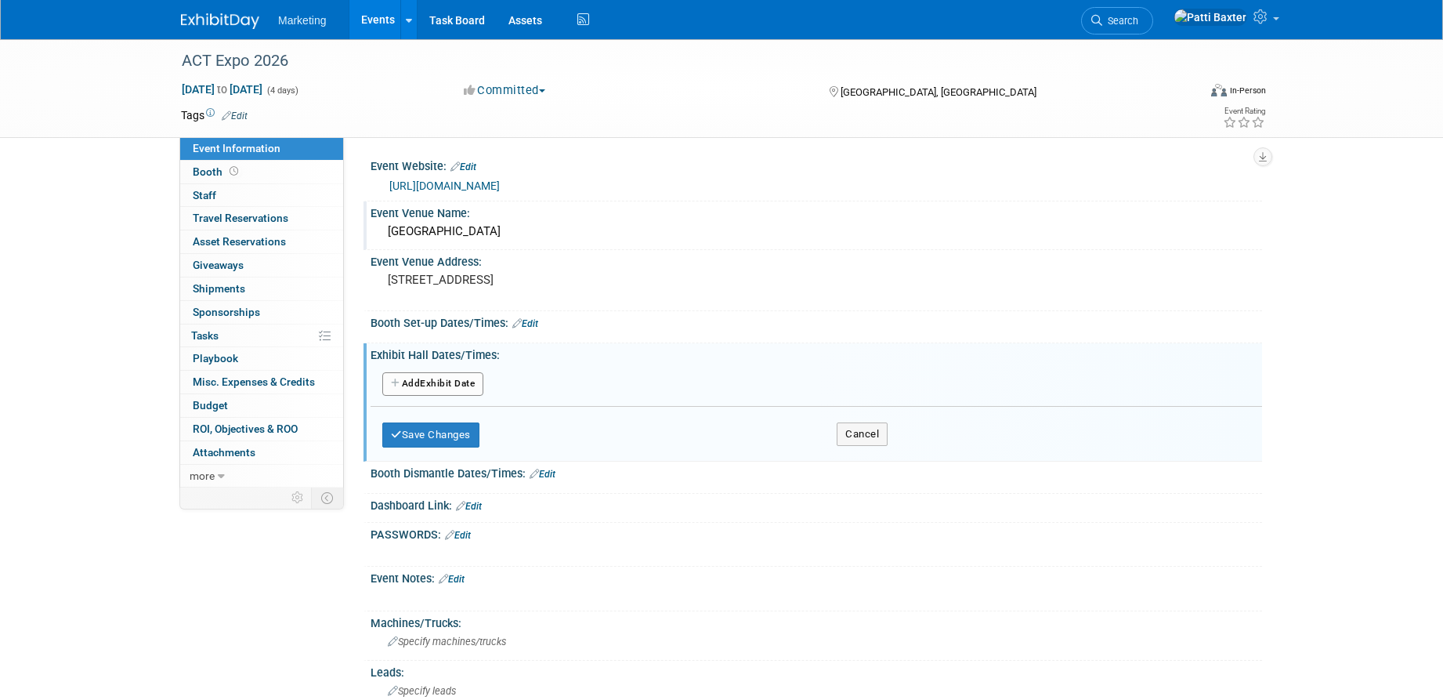
click at [437, 384] on button "Add Another Exhibit Date" at bounding box center [432, 384] width 101 height 24
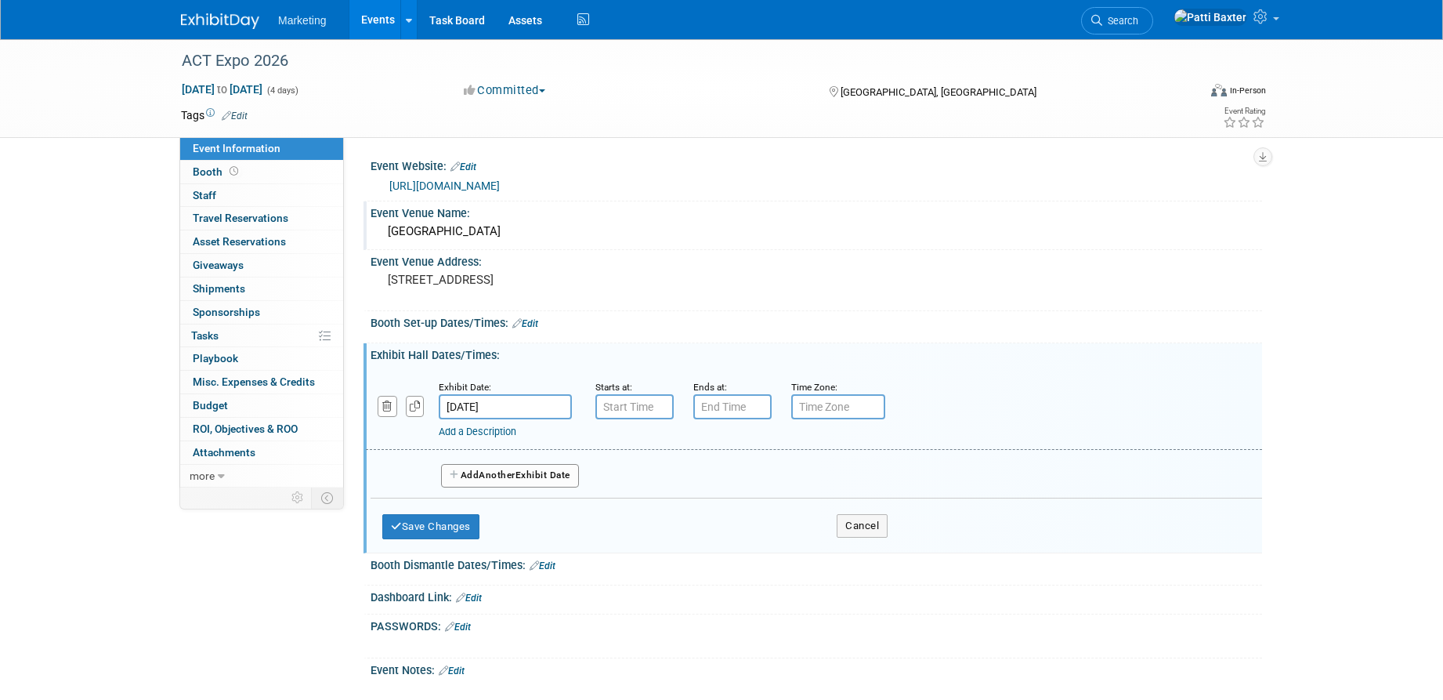
click at [515, 404] on input "[DATE]" at bounding box center [505, 406] width 133 height 25
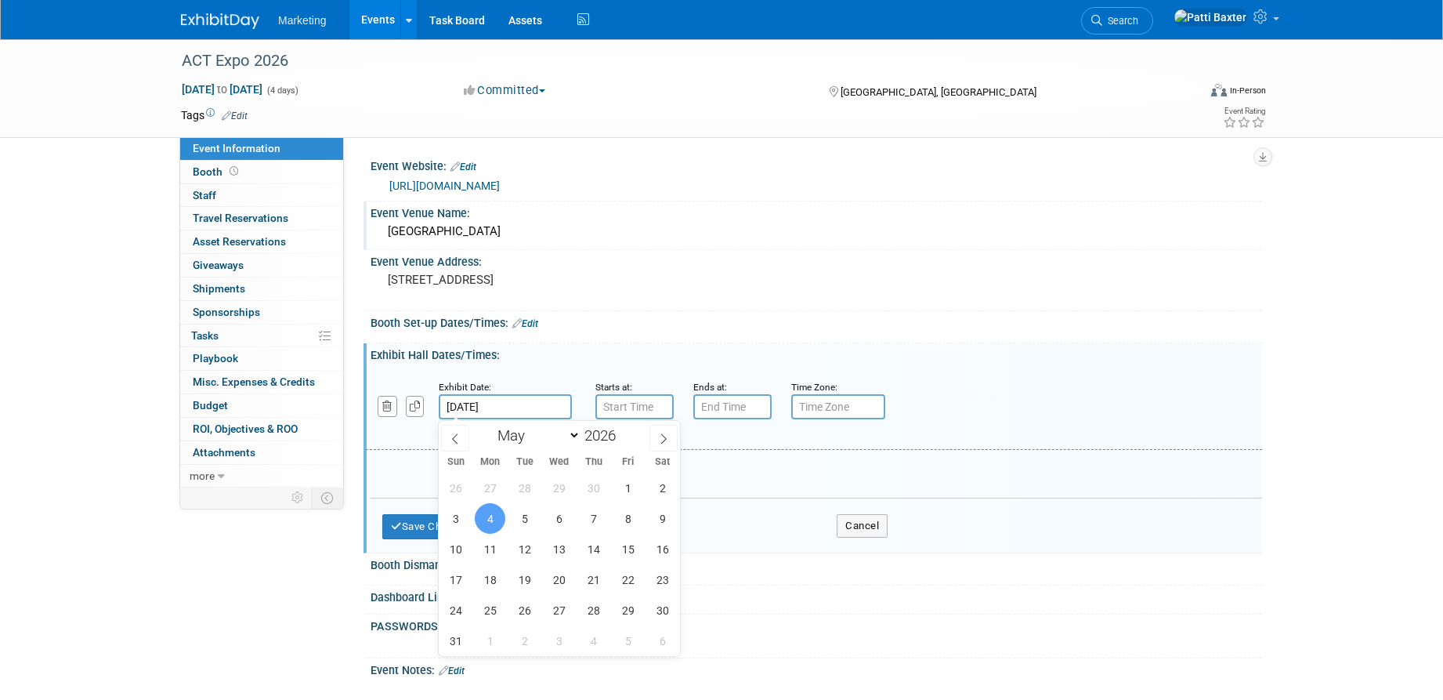
click at [484, 514] on span "4" at bounding box center [490, 518] width 31 height 31
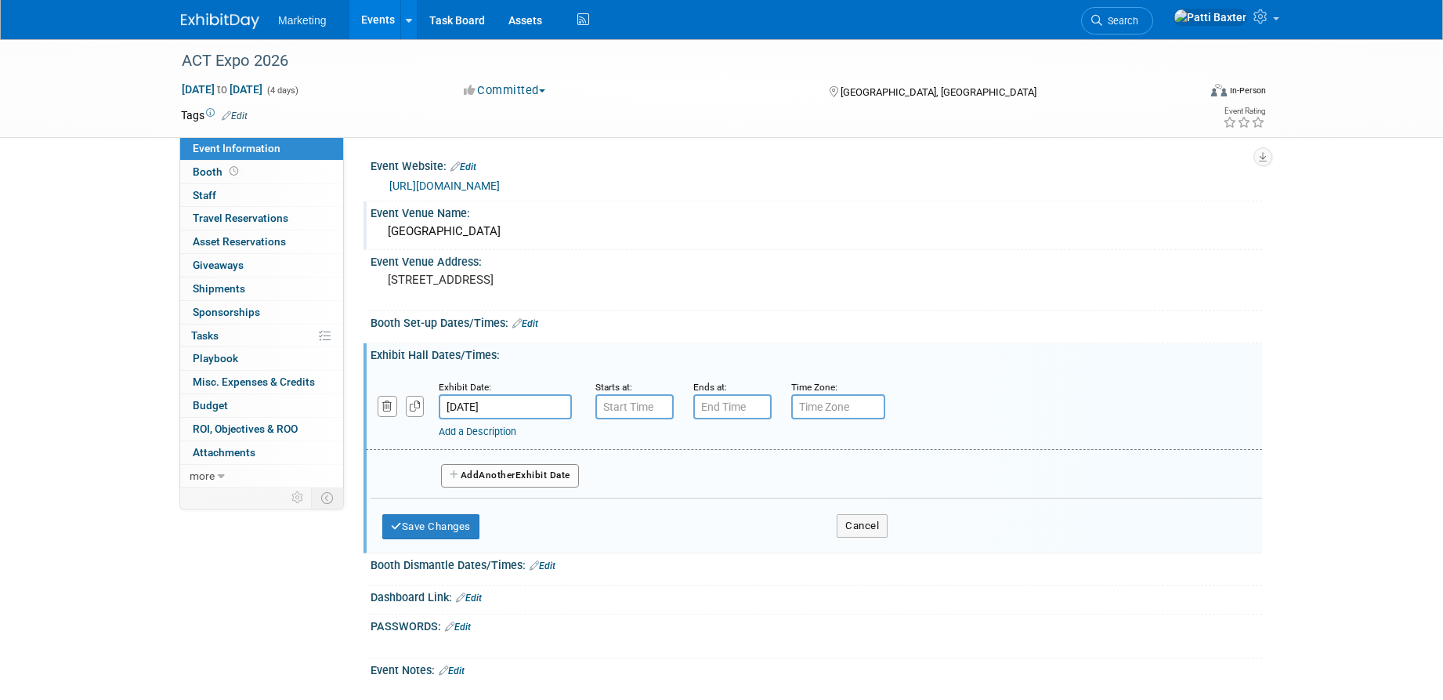
click at [487, 472] on span "Another" at bounding box center [497, 474] width 37 height 11
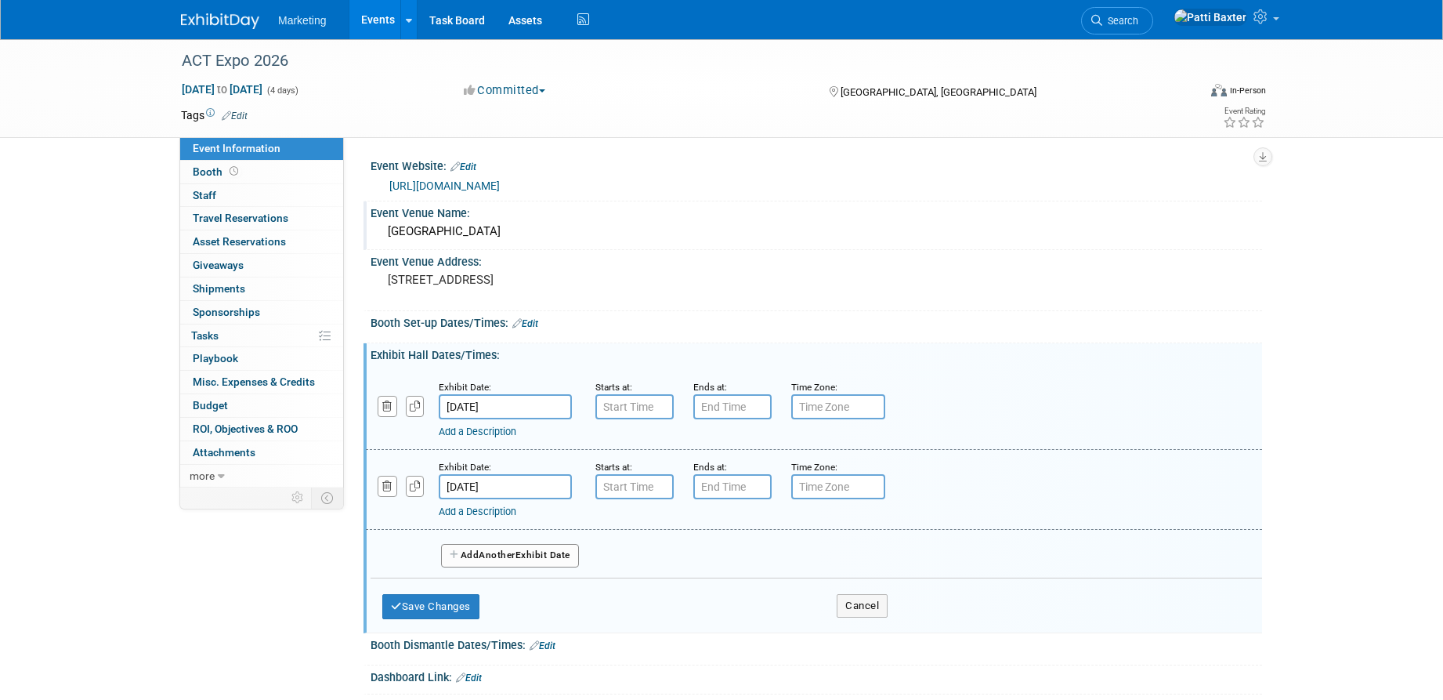
click at [481, 555] on button "Add Another Exhibit Date" at bounding box center [510, 556] width 138 height 24
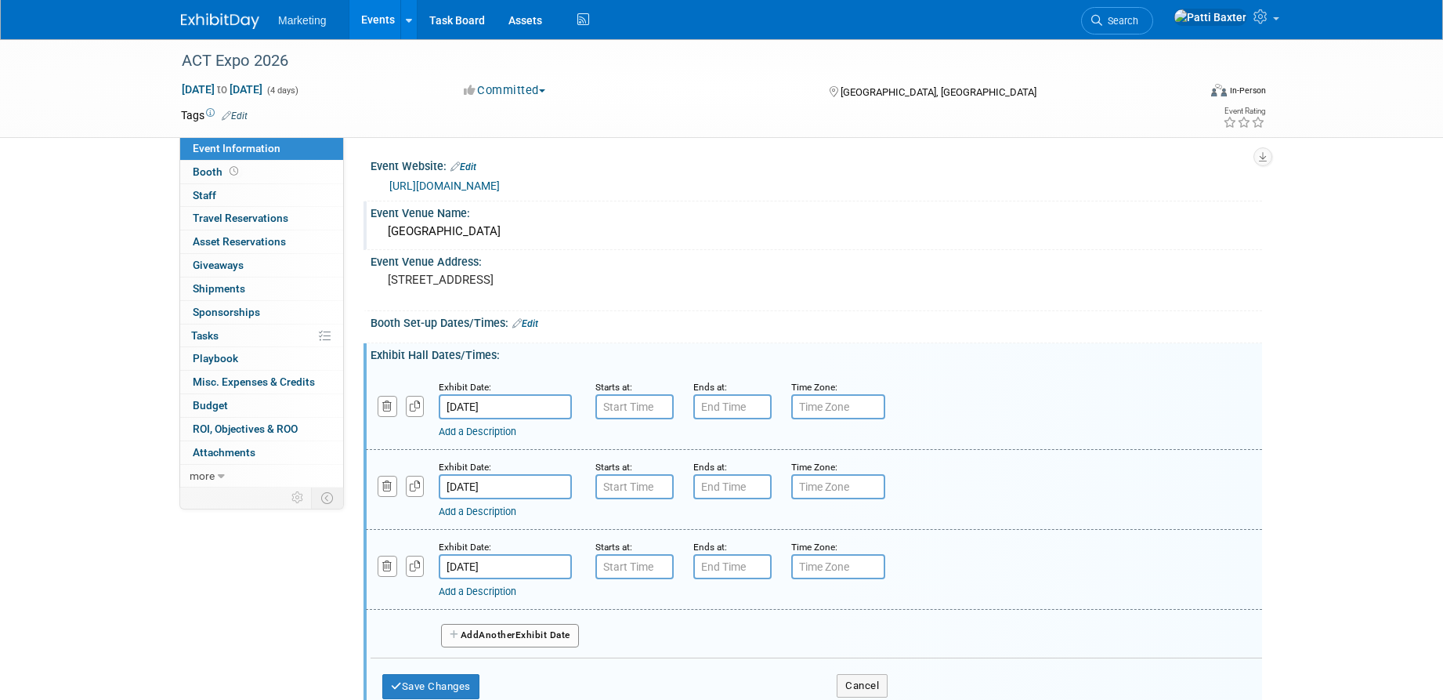
click at [530, 634] on button "Add Another Exhibit Date" at bounding box center [510, 636] width 138 height 24
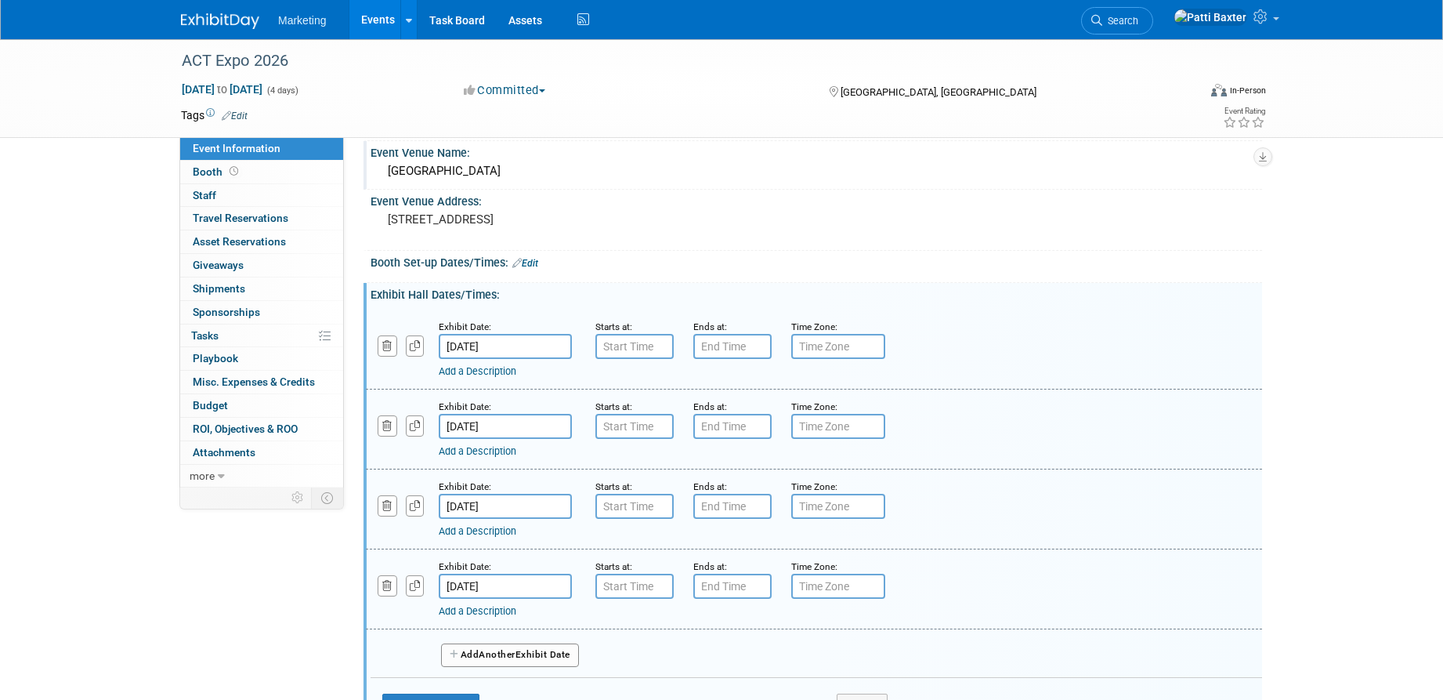
scroll to position [235, 0]
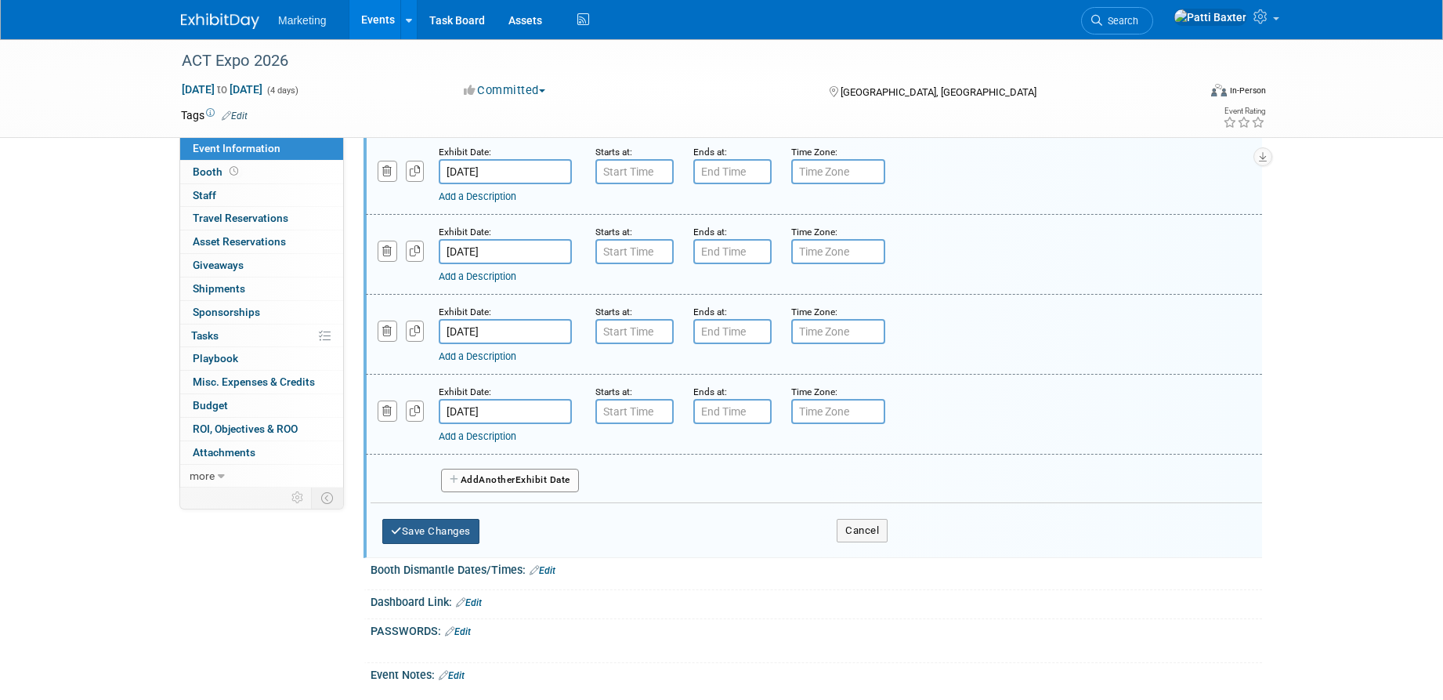
click at [438, 532] on button "Save Changes" at bounding box center [430, 531] width 97 height 25
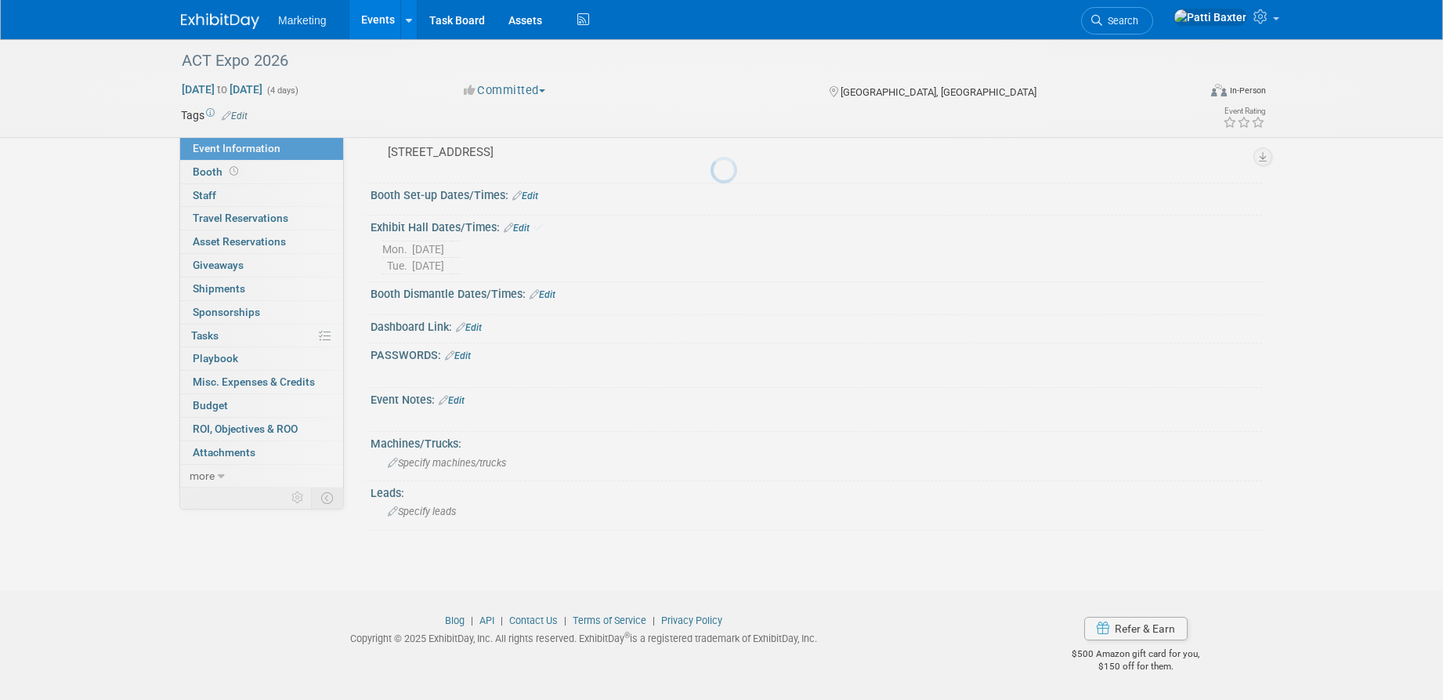
scroll to position [90, 0]
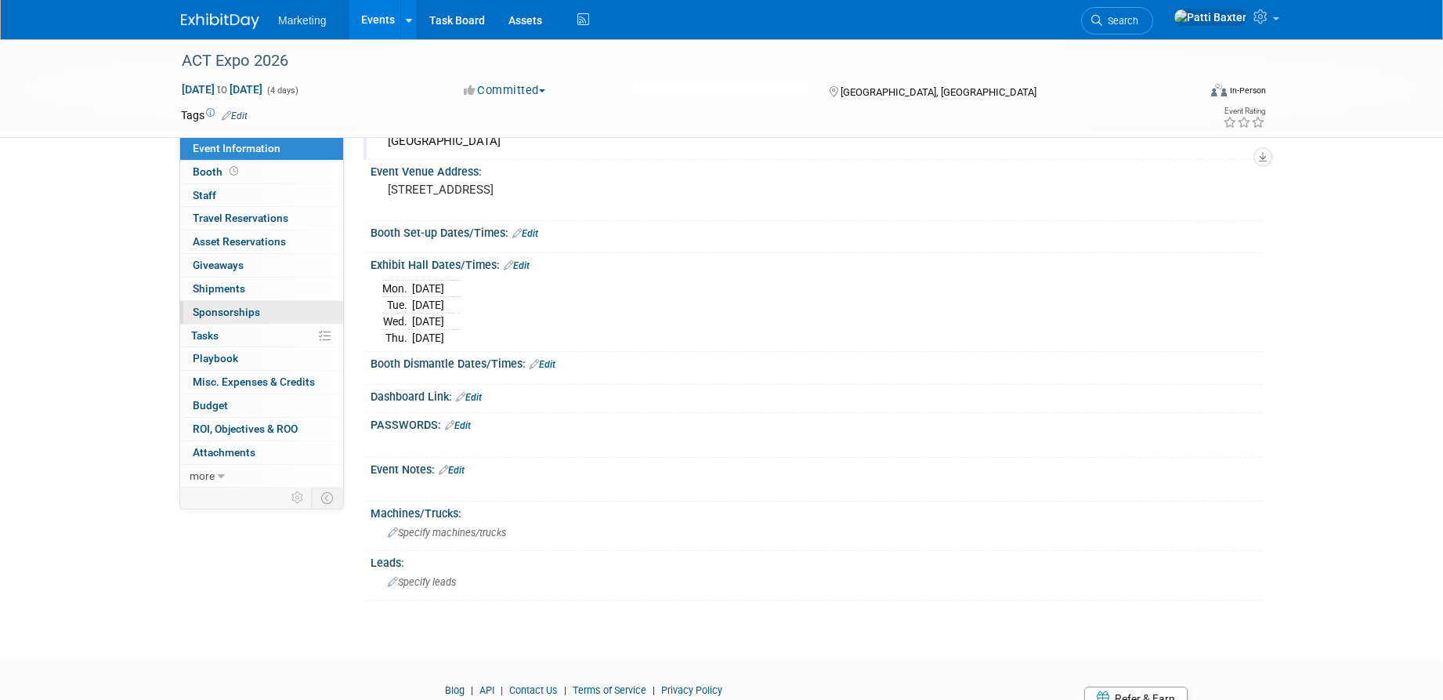
drag, startPoint x: 200, startPoint y: 333, endPoint x: 242, endPoint y: 317, distance: 45.1
click at [201, 332] on span "Tasks 0%" at bounding box center [204, 335] width 27 height 13
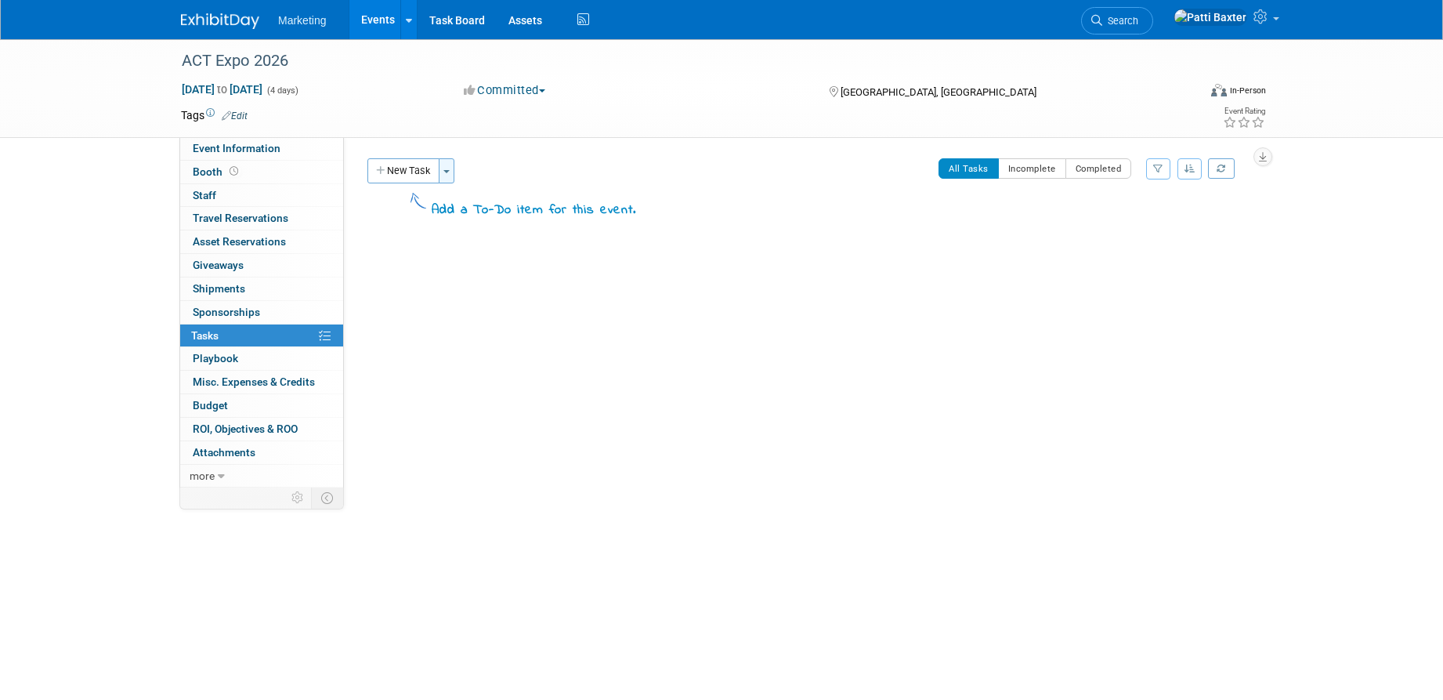
click at [447, 172] on span "button" at bounding box center [446, 171] width 6 height 3
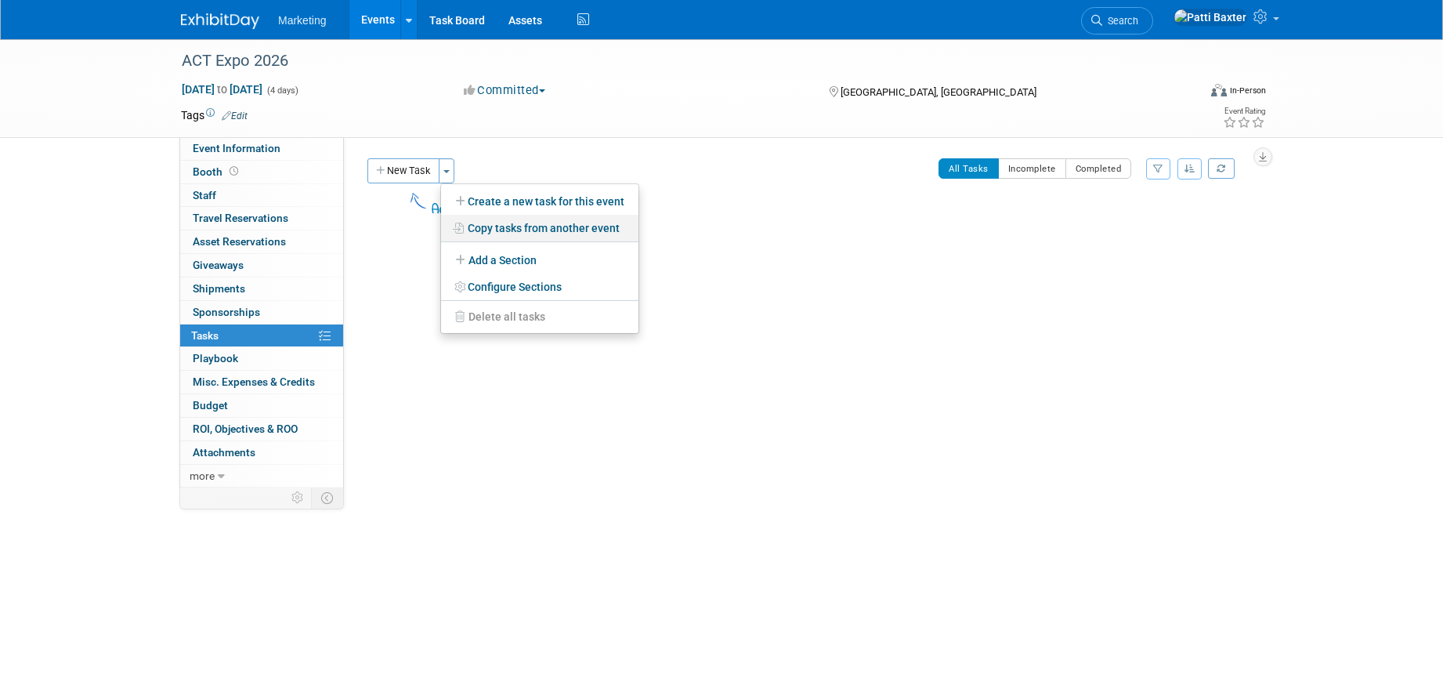
click at [489, 219] on link "Copy tasks from another event" at bounding box center [539, 228] width 197 height 27
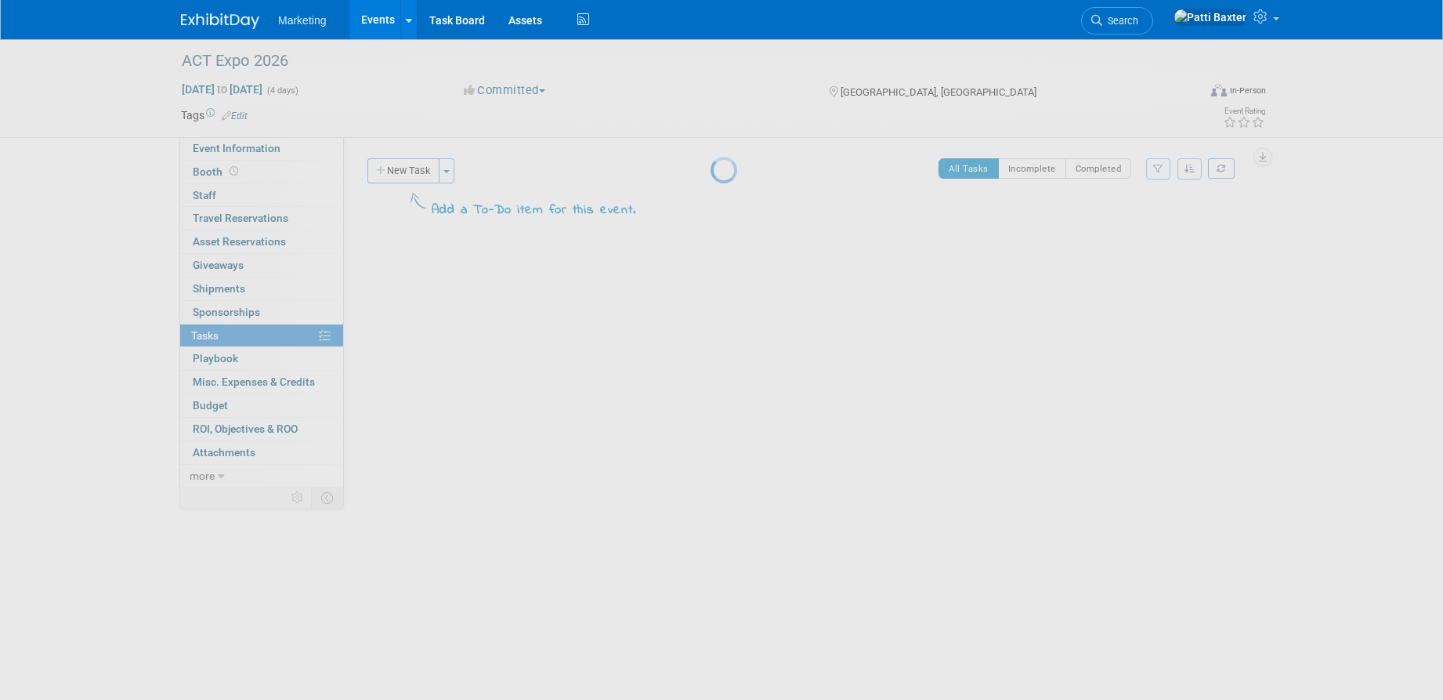
click at [711, 172] on div at bounding box center [722, 350] width 22 height 700
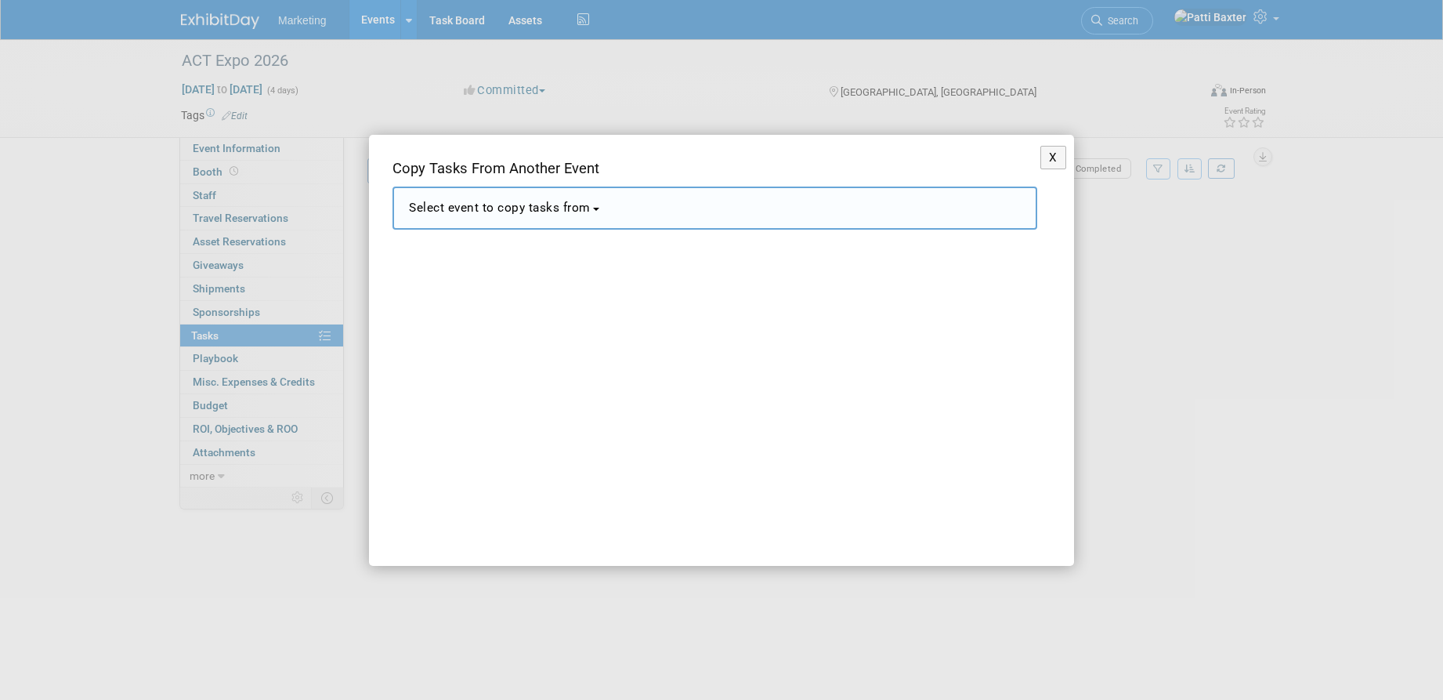
click at [515, 209] on span "Select event to copy tasks from" at bounding box center [500, 208] width 182 height 14
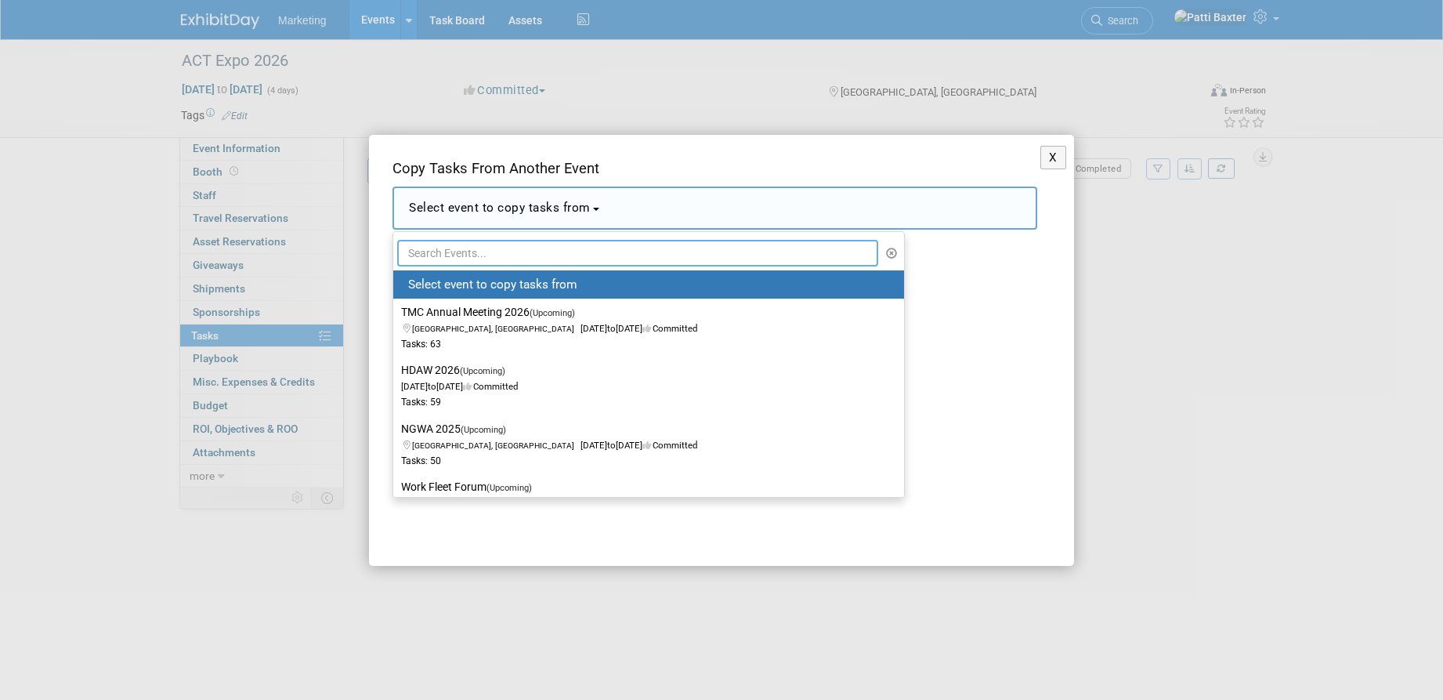
click at [457, 245] on input "text" at bounding box center [637, 253] width 481 height 27
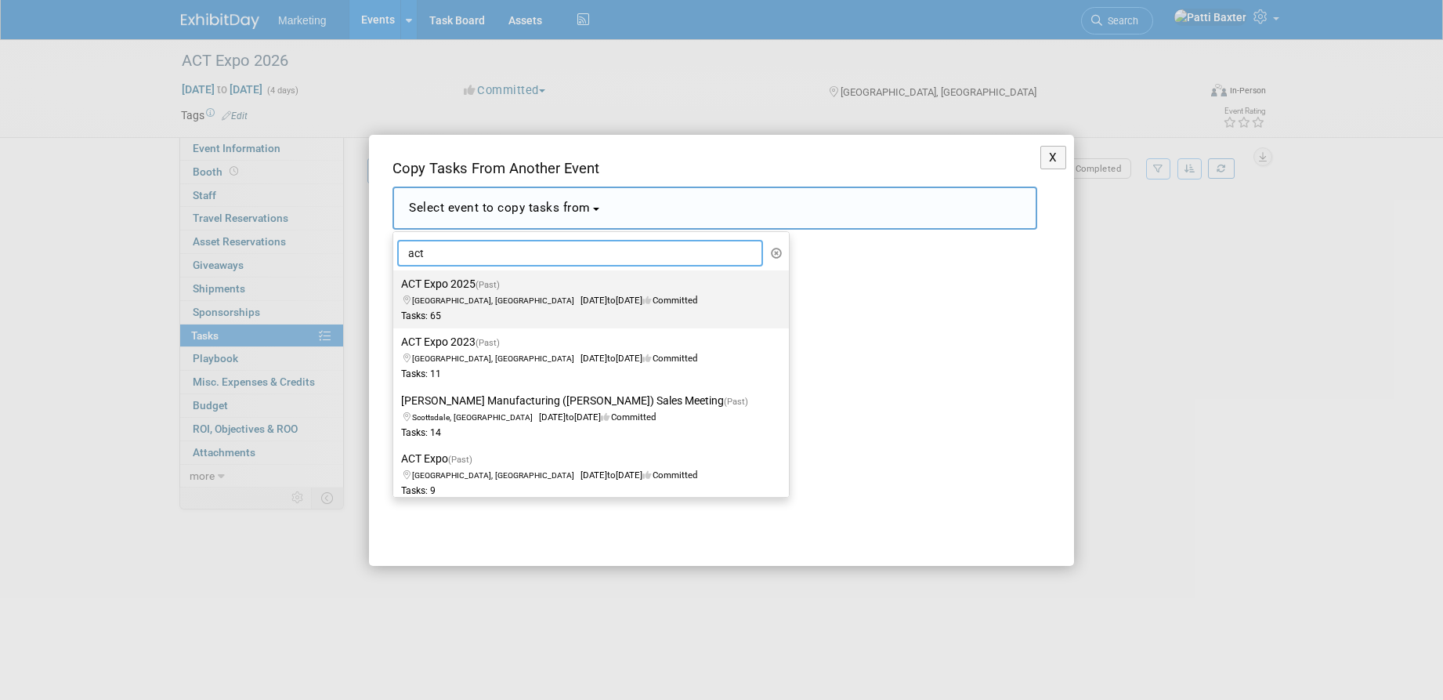
type input "act"
click at [458, 282] on label "ACT Expo 2025 (Past) Anaheim, CA Apr 28, 2025 to May 1, 2025 Committed Tasks: 65" at bounding box center [587, 299] width 372 height 52
click at [396, 282] on input "ACT Expo 2025 (Past) Anaheim, CA Apr 28, 2025 to May 1, 2025 Committed Tasks: 65" at bounding box center [390, 284] width 10 height 10
select select "11121488"
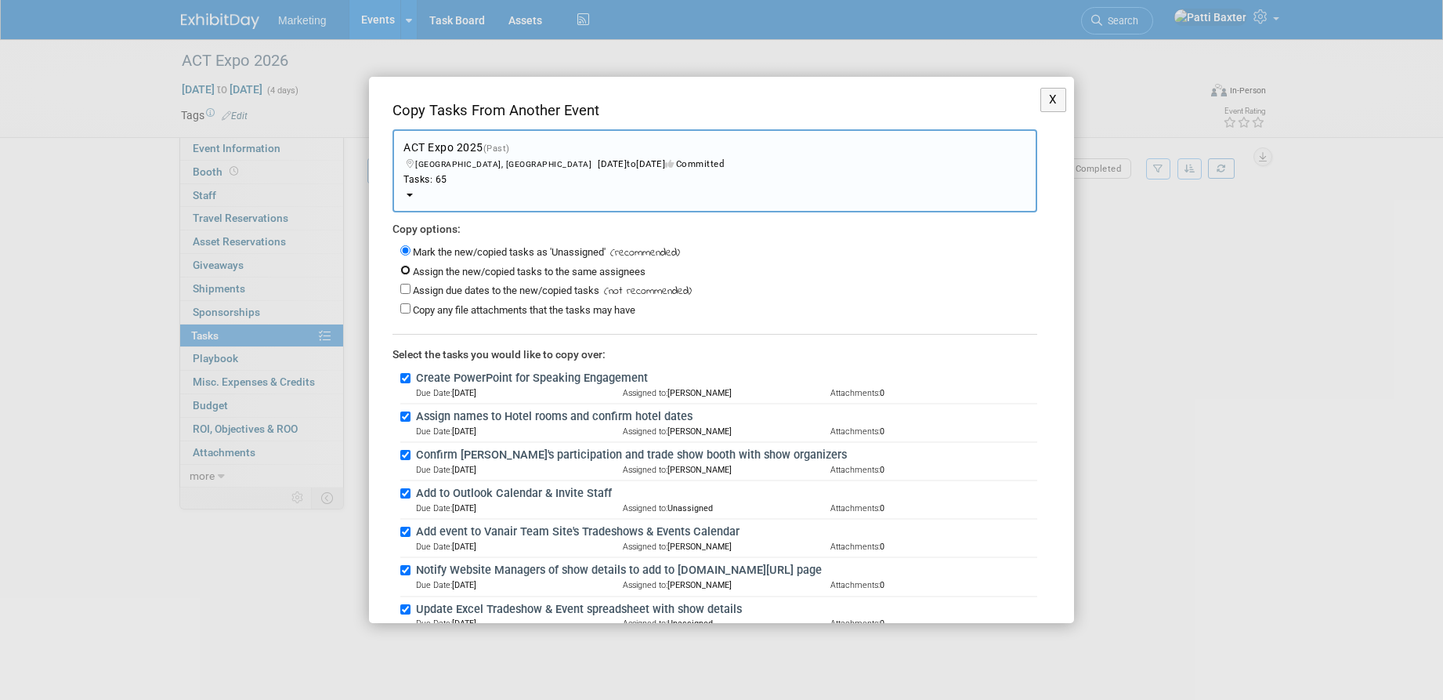
click at [406, 268] on input "Assign the new/copied tasks to the same assignees" at bounding box center [405, 270] width 10 height 10
radio input "true"
click at [406, 292] on input "Assign due dates to the new/copied tasks" at bounding box center [405, 289] width 10 height 10
checkbox input "true"
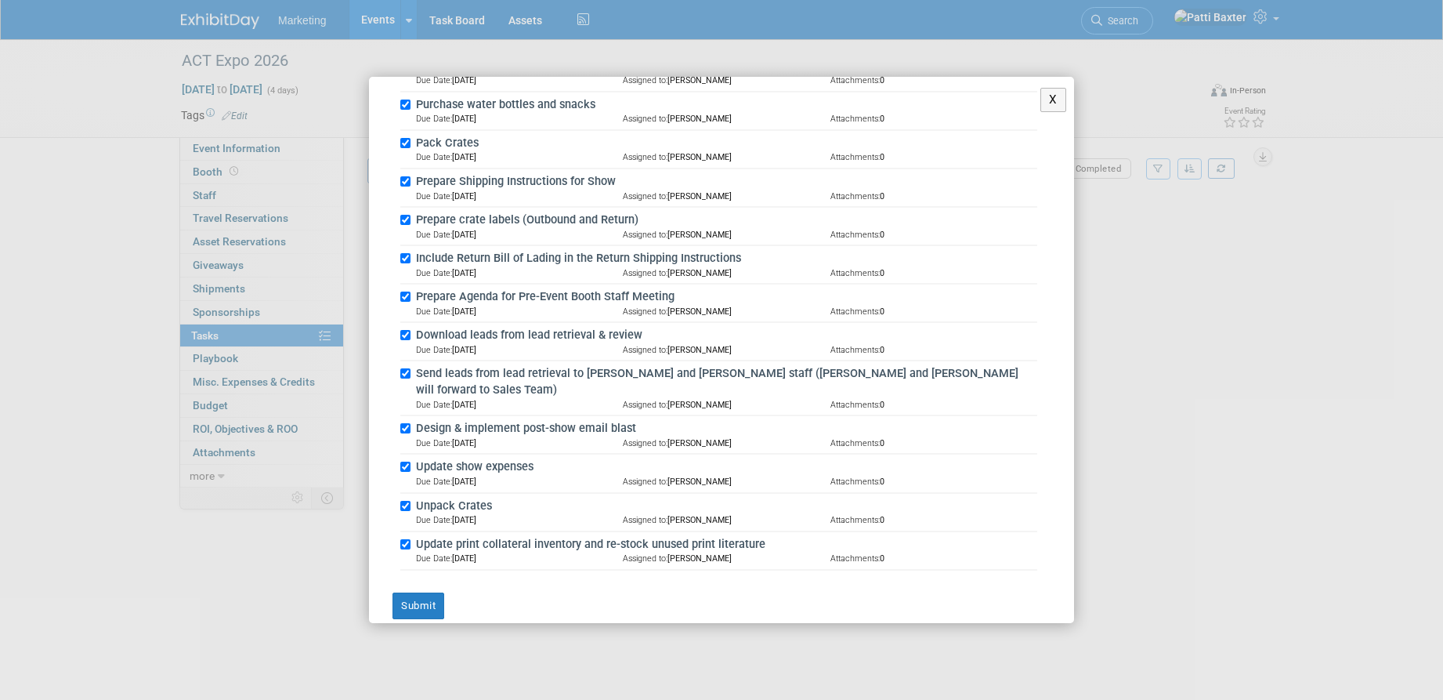
scroll to position [2389, 0]
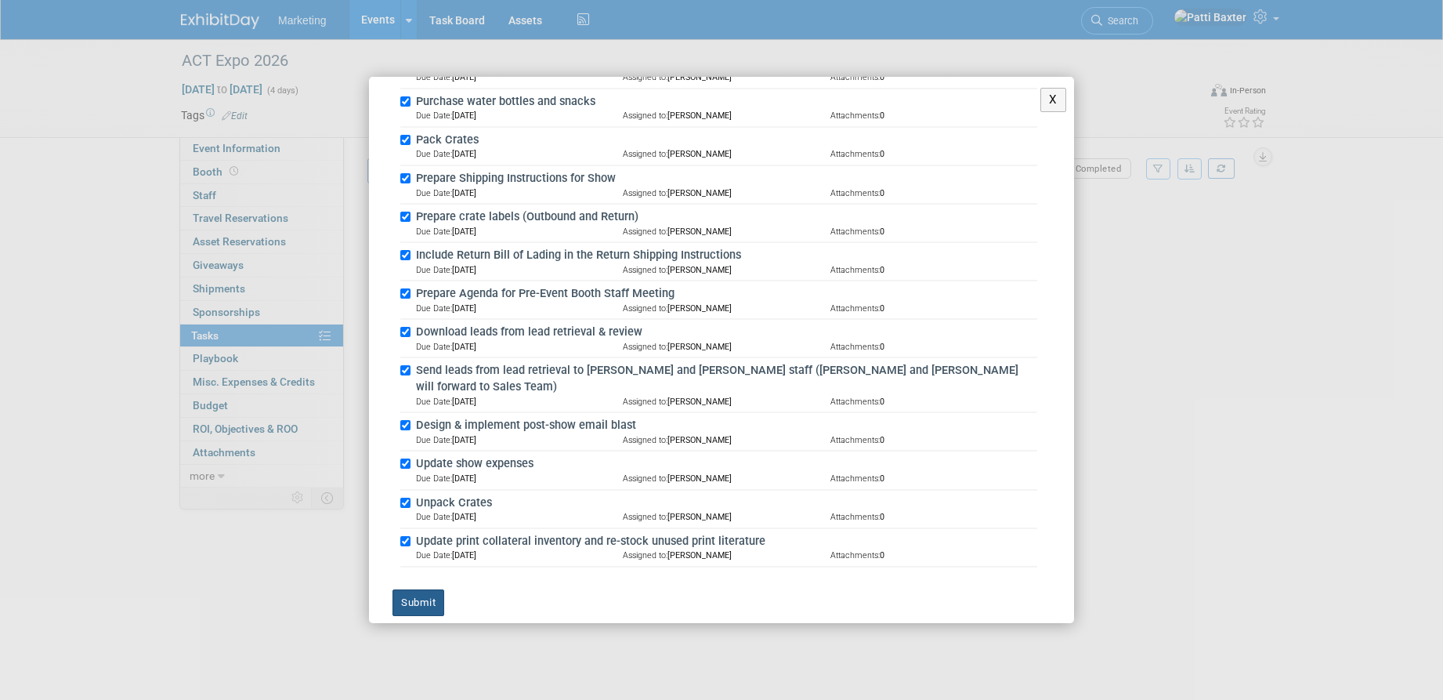
click at [407, 589] on button "Submit" at bounding box center [418, 602] width 52 height 27
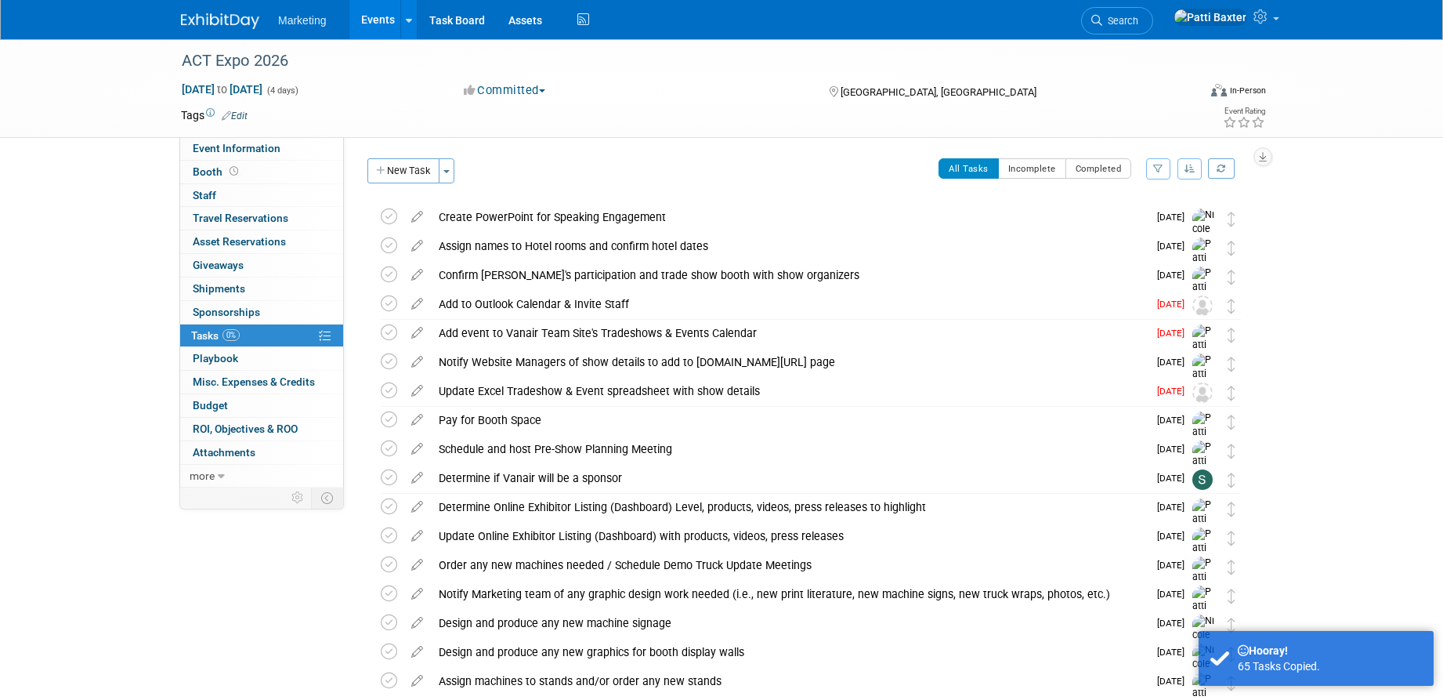
click at [1190, 166] on icon "button" at bounding box center [1190, 168] width 11 height 9
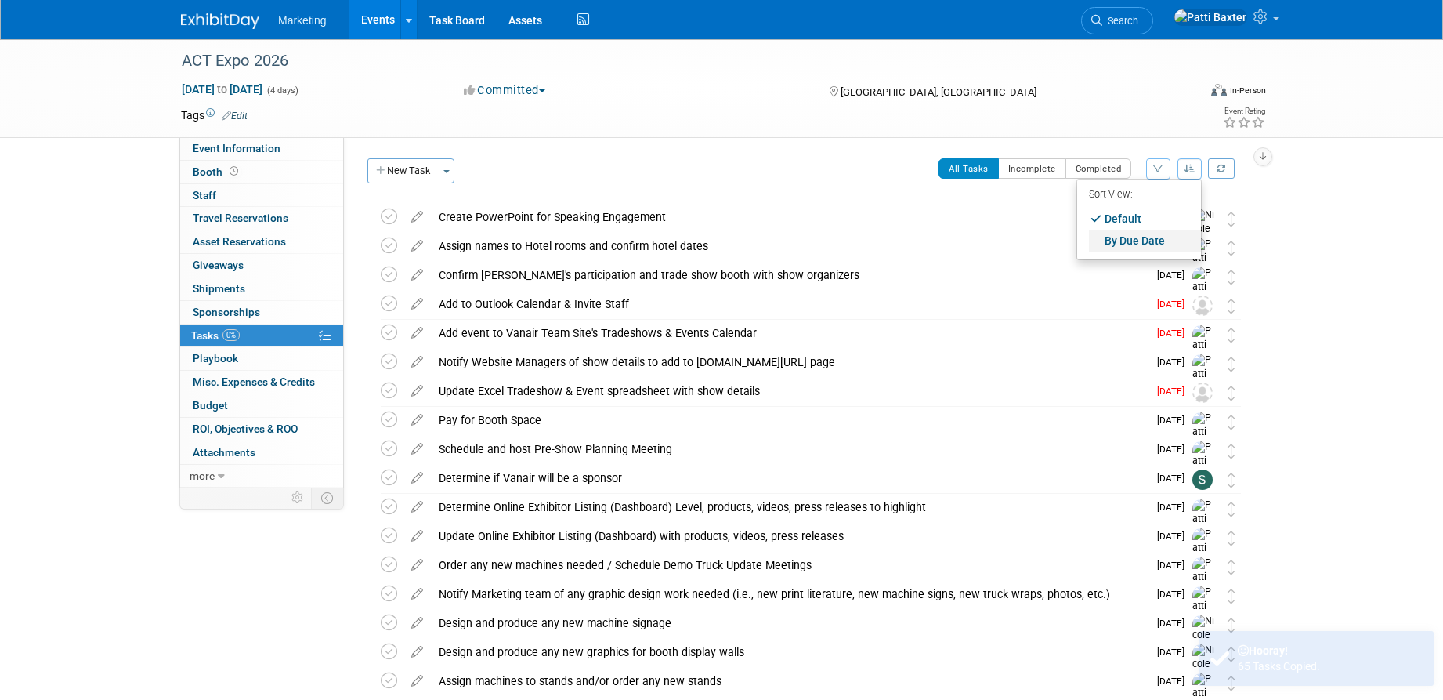
click at [1136, 236] on link "By Due Date" at bounding box center [1145, 241] width 112 height 22
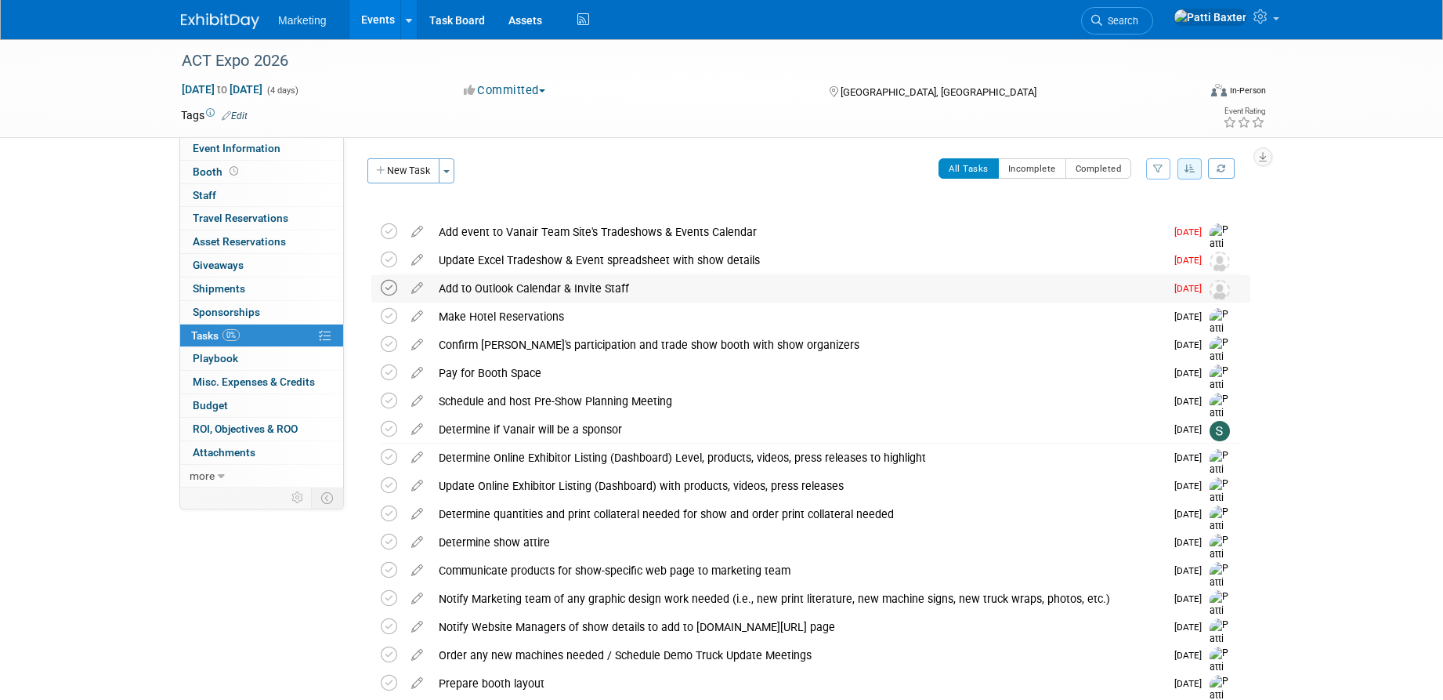
click at [390, 288] on icon at bounding box center [389, 288] width 16 height 16
click at [389, 263] on icon at bounding box center [389, 259] width 16 height 16
click at [386, 233] on icon at bounding box center [389, 231] width 16 height 16
click at [378, 17] on link "Events" at bounding box center [377, 19] width 57 height 39
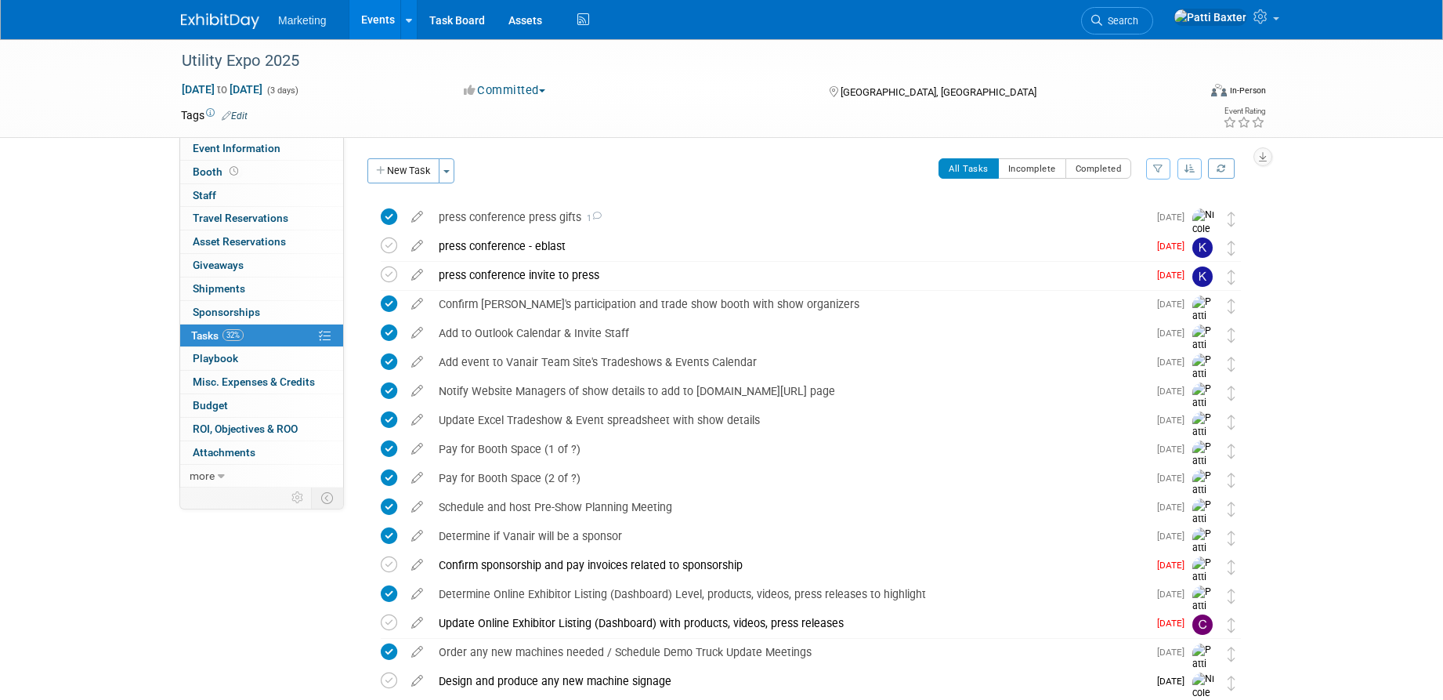
scroll to position [759, 0]
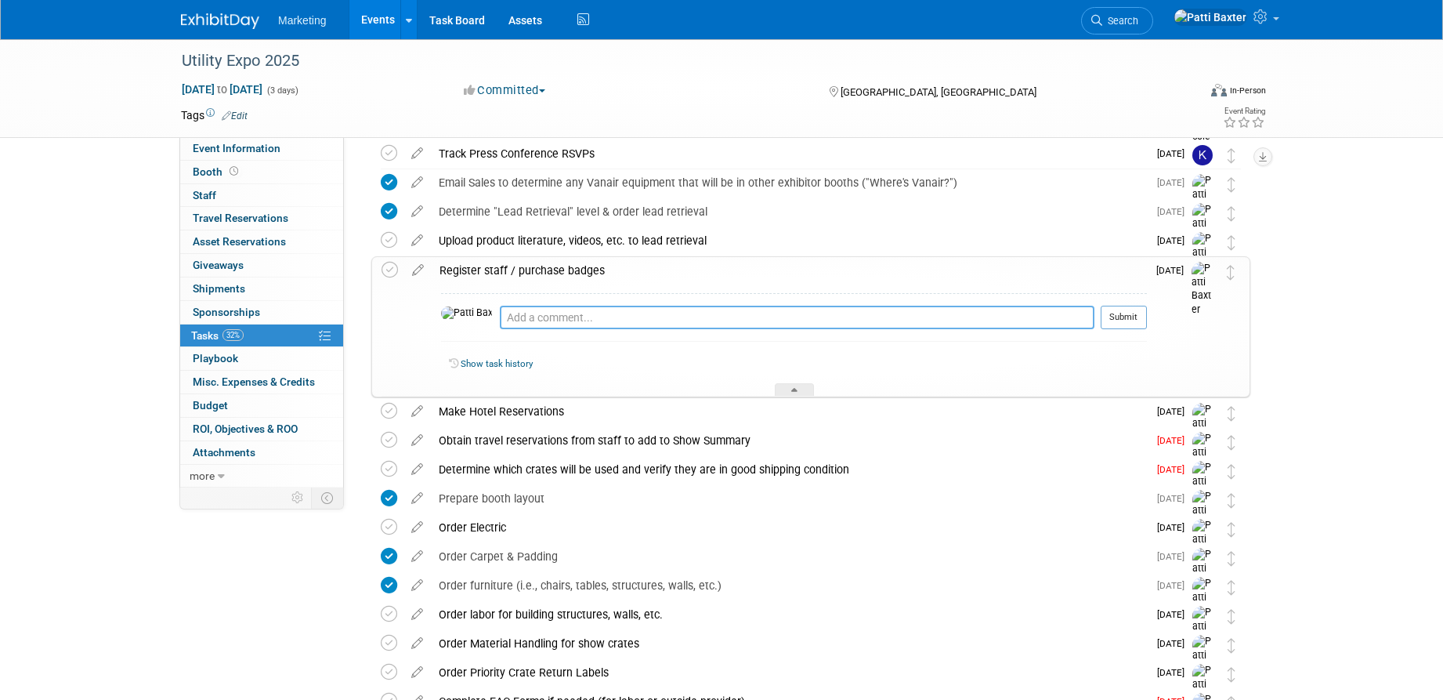
click at [506, 319] on textarea at bounding box center [797, 318] width 595 height 24
type textarea "A"
type textarea "Badges have been purchased for all known staff as of [DATE] and all staff regis…"
drag, startPoint x: 1126, startPoint y: 318, endPoint x: 1099, endPoint y: 319, distance: 26.6
click at [1121, 318] on button "Submit" at bounding box center [1124, 318] width 46 height 24
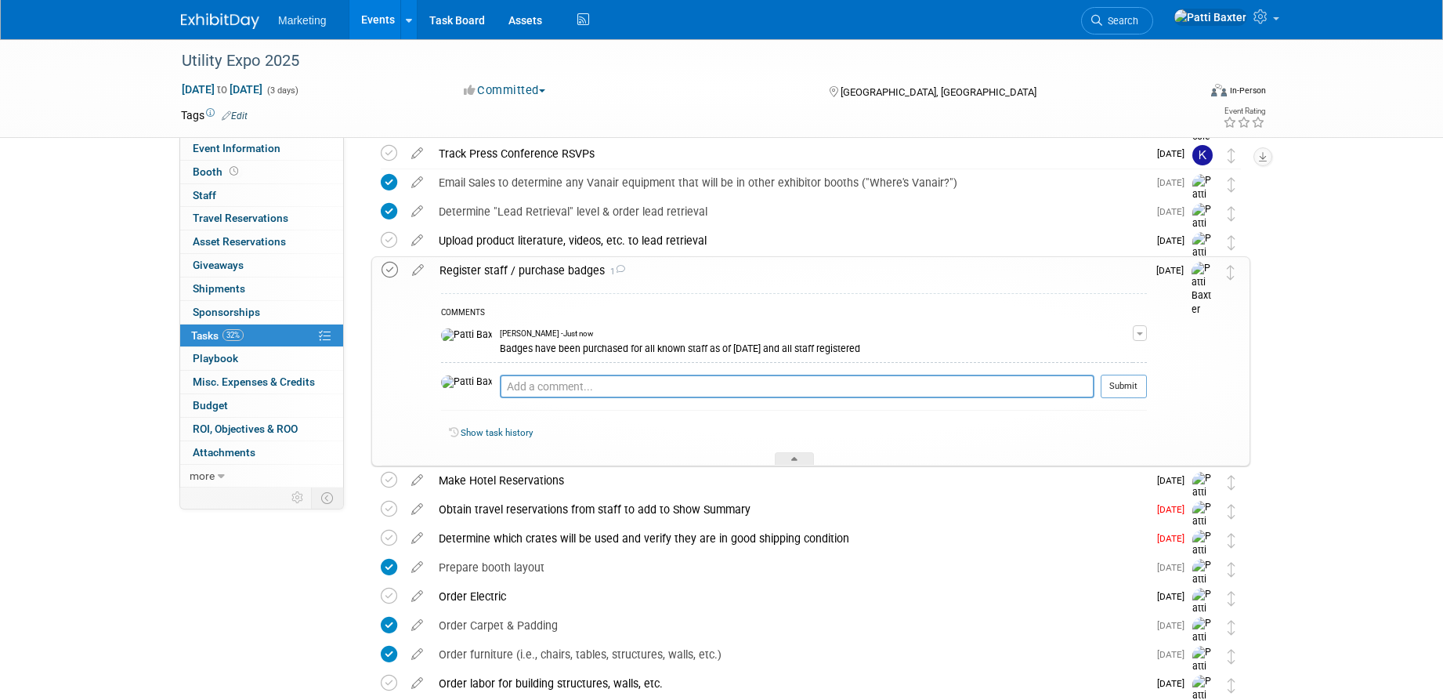
click at [391, 266] on icon at bounding box center [390, 270] width 16 height 16
click at [791, 461] on icon at bounding box center [794, 461] width 6 height 9
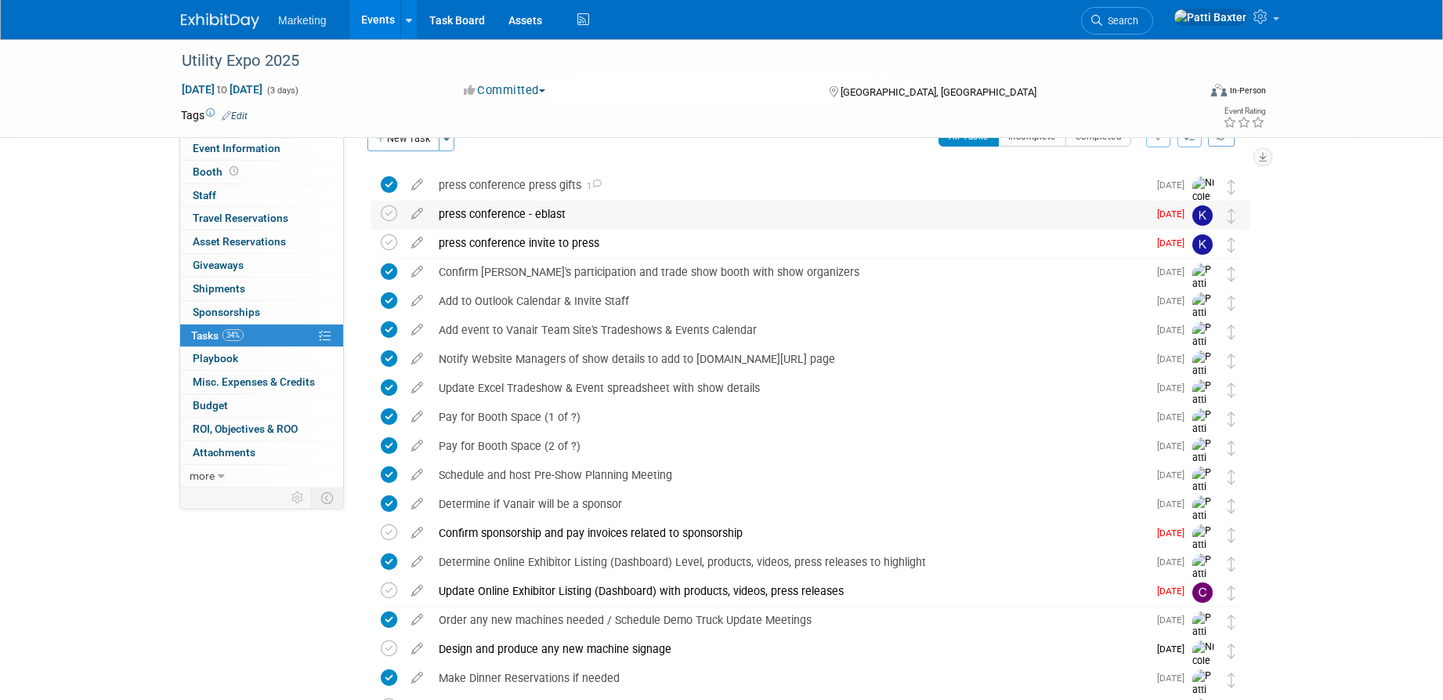
scroll to position [0, 0]
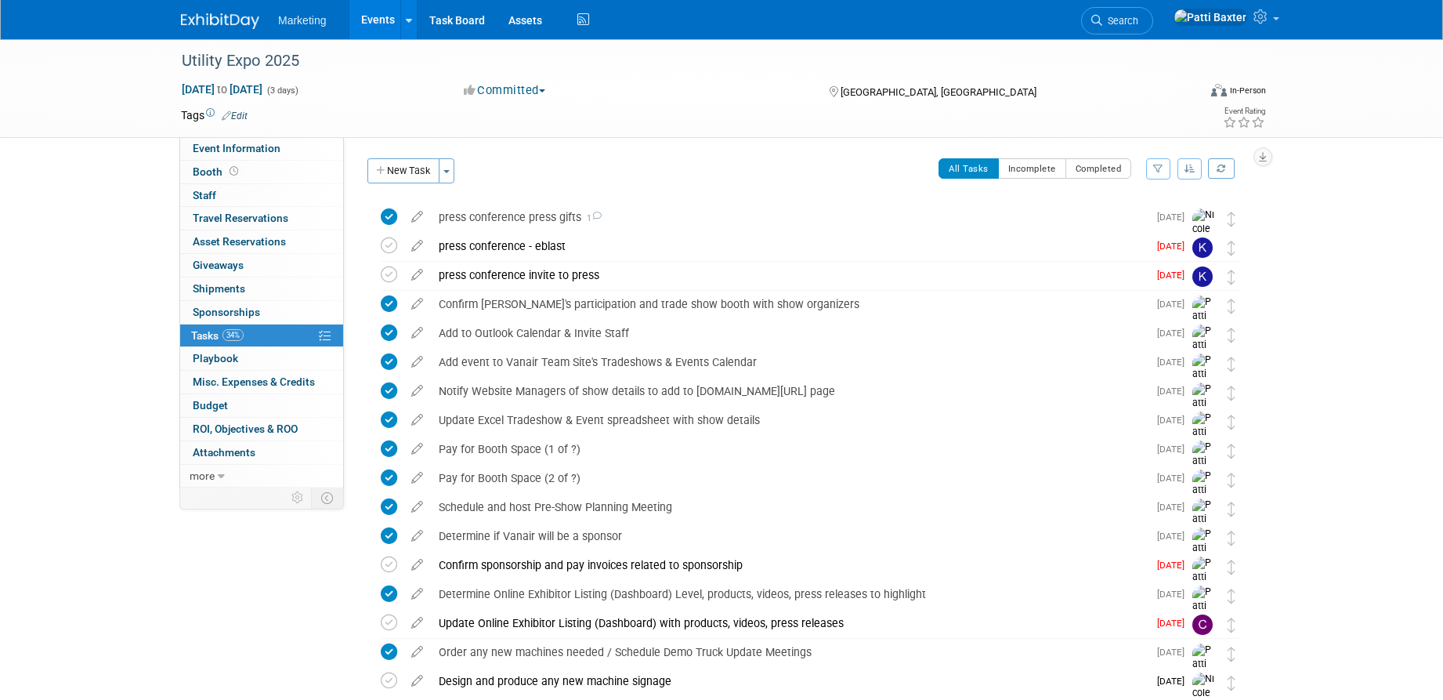
click at [1195, 168] on button "button" at bounding box center [1189, 168] width 25 height 21
click at [1126, 241] on link "By Due Date" at bounding box center [1145, 241] width 112 height 22
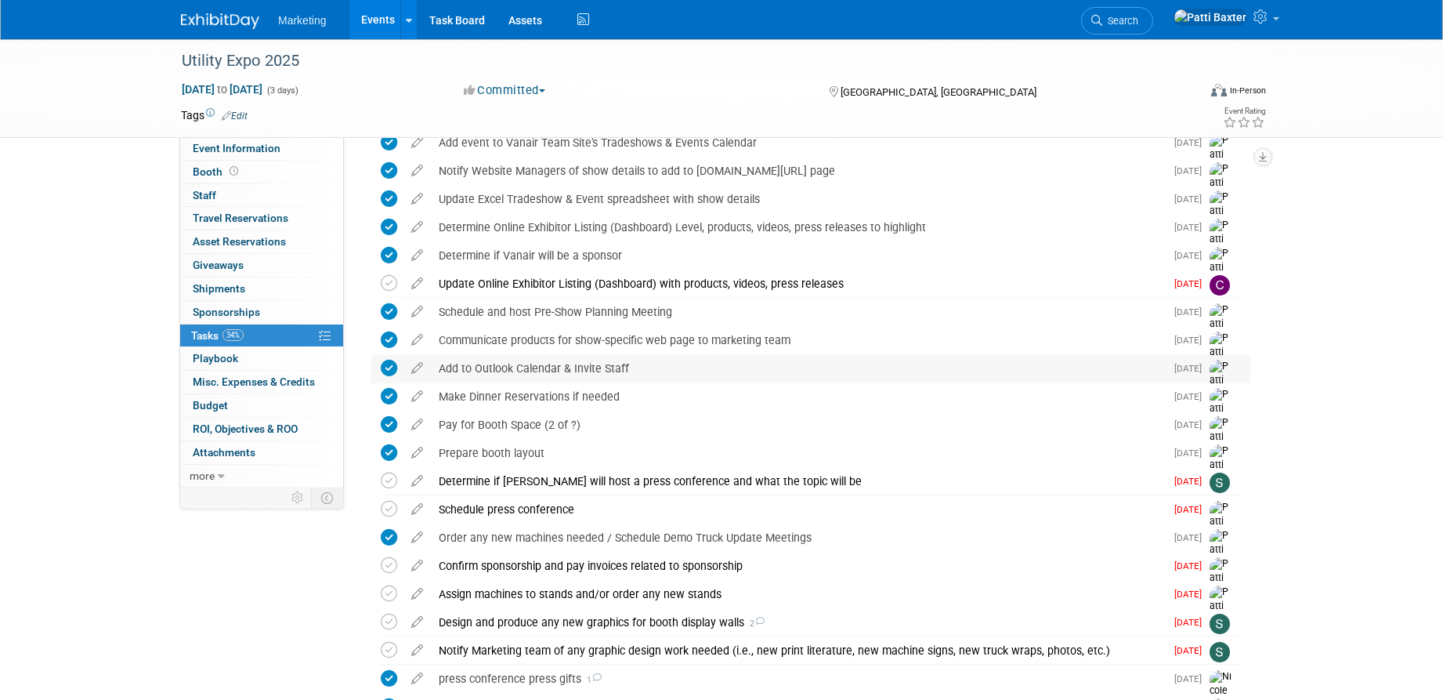
scroll to position [157, 0]
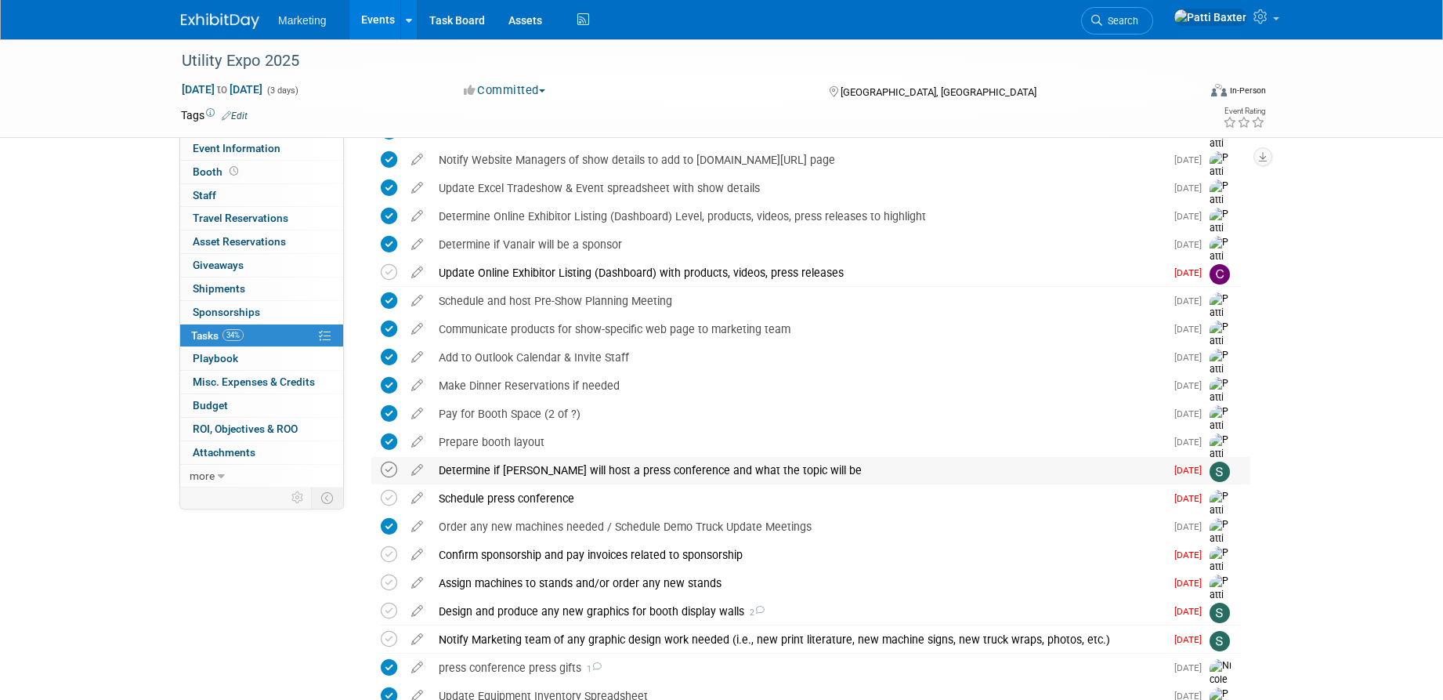
drag, startPoint x: 386, startPoint y: 470, endPoint x: 395, endPoint y: 471, distance: 8.7
click at [386, 471] on icon at bounding box center [389, 469] width 16 height 16
click at [417, 494] on icon at bounding box center [416, 495] width 27 height 20
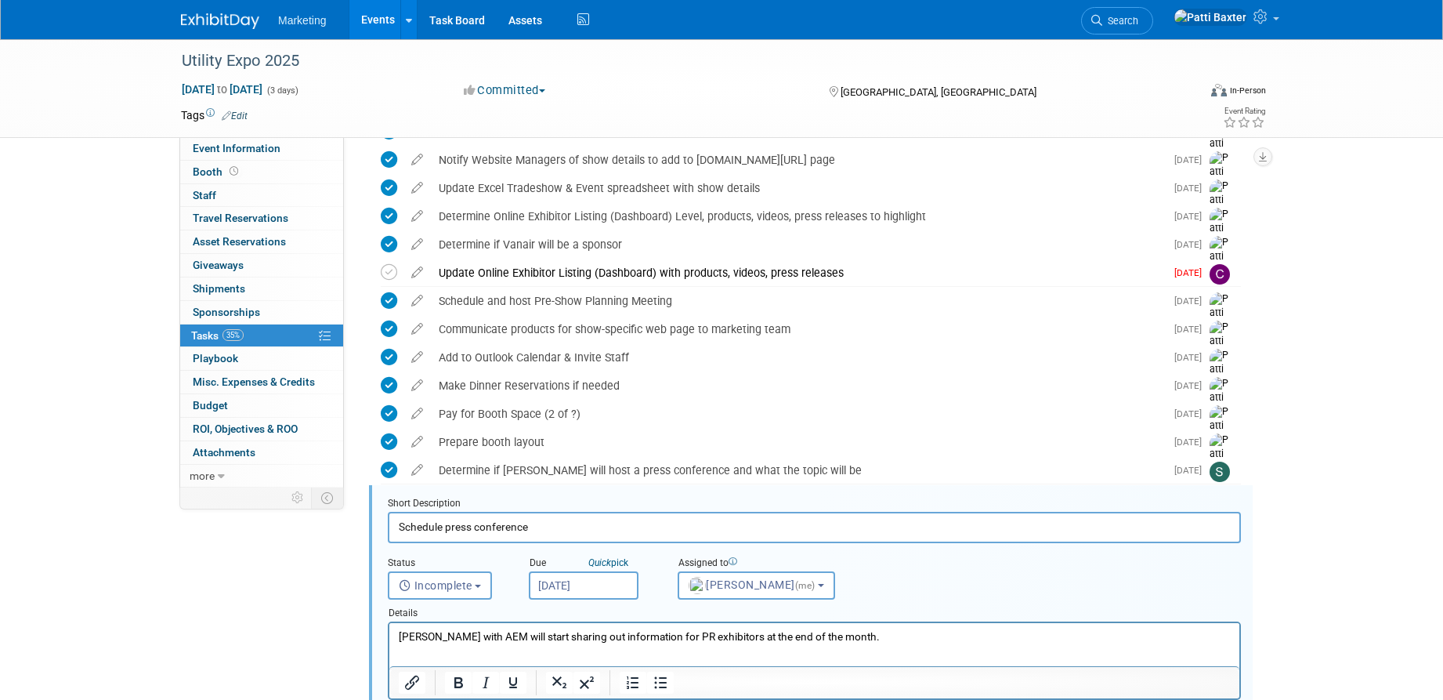
scroll to position [412, 0]
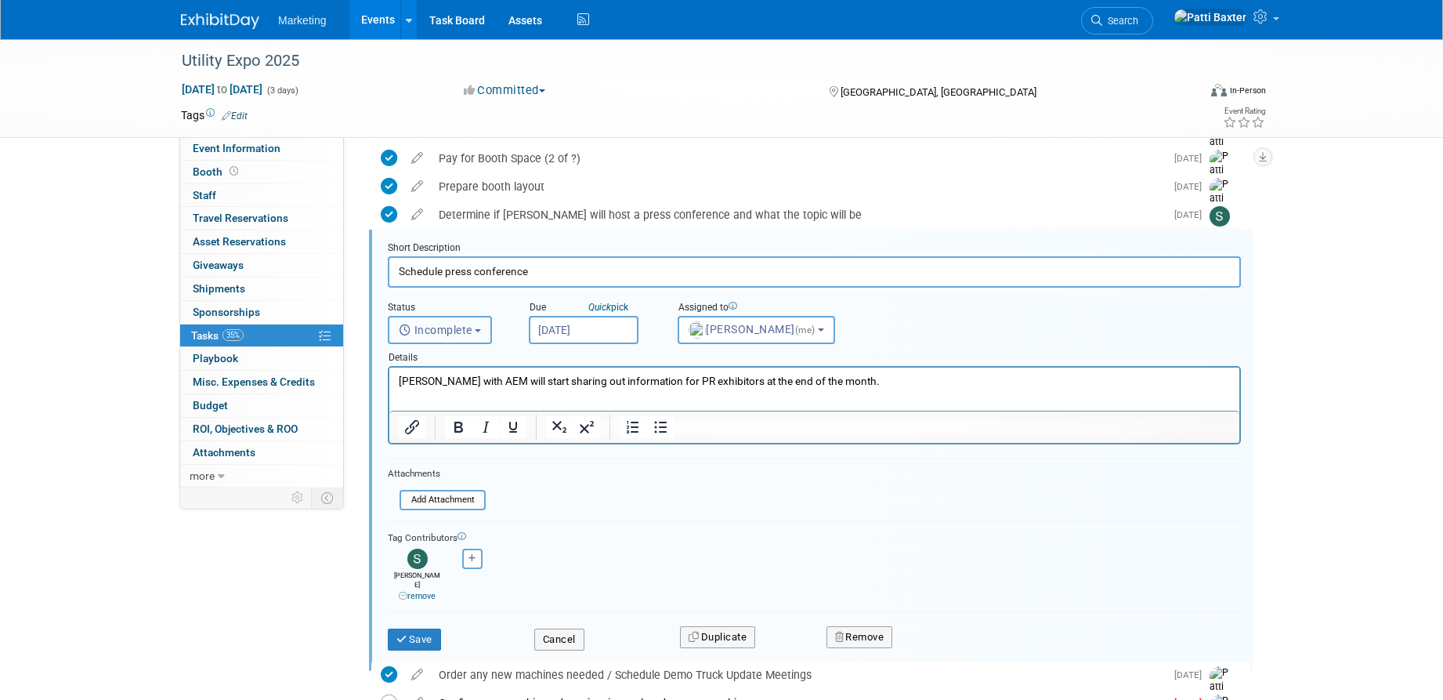
click at [465, 327] on span "Incomplete" at bounding box center [436, 330] width 74 height 13
drag, startPoint x: 429, startPoint y: 390, endPoint x: 42, endPoint y: 21, distance: 535.3
click at [429, 390] on label "Completed" at bounding box center [438, 397] width 85 height 25
click at [391, 390] on input "Completed" at bounding box center [386, 395] width 10 height 10
select select "3"
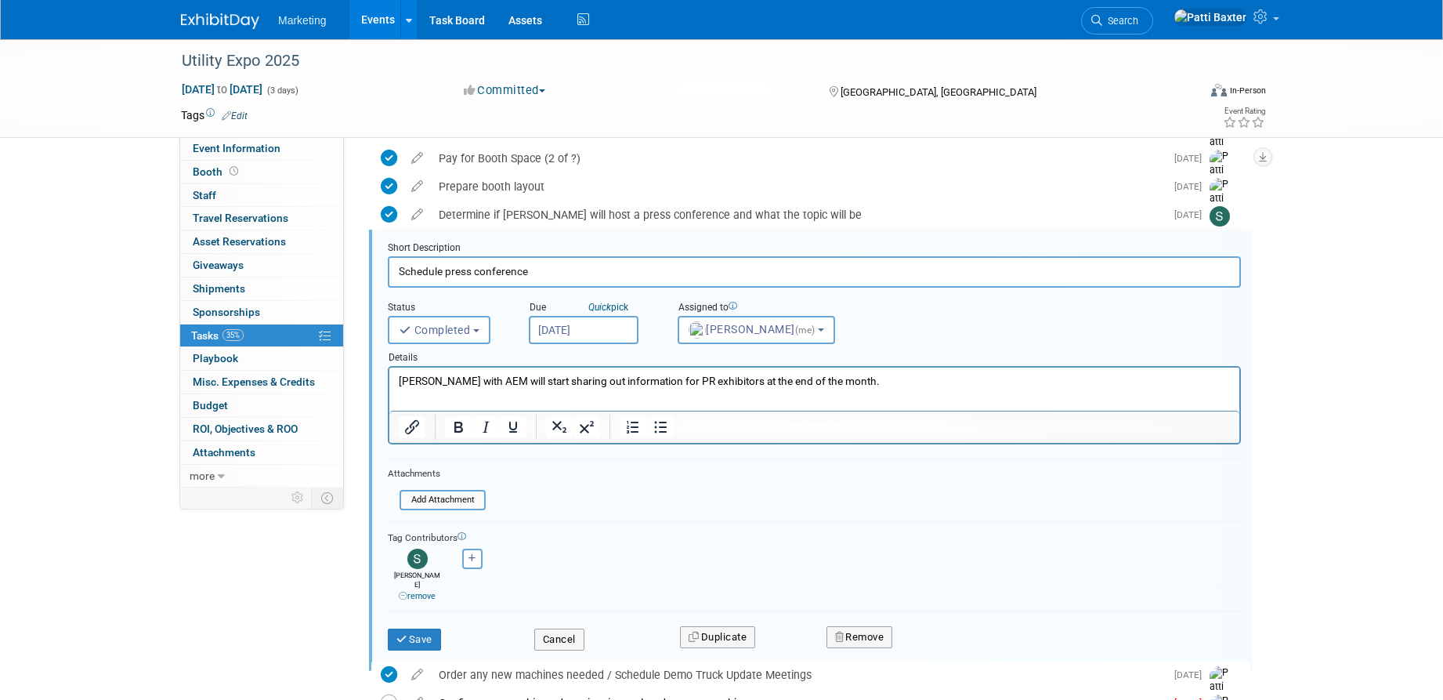
drag, startPoint x: 1293, startPoint y: 735, endPoint x: 876, endPoint y: 378, distance: 549.0
click at [878, 377] on p "[PERSON_NAME] with AEM will start sharing out information for PR exhibitors at …" at bounding box center [815, 381] width 832 height 15
click at [424, 628] on button "Save" at bounding box center [414, 639] width 53 height 22
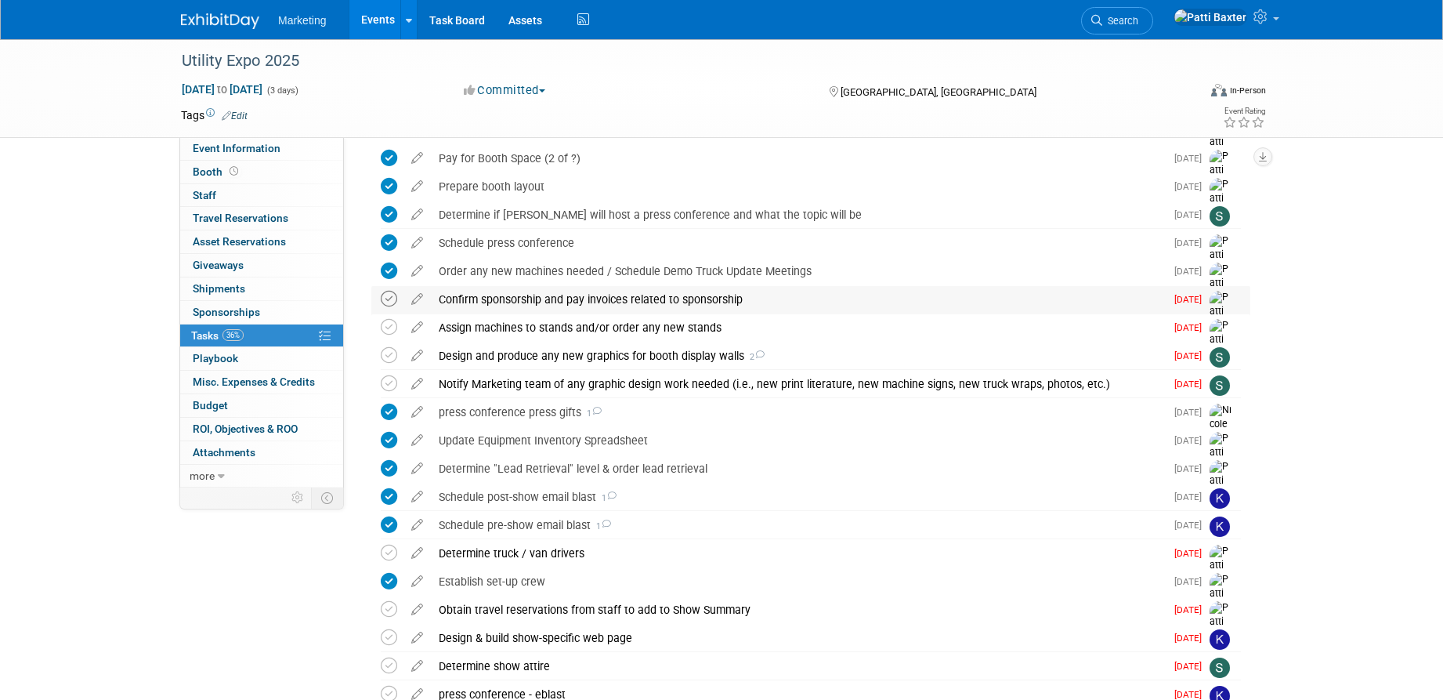
click at [389, 298] on icon at bounding box center [389, 299] width 16 height 16
click at [414, 301] on icon at bounding box center [416, 296] width 27 height 20
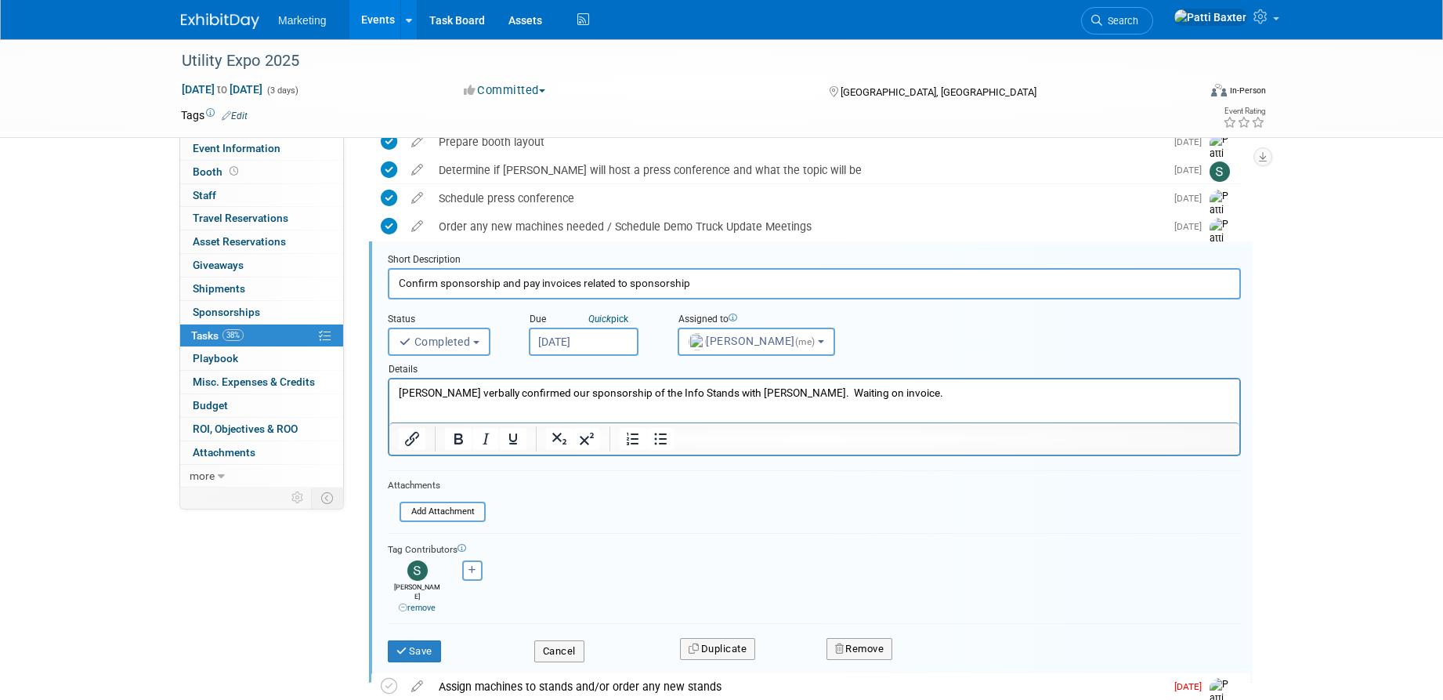
scroll to position [468, 0]
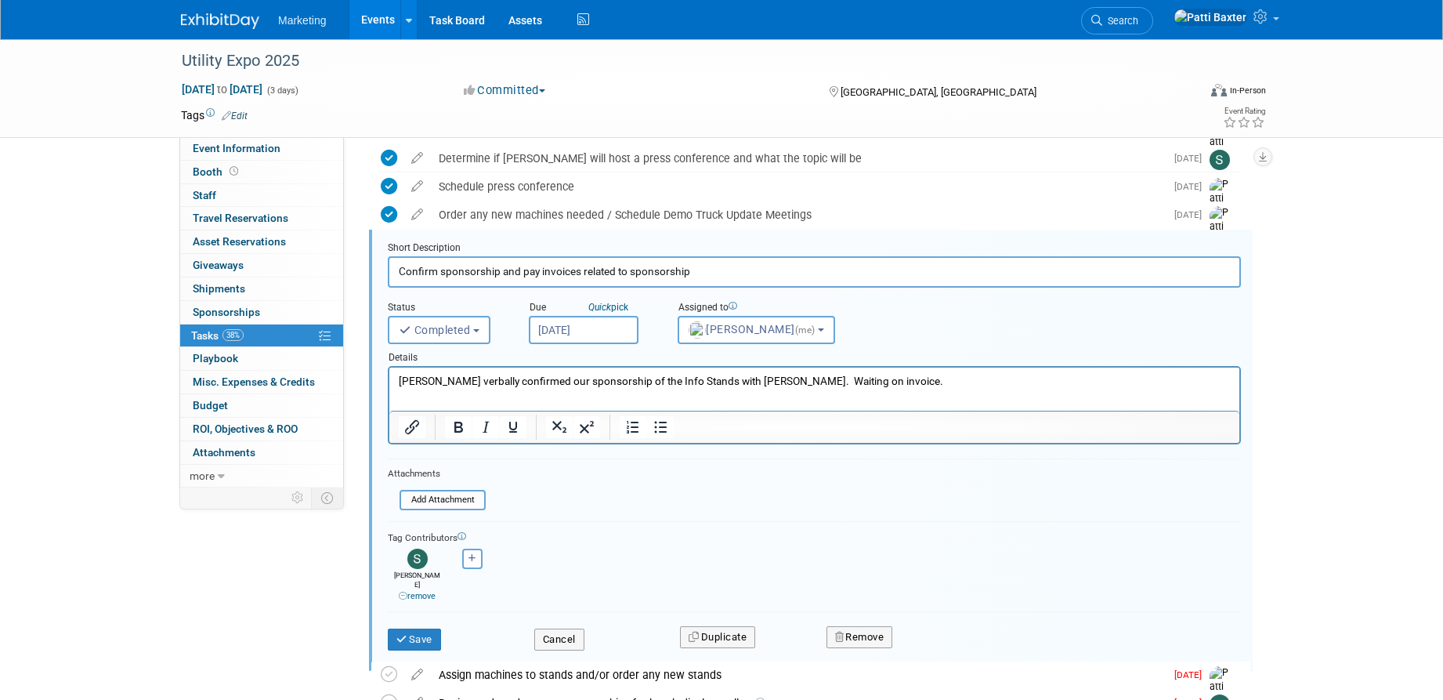
click at [886, 382] on p "[PERSON_NAME] verbally confirmed our sponsorship of the Info Stands with [PERSO…" at bounding box center [815, 381] width 832 height 15
drag, startPoint x: 422, startPoint y: 626, endPoint x: 436, endPoint y: 440, distance: 186.2
click at [425, 628] on button "Save" at bounding box center [414, 639] width 53 height 22
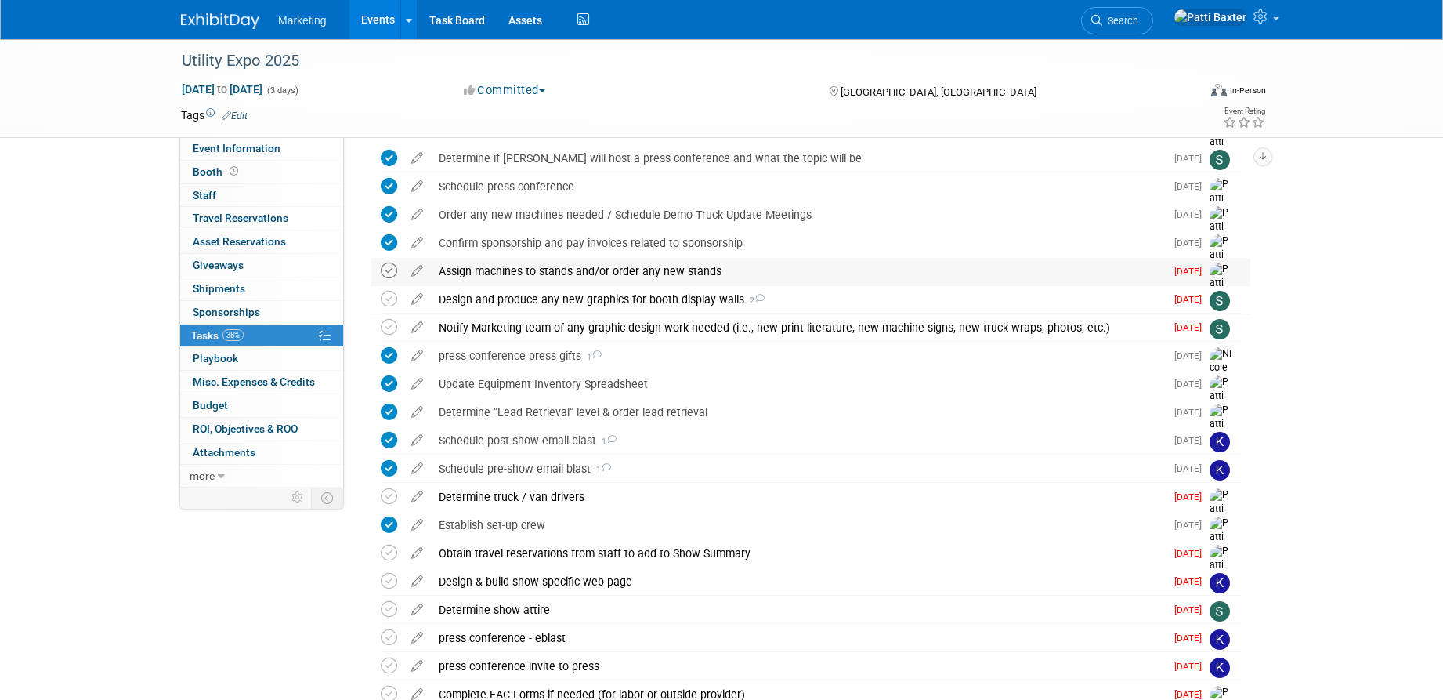
click at [389, 273] on icon at bounding box center [389, 270] width 16 height 16
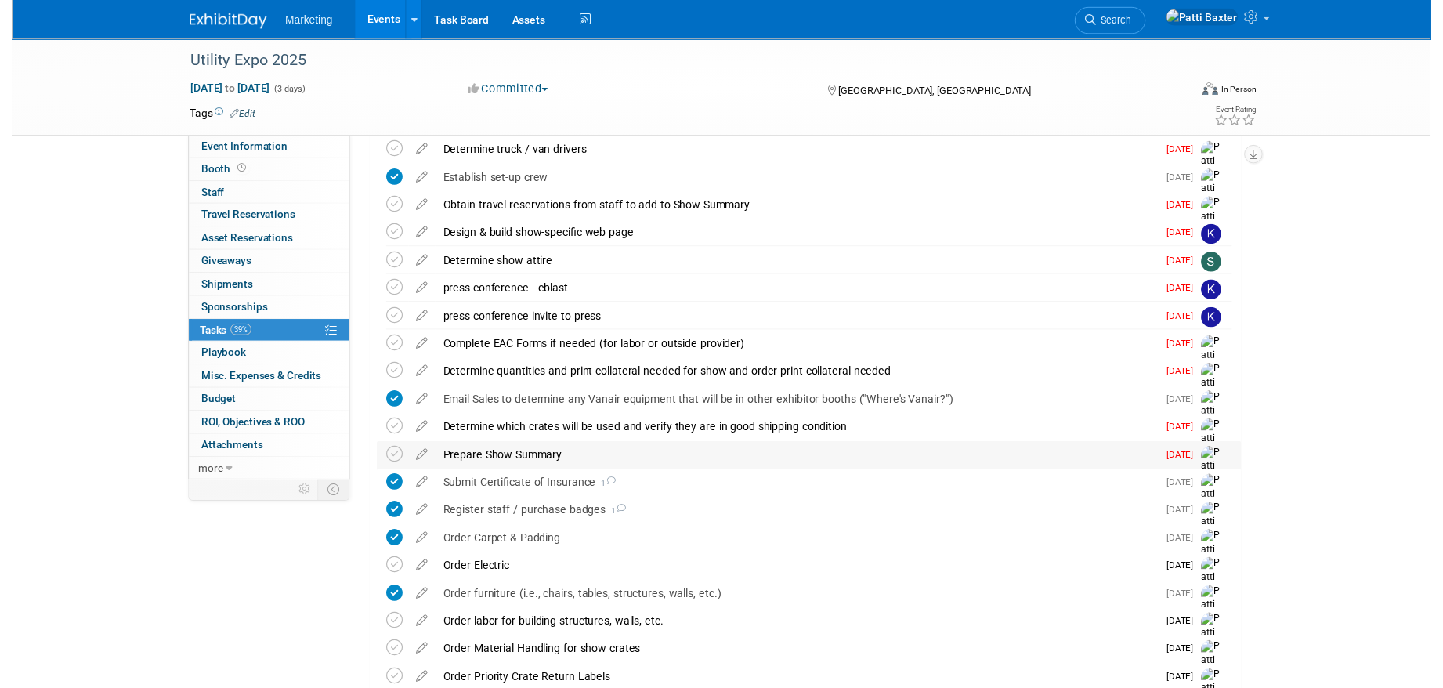
scroll to position [860, 0]
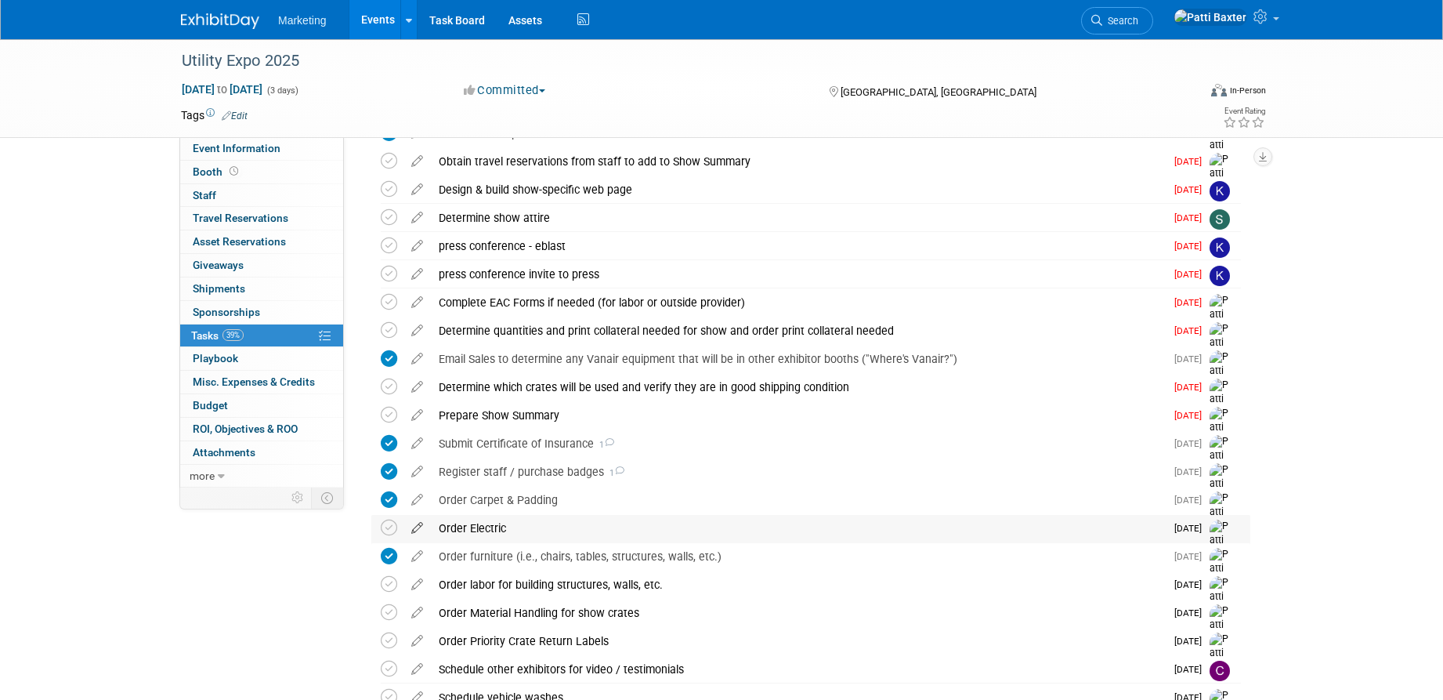
click at [420, 525] on icon at bounding box center [416, 525] width 27 height 20
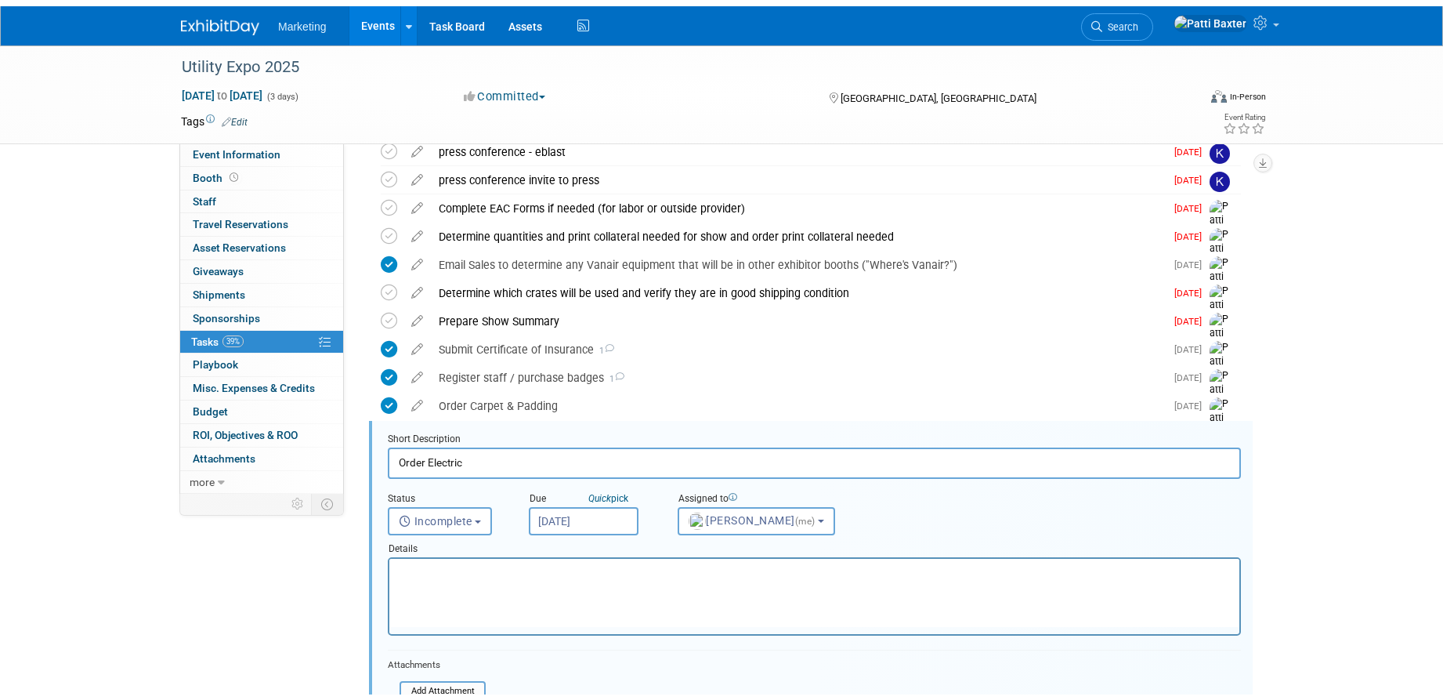
scroll to position [1145, 0]
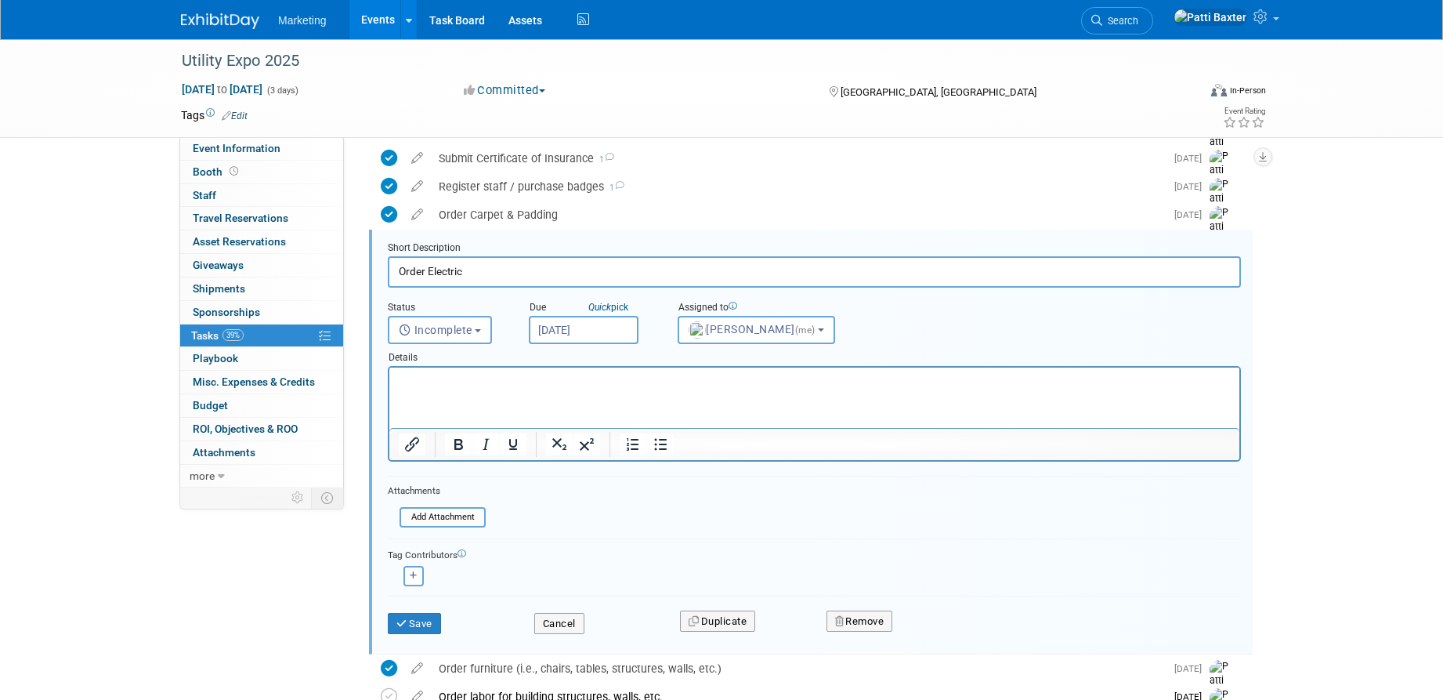
click at [494, 271] on input "Order Electric" at bounding box center [814, 271] width 853 height 31
type input "Order Electric or TEST GENERATOR"
click at [445, 389] on html at bounding box center [814, 377] width 850 height 21
click at [433, 324] on span "Incomplete" at bounding box center [436, 330] width 74 height 13
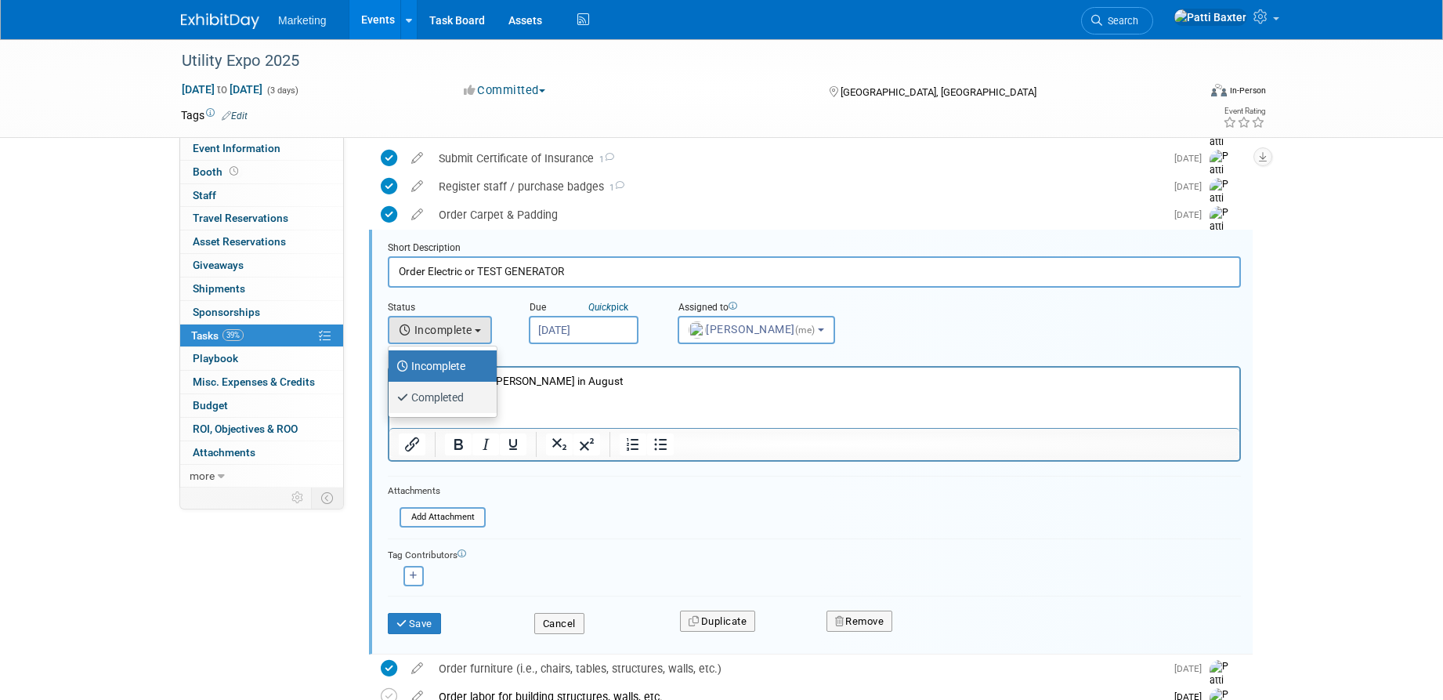
click at [412, 394] on label "Completed" at bounding box center [438, 397] width 85 height 25
click at [391, 394] on input "Completed" at bounding box center [386, 395] width 10 height 10
select select "3"
click at [609, 379] on p "Generator tested by [PERSON_NAME] in August" at bounding box center [815, 381] width 832 height 15
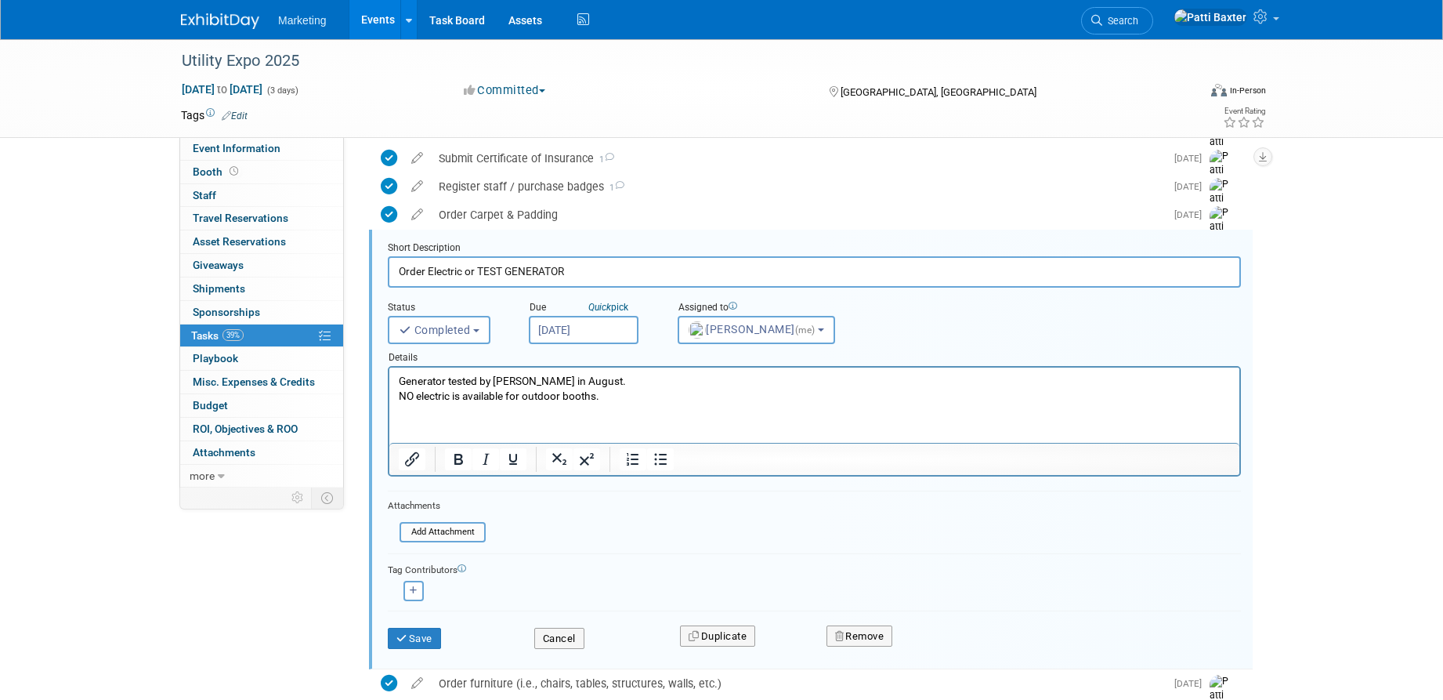
click at [411, 624] on div "Save" at bounding box center [449, 633] width 146 height 32
click at [414, 638] on button "Save" at bounding box center [414, 639] width 53 height 22
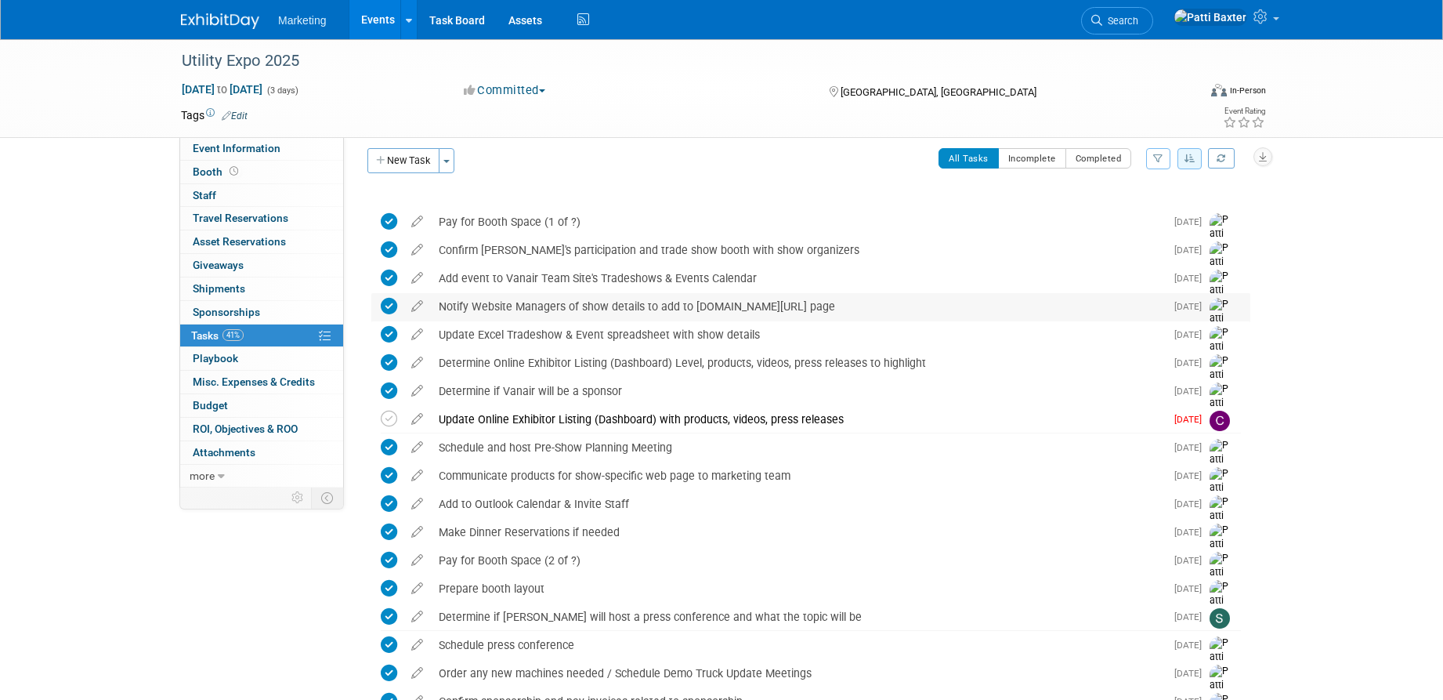
scroll to position [0, 0]
